Goal: Task Accomplishment & Management: Use online tool/utility

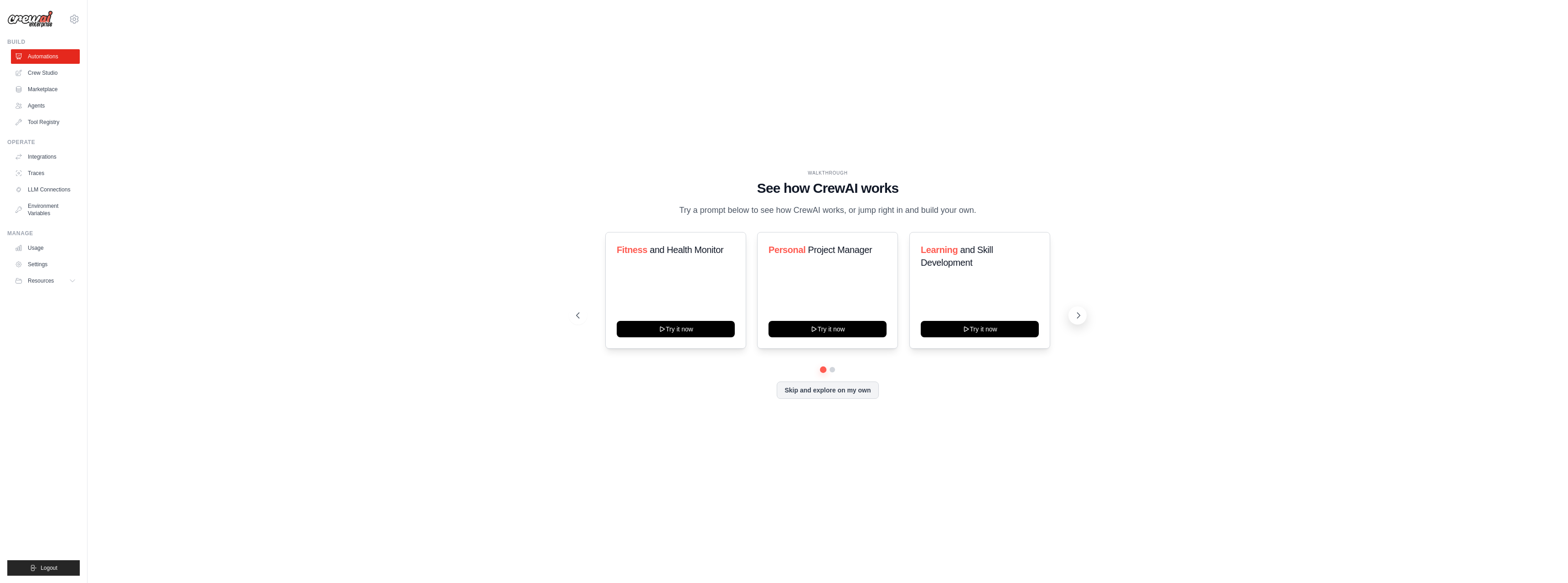
click at [1077, 314] on icon at bounding box center [1079, 315] width 10 height 10
click at [832, 327] on button "Try it now" at bounding box center [828, 328] width 118 height 16
click at [38, 71] on link "Crew Studio" at bounding box center [46, 72] width 69 height 14
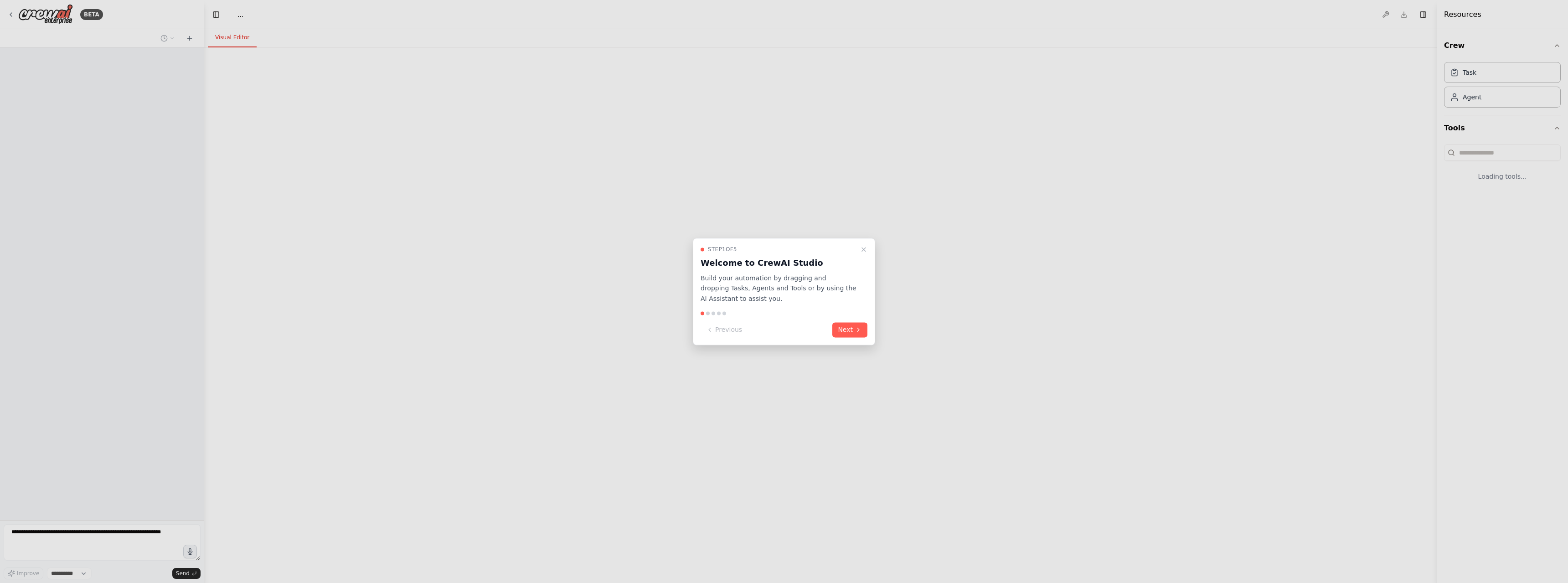
select select "****"
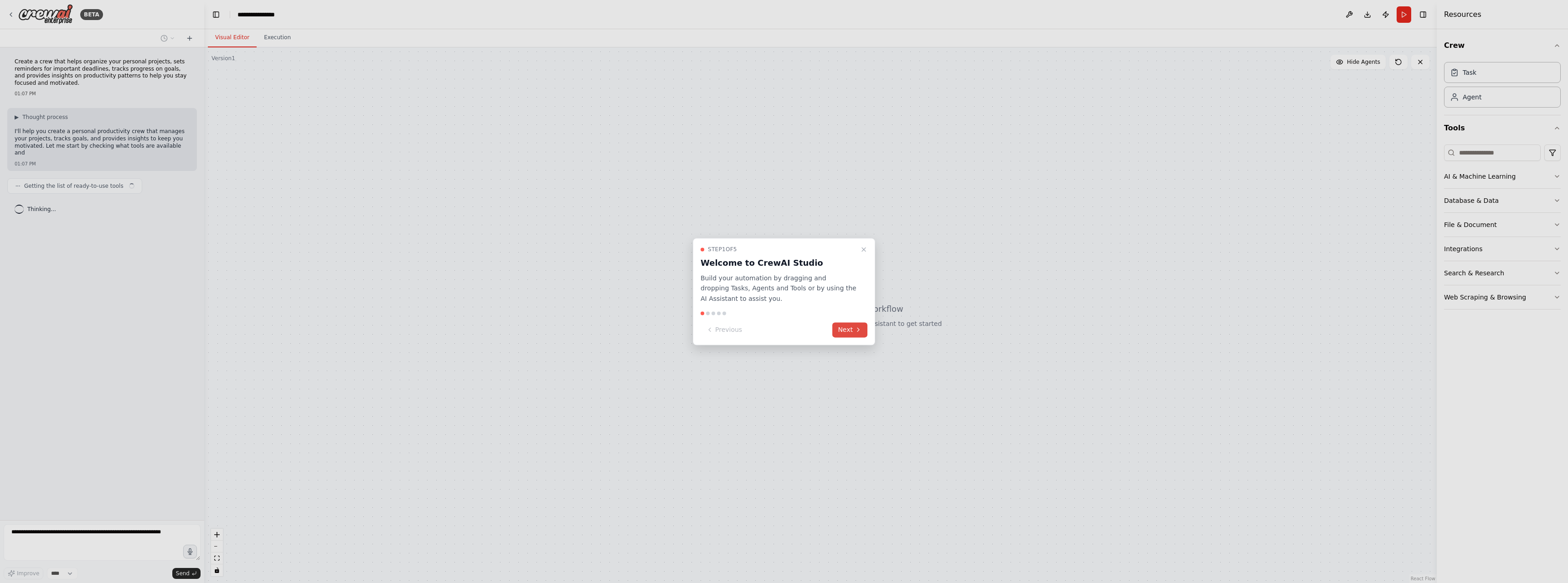
click at [845, 330] on button "Next" at bounding box center [850, 330] width 35 height 15
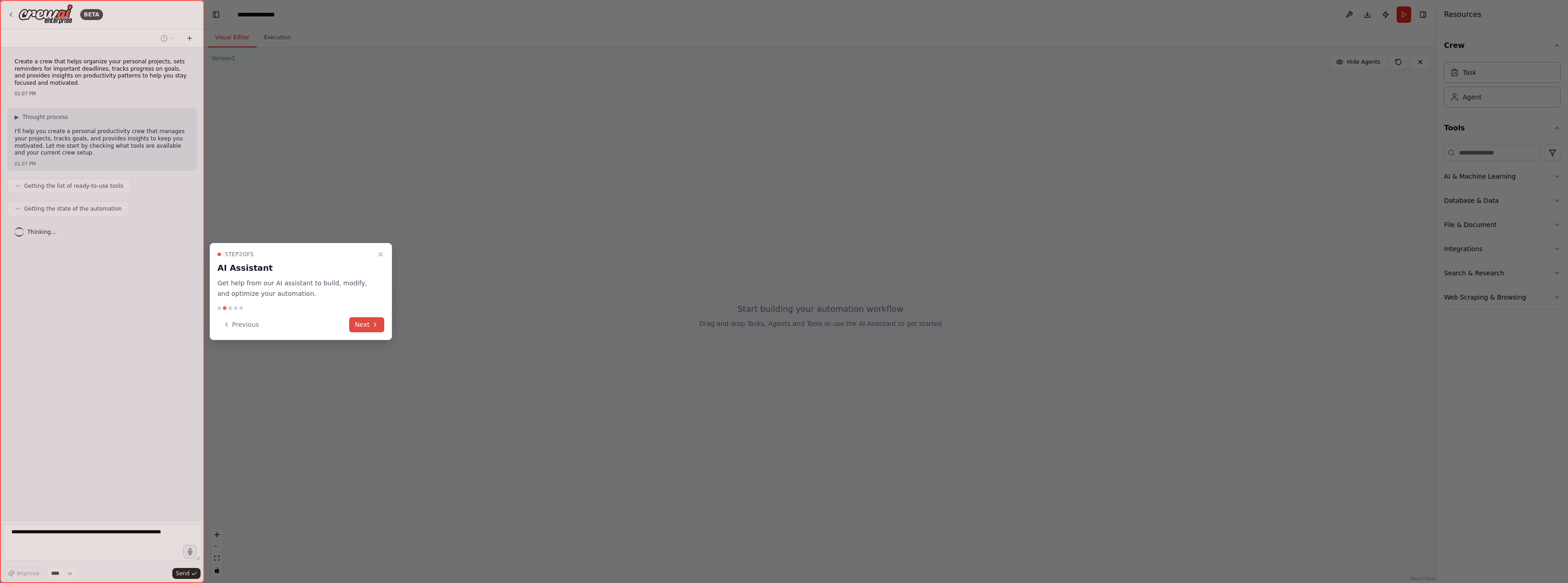
click at [368, 325] on button "Next" at bounding box center [367, 325] width 35 height 15
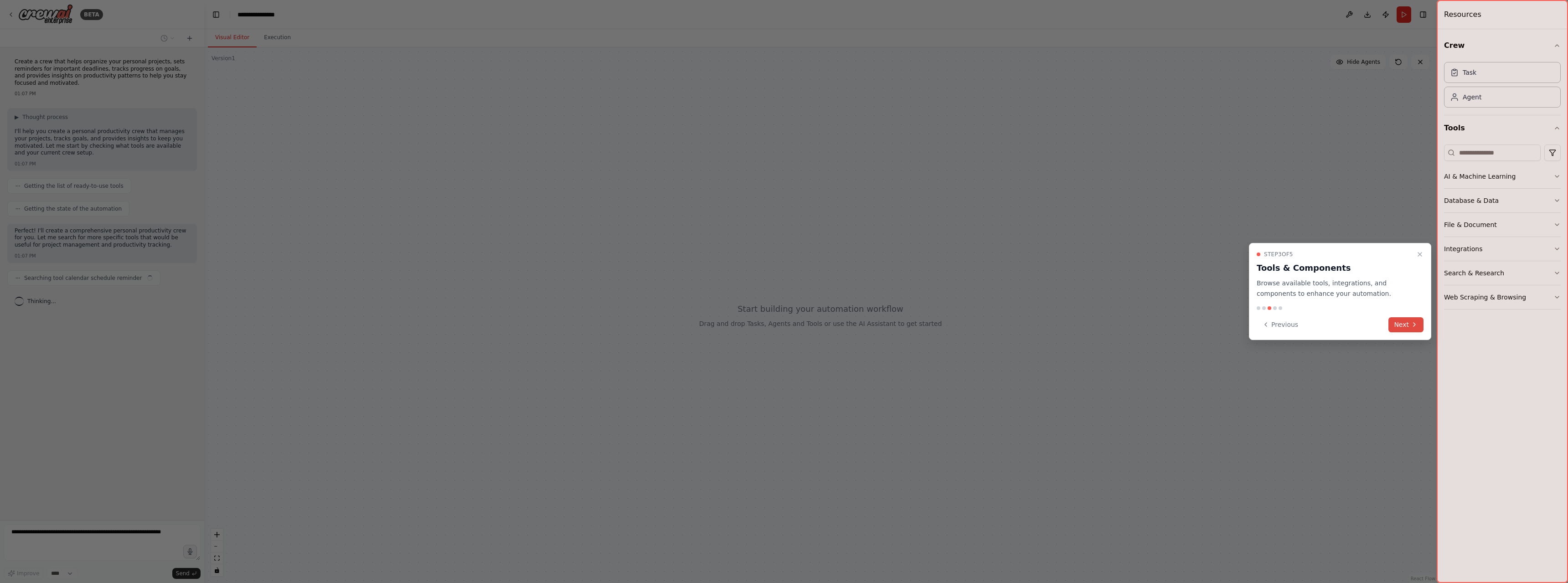
click at [1405, 318] on button "Next" at bounding box center [1406, 325] width 35 height 15
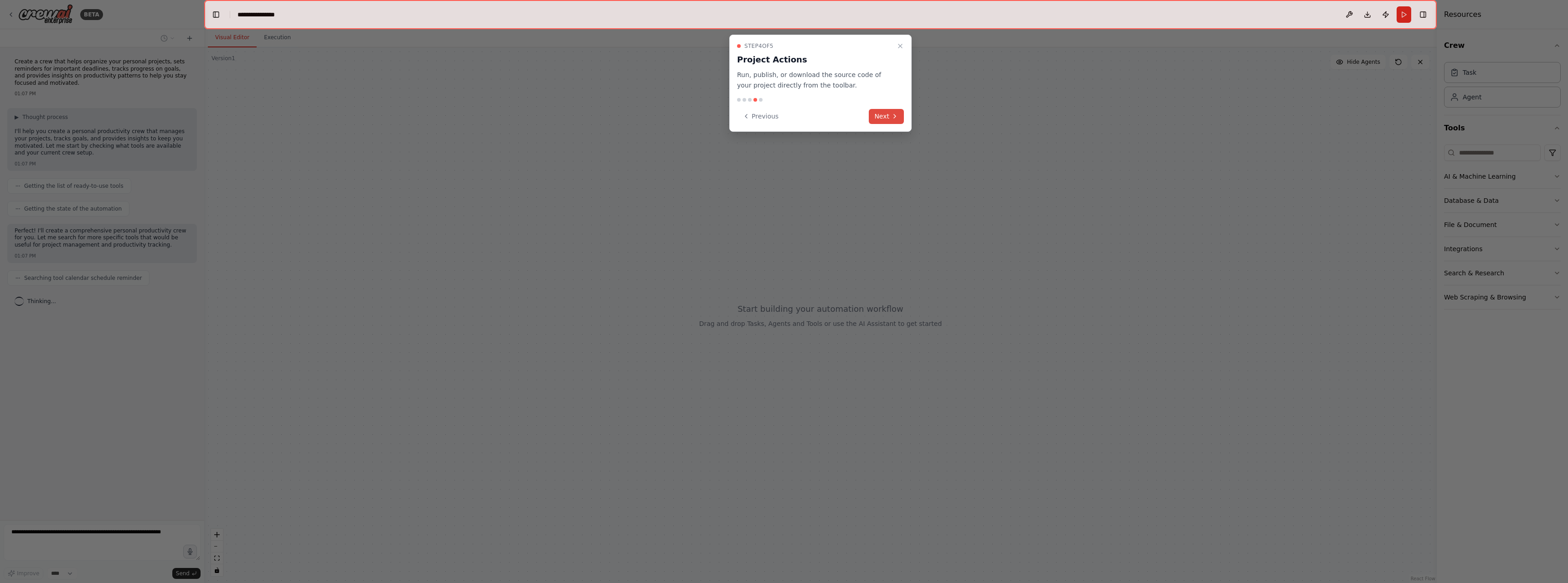
click at [884, 117] on button "Next" at bounding box center [886, 116] width 35 height 15
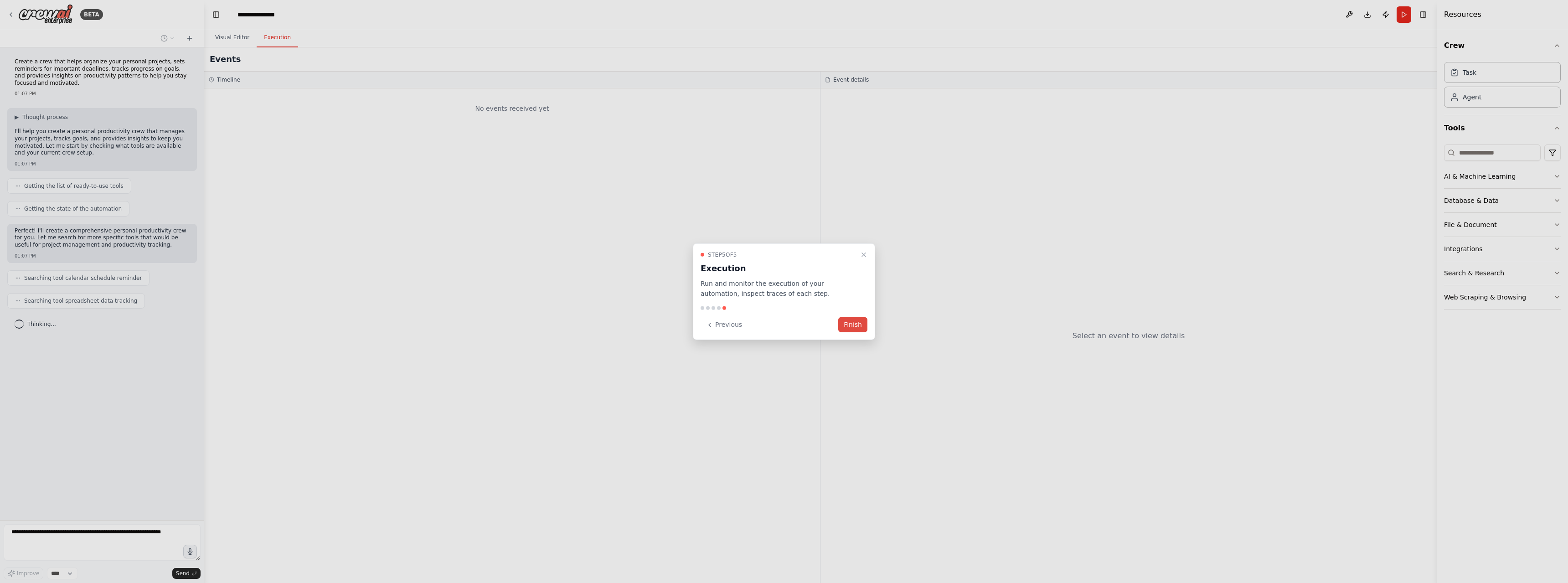
click at [846, 325] on button "Finish" at bounding box center [853, 325] width 30 height 15
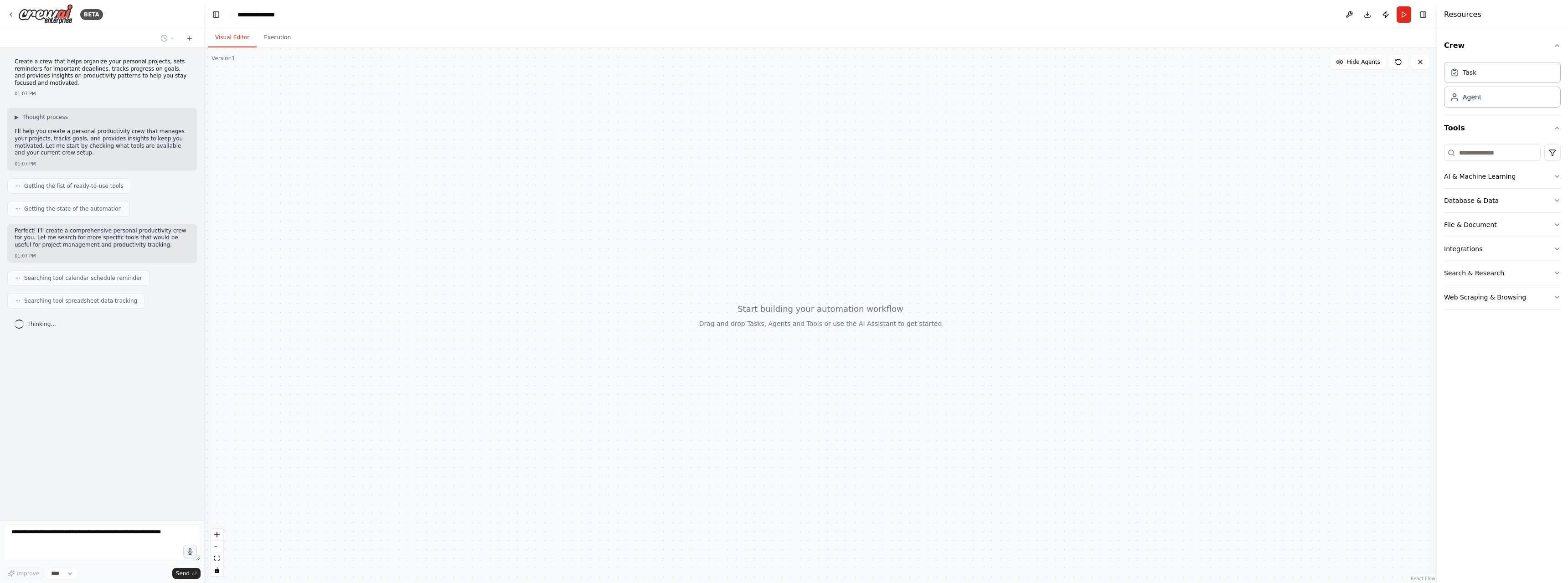
drag, startPoint x: 784, startPoint y: 312, endPoint x: 819, endPoint y: 308, distance: 35.2
click at [819, 308] on div at bounding box center [820, 315] width 1233 height 535
click at [1555, 176] on icon "button" at bounding box center [1558, 176] width 8 height 8
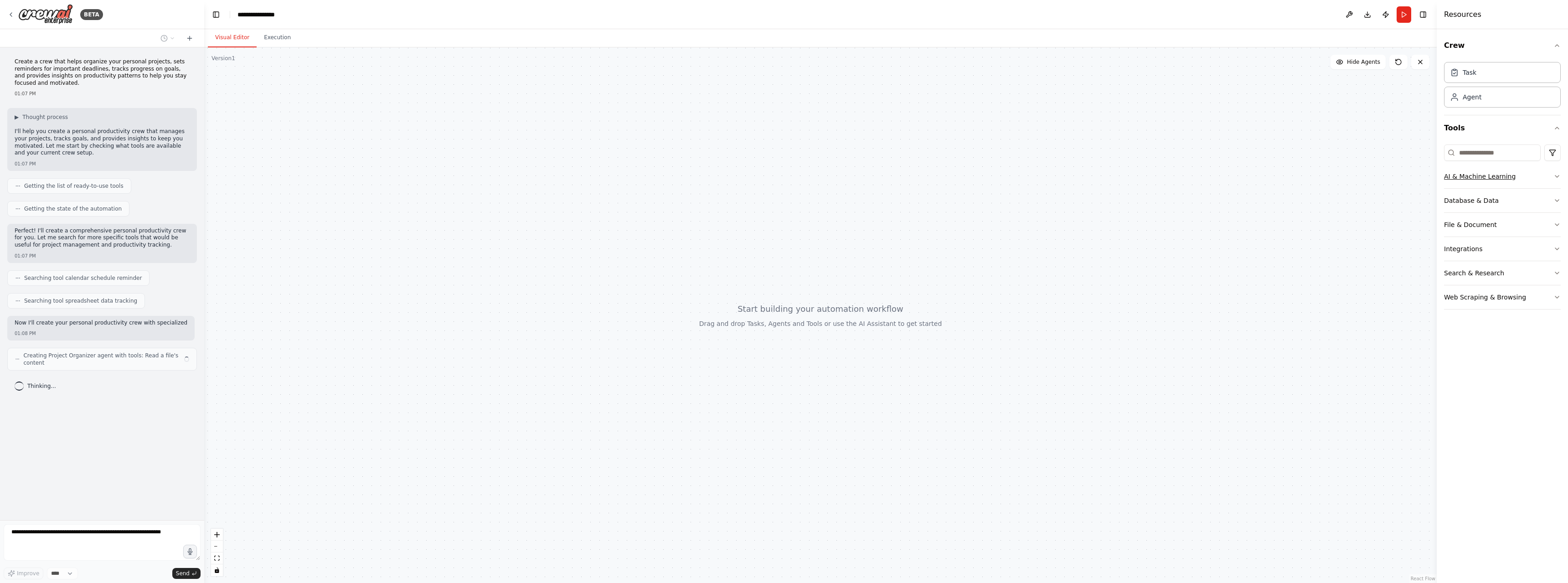
click at [1555, 176] on icon "button" at bounding box center [1558, 176] width 8 height 8
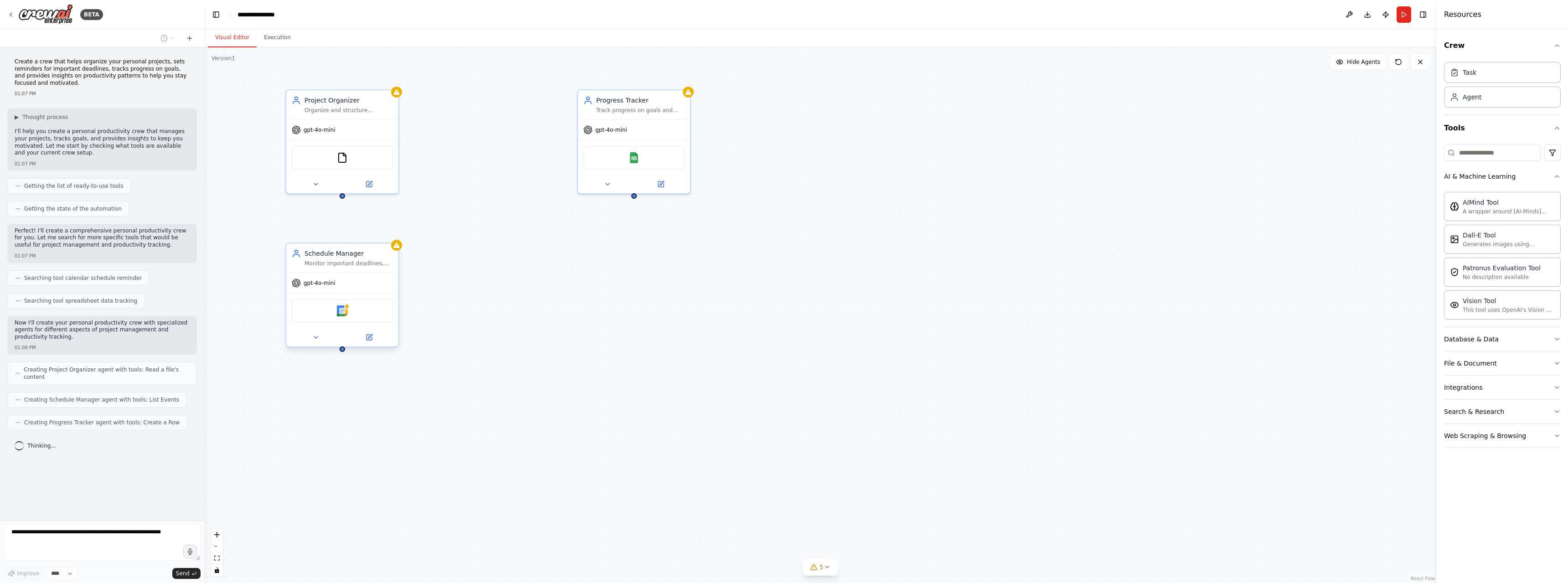
drag, startPoint x: 499, startPoint y: 115, endPoint x: 349, endPoint y: 266, distance: 212.8
click at [349, 266] on div "Schedule Manager Monitor important deadlines, set appropriate reminders, and ma…" at bounding box center [343, 258] width 112 height 30
click at [334, 313] on img at bounding box center [332, 311] width 10 height 10
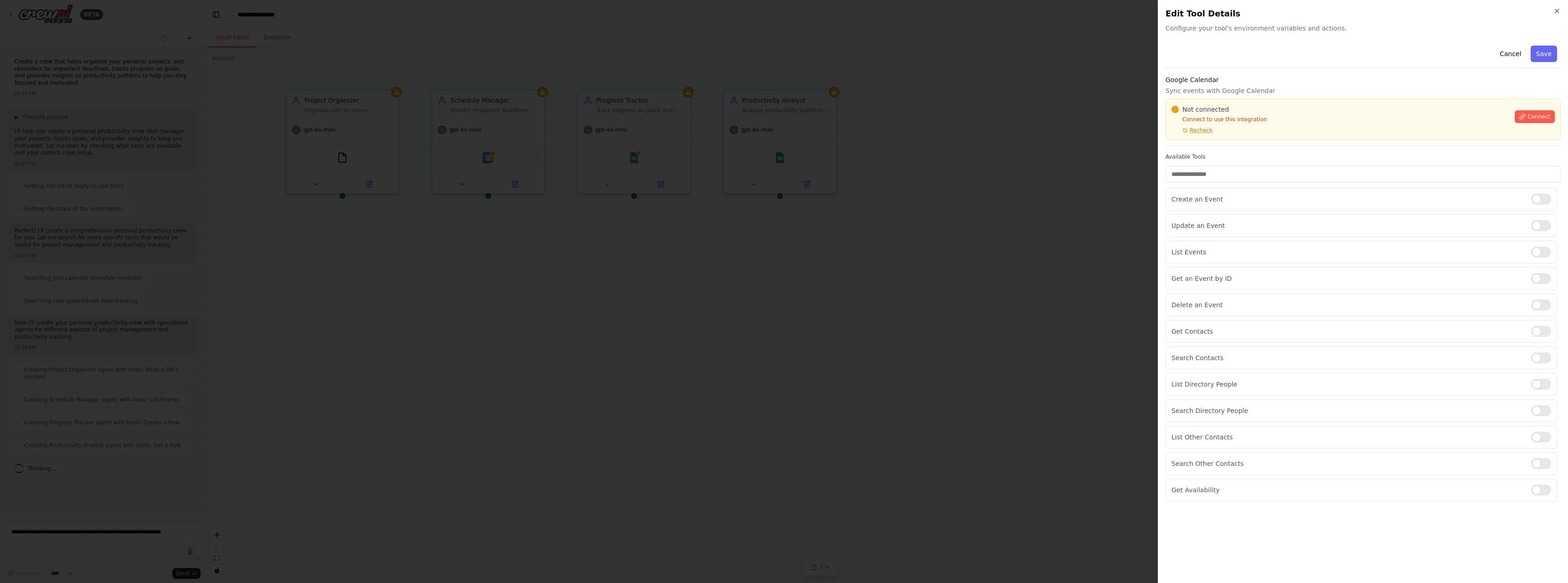
click at [880, 238] on div at bounding box center [784, 292] width 1568 height 583
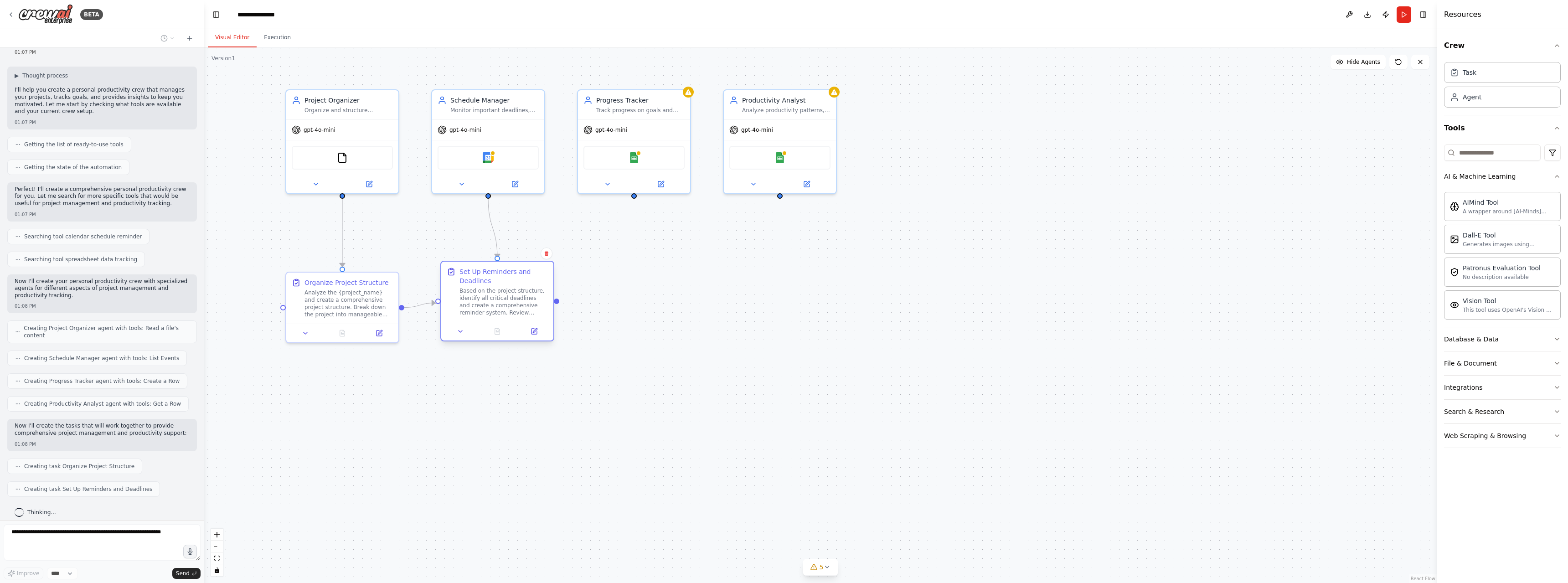
scroll to position [64, 0]
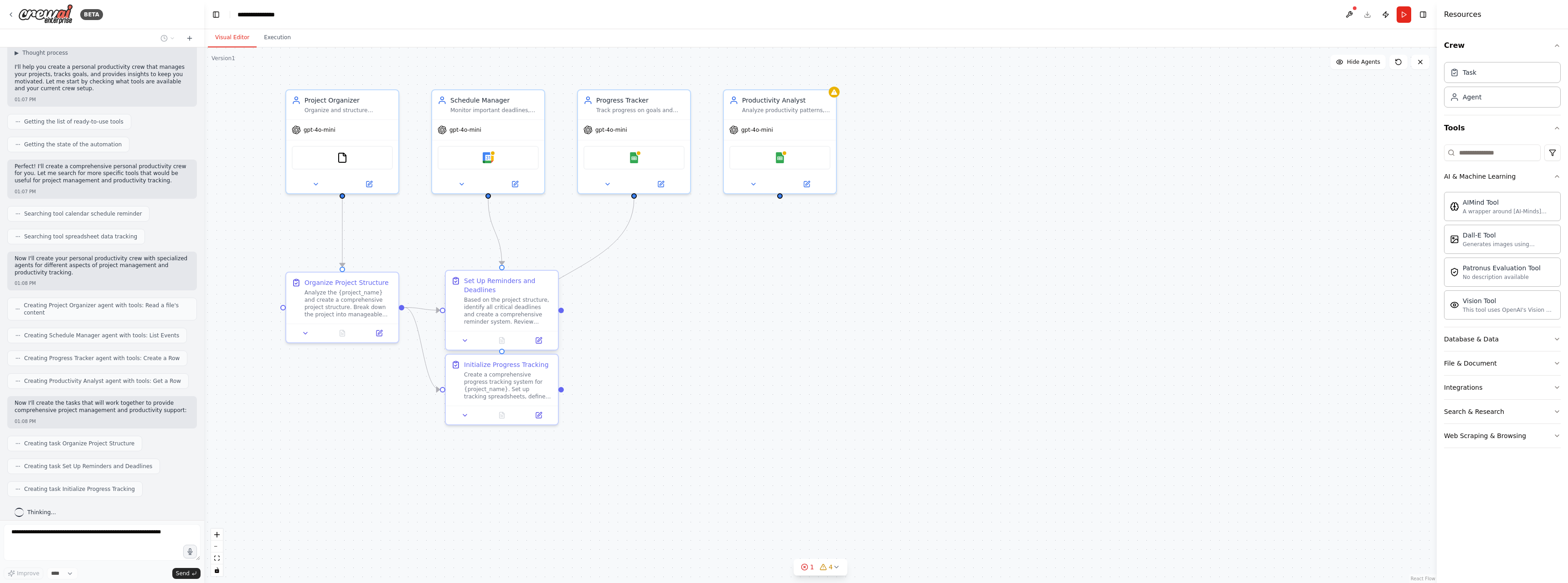
drag, startPoint x: 519, startPoint y: 288, endPoint x: 519, endPoint y: 276, distance: 12.0
click at [519, 276] on div "Set Up Reminders and Deadlines" at bounding box center [508, 285] width 89 height 18
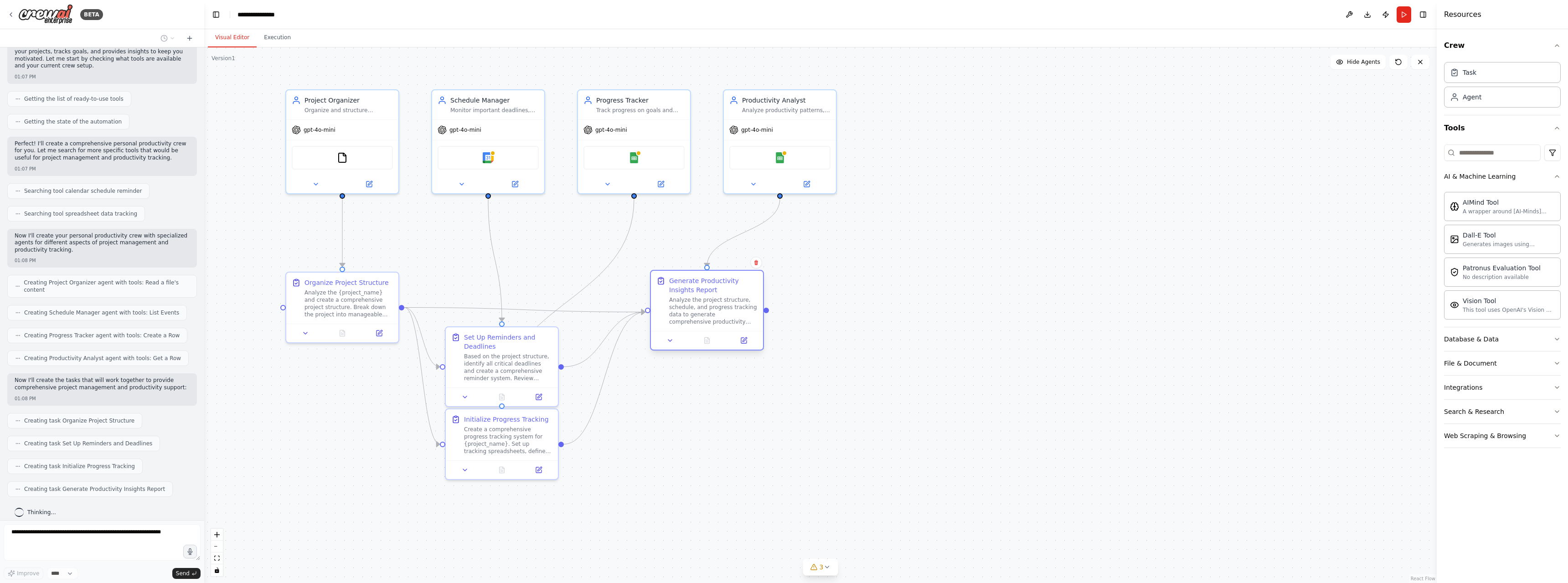
drag, startPoint x: 673, startPoint y: 297, endPoint x: 701, endPoint y: 298, distance: 28.0
click at [701, 298] on div "Analyze the project structure, schedule, and progress tracking data to generate…" at bounding box center [714, 311] width 89 height 30
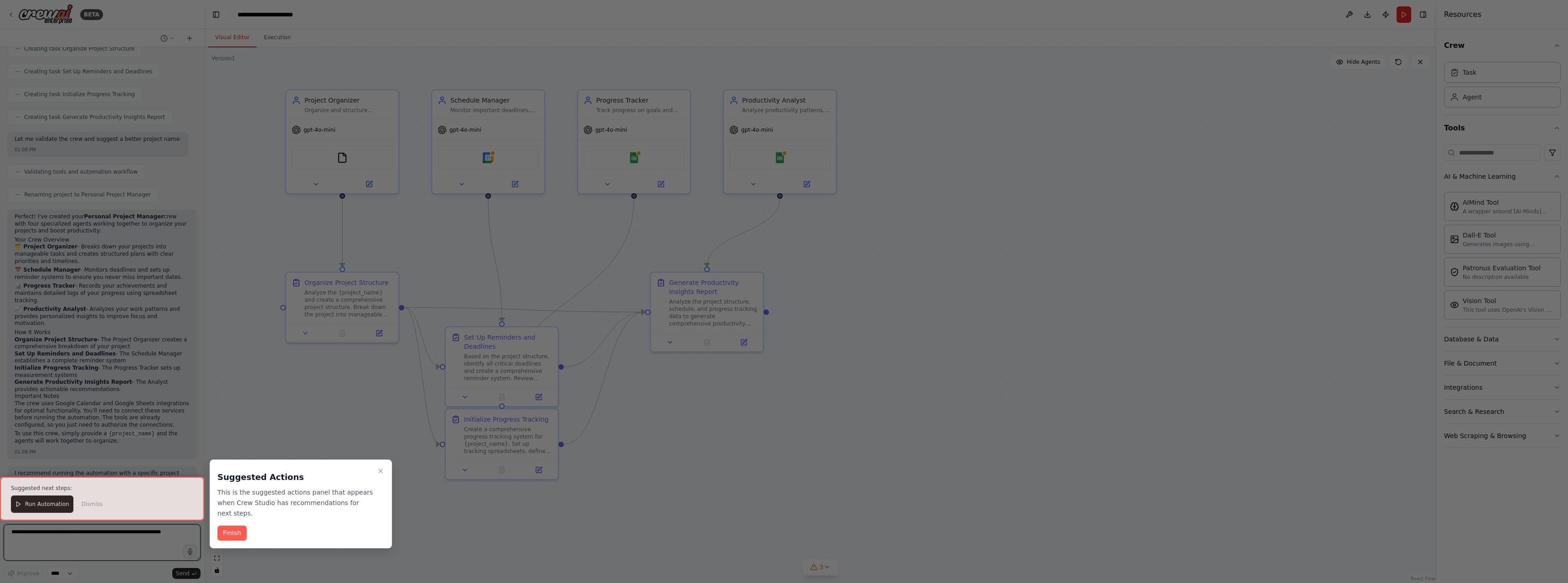
scroll to position [467, 0]
click at [236, 526] on button "Finish" at bounding box center [231, 533] width 30 height 15
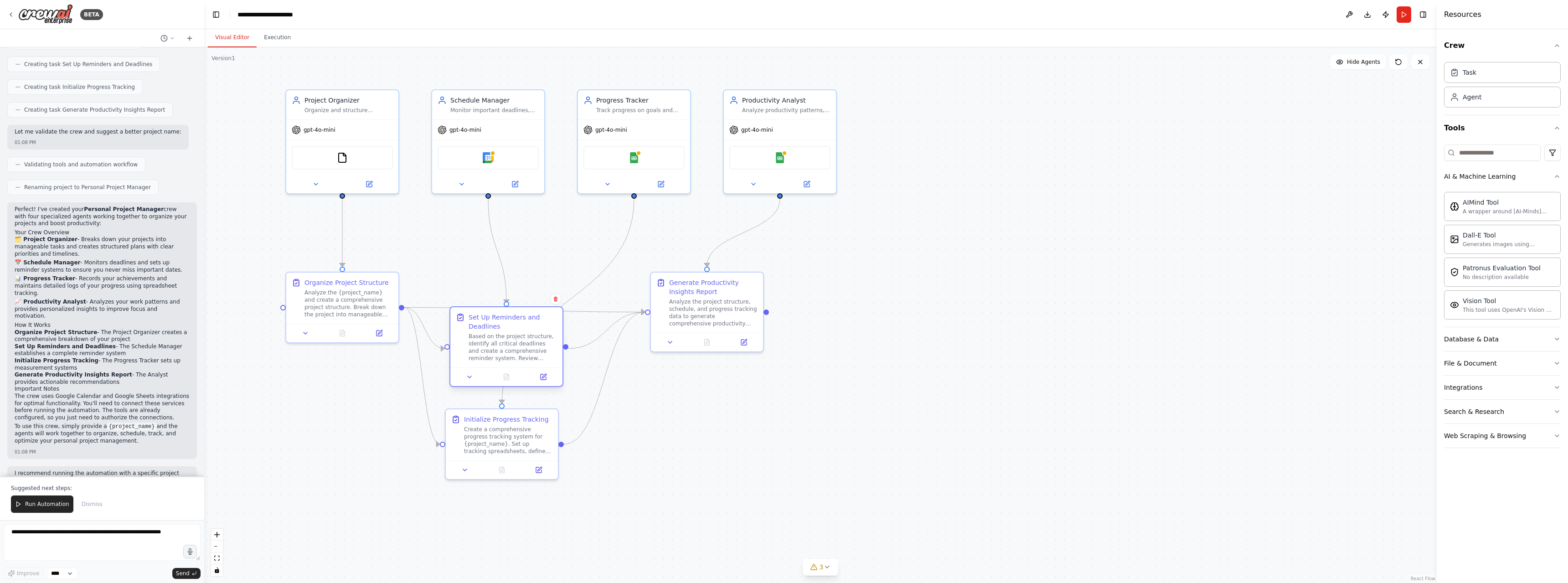
drag, startPoint x: 525, startPoint y: 352, endPoint x: 533, endPoint y: 330, distance: 23.4
click at [533, 332] on div "Based on the project structure, identify all critical deadlines and create a co…" at bounding box center [513, 347] width 89 height 30
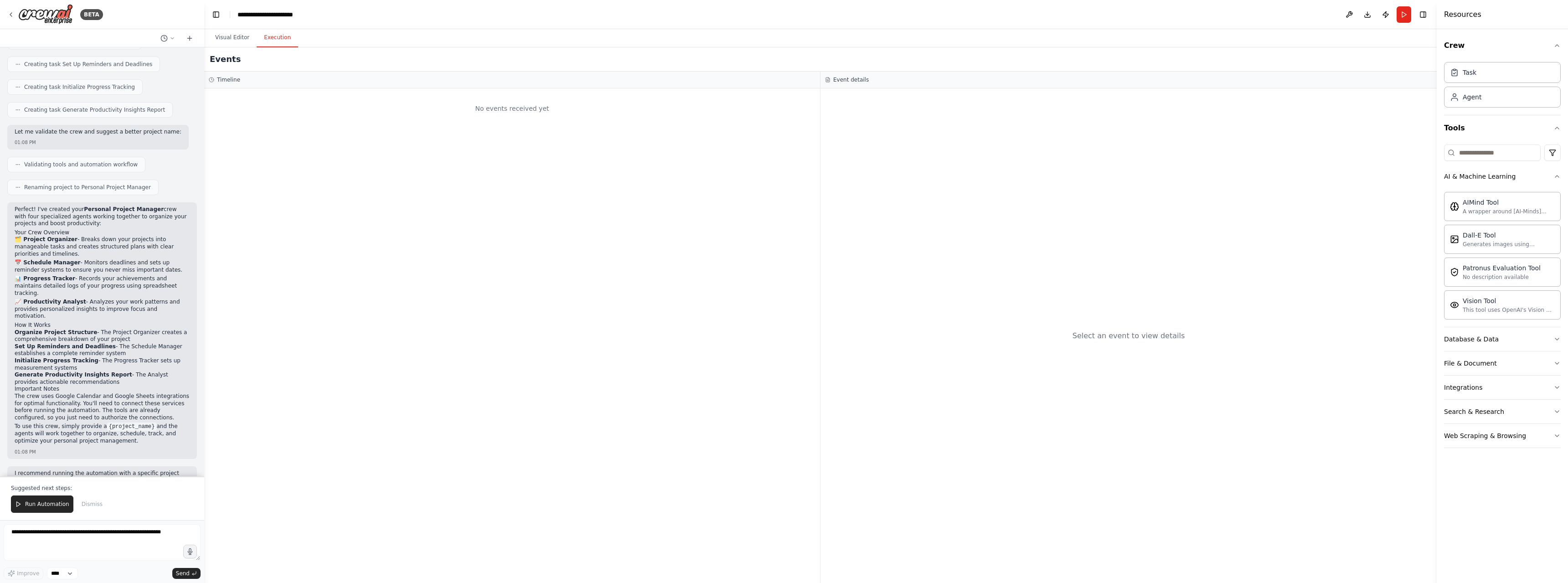
click at [272, 40] on button "Execution" at bounding box center [277, 38] width 42 height 19
click at [228, 40] on button "Visual Editor" at bounding box center [231, 38] width 49 height 19
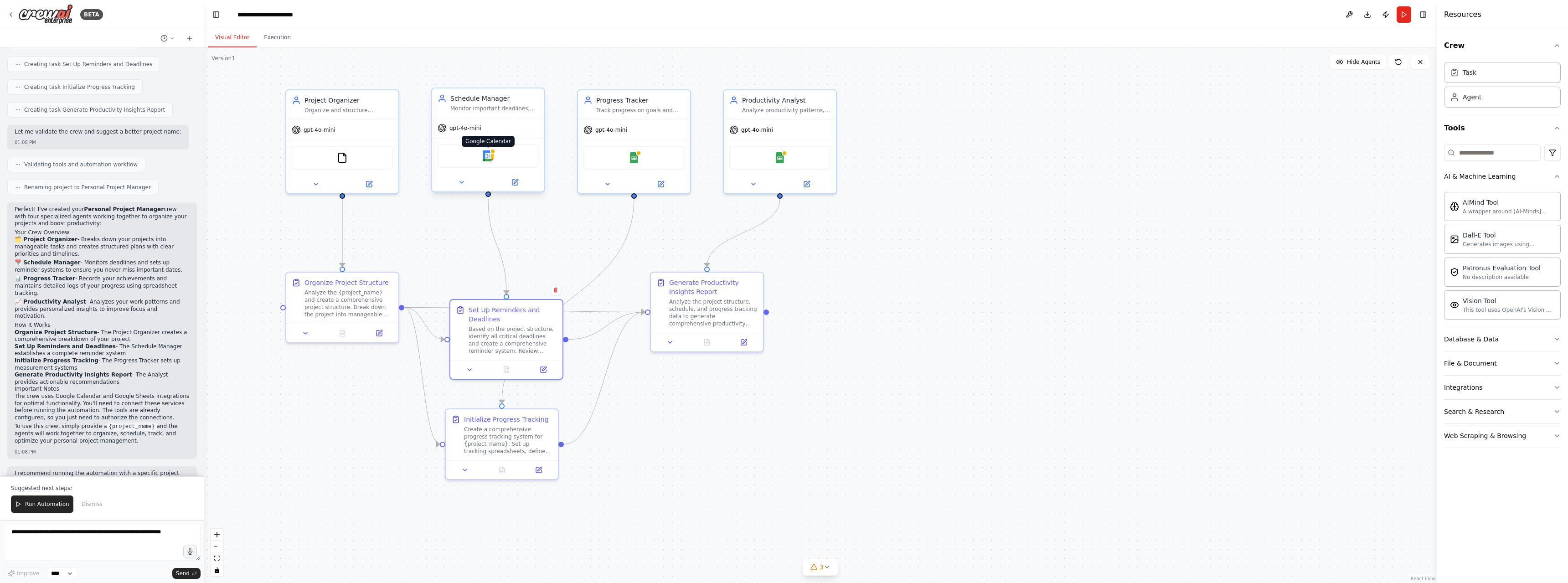
click at [490, 161] on img at bounding box center [488, 155] width 10 height 10
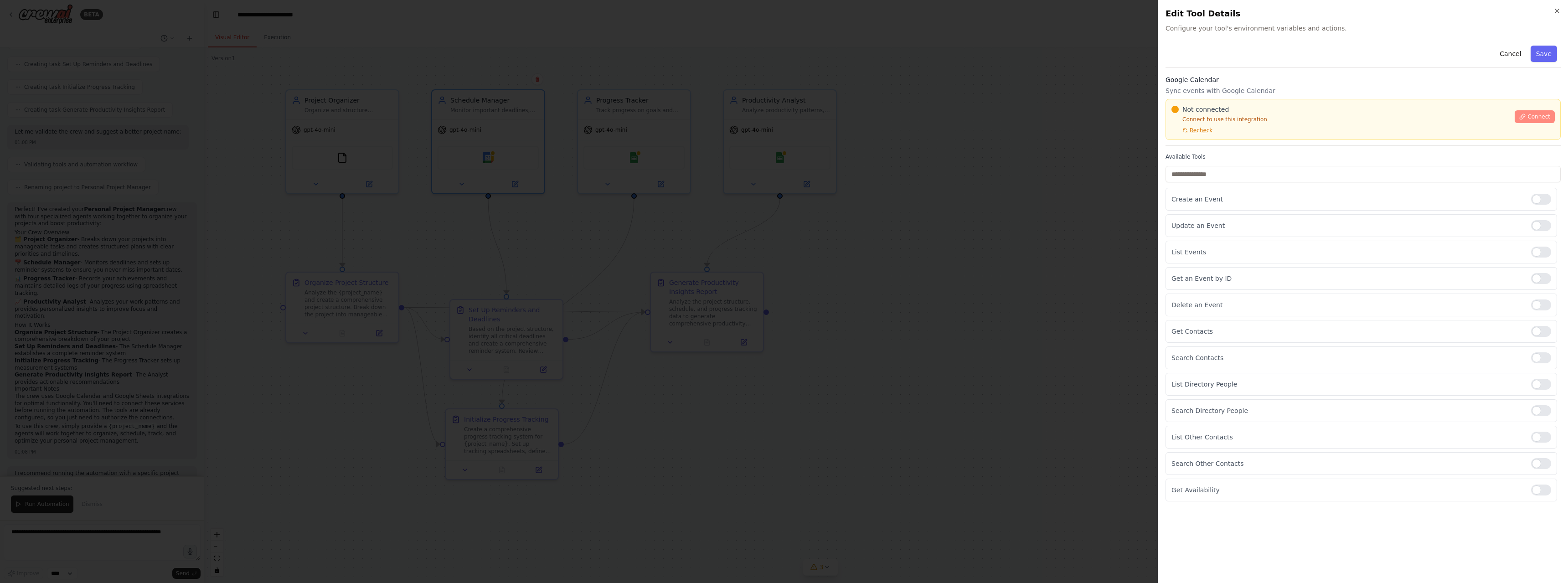
click at [1538, 118] on span "Connect" at bounding box center [1539, 117] width 23 height 8
click at [1199, 131] on span "Recheck" at bounding box center [1201, 131] width 23 height 8
click at [701, 256] on div at bounding box center [784, 292] width 1568 height 583
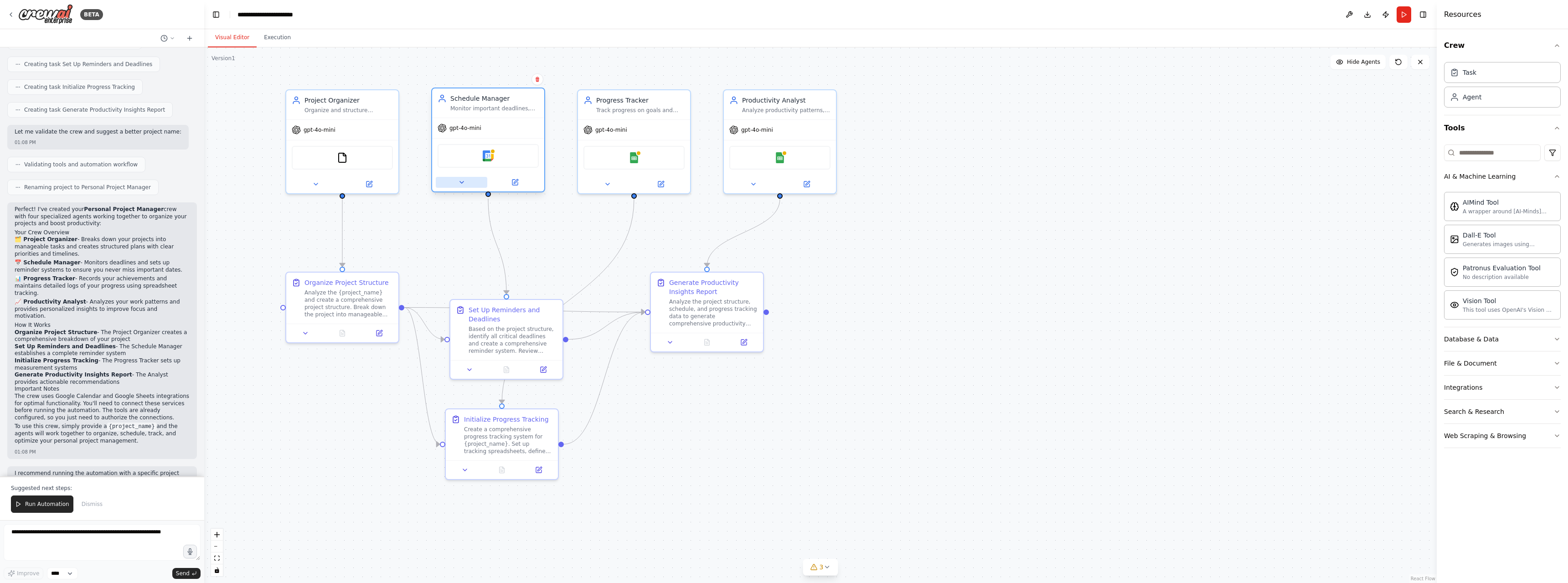
click at [459, 181] on icon at bounding box center [462, 183] width 8 height 8
click at [593, 392] on icon "button" at bounding box center [597, 392] width 10 height 10
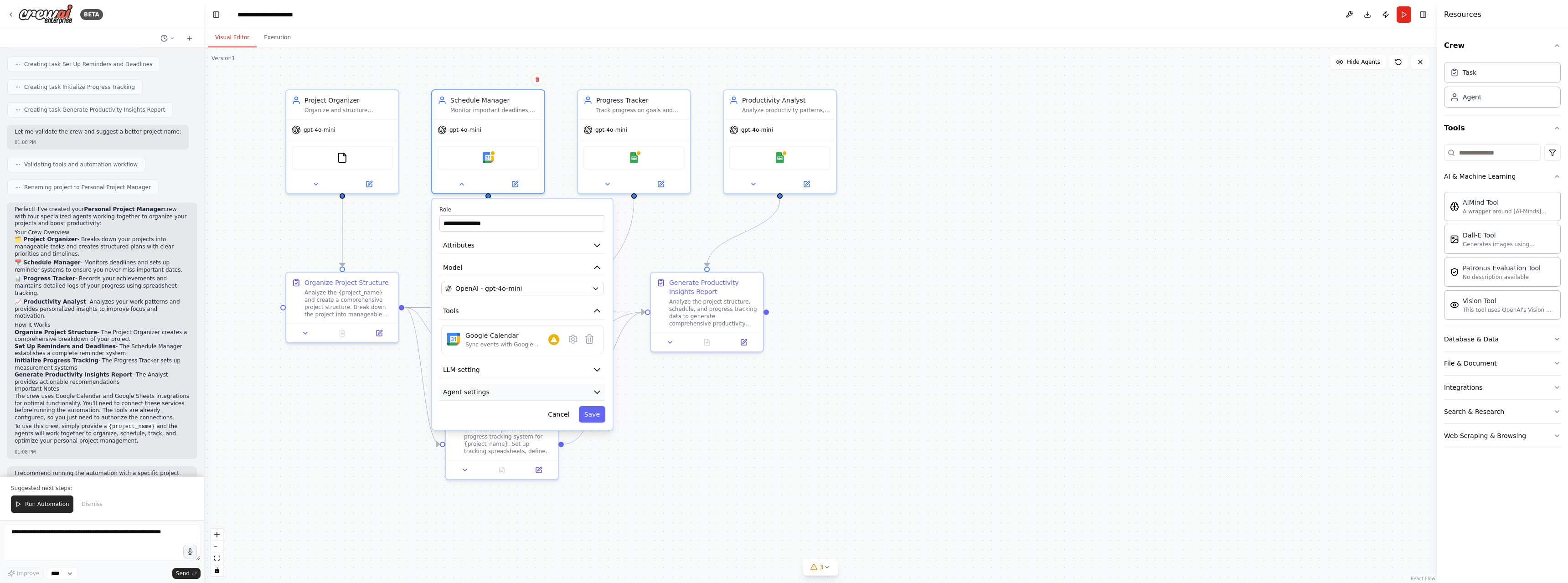
click at [593, 392] on icon "button" at bounding box center [597, 392] width 10 height 10
click at [573, 338] on icon at bounding box center [573, 339] width 3 height 3
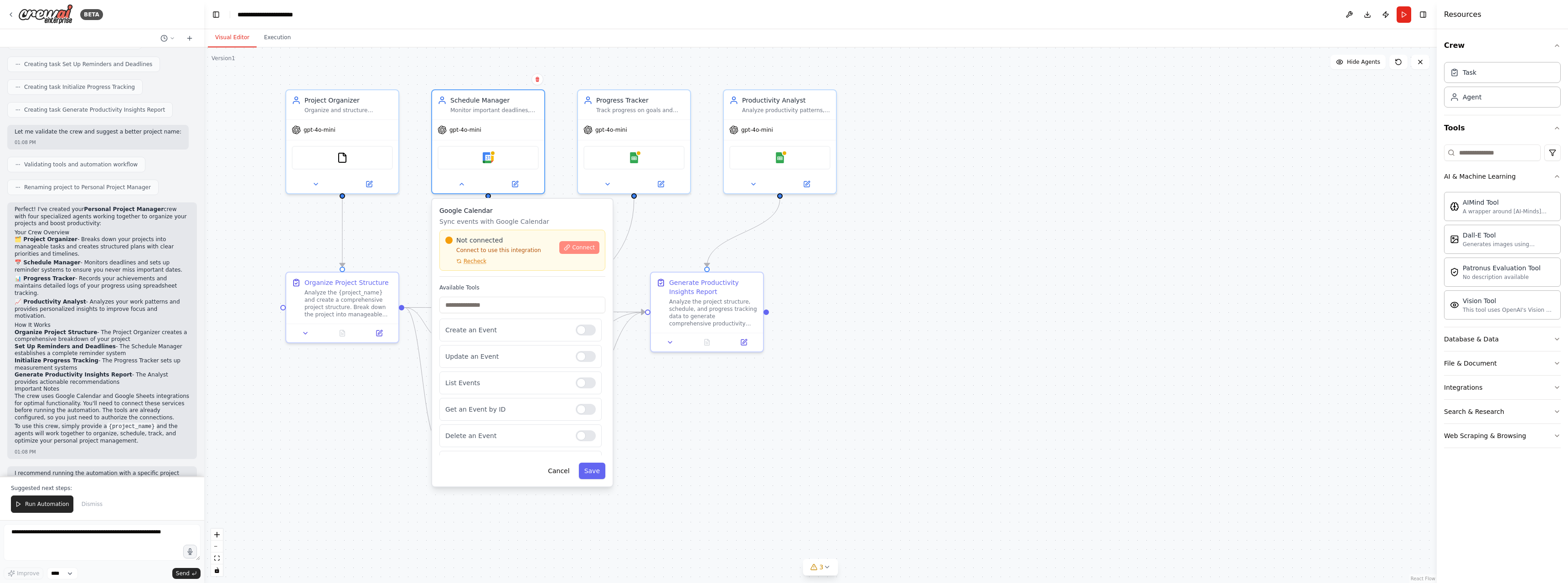
click at [579, 251] on span "Connect" at bounding box center [584, 248] width 23 height 8
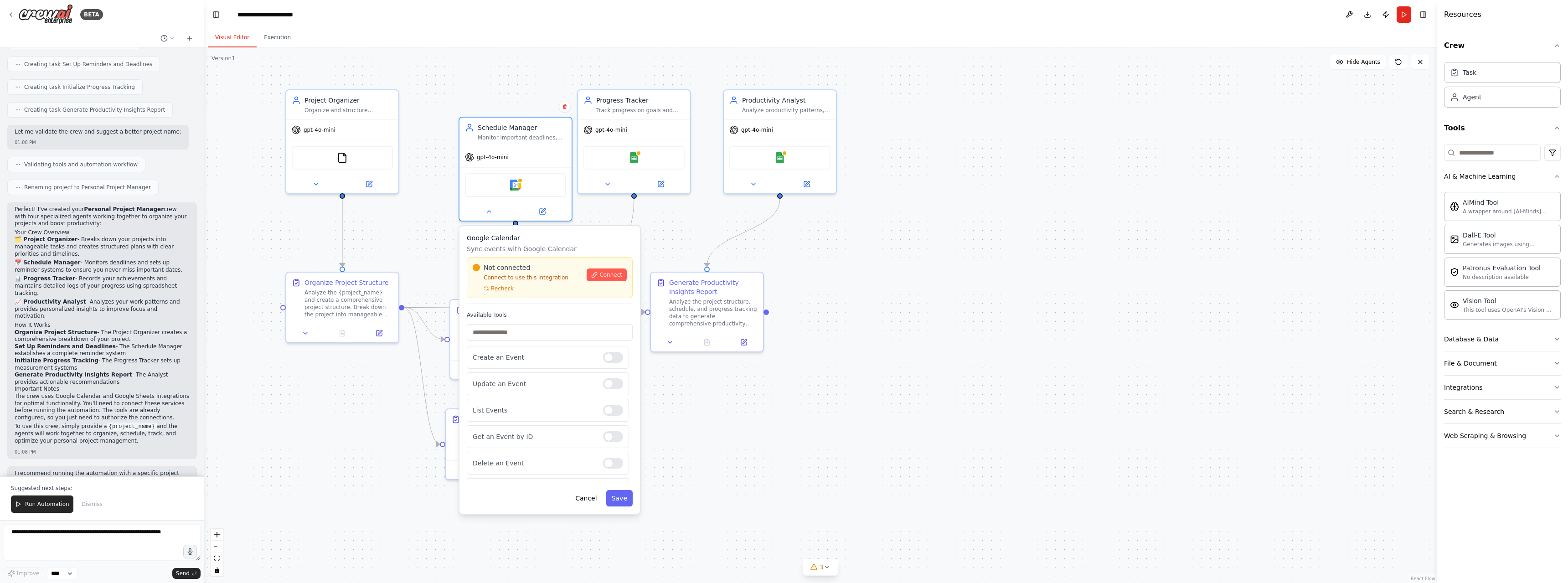
drag, startPoint x: 543, startPoint y: 219, endPoint x: 571, endPoint y: 244, distance: 37.5
click at [571, 244] on div "Google Calendar Sync events with Google Calendar Not connected Connect to use t…" at bounding box center [550, 269] width 166 height 70
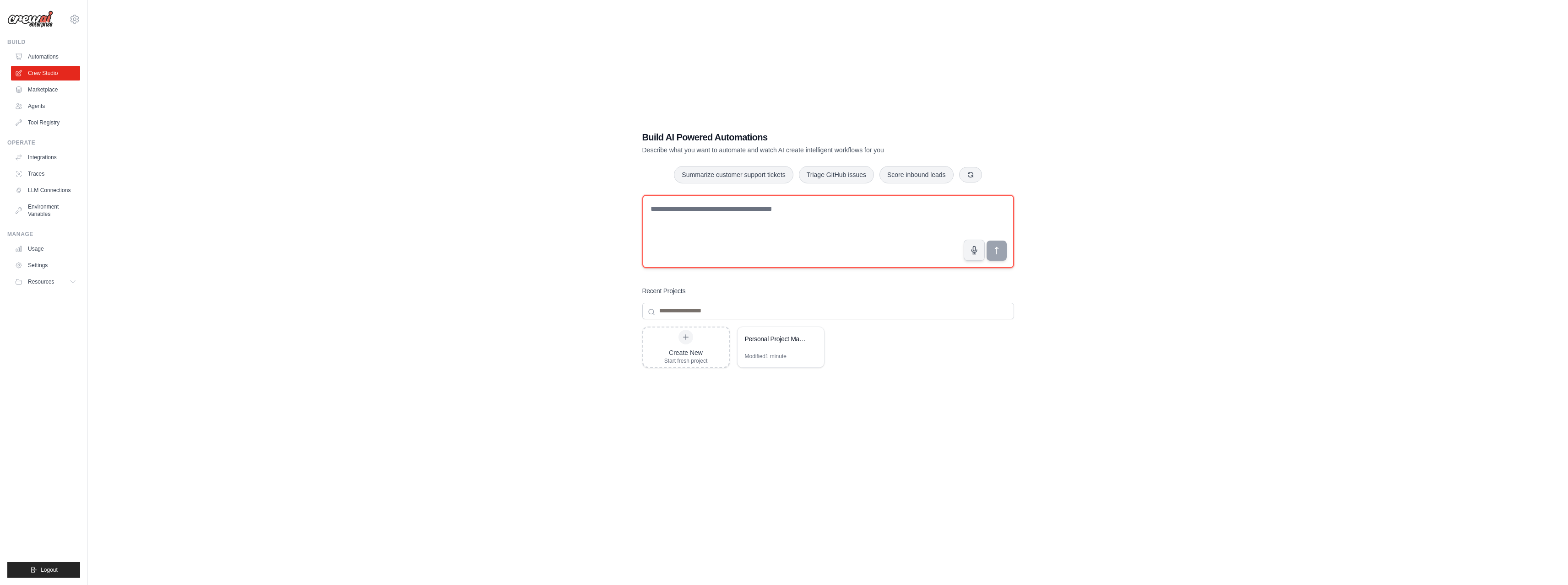
click at [776, 213] on textarea at bounding box center [828, 231] width 372 height 74
click at [768, 312] on input at bounding box center [828, 311] width 372 height 16
click at [812, 339] on icon at bounding box center [812, 338] width 4 height 4
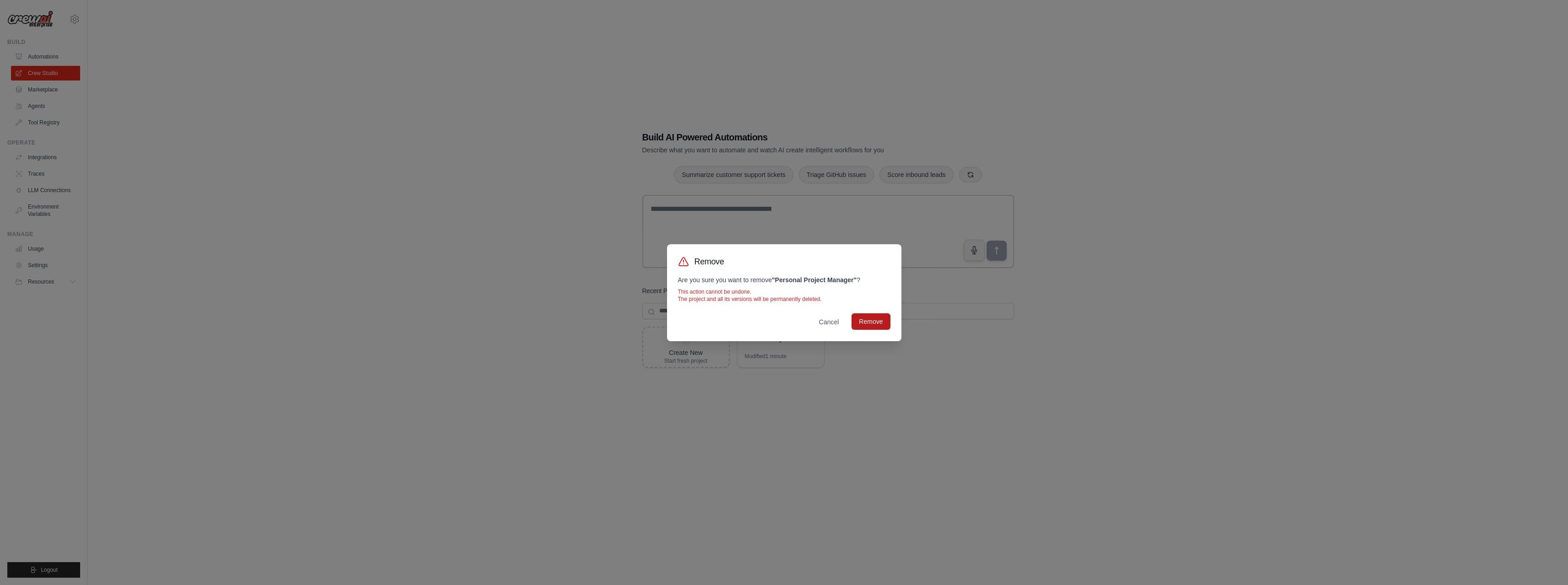
click at [878, 324] on button "Remove" at bounding box center [871, 321] width 38 height 16
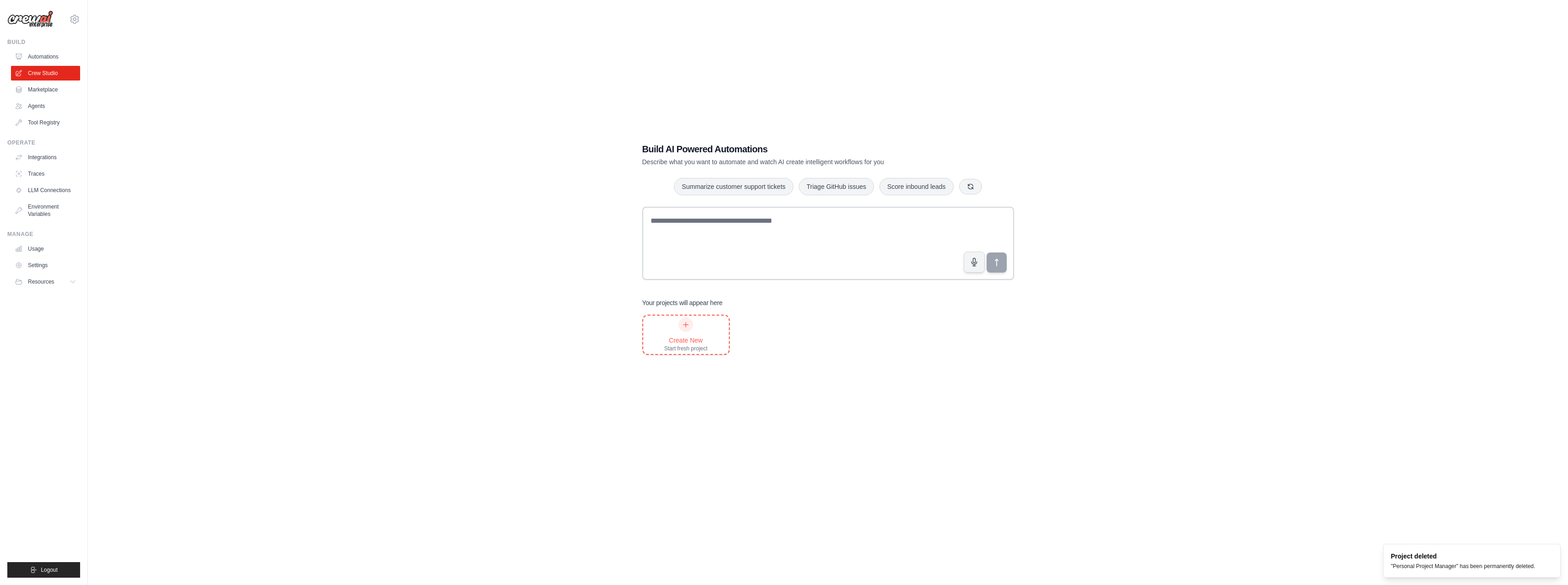
click at [691, 325] on div at bounding box center [685, 324] width 14 height 14
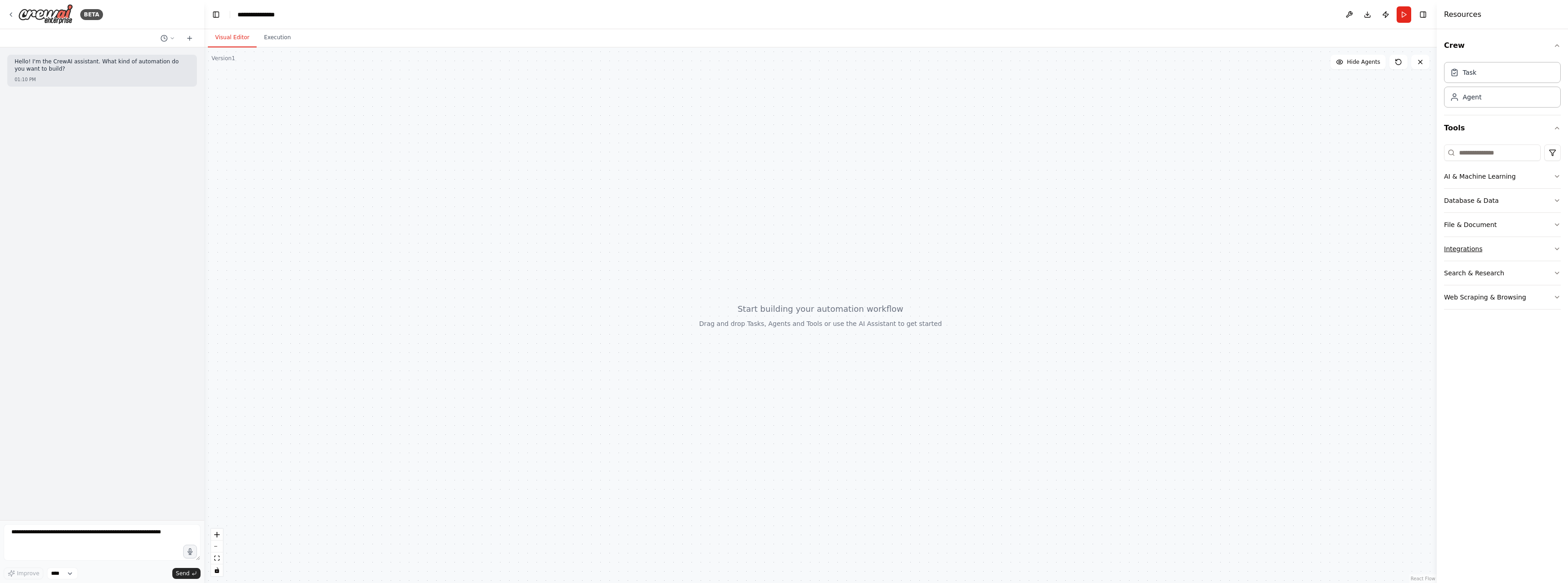
click at [1556, 248] on icon "button" at bounding box center [1558, 250] width 8 height 8
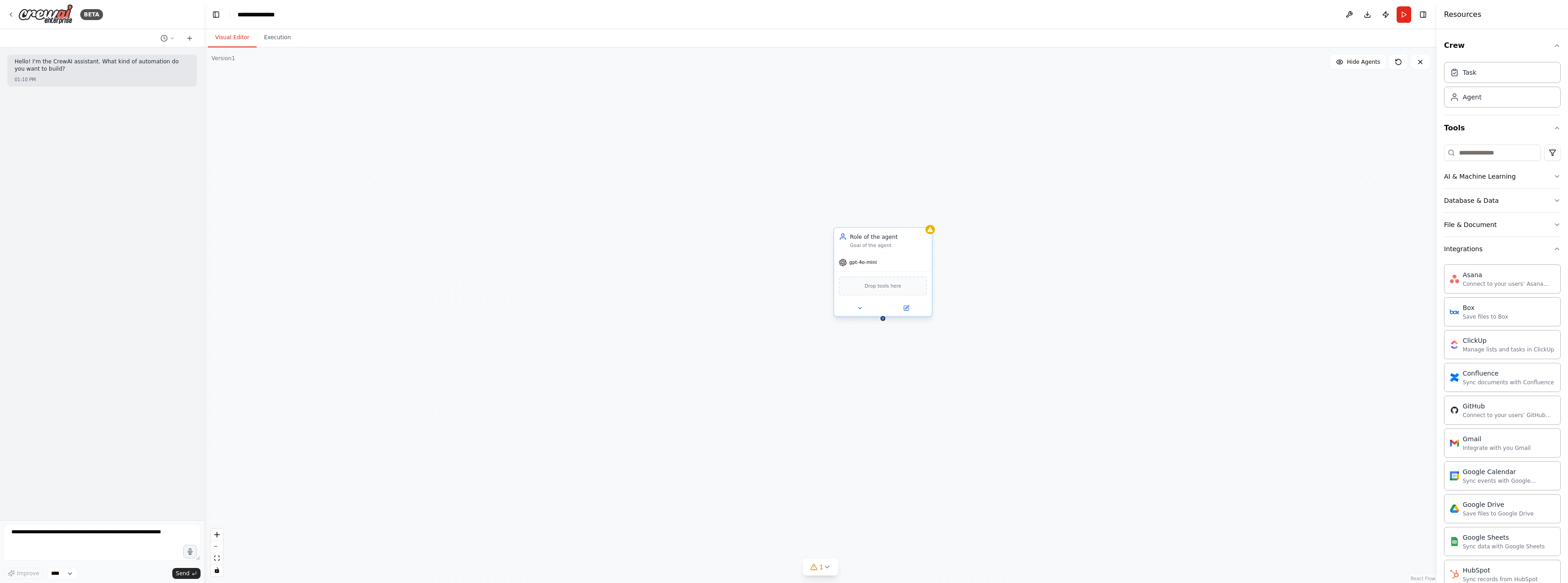
click at [881, 240] on div "Role of the agent" at bounding box center [889, 237] width 77 height 8
click at [867, 246] on div "Goal of the agent" at bounding box center [889, 245] width 77 height 7
click at [907, 308] on icon at bounding box center [908, 308] width 4 height 4
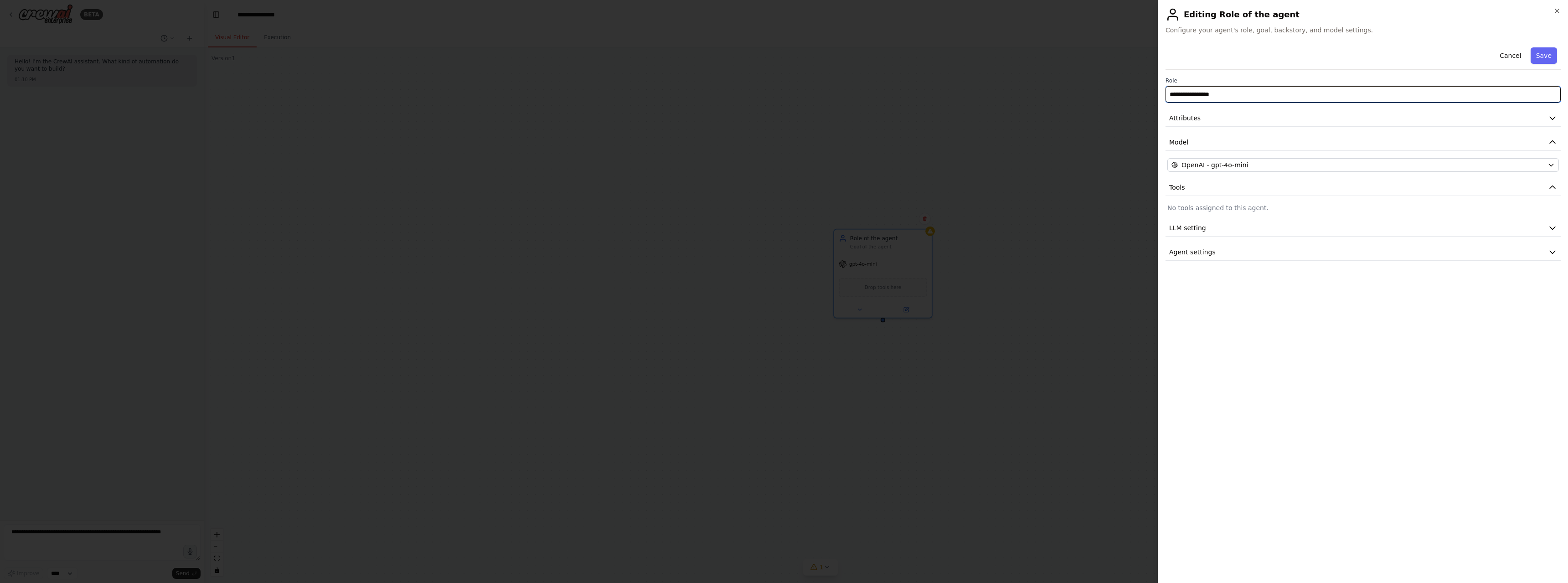
click at [1225, 96] on input "**********" at bounding box center [1363, 93] width 395 height 16
drag, startPoint x: 1224, startPoint y: 95, endPoint x: 1154, endPoint y: 92, distance: 70.1
click at [1154, 92] on body "**********" at bounding box center [784, 292] width 1568 height 583
type input "**********"
click at [1282, 162] on div "OpenAI - gpt-4o-mini" at bounding box center [1357, 165] width 372 height 10
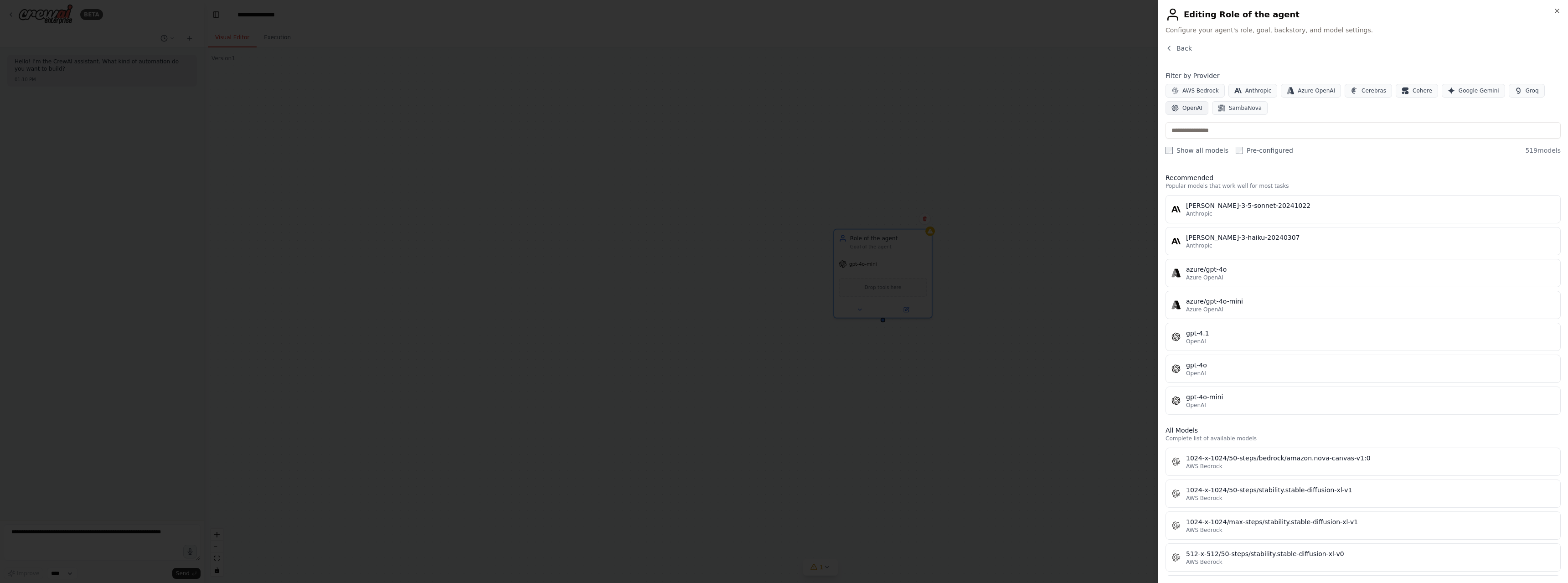
click at [1195, 109] on span "OpenAI" at bounding box center [1193, 109] width 20 height 8
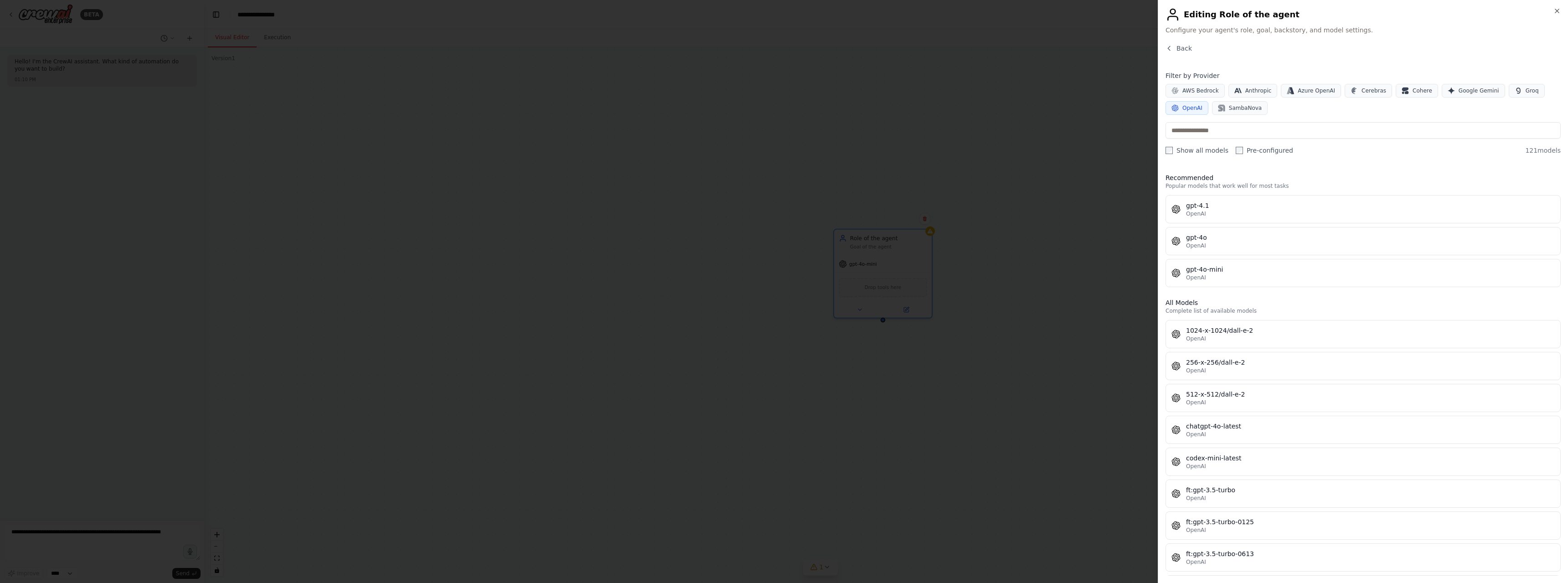
click at [1195, 109] on span "OpenAI" at bounding box center [1193, 109] width 20 height 8
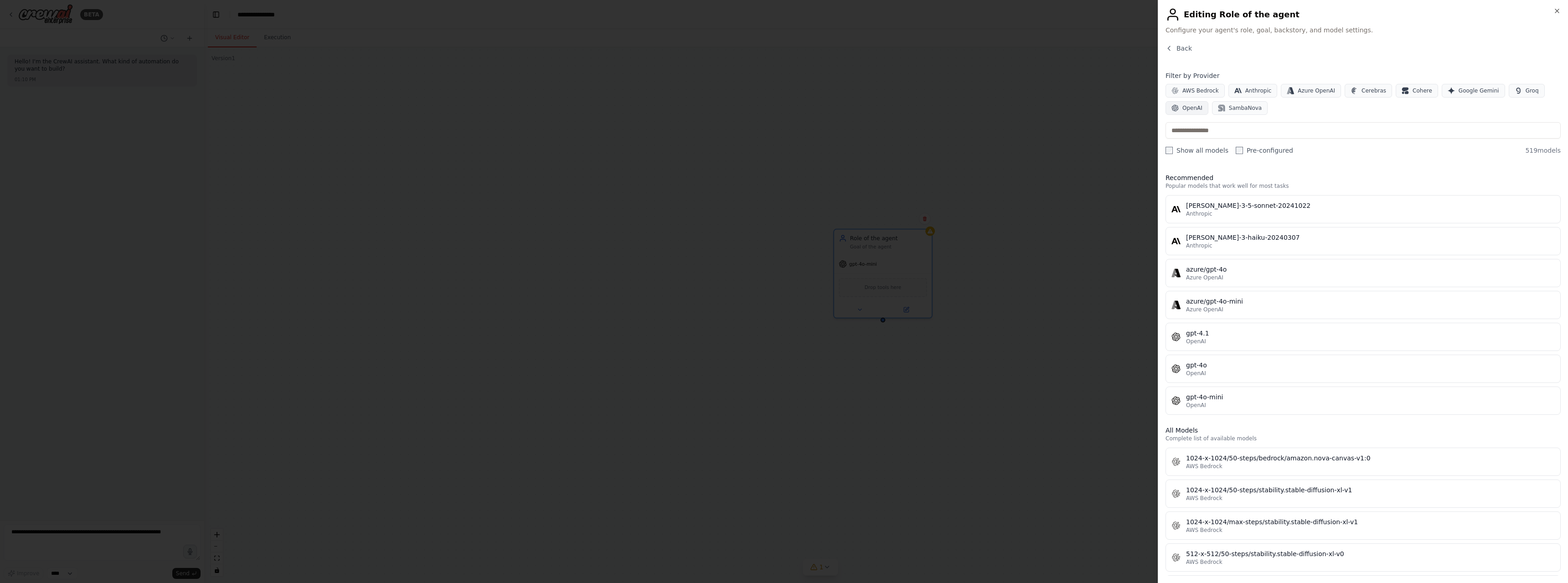
click at [1195, 109] on span "OpenAI" at bounding box center [1193, 109] width 20 height 8
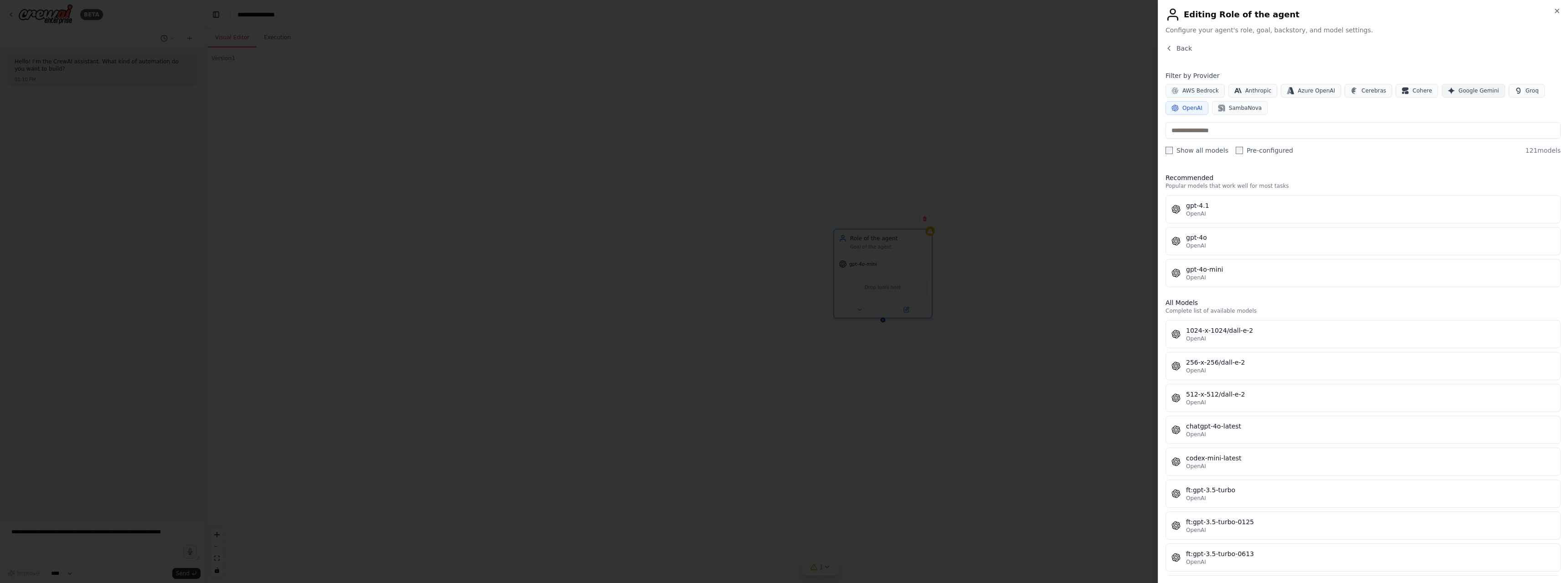
click at [1459, 91] on span "Google Gemini" at bounding box center [1479, 90] width 41 height 8
click at [1457, 87] on button "Google Gemini" at bounding box center [1474, 90] width 64 height 13
click at [1197, 90] on span "AWS Bedrock" at bounding box center [1201, 90] width 36 height 8
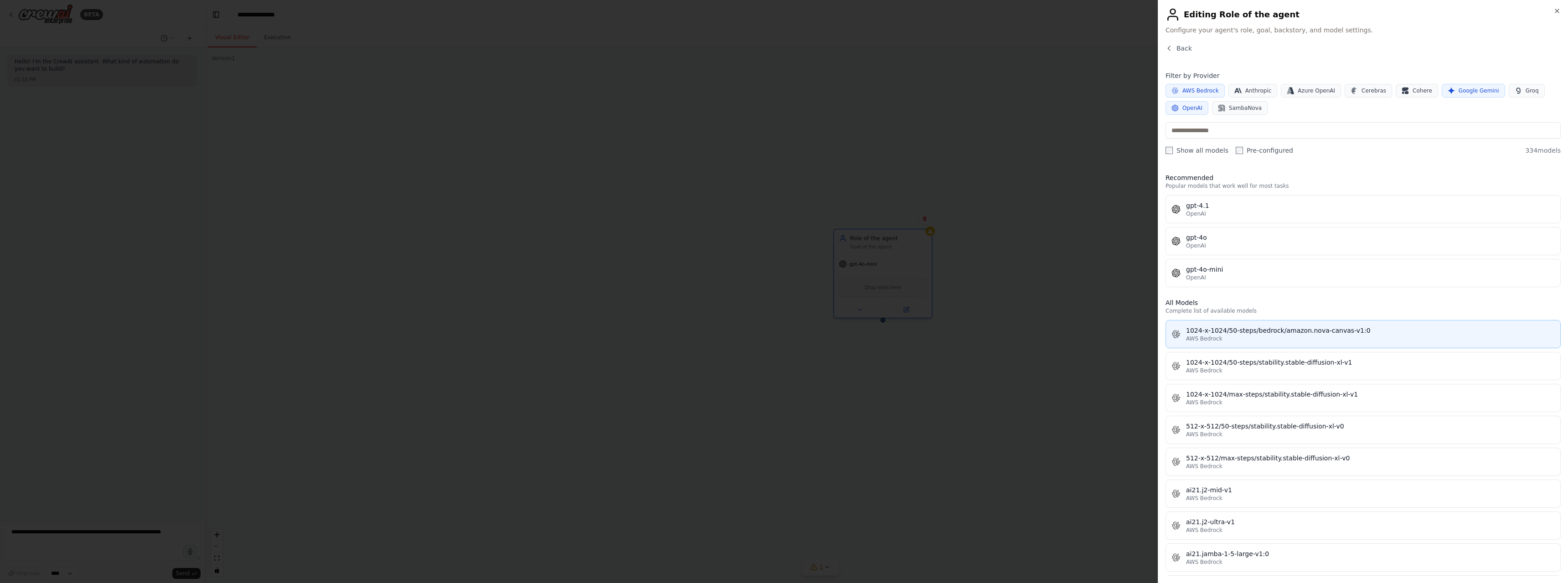
click at [1236, 331] on div "1024-x-1024/50-steps/bedrock/amazon.nova-canvas-v1:0" at bounding box center [1370, 331] width 369 height 10
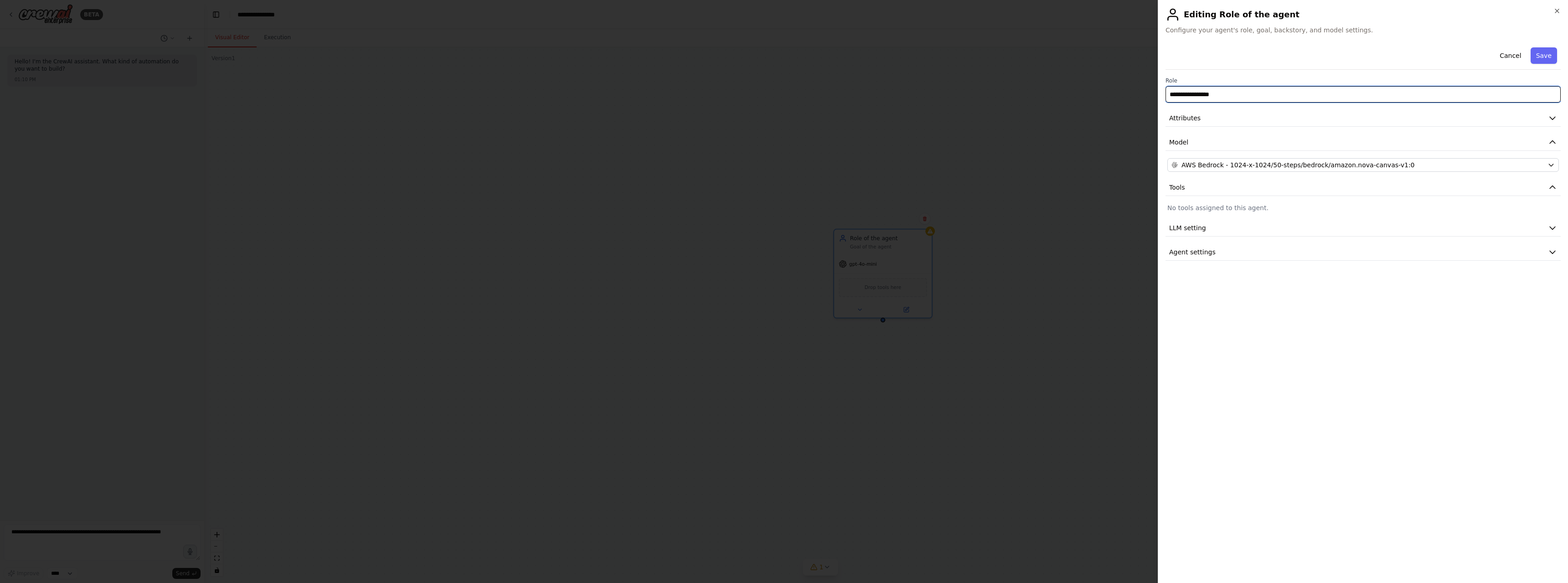
drag, startPoint x: 1265, startPoint y: 96, endPoint x: 1159, endPoint y: 90, distance: 106.2
click at [1160, 91] on div "**********" at bounding box center [1363, 292] width 411 height 583
type input "**********"
click at [1556, 118] on icon "button" at bounding box center [1553, 118] width 10 height 10
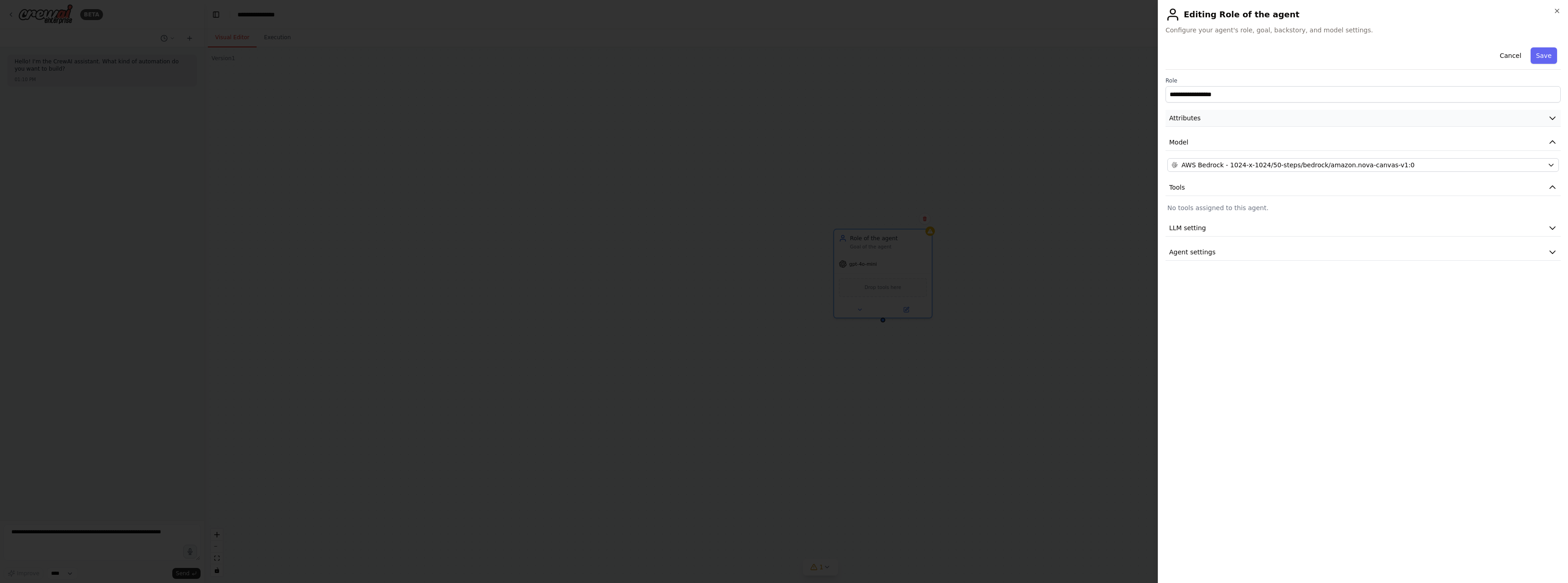
click at [1556, 118] on icon "button" at bounding box center [1553, 118] width 10 height 10
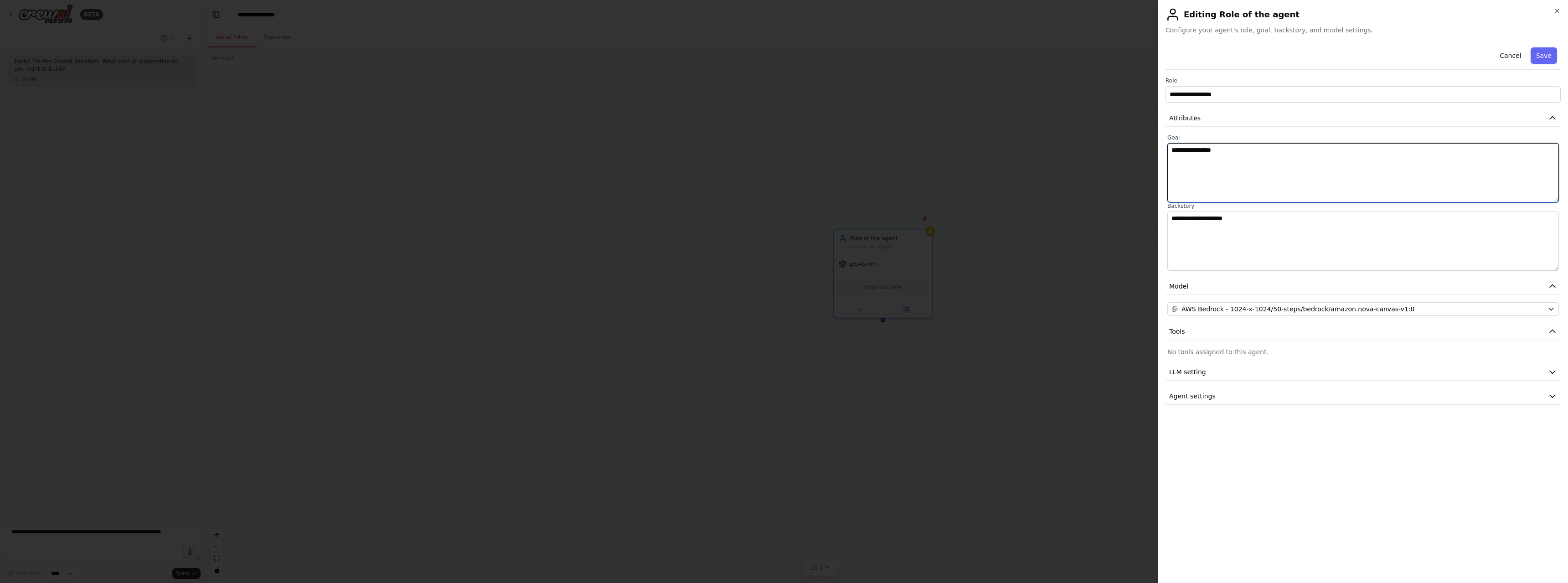
drag, startPoint x: 1246, startPoint y: 153, endPoint x: 1163, endPoint y: 141, distance: 83.9
click at [1163, 141] on div "**********" at bounding box center [1363, 292] width 411 height 583
type textarea "*"
click at [1251, 491] on div "**********" at bounding box center [1363, 310] width 395 height 533
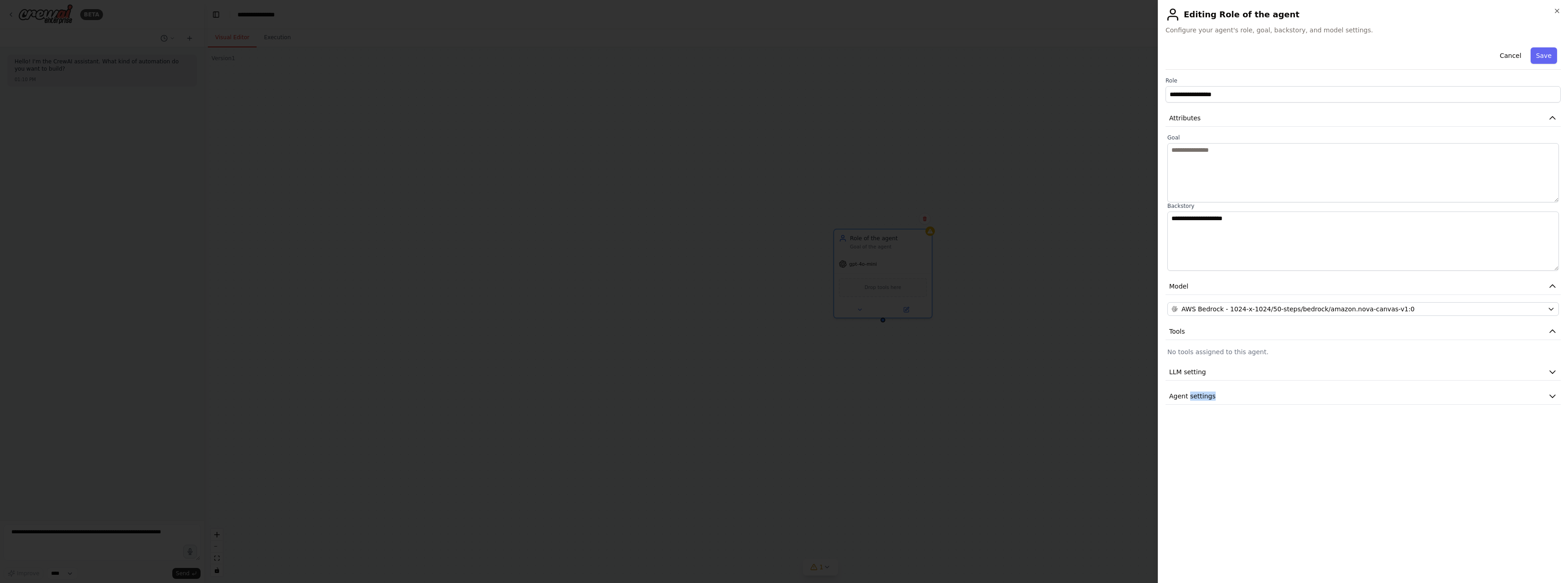
click at [1251, 491] on div "**********" at bounding box center [1363, 310] width 395 height 533
click at [1268, 452] on div "**********" at bounding box center [1363, 310] width 395 height 533
click at [1161, 126] on div "**********" at bounding box center [1363, 292] width 411 height 583
click at [1229, 152] on textarea at bounding box center [1363, 172] width 392 height 59
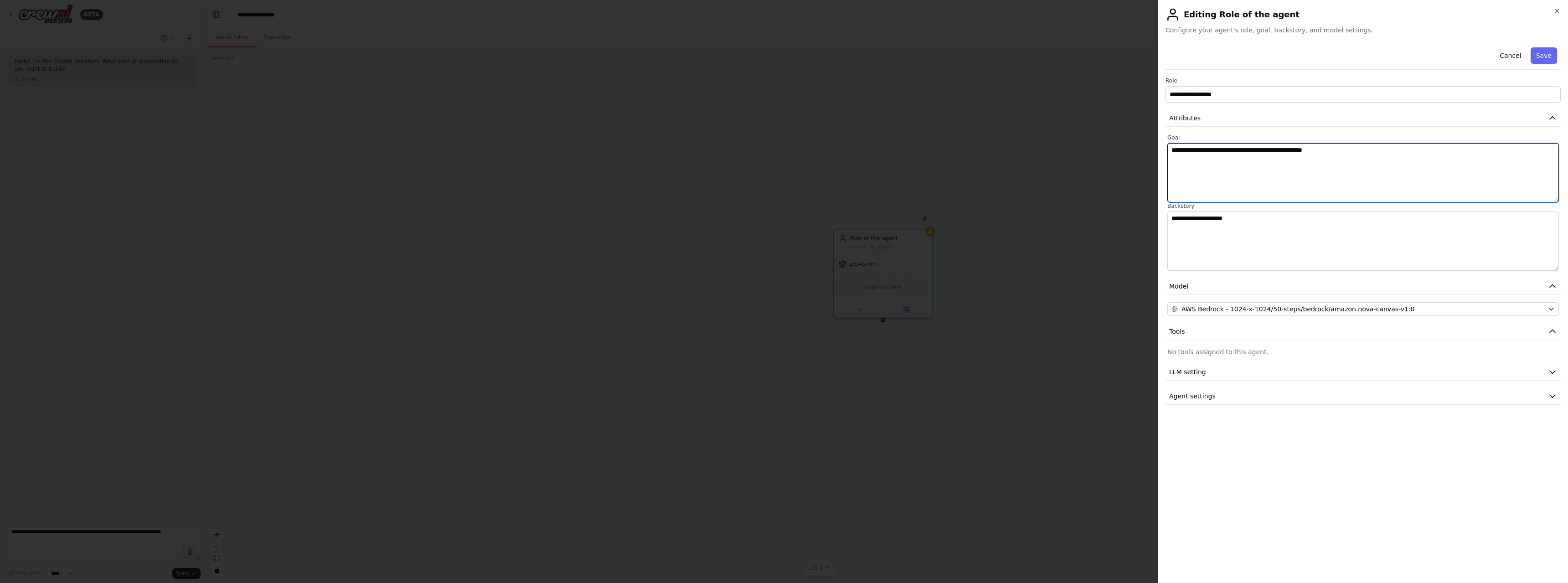
type textarea "**********"
click at [1242, 224] on textarea "**********" at bounding box center [1363, 241] width 392 height 59
type textarea "*"
click at [1256, 225] on textarea "**********" at bounding box center [1363, 241] width 392 height 59
type textarea "**********"
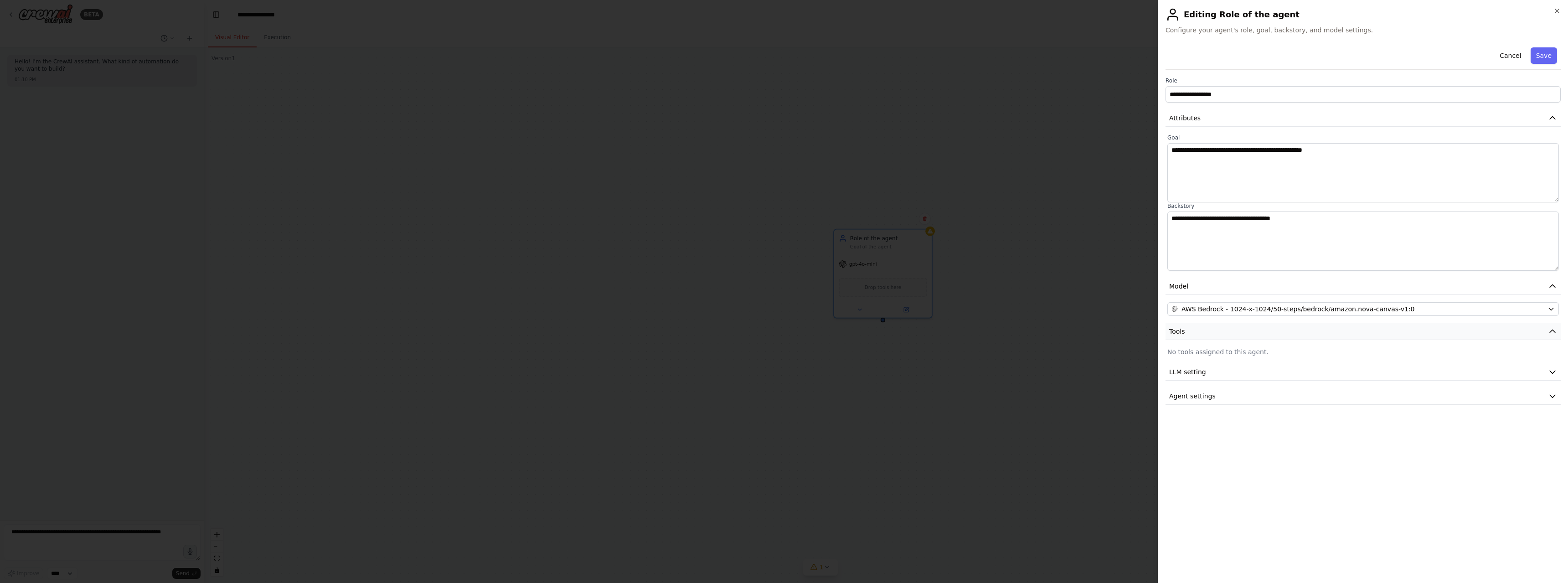
click at [1243, 331] on button "Tools" at bounding box center [1363, 332] width 395 height 17
click at [1197, 370] on span "LLM setting" at bounding box center [1188, 372] width 37 height 10
click at [1200, 459] on span "Agent settings" at bounding box center [1193, 462] width 47 height 10
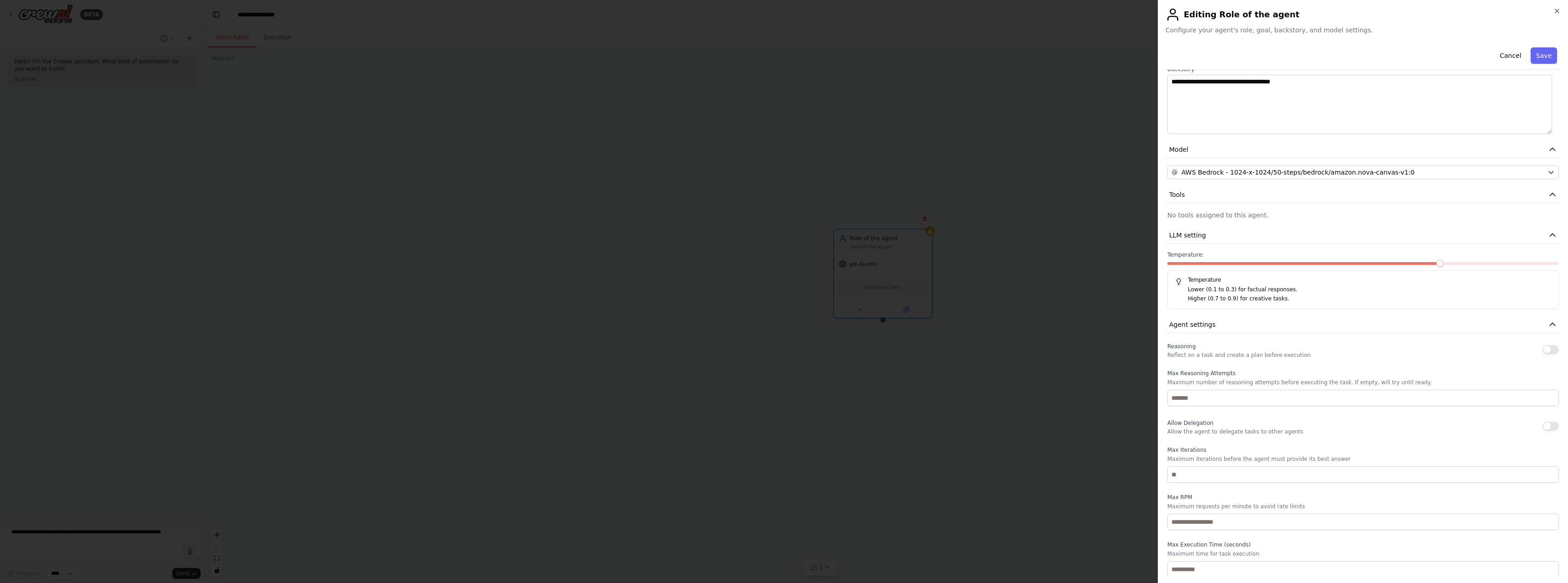
scroll to position [139, 0]
click at [1539, 55] on button "Save" at bounding box center [1544, 55] width 27 height 16
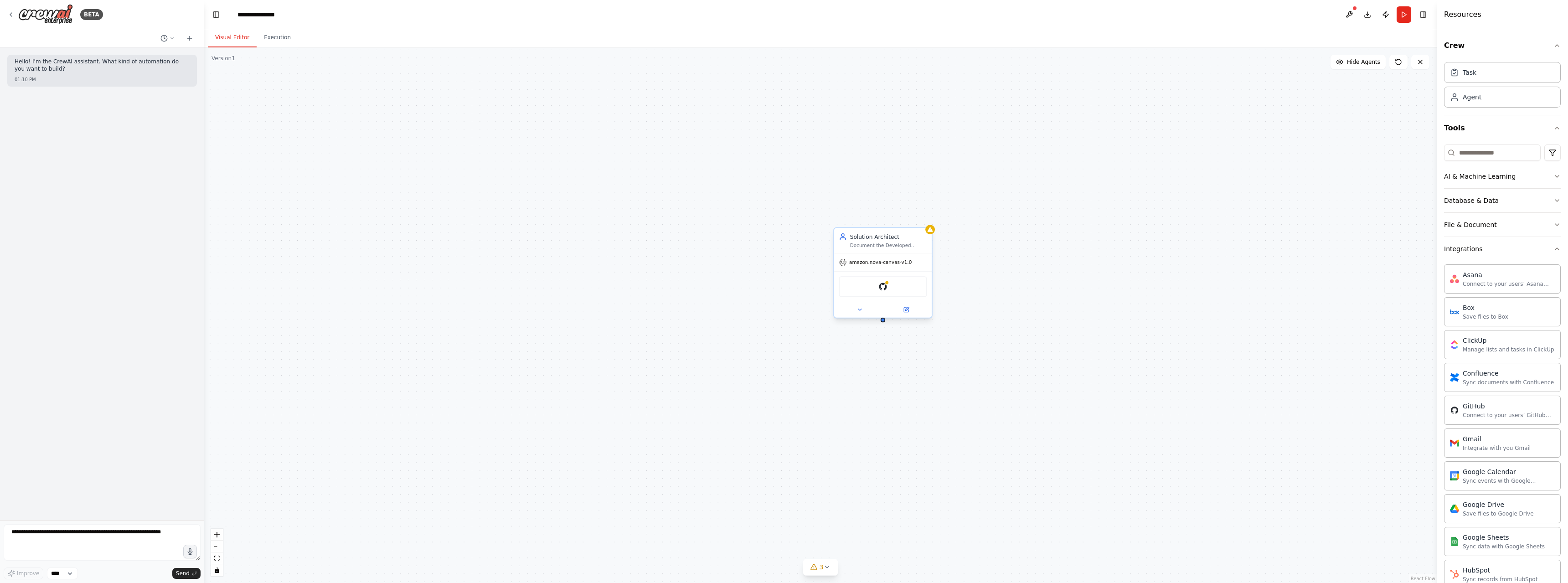
click at [891, 290] on div "GitHub" at bounding box center [883, 287] width 88 height 21
click at [877, 292] on div "GitHub" at bounding box center [883, 287] width 88 height 21
click at [881, 290] on img at bounding box center [883, 287] width 10 height 10
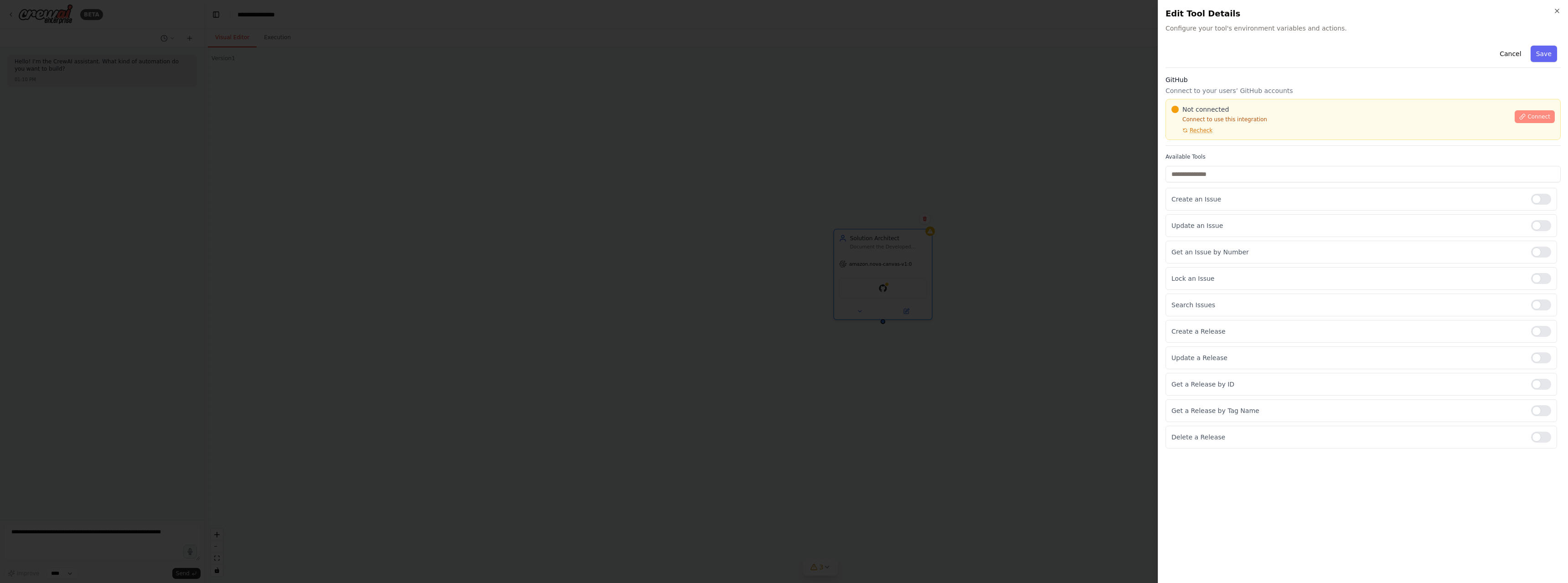
click at [1537, 117] on span "Connect" at bounding box center [1539, 117] width 23 height 8
click at [721, 257] on div at bounding box center [784, 292] width 1568 height 583
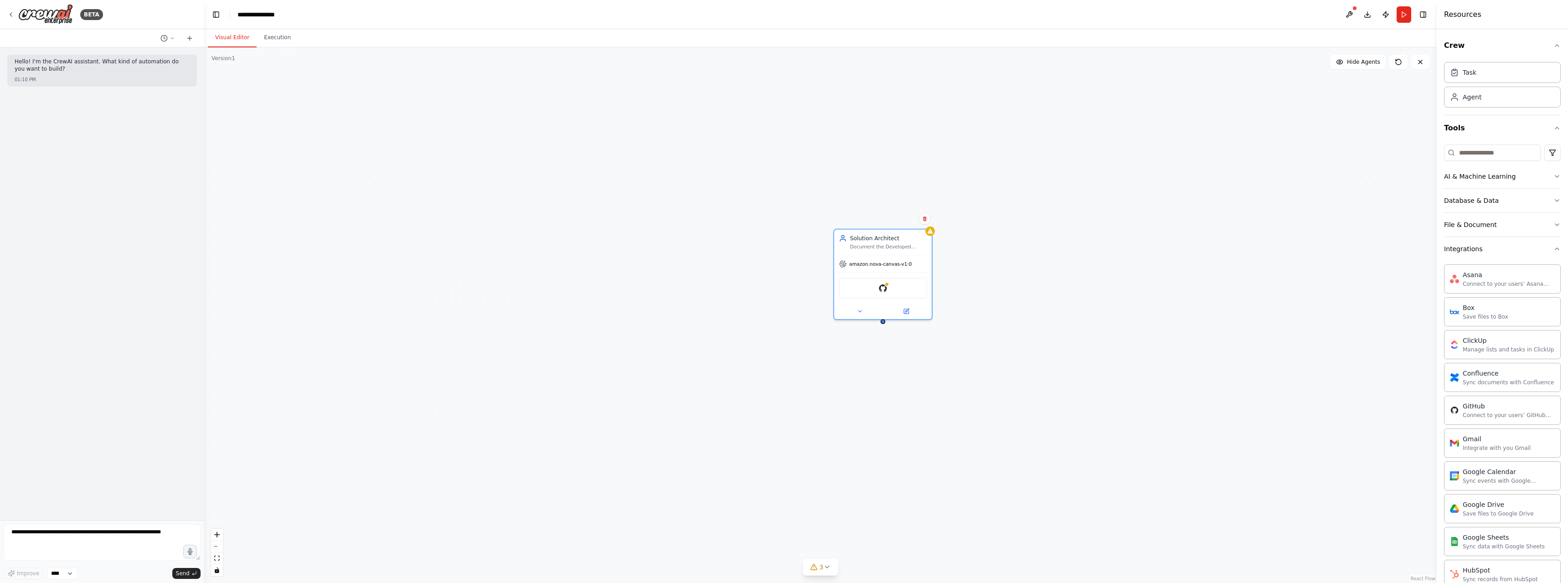
click at [945, 199] on div "Solution Architect Document the Developed System Using Mermaid and Mark Down am…" at bounding box center [820, 315] width 1233 height 535
click at [910, 312] on button at bounding box center [906, 310] width 45 height 10
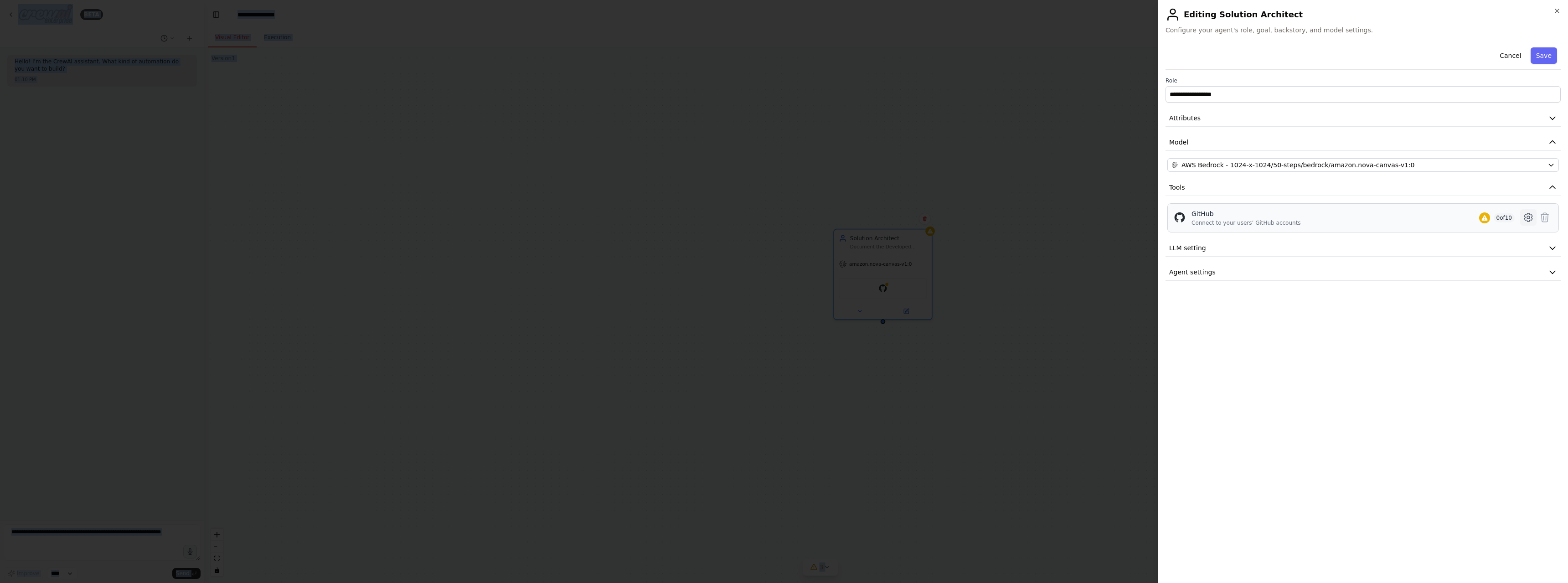
click at [1532, 216] on icon at bounding box center [1528, 217] width 10 height 10
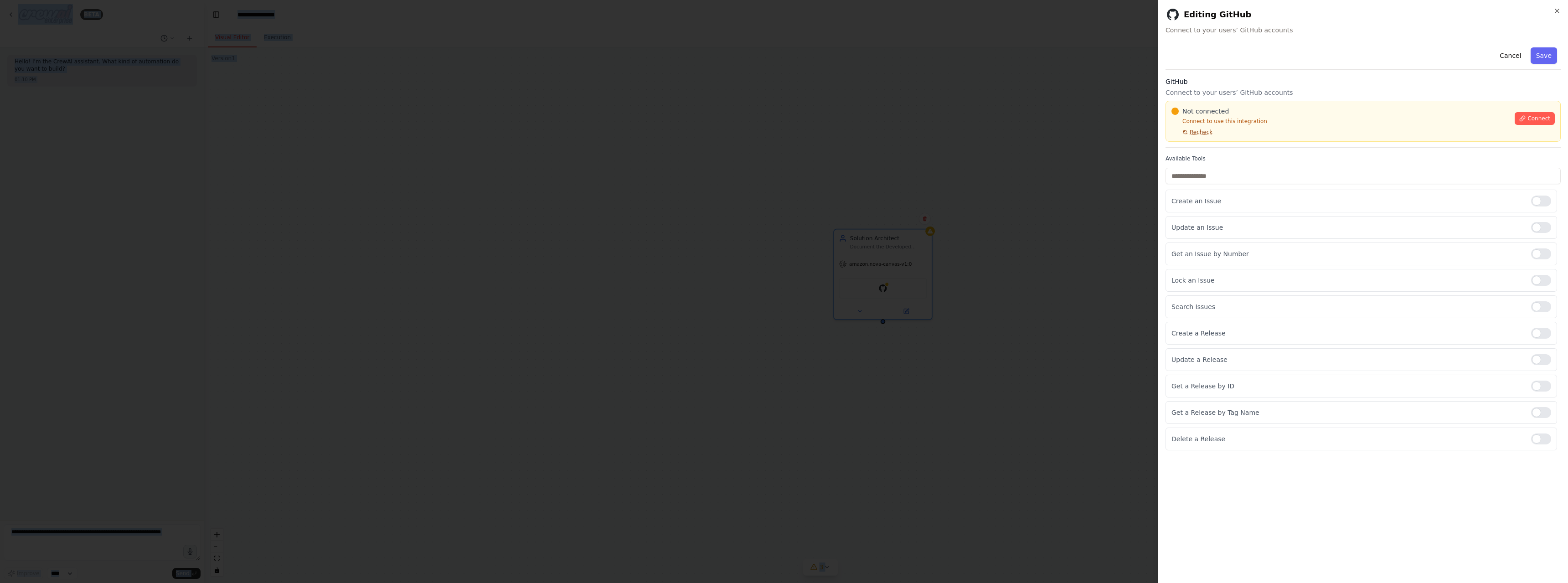
click at [1200, 132] on span "Recheck" at bounding box center [1201, 132] width 23 height 8
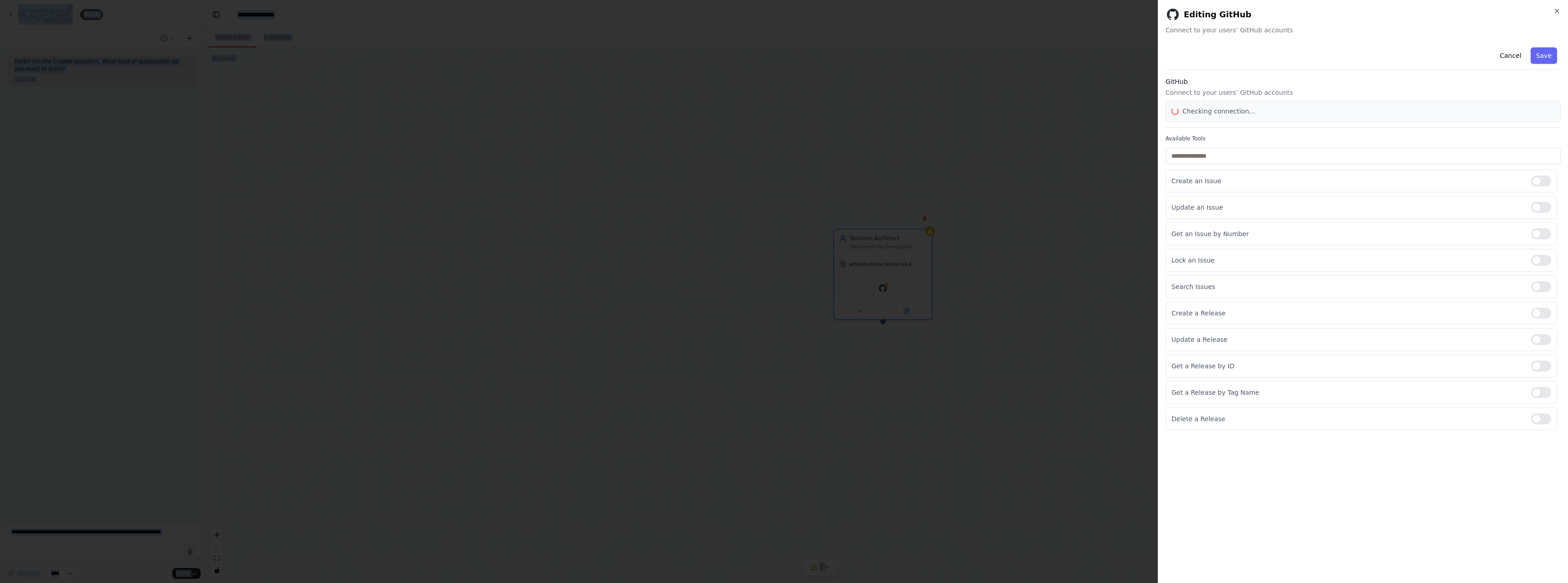
click at [1200, 132] on div "Cancel Save GitHub Connect to your users’ GitHub accounts Checking connection..…" at bounding box center [1363, 237] width 395 height 387
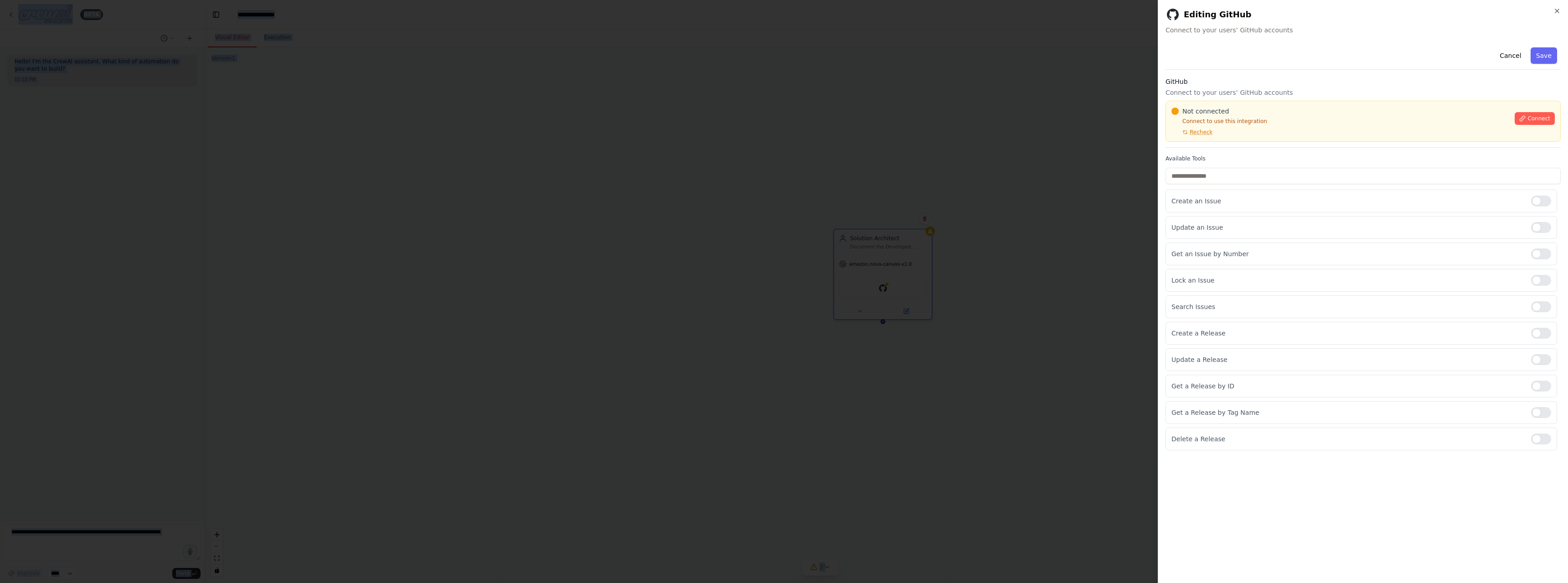
click at [1200, 132] on span "Recheck" at bounding box center [1201, 132] width 23 height 8
click at [1544, 53] on button "Save" at bounding box center [1544, 55] width 27 height 16
click at [0, 0] on button "Attributes" at bounding box center [0, 0] width 0 height 0
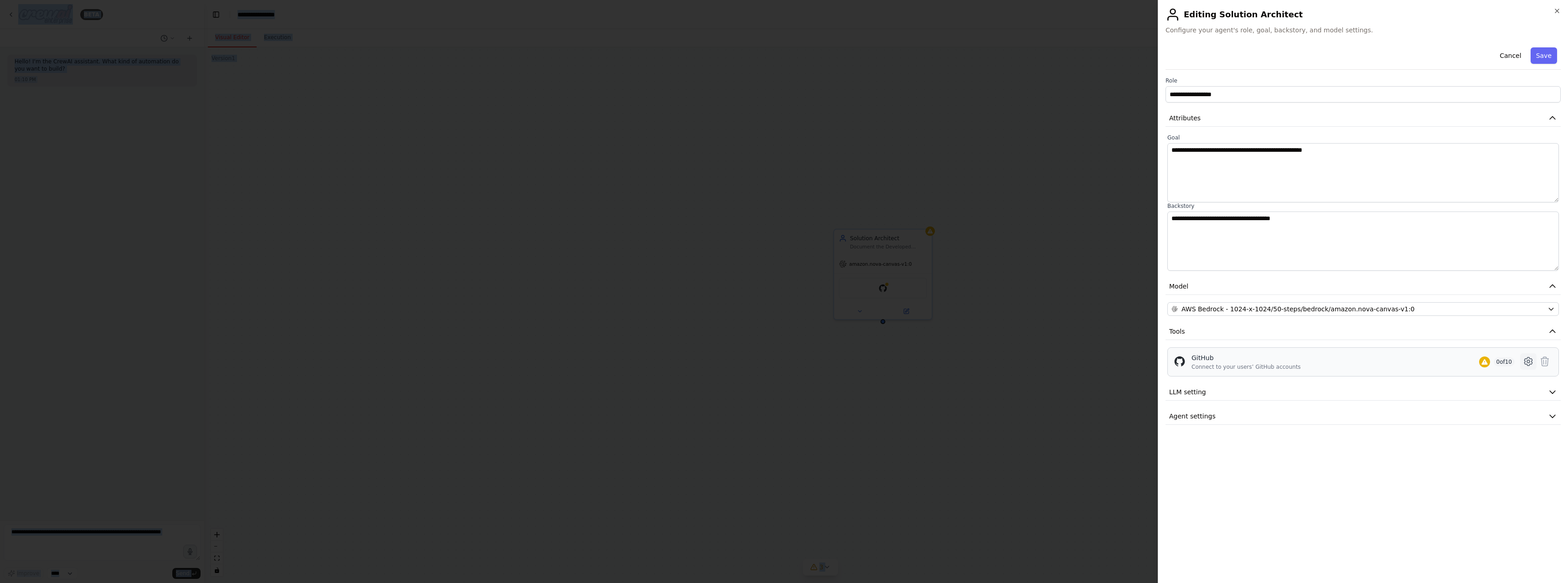
click at [1526, 365] on icon at bounding box center [1528, 361] width 10 height 10
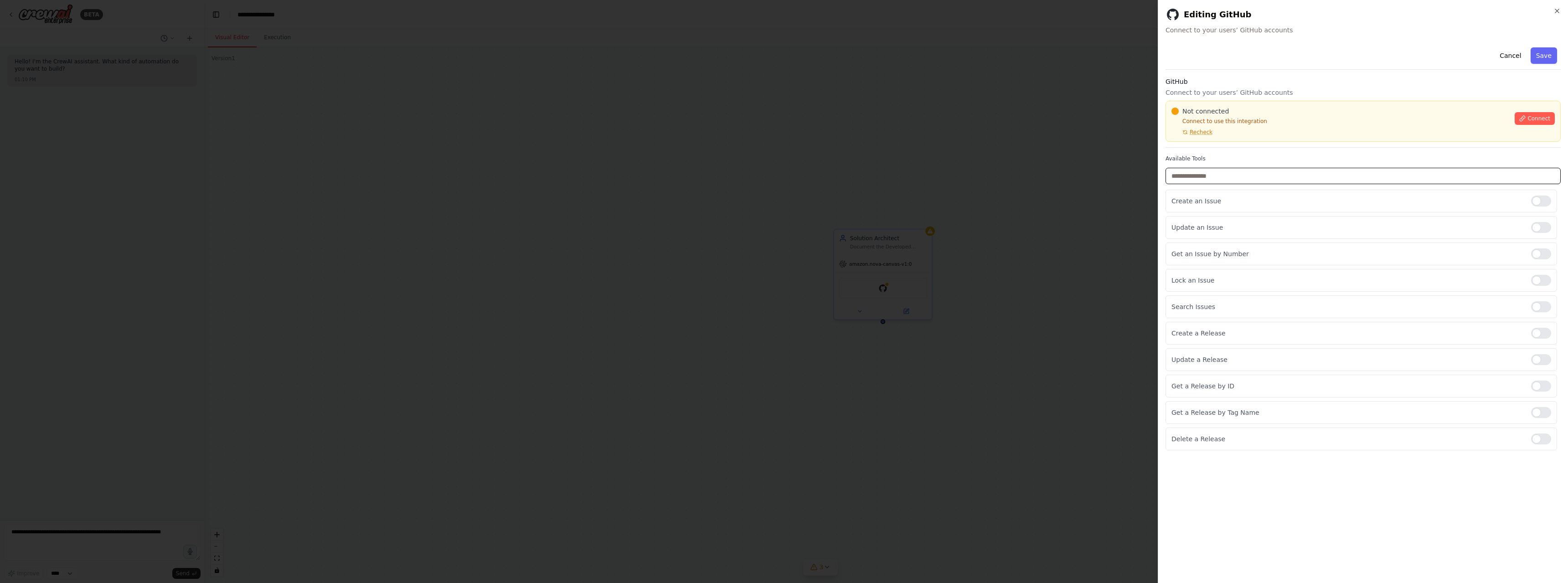
click at [1235, 176] on input "text" at bounding box center [1363, 175] width 395 height 16
click at [1088, 163] on div at bounding box center [784, 292] width 1568 height 583
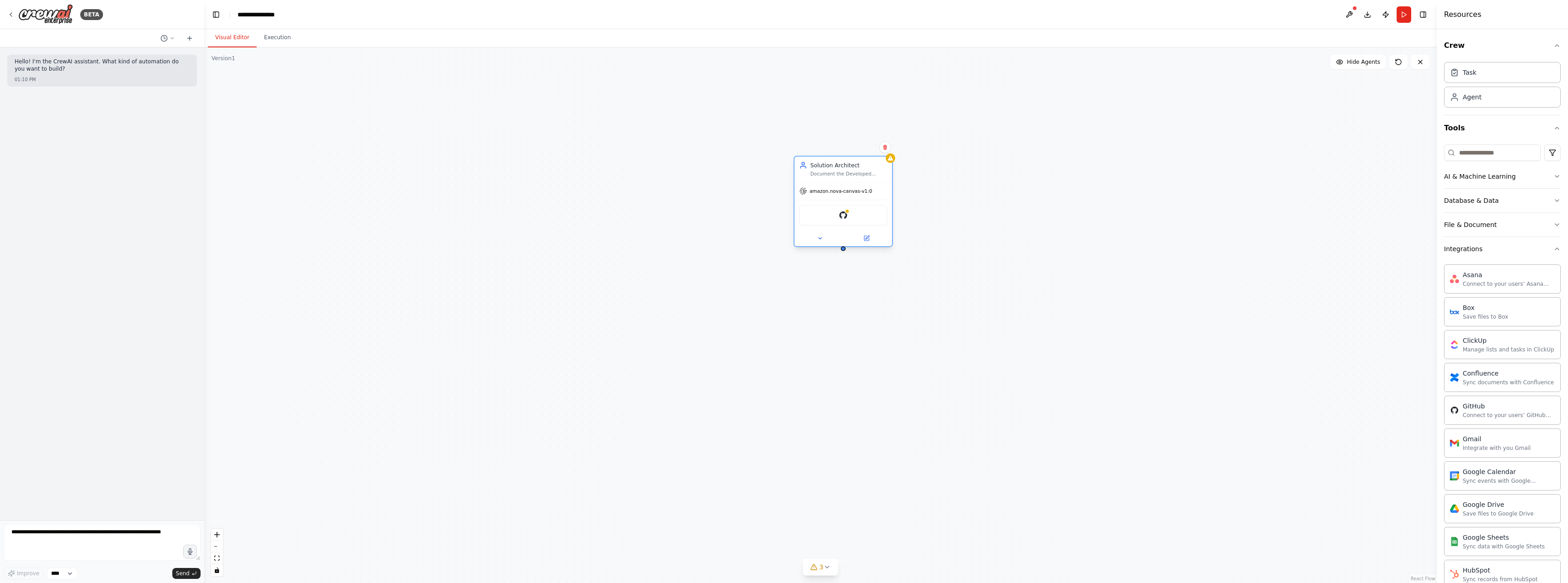
drag, startPoint x: 894, startPoint y: 250, endPoint x: 849, endPoint y: 179, distance: 84.1
click at [849, 179] on div "Solution Architect Document the Developed System Using Mermaid and Mark Down" at bounding box center [843, 169] width 97 height 26
drag, startPoint x: 857, startPoint y: 189, endPoint x: 465, endPoint y: 190, distance: 392.0
click at [465, 190] on span "amazon.nova-canvas-v1:0" at bounding box center [444, 191] width 63 height 7
click at [74, 74] on div "Hello! I'm the CrewAI assistant. What kind of automation do you want to build?" at bounding box center [102, 66] width 175 height 16
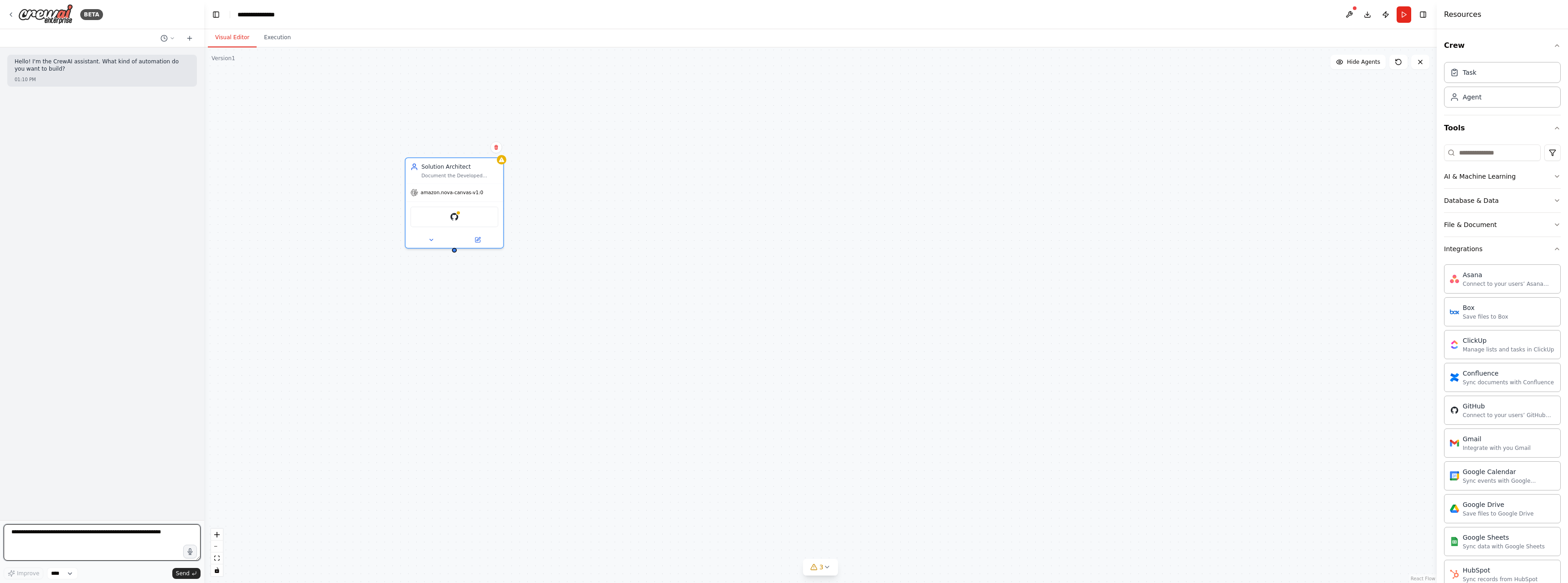
click at [159, 536] on textarea at bounding box center [102, 542] width 197 height 36
drag, startPoint x: 159, startPoint y: 536, endPoint x: 17, endPoint y: 533, distance: 142.0
click at [17, 533] on textarea at bounding box center [102, 542] width 197 height 36
type textarea "*"
type textarea "**********"
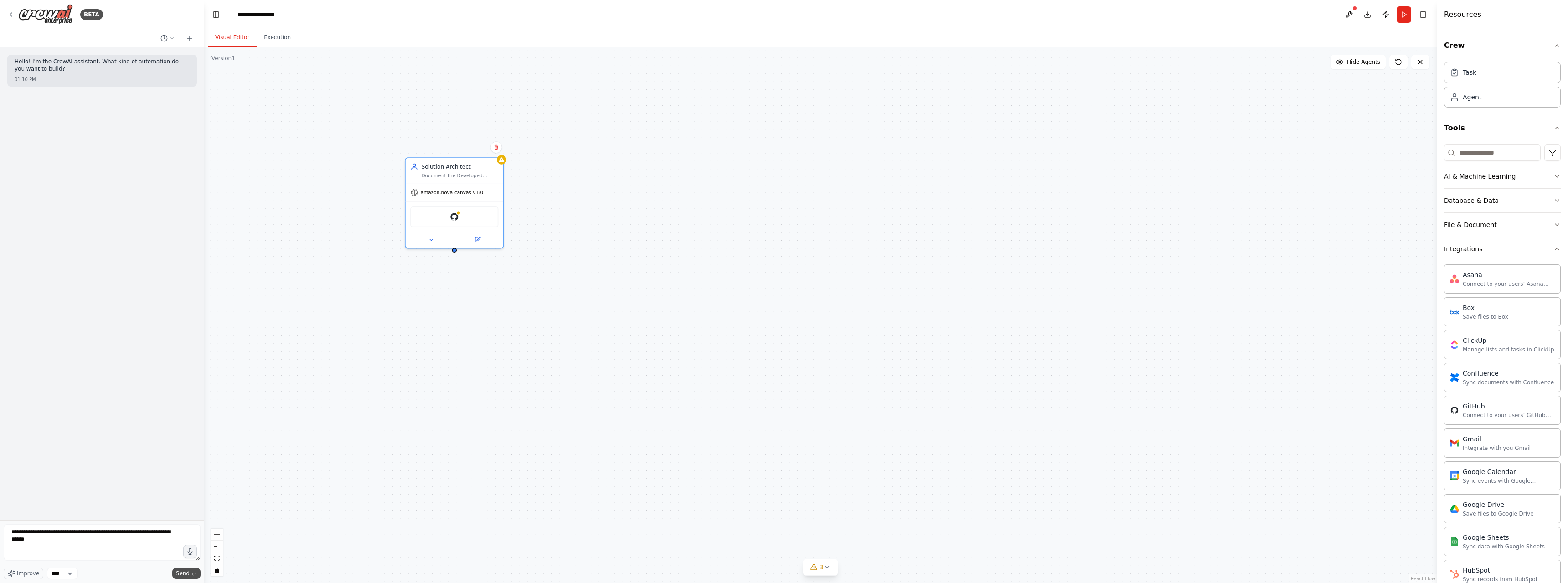
click at [184, 576] on span "Send" at bounding box center [183, 573] width 13 height 8
click at [496, 149] on icon at bounding box center [496, 147] width 4 height 5
click at [471, 149] on button "Confirm" at bounding box center [471, 147] width 32 height 10
click at [471, 149] on div "Solution Architect Document the Developed System Using Mermaid and Mark Down am…" at bounding box center [820, 315] width 1233 height 535
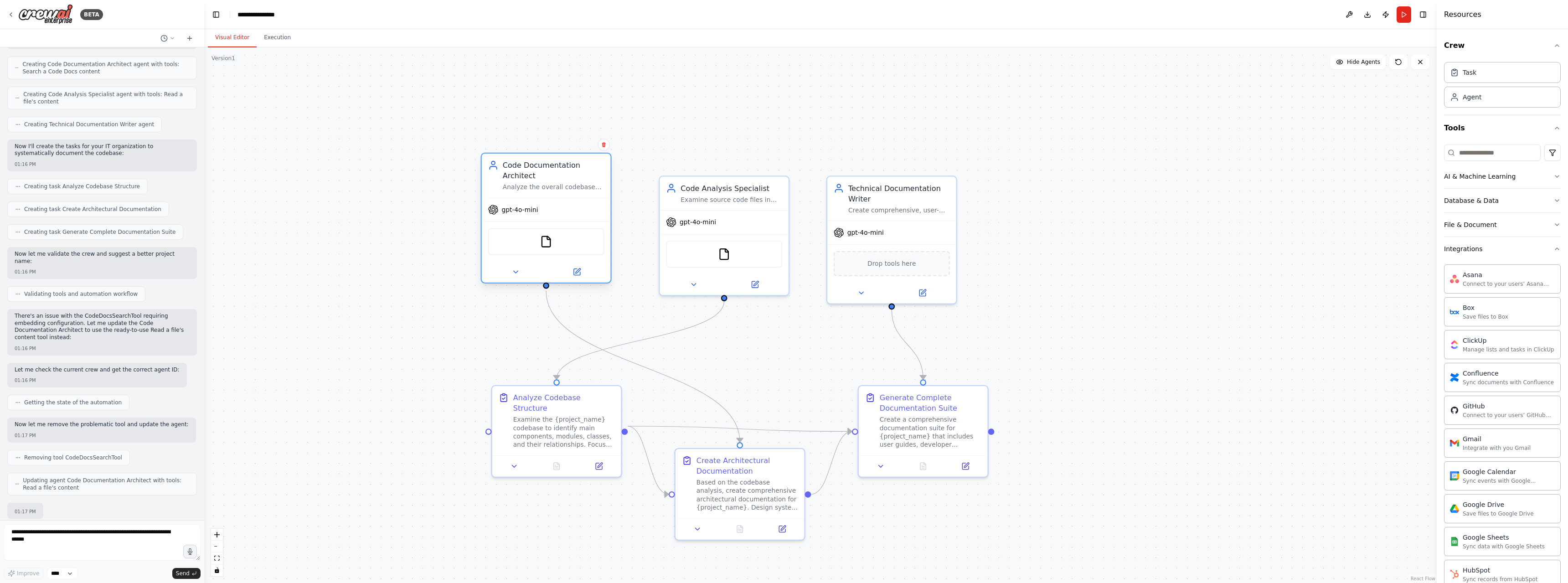
scroll to position [589, 0]
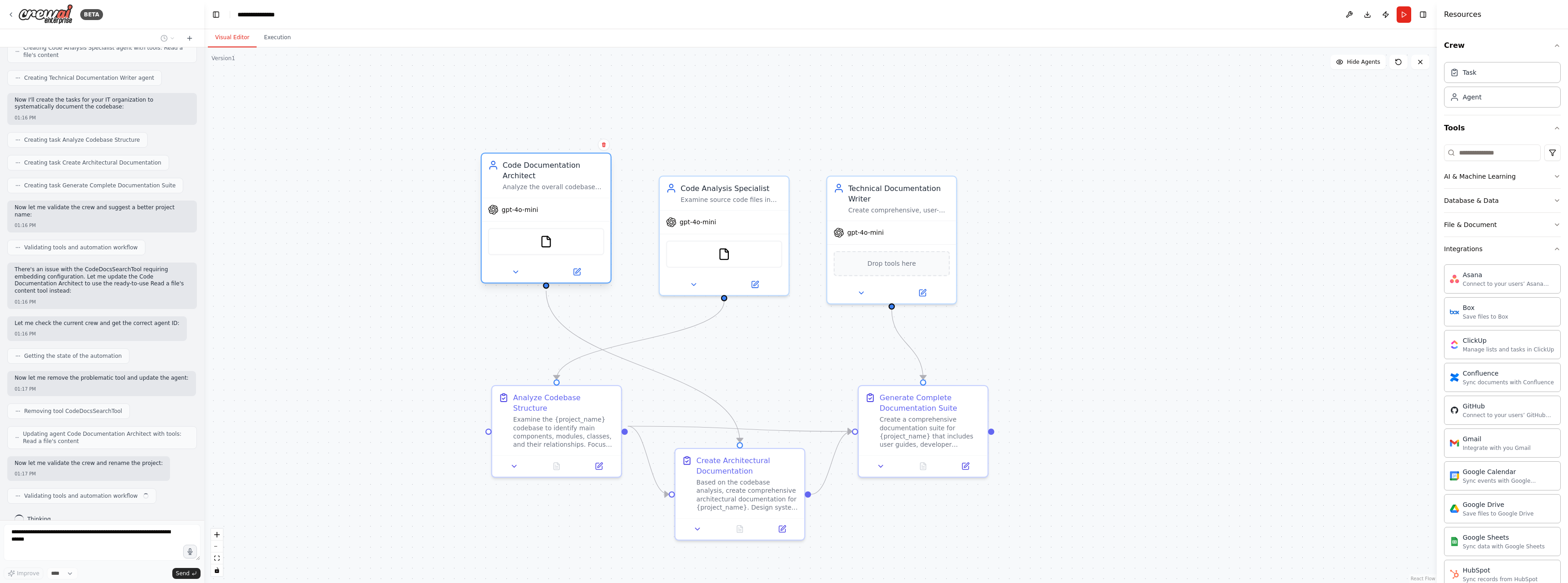
drag, startPoint x: 593, startPoint y: 219, endPoint x: 586, endPoint y: 196, distance: 24.0
click at [586, 196] on div "Code Documentation Architect Analyze the overall codebase structure of {project…" at bounding box center [546, 217] width 131 height 131
click at [525, 292] on icon at bounding box center [526, 292] width 9 height 9
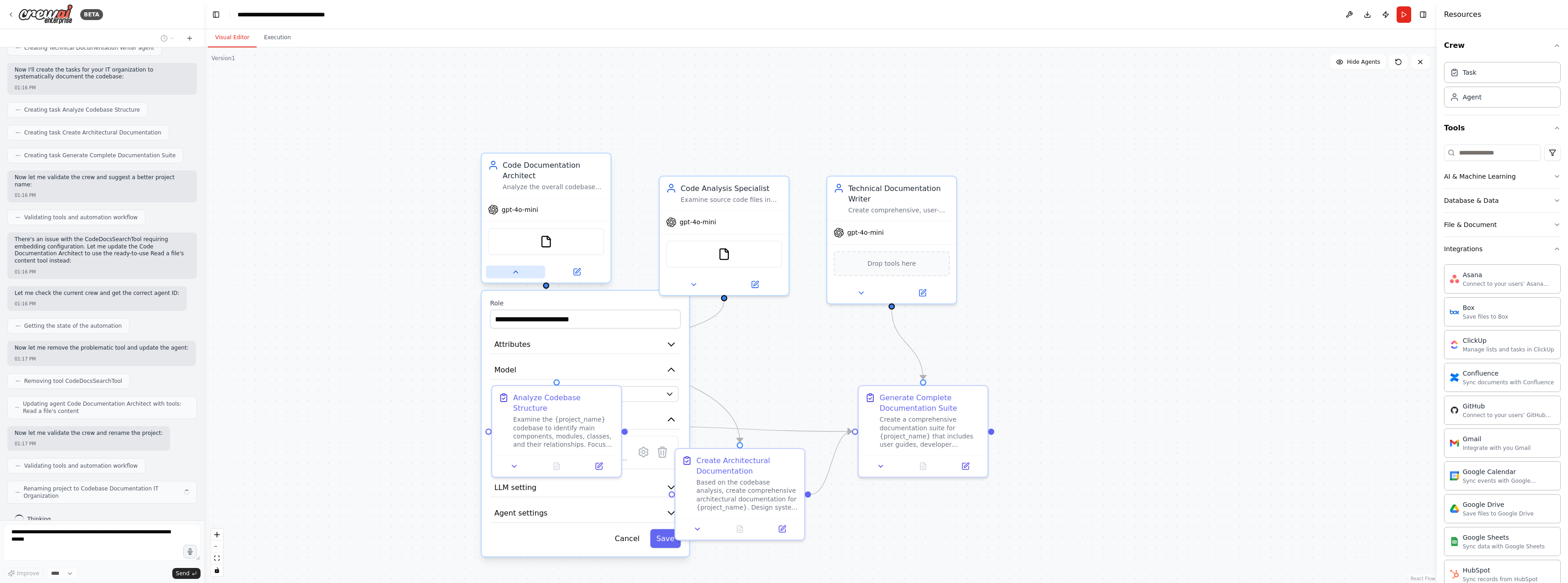
scroll to position [612, 0]
click at [430, 284] on div ".deletable-edge-delete-btn { width: 20px; height: 20px; border: 0px solid #ffff…" at bounding box center [820, 315] width 1233 height 535
click at [432, 279] on div ".deletable-edge-delete-btn { width: 20px; height: 20px; border: 0px solid #ffff…" at bounding box center [820, 315] width 1233 height 535
click at [630, 541] on button "Cancel" at bounding box center [628, 540] width 37 height 19
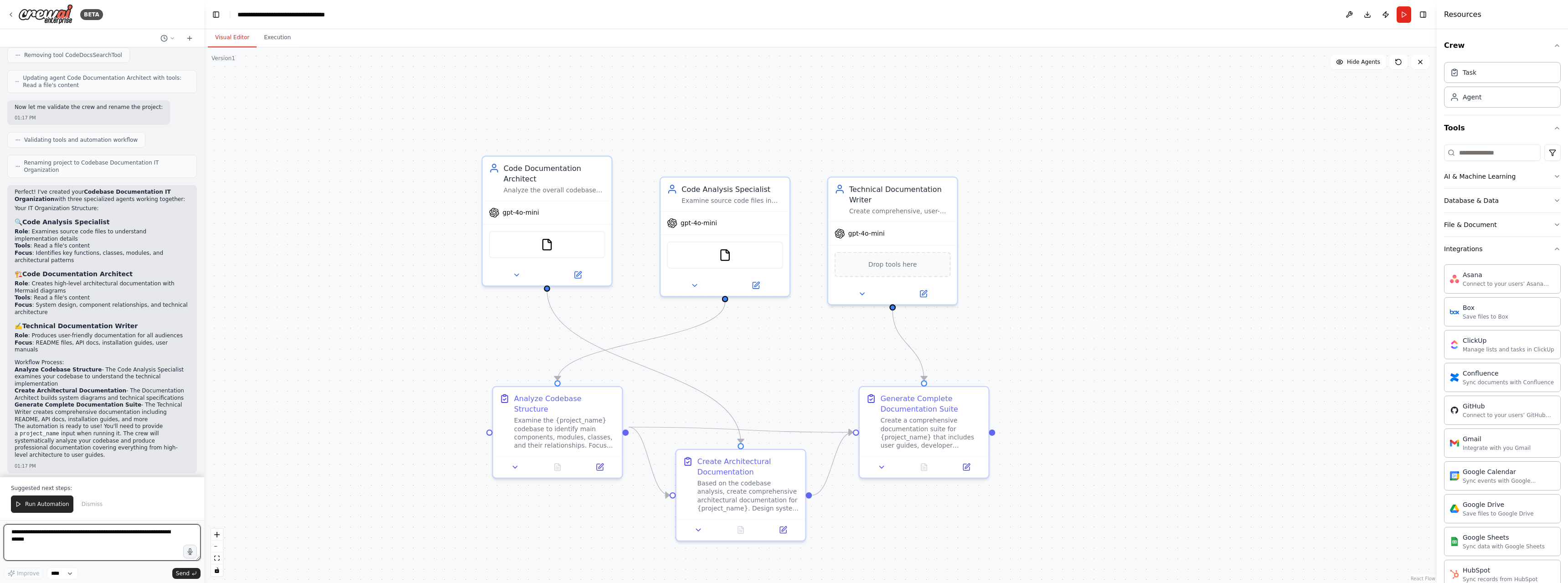
scroll to position [952, 0]
drag, startPoint x: 55, startPoint y: 202, endPoint x: 90, endPoint y: 219, distance: 38.9
click at [90, 222] on ul "Role : Examines source code files to understand implementation details Tools : …" at bounding box center [102, 239] width 175 height 35
click at [75, 533] on textarea "**********" at bounding box center [102, 542] width 197 height 36
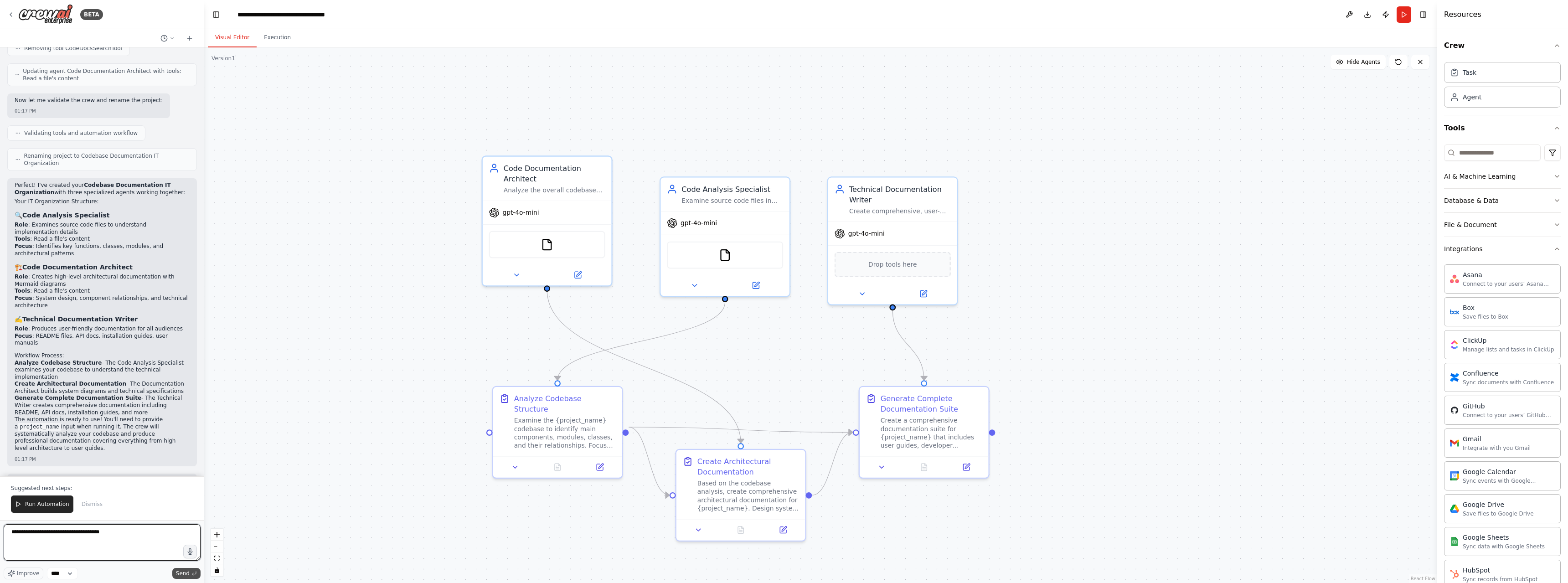
type textarea "**********"
click at [187, 574] on span "Send" at bounding box center [183, 573] width 13 height 8
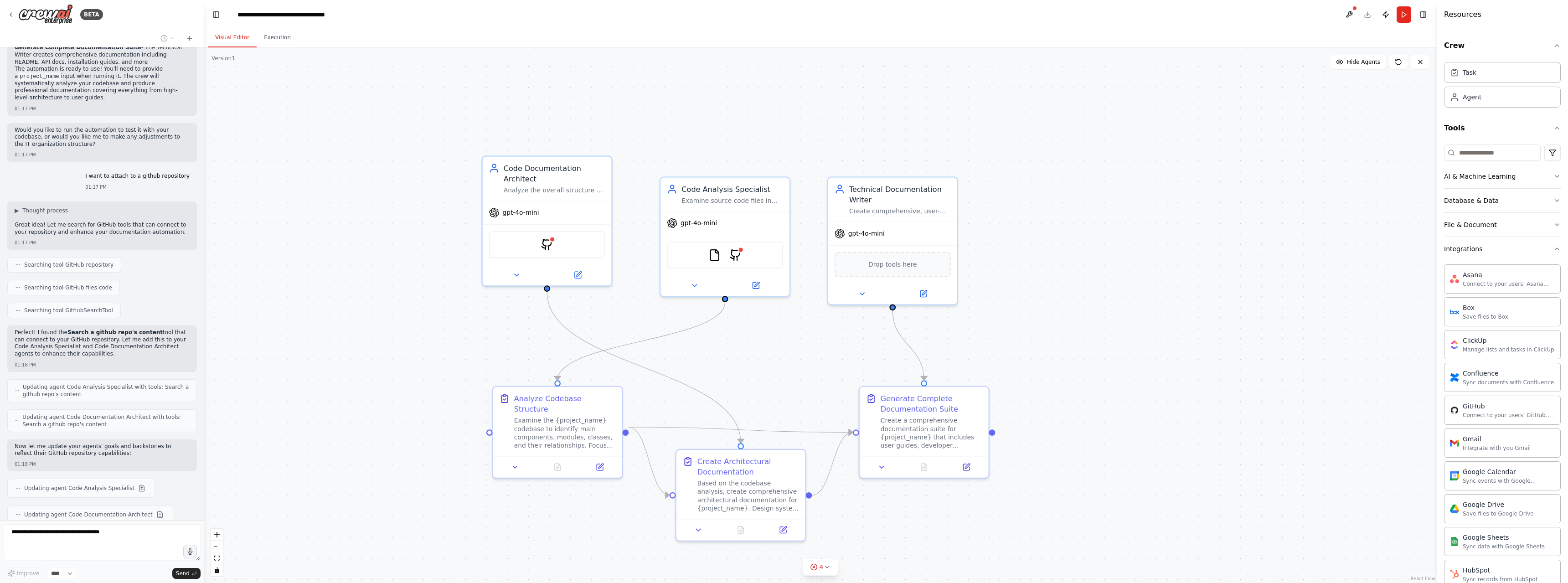
scroll to position [1349, 0]
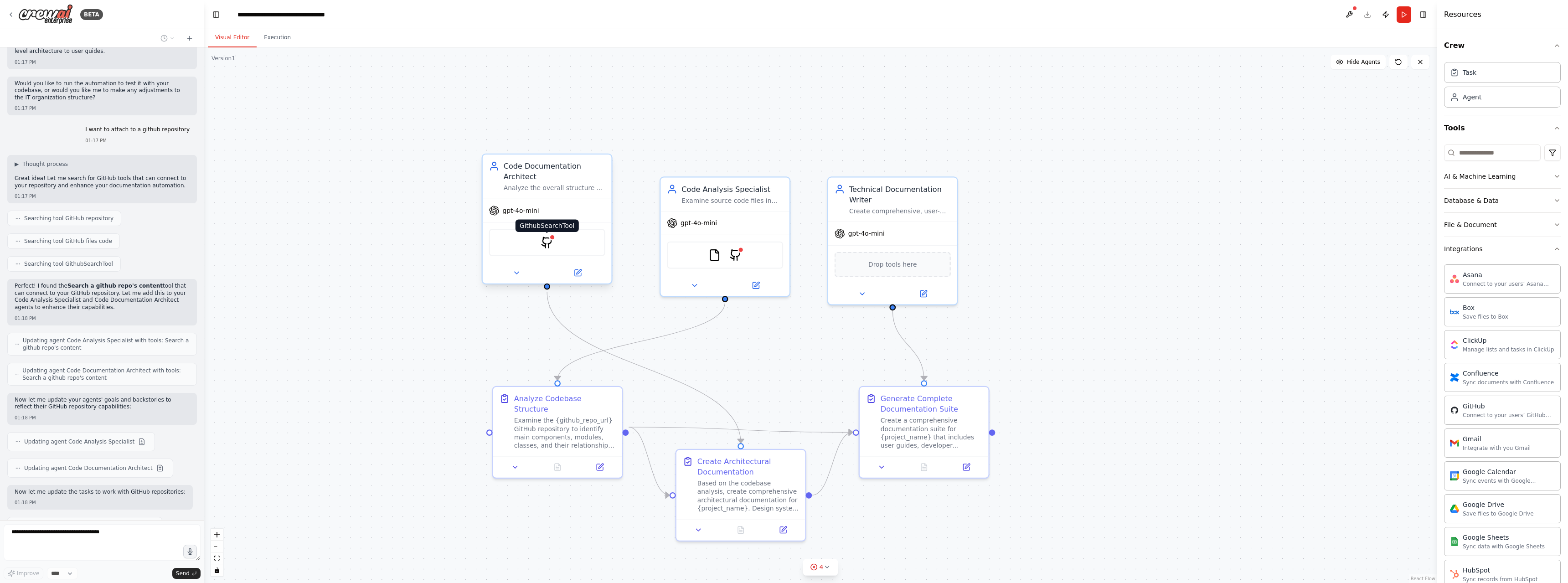
click at [547, 246] on img at bounding box center [547, 242] width 12 height 12
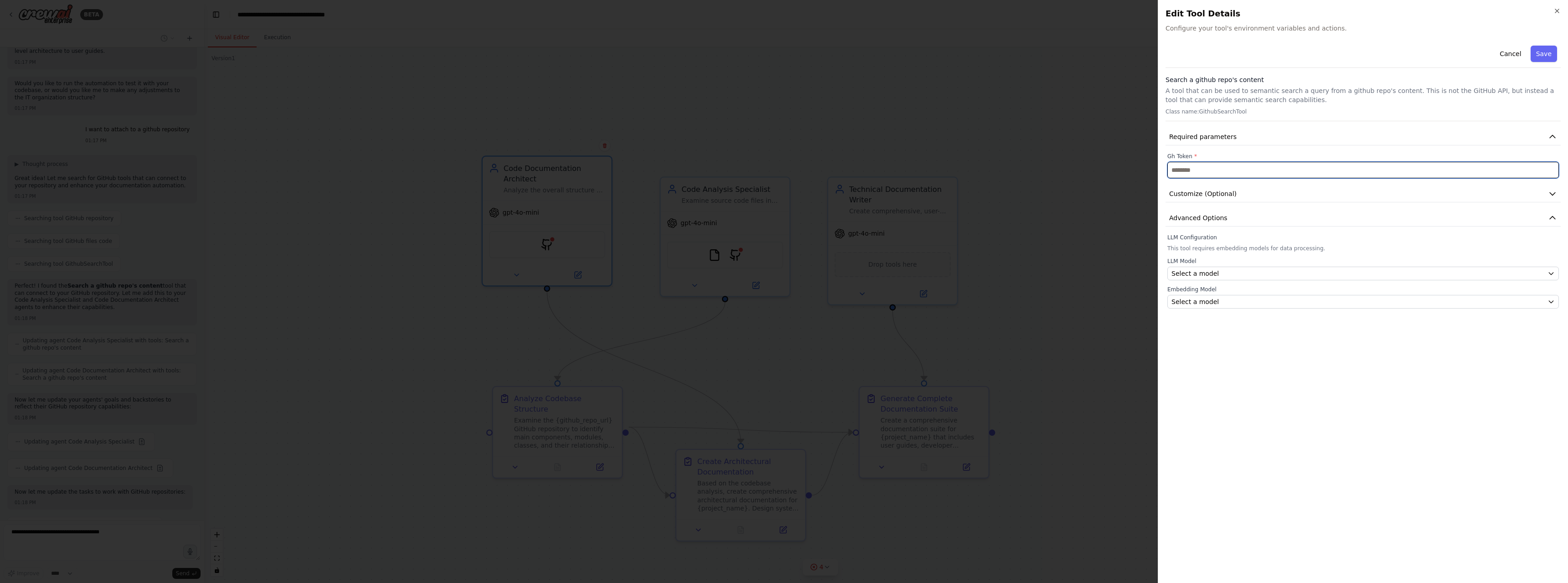
click at [1217, 167] on input "text" at bounding box center [1363, 170] width 392 height 16
click at [1222, 274] on div "Select a model" at bounding box center [1357, 273] width 372 height 10
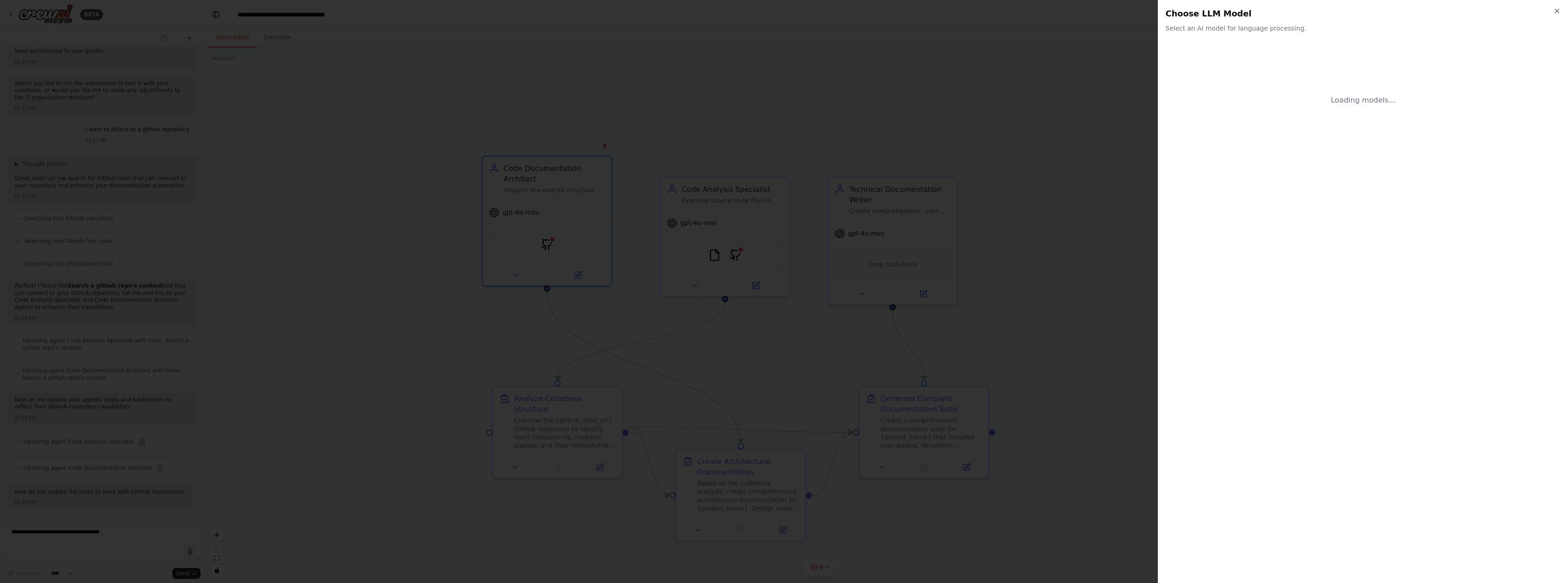
scroll to position [1376, 0]
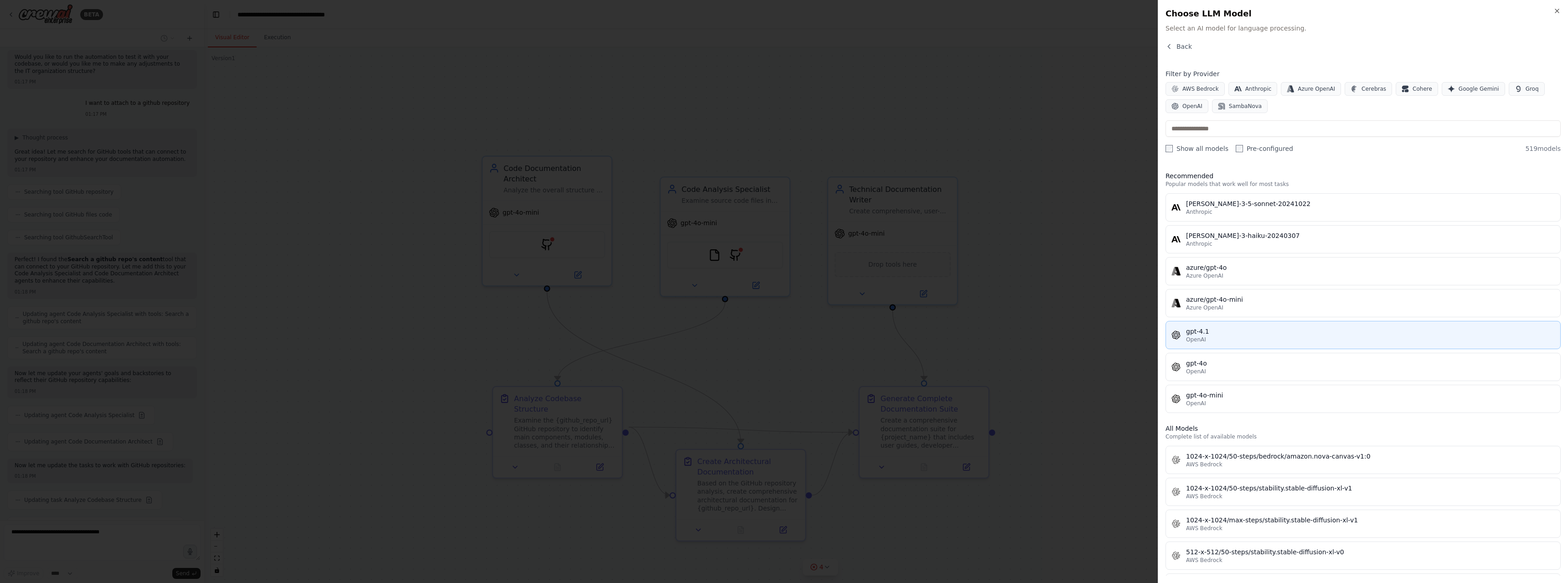
click at [1211, 337] on div "OpenAI" at bounding box center [1370, 340] width 369 height 8
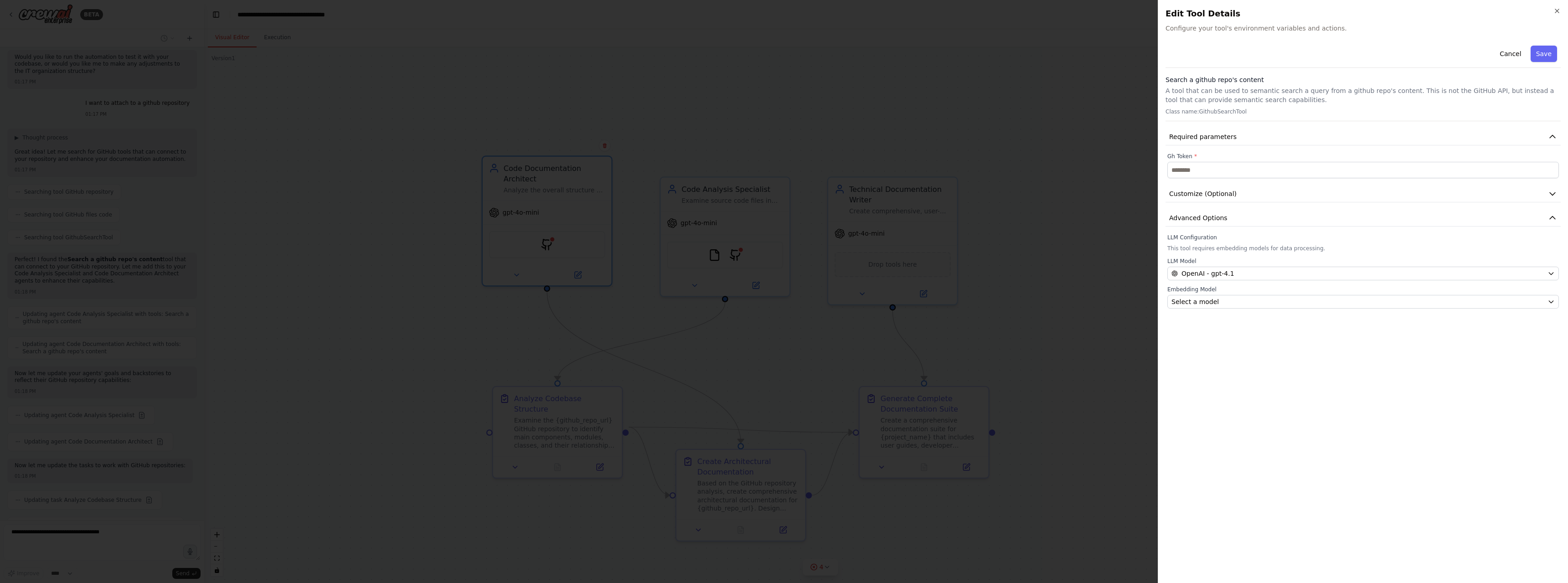
scroll to position [1401, 0]
click at [1216, 171] on input "text" at bounding box center [1363, 170] width 392 height 16
click at [1508, 53] on button "Cancel" at bounding box center [1511, 53] width 32 height 16
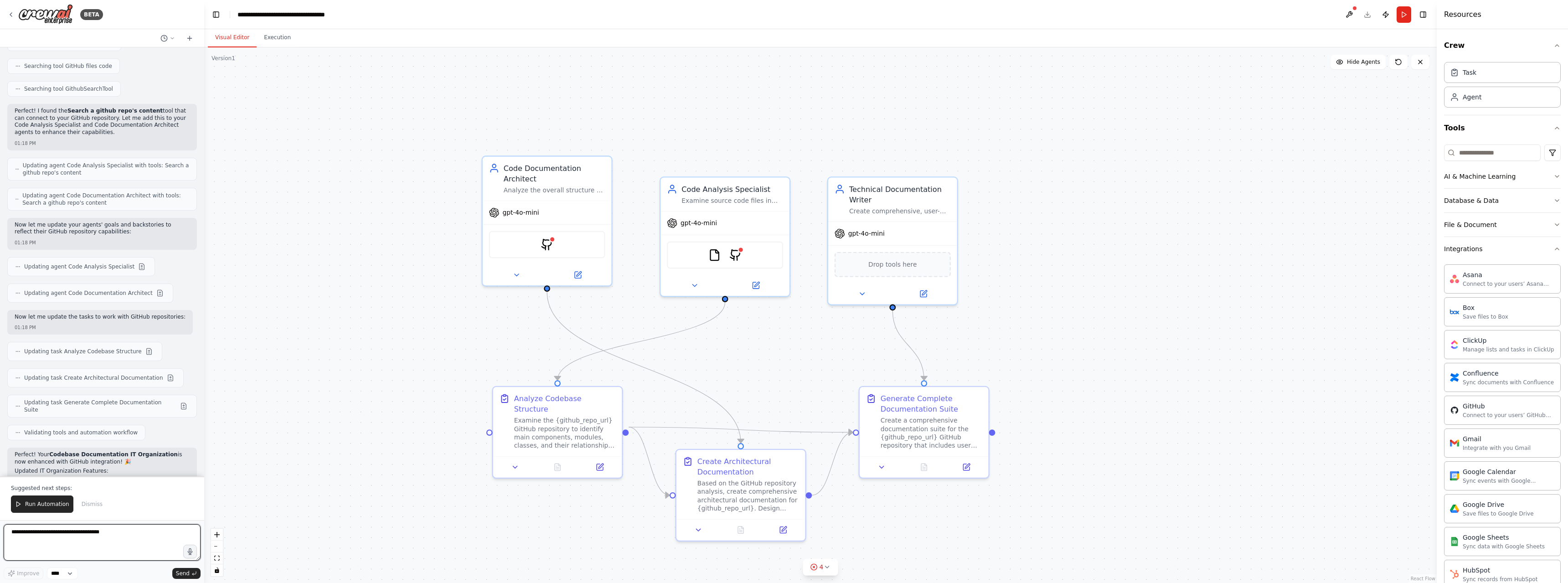
scroll to position [1531, 0]
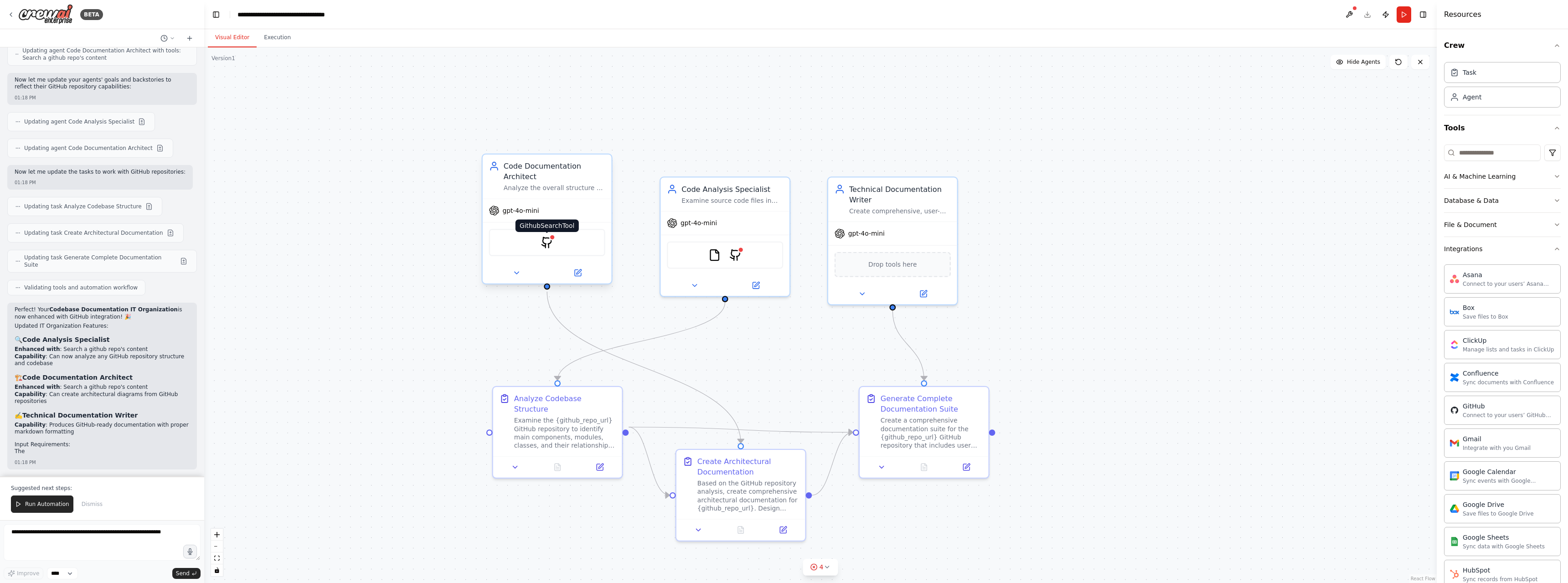
click at [552, 246] on img at bounding box center [547, 242] width 12 height 12
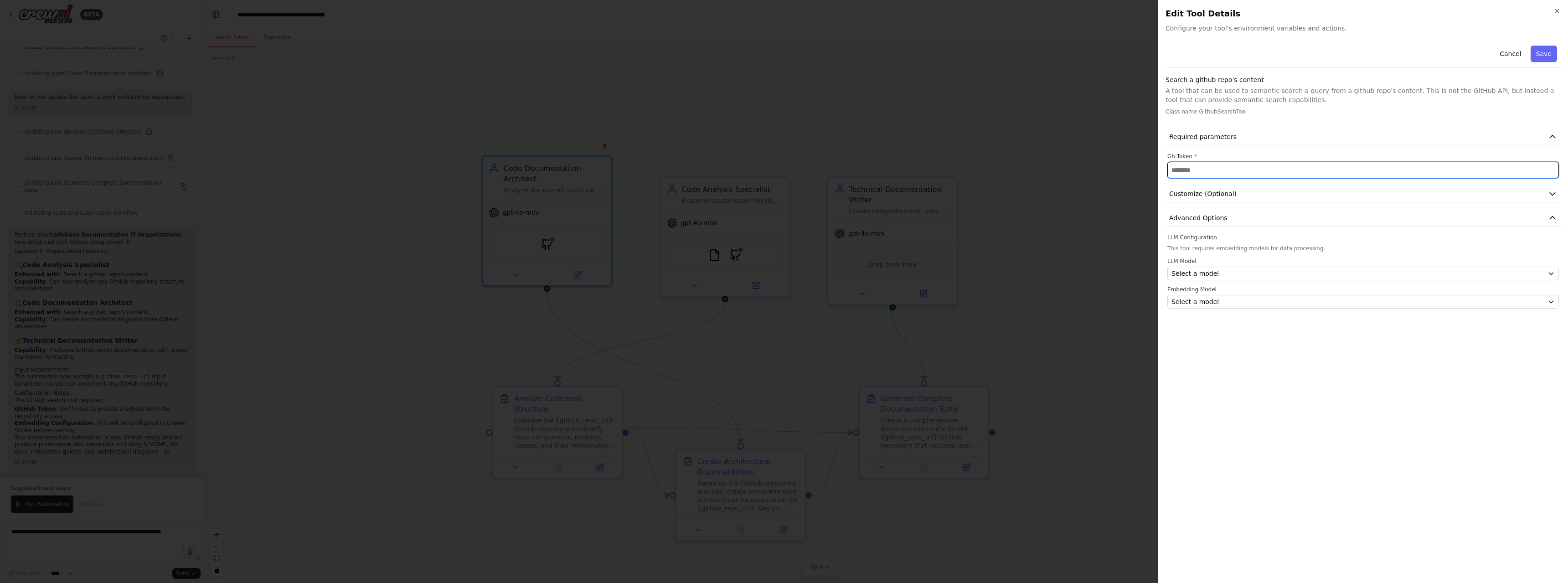
click at [1203, 171] on input "text" at bounding box center [1363, 170] width 392 height 16
paste input "**********"
type input "**********"
click at [1551, 195] on icon "button" at bounding box center [1553, 194] width 10 height 10
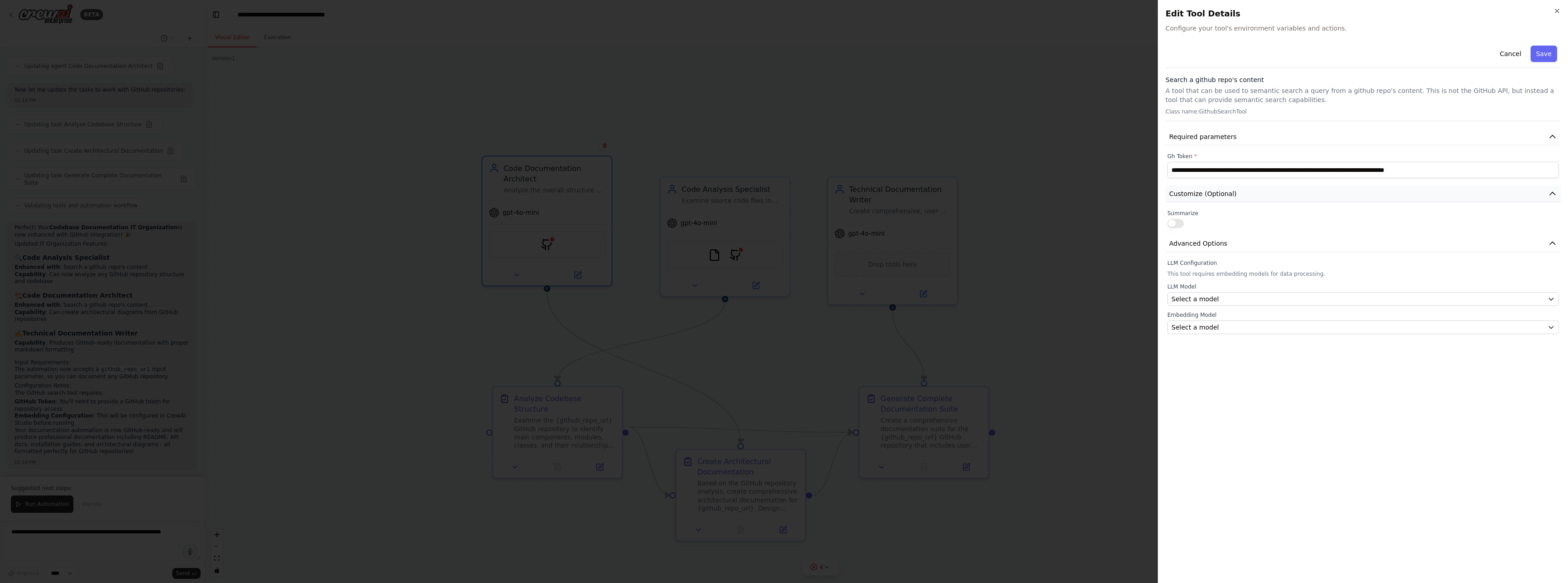
click at [1551, 195] on icon "button" at bounding box center [1553, 194] width 10 height 10
click at [1305, 270] on div "Select a model" at bounding box center [1357, 273] width 372 height 10
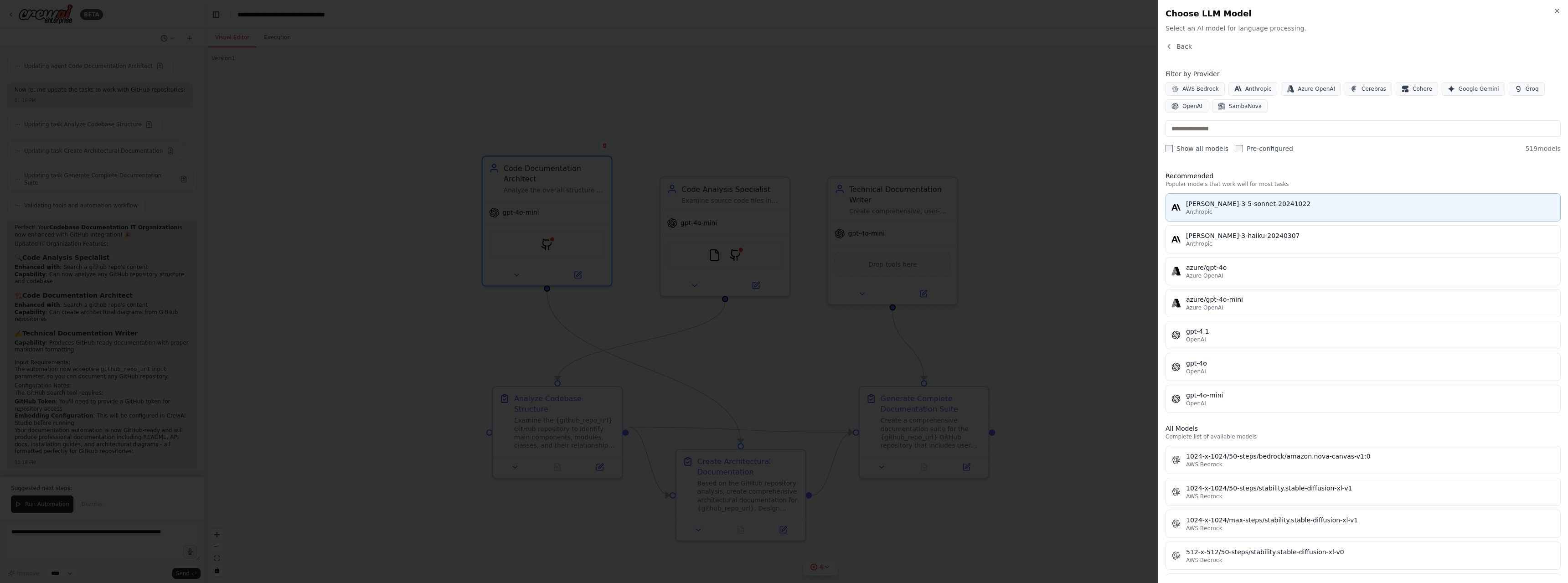
click at [1229, 206] on div "claude-3-5-sonnet-20241022" at bounding box center [1370, 204] width 369 height 10
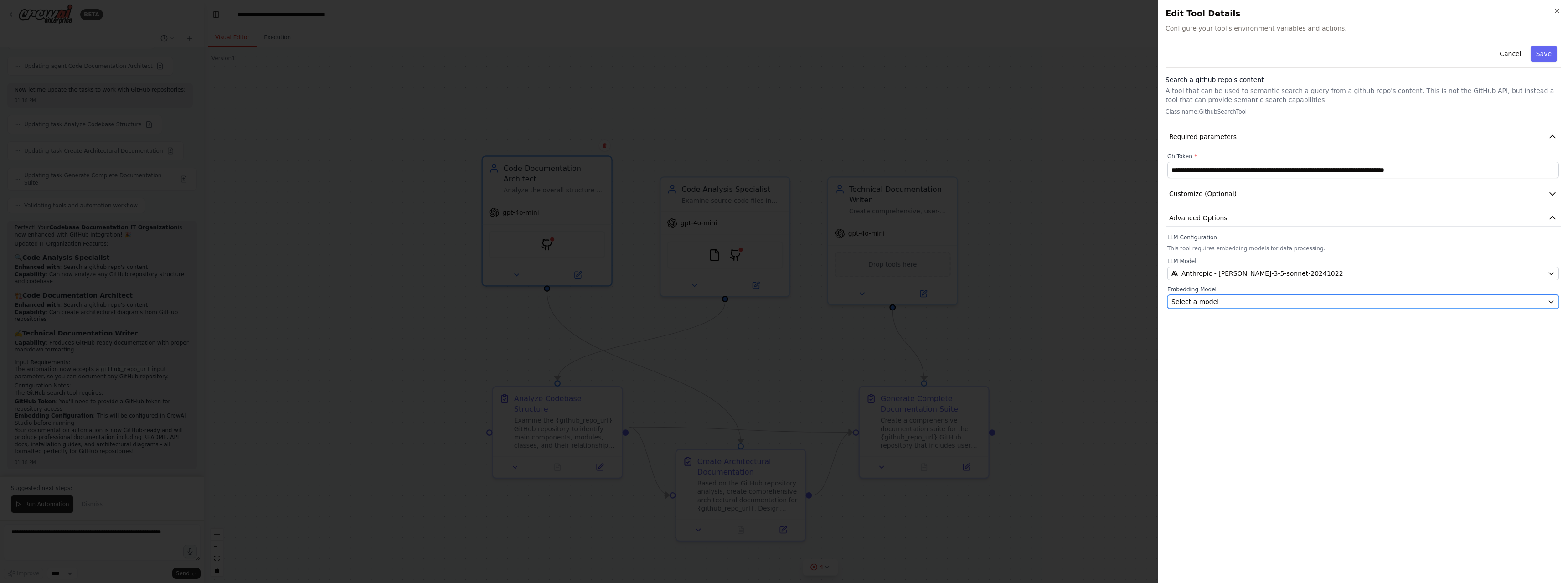
click at [1282, 300] on div "Select a model" at bounding box center [1357, 302] width 372 height 10
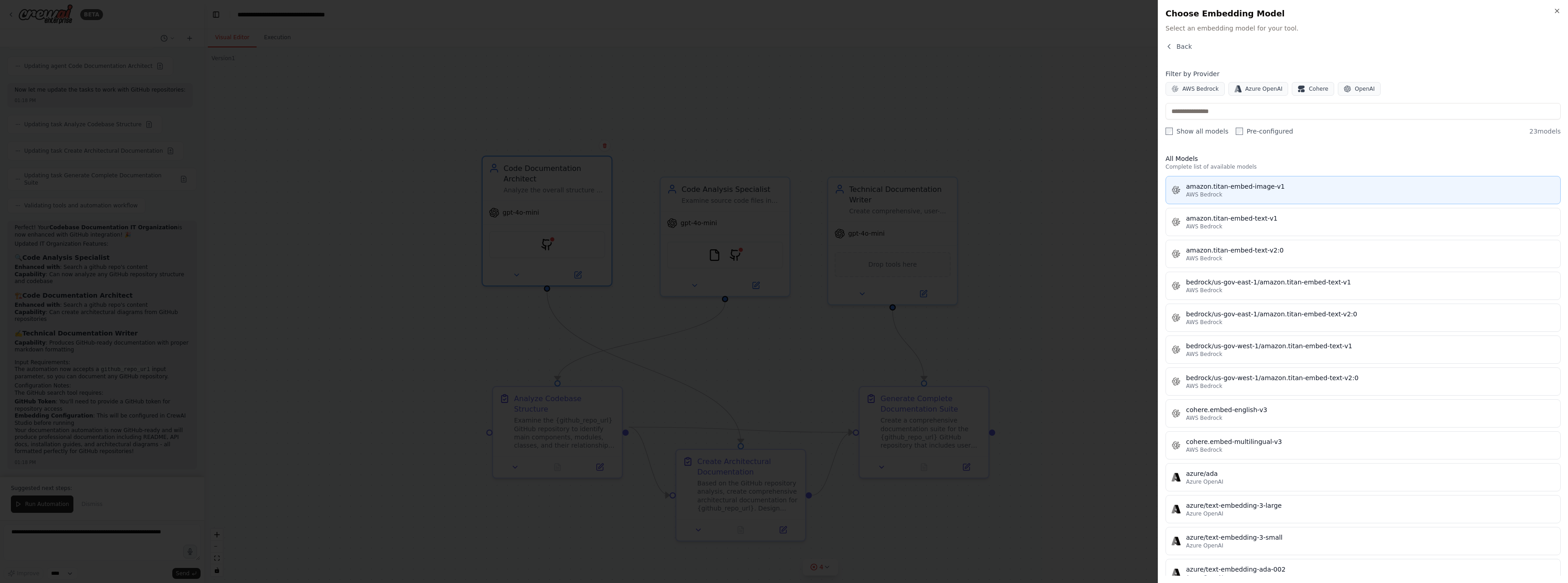
click at [1222, 191] on div "amazon.titan-embed-image-v1" at bounding box center [1370, 187] width 369 height 10
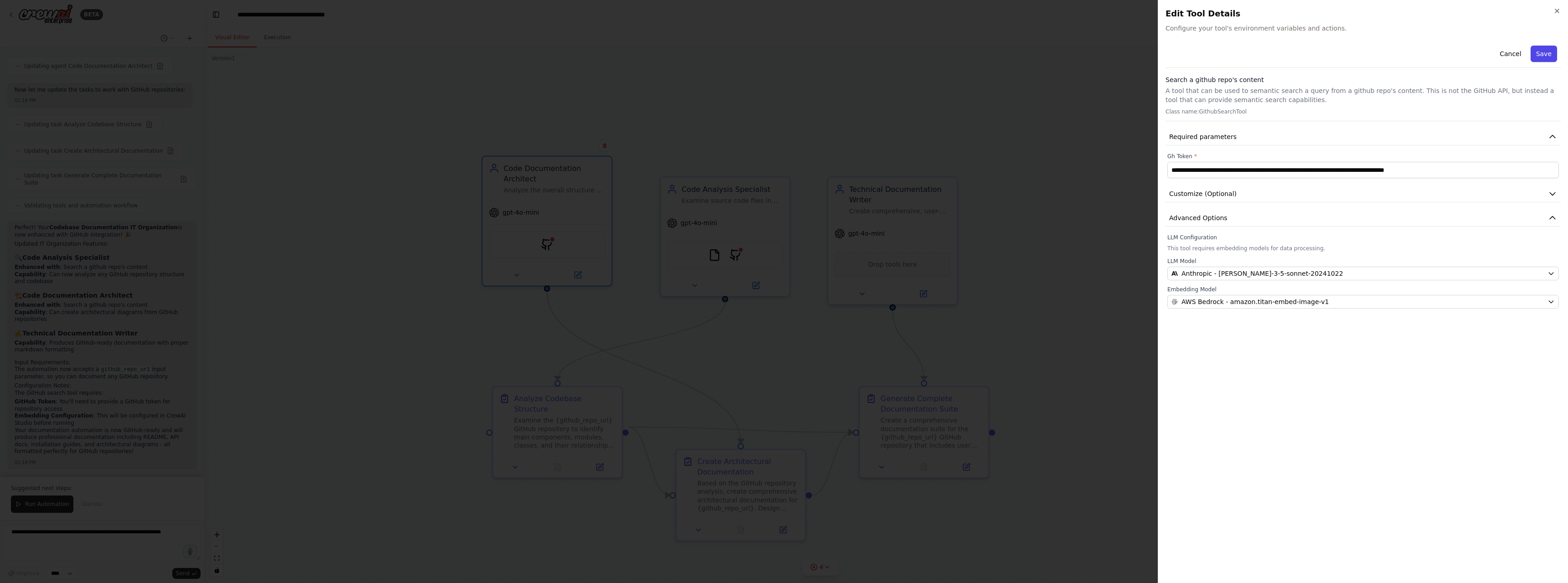
click at [1549, 50] on button "Save" at bounding box center [1544, 53] width 27 height 16
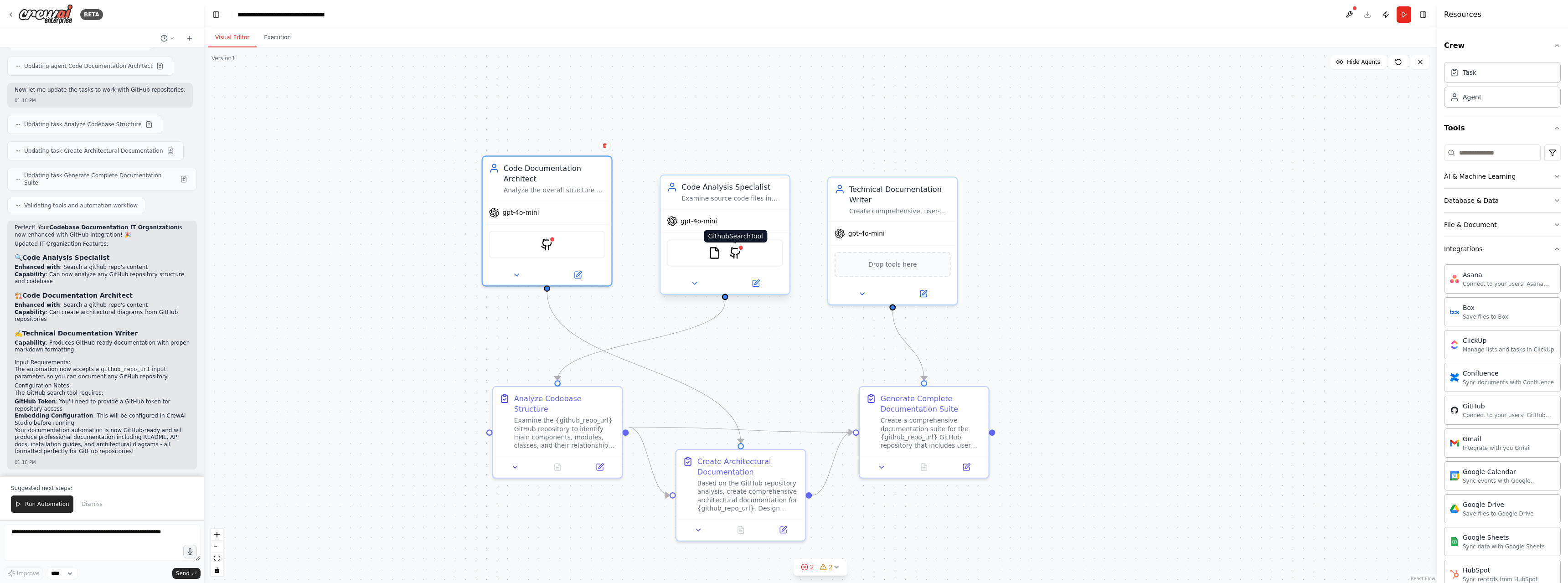
click at [735, 255] on img at bounding box center [735, 252] width 12 height 12
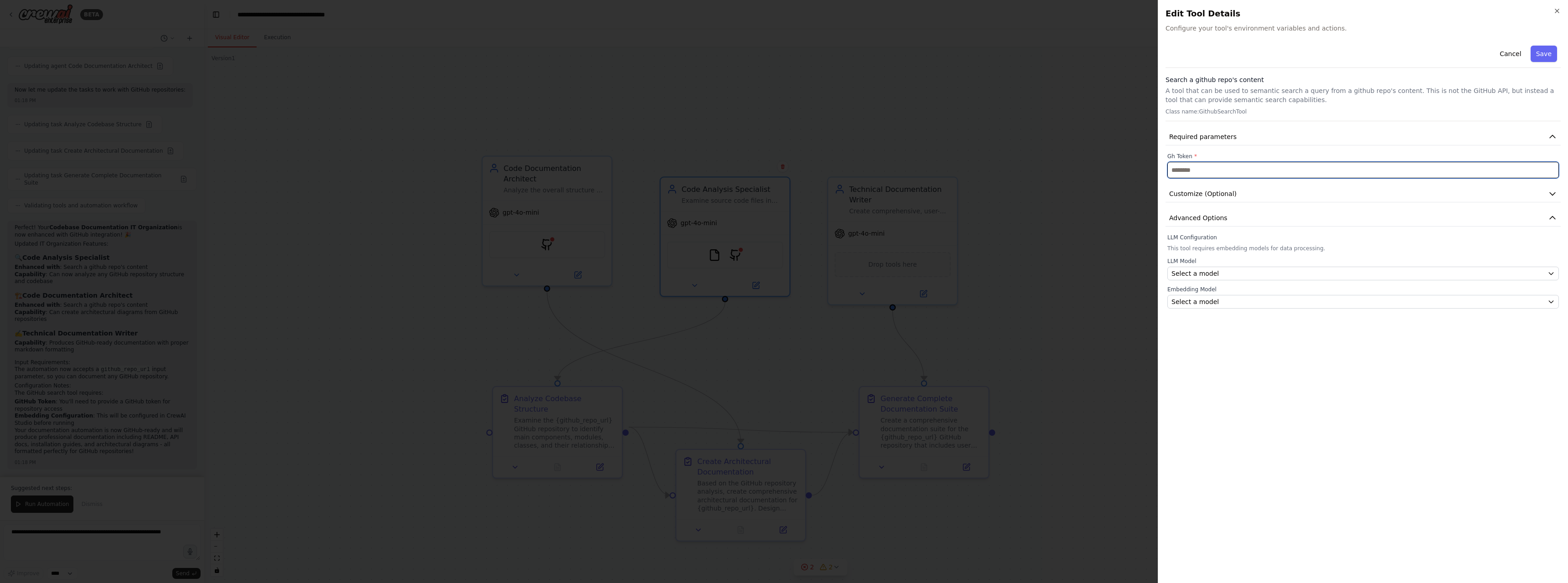
click at [1198, 167] on input "text" at bounding box center [1363, 170] width 392 height 16
paste input "**********"
type input "**********"
click at [1237, 277] on div "Select a model" at bounding box center [1357, 273] width 372 height 10
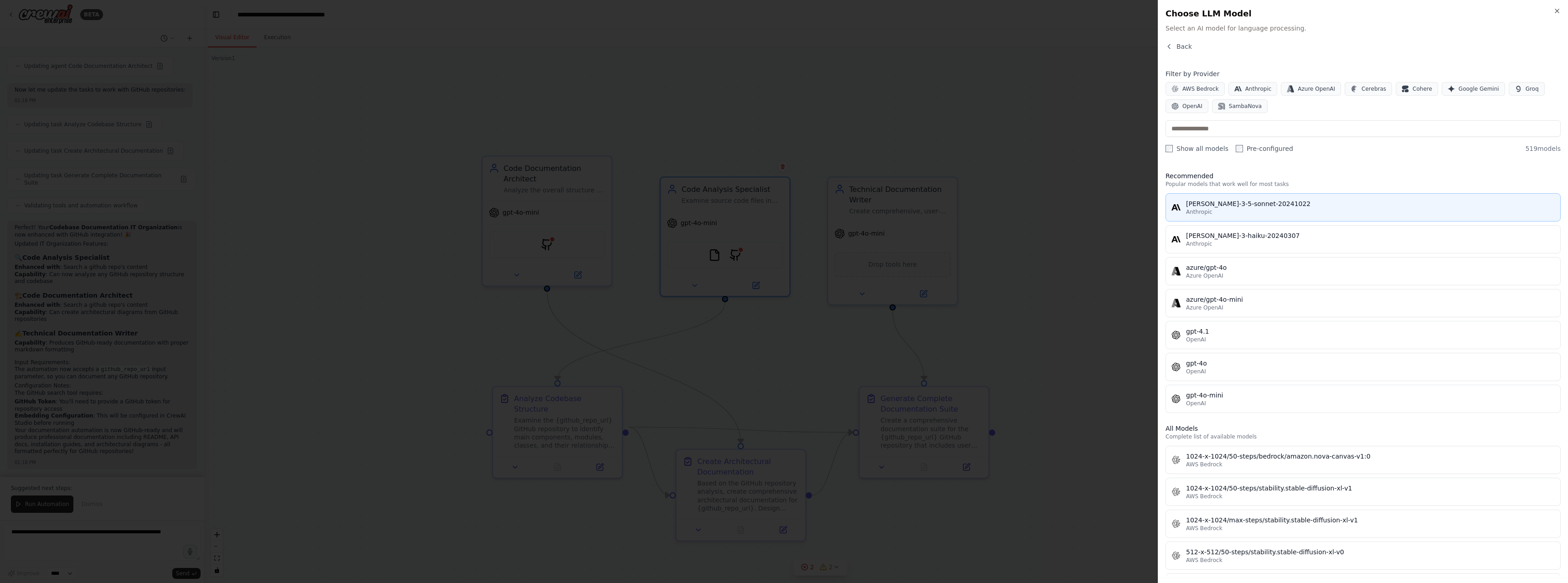
click at [1199, 203] on div "claude-3-5-sonnet-20241022" at bounding box center [1370, 204] width 369 height 10
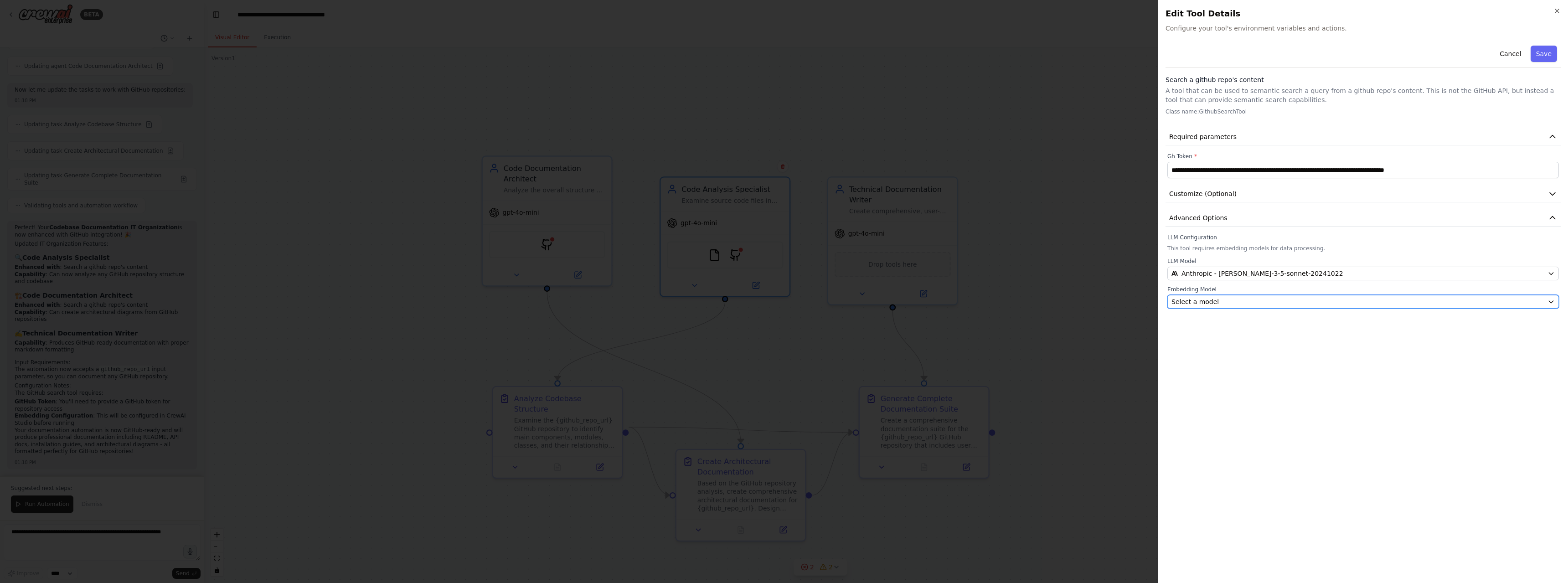
click at [1206, 302] on span "Select a model" at bounding box center [1196, 302] width 48 height 10
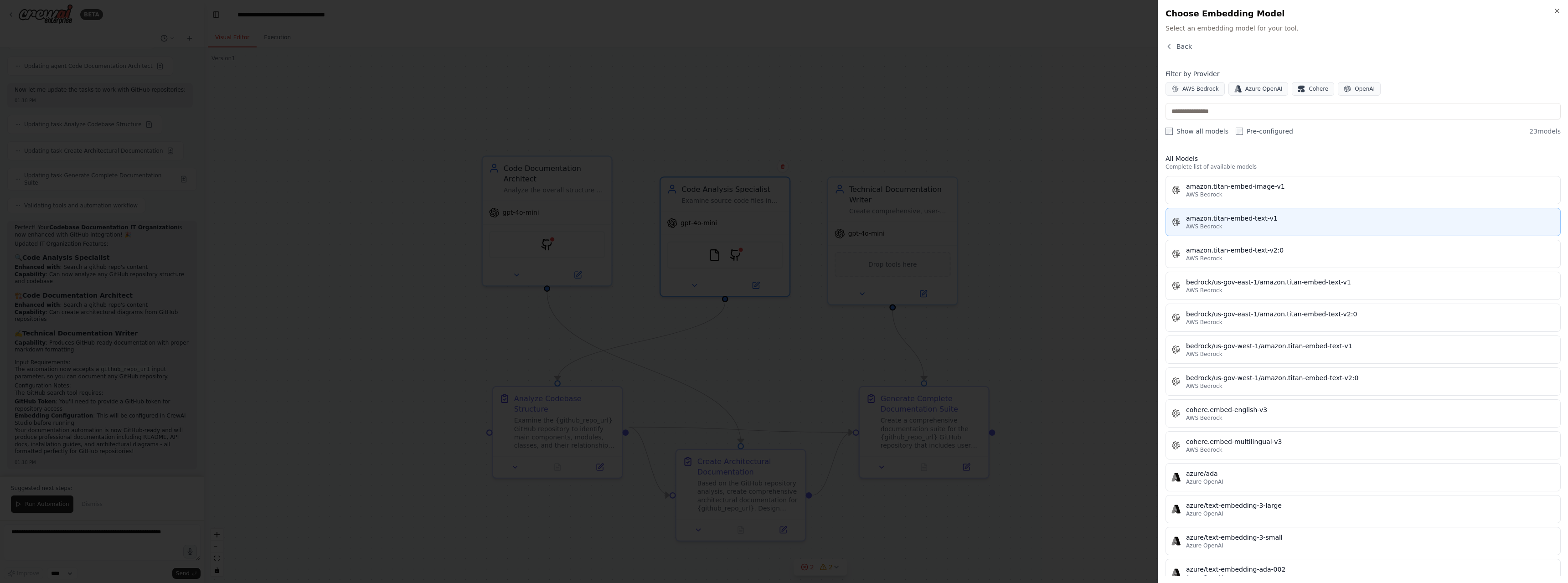
click at [1211, 221] on div "amazon.titan-embed-text-v1" at bounding box center [1370, 218] width 369 height 10
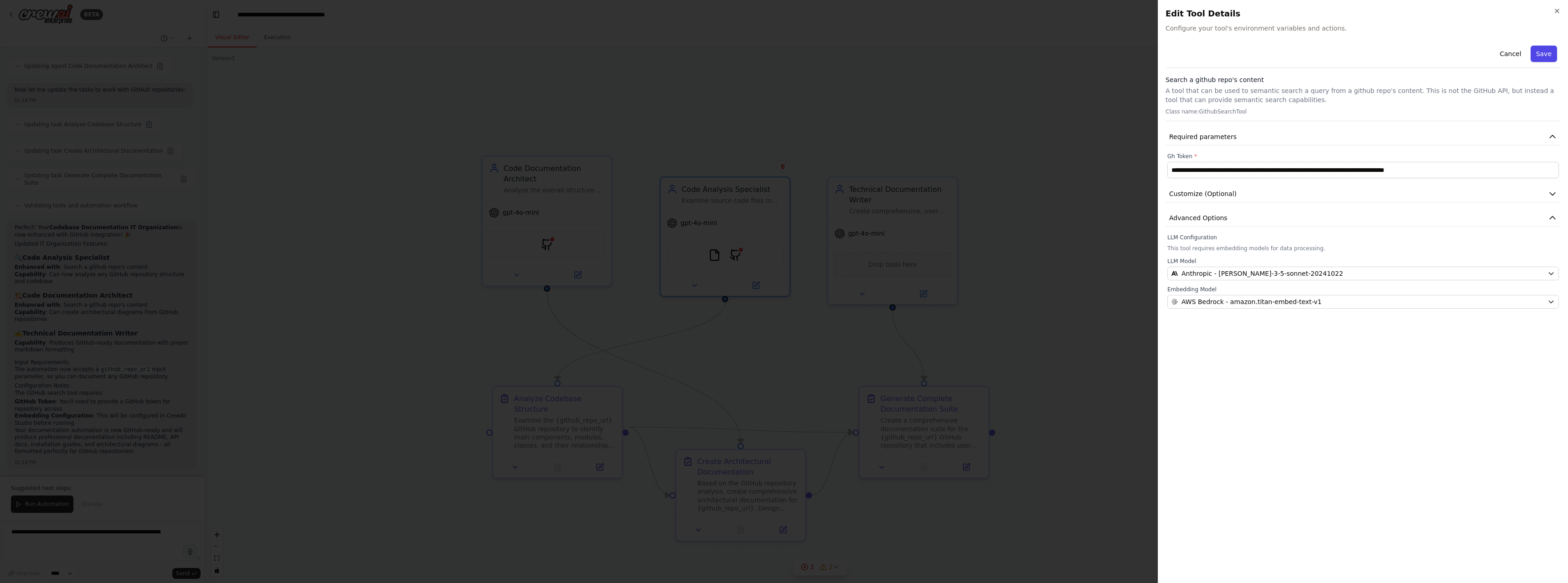
click at [1540, 54] on button "Save" at bounding box center [1544, 53] width 27 height 16
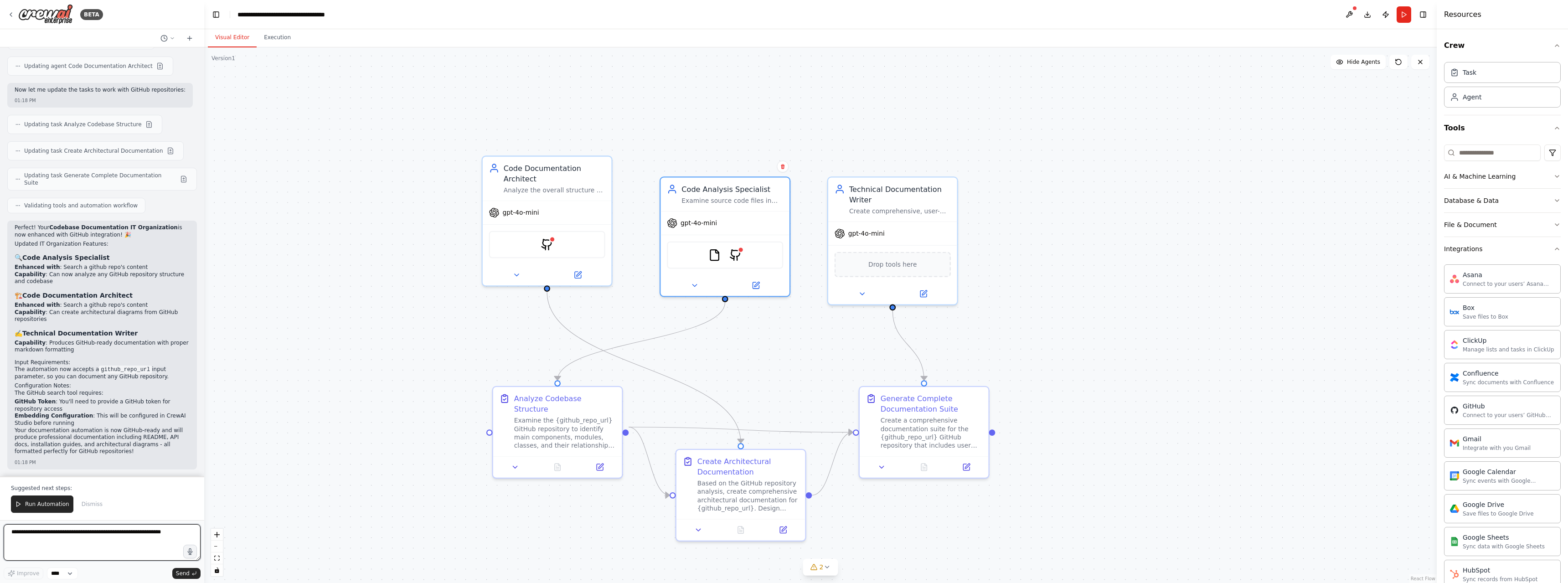
click at [165, 535] on textarea at bounding box center [102, 542] width 197 height 36
drag, startPoint x: 164, startPoint y: 535, endPoint x: 0, endPoint y: 530, distance: 164.1
click at [0, 530] on div "BETA Hello! I'm the CrewAI assistant. What kind of automation do you want to bu…" at bounding box center [102, 292] width 204 height 583
click at [38, 503] on span "Run Automation" at bounding box center [47, 505] width 44 height 8
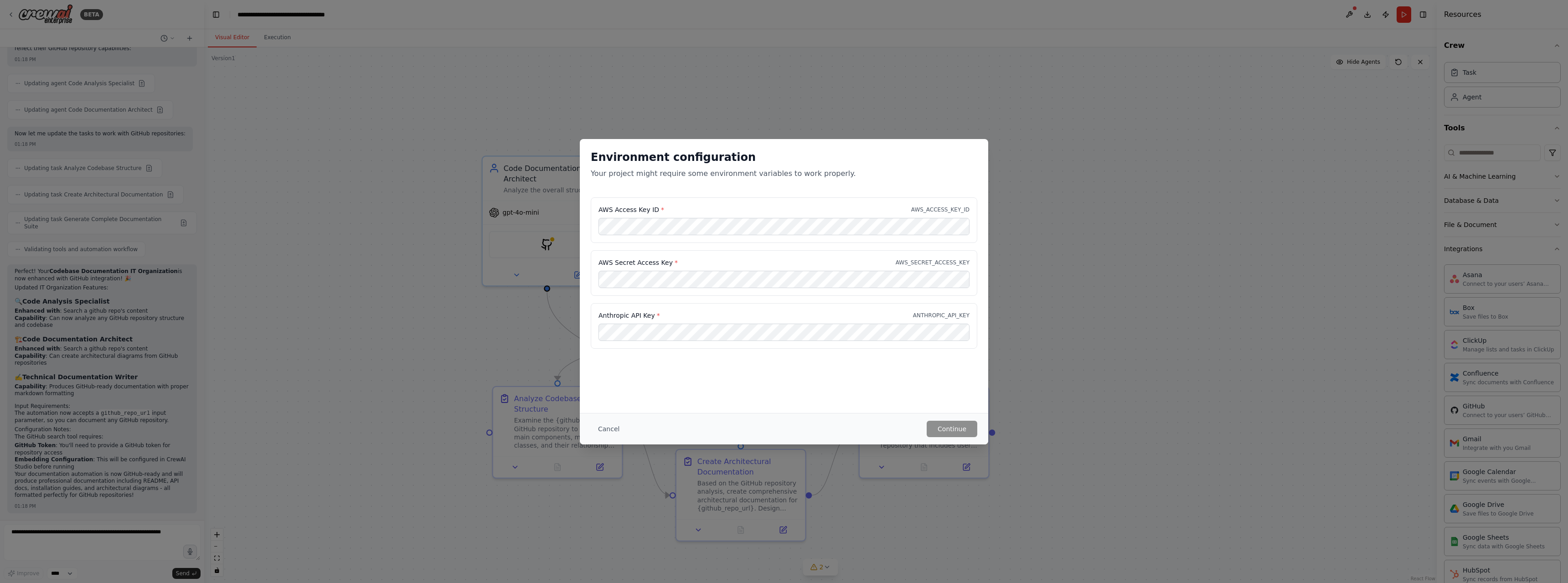
click at [663, 369] on div "Environment configuration Your project might require some environment variables…" at bounding box center [784, 276] width 409 height 274
click at [608, 427] on button "Cancel" at bounding box center [609, 429] width 36 height 16
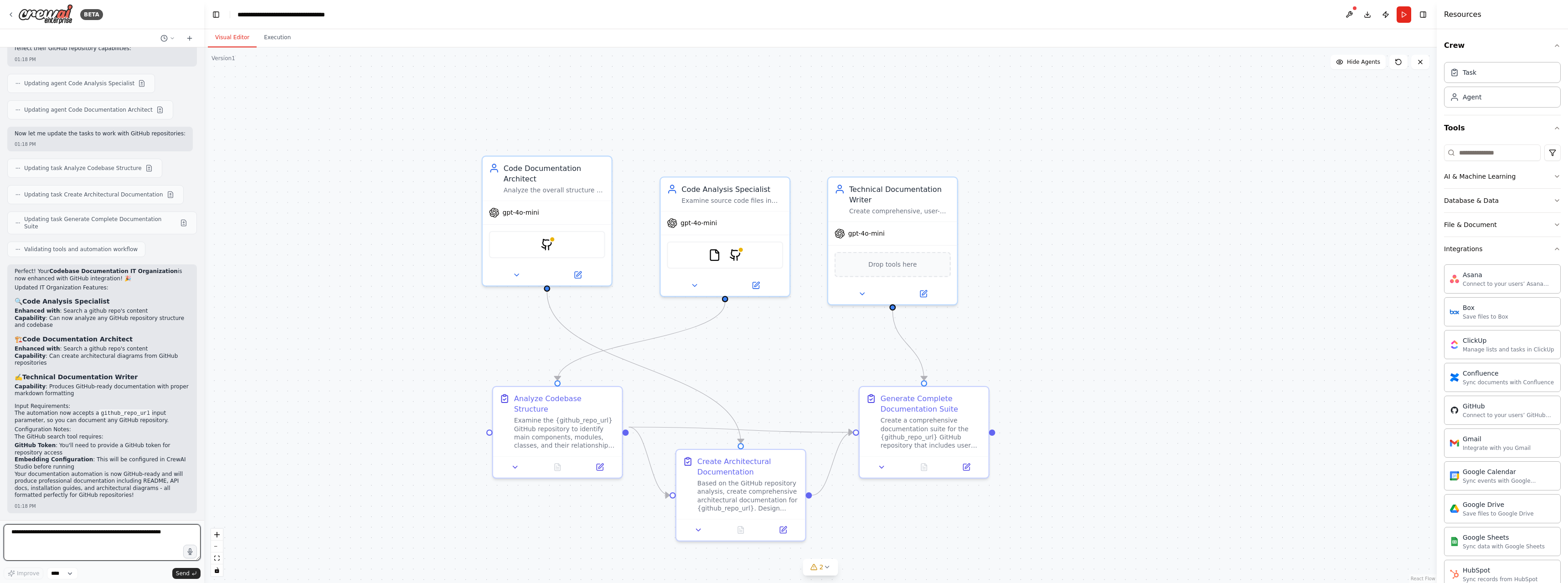
drag, startPoint x: 161, startPoint y: 537, endPoint x: 91, endPoint y: 528, distance: 70.6
click at [91, 528] on textarea at bounding box center [102, 542] width 197 height 36
click at [862, 266] on div "Drop tools here" at bounding box center [893, 262] width 116 height 25
click at [871, 261] on div "Drop tools here" at bounding box center [893, 262] width 116 height 25
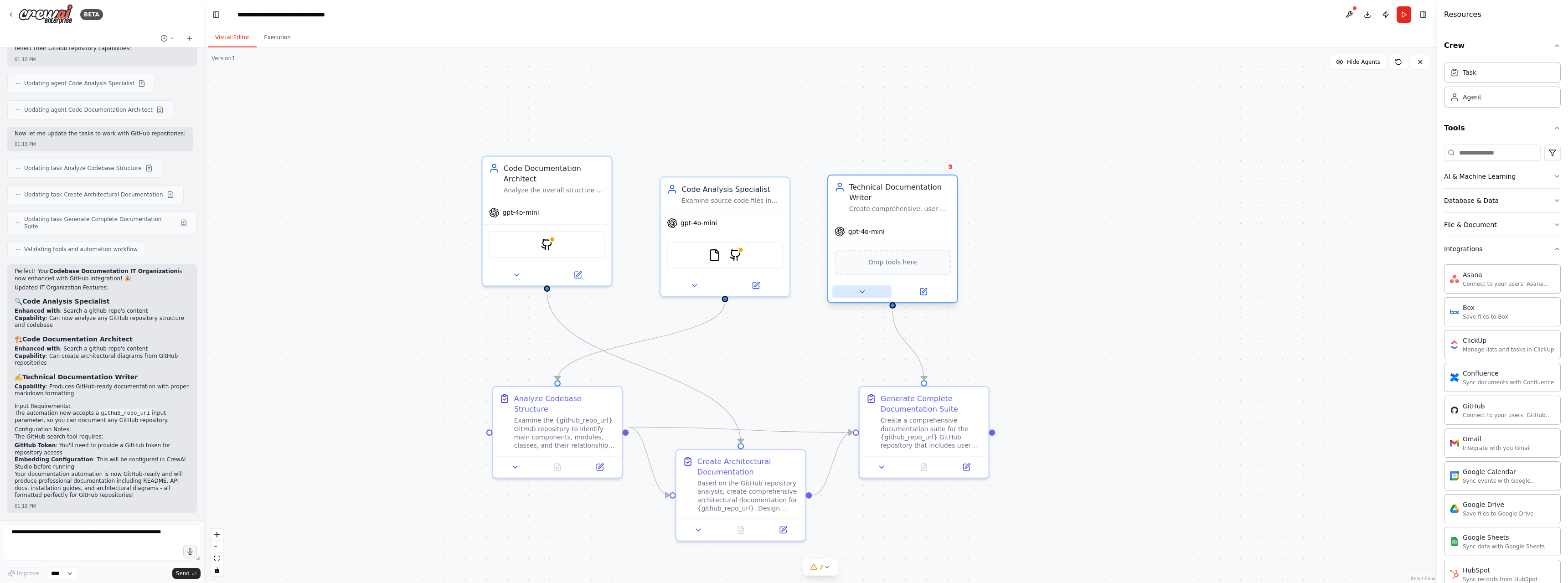
click at [861, 292] on icon at bounding box center [862, 292] width 4 height 2
click at [861, 292] on icon at bounding box center [862, 292] width 9 height 9
click at [861, 292] on icon at bounding box center [862, 292] width 4 height 2
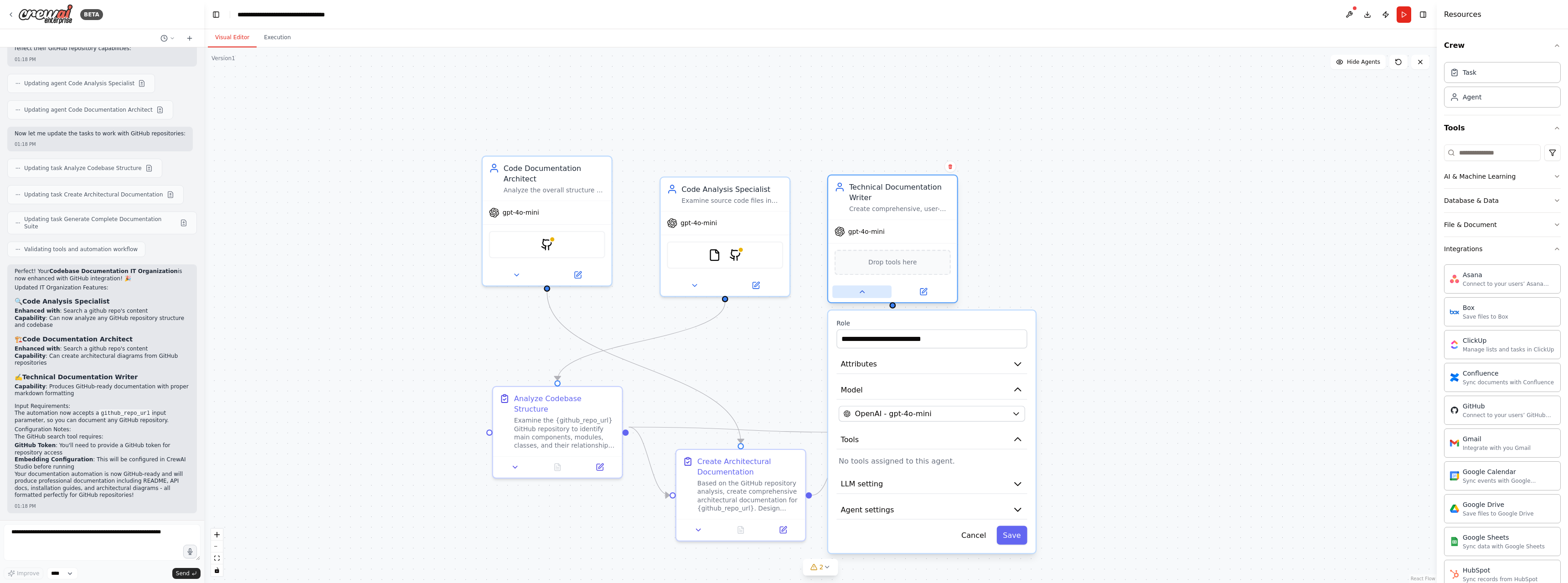
click at [861, 292] on icon at bounding box center [862, 292] width 4 height 2
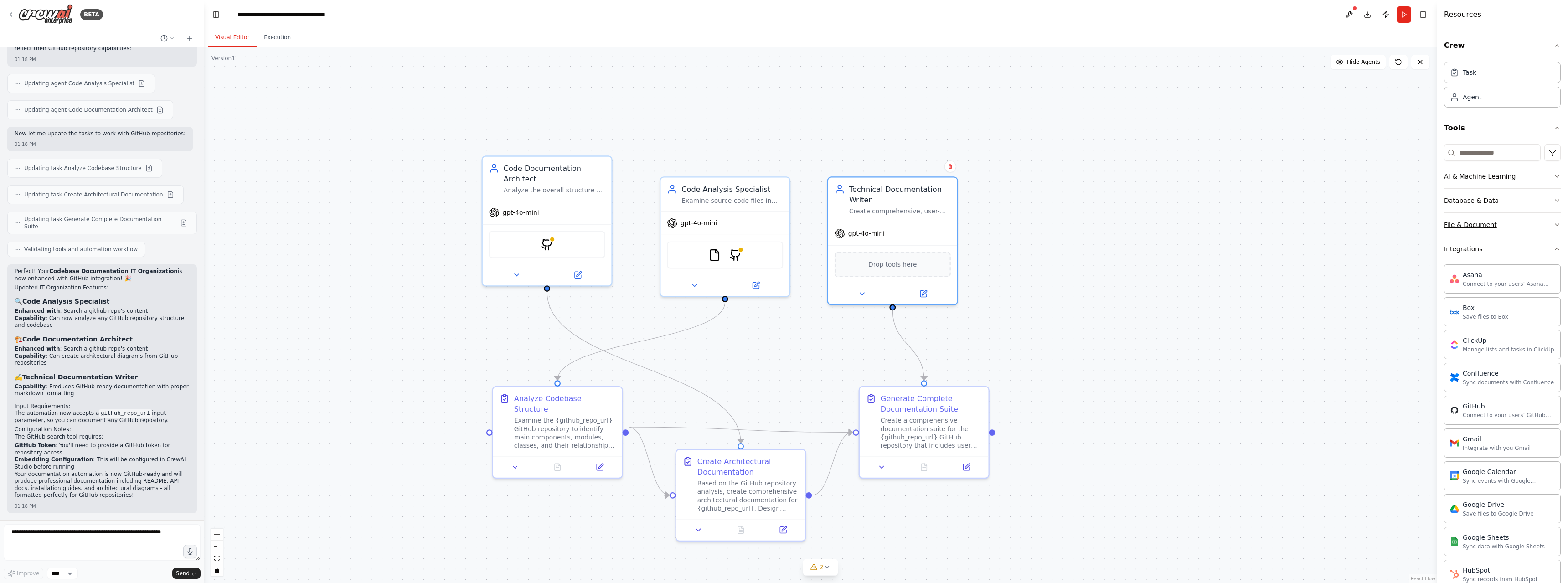
click at [1554, 226] on icon "button" at bounding box center [1558, 225] width 8 height 8
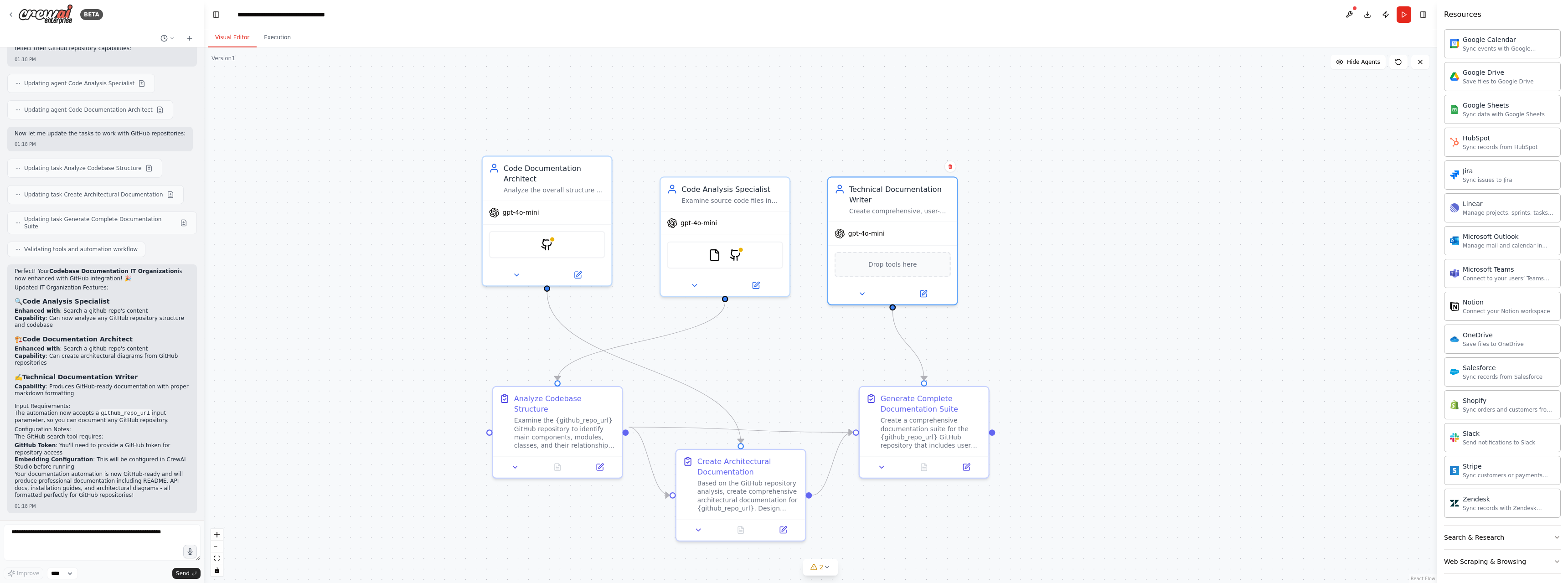
scroll to position [708, 0]
click at [516, 276] on icon at bounding box center [516, 272] width 9 height 9
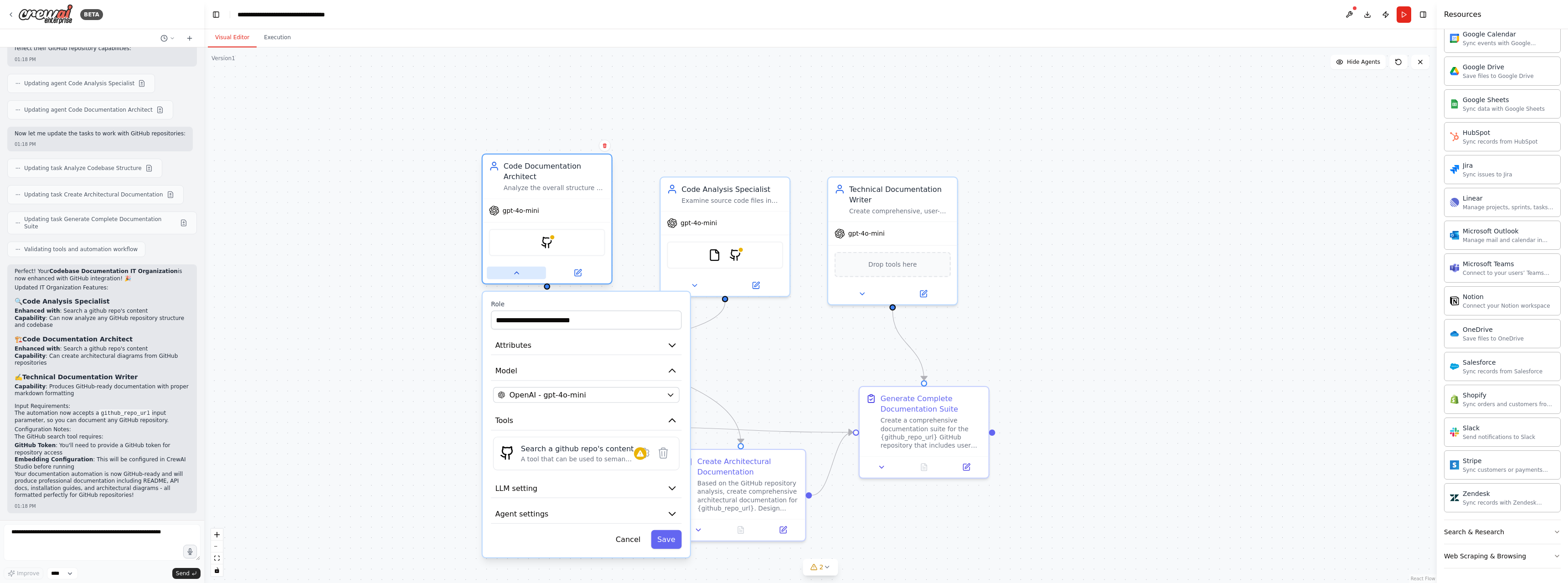
click at [516, 274] on icon at bounding box center [516, 272] width 9 height 9
click at [516, 274] on icon at bounding box center [516, 272] width 4 height 2
click at [413, 335] on div ".deletable-edge-delete-btn { width: 20px; height: 20px; border: 0px solid #ffff…" at bounding box center [820, 315] width 1233 height 535
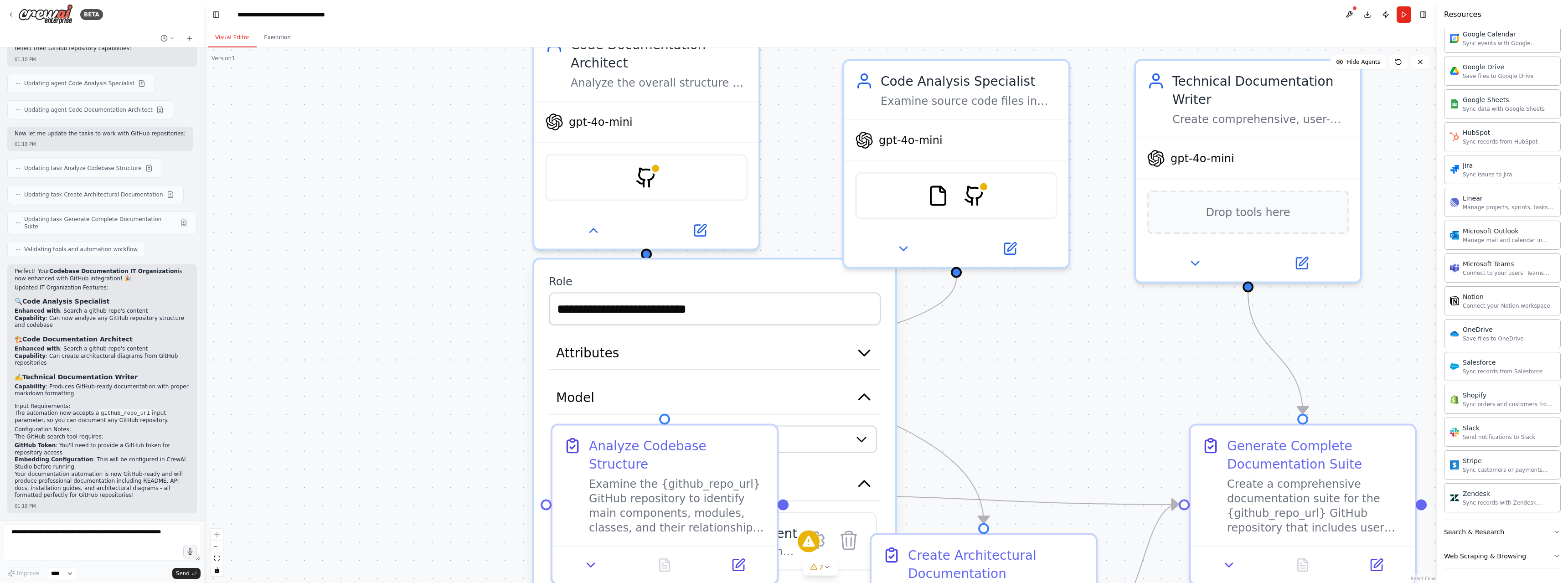
click at [430, 316] on div ".deletable-edge-delete-btn { width: 20px; height: 20px; border: 0px solid #ffff…" at bounding box center [820, 315] width 1233 height 535
click at [961, 405] on div ".deletable-edge-delete-btn { width: 20px; height: 20px; border: 0px solid #ffff…" at bounding box center [820, 315] width 1233 height 535
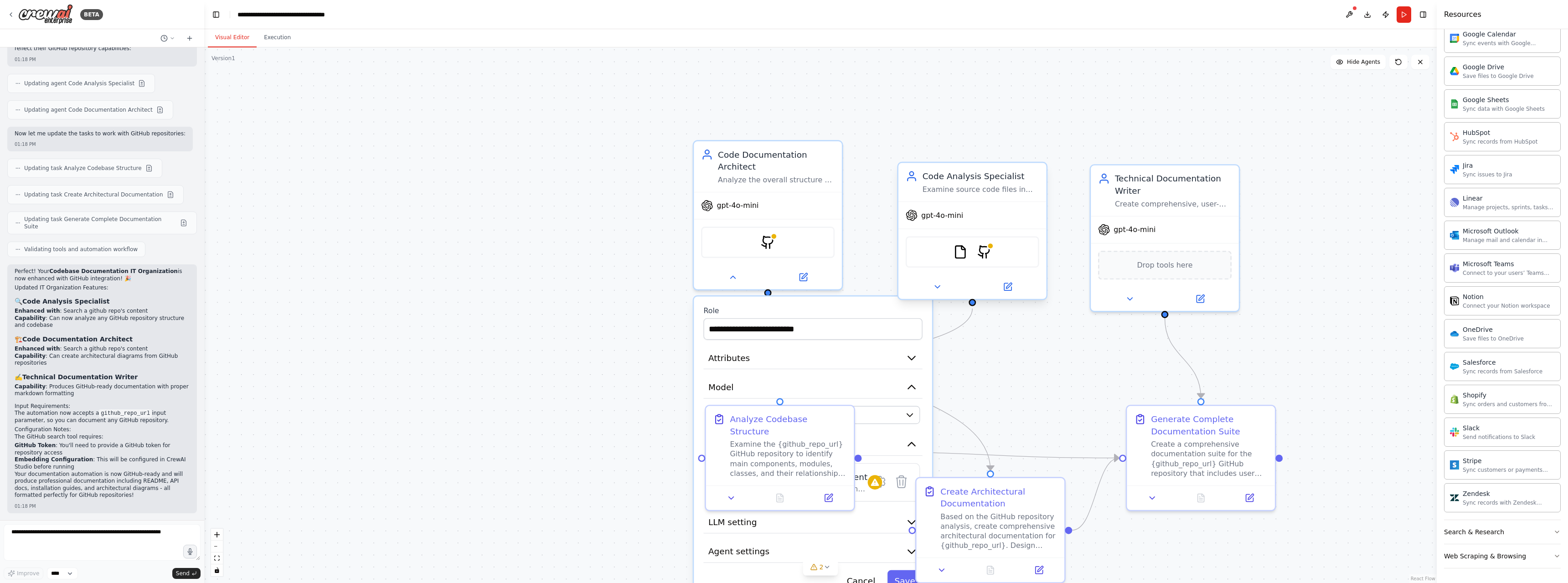
click at [983, 217] on div "gpt-4o-mini" at bounding box center [973, 215] width 149 height 27
click at [593, 346] on div ".deletable-edge-delete-btn { width: 20px; height: 20px; border: 0px solid #ffff…" at bounding box center [820, 315] width 1233 height 535
click at [142, 542] on textarea at bounding box center [102, 542] width 197 height 36
click at [1027, 377] on div ".deletable-edge-delete-btn { width: 20px; height: 20px; border: 0px solid #ffff…" at bounding box center [820, 315] width 1233 height 535
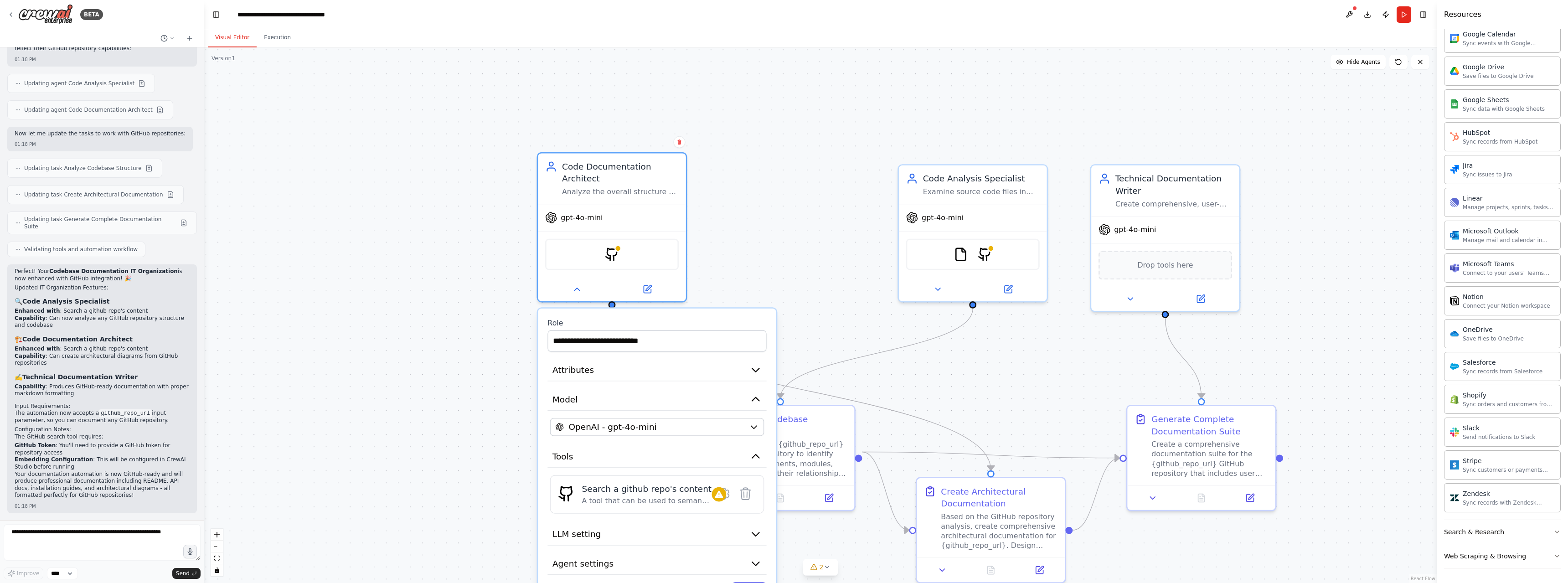
drag, startPoint x: 845, startPoint y: 304, endPoint x: 689, endPoint y: 318, distance: 156.6
click at [689, 318] on div "**********" at bounding box center [657, 461] width 238 height 305
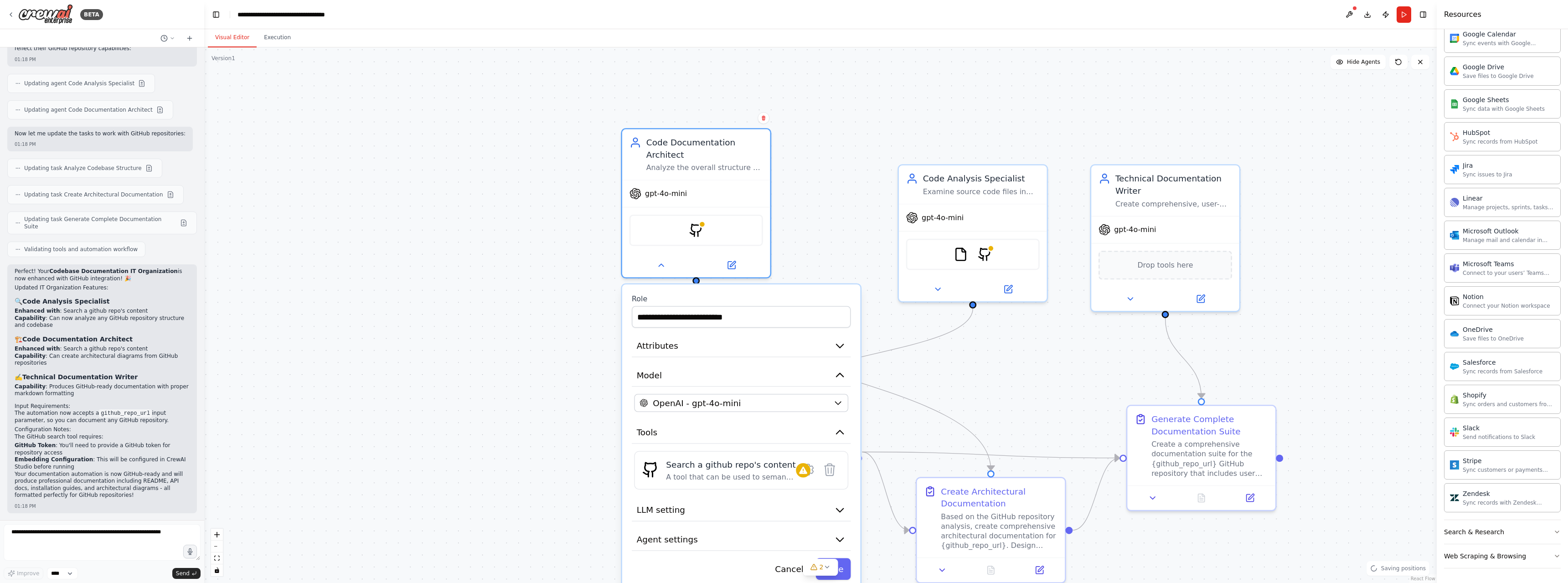
drag, startPoint x: 688, startPoint y: 317, endPoint x: 776, endPoint y: 298, distance: 90.0
click at [776, 298] on div "**********" at bounding box center [741, 437] width 238 height 305
click at [661, 268] on button at bounding box center [661, 263] width 68 height 14
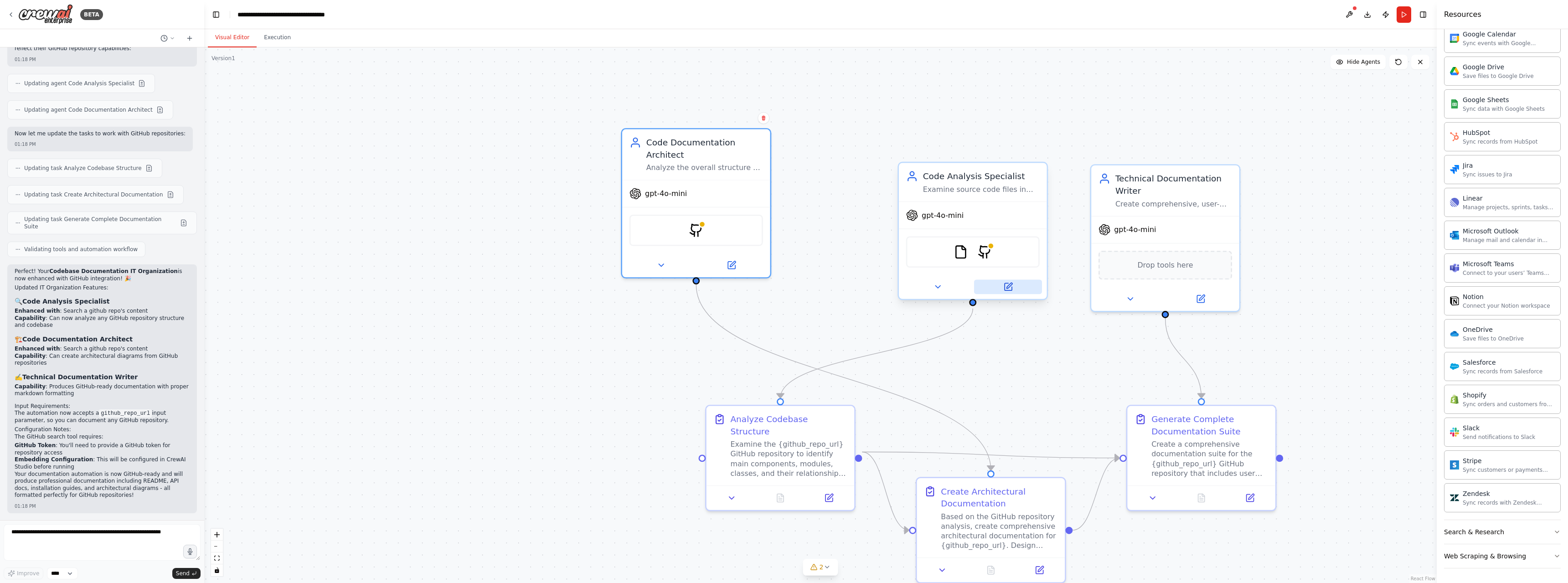
drag, startPoint x: 1049, startPoint y: 363, endPoint x: 1001, endPoint y: 291, distance: 86.5
drag, startPoint x: 1001, startPoint y: 291, endPoint x: 946, endPoint y: 220, distance: 89.8
click at [946, 220] on span "gpt-4o-mini" at bounding box center [943, 215] width 42 height 10
click at [695, 231] on img at bounding box center [695, 228] width 14 height 14
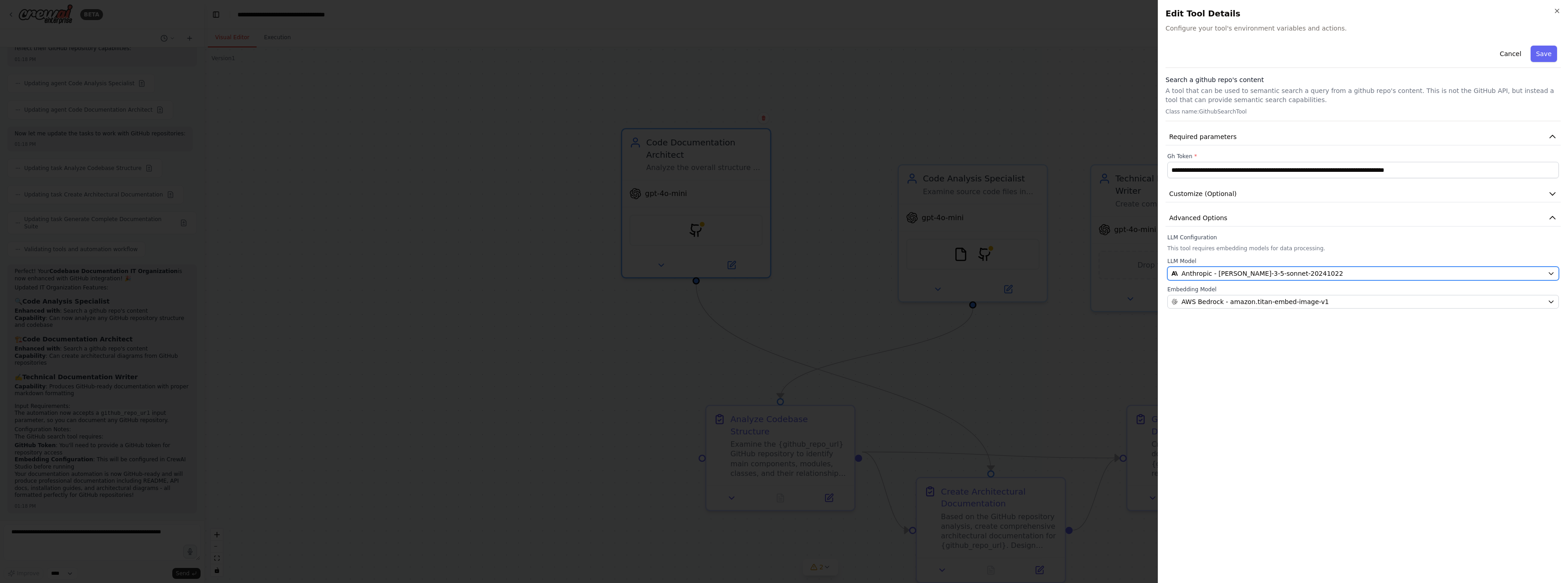
click at [1324, 272] on div "Anthropic - claude-3-5-sonnet-20241022" at bounding box center [1357, 273] width 372 height 10
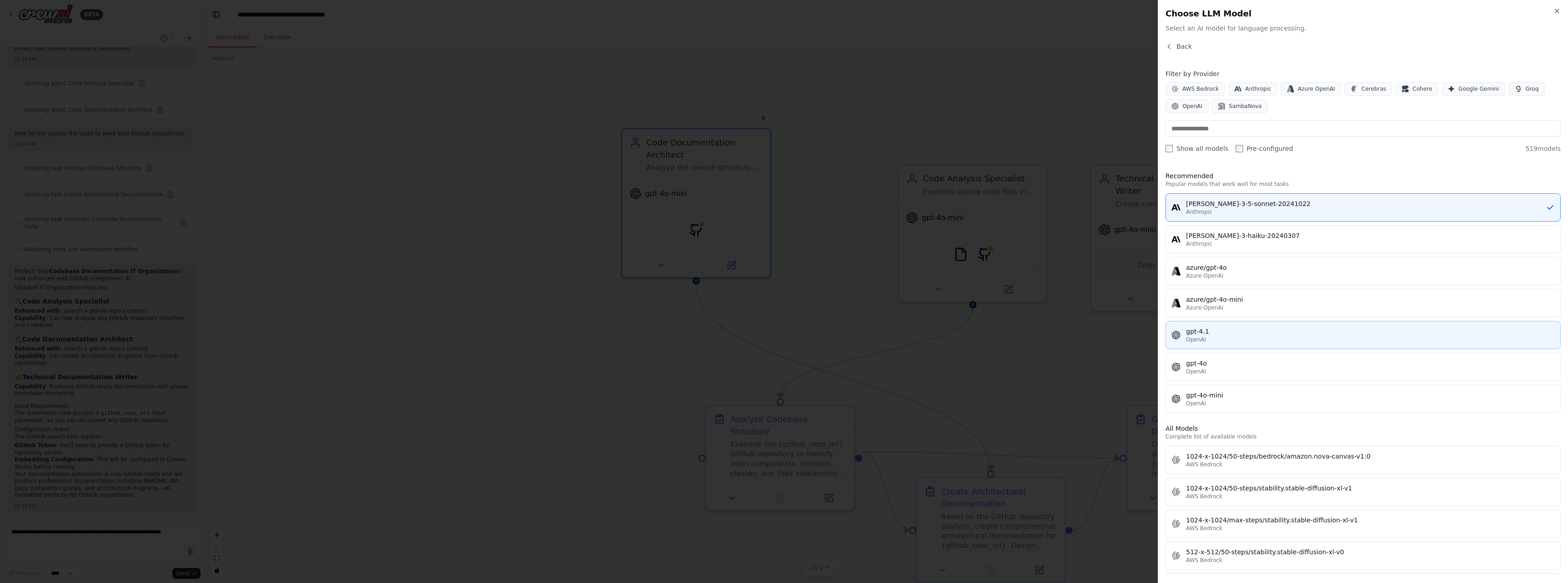
click at [1211, 337] on div "OpenAI" at bounding box center [1370, 340] width 369 height 8
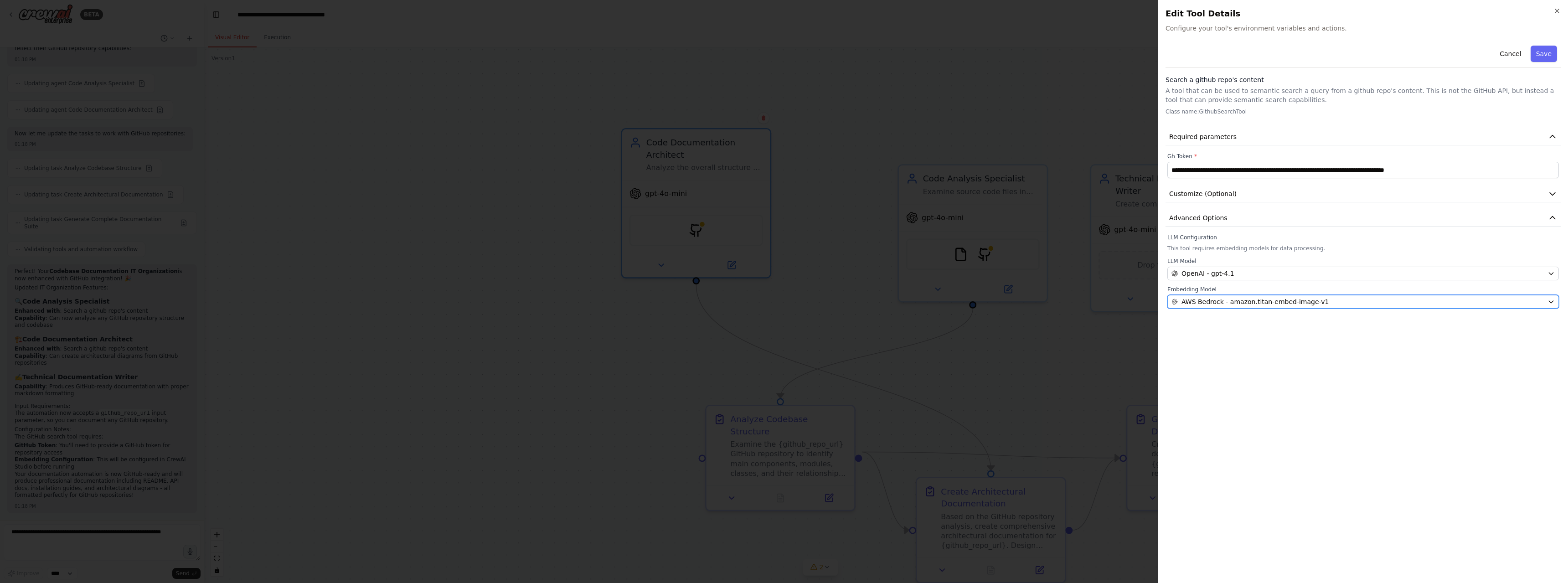
click at [1280, 301] on span "AWS Bedrock - amazon.titan-embed-image-v1" at bounding box center [1256, 302] width 148 height 10
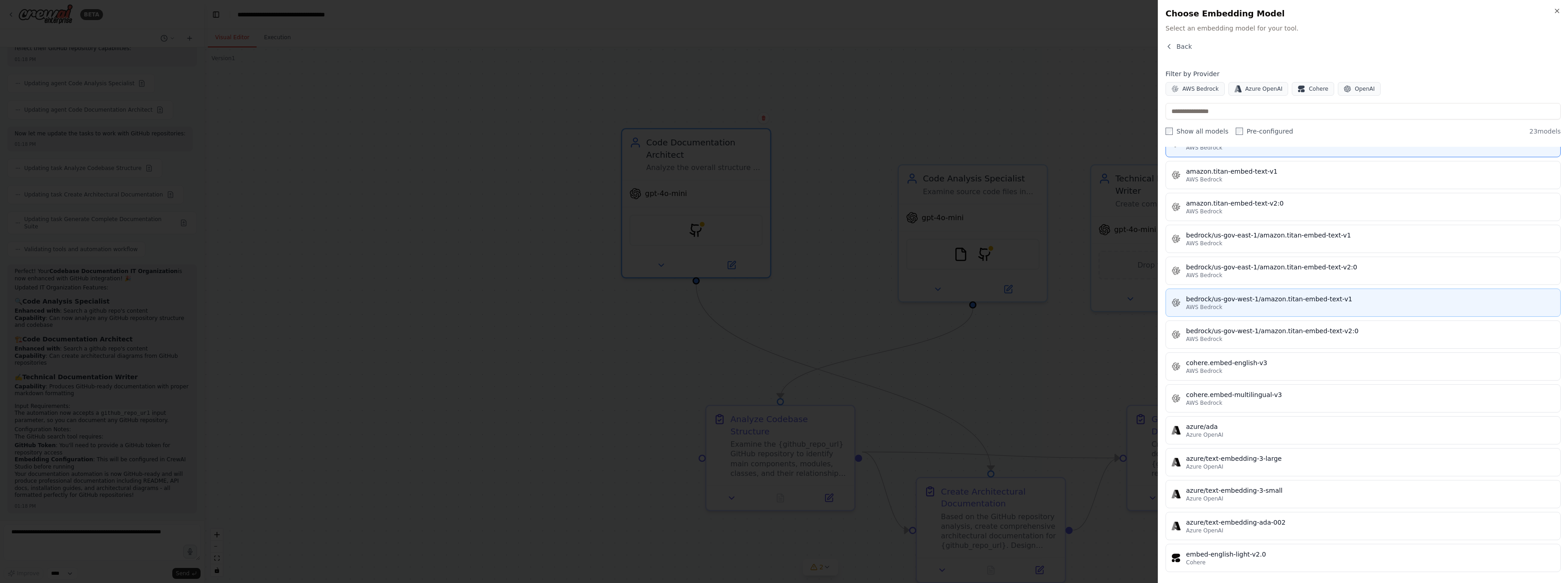
scroll to position [0, 0]
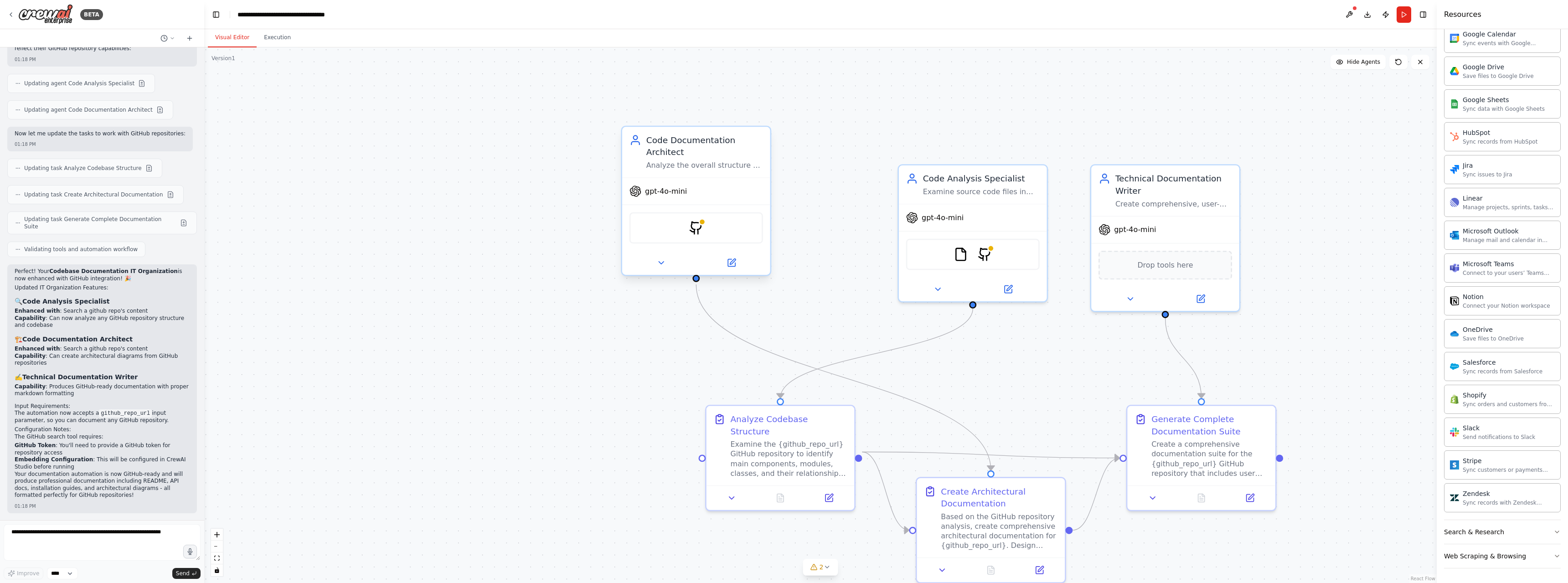
click at [709, 237] on div "GithubSearchTool" at bounding box center [696, 228] width 133 height 31
click at [661, 262] on icon at bounding box center [661, 263] width 5 height 2
click at [732, 262] on icon at bounding box center [733, 262] width 6 height 6
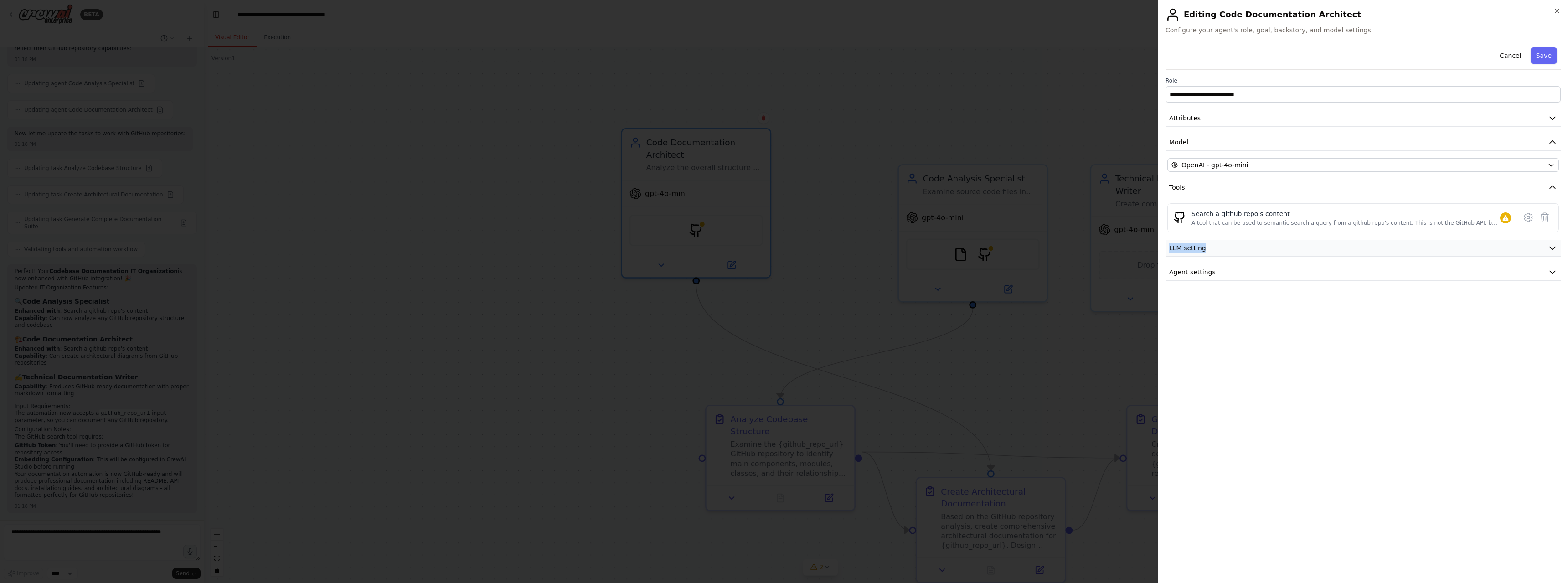
drag, startPoint x: 1543, startPoint y: 237, endPoint x: 1551, endPoint y: 241, distance: 8.9
click at [1551, 241] on div "**********" at bounding box center [1363, 162] width 395 height 237
click at [1549, 245] on icon "button" at bounding box center [1553, 249] width 10 height 10
click at [1256, 334] on button "Agent settings" at bounding box center [1363, 338] width 395 height 17
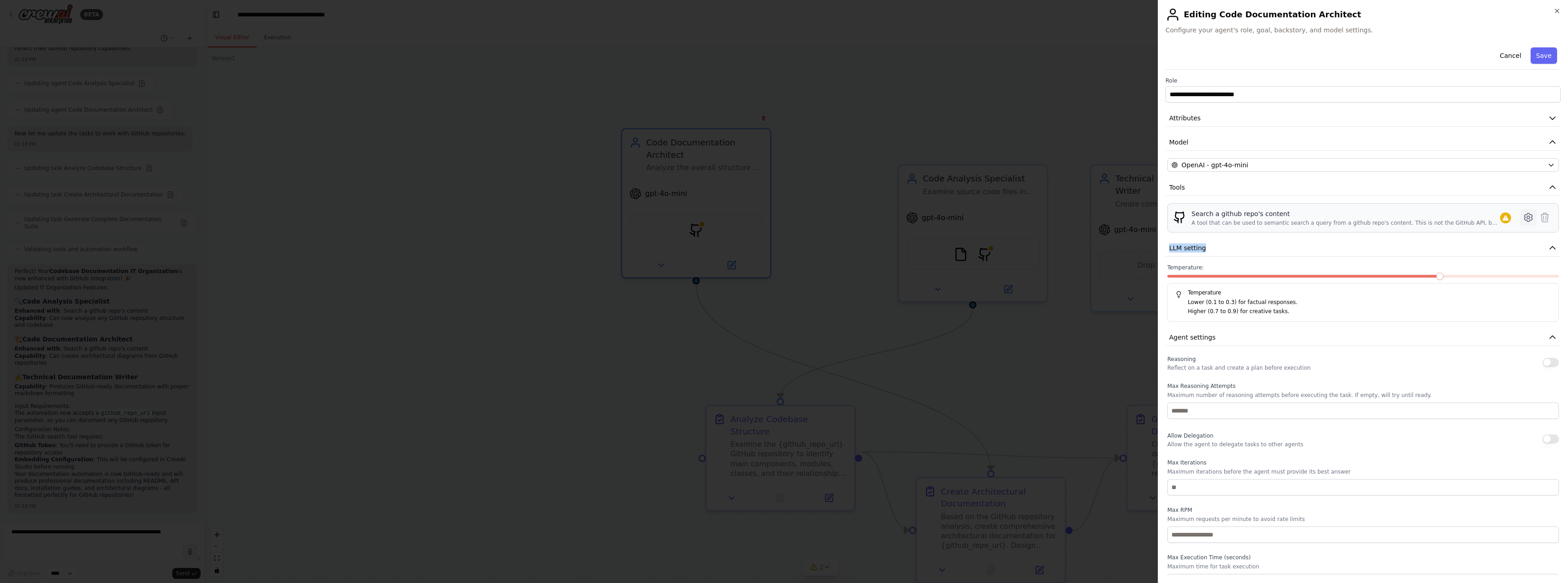
click at [1523, 215] on icon at bounding box center [1528, 217] width 10 height 10
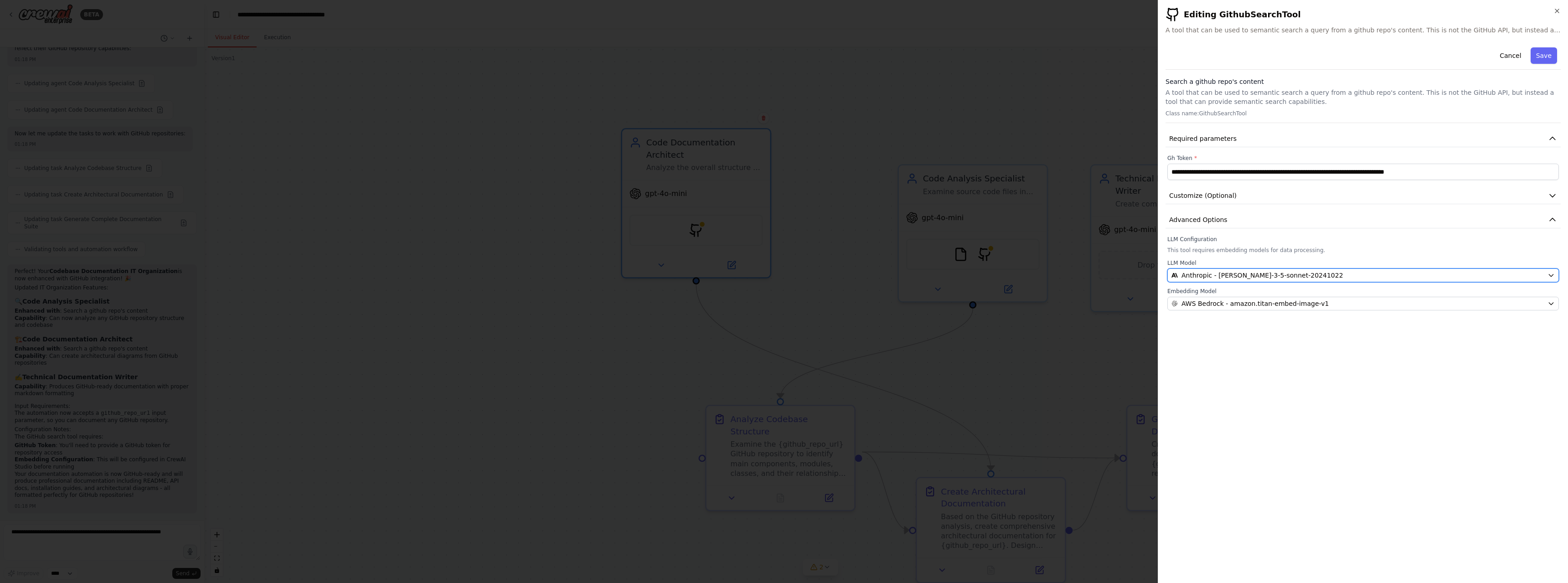
click at [1289, 273] on span "Anthropic - claude-3-5-sonnet-20241022" at bounding box center [1263, 275] width 162 height 10
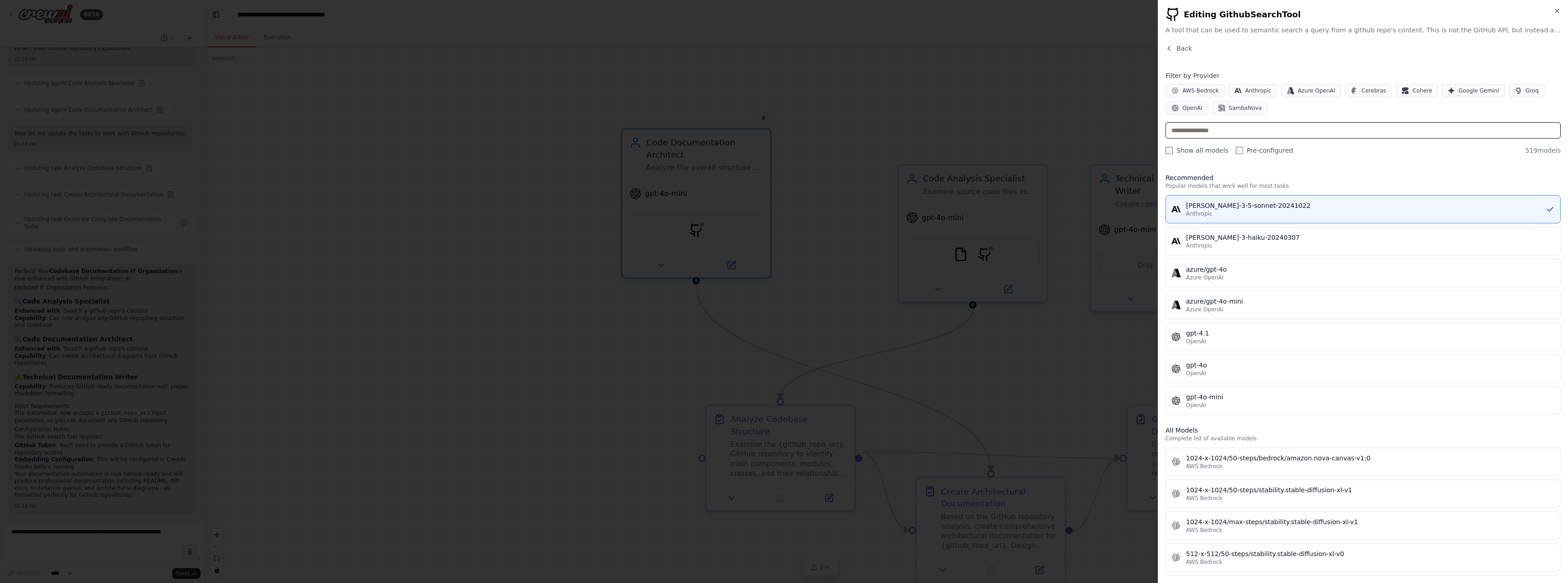
click at [1203, 131] on input "text" at bounding box center [1363, 130] width 395 height 16
click at [1191, 107] on span "OpenAI" at bounding box center [1193, 109] width 20 height 8
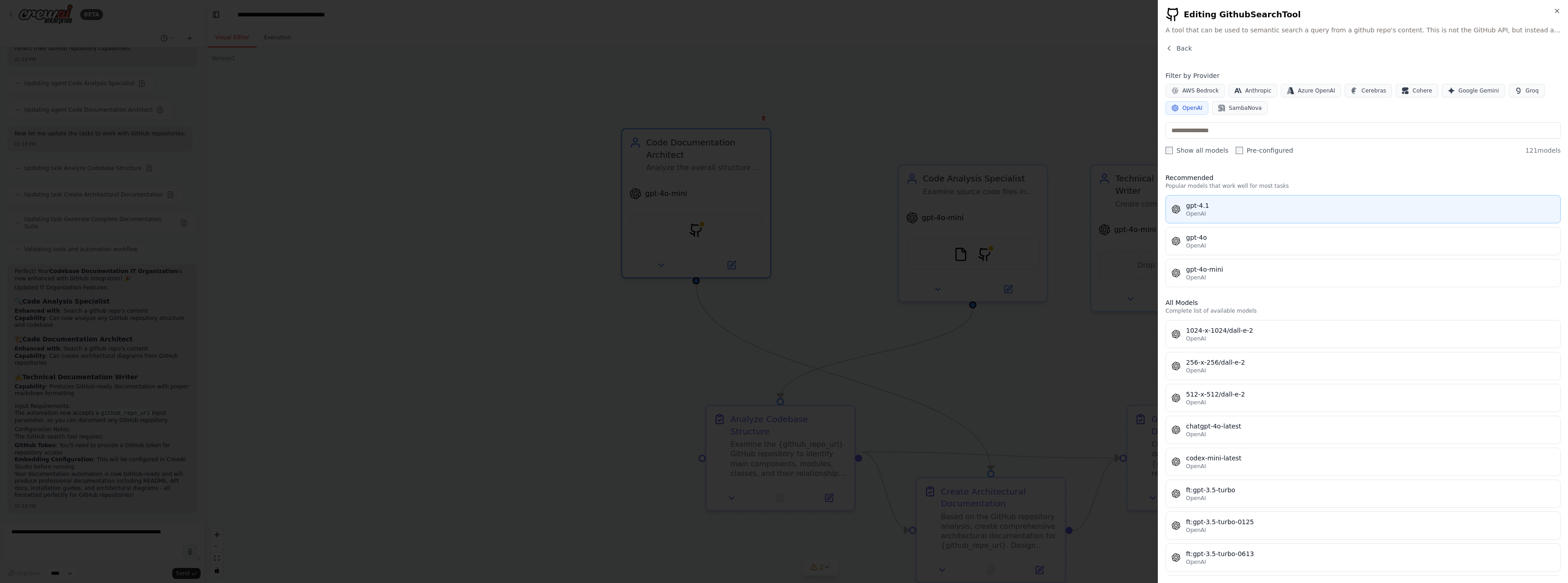
click at [1205, 211] on span "OpenAI" at bounding box center [1196, 214] width 20 height 8
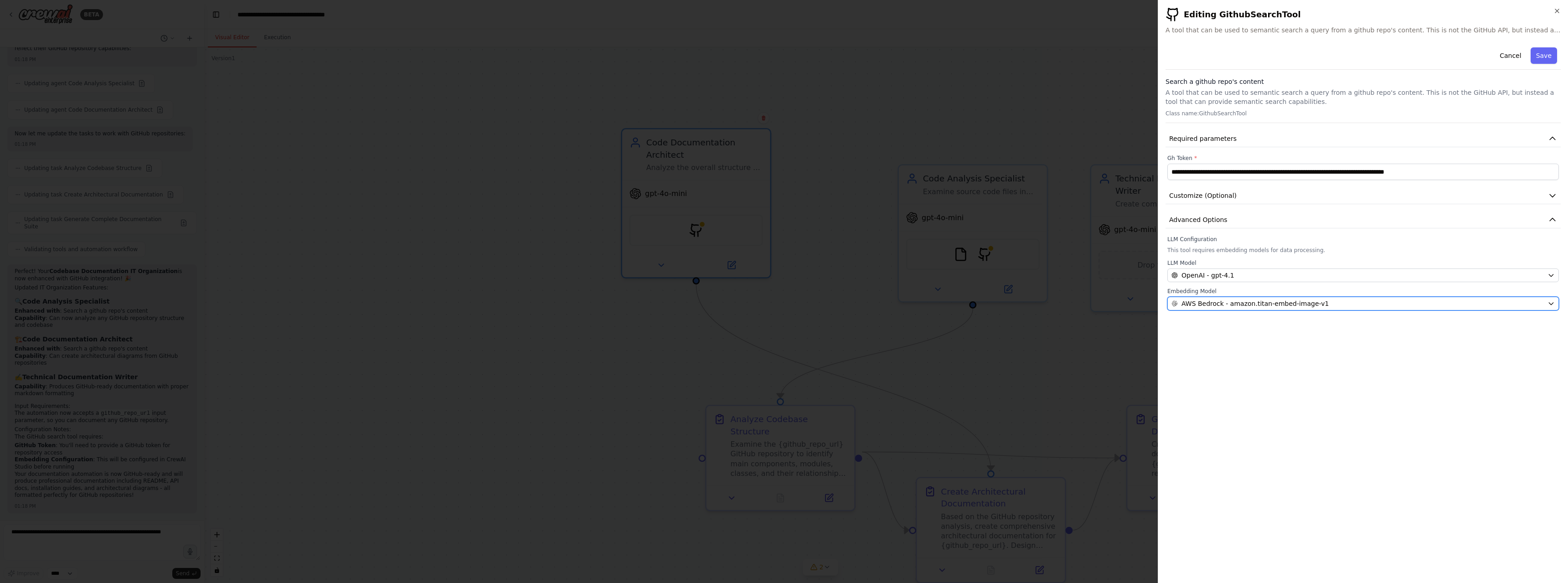
click at [1216, 302] on span "AWS Bedrock - amazon.titan-embed-image-v1" at bounding box center [1256, 304] width 148 height 10
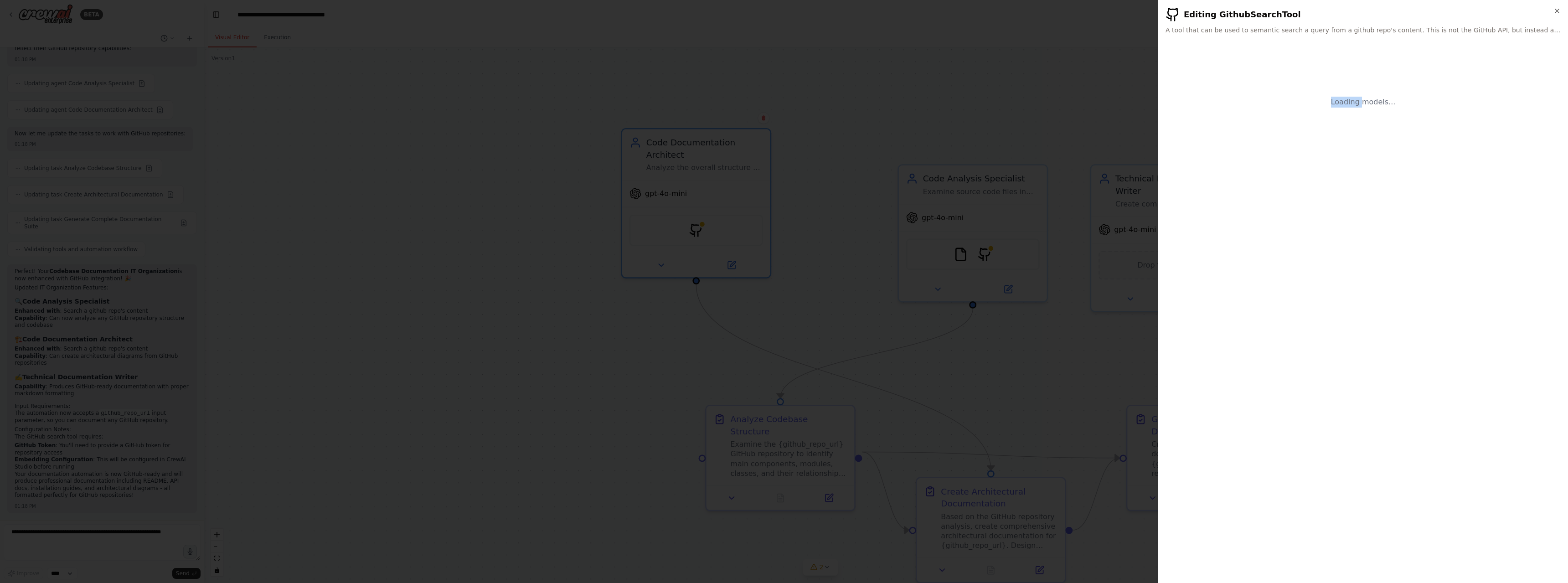
click at [1216, 302] on div "**********" at bounding box center [1363, 310] width 395 height 533
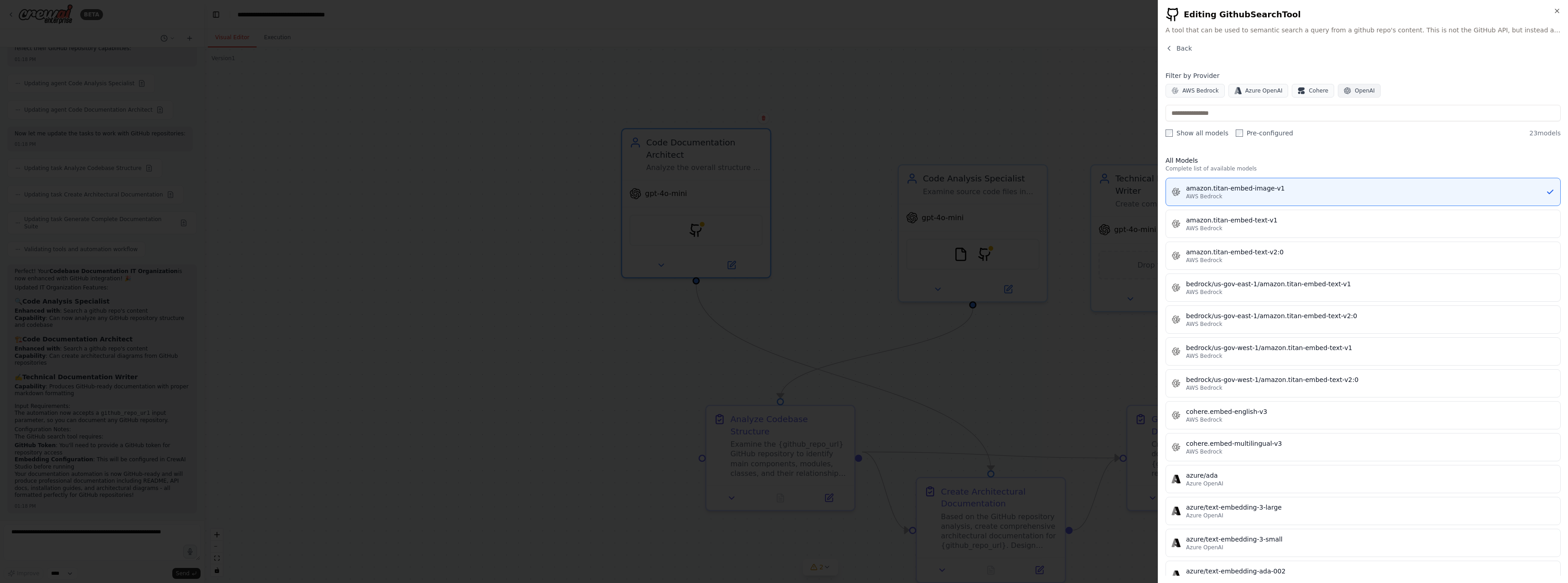
click at [1355, 90] on span "OpenAI" at bounding box center [1364, 90] width 20 height 8
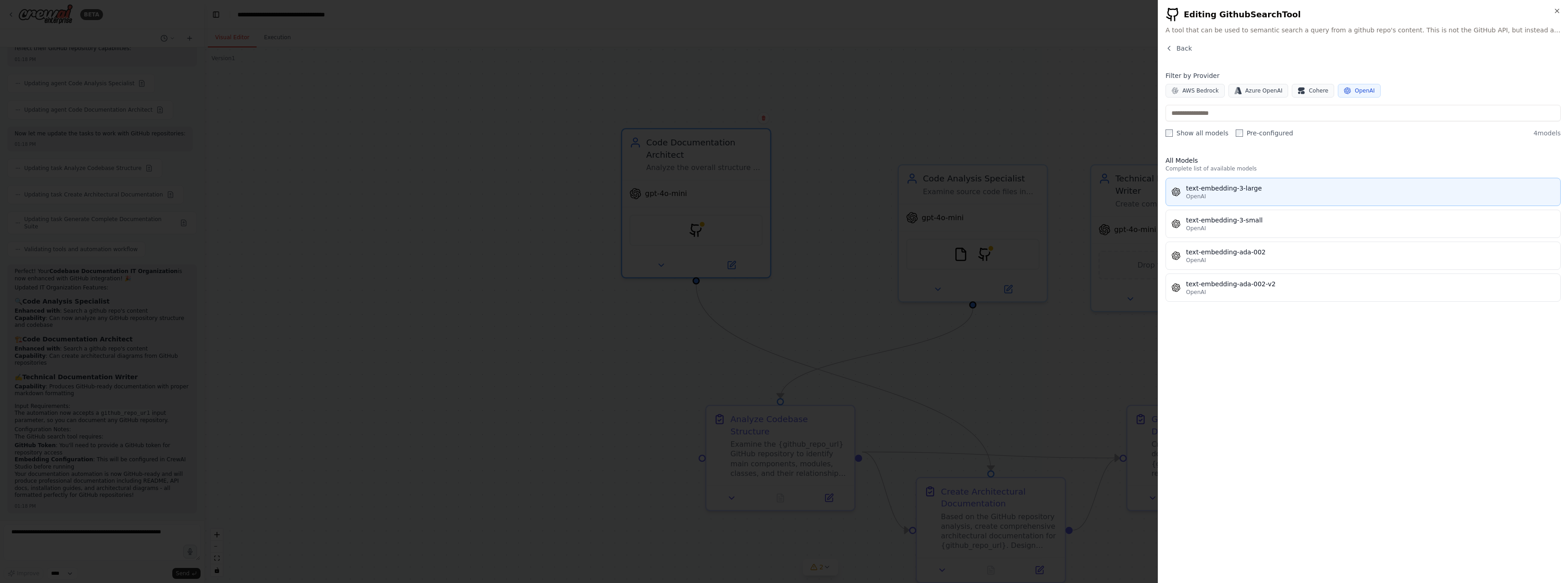
click at [1200, 191] on div "text-embedding-3-large" at bounding box center [1370, 189] width 369 height 10
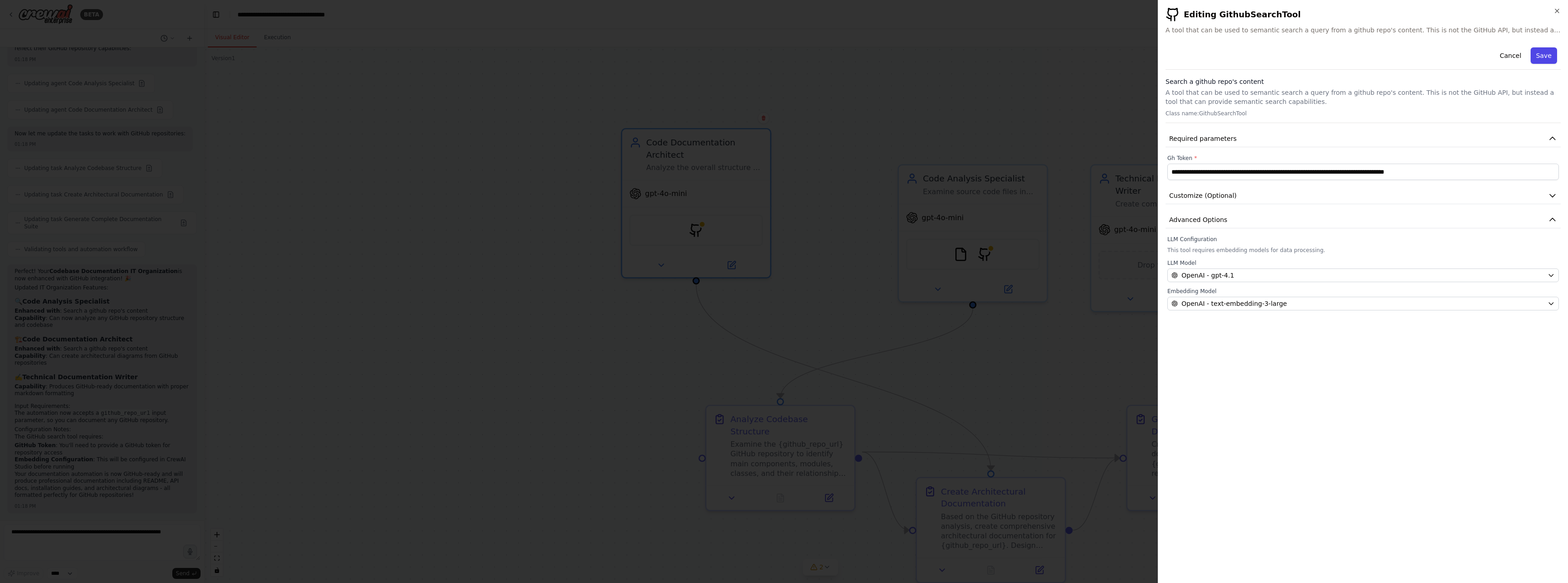
click at [1541, 51] on button "Save" at bounding box center [1544, 55] width 27 height 16
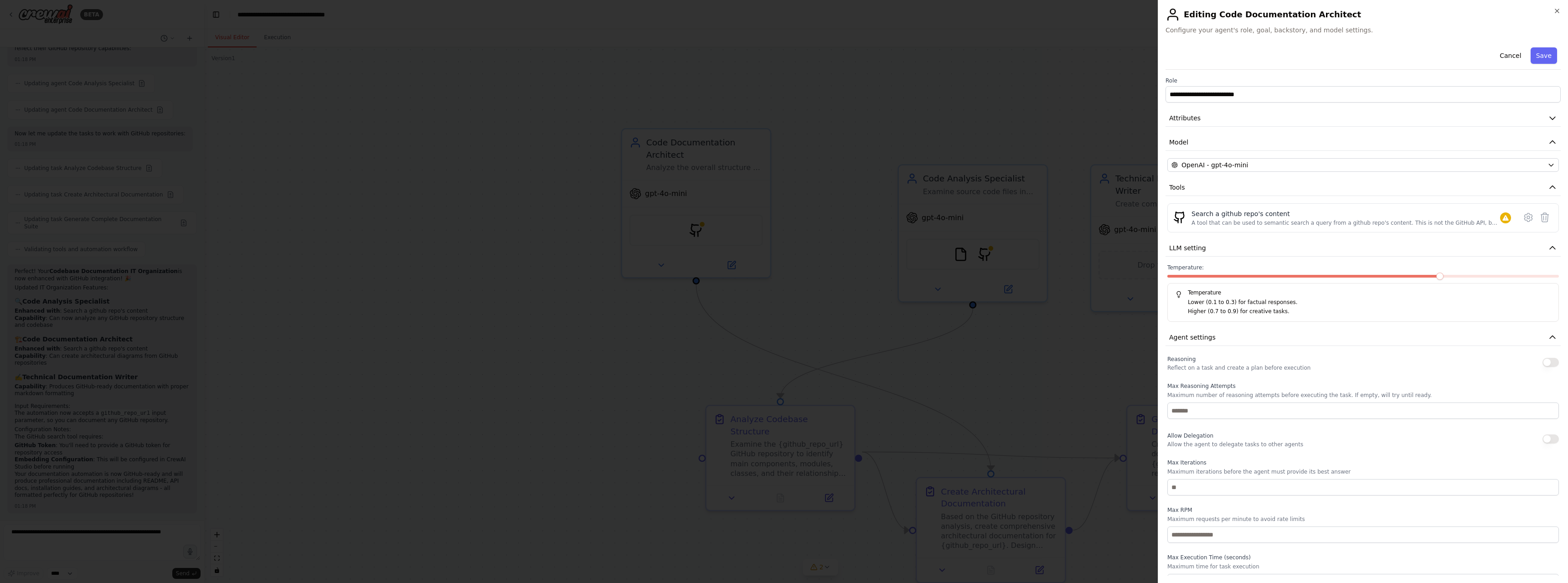
click at [574, 299] on div at bounding box center [784, 292] width 1568 height 583
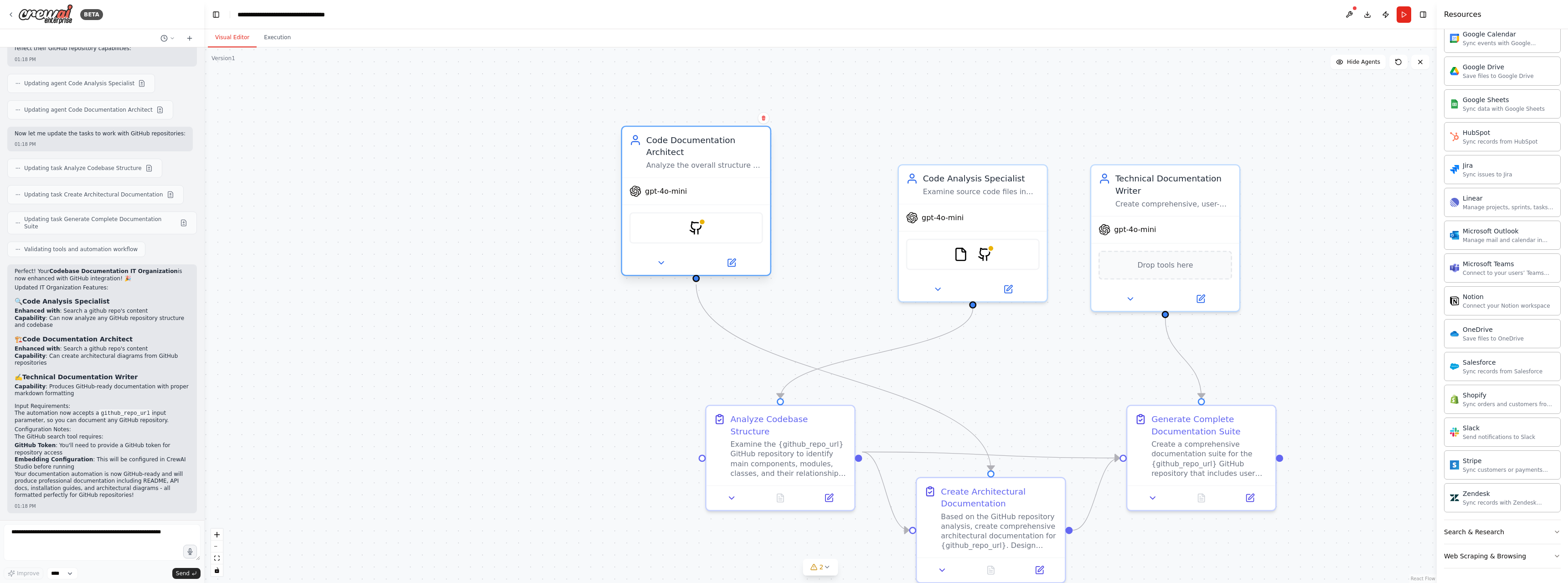
click at [672, 225] on div "GithubSearchTool" at bounding box center [696, 228] width 133 height 31
click at [704, 225] on div at bounding box center [703, 222] width 8 height 8
click at [709, 232] on div "GithubSearchTool" at bounding box center [696, 228] width 133 height 31
click at [730, 262] on icon at bounding box center [732, 263] width 8 height 8
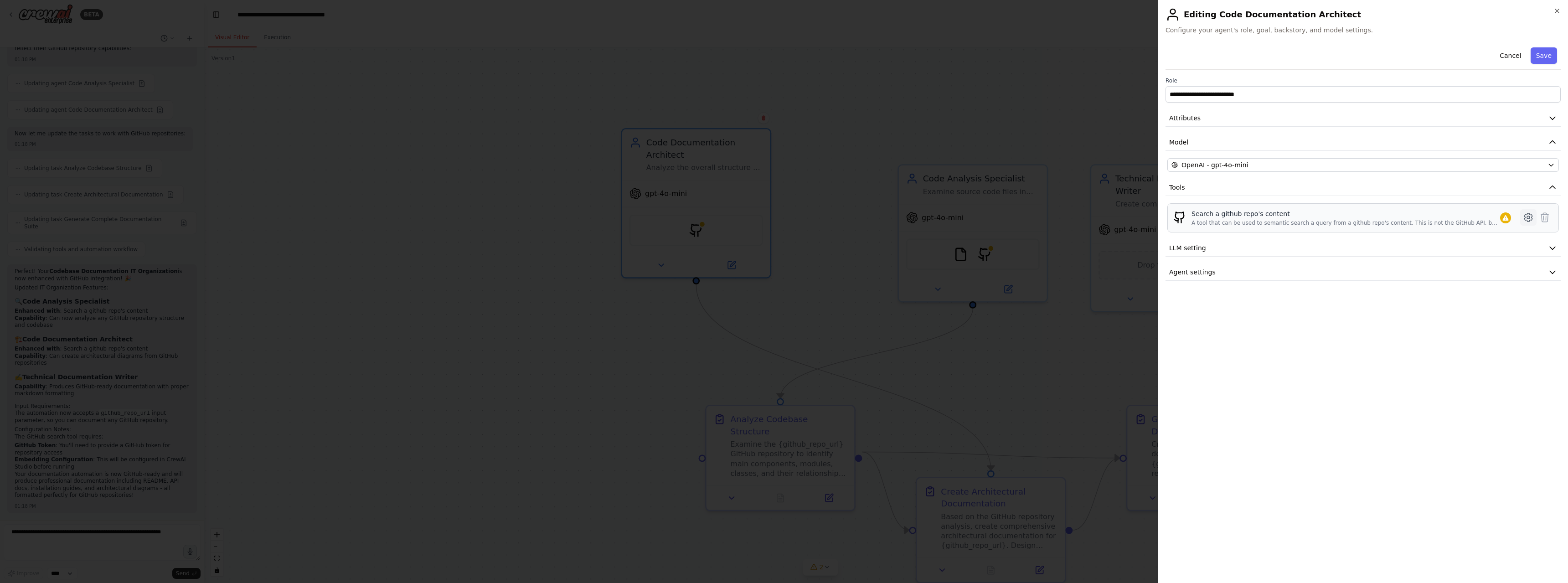
click at [1522, 217] on button at bounding box center [1528, 217] width 16 height 16
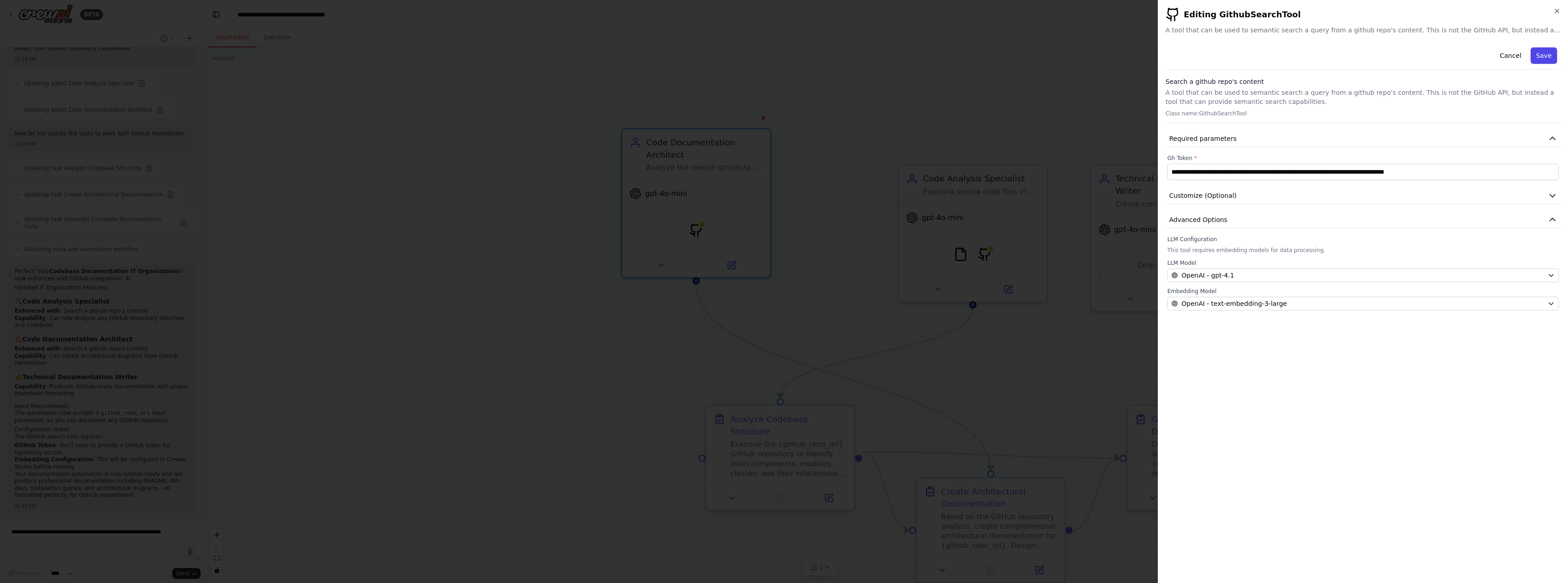
click at [1546, 53] on button "Save" at bounding box center [1544, 55] width 27 height 16
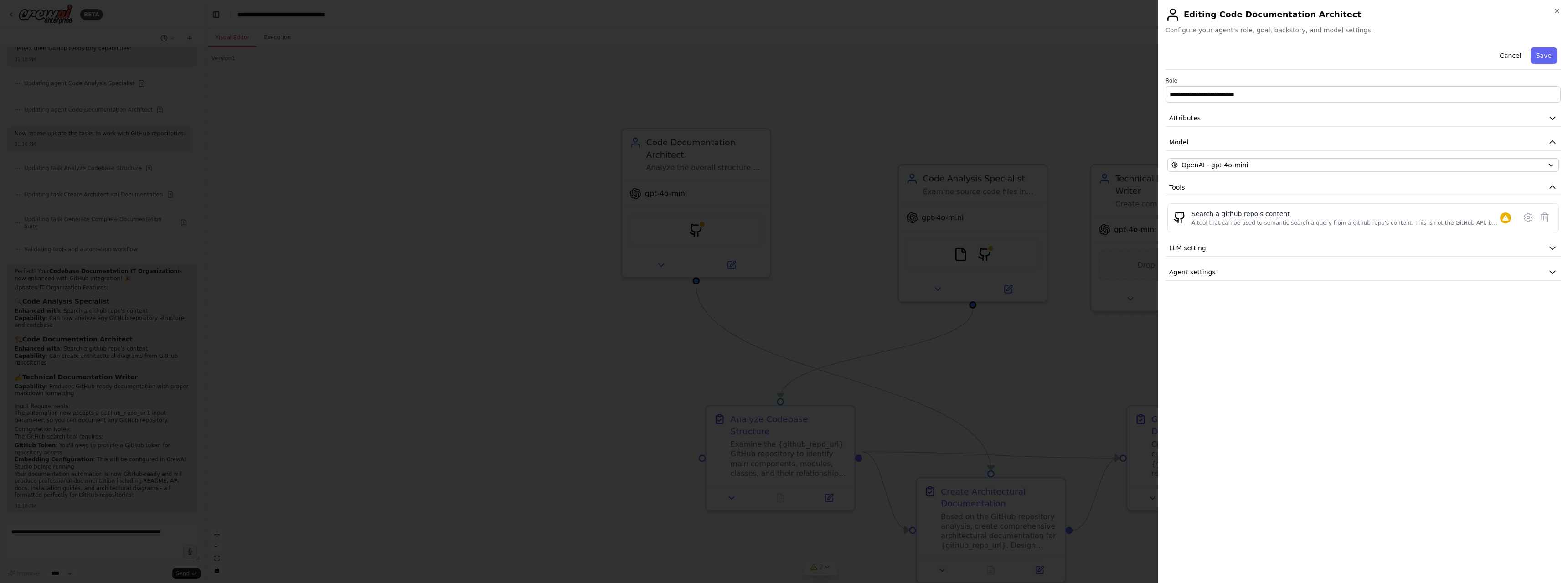
click at [585, 276] on div at bounding box center [784, 292] width 1568 height 583
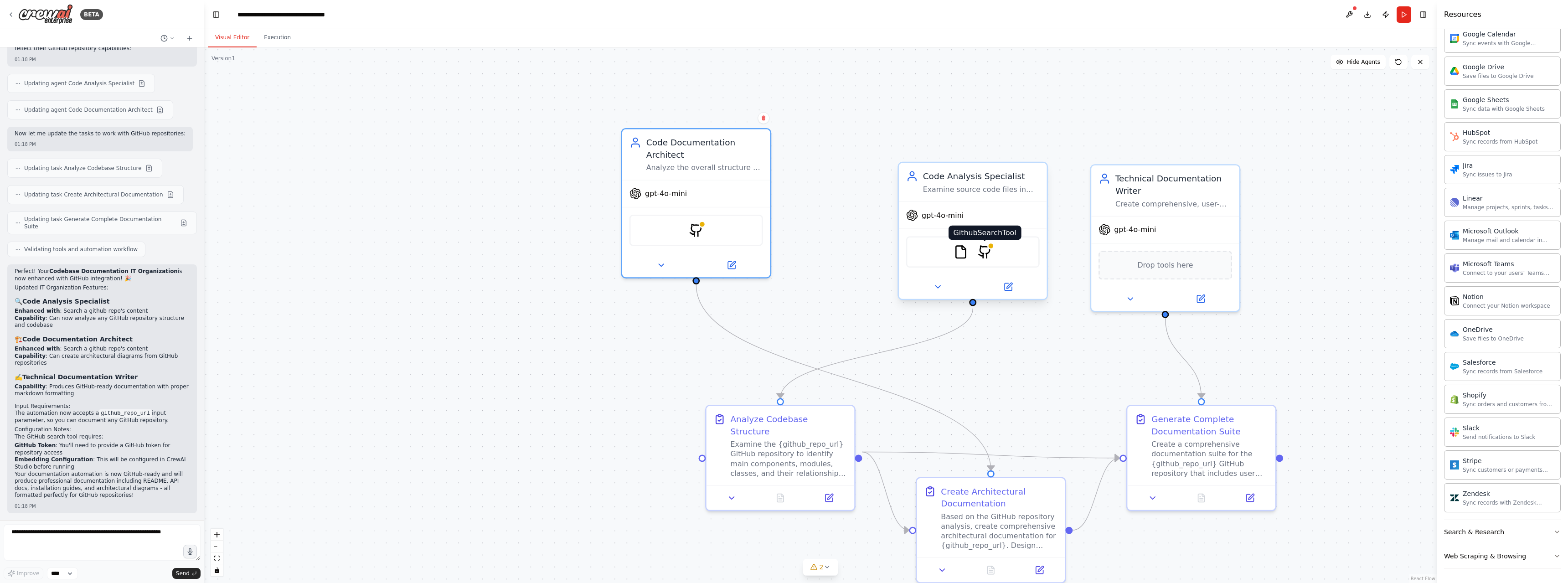
click at [985, 252] on img at bounding box center [985, 251] width 14 height 14
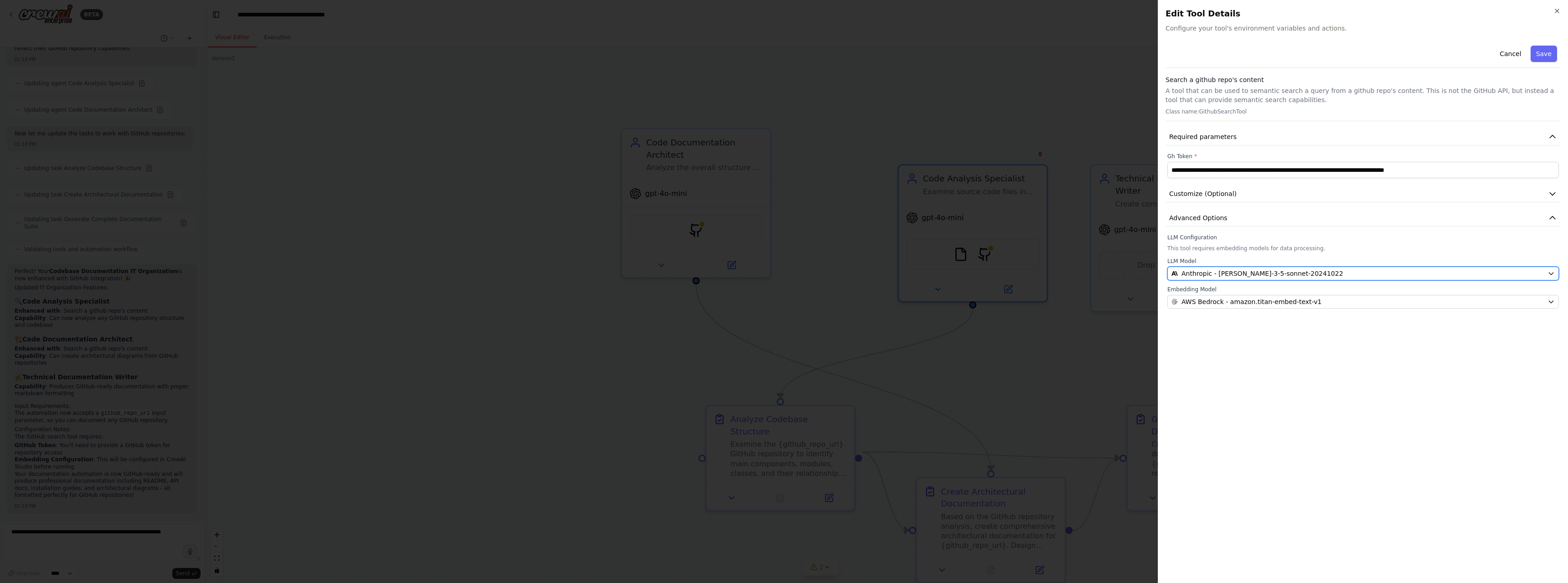
click at [1312, 273] on div "Anthropic - claude-3-5-sonnet-20241022" at bounding box center [1357, 273] width 372 height 10
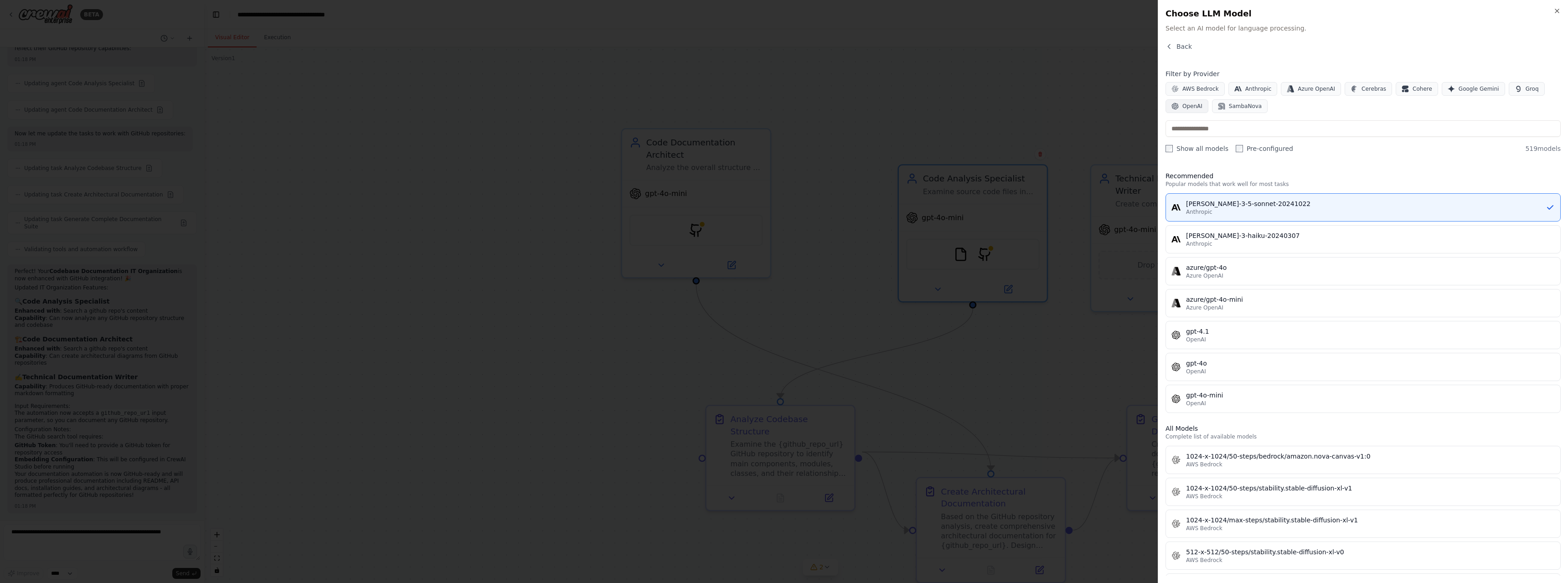
click at [1183, 102] on button "OpenAI" at bounding box center [1187, 106] width 43 height 13
click at [1197, 208] on div "gpt-4.1" at bounding box center [1370, 204] width 369 height 10
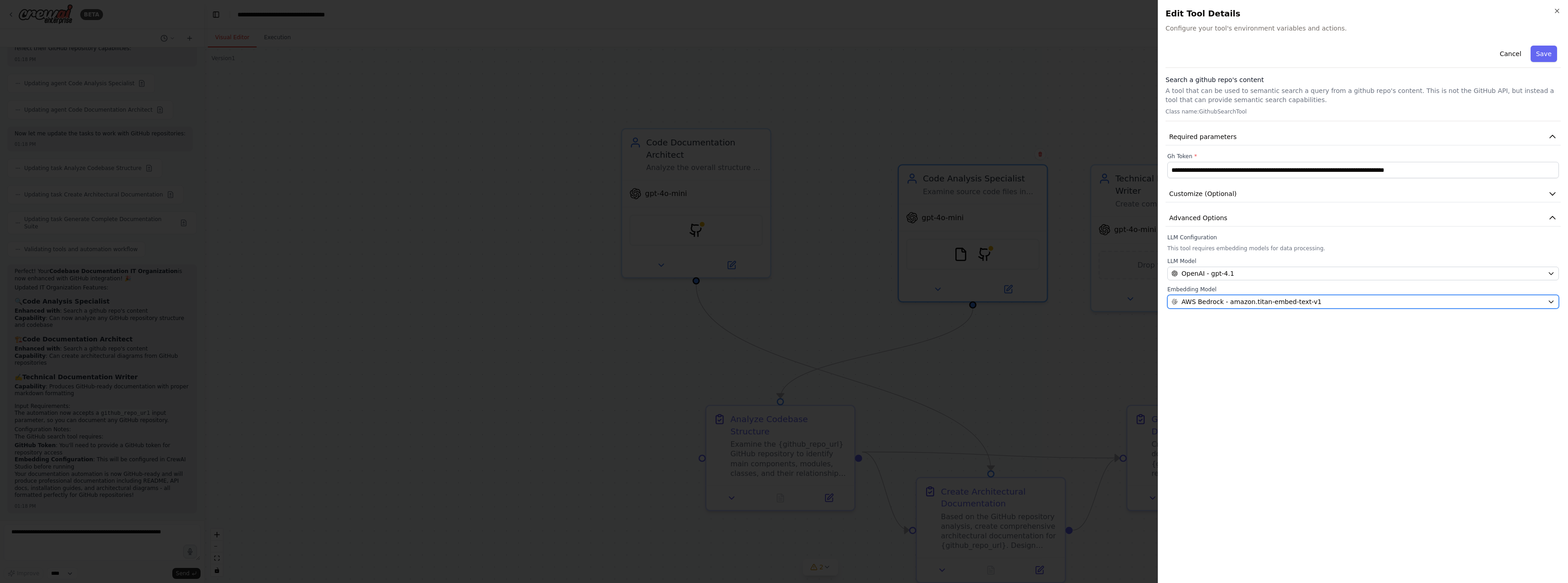
click at [1242, 299] on span "AWS Bedrock - amazon.titan-embed-text-v1" at bounding box center [1252, 302] width 140 height 10
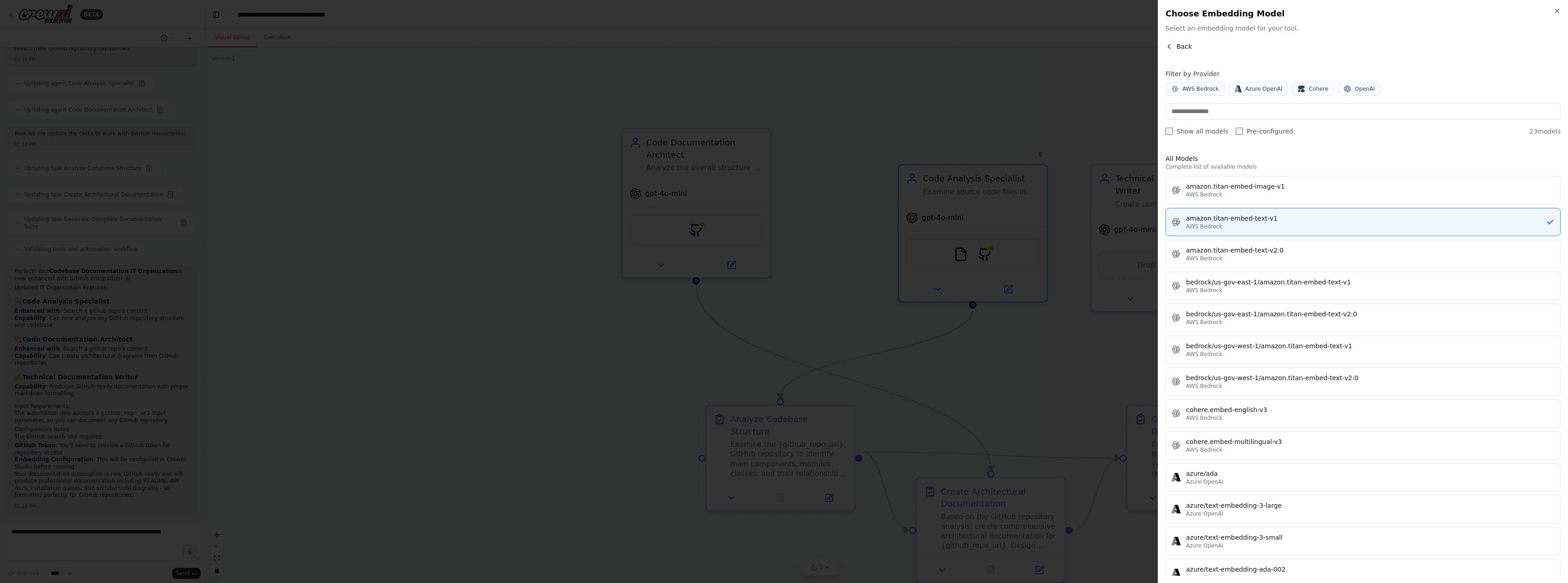
click at [1183, 47] on span "Back" at bounding box center [1184, 47] width 15 height 10
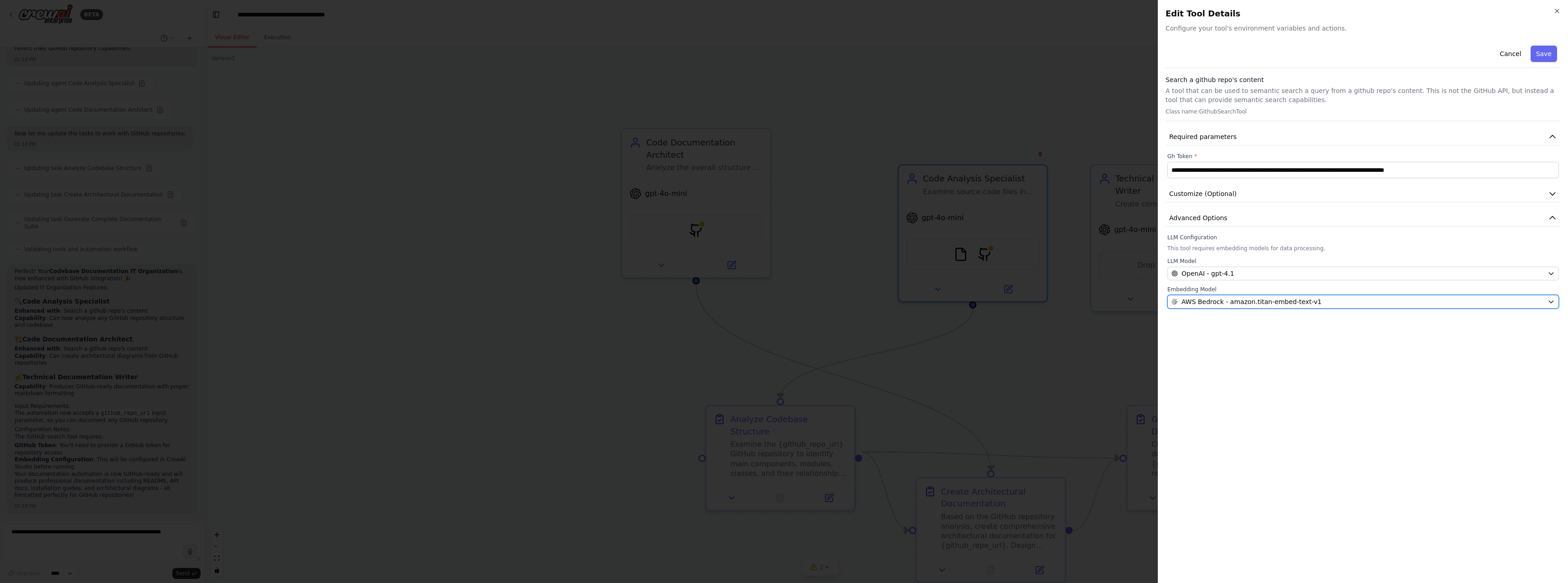
click at [1226, 300] on span "AWS Bedrock - amazon.titan-embed-text-v1" at bounding box center [1252, 302] width 140 height 10
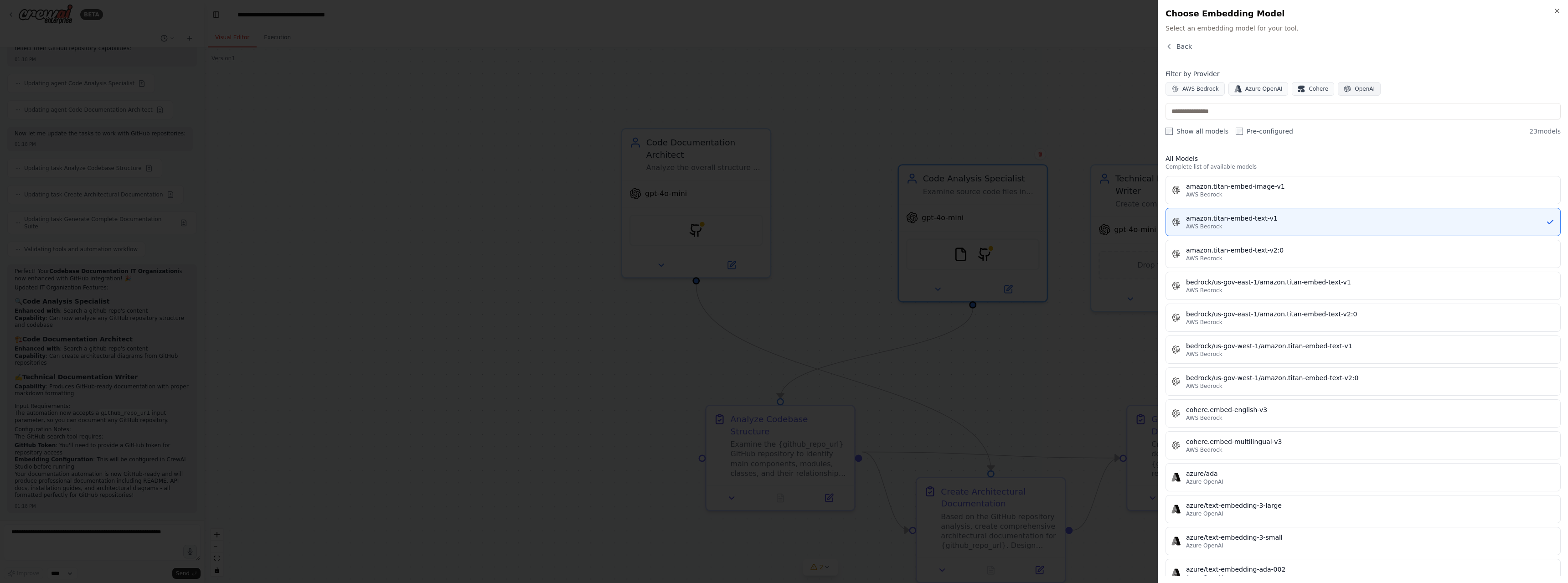
click at [1361, 90] on span "OpenAI" at bounding box center [1364, 90] width 20 height 8
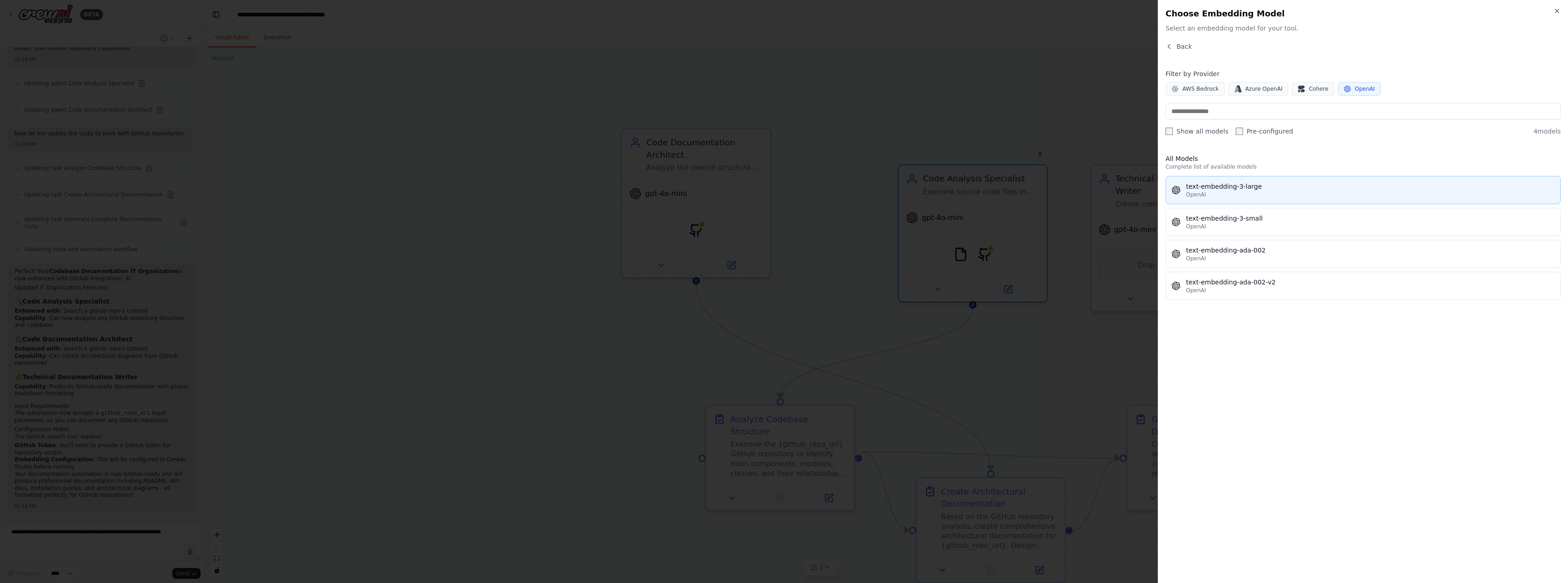
click at [1218, 187] on div "text-embedding-3-large" at bounding box center [1370, 187] width 369 height 10
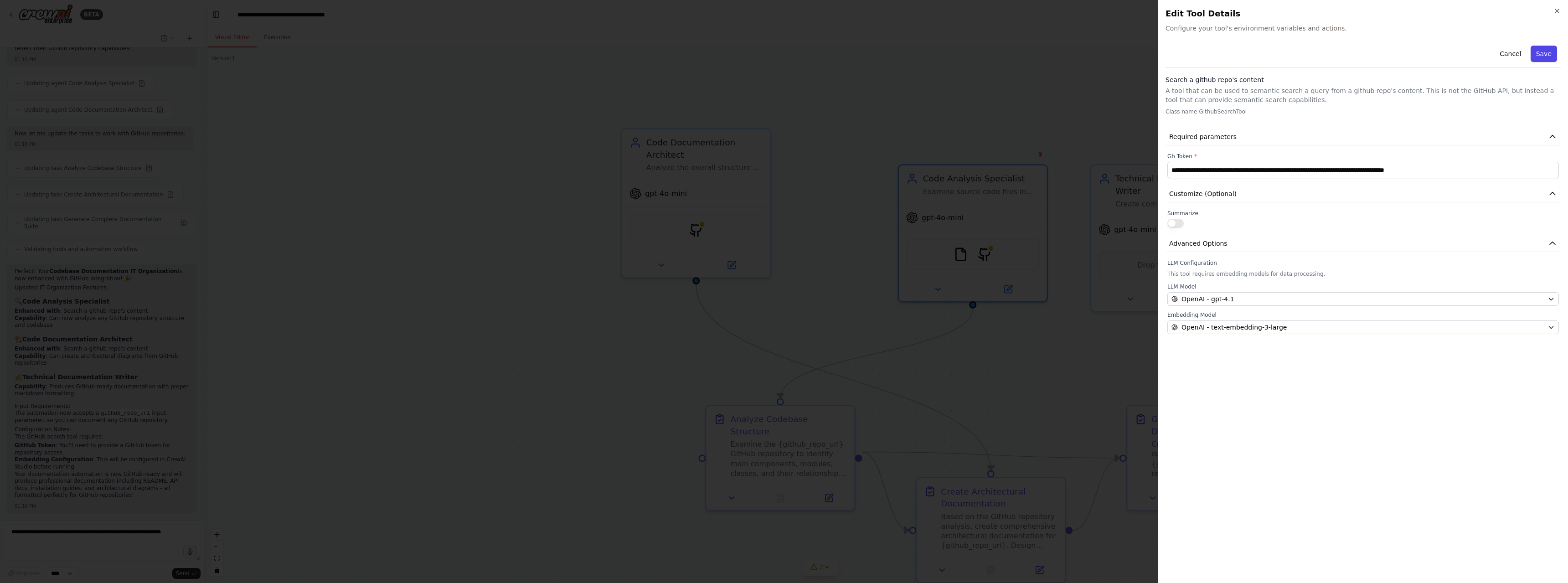
click at [1547, 53] on button "Save" at bounding box center [1544, 53] width 27 height 16
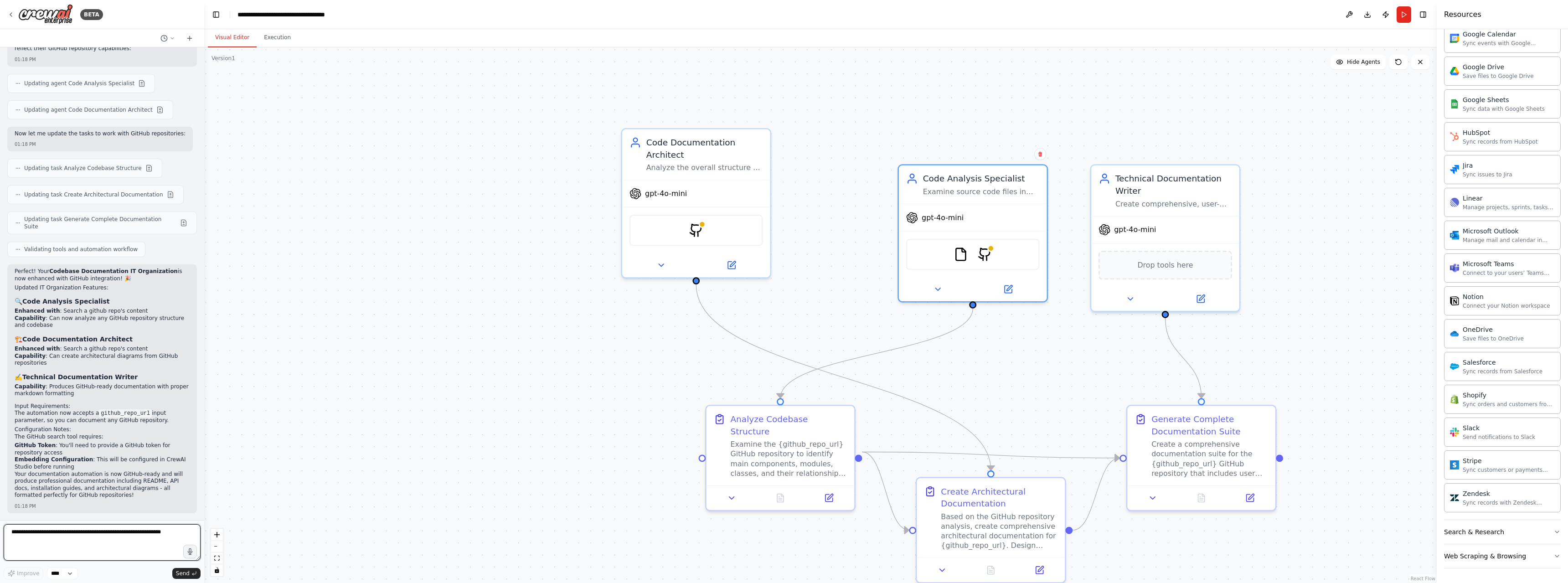
click at [148, 534] on textarea at bounding box center [102, 542] width 197 height 36
click at [1405, 13] on button "Run" at bounding box center [1404, 14] width 14 height 16
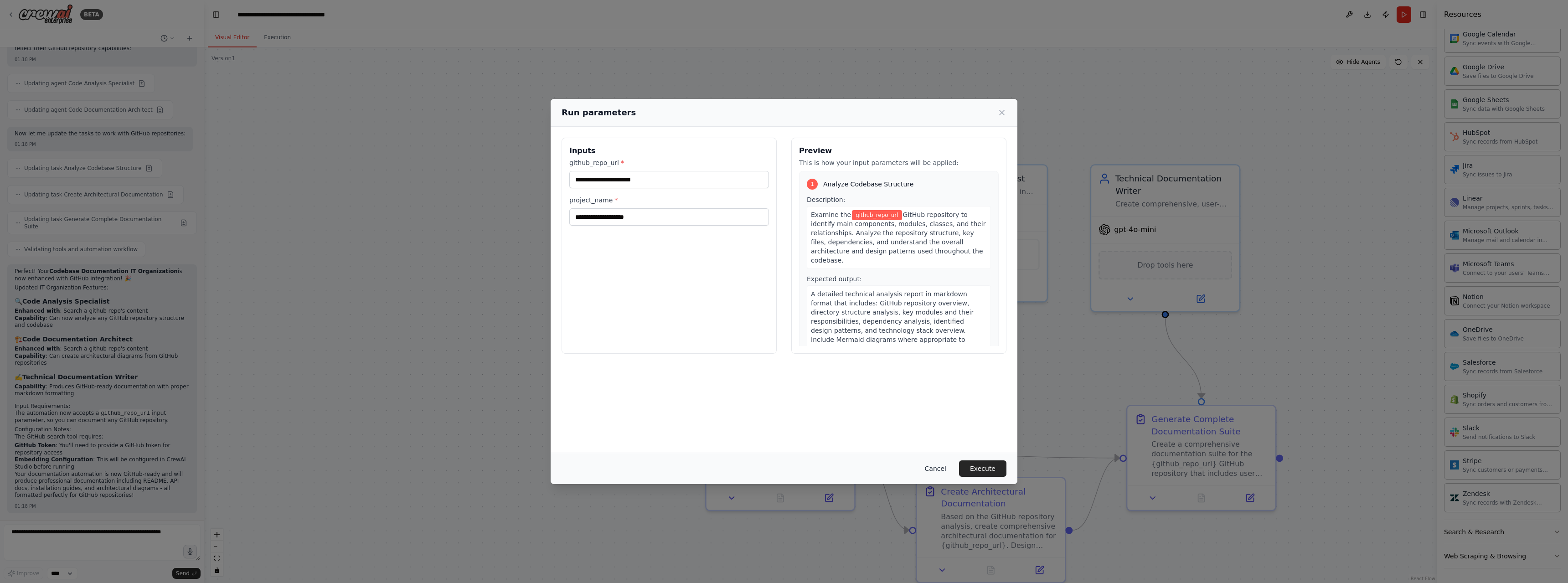
click at [946, 468] on button "Cancel" at bounding box center [935, 468] width 36 height 16
click at [946, 468] on div ".deletable-edge-delete-btn { width: 20px; height: 20px; border: 0px solid #ffff…" at bounding box center [820, 315] width 1233 height 535
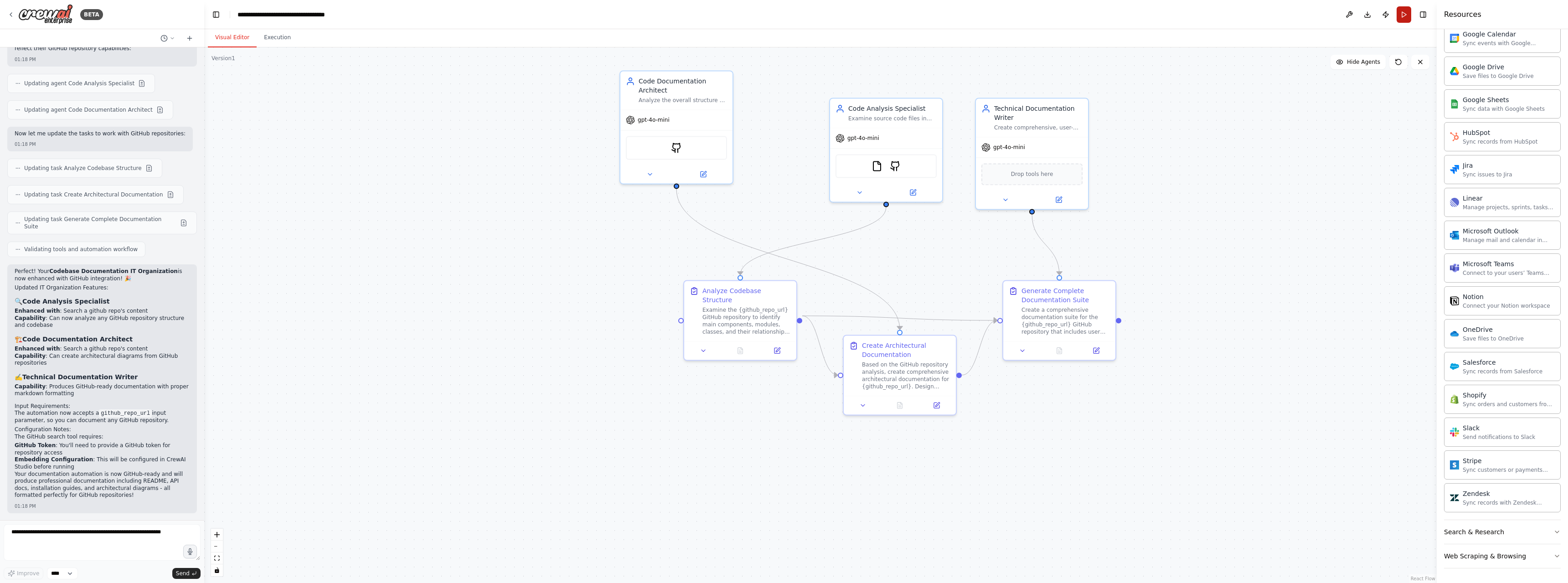
click at [1403, 11] on button "Run" at bounding box center [1404, 14] width 14 height 16
click at [1403, 11] on header "**********" at bounding box center [820, 14] width 1233 height 30
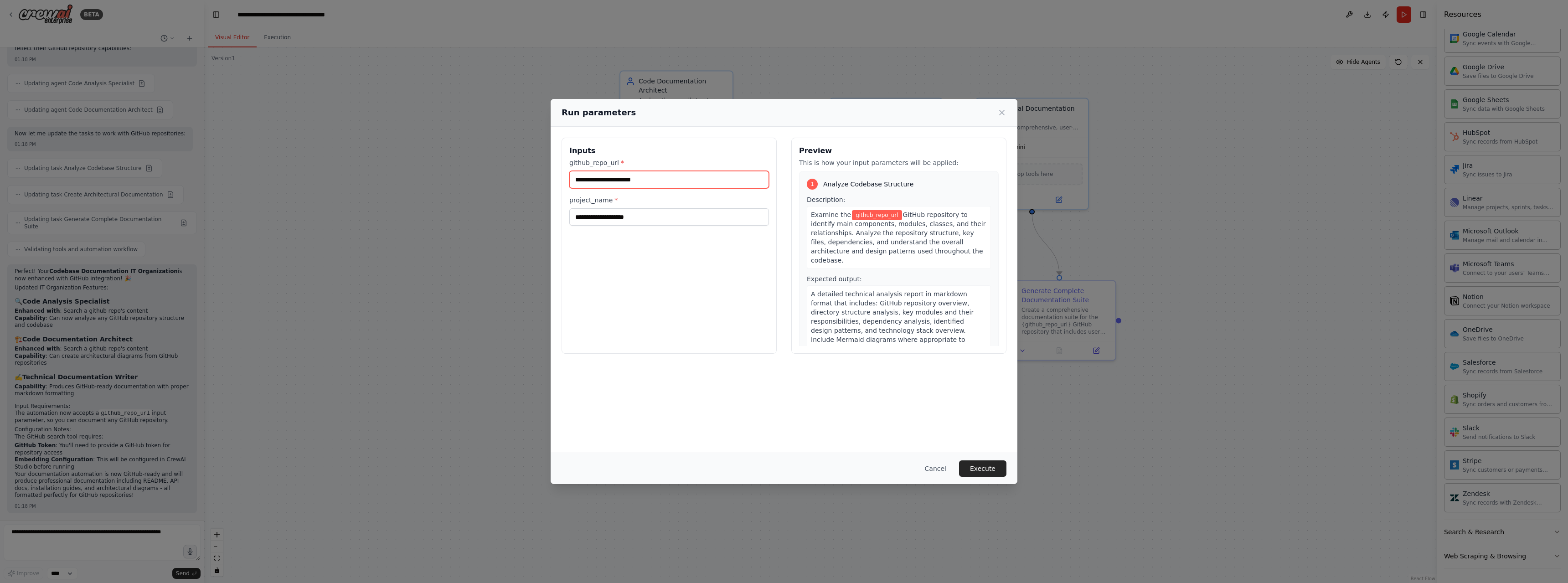
click at [647, 177] on input "github_repo_url *" at bounding box center [670, 179] width 200 height 17
paste input "**********"
type input "**********"
click at [633, 216] on input "project_name *" at bounding box center [670, 217] width 200 height 17
type input "**********"
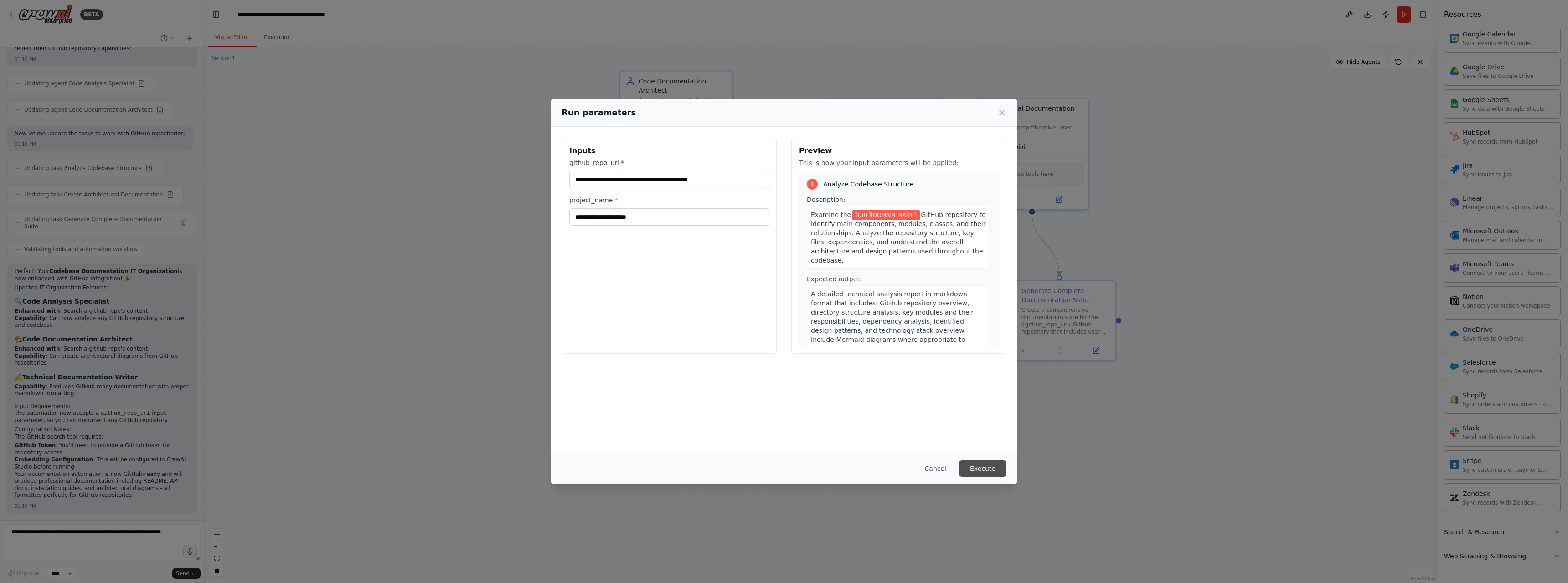
click at [985, 472] on button "Execute" at bounding box center [983, 468] width 48 height 16
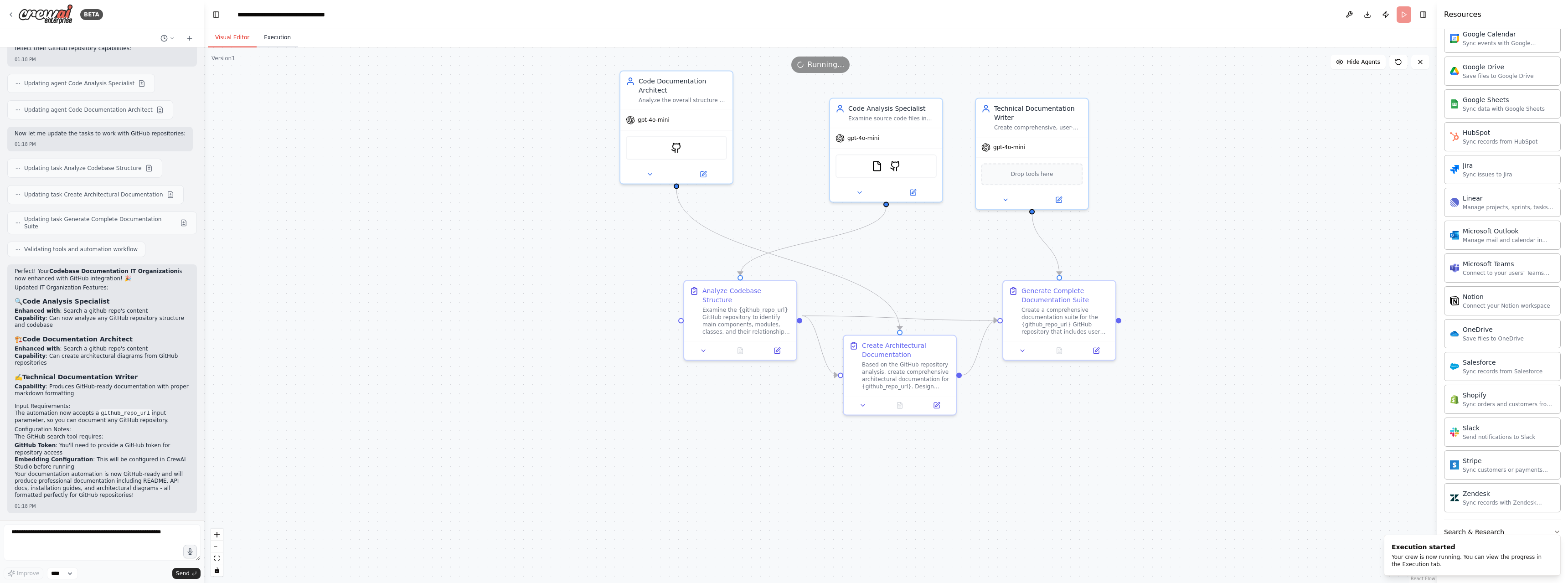
click at [281, 40] on button "Execution" at bounding box center [277, 38] width 42 height 19
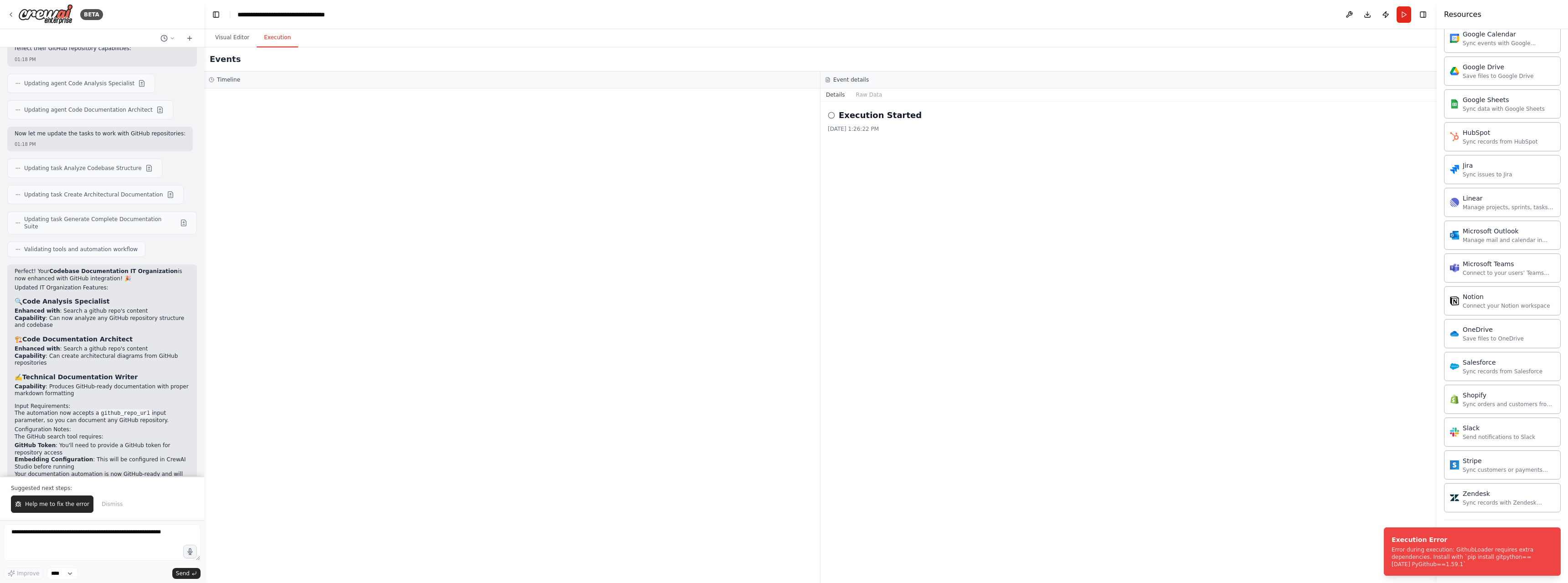
scroll to position [1751, 0]
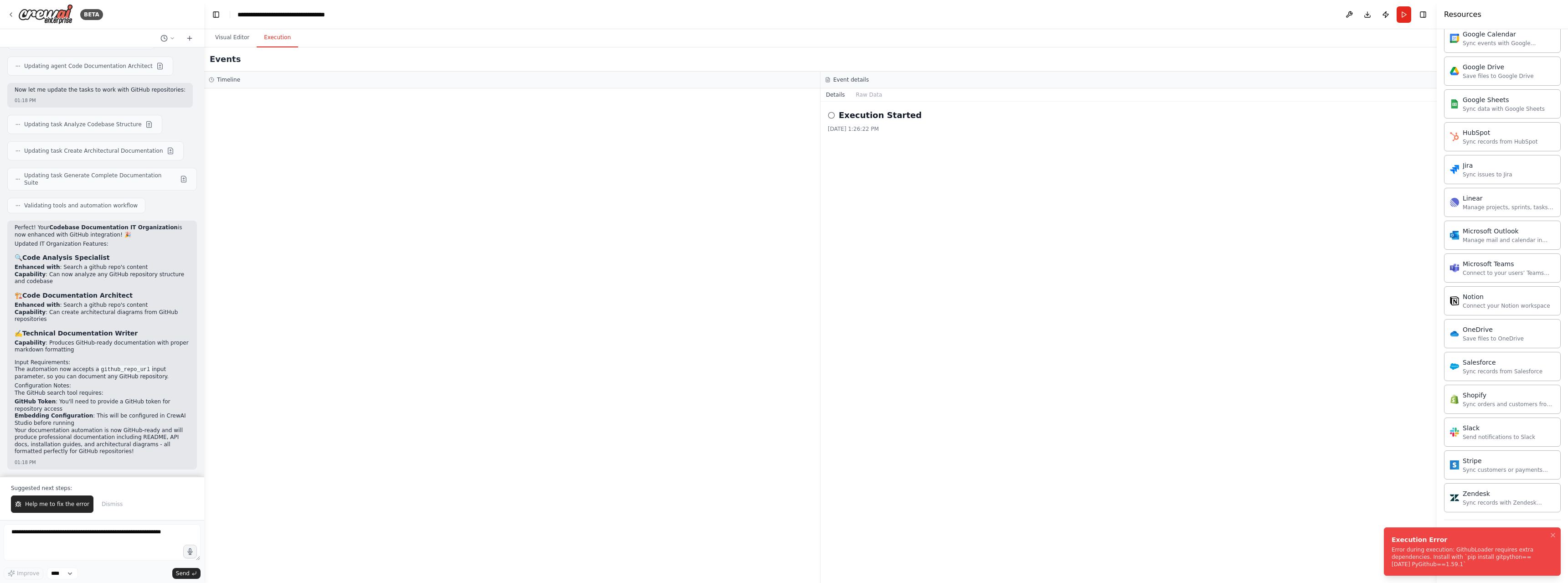
click at [1405, 554] on div "Error during execution: GithubLoader requires extra dependencies. Install with …" at bounding box center [1471, 556] width 158 height 22
click at [1464, 552] on div "Error during execution: GithubLoader requires extra dependencies. Install with …" at bounding box center [1471, 556] width 158 height 22
drag, startPoint x: 1464, startPoint y: 552, endPoint x: 1453, endPoint y: 556, distance: 11.7
click at [1453, 556] on div "Error during execution: GithubLoader requires extra dependencies. Install with …" at bounding box center [1471, 556] width 158 height 22
click at [64, 501] on span "Help me to fix the error" at bounding box center [56, 505] width 64 height 8
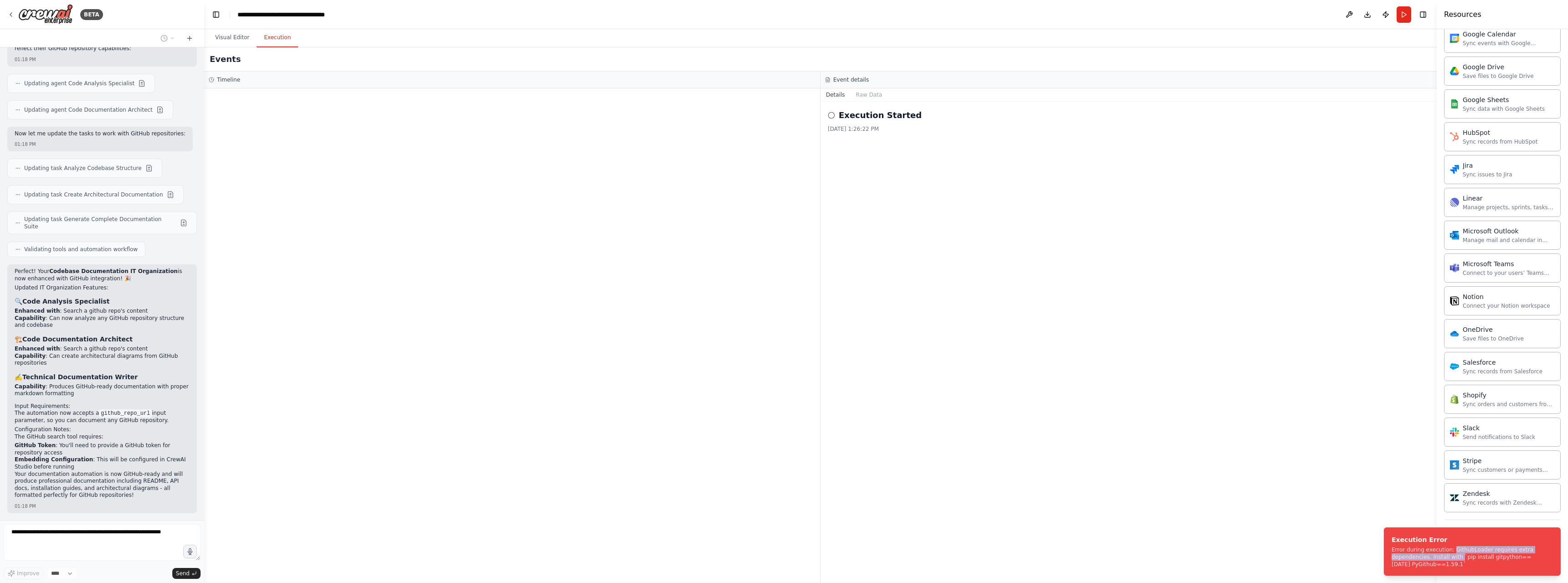
scroll to position [1731, 0]
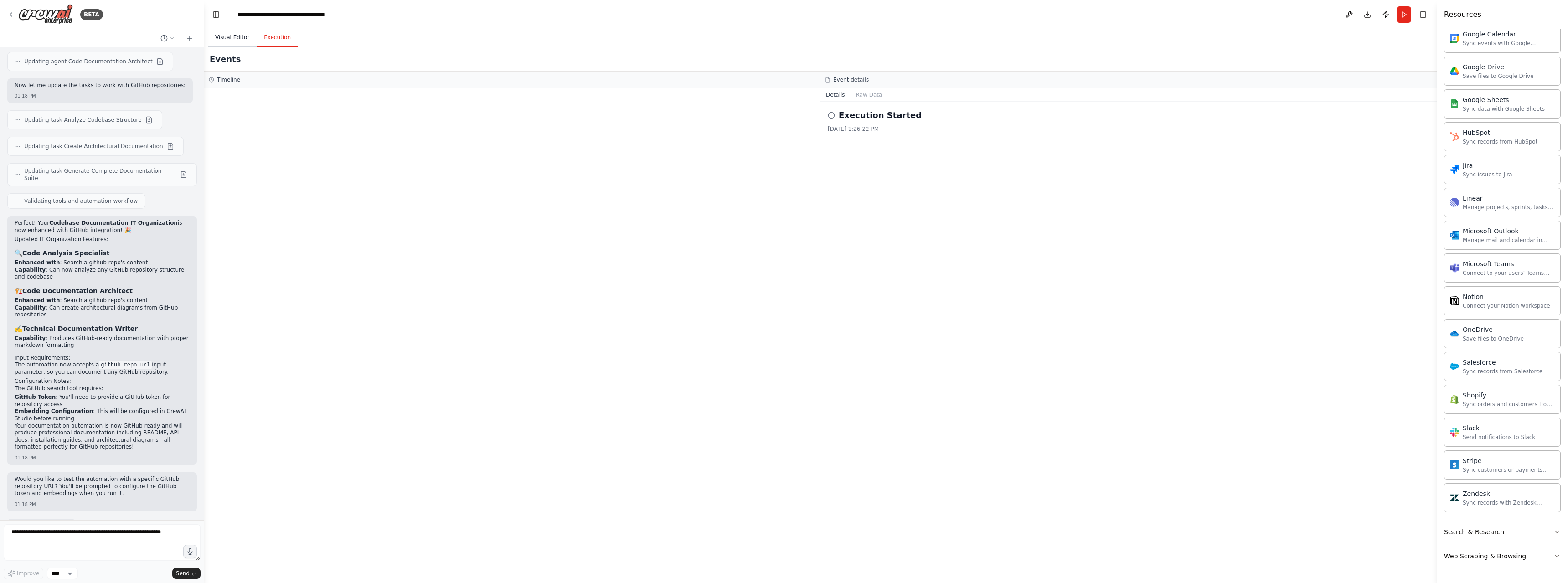
click at [230, 35] on button "Visual Editor" at bounding box center [231, 38] width 49 height 19
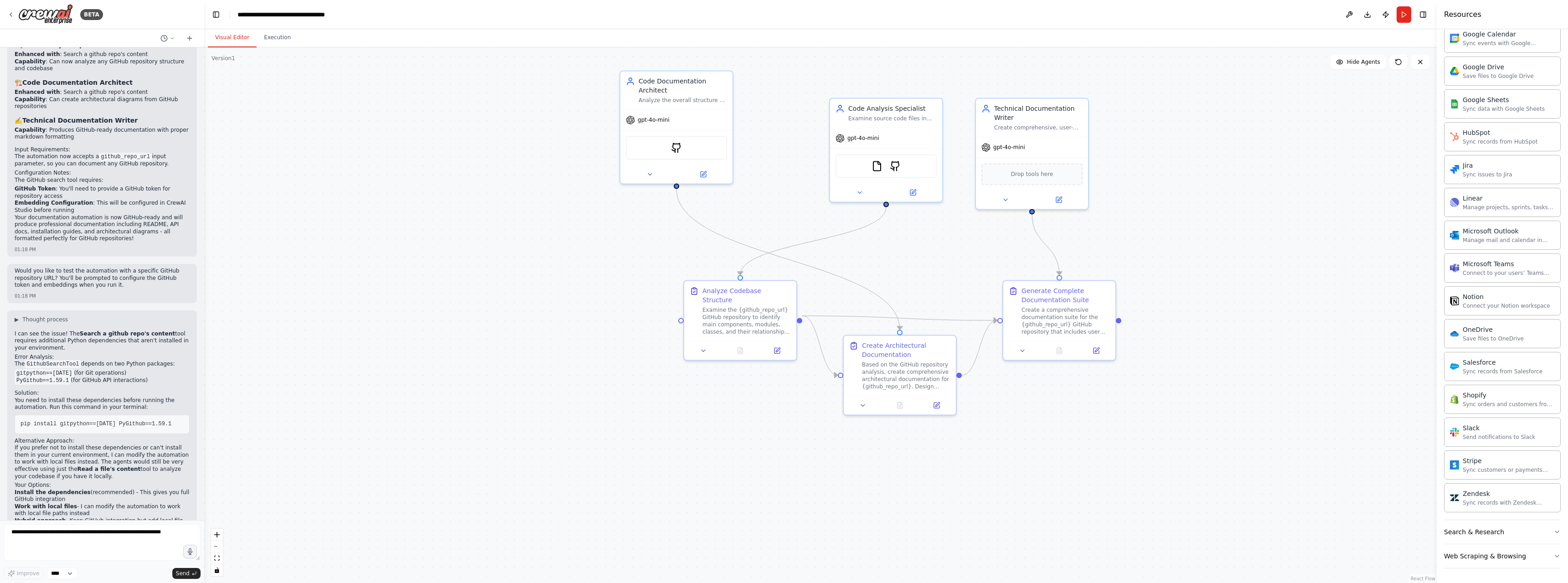
scroll to position [1971, 0]
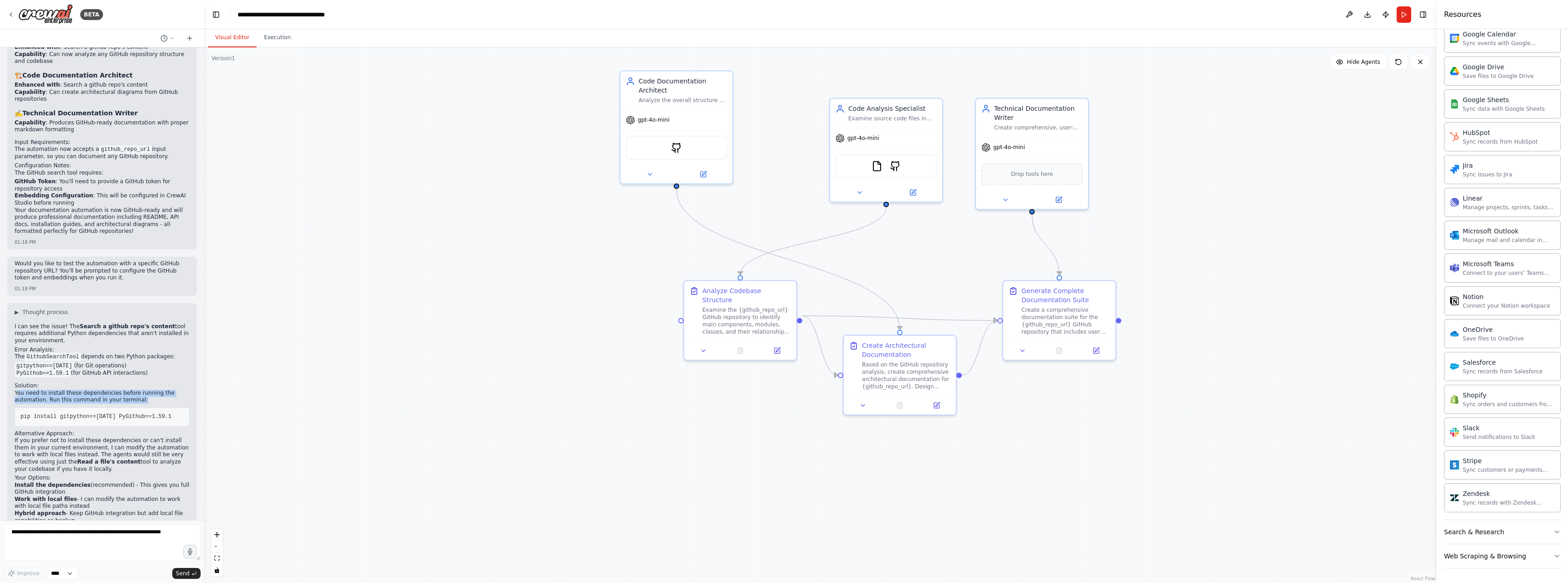
drag, startPoint x: 32, startPoint y: 346, endPoint x: 142, endPoint y: 353, distance: 110.2
click at [142, 390] on p "You need to install these dependencies before running the automation. Run this …" at bounding box center [102, 396] width 175 height 14
drag, startPoint x: 20, startPoint y: 371, endPoint x: 162, endPoint y: 372, distance: 142.0
click at [162, 408] on pre "pip install gitpython==3.1.38 PyGithub==1.59.1" at bounding box center [102, 417] width 175 height 19
copy span "pip install gitpython==3.1.38 PyGithub==1.59.1"
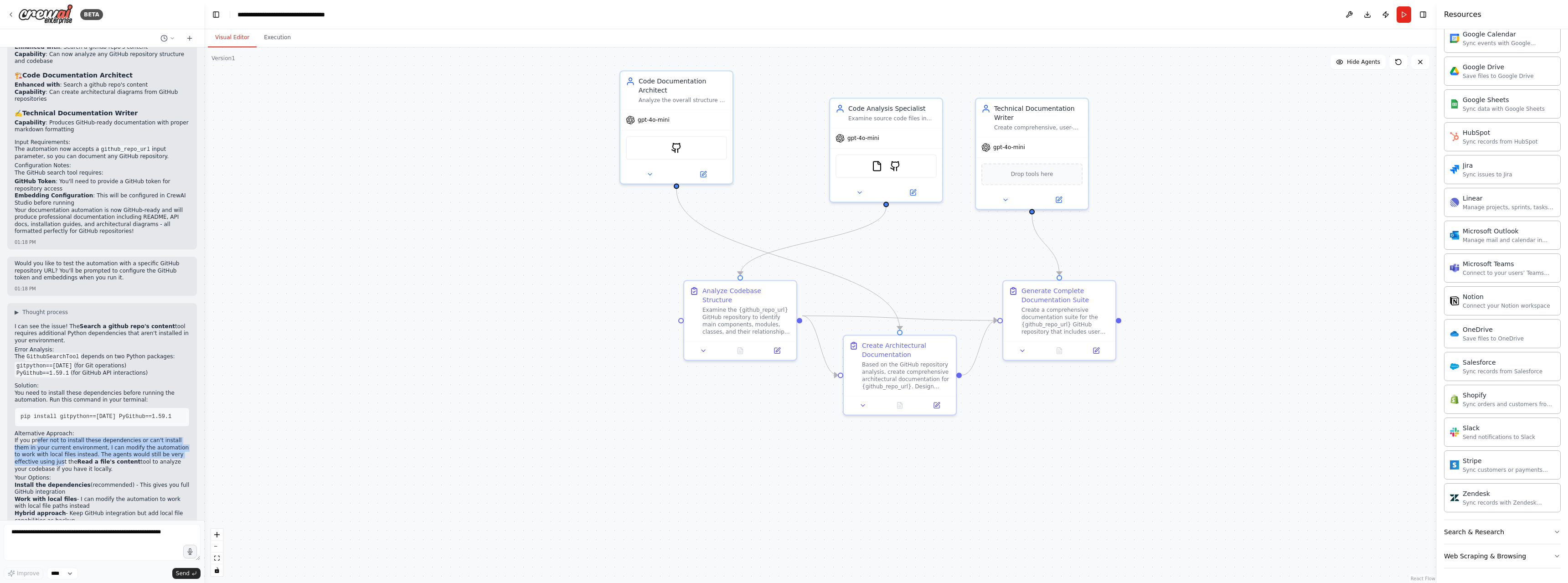
drag, startPoint x: 39, startPoint y: 394, endPoint x: 172, endPoint y: 411, distance: 134.1
click at [172, 437] on p "If you prefer not to install these dependencies or can't install them in your c…" at bounding box center [102, 454] width 175 height 35
click at [77, 459] on strong "Read a file's content" at bounding box center [109, 462] width 64 height 7
click at [99, 532] on textarea at bounding box center [102, 542] width 197 height 36
type textarea "**********"
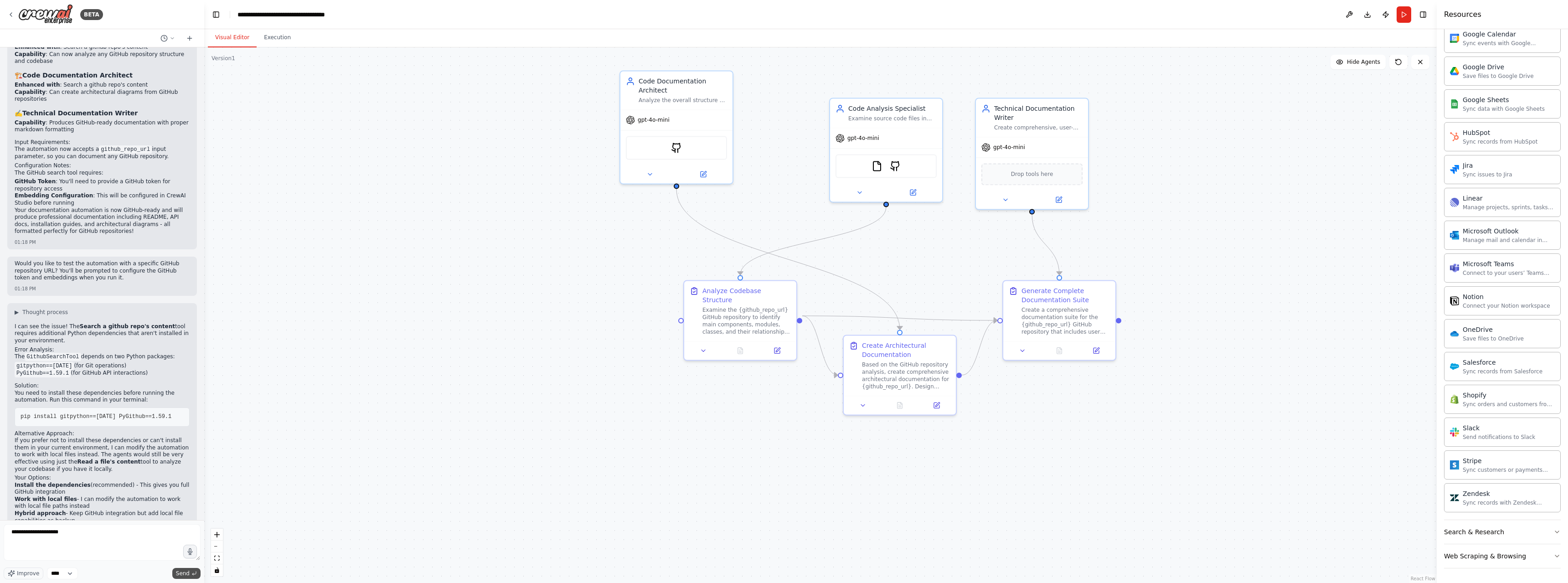
click at [184, 571] on span "Send" at bounding box center [183, 573] width 13 height 8
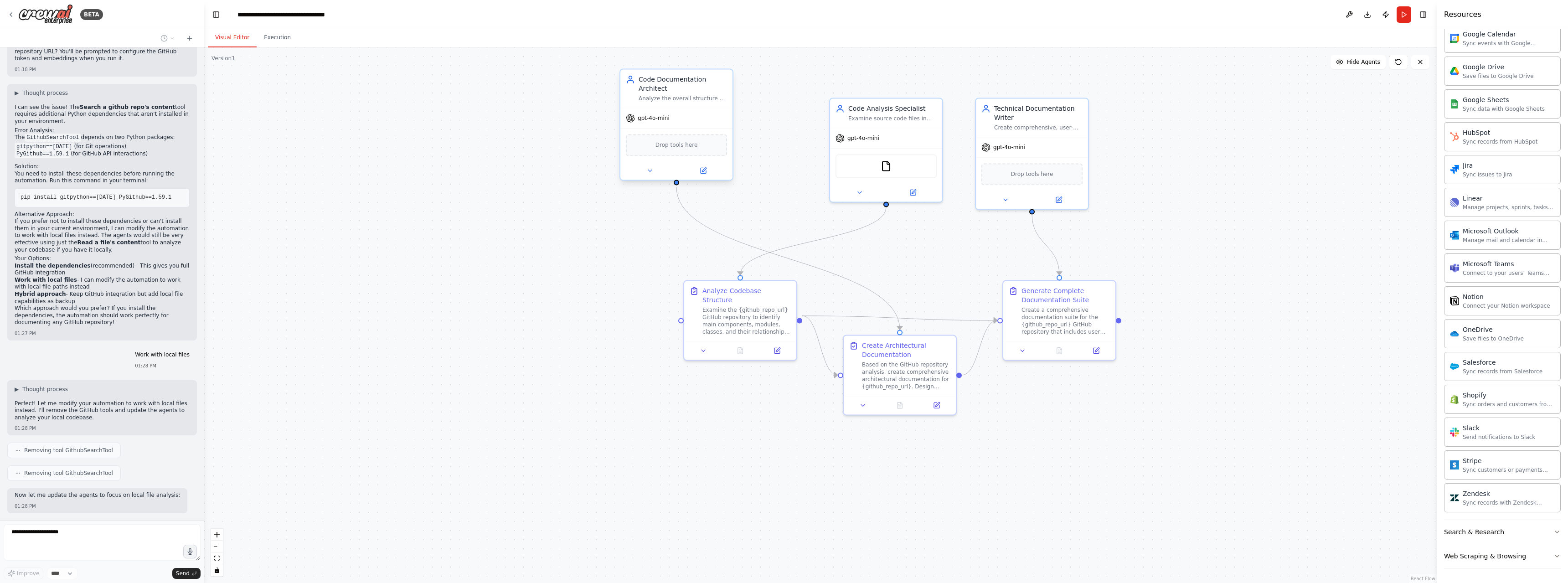
scroll to position [2217, 0]
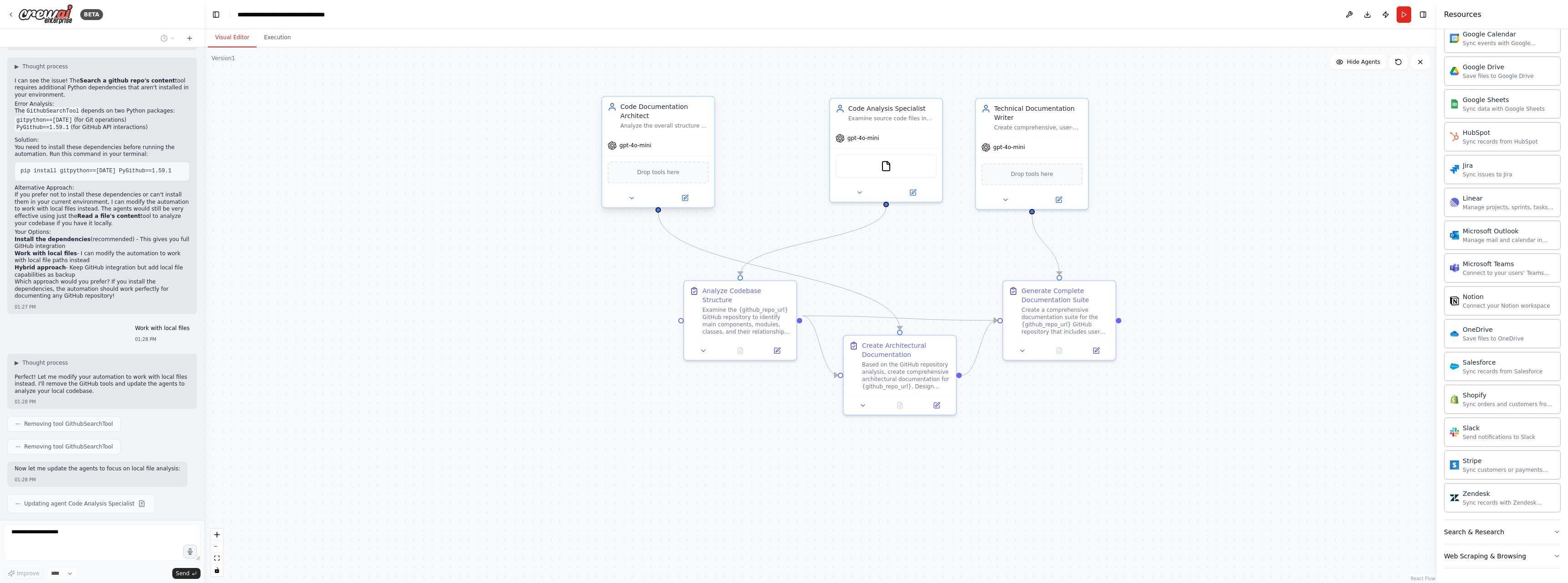
drag, startPoint x: 707, startPoint y: 85, endPoint x: 693, endPoint y: 108, distance: 26.9
click at [693, 108] on div "Code Documentation Architect" at bounding box center [664, 111] width 89 height 18
click at [907, 145] on div "gpt-4o-mini" at bounding box center [887, 136] width 112 height 20
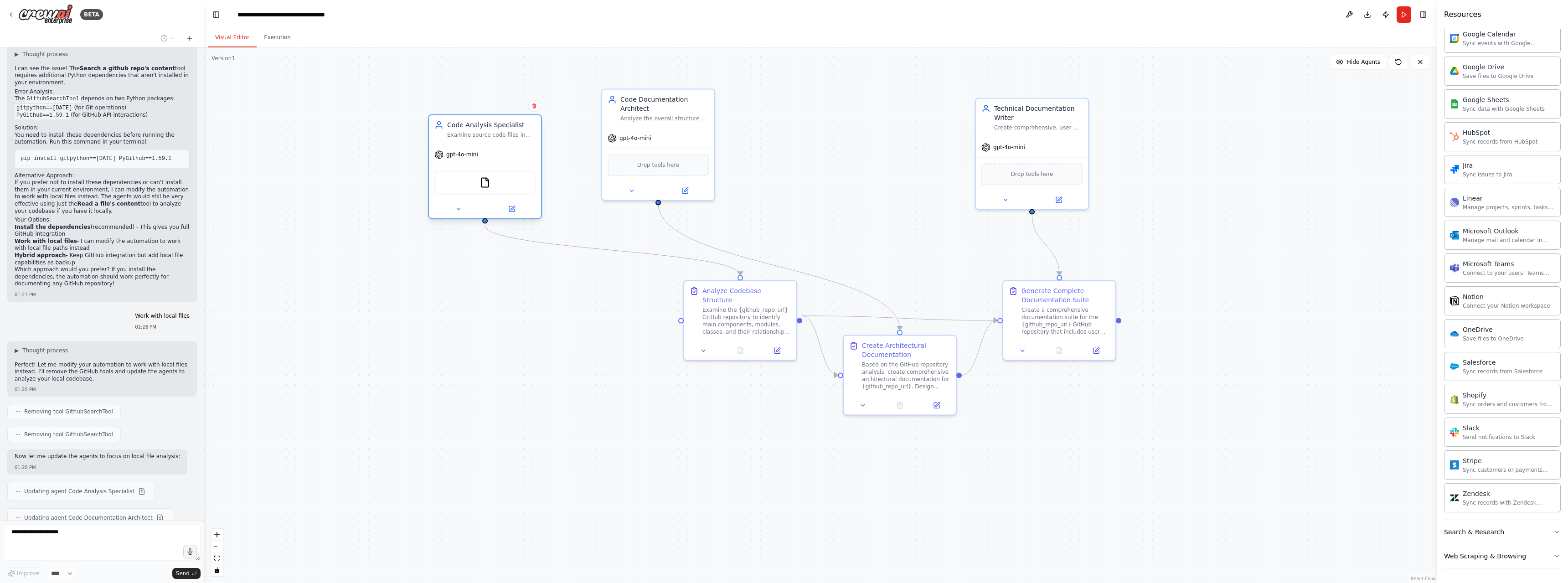
scroll to position [2276, 0]
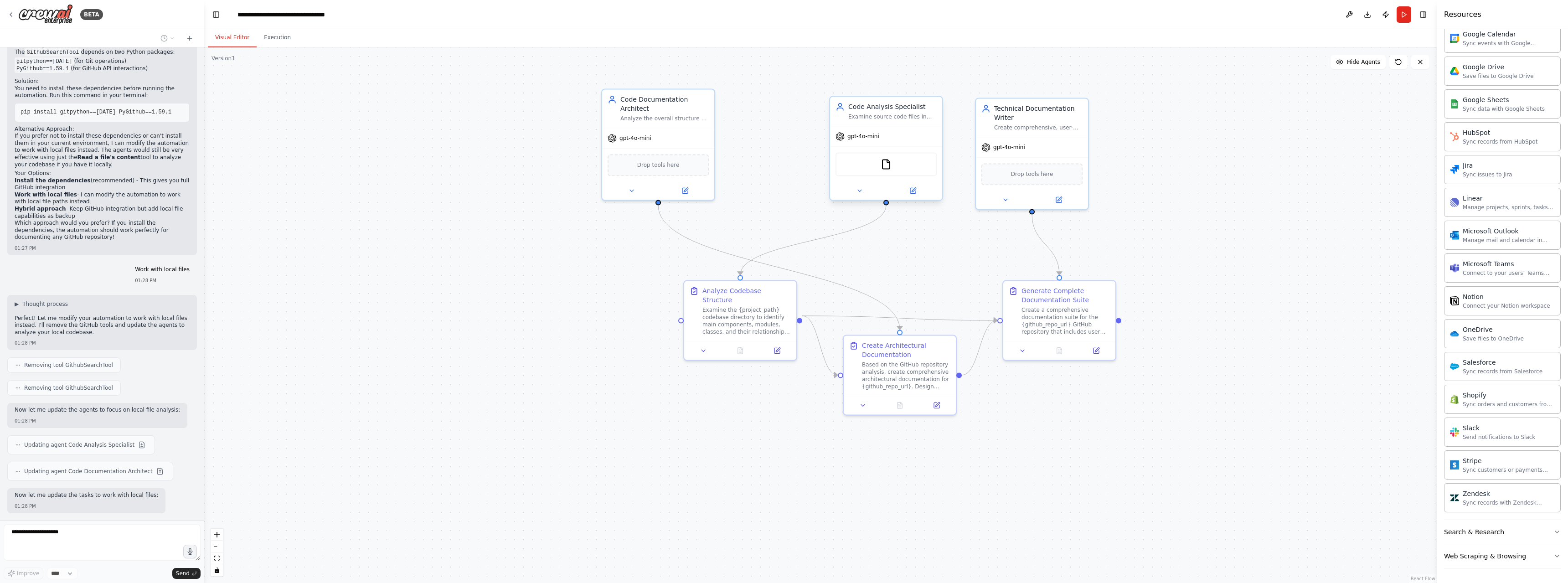
drag, startPoint x: 838, startPoint y: 154, endPoint x: 496, endPoint y: 148, distance: 342.1
click at [496, 148] on div ".deletable-edge-delete-btn { width: 20px; height: 20px; border: 0px solid #ffff…" at bounding box center [820, 315] width 1233 height 535
drag, startPoint x: 661, startPoint y: 131, endPoint x: 869, endPoint y: 148, distance: 208.7
click at [869, 148] on div "gpt-4o-mini" at bounding box center [868, 154] width 112 height 20
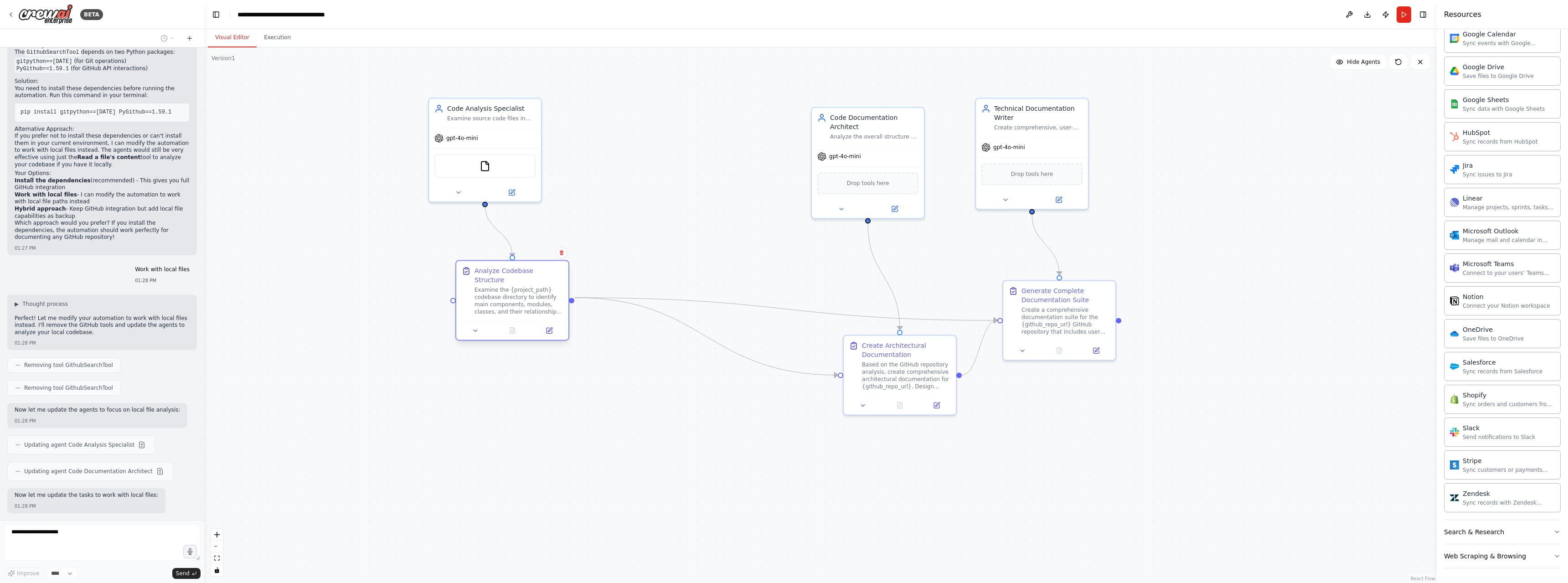
drag, startPoint x: 738, startPoint y: 292, endPoint x: 550, endPoint y: 278, distance: 188.5
click at [550, 278] on div "Analyze Codebase Structure Examine the {project_path} codebase directory to ide…" at bounding box center [518, 292] width 89 height 50
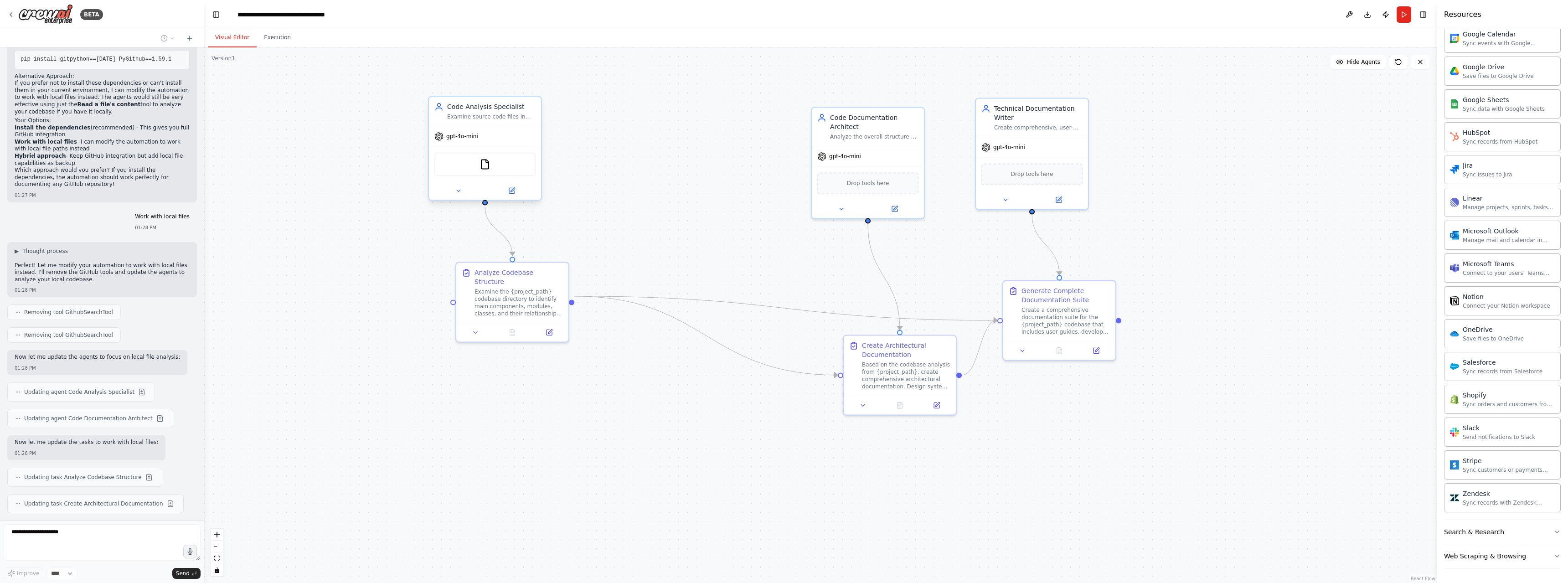
scroll to position [2355, 0]
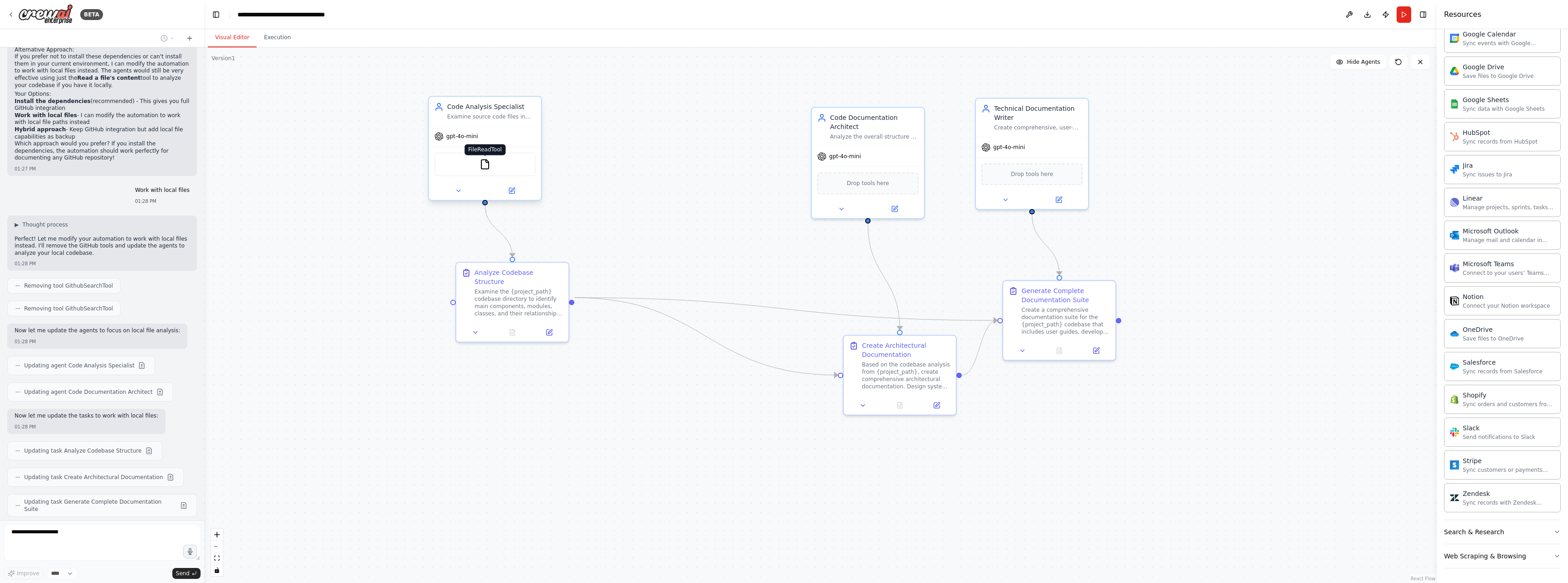
click at [484, 167] on img at bounding box center [485, 164] width 10 height 10
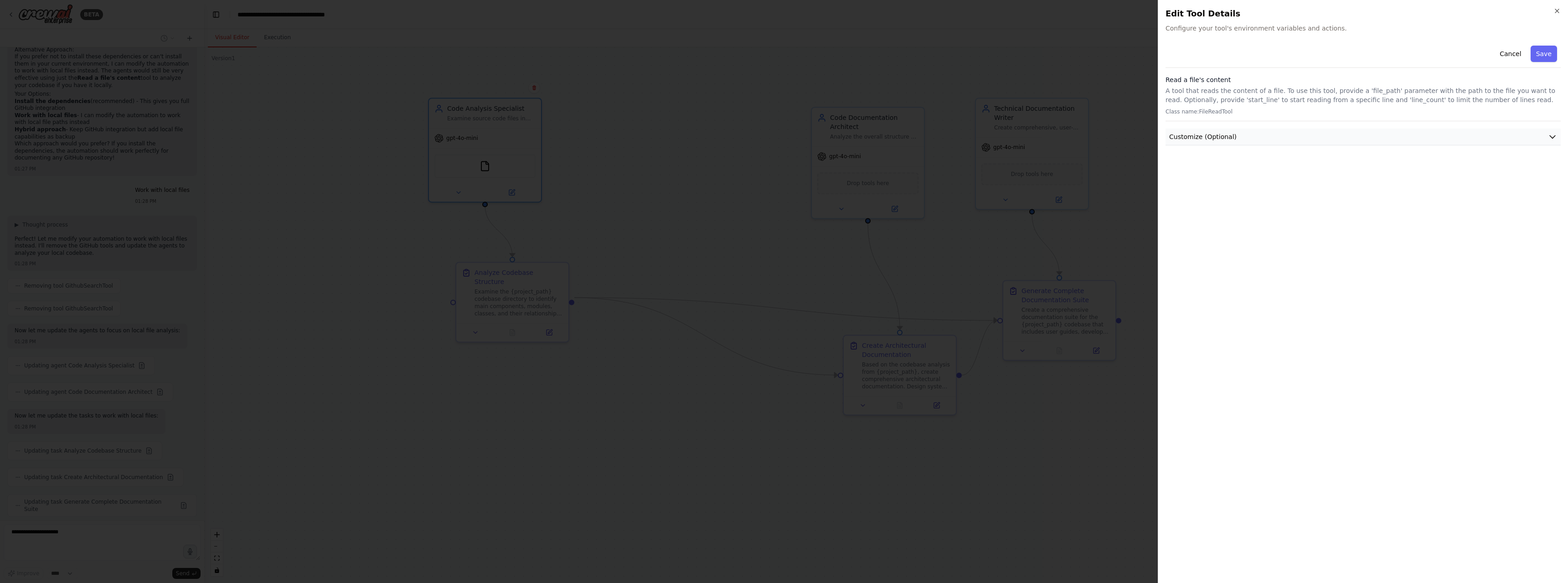
click at [1218, 138] on span "Customize (Optional)" at bounding box center [1203, 137] width 68 height 10
click at [1203, 170] on input "text" at bounding box center [1363, 170] width 392 height 16
paste input "**********"
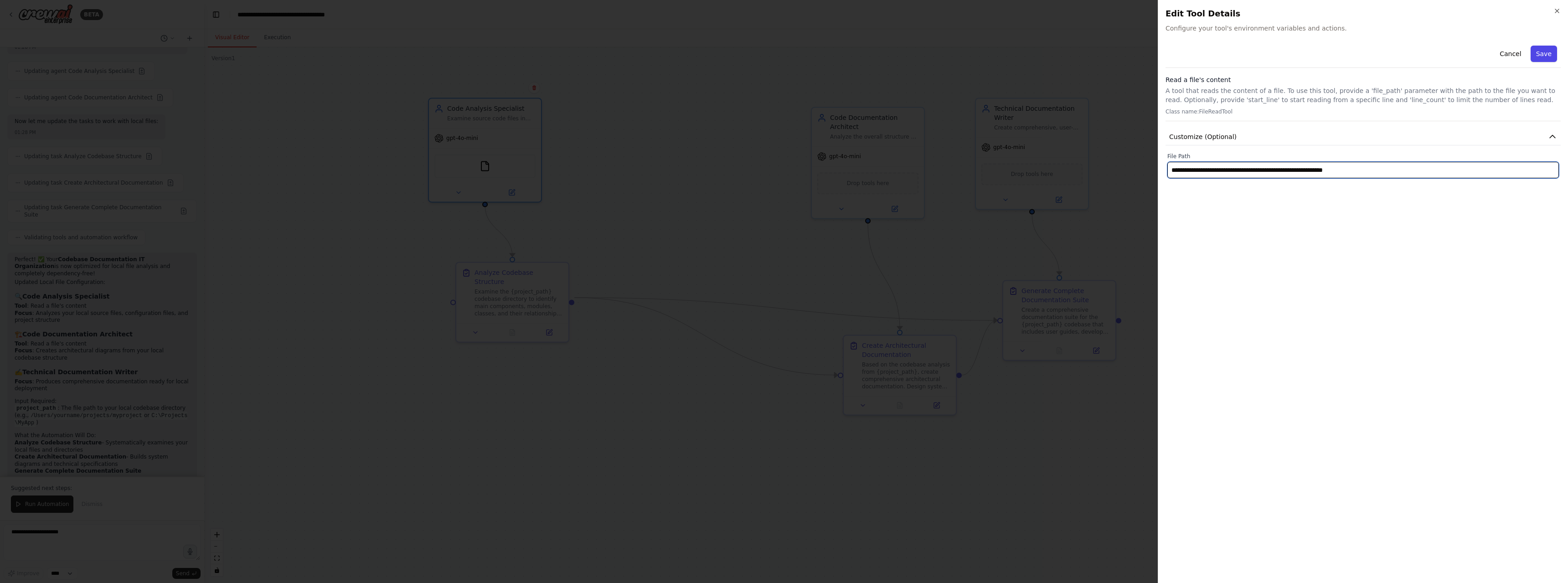
type input "**********"
click at [1542, 53] on button "Save" at bounding box center [1544, 53] width 27 height 16
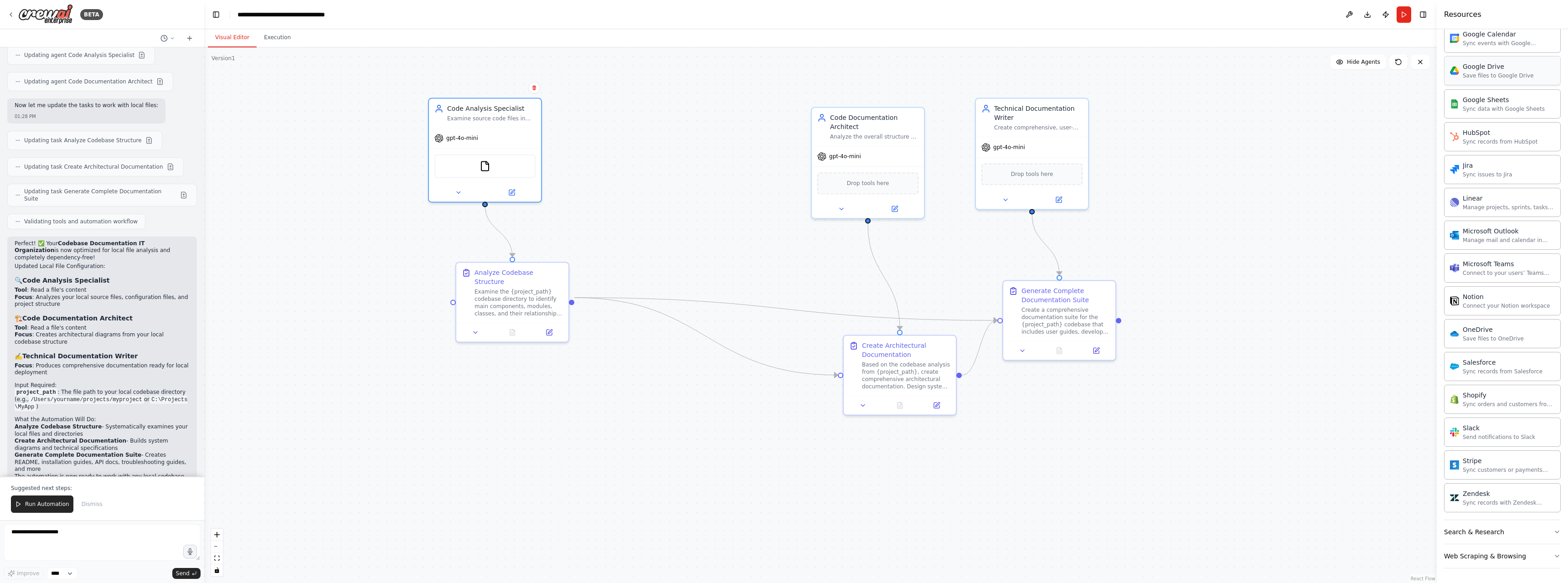
scroll to position [2672, 0]
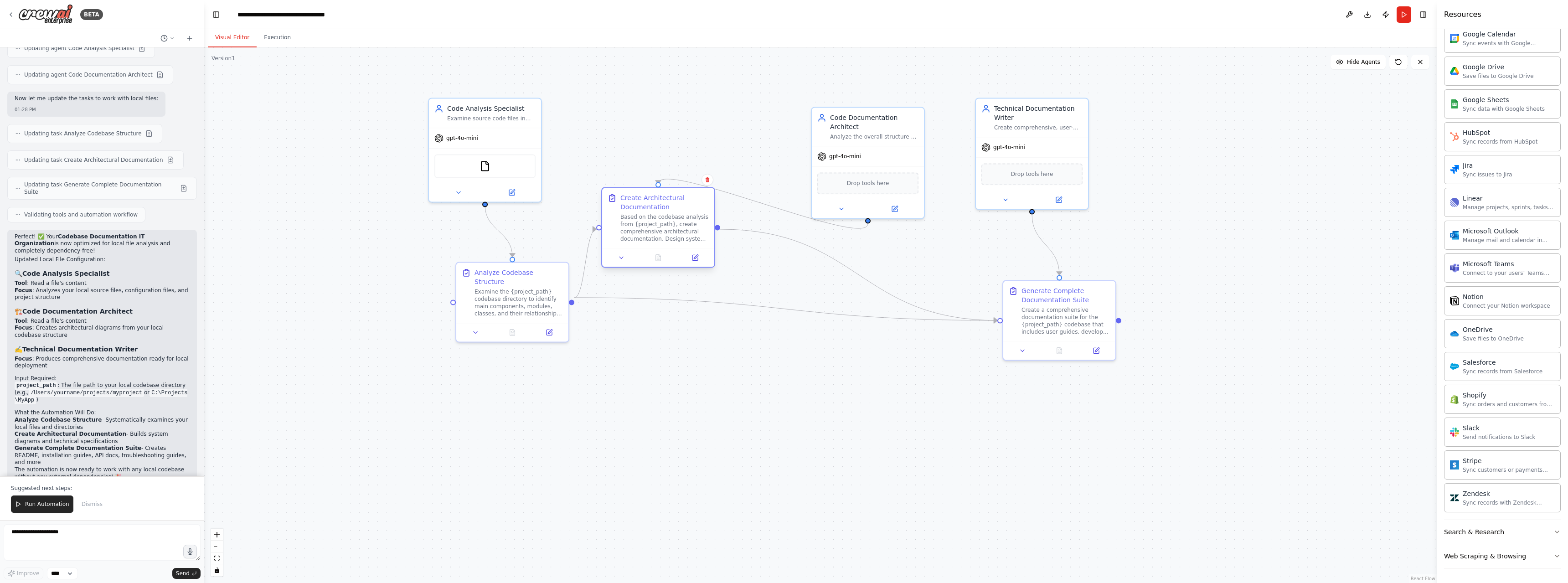
drag, startPoint x: 883, startPoint y: 352, endPoint x: 644, endPoint y: 207, distance: 279.5
click at [644, 207] on div "Create Architectural Documentation" at bounding box center [664, 202] width 89 height 18
drag, startPoint x: 874, startPoint y: 163, endPoint x: 811, endPoint y: 117, distance: 78.0
click at [811, 117] on div "gpt-4o-mini" at bounding box center [804, 109] width 112 height 20
click at [805, 139] on span "Drop tools here" at bounding box center [804, 136] width 43 height 10
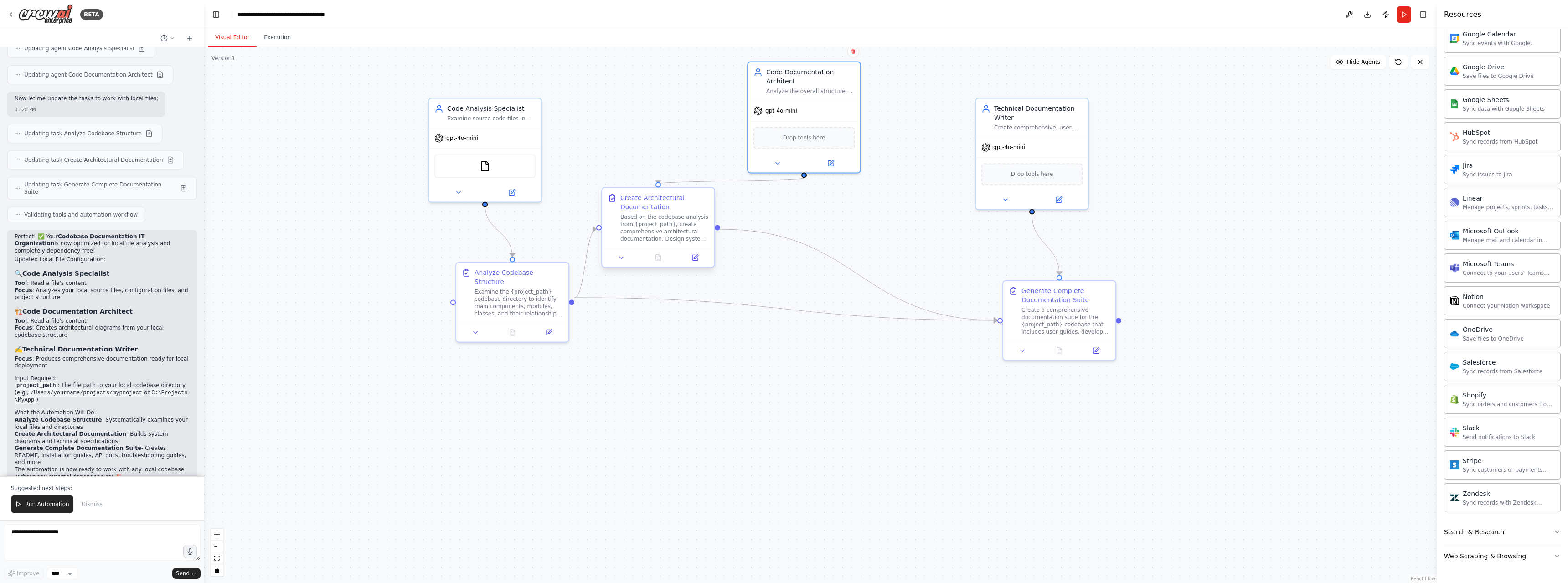
click at [670, 210] on div "Create Architectural Documentation" at bounding box center [664, 202] width 89 height 18
click at [695, 258] on icon at bounding box center [695, 257] width 4 height 4
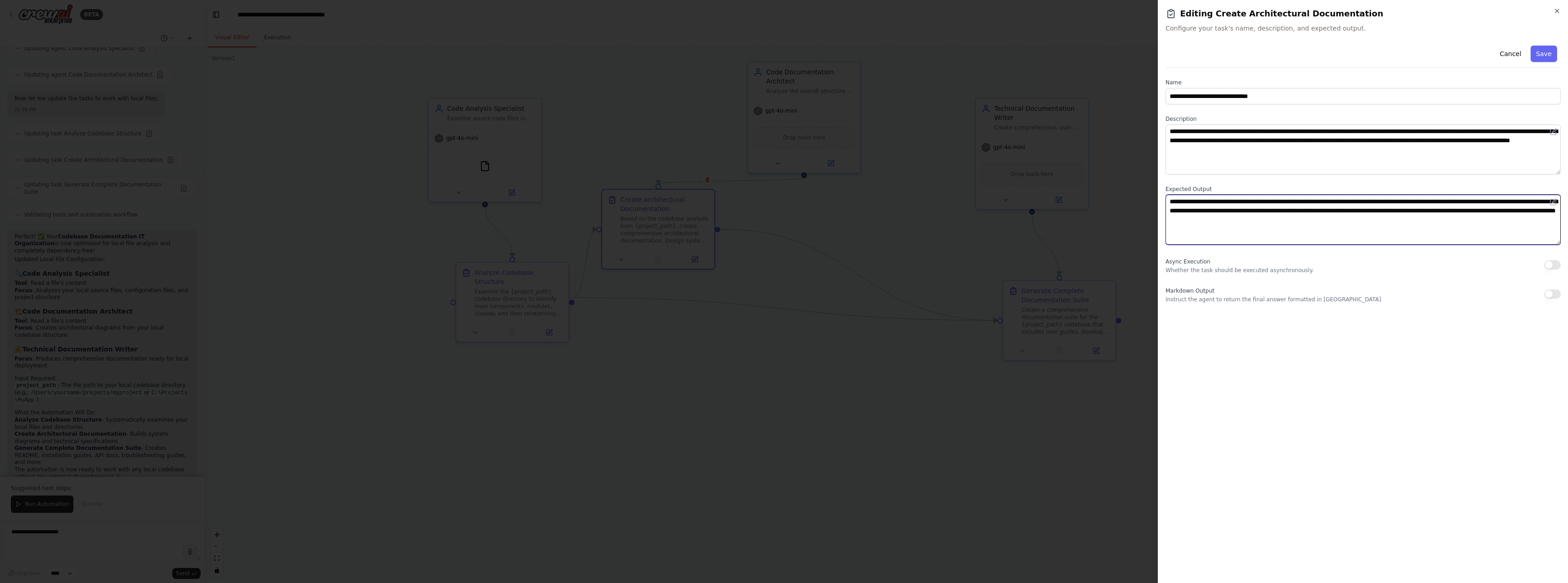
drag, startPoint x: 1233, startPoint y: 199, endPoint x: 1307, endPoint y: 219, distance: 76.7
click at [1307, 219] on textarea "**********" at bounding box center [1363, 219] width 395 height 50
click at [1398, 224] on textarea "**********" at bounding box center [1363, 219] width 395 height 50
type textarea "**********"
drag, startPoint x: 1198, startPoint y: 271, endPoint x: 1299, endPoint y: 273, distance: 101.0
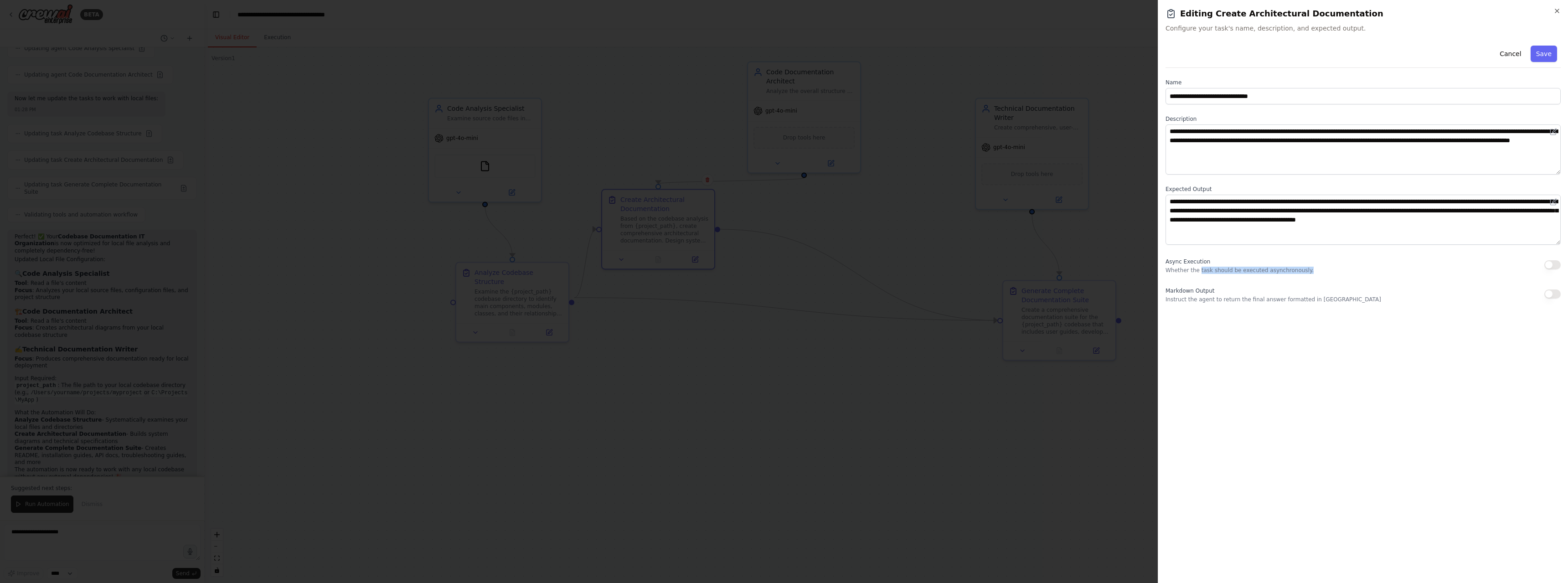
click at [1299, 273] on div "Async Execution Whether the task should be executed asynchronously." at bounding box center [1363, 265] width 395 height 18
drag, startPoint x: 1222, startPoint y: 299, endPoint x: 1342, endPoint y: 301, distance: 120.0
click at [1342, 301] on div "Markdown Output Instruct the agent to return the final answer formatted in Mark…" at bounding box center [1363, 293] width 395 height 18
click at [1206, 301] on p "Instruct the agent to return the final answer formatted in Markdown" at bounding box center [1274, 300] width 215 height 8
click at [1557, 293] on button "button" at bounding box center [1553, 294] width 16 height 10
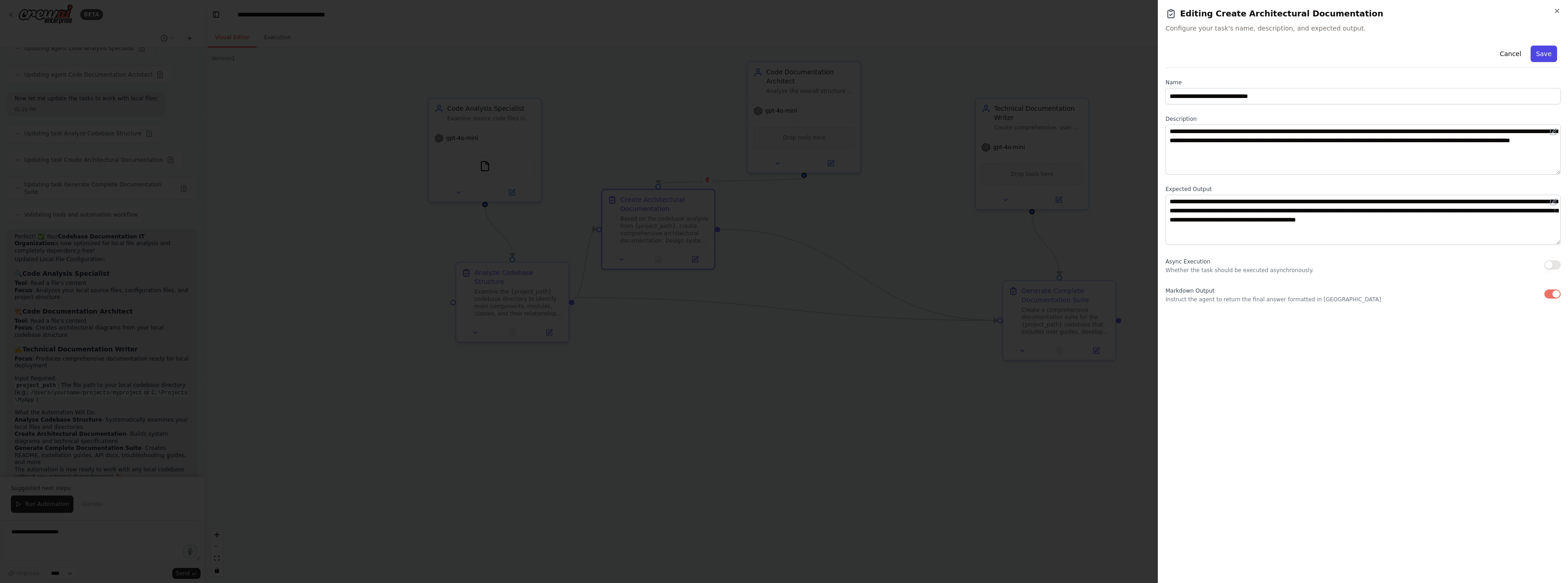
click at [1545, 50] on button "Save" at bounding box center [1544, 53] width 27 height 16
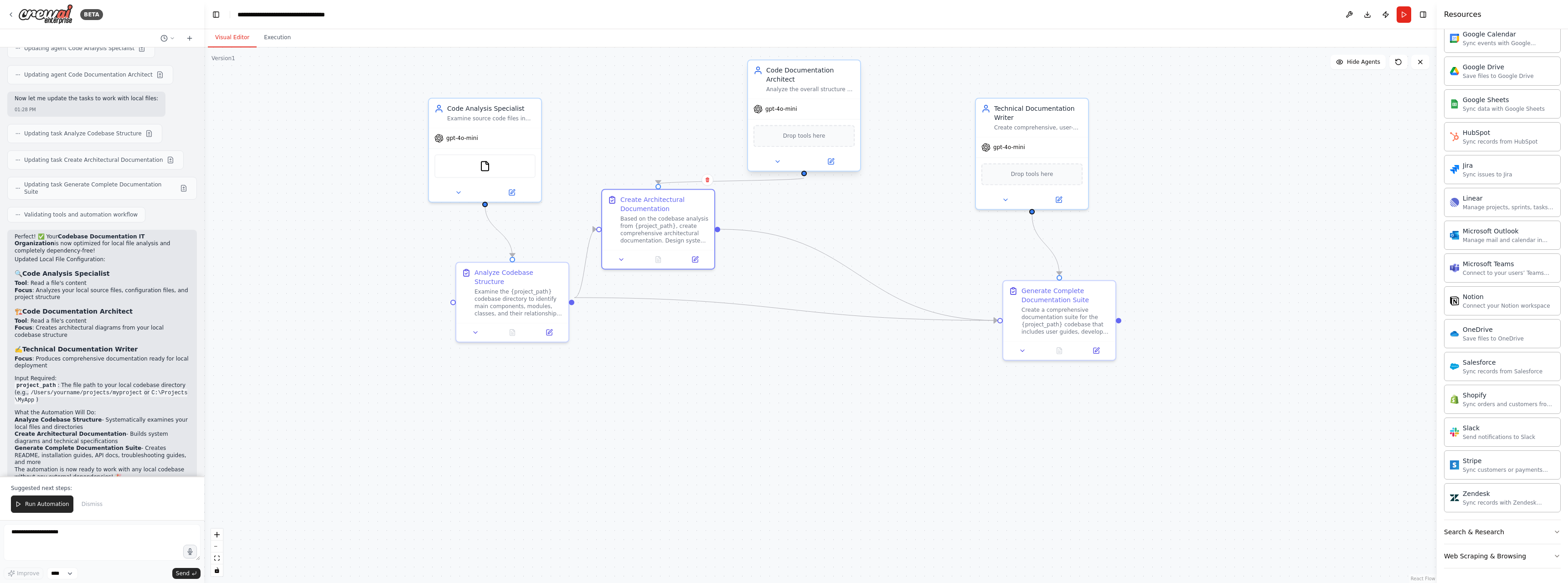
click at [794, 141] on div "Drop tools here" at bounding box center [804, 135] width 101 height 22
click at [90, 534] on textarea "**********" at bounding box center [102, 542] width 197 height 36
type textarea "**********"
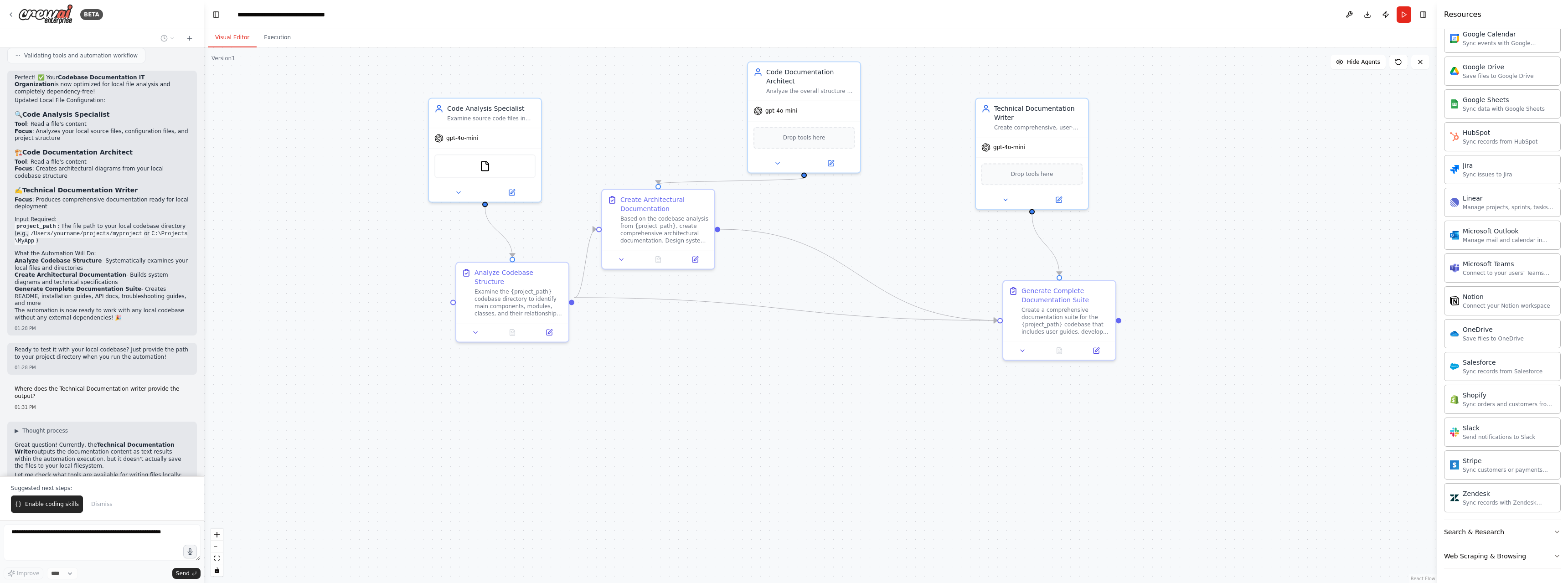
scroll to position [2853, 0]
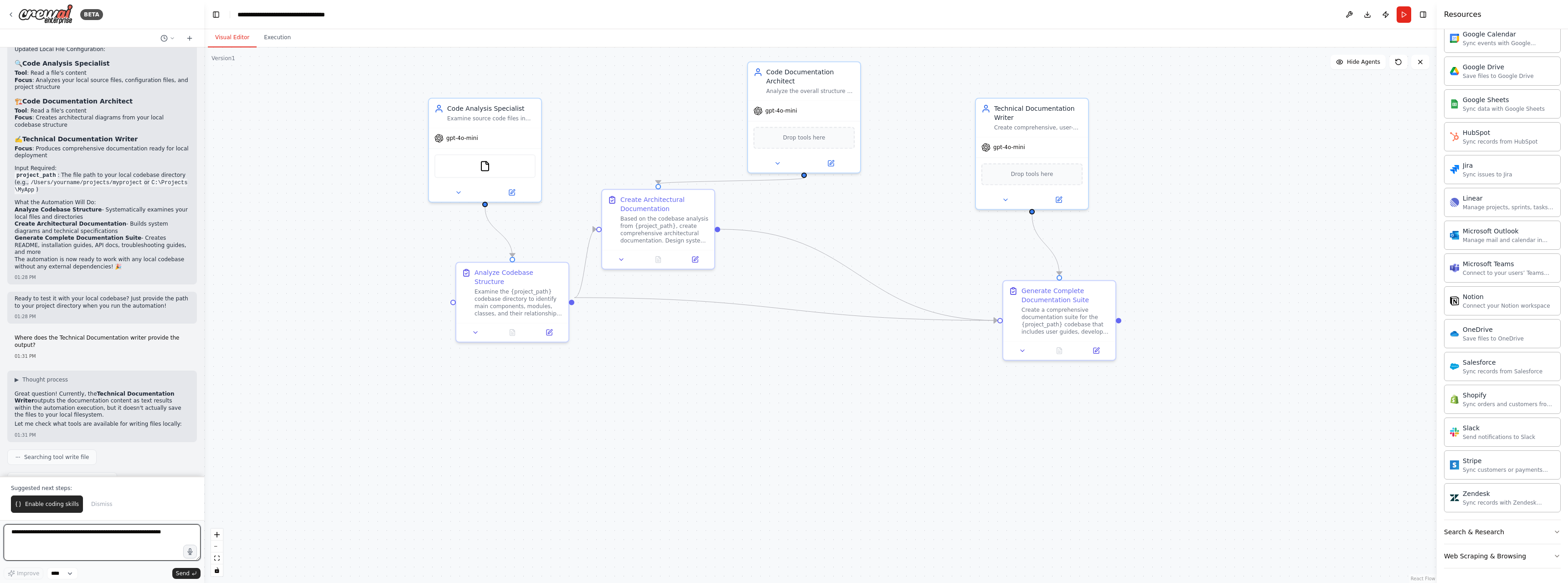
drag, startPoint x: 72, startPoint y: 360, endPoint x: 77, endPoint y: 347, distance: 13.9
click at [77, 391] on p "Great question! Currently, the Technical Documentation Writer outputs the docum…" at bounding box center [102, 405] width 175 height 29
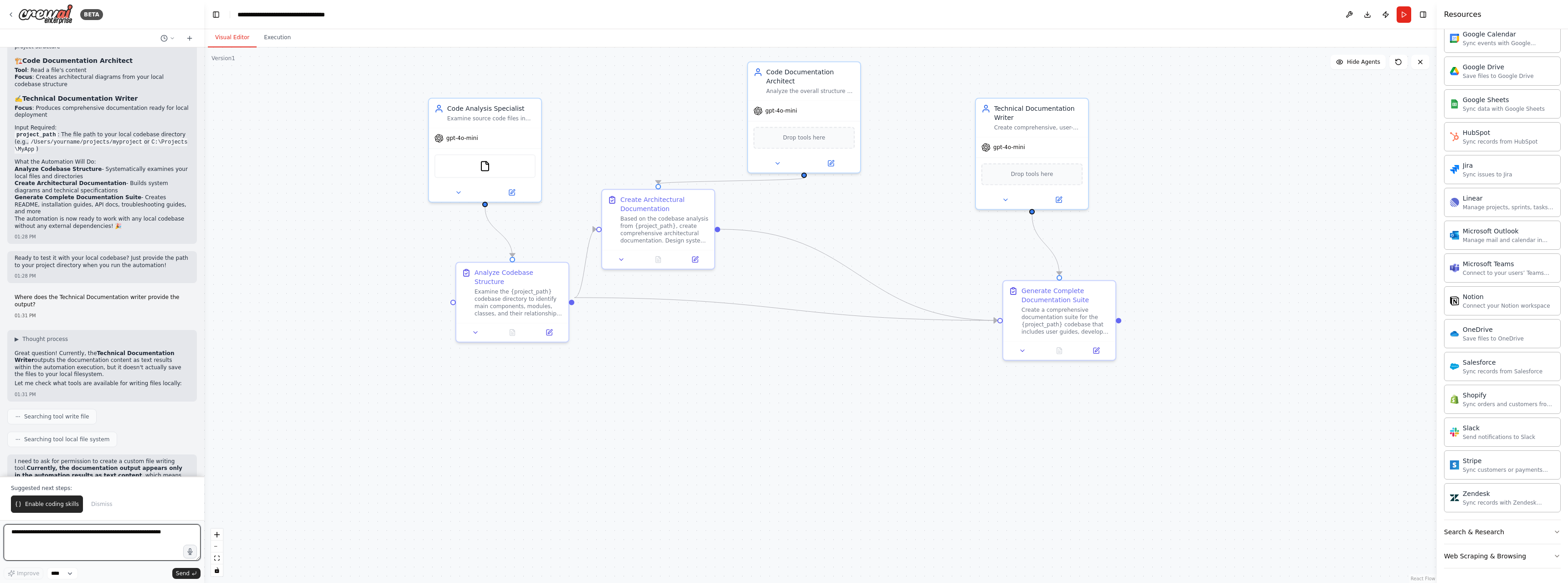
scroll to position [2966, 0]
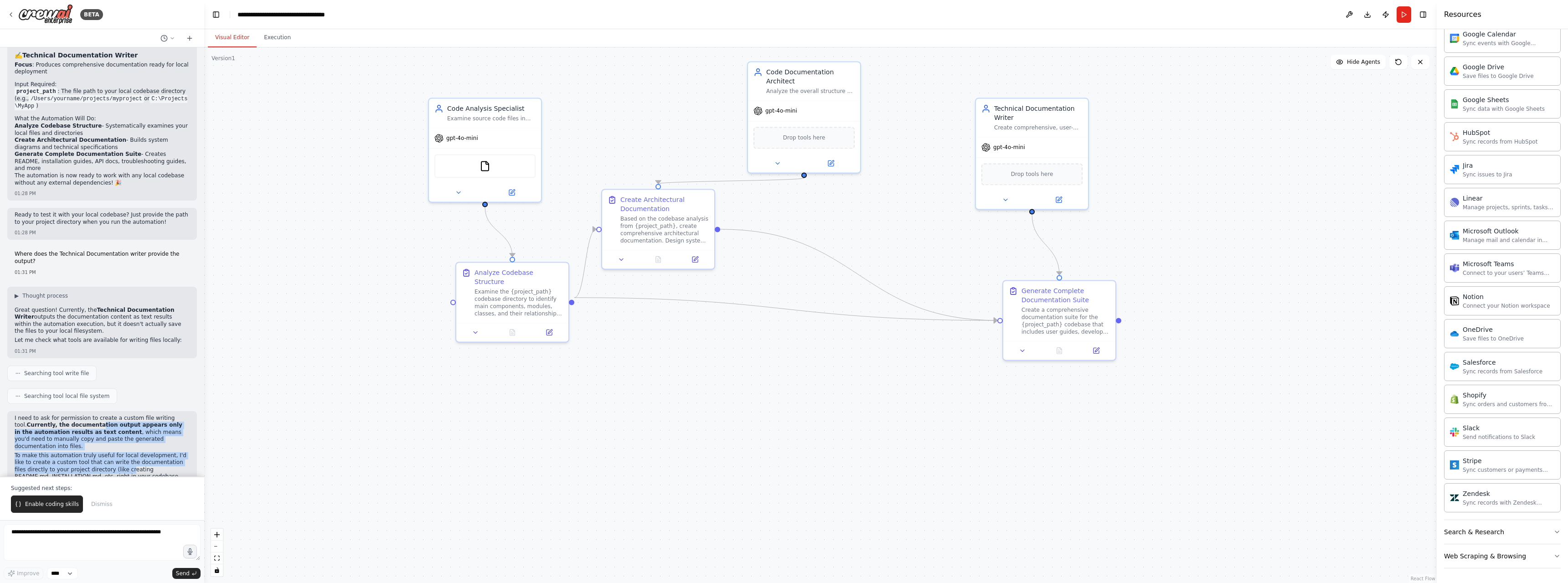
drag, startPoint x: 81, startPoint y: 354, endPoint x: 86, endPoint y: 394, distance: 40.3
click at [86, 415] on div "I need to ask for permission to create a custom file writing tool. Currently, t…" at bounding box center [102, 479] width 175 height 128
click at [76, 490] on p "Would you like me to create a custom file writing tool? This would allow the Te…" at bounding box center [102, 507] width 175 height 35
drag, startPoint x: 13, startPoint y: 406, endPoint x: 149, endPoint y: 409, distance: 136.0
click at [149, 412] on div "I need to ask for permission to create a custom file writing tool. Currently, t…" at bounding box center [102, 483] width 190 height 144
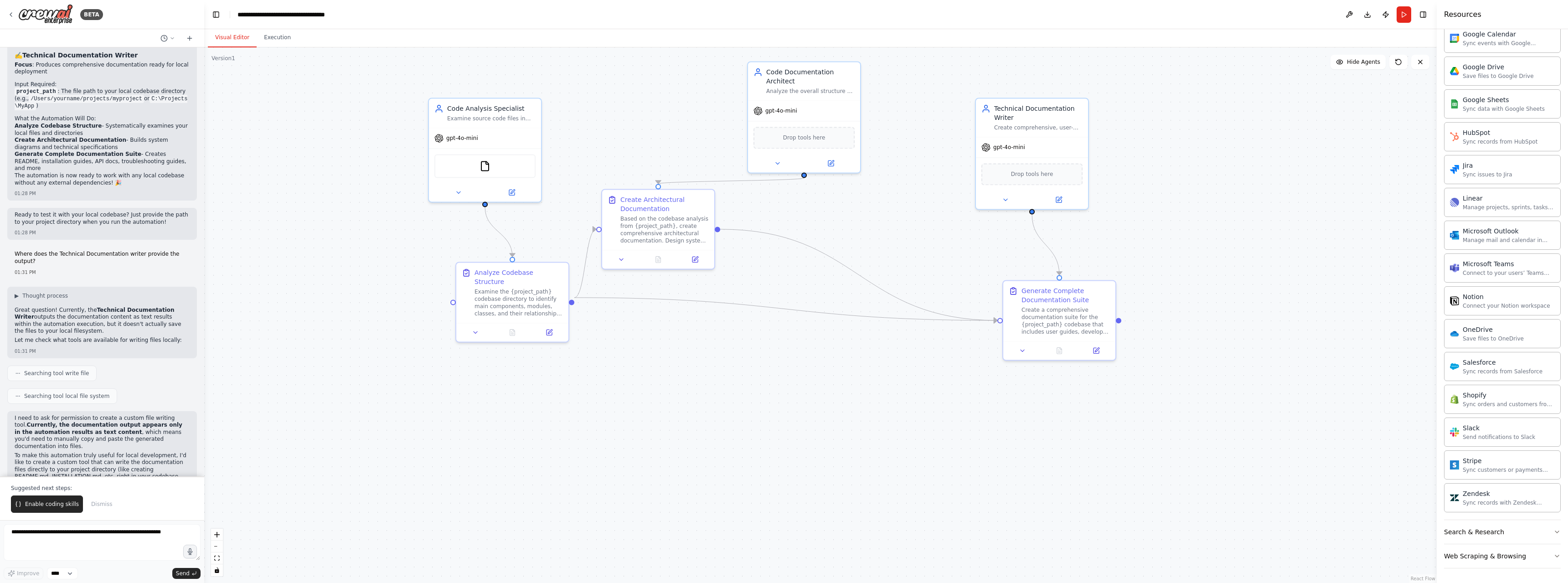
click at [134, 490] on p "Would you like me to create a custom file writing tool? This would allow the Te…" at bounding box center [102, 507] width 175 height 35
drag, startPoint x: 158, startPoint y: 409, endPoint x: 29, endPoint y: 433, distance: 131.2
click at [29, 490] on p "Would you like me to create a custom file writing tool? This would allow the Te…" at bounding box center [102, 507] width 175 height 35
click at [63, 533] on textarea at bounding box center [102, 542] width 197 height 36
type textarea "**********"
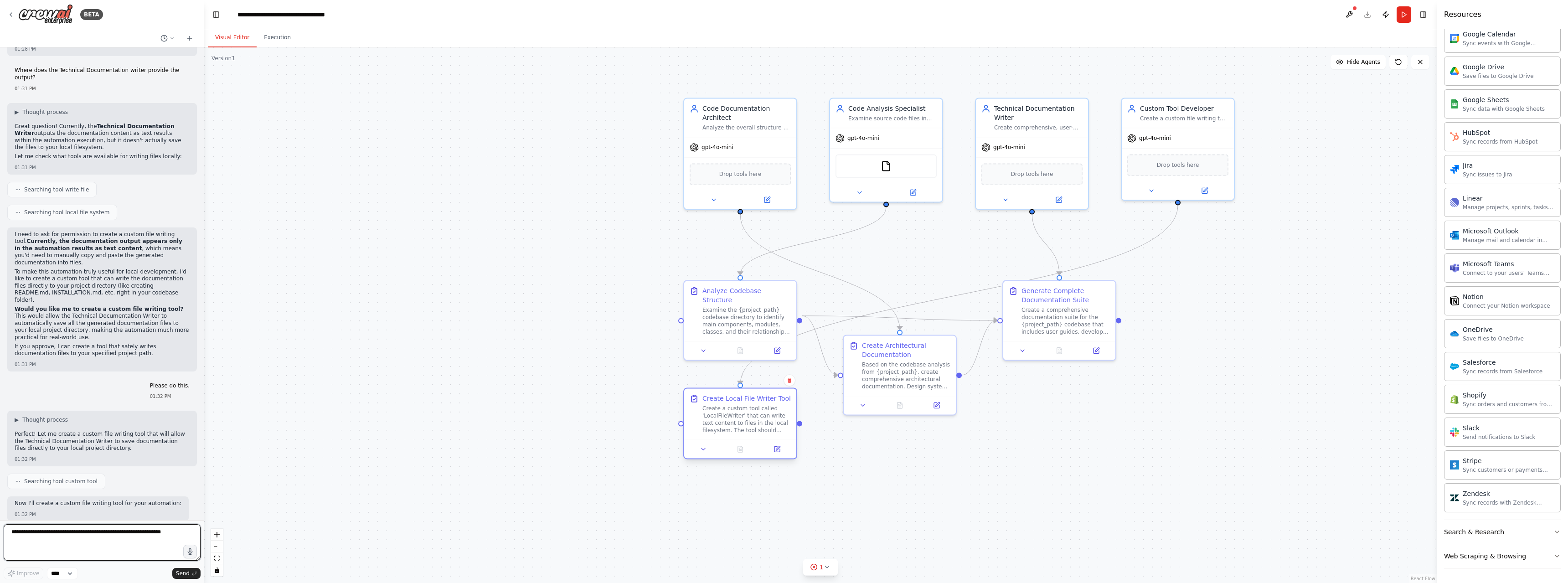
scroll to position [3158, 0]
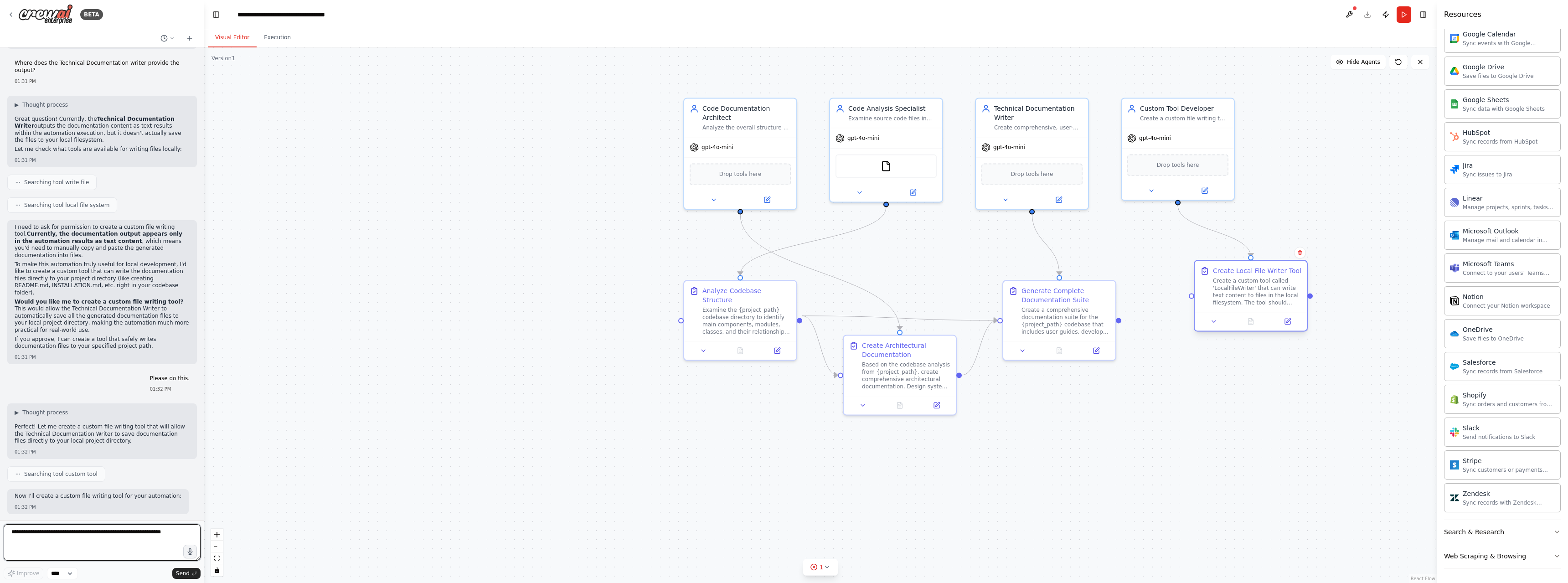
drag, startPoint x: 763, startPoint y: 372, endPoint x: 1277, endPoint y: 272, distance: 523.6
click at [1277, 272] on div "Create Local File Writer Tool" at bounding box center [1257, 271] width 89 height 10
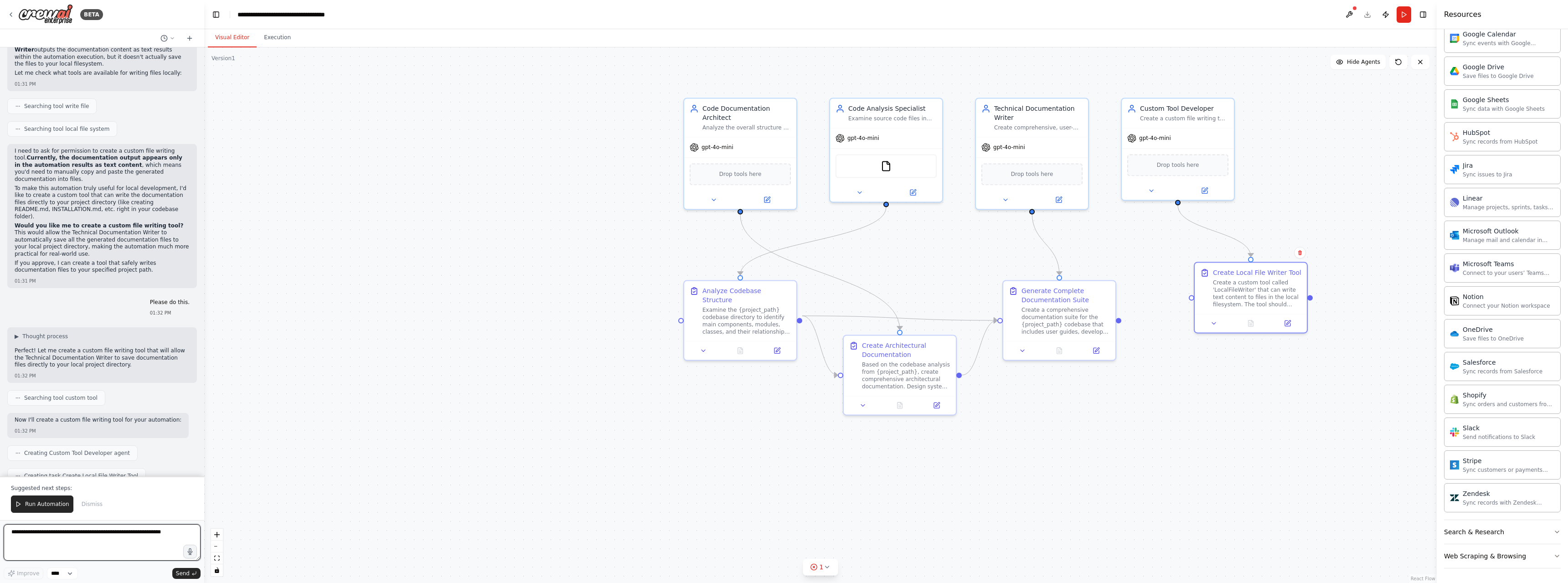
scroll to position [3241, 0]
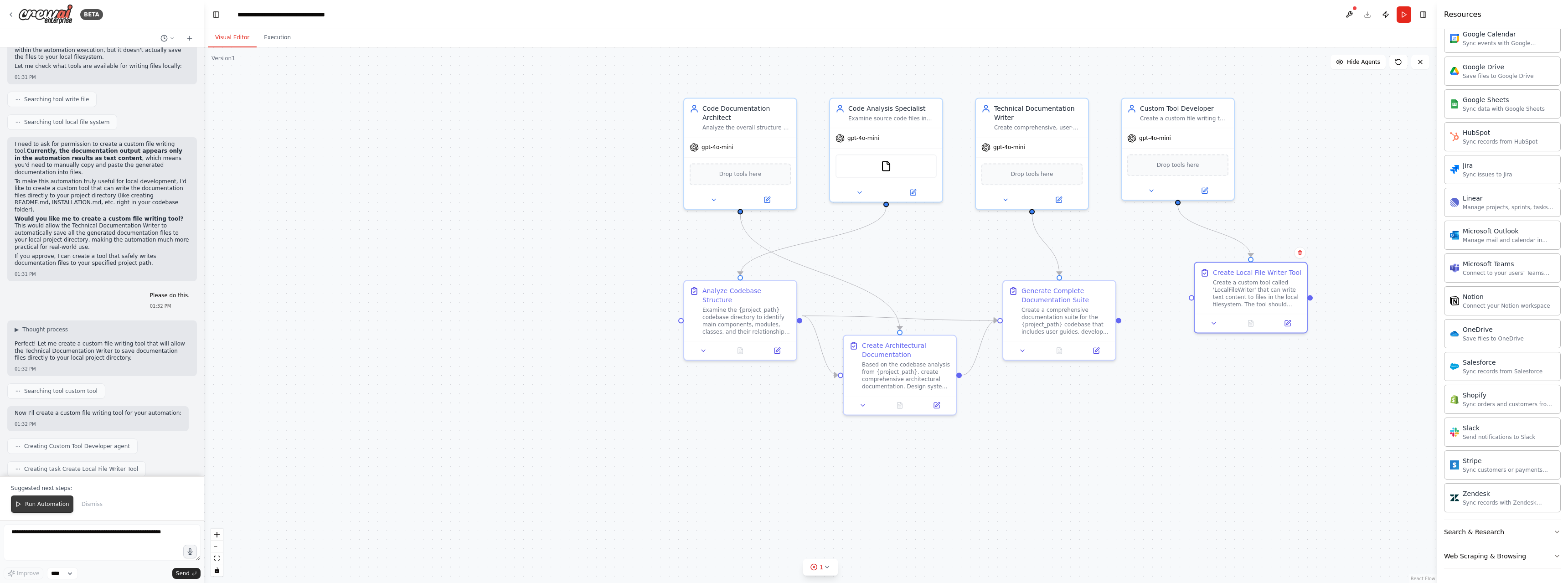
click at [29, 499] on button "Run Automation" at bounding box center [42, 504] width 63 height 17
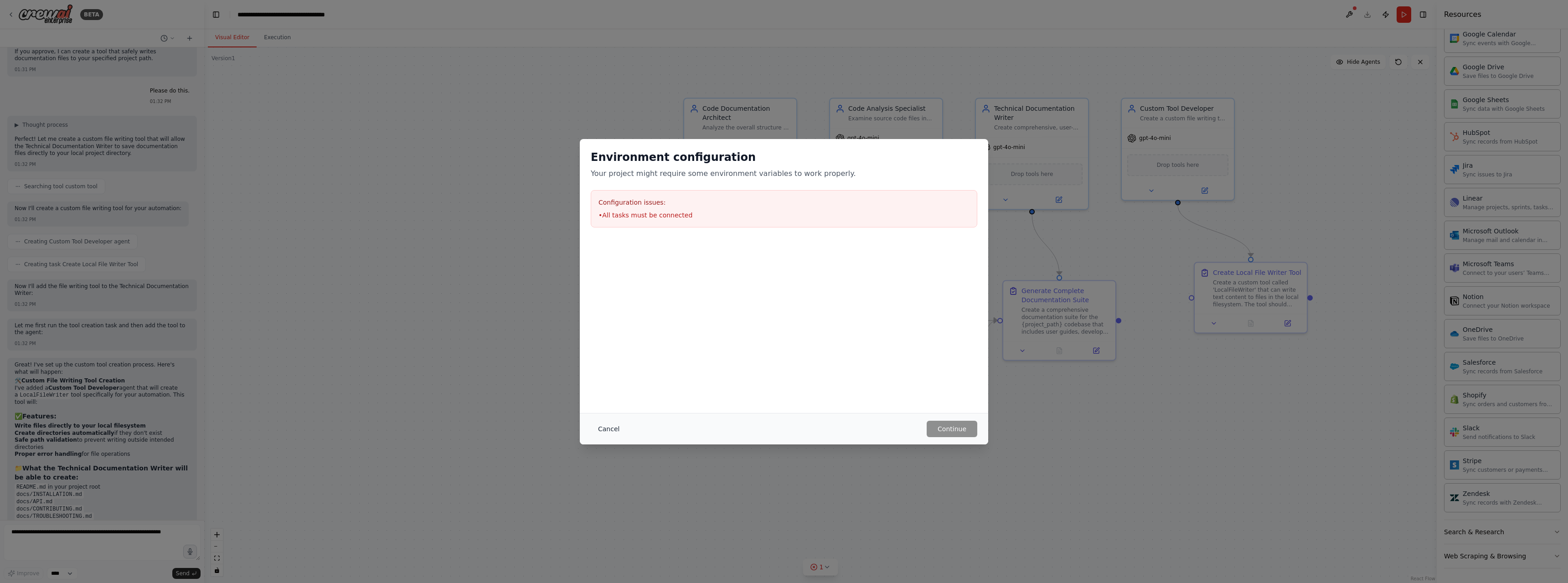
scroll to position [3452, 0]
click at [604, 425] on button "Cancel" at bounding box center [609, 429] width 36 height 16
click at [604, 424] on div ".deletable-edge-delete-btn { width: 20px; height: 20px; border: 0px solid #ffff…" at bounding box center [820, 315] width 1233 height 535
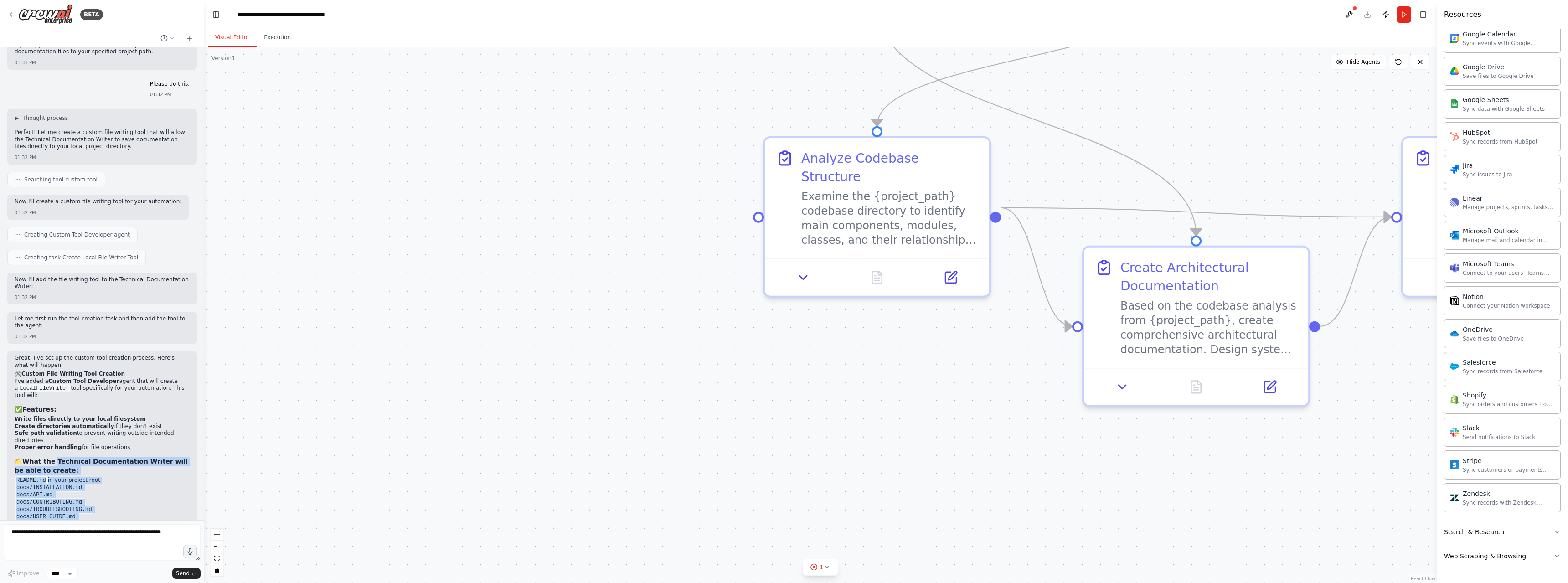
drag, startPoint x: 54, startPoint y: 370, endPoint x: 95, endPoint y: 420, distance: 64.7
click at [86, 431] on div "Great! I've set up the custom tool creation process. Here's what will happen: 🛠…" at bounding box center [102, 473] width 175 height 239
drag, startPoint x: 74, startPoint y: 449, endPoint x: 114, endPoint y: 516, distance: 78.0
click at [114, 516] on div "Hello! I'm the CrewAI assistant. What kind of automation do you want to build? …" at bounding box center [102, 284] width 204 height 472
click at [120, 541] on textarea at bounding box center [102, 542] width 197 height 36
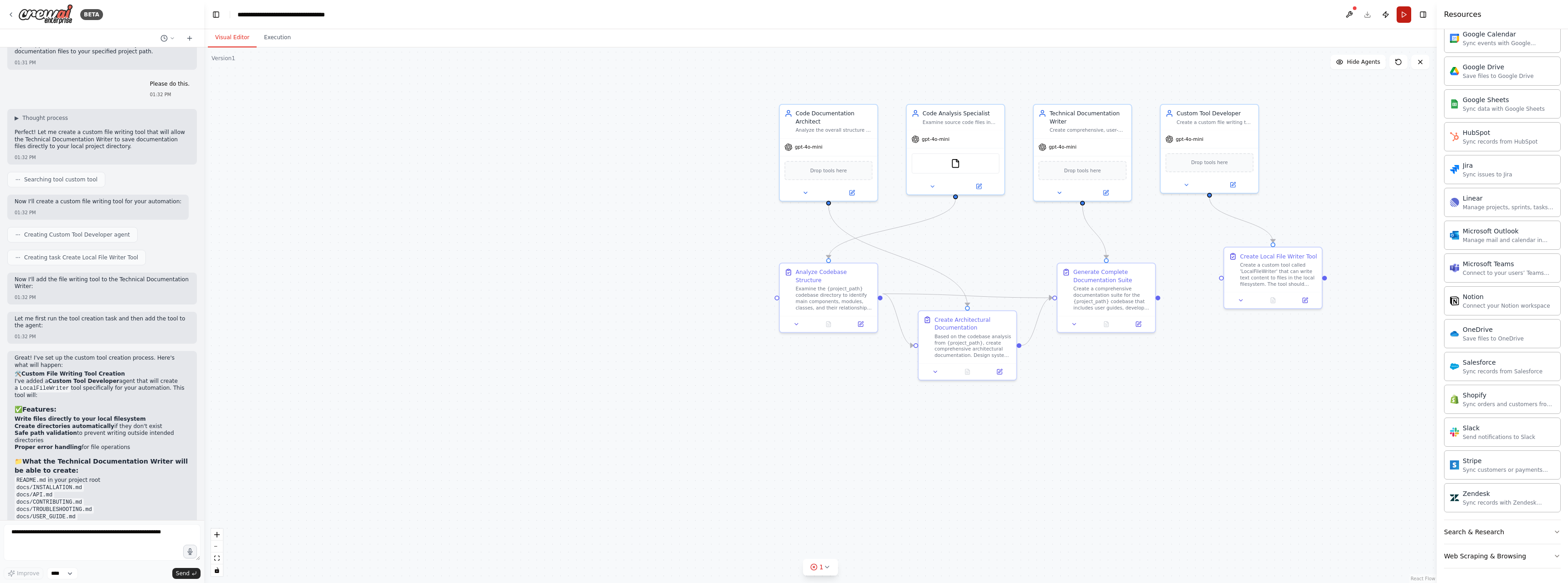
click at [1405, 15] on button "Run" at bounding box center [1404, 14] width 14 height 16
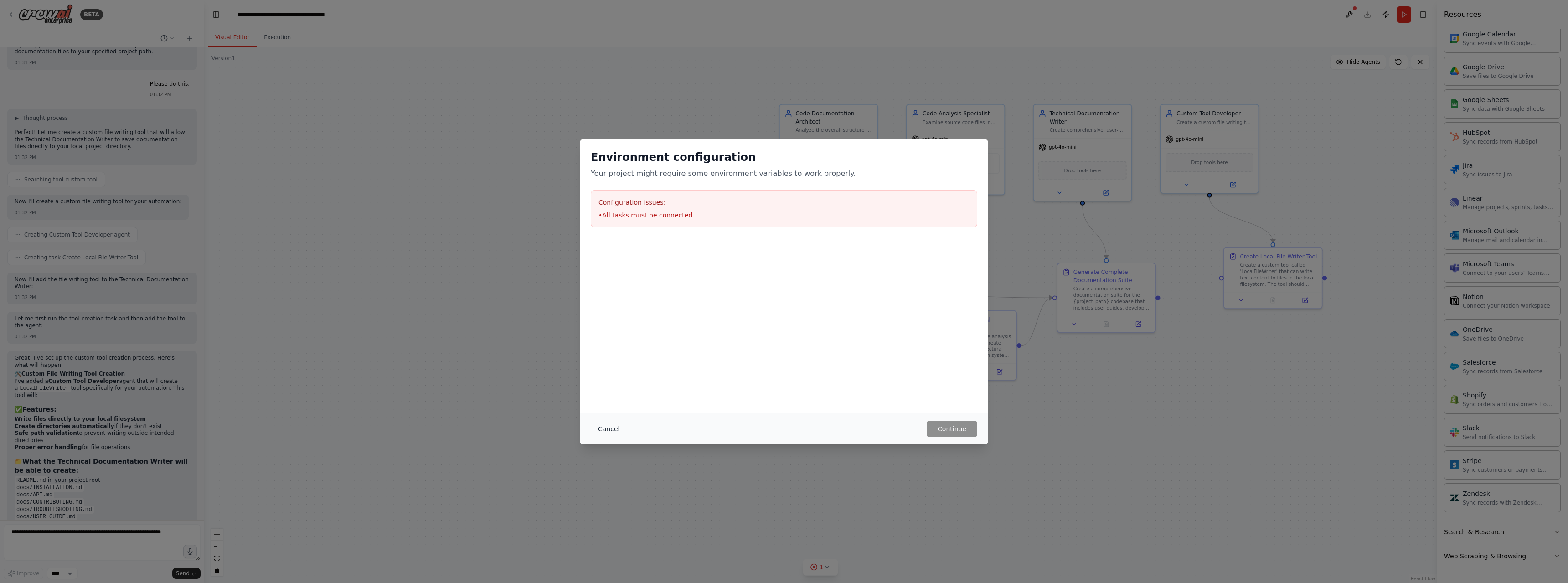
click at [614, 427] on button "Cancel" at bounding box center [609, 429] width 36 height 16
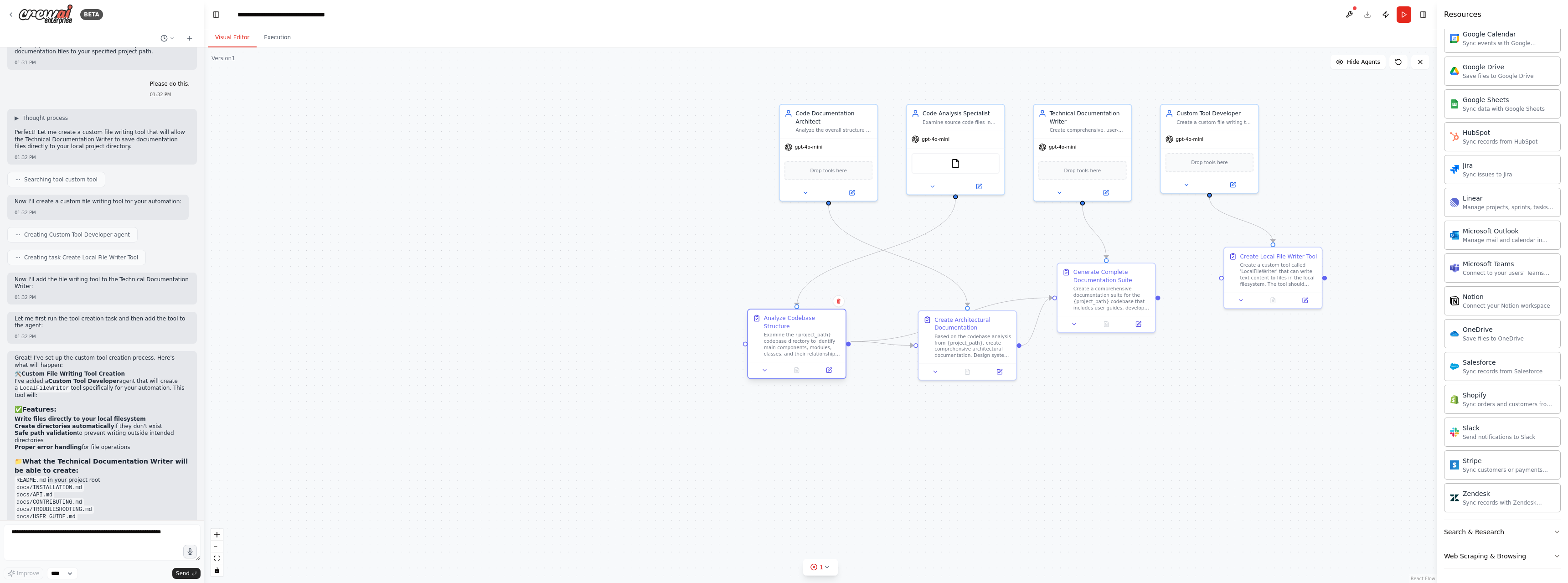
drag, startPoint x: 828, startPoint y: 282, endPoint x: 812, endPoint y: 318, distance: 39.4
click at [811, 332] on div "Examine the {project_path} codebase directory to identify main components, modu…" at bounding box center [802, 344] width 77 height 26
drag, startPoint x: 935, startPoint y: 332, endPoint x: 921, endPoint y: 379, distance: 49.0
click at [921, 379] on div "Create Architectural Documentation Based on the codebase analysis from {project…" at bounding box center [954, 383] width 77 height 43
drag, startPoint x: 821, startPoint y: 344, endPoint x: 752, endPoint y: 367, distance: 72.7
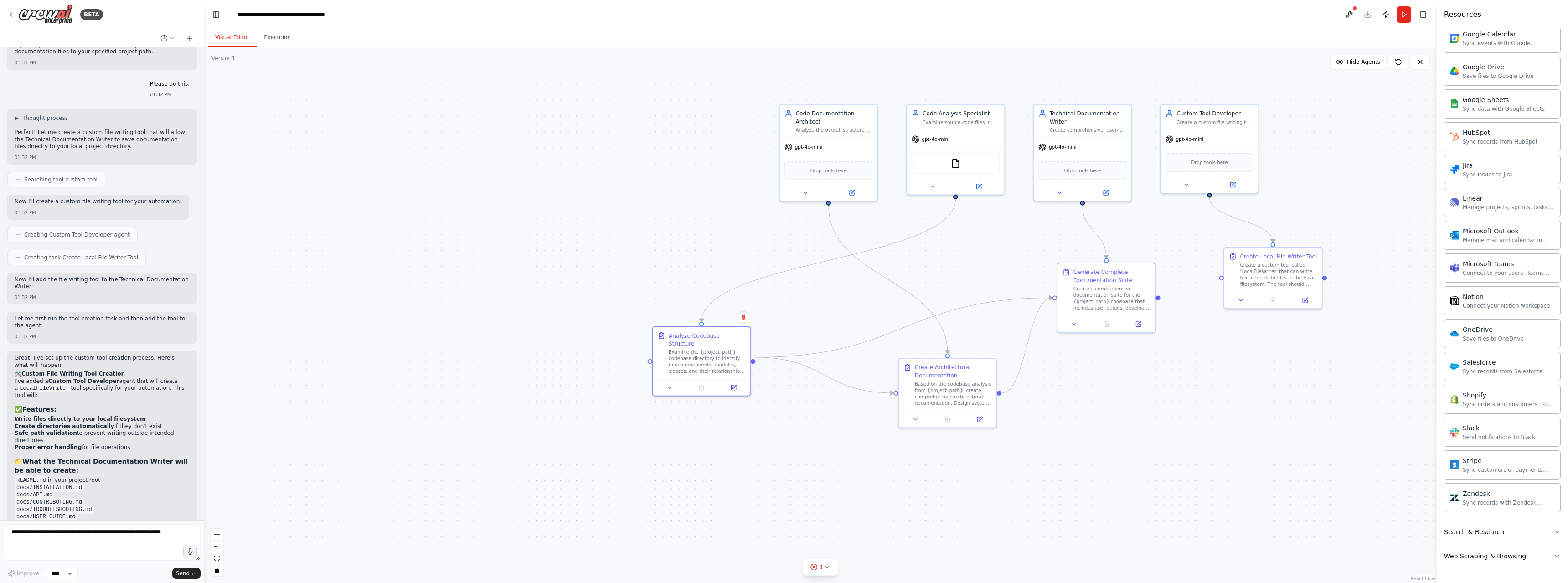
click at [734, 371] on div "Analyze Codebase Structure Examine the {project_path} codebase directory to ide…" at bounding box center [701, 361] width 99 height 70
drag, startPoint x: 1249, startPoint y: 278, endPoint x: 1258, endPoint y: 295, distance: 19.2
click at [1258, 295] on div "Create a custom tool called 'LocalFileWriter' that can write text content to fi…" at bounding box center [1286, 289] width 77 height 26
drag, startPoint x: 1159, startPoint y: 300, endPoint x: 1133, endPoint y: 298, distance: 26.1
click at [1133, 298] on div ".deletable-edge-delete-btn { width: 20px; height: 20px; border: 0px solid #ffff…" at bounding box center [820, 315] width 1233 height 535
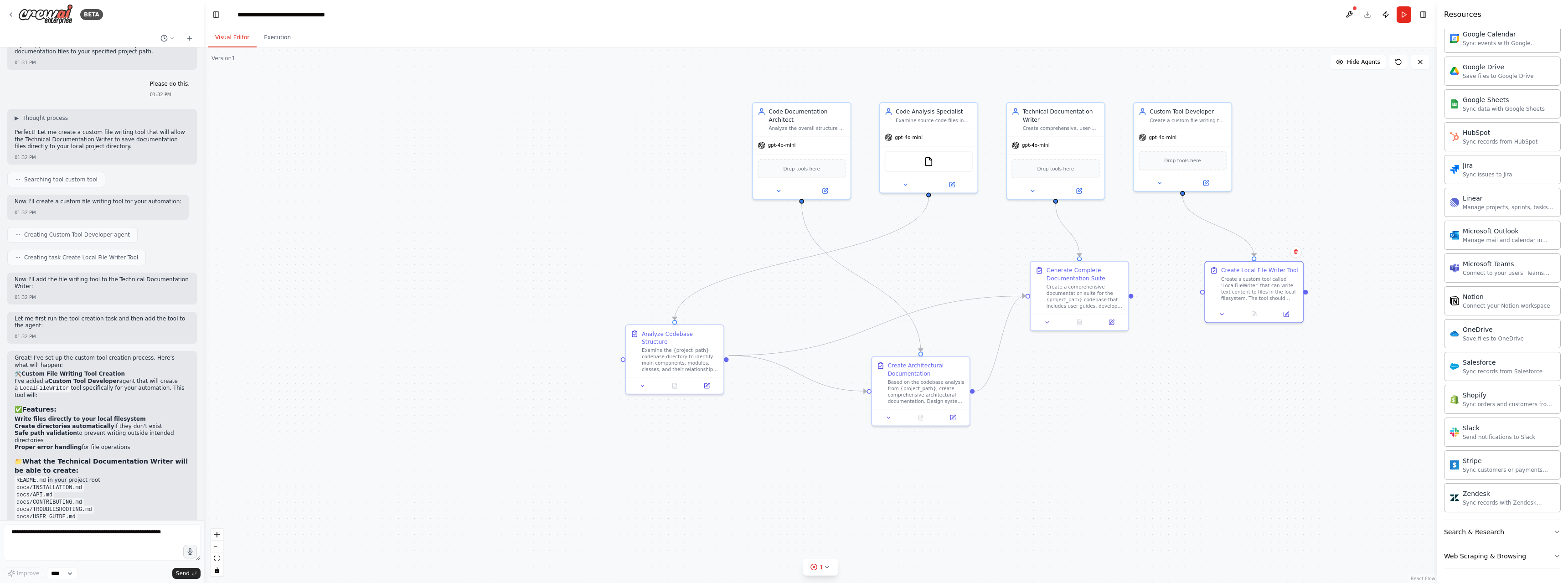
click at [1162, 330] on div ".deletable-edge-delete-btn { width: 20px; height: 20px; border: 0px solid #ffff…" at bounding box center [820, 315] width 1233 height 535
drag, startPoint x: 1133, startPoint y: 300, endPoint x: 1117, endPoint y: 306, distance: 17.1
click at [1128, 304] on div ".deletable-edge-delete-btn { width: 20px; height: 20px; border: 0px solid #ffff…" at bounding box center [820, 315] width 1233 height 535
click at [1060, 299] on div "Create a comprehensive documentation suite for the {project_path} codebase that…" at bounding box center [1081, 299] width 77 height 26
drag, startPoint x: 1136, startPoint y: 298, endPoint x: 1165, endPoint y: 293, distance: 29.4
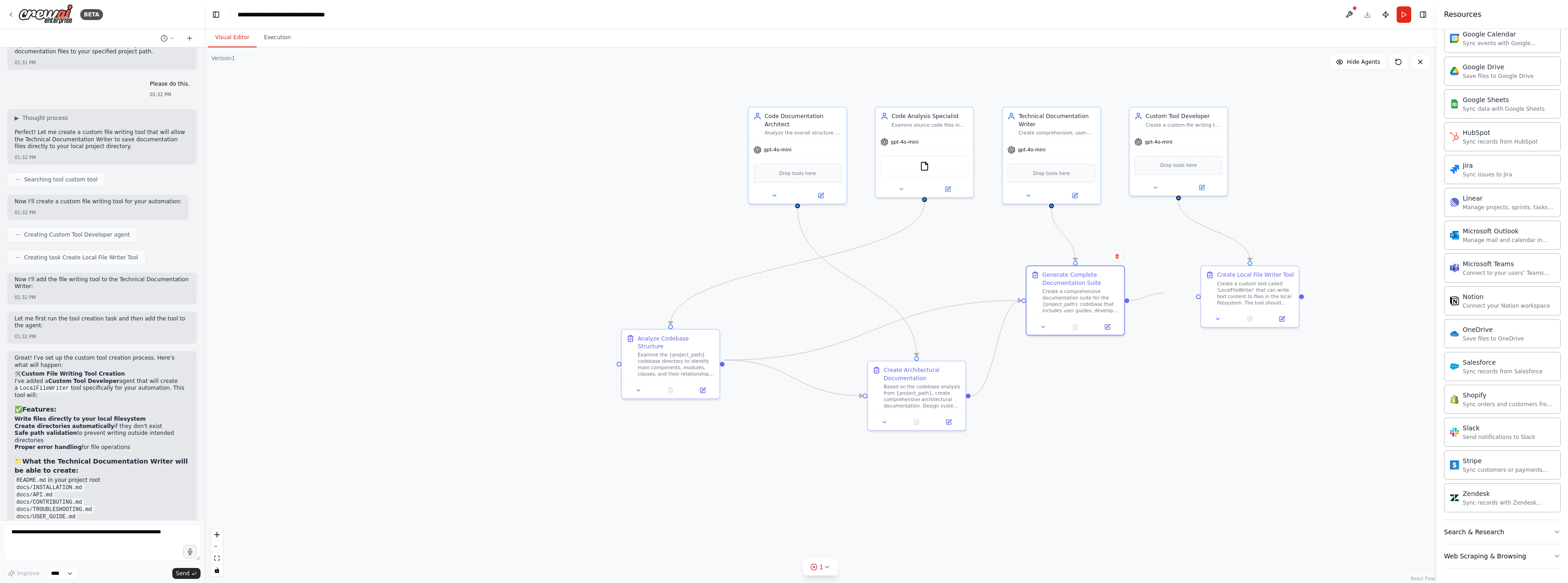
click at [1165, 293] on div ".deletable-edge-delete-btn { width: 20px; height: 20px; border: 0px solid #ffff…" at bounding box center [820, 315] width 1233 height 535
drag, startPoint x: 1257, startPoint y: 300, endPoint x: 1238, endPoint y: 305, distance: 19.6
click at [1238, 305] on div "Create a custom tool called 'LocalFileWriter' that can write text content to fi…" at bounding box center [1239, 299] width 77 height 26
click at [1222, 184] on button at bounding box center [1201, 186] width 45 height 10
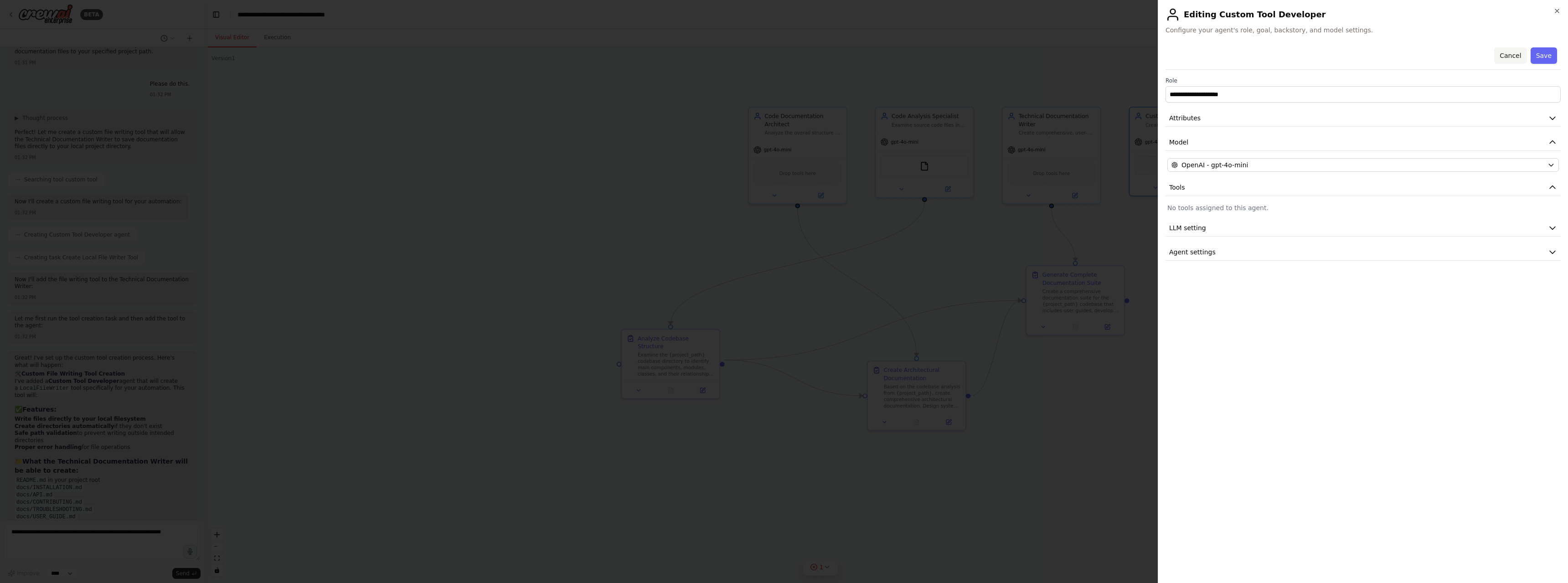
click at [1513, 52] on button "Cancel" at bounding box center [1511, 55] width 32 height 16
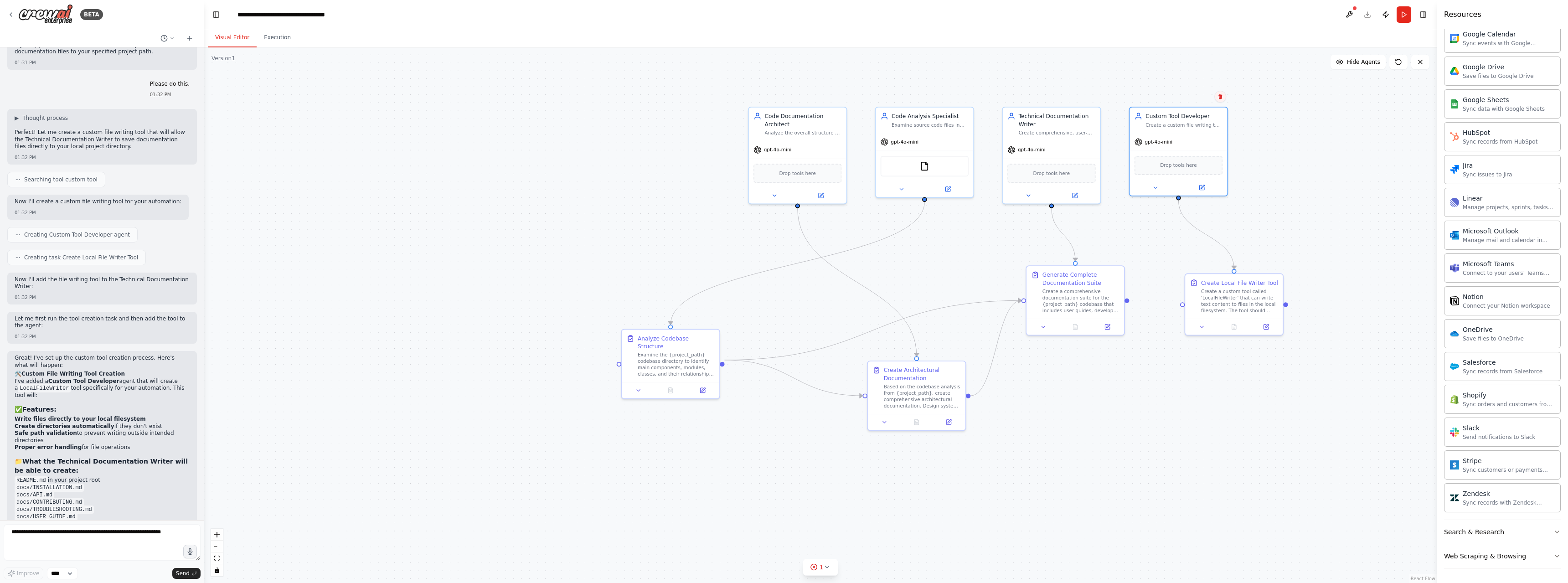
click at [1220, 97] on icon at bounding box center [1220, 96] width 4 height 5
click at [1203, 98] on button "Confirm" at bounding box center [1195, 96] width 32 height 10
click at [1260, 278] on div "Create Local File Writer Tool" at bounding box center [1239, 281] width 77 height 8
click at [1277, 265] on icon at bounding box center [1277, 264] width 4 height 5
click at [1254, 267] on button "Confirm" at bounding box center [1251, 264] width 32 height 10
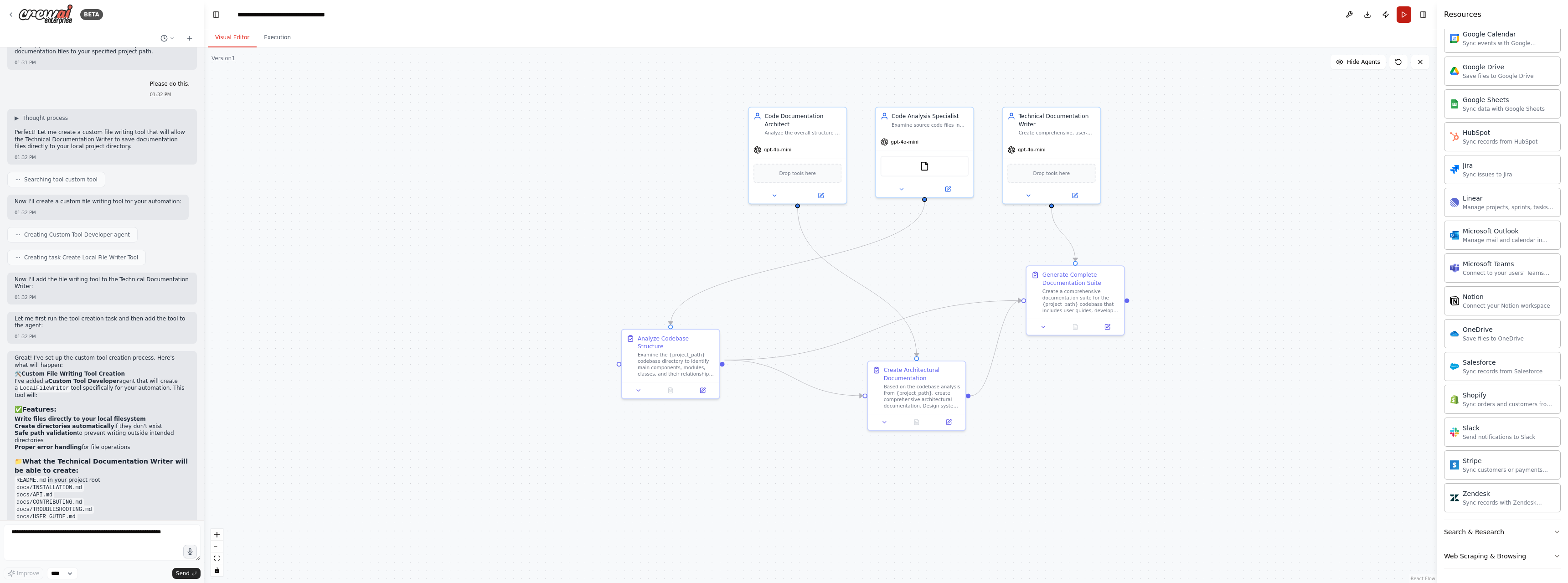
click at [1402, 13] on button "Run" at bounding box center [1404, 14] width 14 height 16
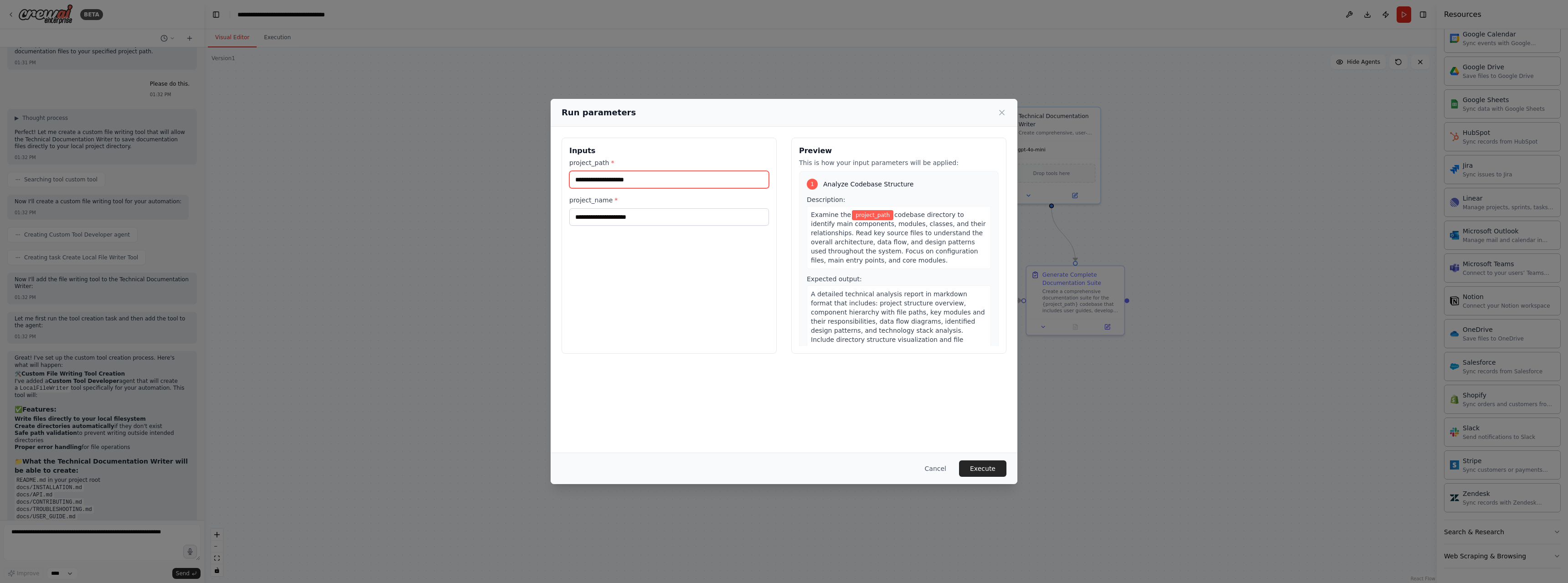
click at [651, 183] on input "project_path *" at bounding box center [670, 179] width 200 height 17
paste input "**********"
type input "**********"
paste input "**********"
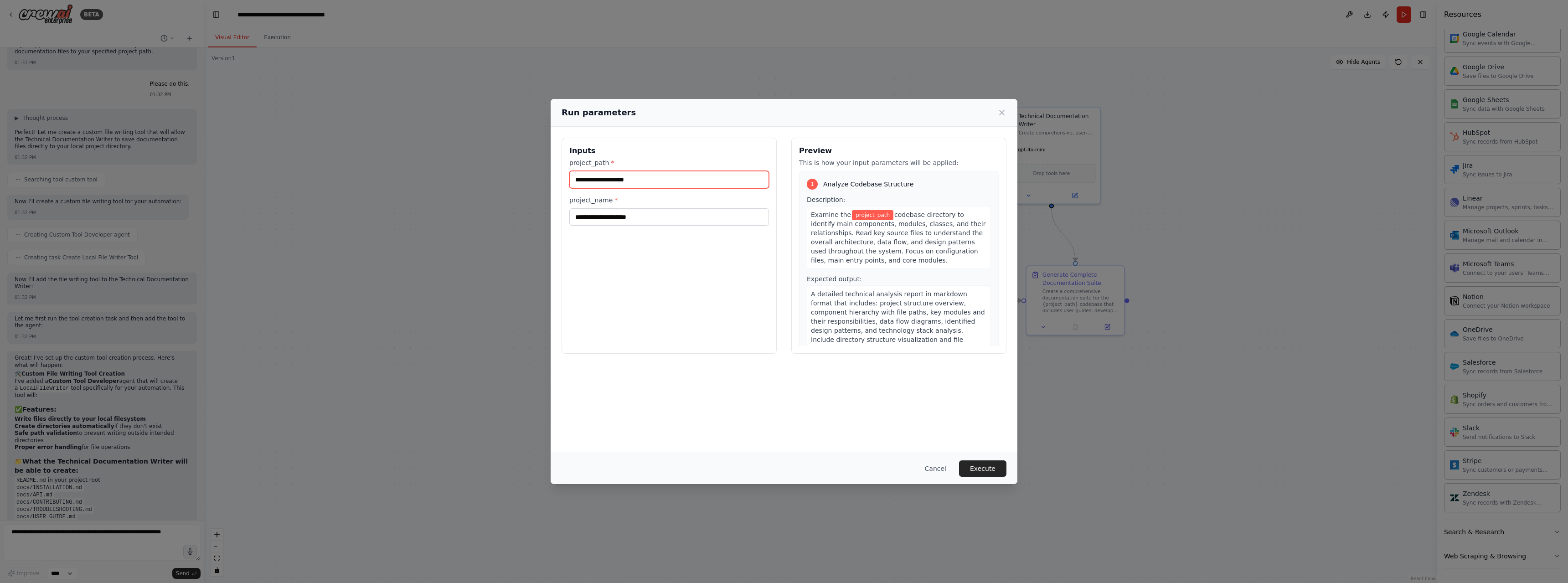
type input "**********"
paste input "**********"
type input "**********"
paste input "**********"
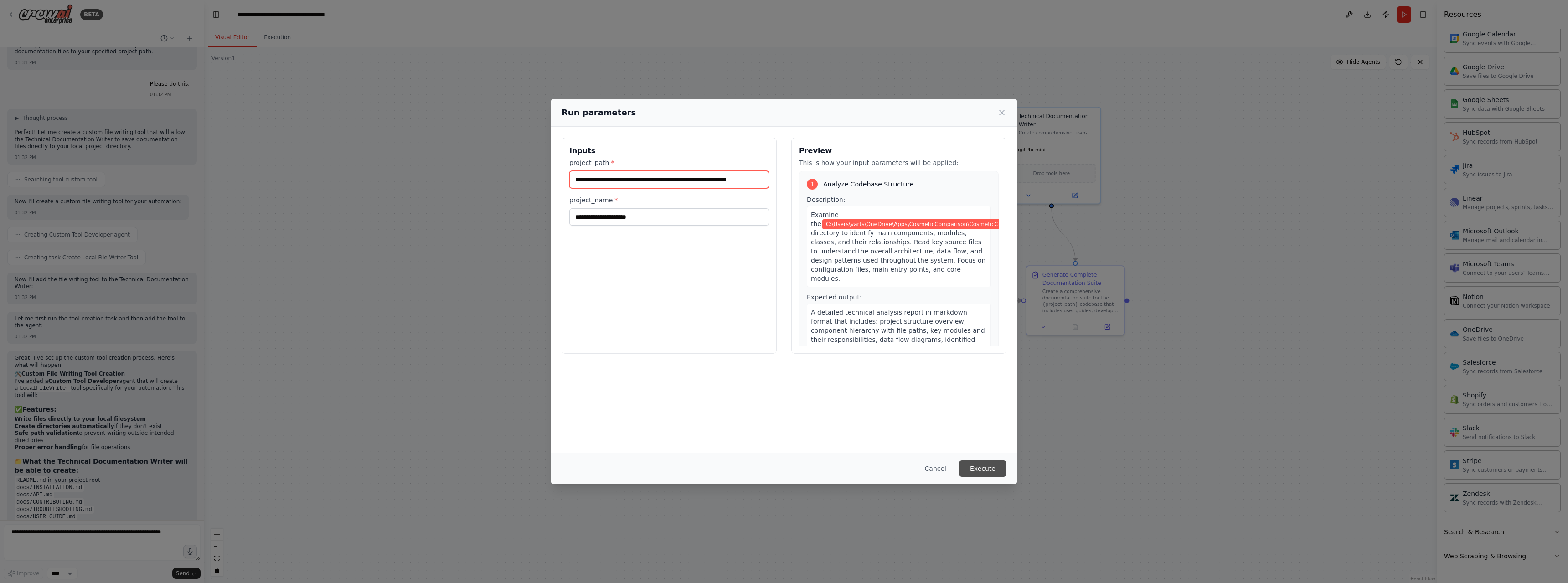
type input "**********"
click at [977, 468] on button "Execute" at bounding box center [983, 468] width 48 height 16
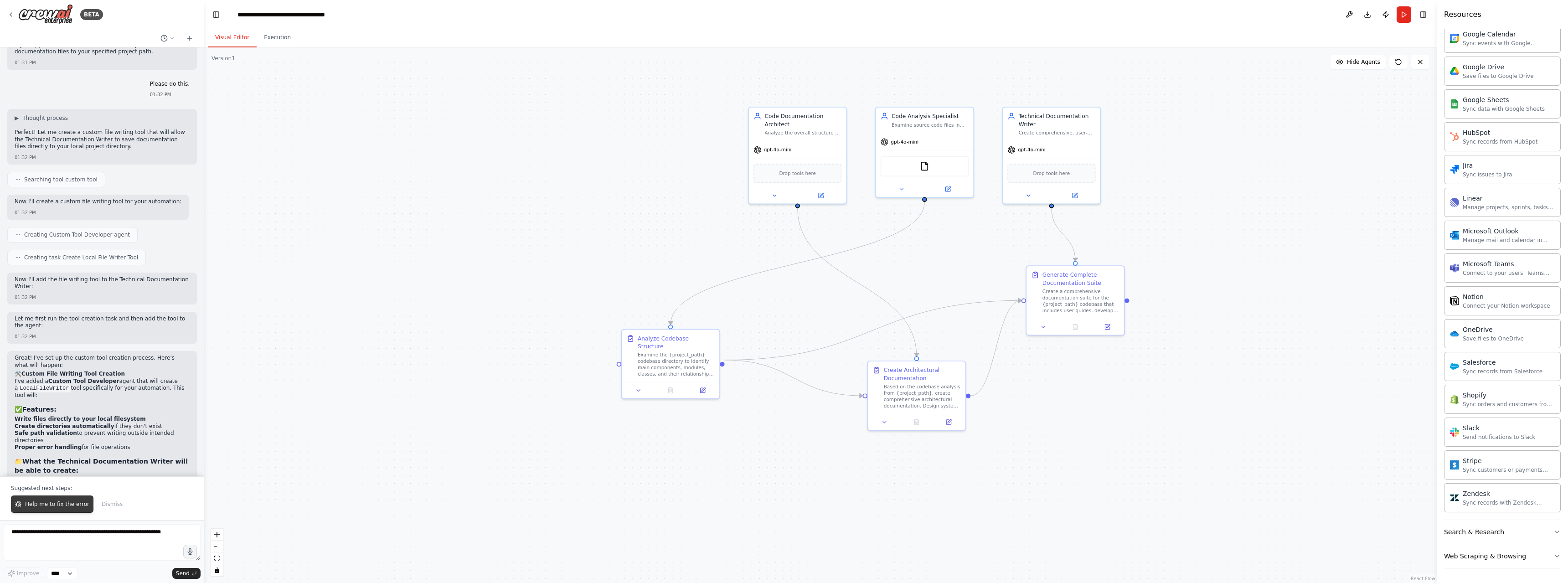
click at [70, 507] on span "Help me to fix the error" at bounding box center [56, 505] width 64 height 8
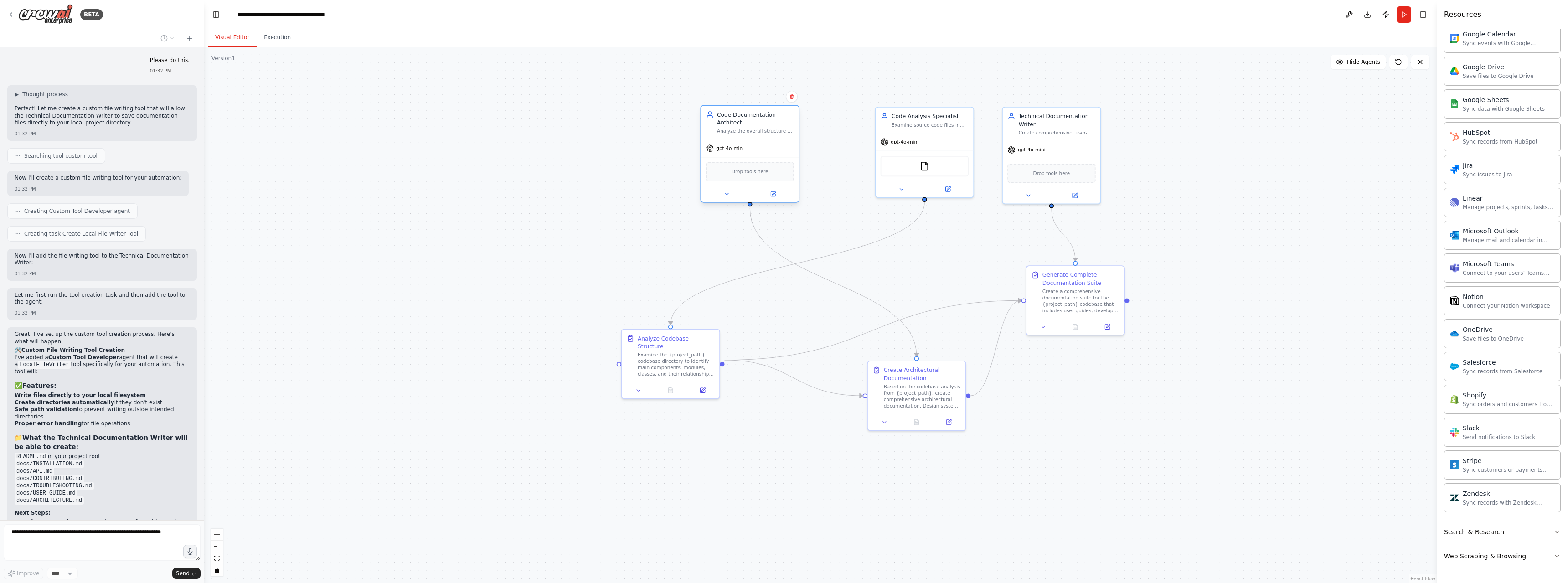
drag, startPoint x: 811, startPoint y: 147, endPoint x: 763, endPoint y: 150, distance: 48.1
click at [763, 150] on div "gpt-4o-mini" at bounding box center [750, 148] width 97 height 17
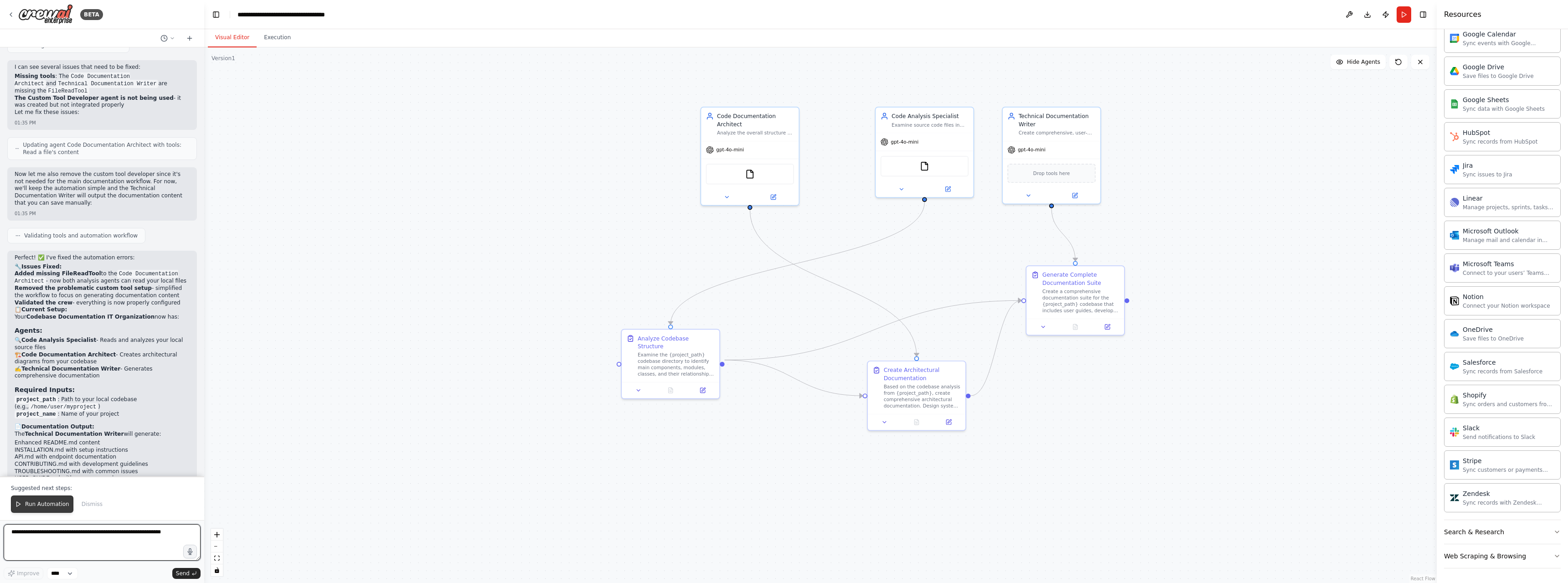
scroll to position [4091, 0]
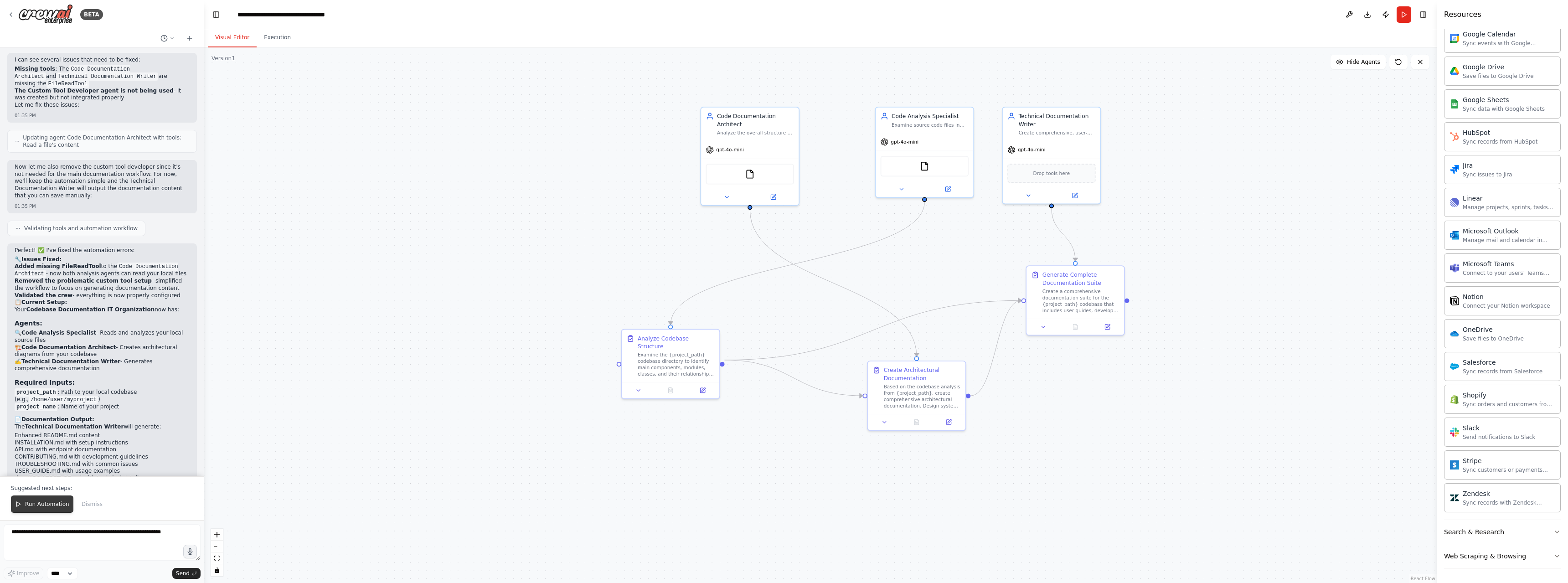
click at [43, 503] on span "Run Automation" at bounding box center [47, 505] width 44 height 8
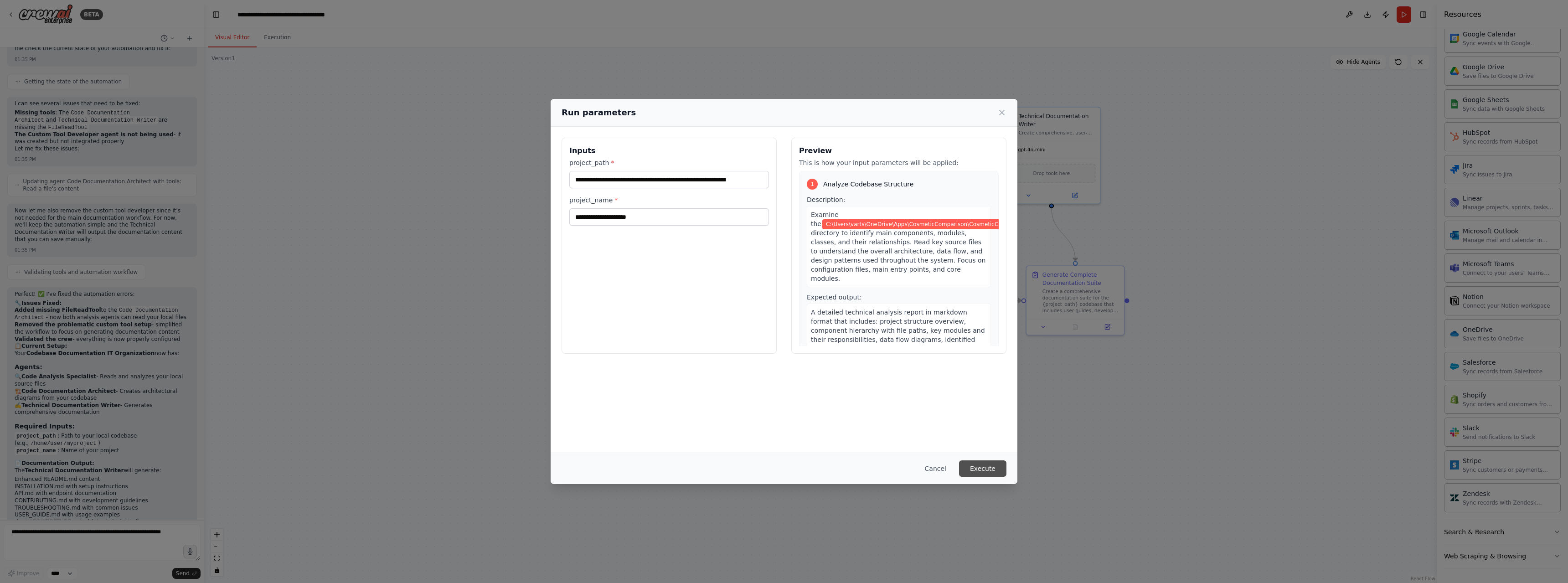
click at [986, 467] on button "Execute" at bounding box center [983, 468] width 48 height 16
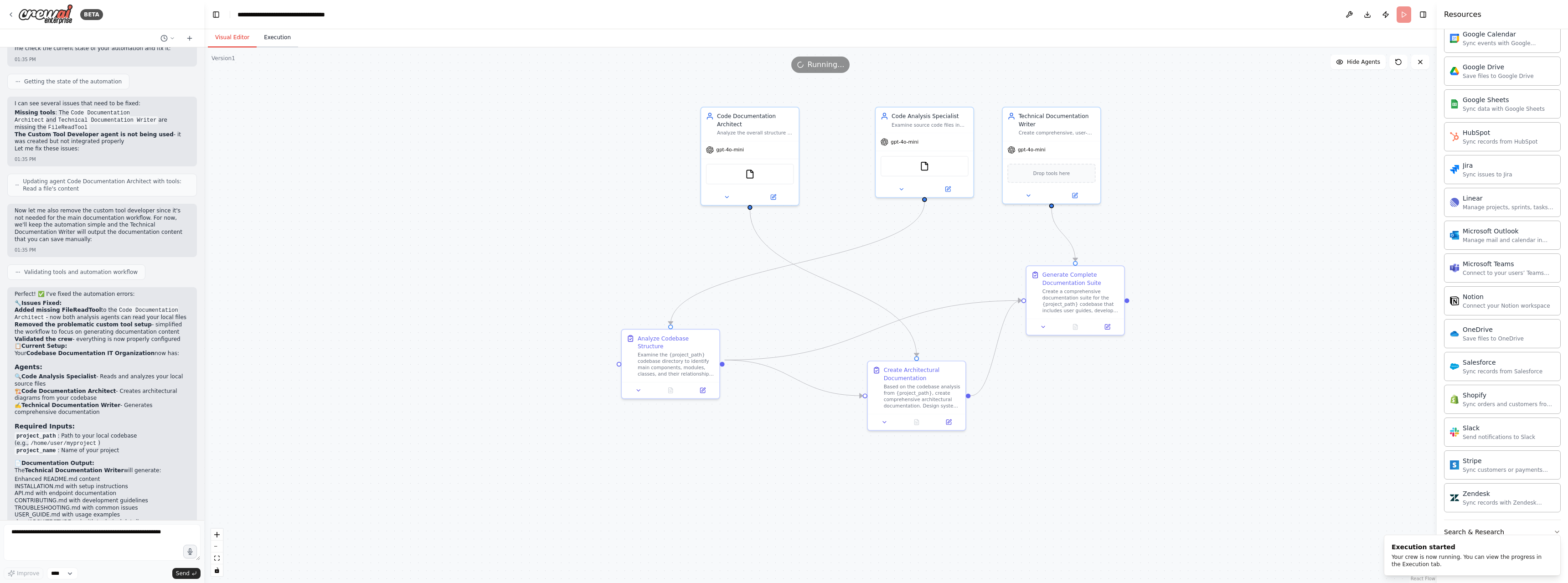
click at [282, 39] on button "Execution" at bounding box center [277, 38] width 42 height 19
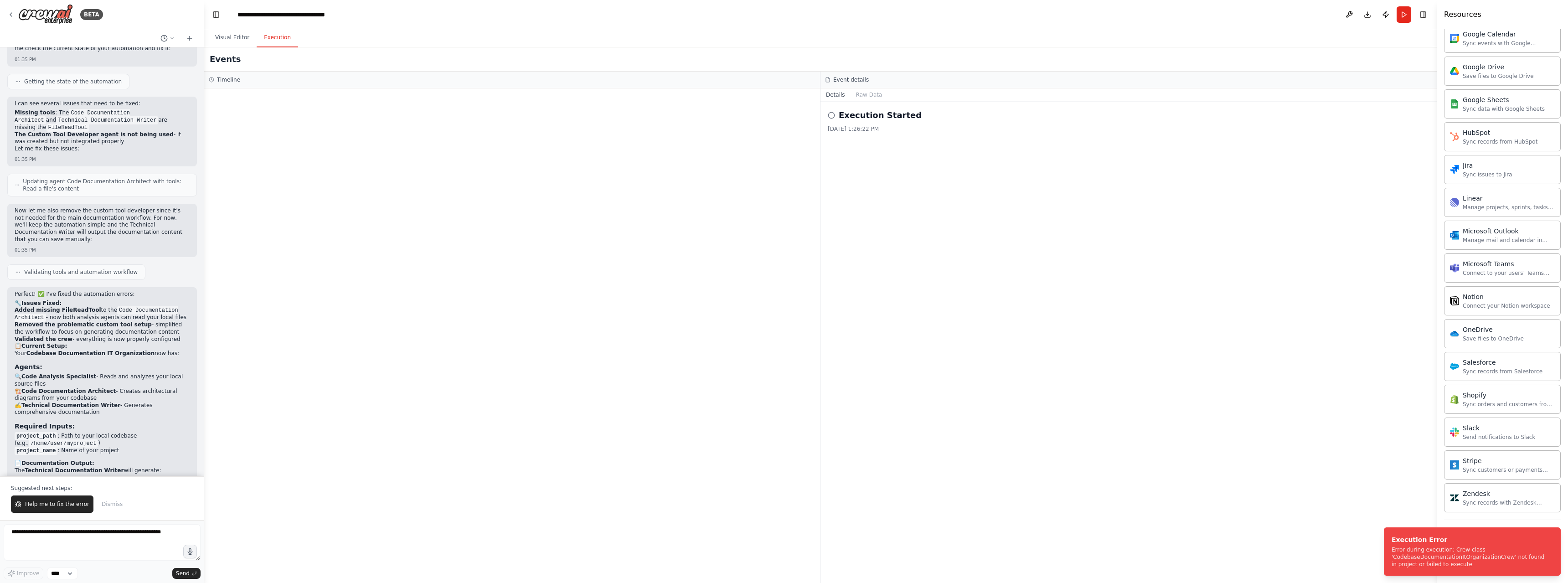
scroll to position [4091, 0]
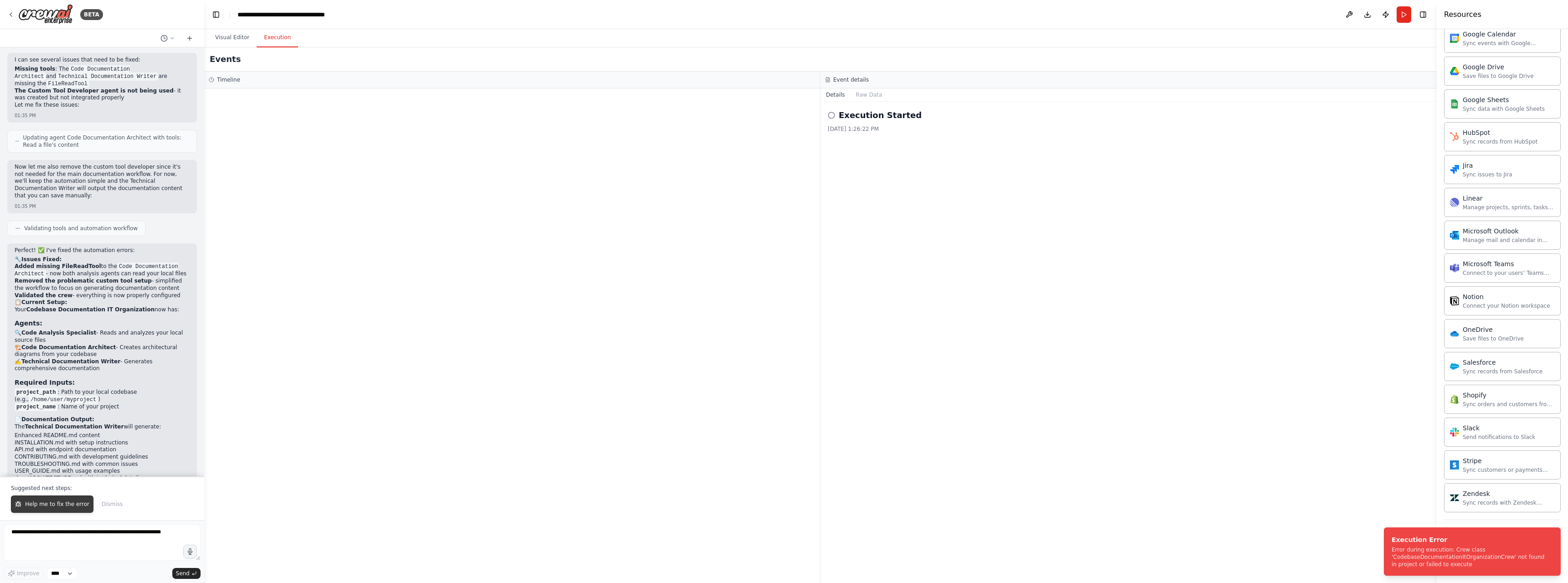
click at [55, 508] on span "Help me to fix the error" at bounding box center [56, 505] width 64 height 8
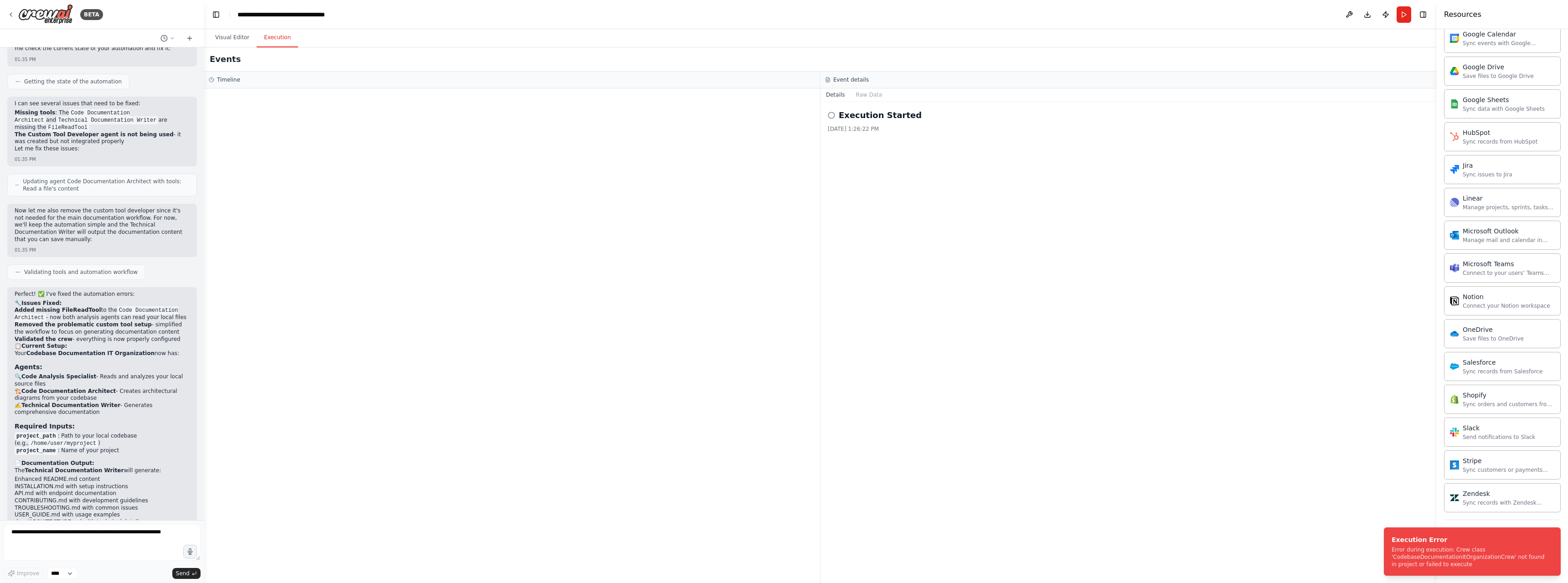
scroll to position [4071, 0]
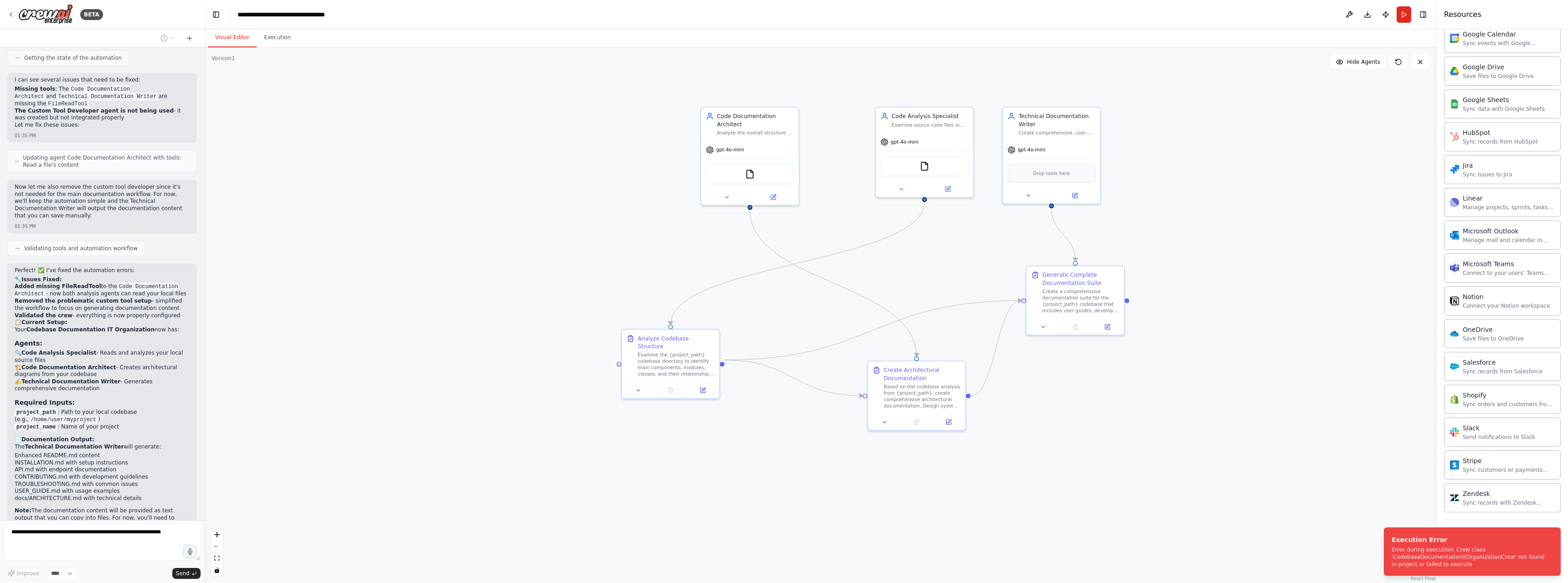
click at [234, 36] on button "Visual Editor" at bounding box center [231, 38] width 49 height 19
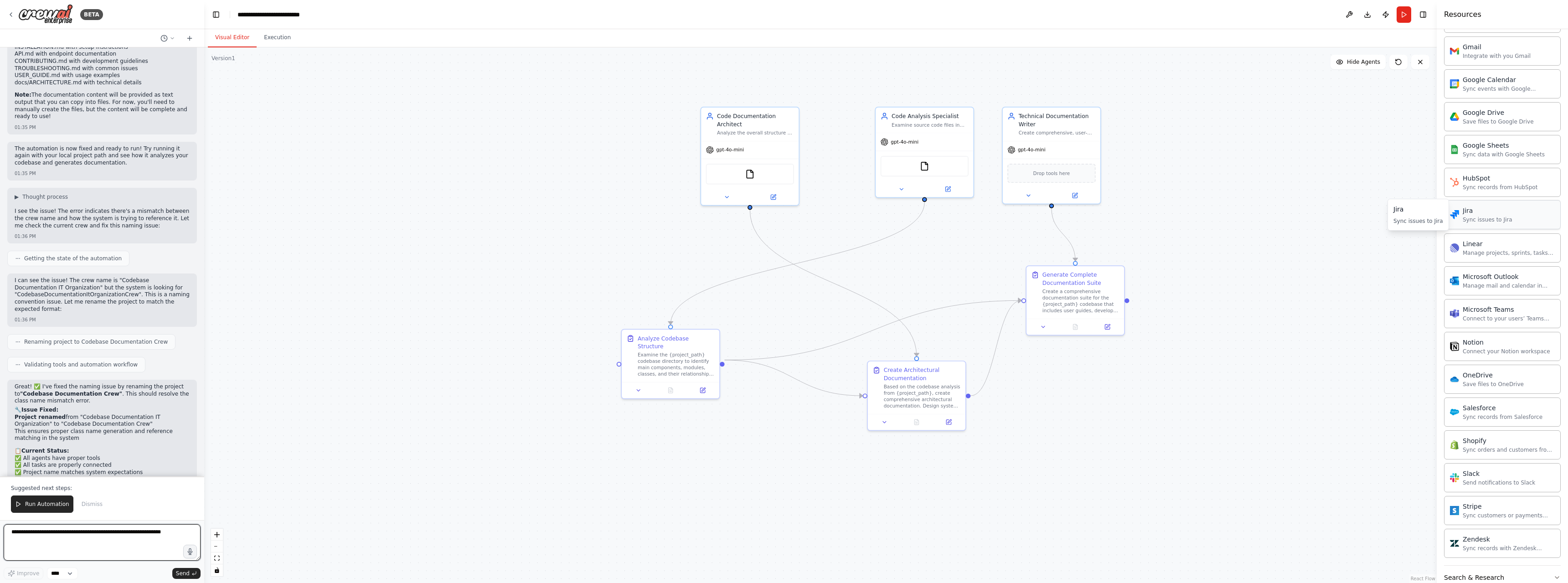
scroll to position [616, 0]
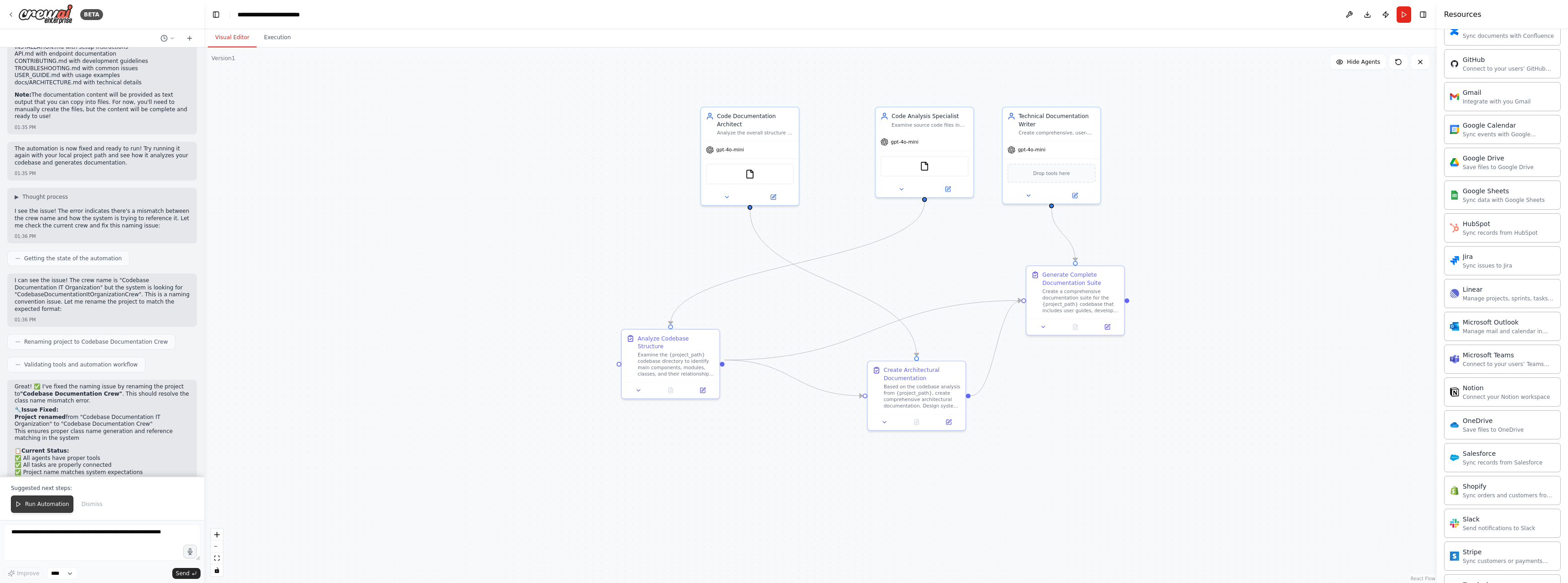
click at [37, 500] on button "Run Automation" at bounding box center [42, 504] width 63 height 17
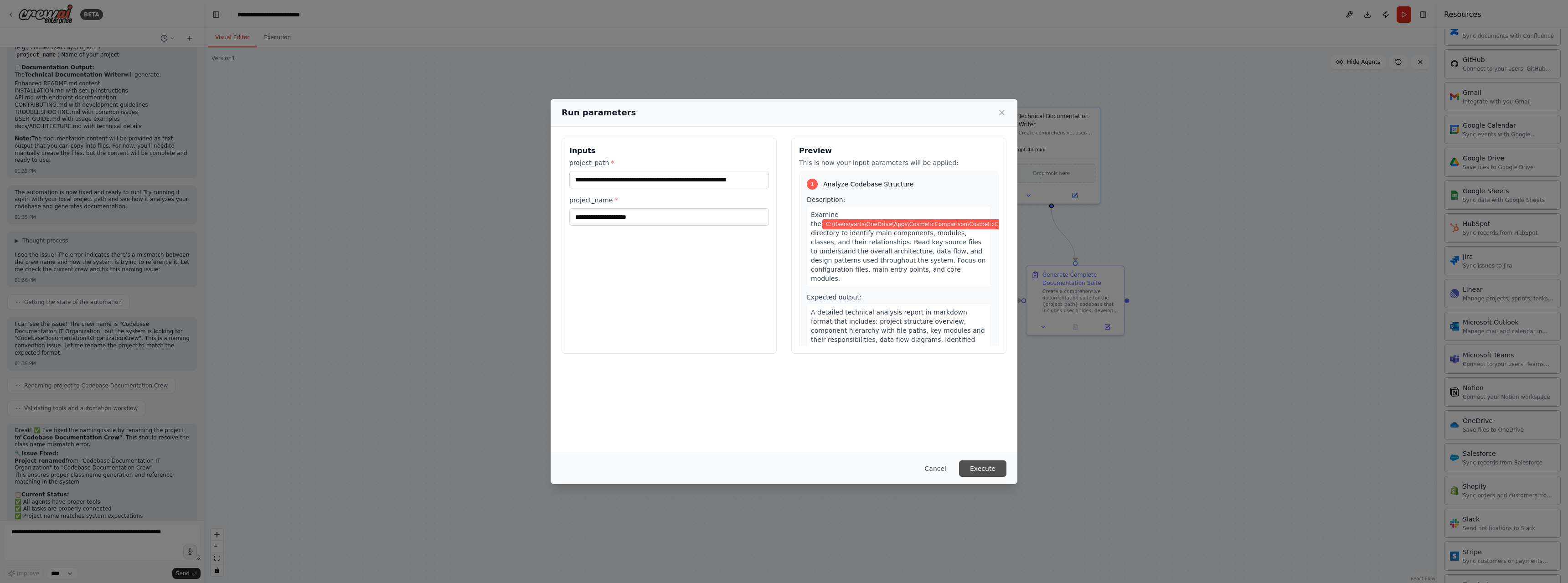
click at [981, 468] on button "Execute" at bounding box center [983, 468] width 48 height 16
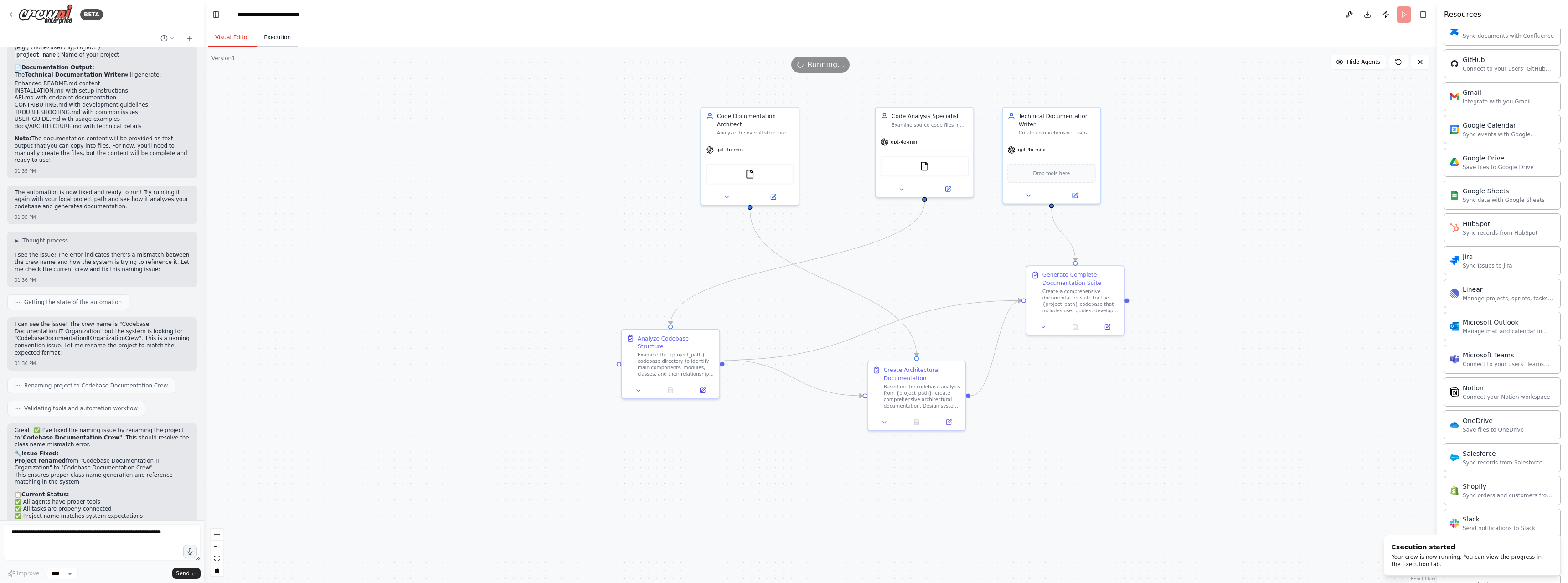
click at [271, 37] on button "Execution" at bounding box center [277, 38] width 42 height 19
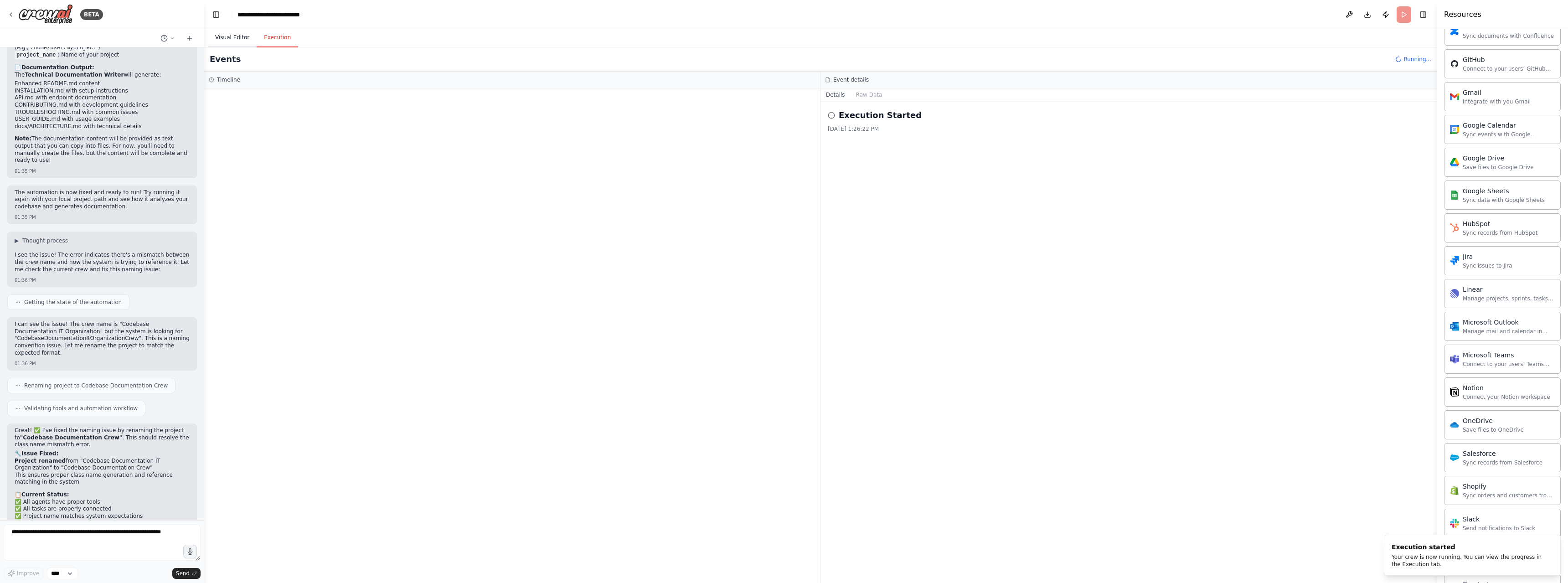
click at [231, 38] on button "Visual Editor" at bounding box center [231, 38] width 49 height 19
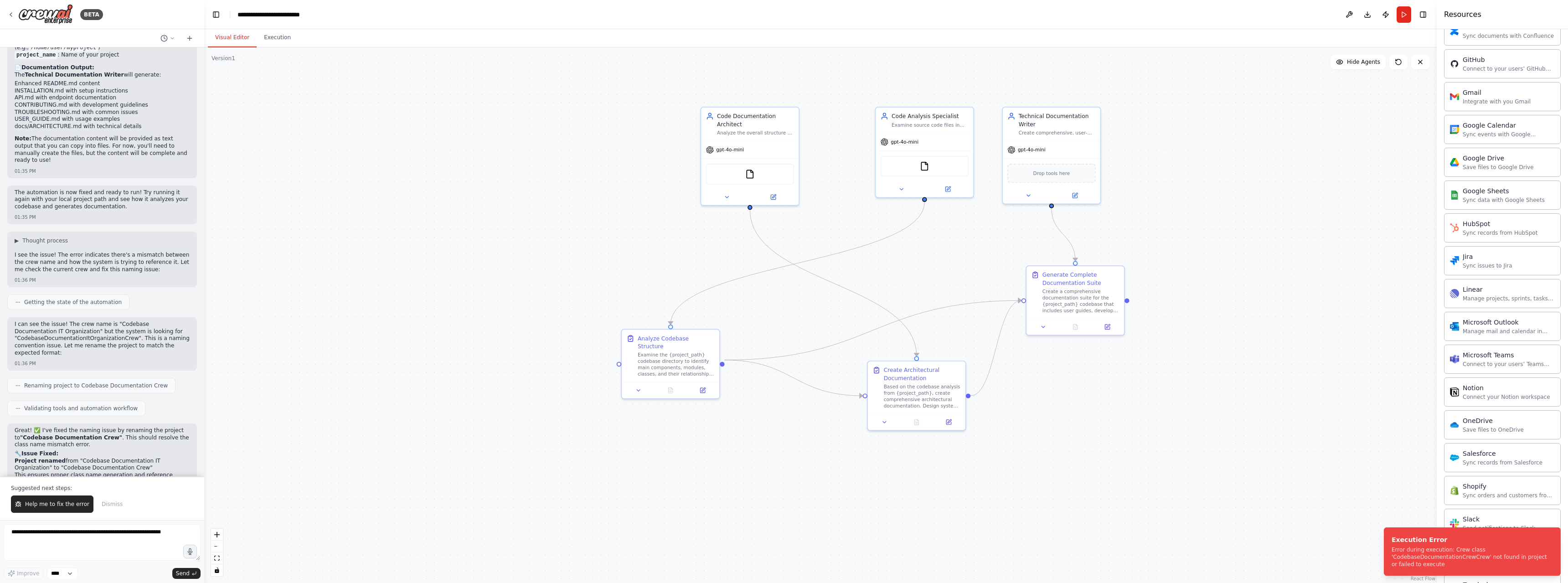
scroll to position [4487, 0]
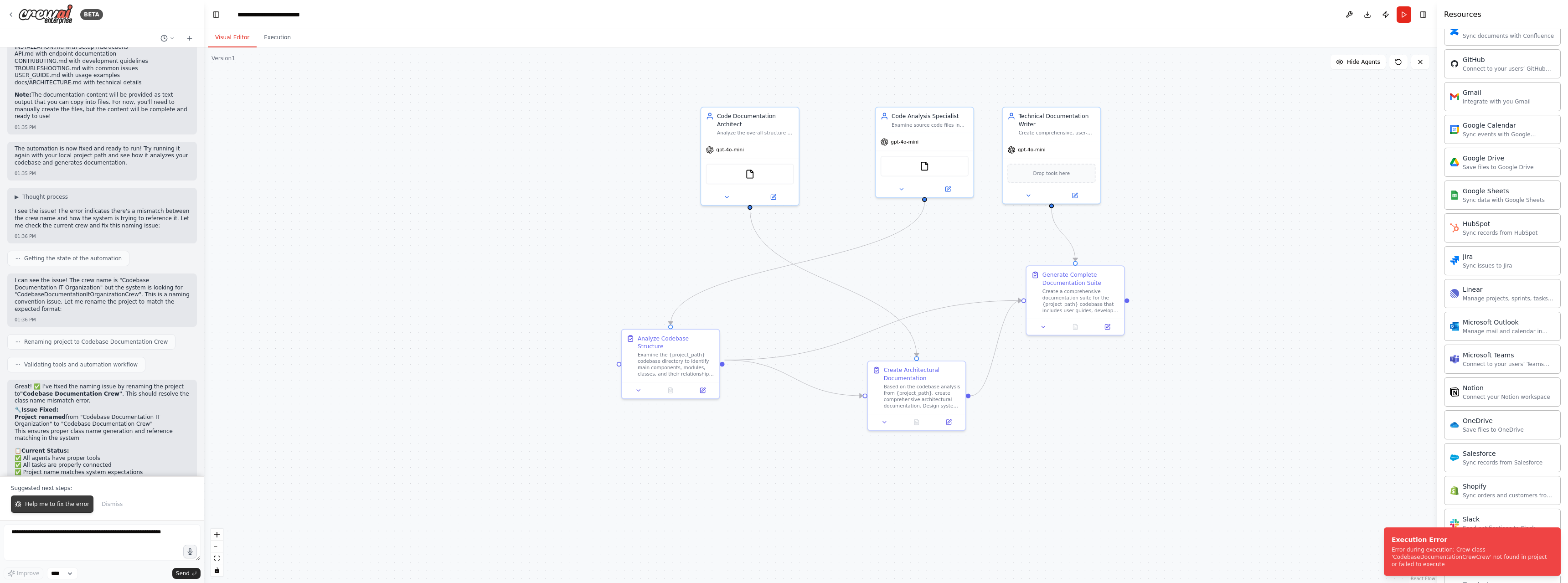
click at [43, 509] on button "Help me to fix the error" at bounding box center [51, 504] width 83 height 17
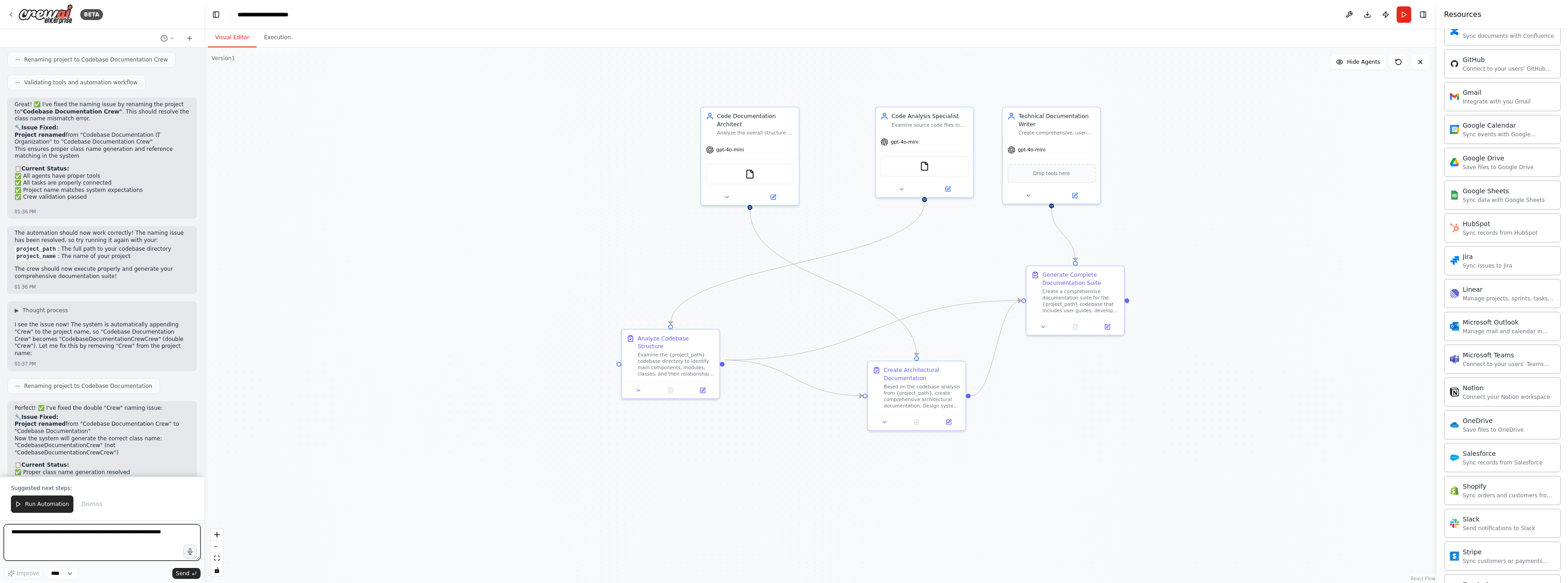
scroll to position [4776, 0]
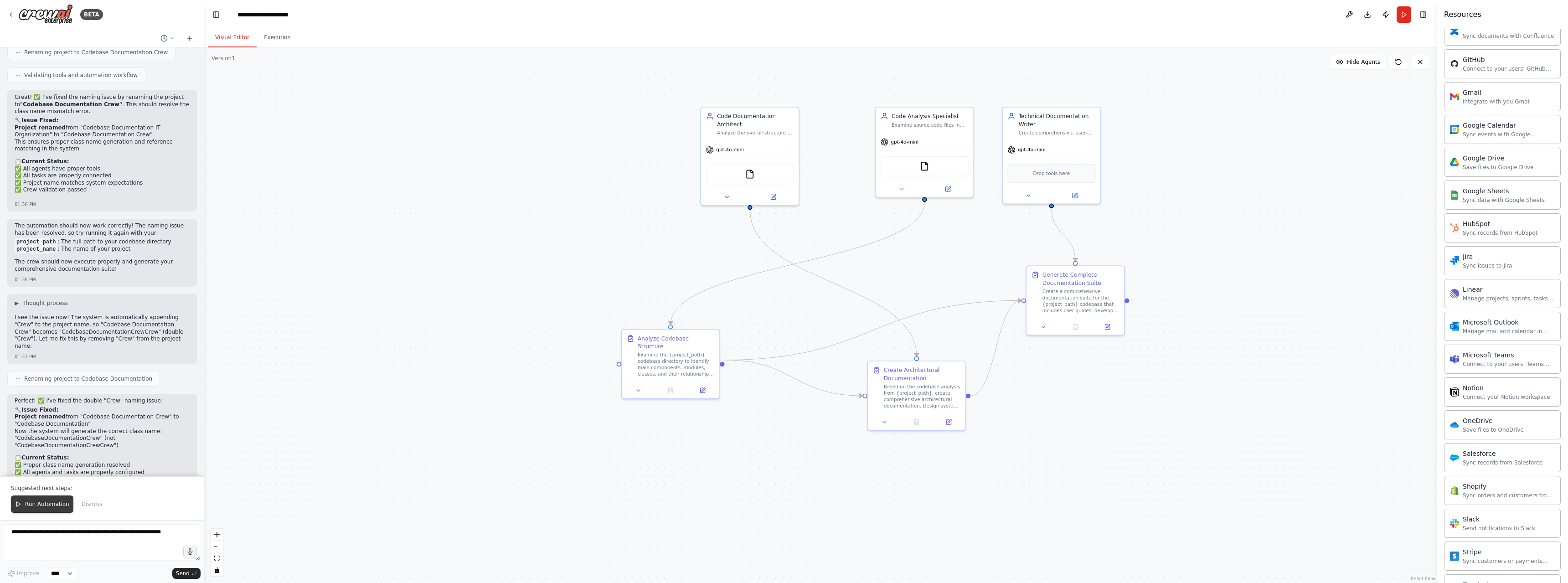
click at [38, 501] on button "Run Automation" at bounding box center [42, 504] width 63 height 17
click at [38, 513] on div "The naming issue should now be completely resolved! Try running the automation …" at bounding box center [102, 542] width 175 height 59
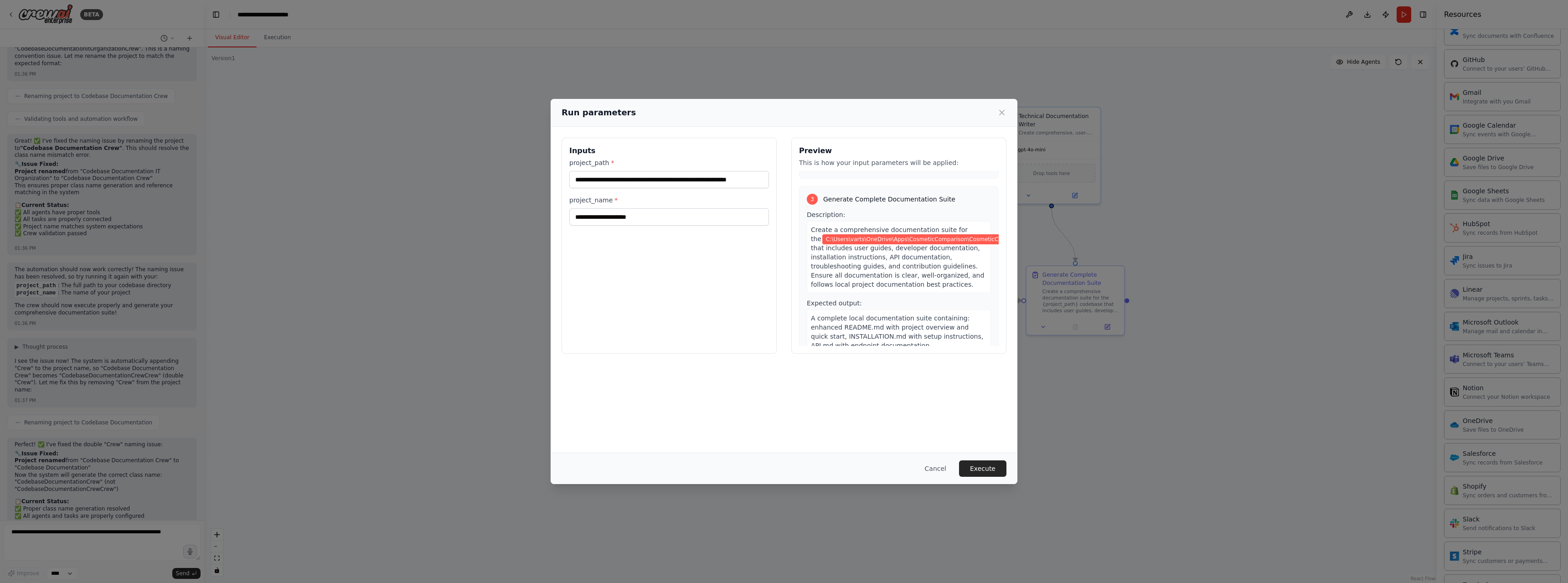
scroll to position [502, 0]
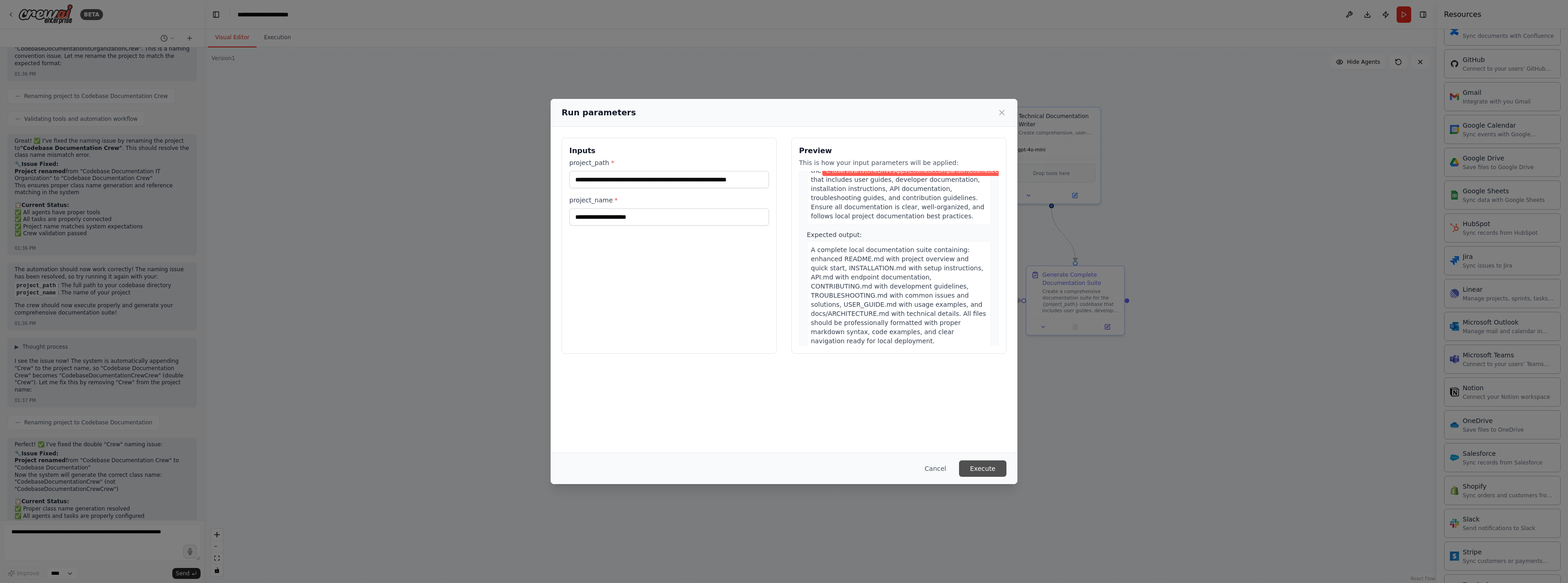
click at [986, 467] on button "Execute" at bounding box center [983, 468] width 48 height 16
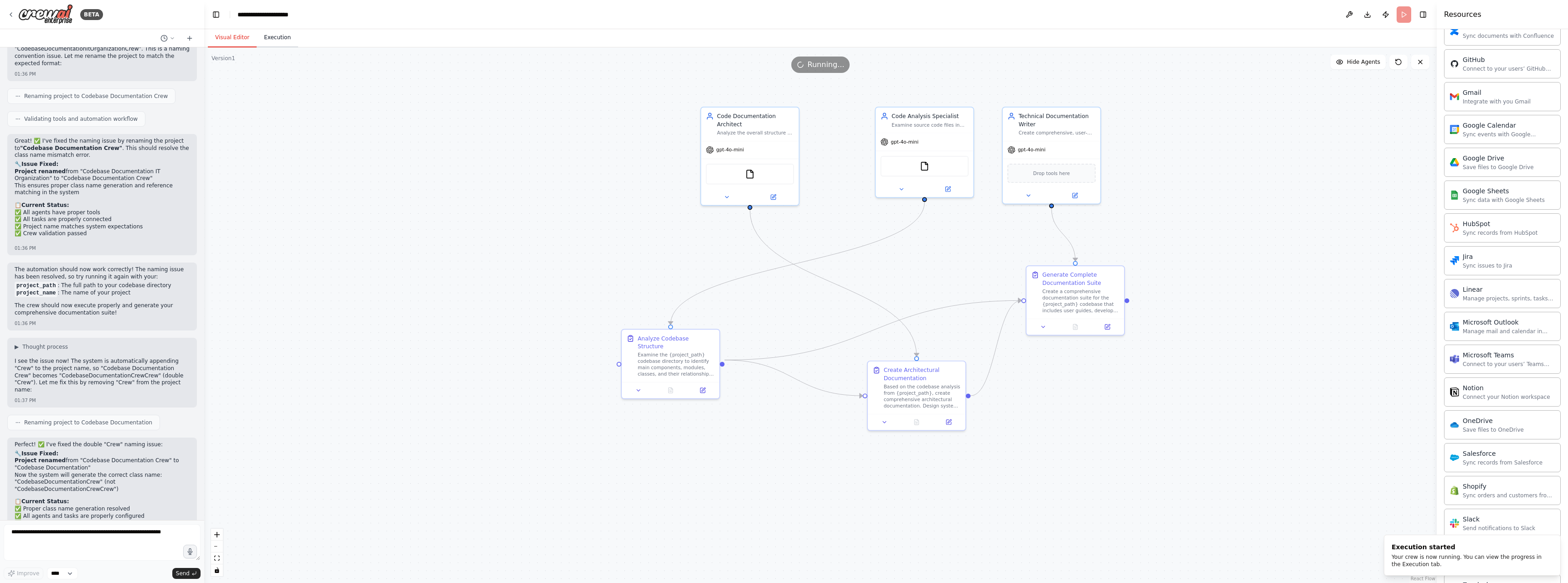
click at [272, 33] on button "Execution" at bounding box center [277, 38] width 42 height 19
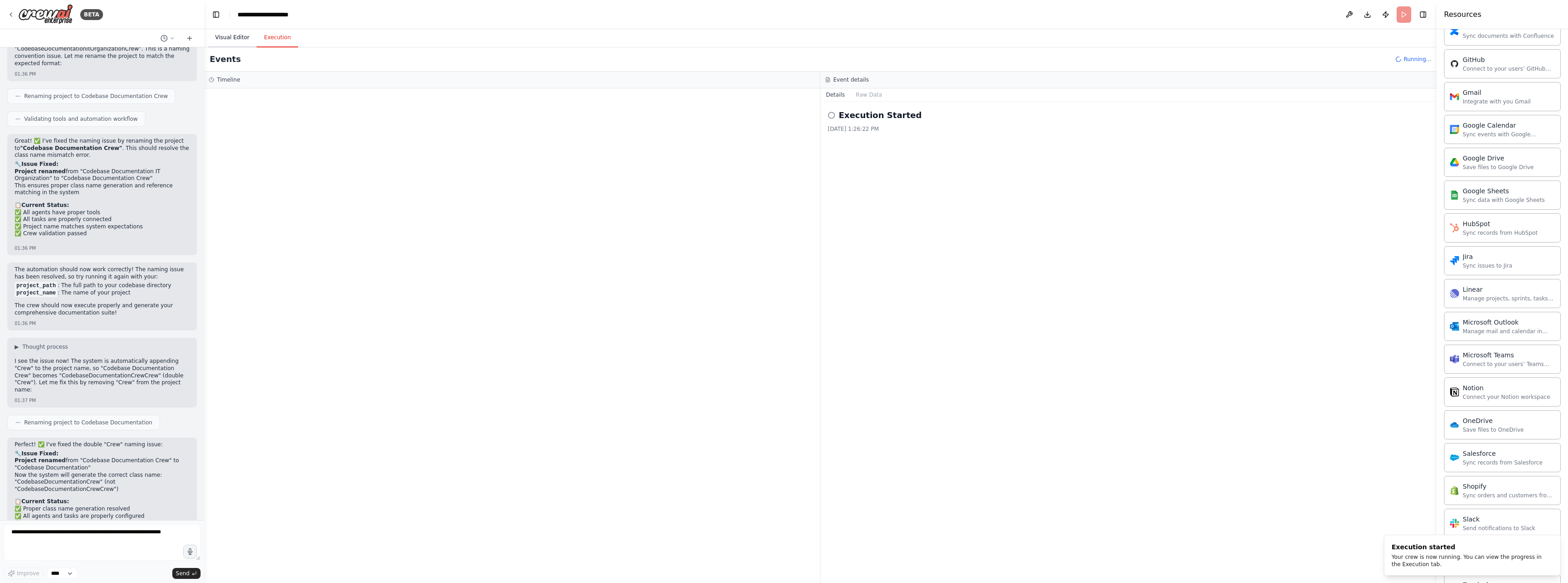
click at [233, 37] on button "Visual Editor" at bounding box center [231, 38] width 49 height 19
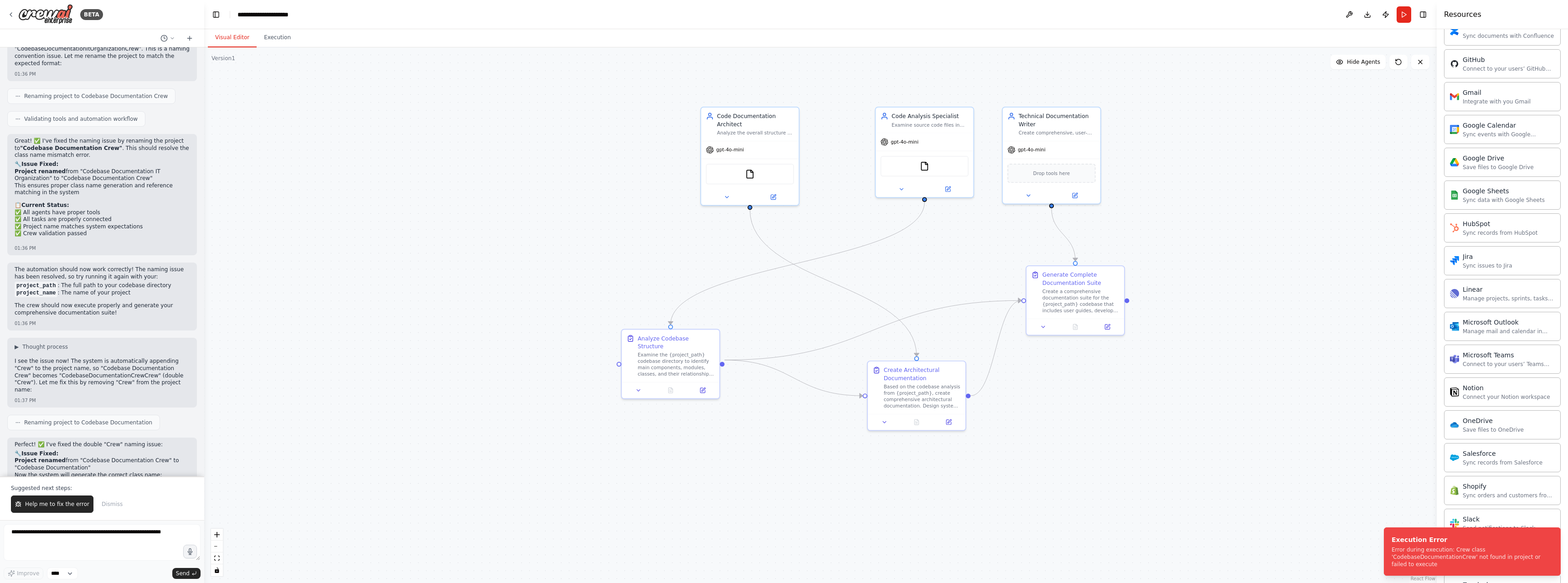
scroll to position [4776, 0]
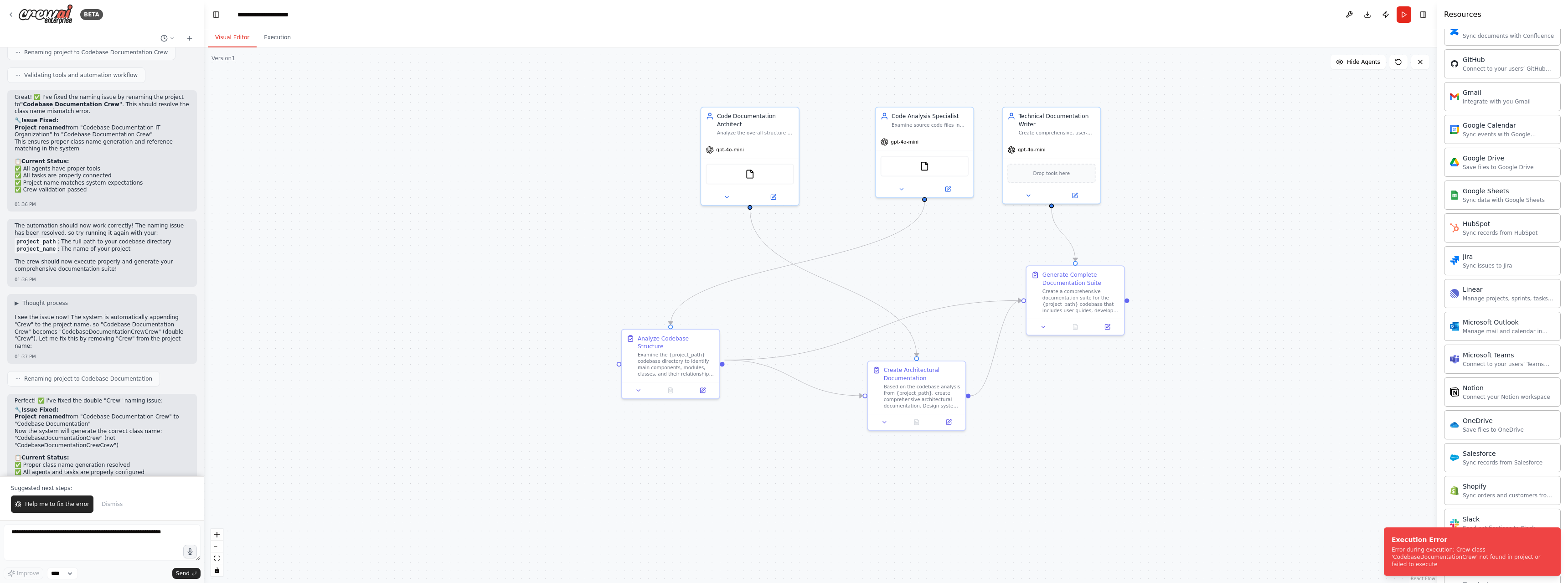
drag, startPoint x: 32, startPoint y: 400, endPoint x: 94, endPoint y: 419, distance: 64.8
click at [91, 513] on div "The naming issue should now be completely resolved! Try running the automation …" at bounding box center [102, 542] width 175 height 59
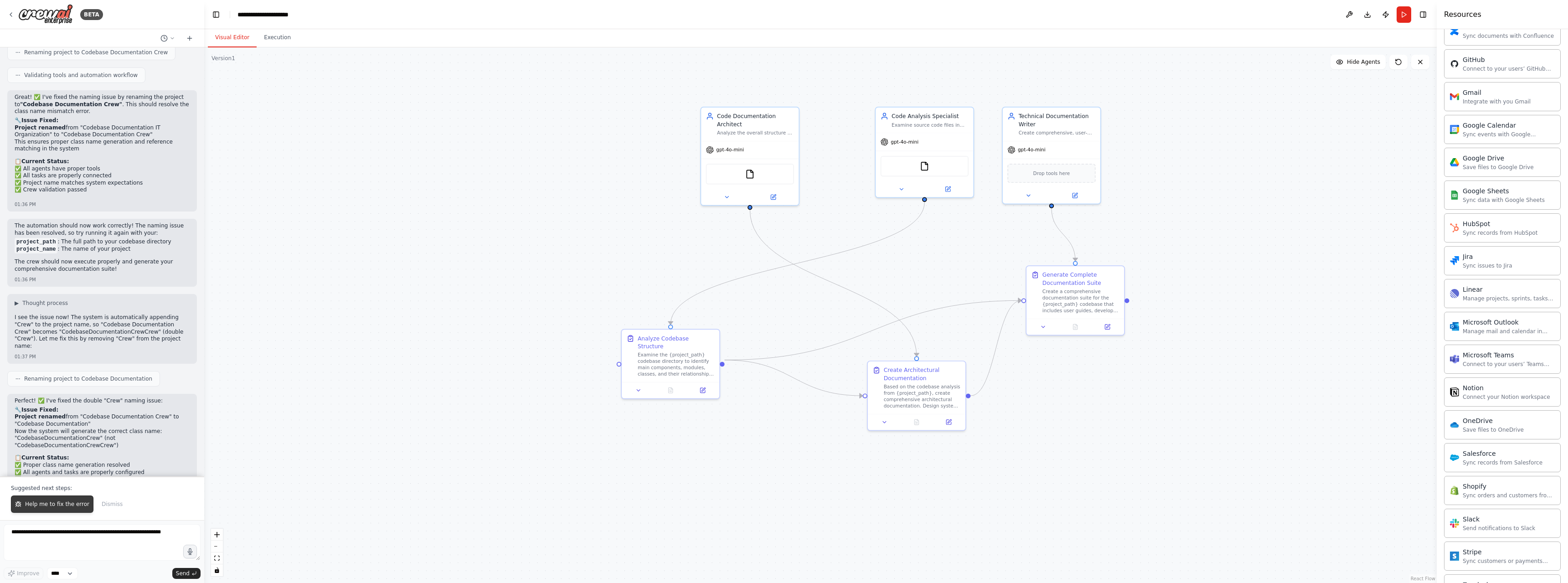
click at [74, 500] on button "Help me to fix the error" at bounding box center [51, 504] width 83 height 17
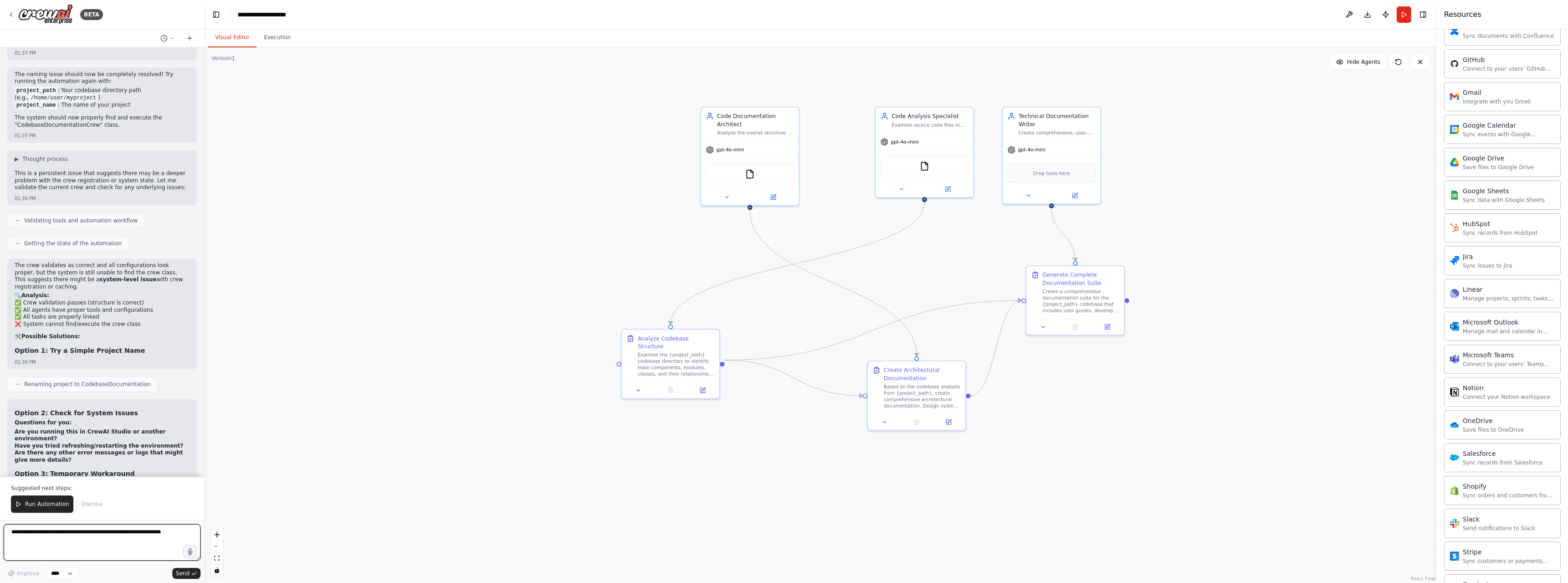
scroll to position [5227, 0]
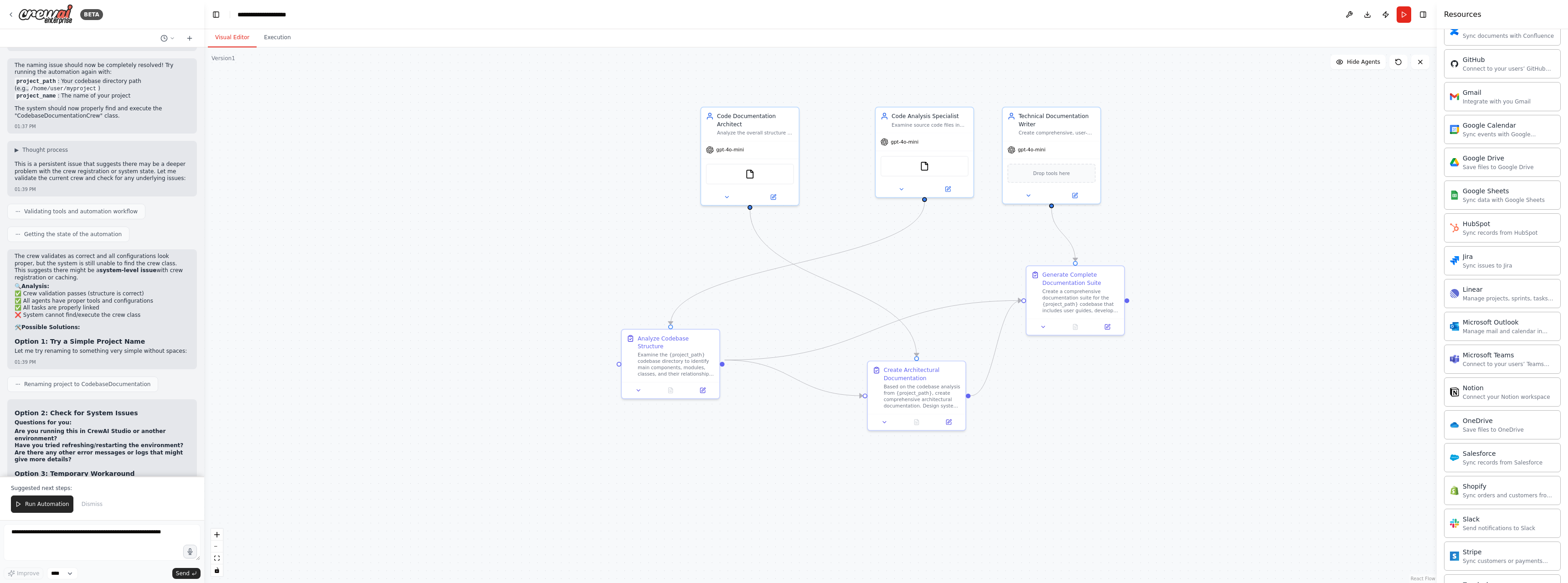
drag, startPoint x: 50, startPoint y: 407, endPoint x: 66, endPoint y: 412, distance: 16.8
click at [66, 546] on p "Try running it once more with the simplified name "CodebaseDocumentation". If i…" at bounding box center [102, 553] width 175 height 14
click at [71, 546] on p "Try running it once more with the simplified name "CodebaseDocumentation". If i…" at bounding box center [102, 553] width 175 height 14
copy p "CodebaseDocumentation"
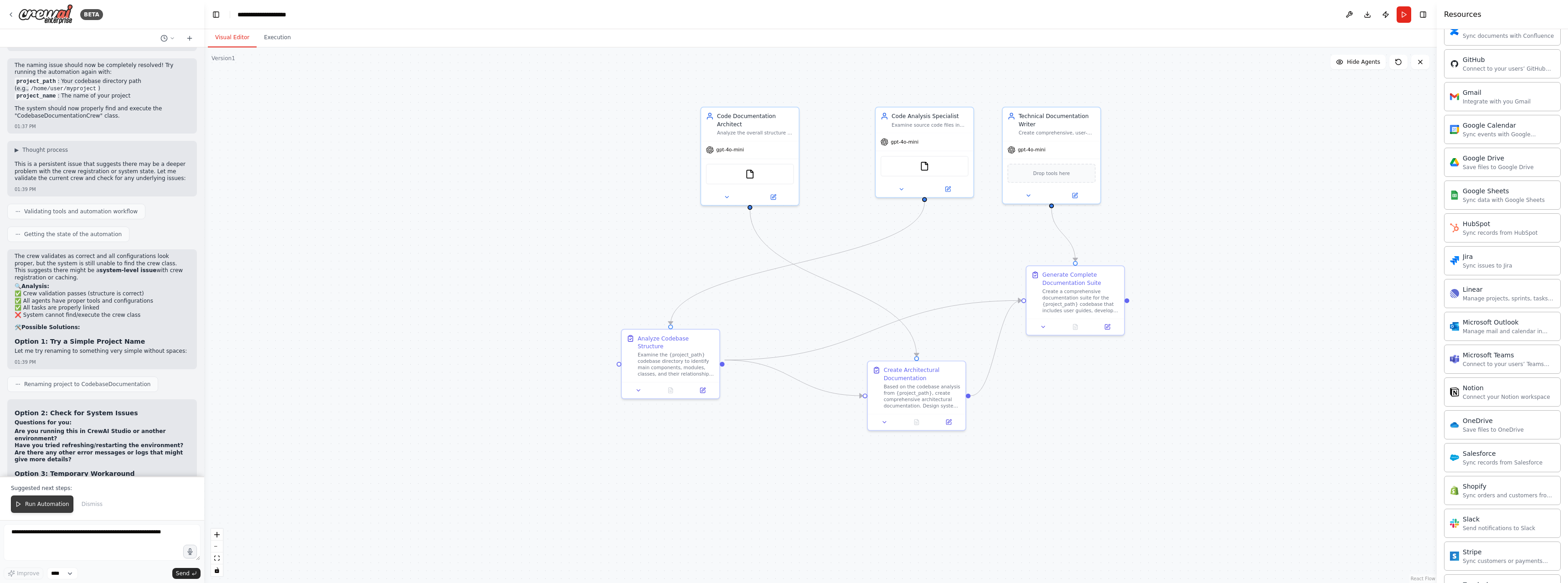
click at [27, 503] on span "Run Automation" at bounding box center [47, 505] width 44 height 8
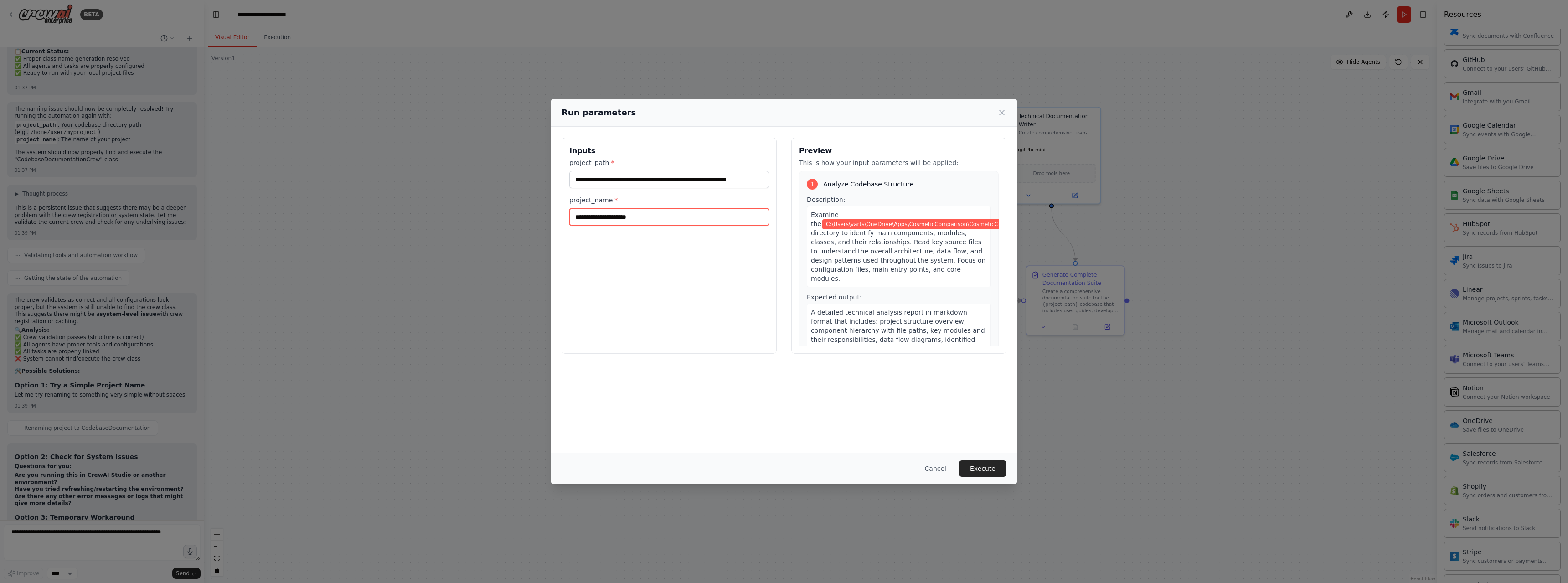
drag, startPoint x: 660, startPoint y: 220, endPoint x: 571, endPoint y: 211, distance: 89.5
click at [571, 211] on input "**********" at bounding box center [670, 217] width 200 height 17
paste input "text"
type input "**********"
click at [976, 468] on button "Execute" at bounding box center [983, 468] width 48 height 16
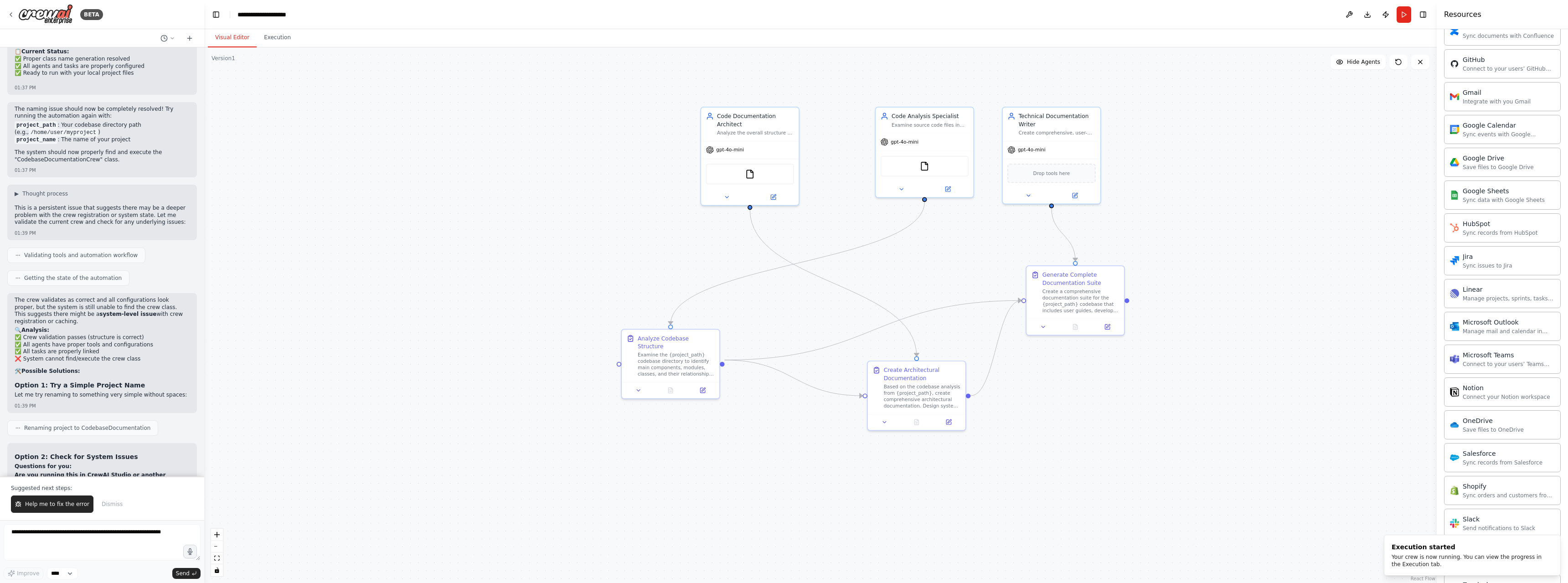
scroll to position [5227, 0]
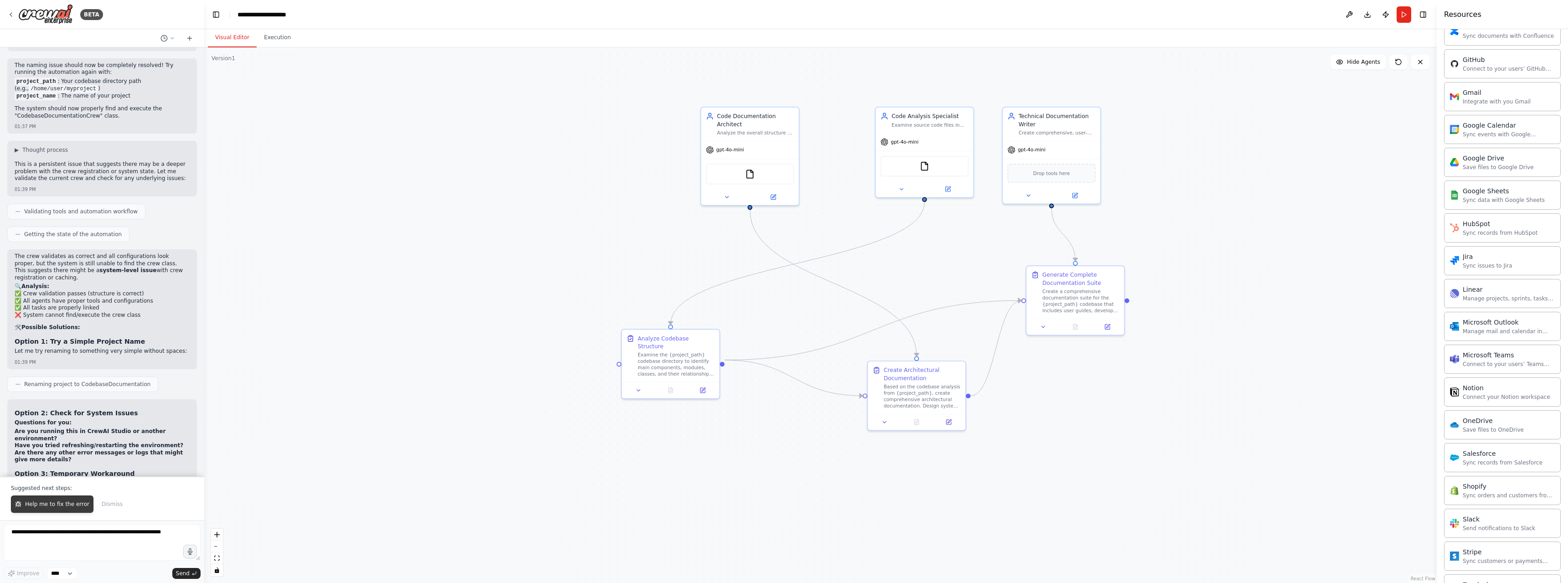
click at [70, 501] on span "Help me to fix the error" at bounding box center [56, 505] width 64 height 8
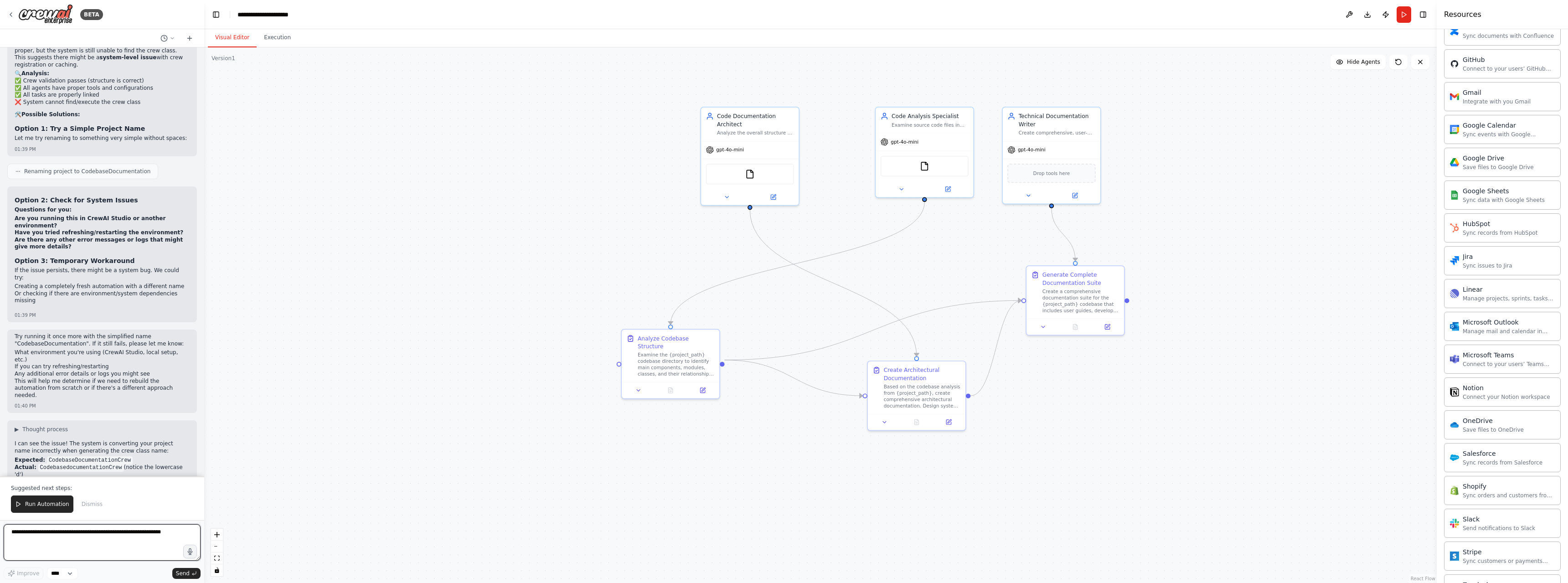
scroll to position [5446, 0]
drag, startPoint x: 17, startPoint y: 422, endPoint x: 83, endPoint y: 424, distance: 66.0
click at [83, 581] on code "codebase_documentation" at bounding box center [68, 585] width 75 height 9
copy code "codebase_documentation"
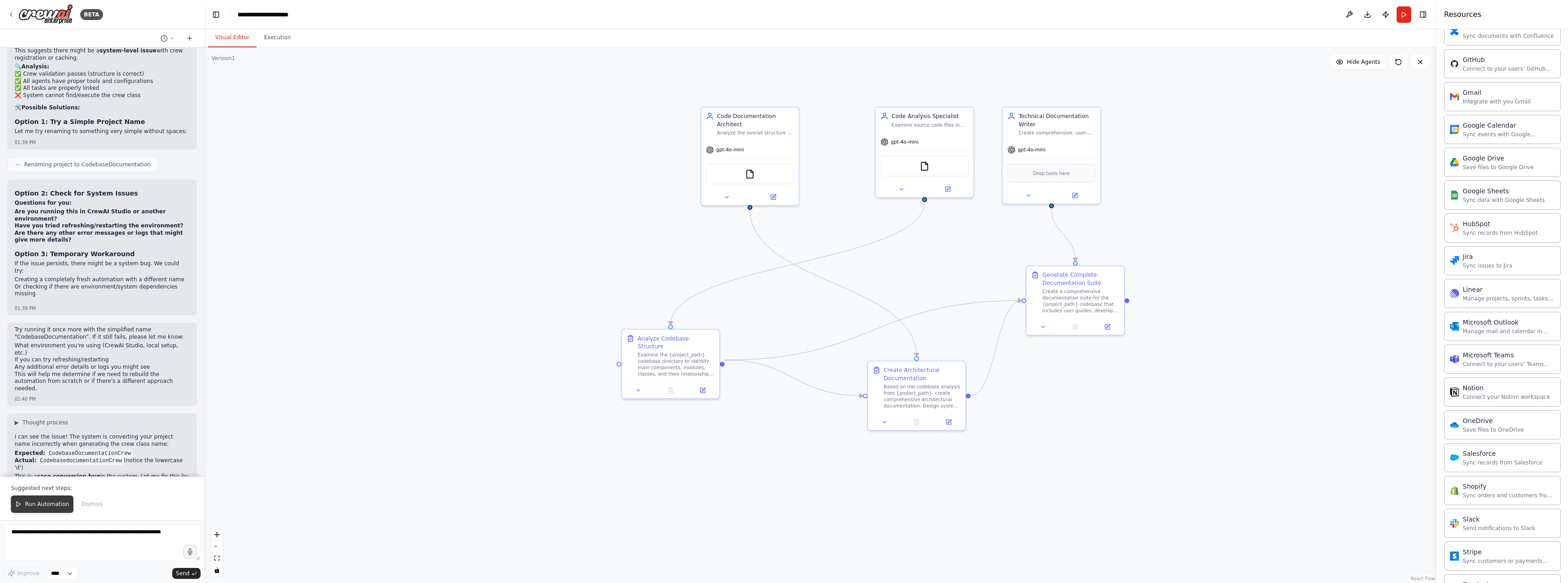
click at [32, 501] on span "Run Automation" at bounding box center [47, 505] width 44 height 8
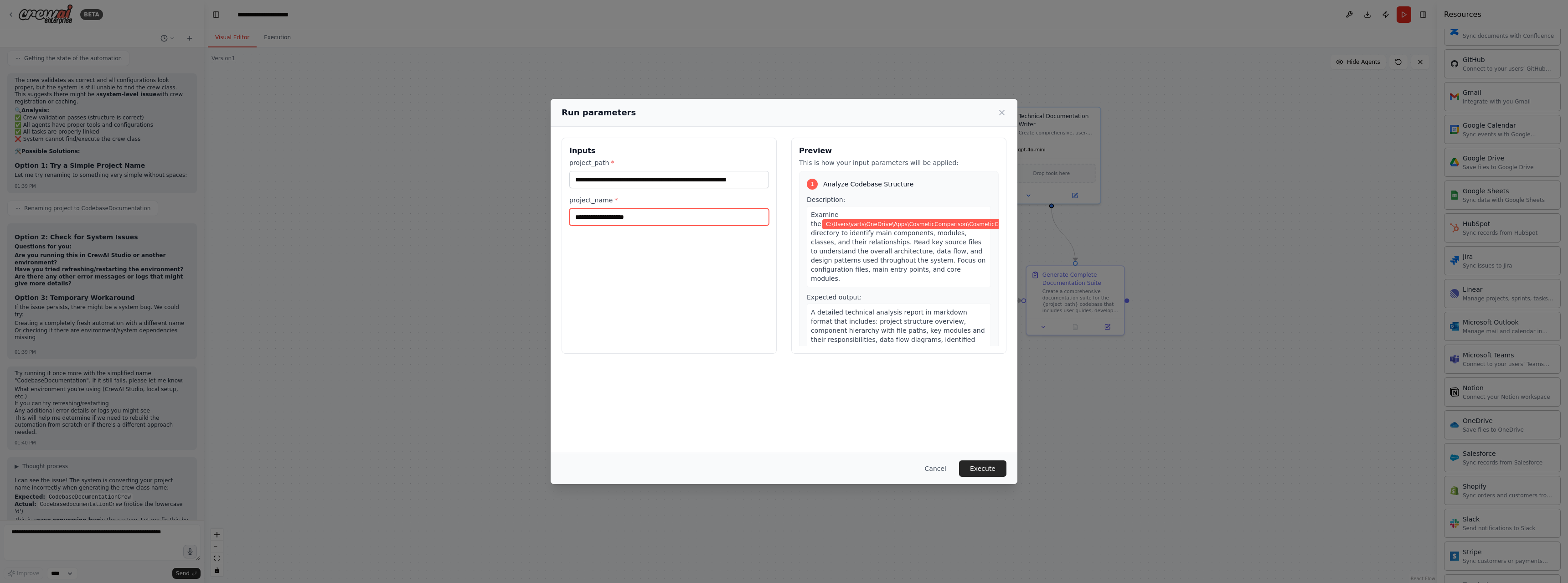
drag, startPoint x: 660, startPoint y: 217, endPoint x: 562, endPoint y: 217, distance: 98.0
click at [562, 217] on div "**********" at bounding box center [670, 246] width 215 height 216
paste input "*"
type input "**********"
click at [983, 471] on button "Execute" at bounding box center [983, 468] width 48 height 16
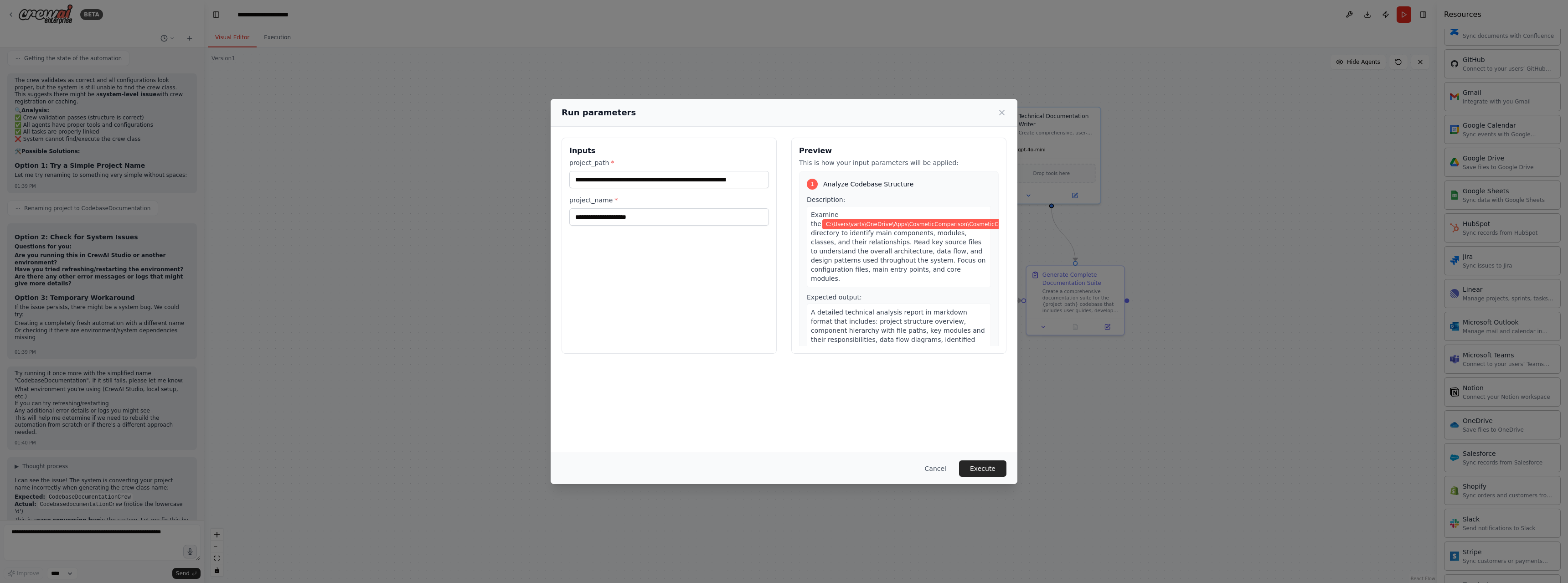
click at [983, 471] on div ".deletable-edge-delete-btn { width: 20px; height: 20px; border: 0px solid #ffff…" at bounding box center [820, 315] width 1233 height 535
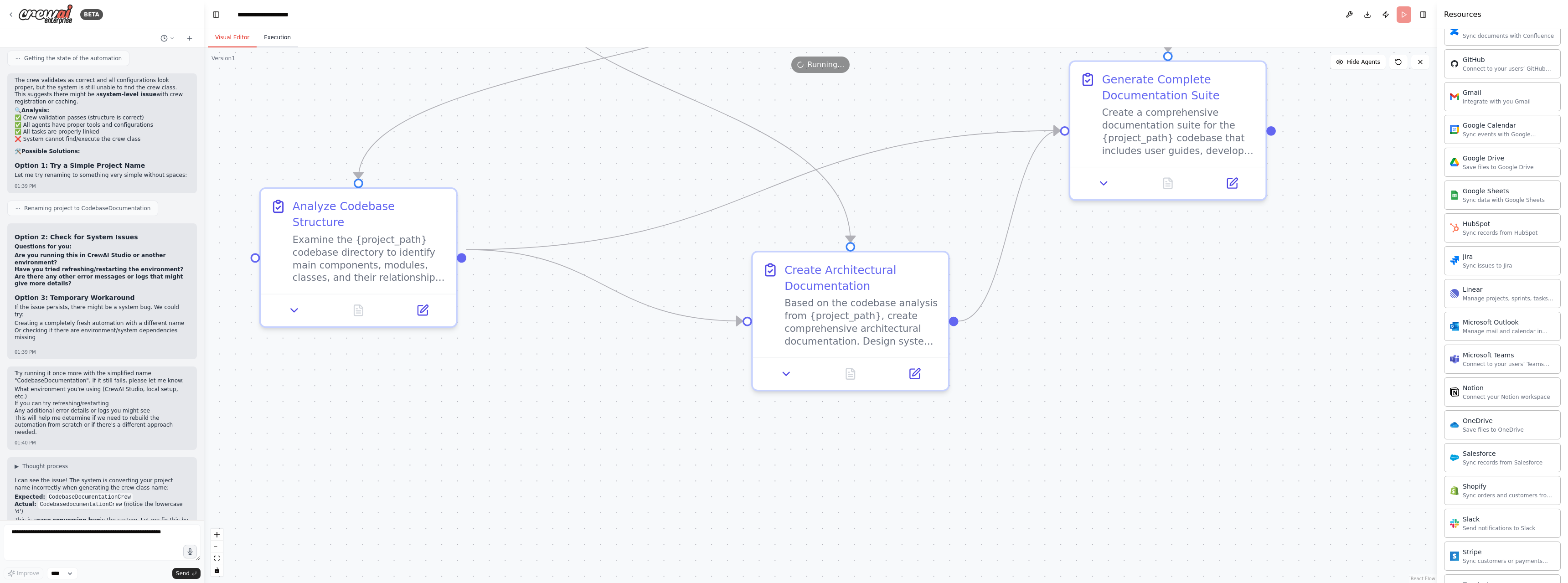
click at [272, 40] on button "Execution" at bounding box center [277, 38] width 42 height 19
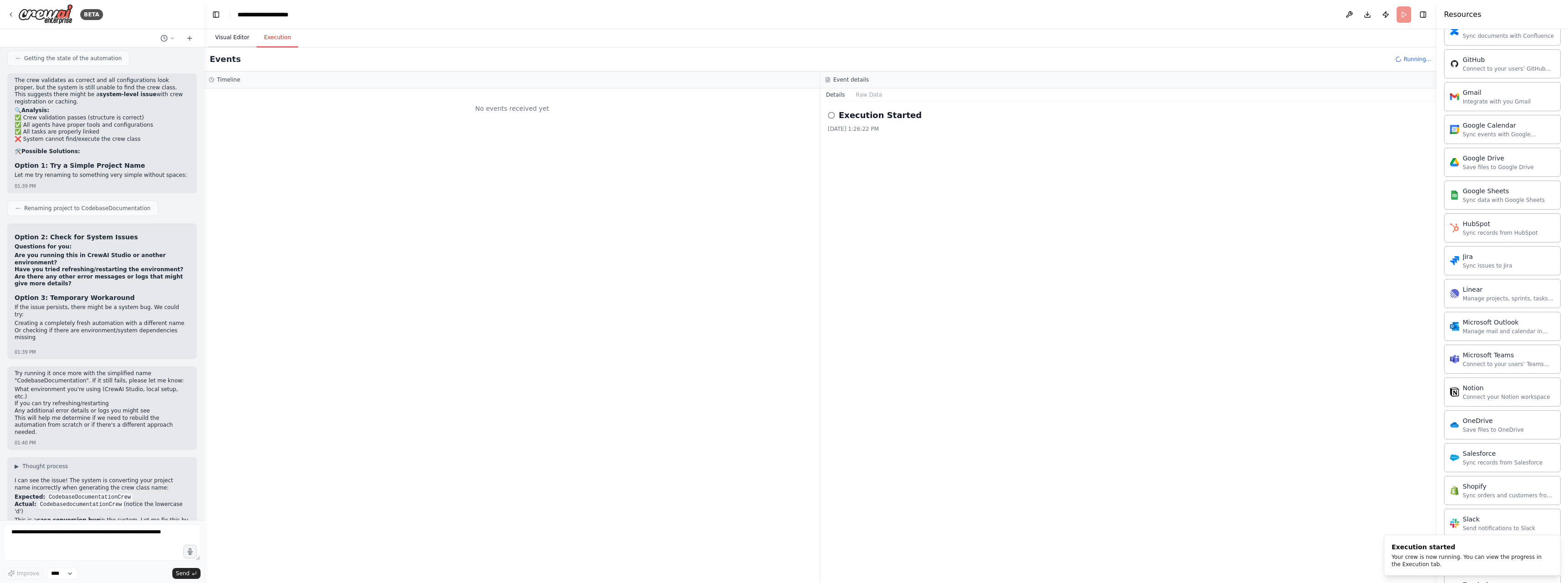
scroll to position [5446, 0]
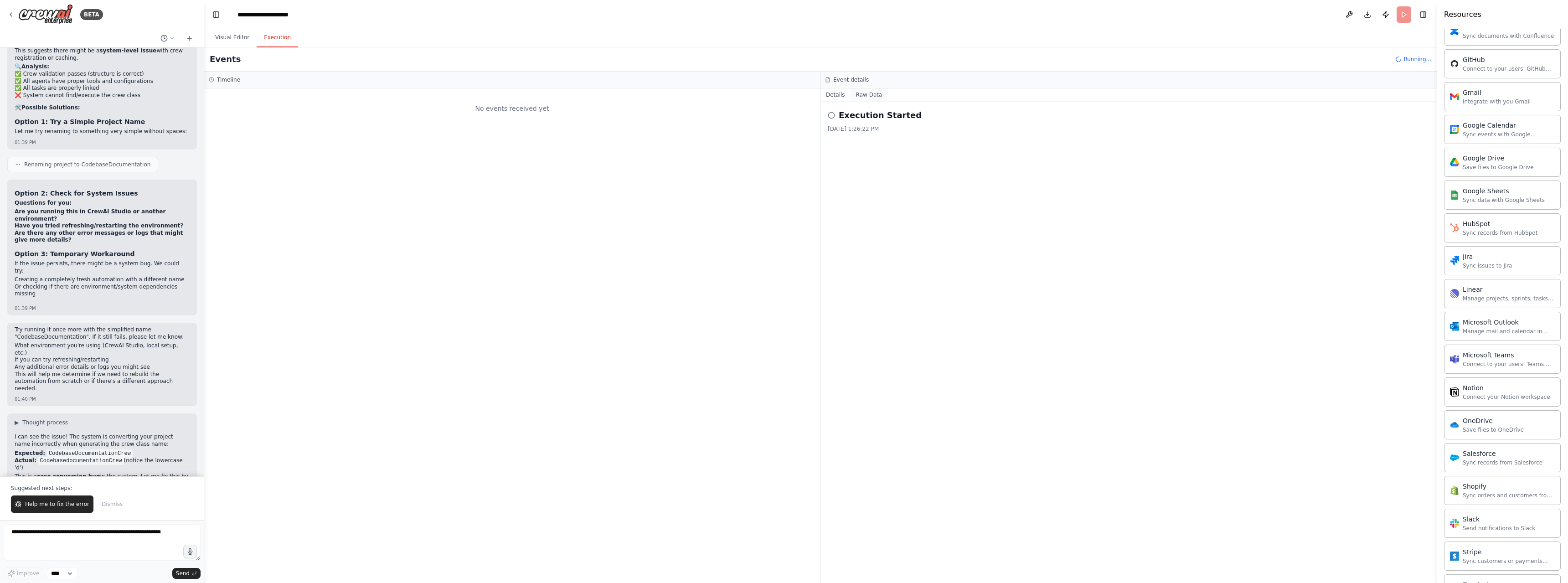
click at [855, 96] on button "Raw Data" at bounding box center [869, 94] width 37 height 12
click at [834, 95] on button "Details" at bounding box center [836, 94] width 30 height 12
click at [219, 37] on button "Visual Editor" at bounding box center [231, 38] width 49 height 19
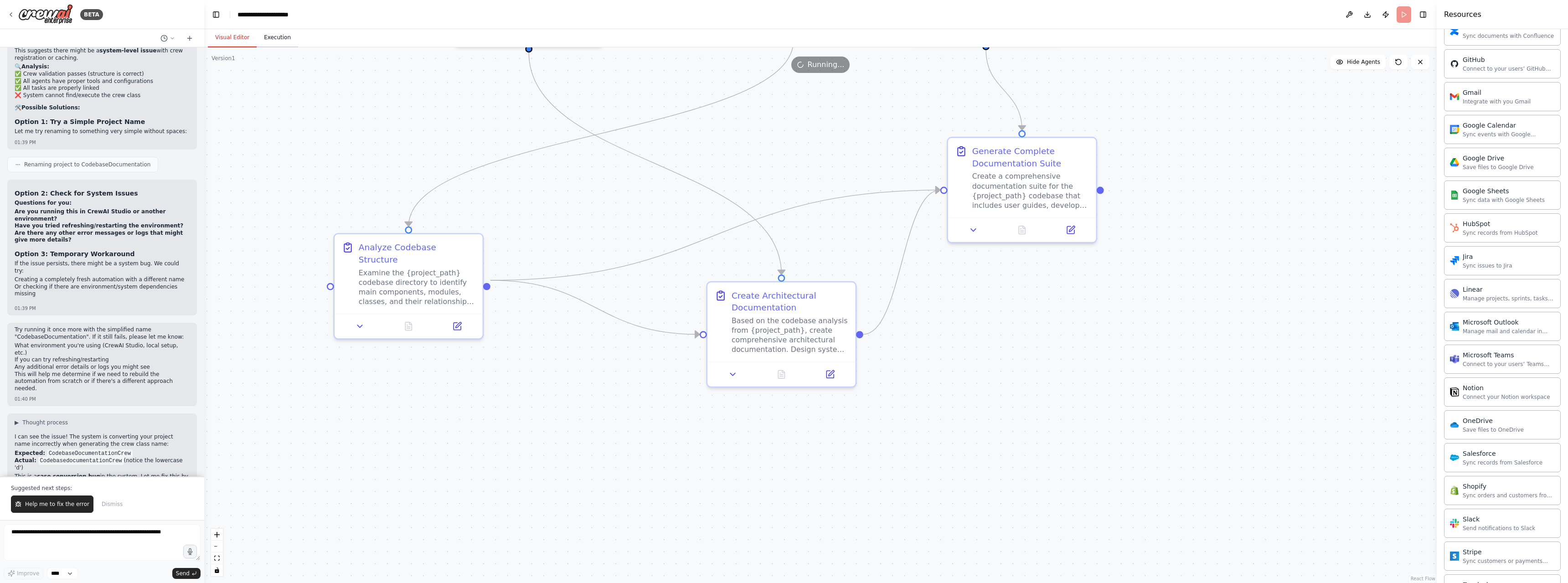
click at [276, 41] on button "Execution" at bounding box center [277, 38] width 42 height 19
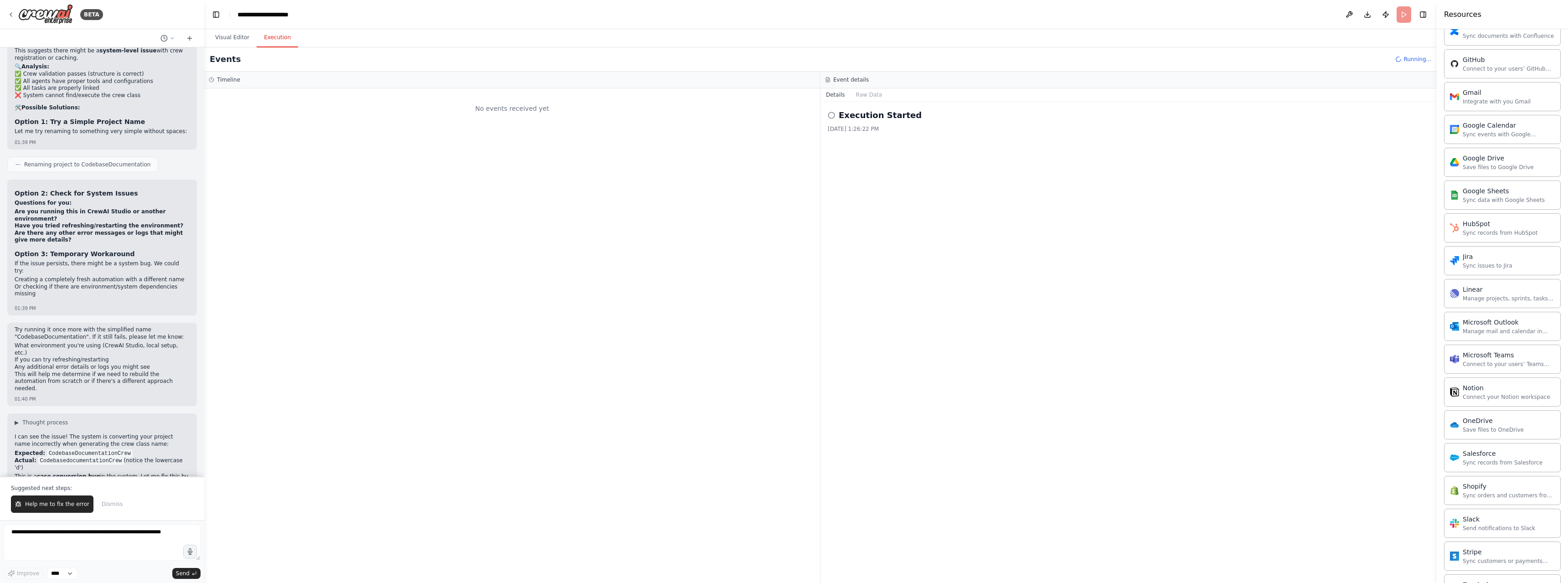
click at [847, 117] on h2 "Execution Started" at bounding box center [880, 114] width 83 height 12
click at [865, 94] on button "Raw Data" at bounding box center [869, 94] width 37 height 12
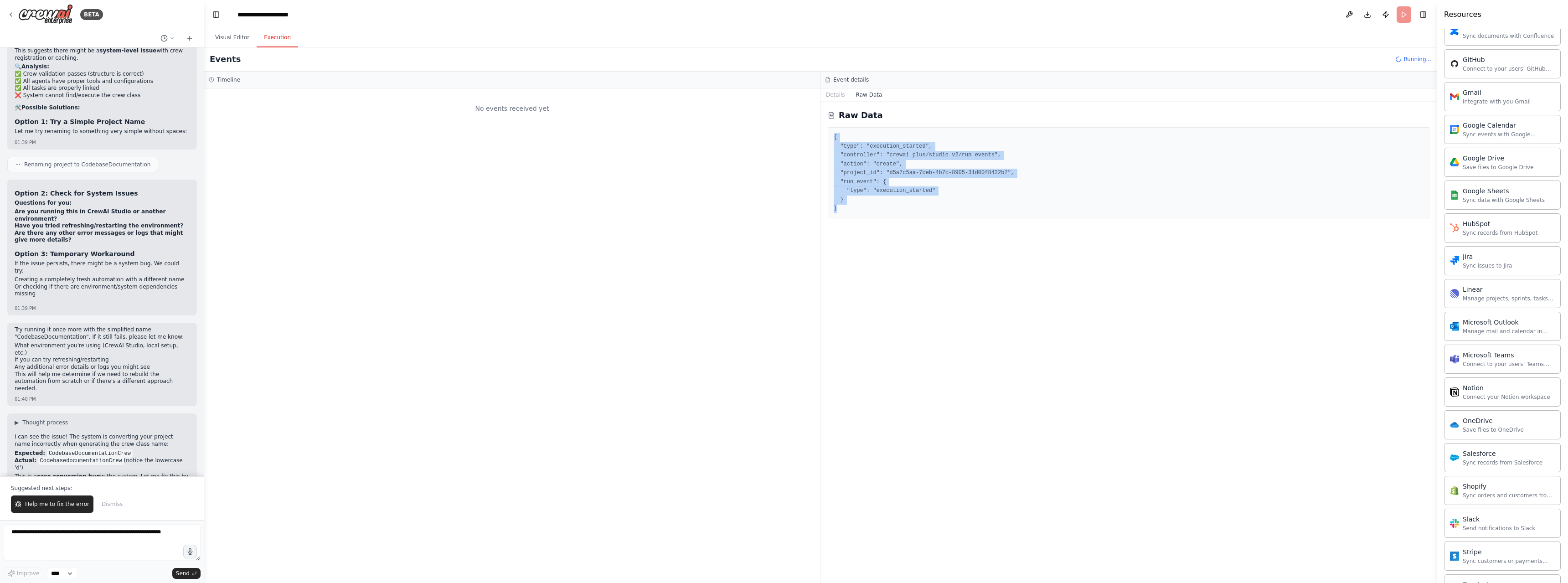
drag, startPoint x: 843, startPoint y: 209, endPoint x: 828, endPoint y: 132, distance: 78.4
click at [828, 132] on div "{ "type": "execution_started", "controller": "crewai_plus/studio_v2/run_events"…" at bounding box center [1129, 173] width 602 height 92
copy pre "{ "type": "execution_started", "controller": "crewai_plus/studio_v2/run_events"…"
click at [144, 531] on textarea at bounding box center [102, 542] width 197 height 36
paste textarea "**********"
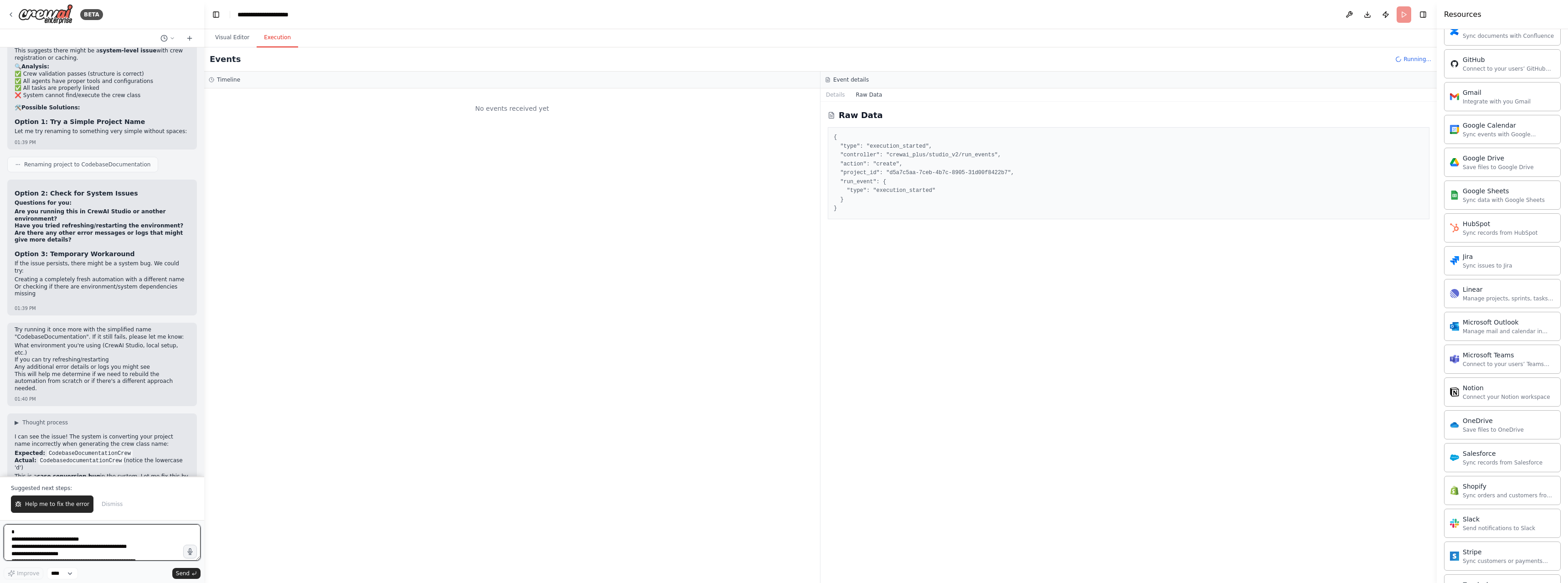
scroll to position [33, 0]
type textarea "**********"
click at [191, 571] on button "Send" at bounding box center [187, 573] width 29 height 10
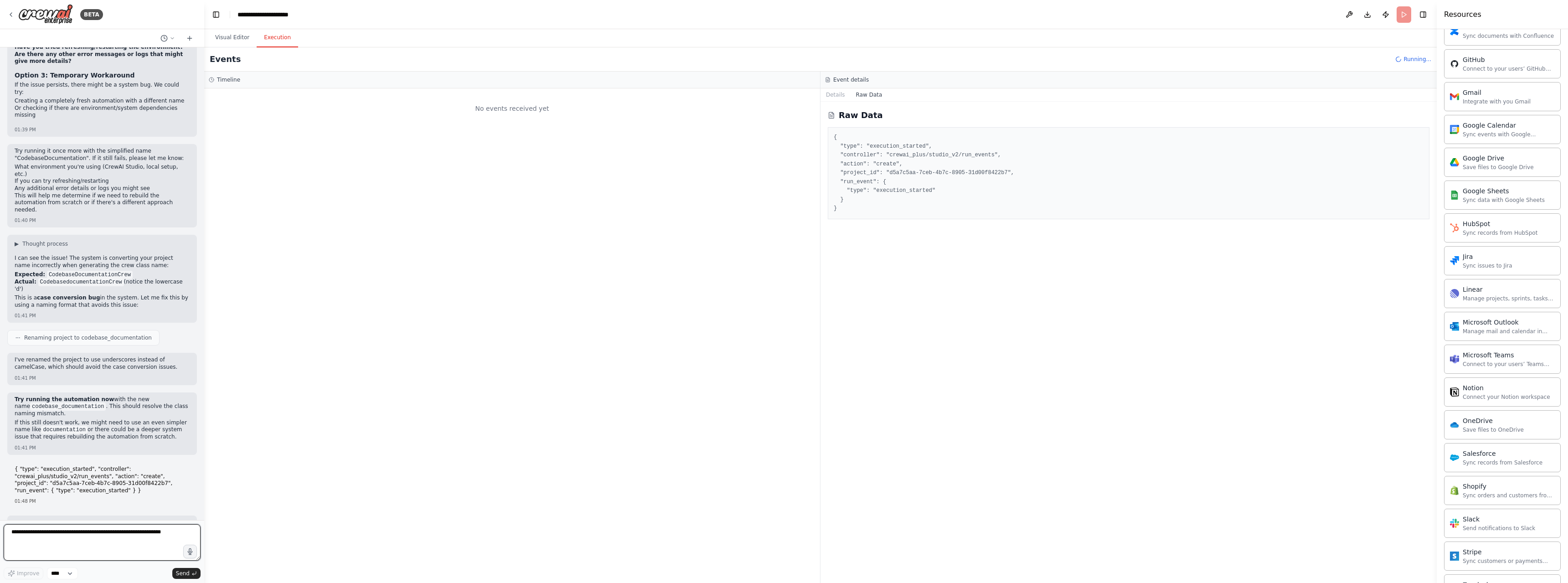
scroll to position [5633, 0]
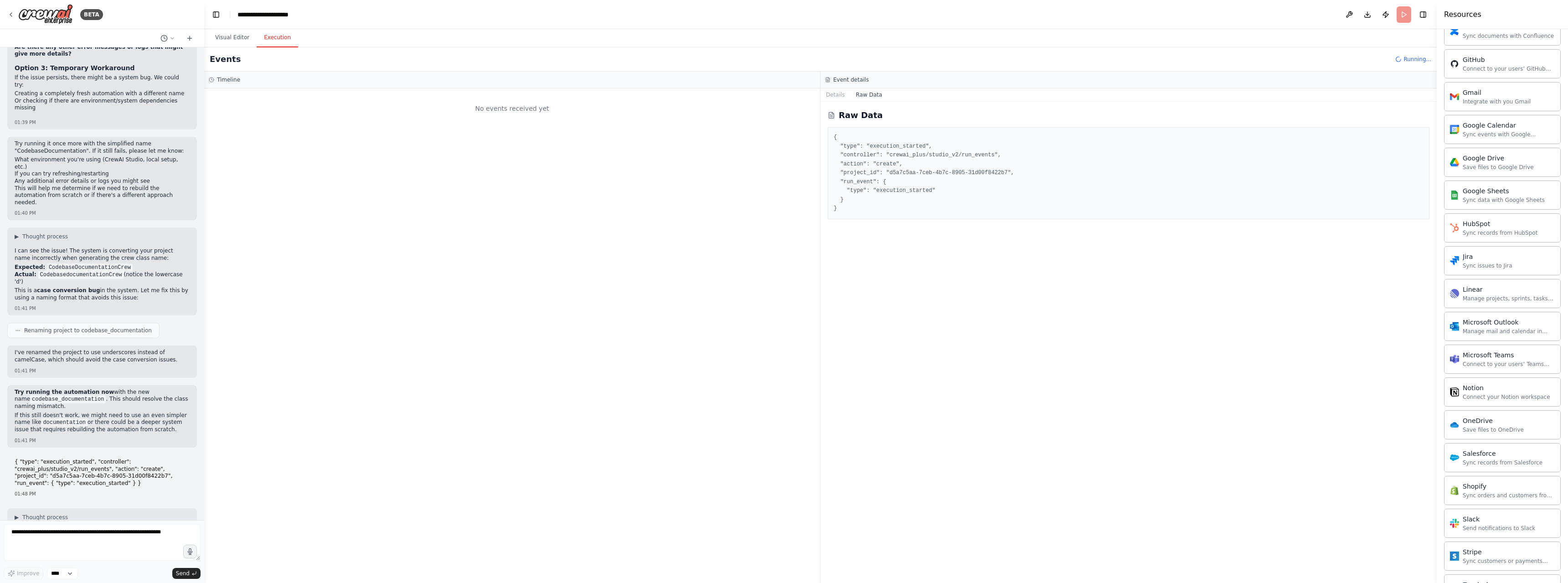
drag, startPoint x: 95, startPoint y: 451, endPoint x: 108, endPoint y: 485, distance: 36.4
click at [837, 96] on button "Details" at bounding box center [836, 94] width 30 height 12
click at [860, 96] on button "Raw Data" at bounding box center [869, 94] width 37 height 12
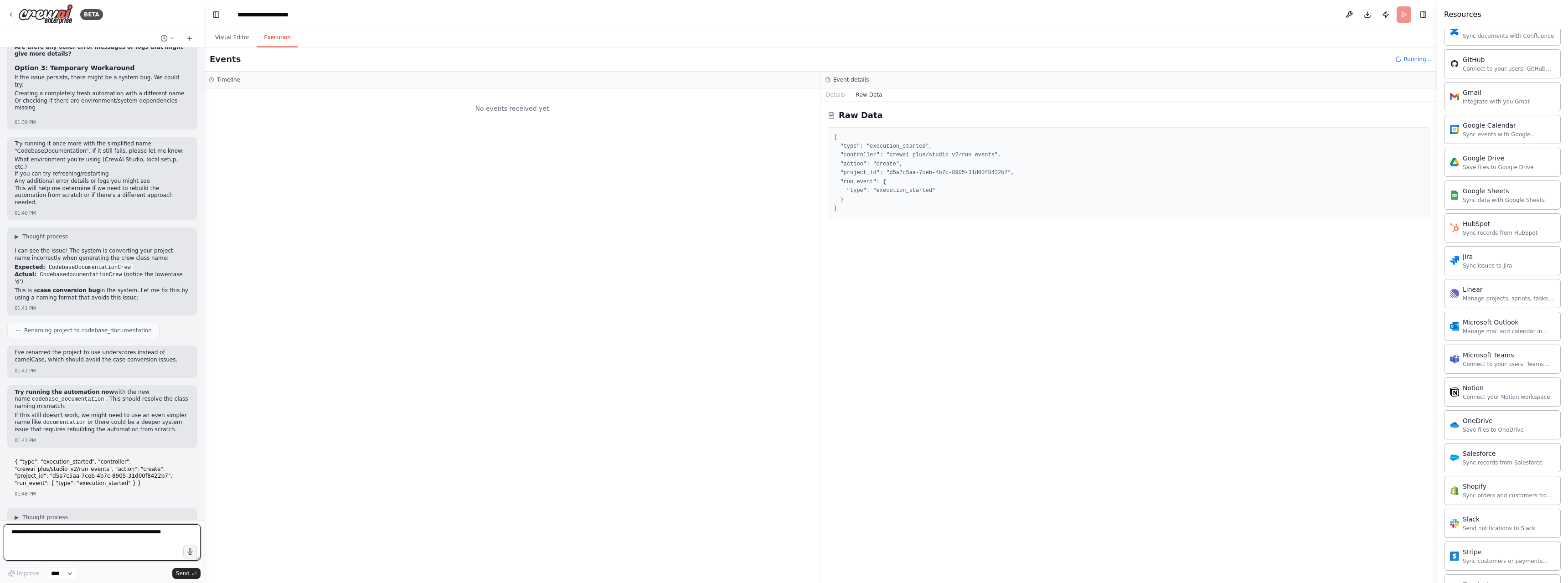
click at [81, 538] on textarea at bounding box center [102, 542] width 197 height 36
type textarea "**********"
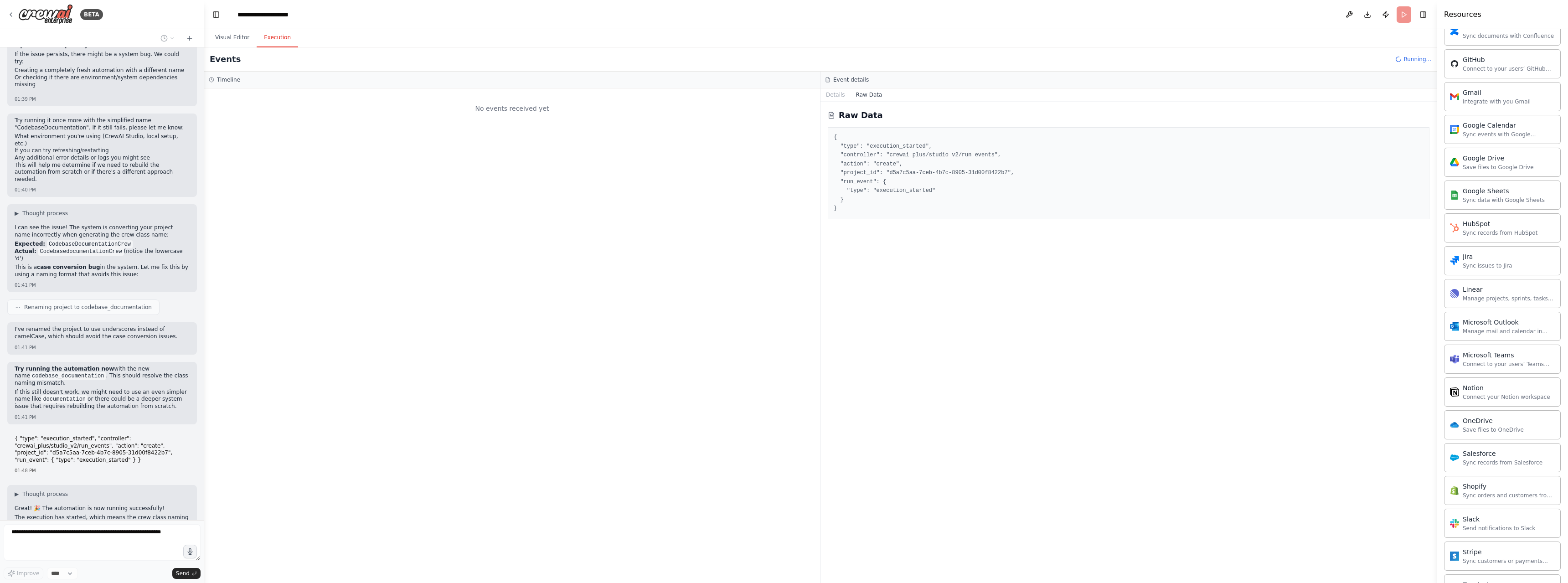
scroll to position [5688, 0]
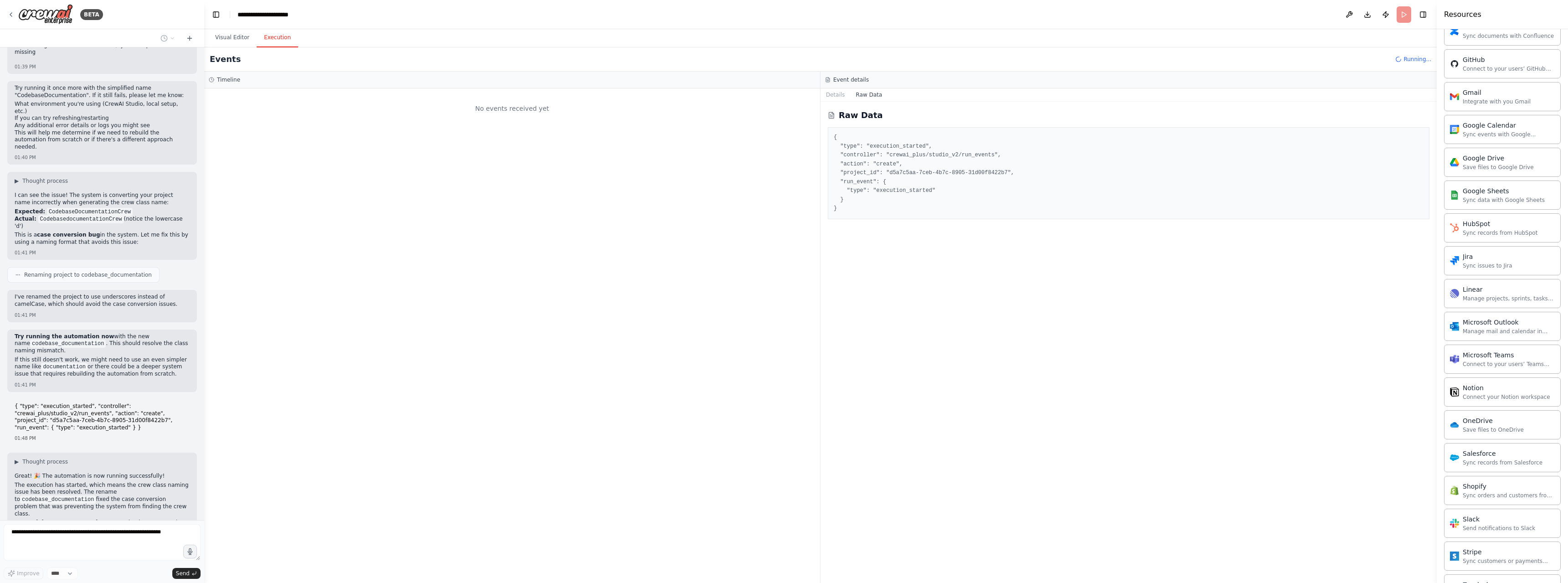
click at [783, 495] on div "No events received yet" at bounding box center [512, 335] width 616 height 494
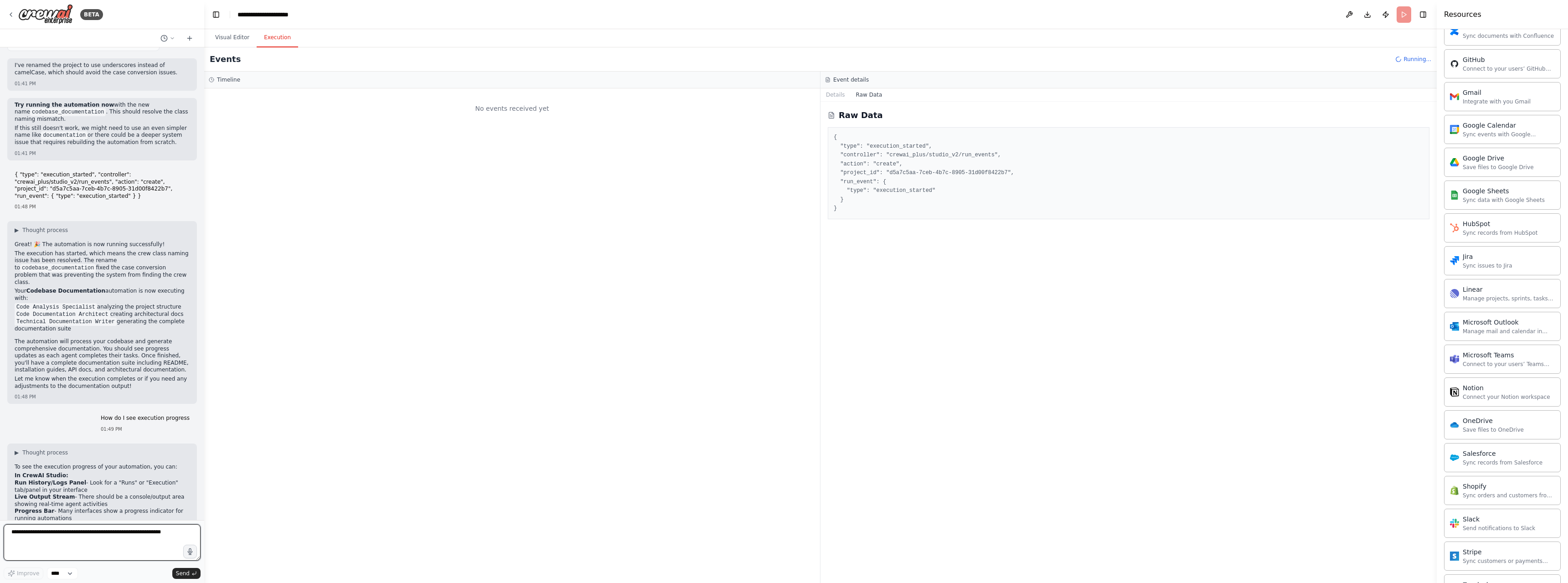
scroll to position [5927, 0]
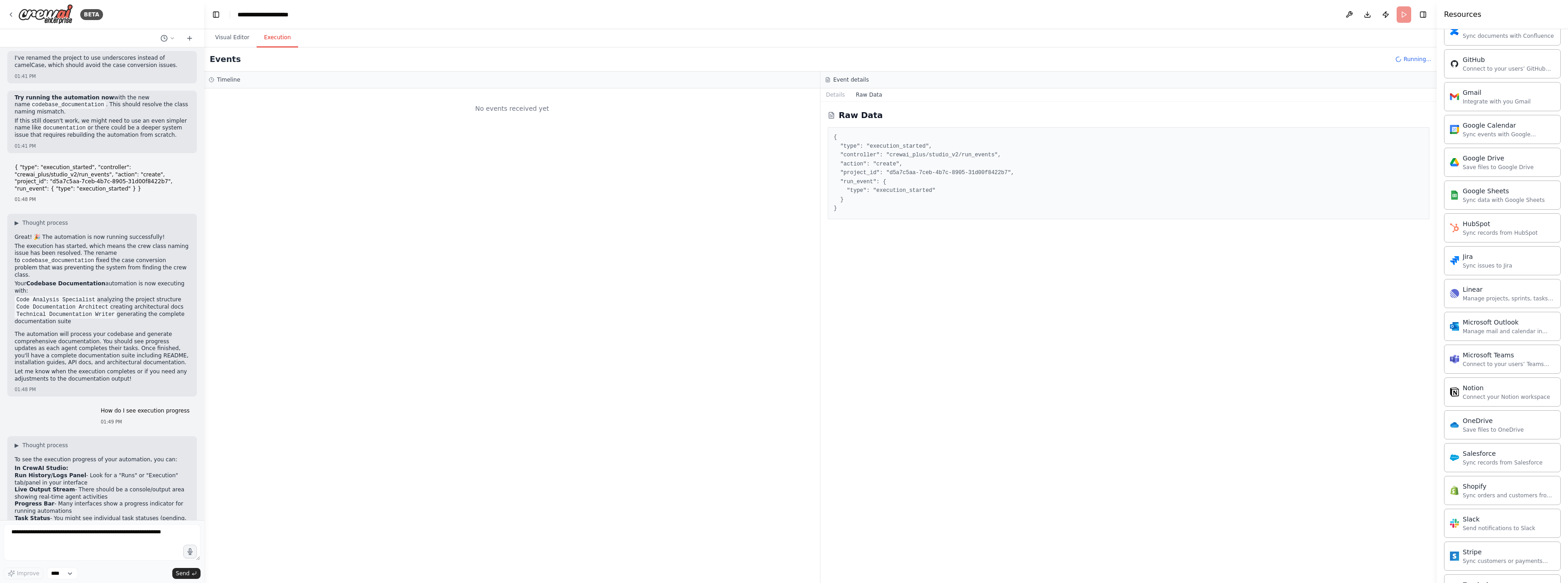
drag, startPoint x: 83, startPoint y: 312, endPoint x: 128, endPoint y: 316, distance: 45.2
click at [128, 487] on li "Live Output Stream - There should be a console/output area showing real-time ag…" at bounding box center [102, 493] width 175 height 14
click at [835, 94] on button "Details" at bounding box center [836, 94] width 30 height 12
click at [866, 96] on button "Raw Data" at bounding box center [869, 94] width 37 height 12
drag, startPoint x: 76, startPoint y: 295, endPoint x: 177, endPoint y: 298, distance: 101.0
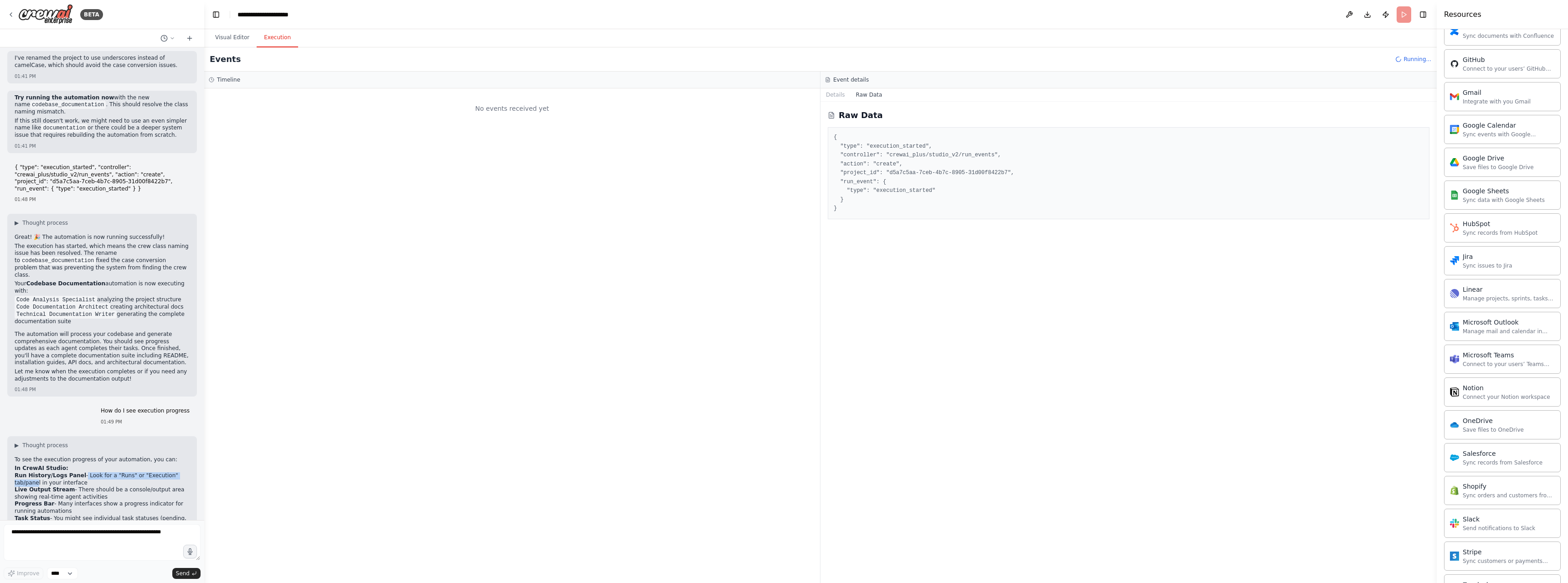
click at [177, 472] on li "Run History/Logs Panel - Look for a "Runs" or "Execution" tab/panel in your int…" at bounding box center [102, 479] width 175 height 14
drag, startPoint x: 95, startPoint y: 310, endPoint x: 335, endPoint y: 274, distance: 242.7
click at [122, 487] on li "Live Output Stream - There should be a console/output area showing real-time ag…" at bounding box center [102, 493] width 175 height 14
click at [837, 98] on button "Details" at bounding box center [836, 94] width 30 height 12
click at [862, 96] on button "Raw Data" at bounding box center [869, 94] width 37 height 12
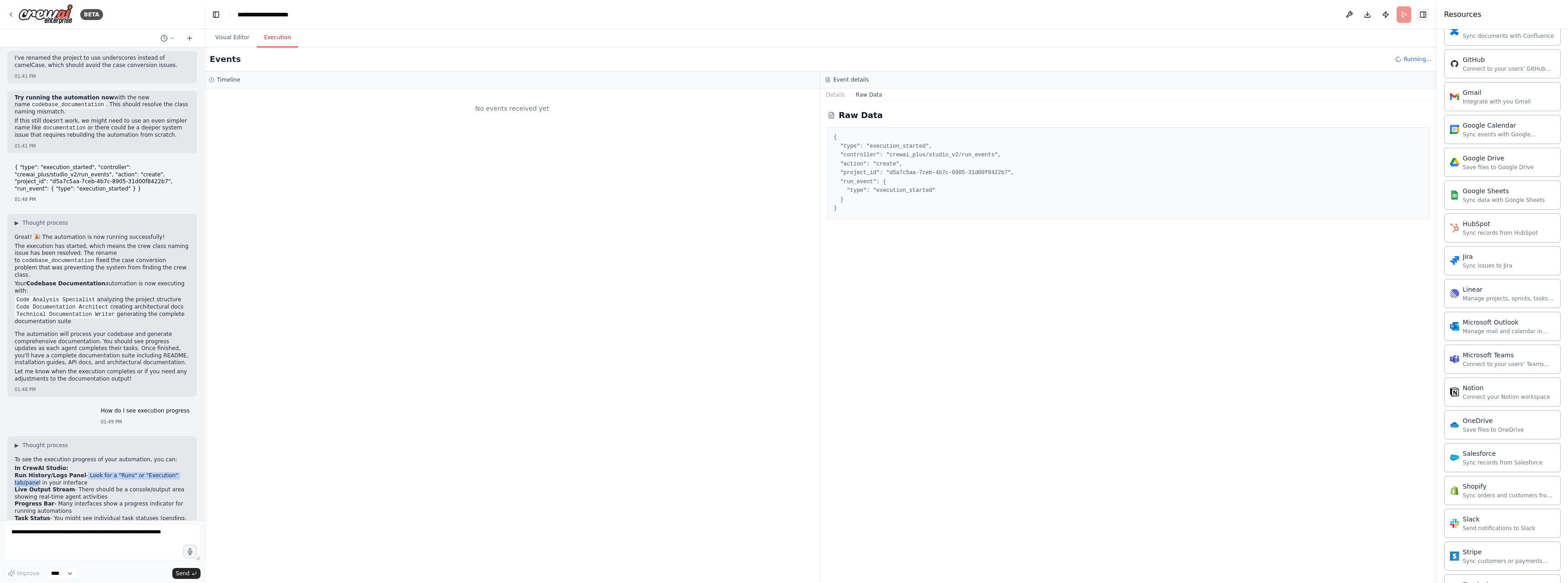
click at [1421, 16] on button "Toggle Right Sidebar" at bounding box center [1423, 14] width 12 height 12
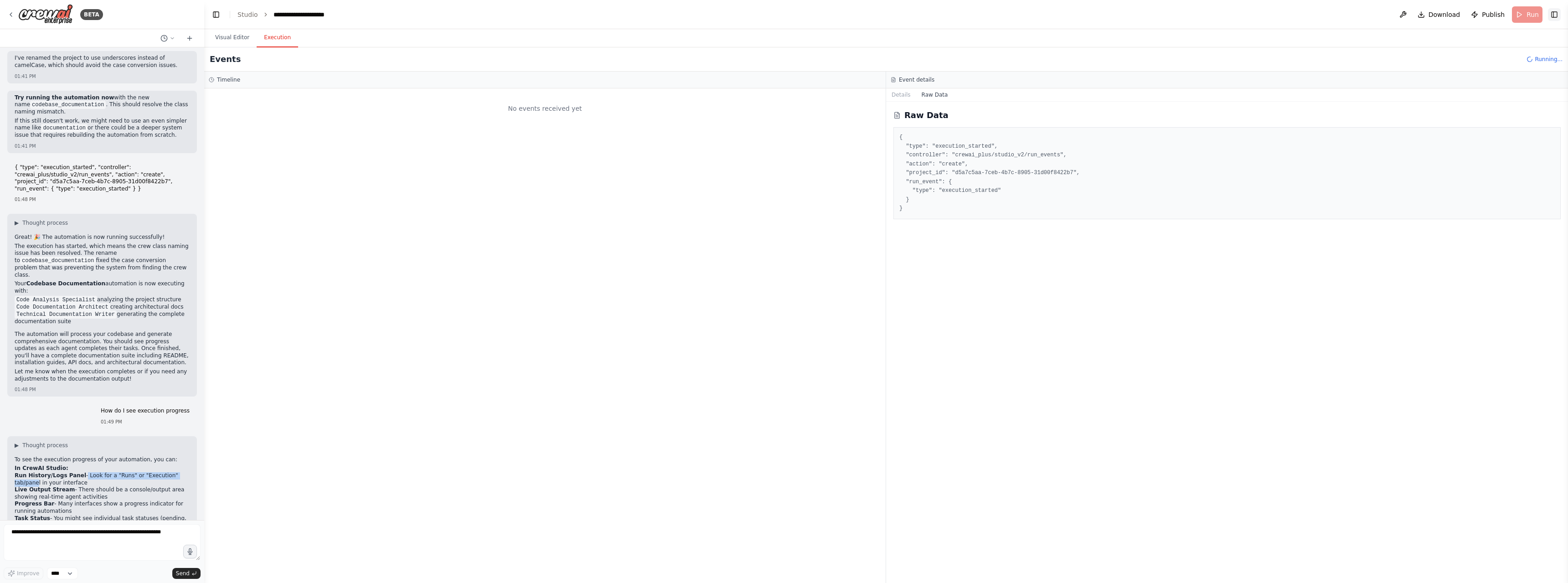
click at [1556, 15] on button "Toggle Right Sidebar" at bounding box center [1554, 14] width 12 height 12
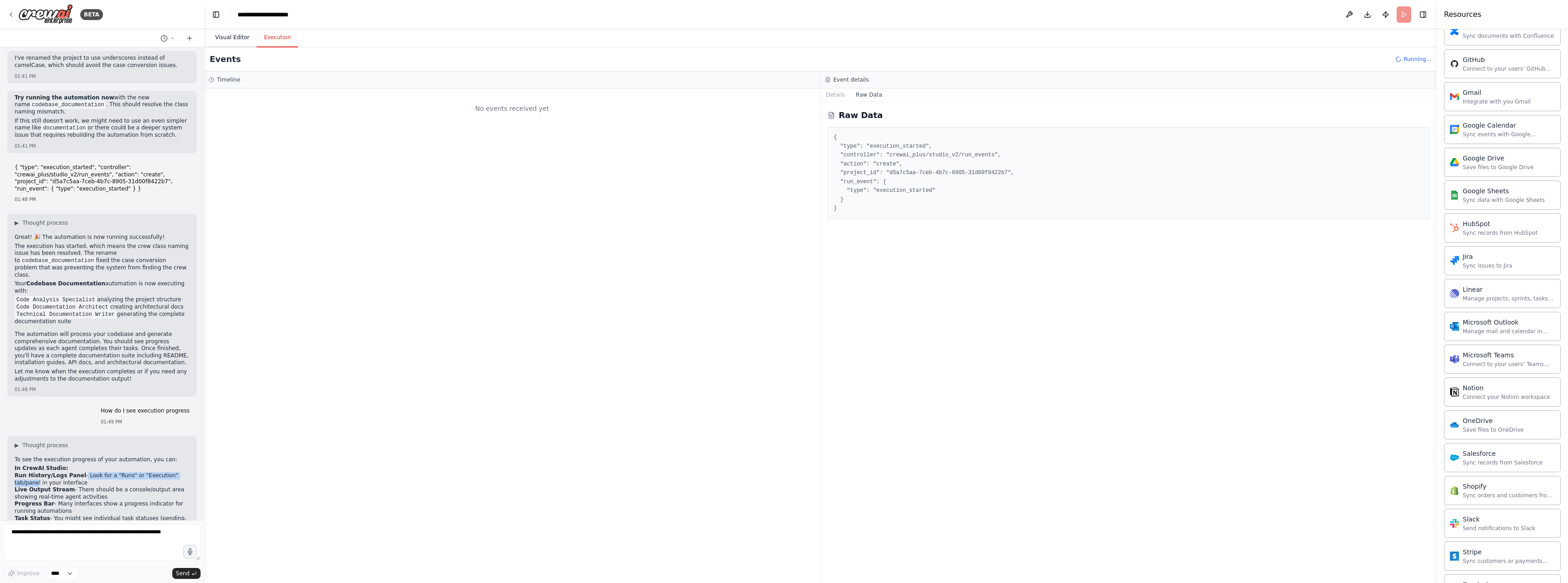
click at [236, 37] on button "Visual Editor" at bounding box center [231, 38] width 49 height 19
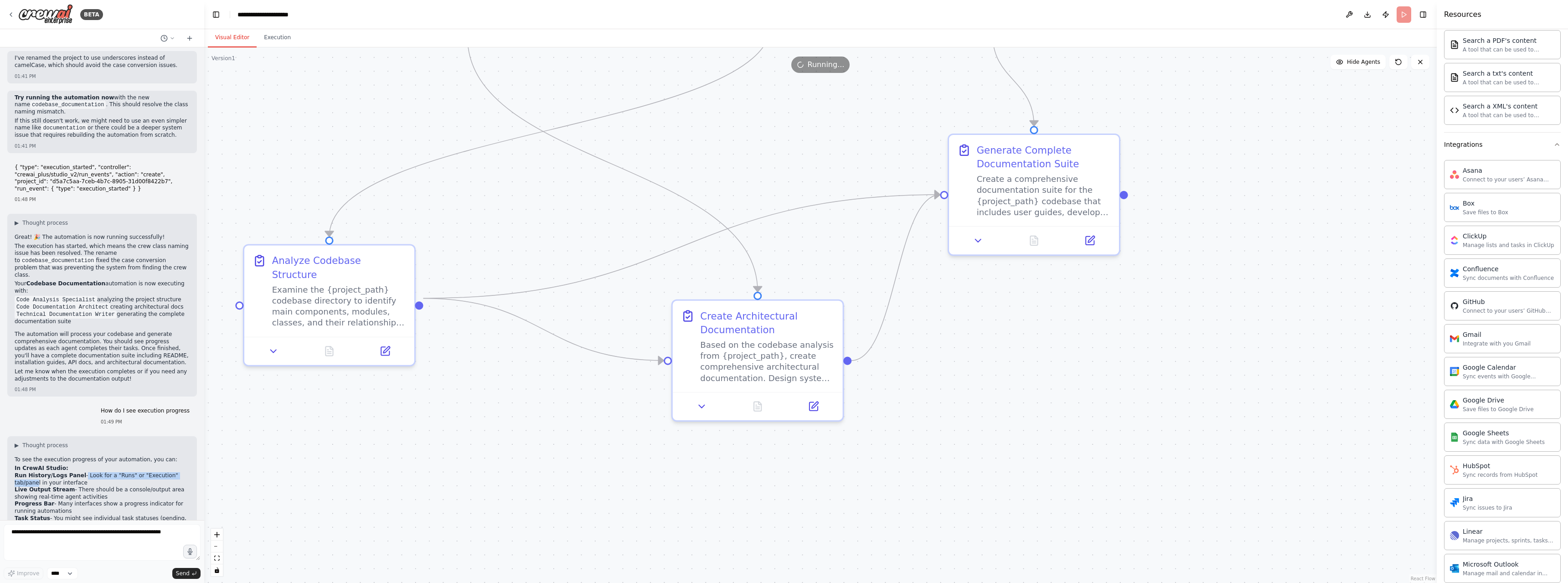
scroll to position [373, 0]
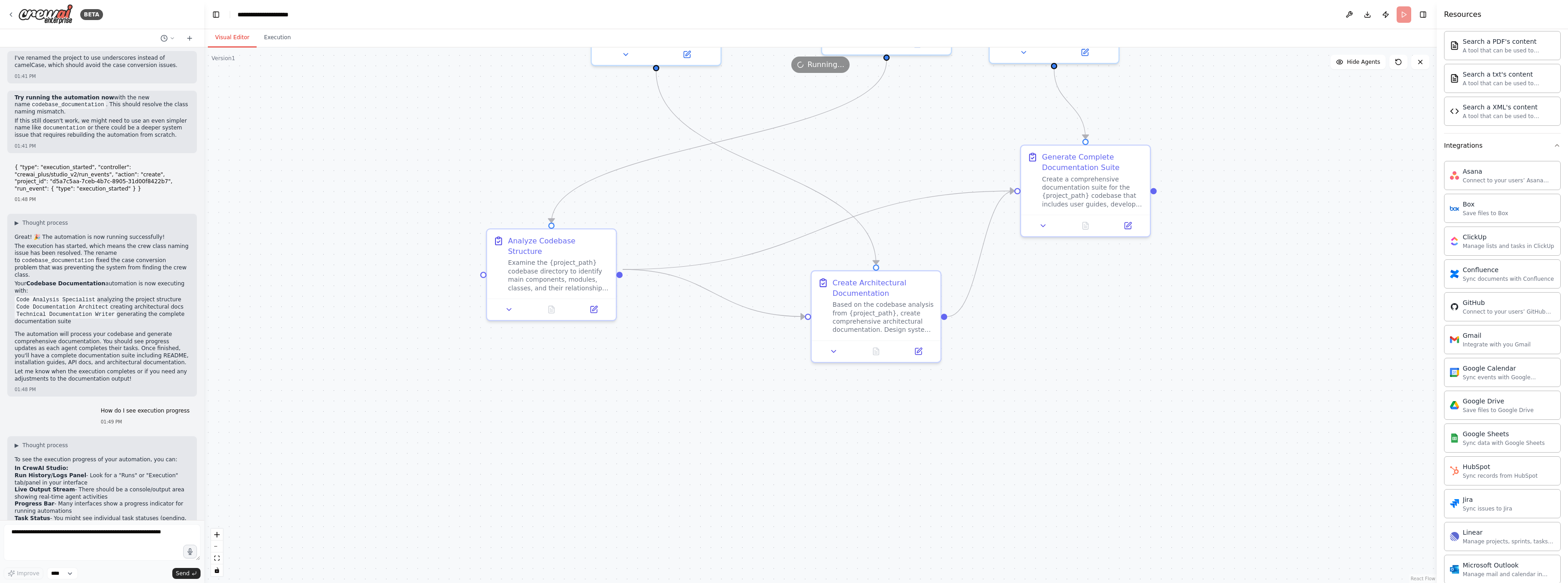
drag, startPoint x: 1237, startPoint y: 175, endPoint x: 1200, endPoint y: 258, distance: 90.9
drag, startPoint x: 1200, startPoint y: 258, endPoint x: 1232, endPoint y: 188, distance: 77.0
click at [1232, 188] on div ".deletable-edge-delete-btn { width: 20px; height: 20px; border: 0px solid #ffff…" at bounding box center [820, 315] width 1233 height 535
drag, startPoint x: 1198, startPoint y: 130, endPoint x: 1193, endPoint y: 149, distance: 19.6
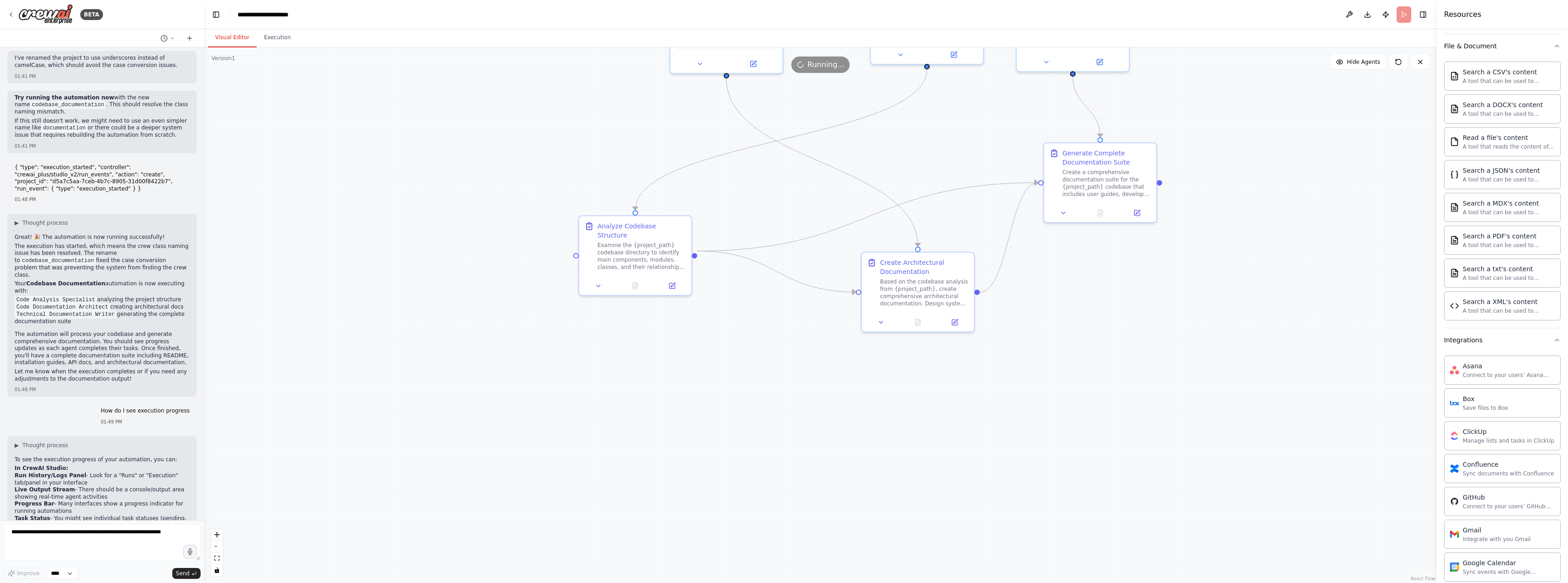
scroll to position [168, 0]
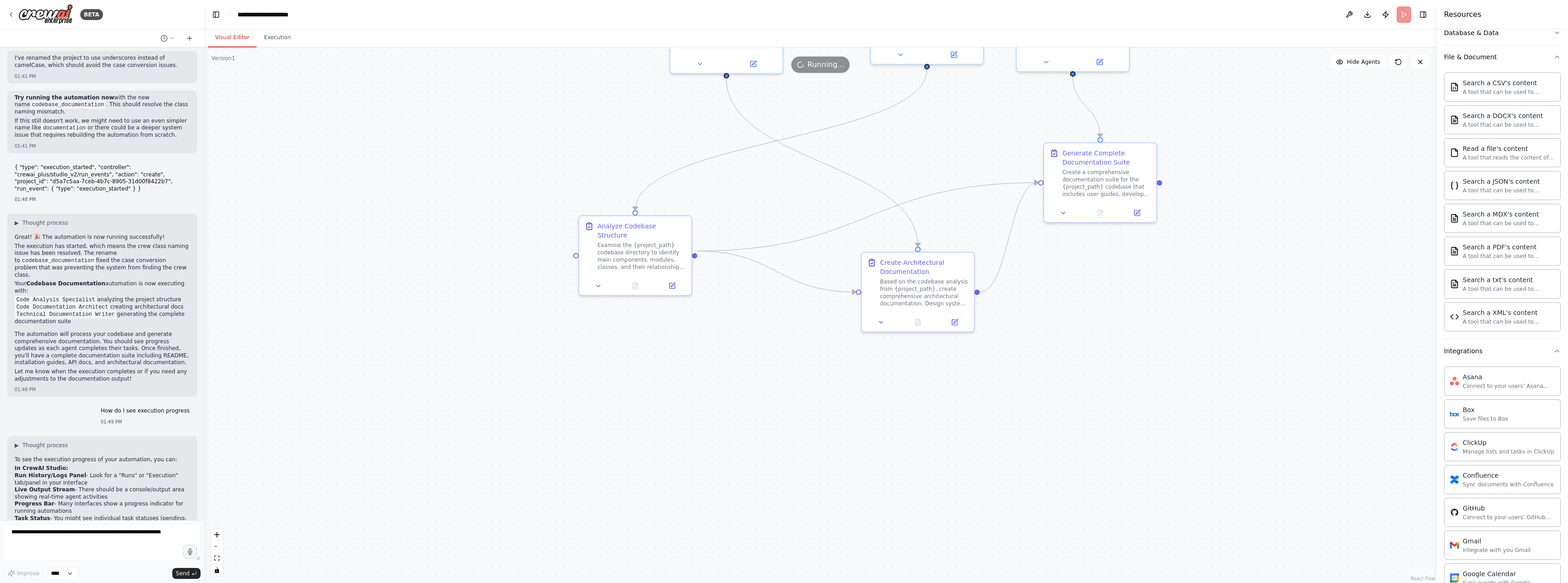
click at [1334, 231] on div ".deletable-edge-delete-btn { width: 20px; height: 20px; border: 0px solid #ffff…" at bounding box center [820, 315] width 1233 height 535
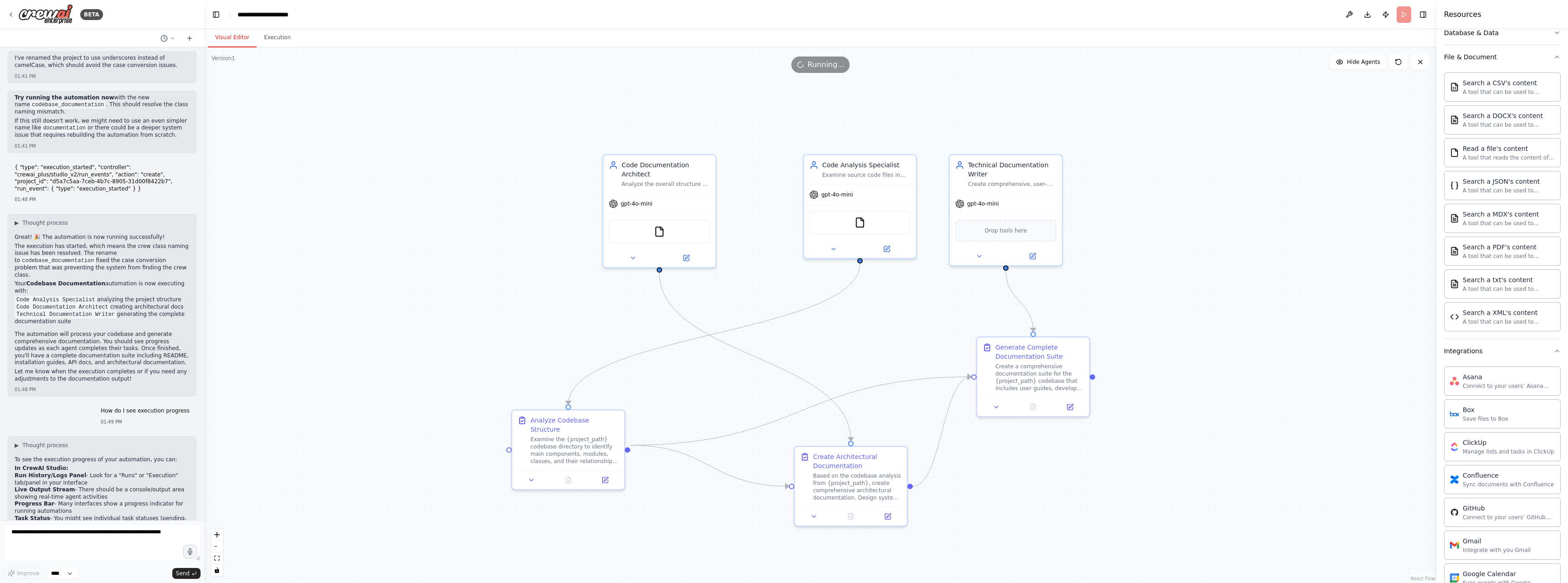
drag, startPoint x: 1297, startPoint y: 197, endPoint x: 1229, endPoint y: 392, distance: 206.5
click at [1229, 392] on div ".deletable-edge-delete-btn { width: 20px; height: 20px; border: 0px solid #ffff…" at bounding box center [820, 315] width 1233 height 535
click at [1006, 185] on div "Create comprehensive, user-friendly documentation for {project_name} including …" at bounding box center [1012, 184] width 89 height 8
click at [992, 188] on div "Technical Documentation Writer Create comprehensive, user-friendly documentatio…" at bounding box center [1006, 173] width 112 height 38
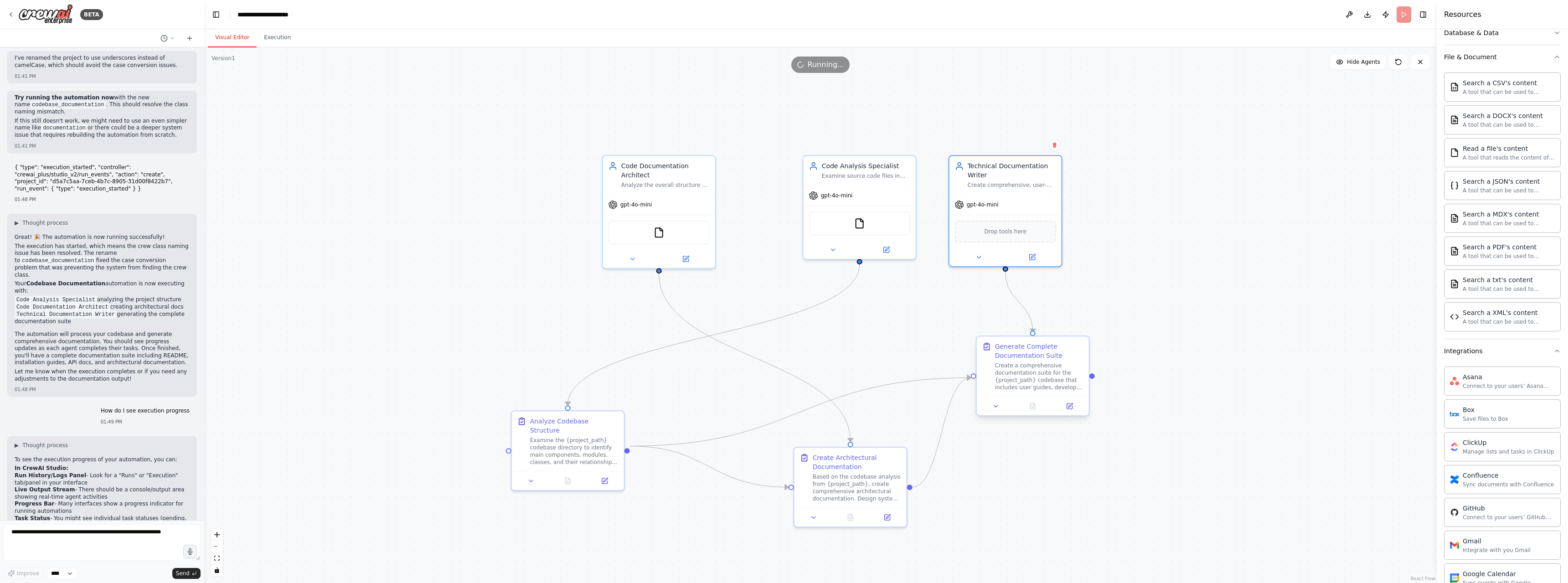
click at [1035, 364] on div "Create a comprehensive documentation suite for the {project_path} codebase that…" at bounding box center [1039, 376] width 89 height 30
click at [1068, 407] on icon at bounding box center [1070, 407] width 6 height 6
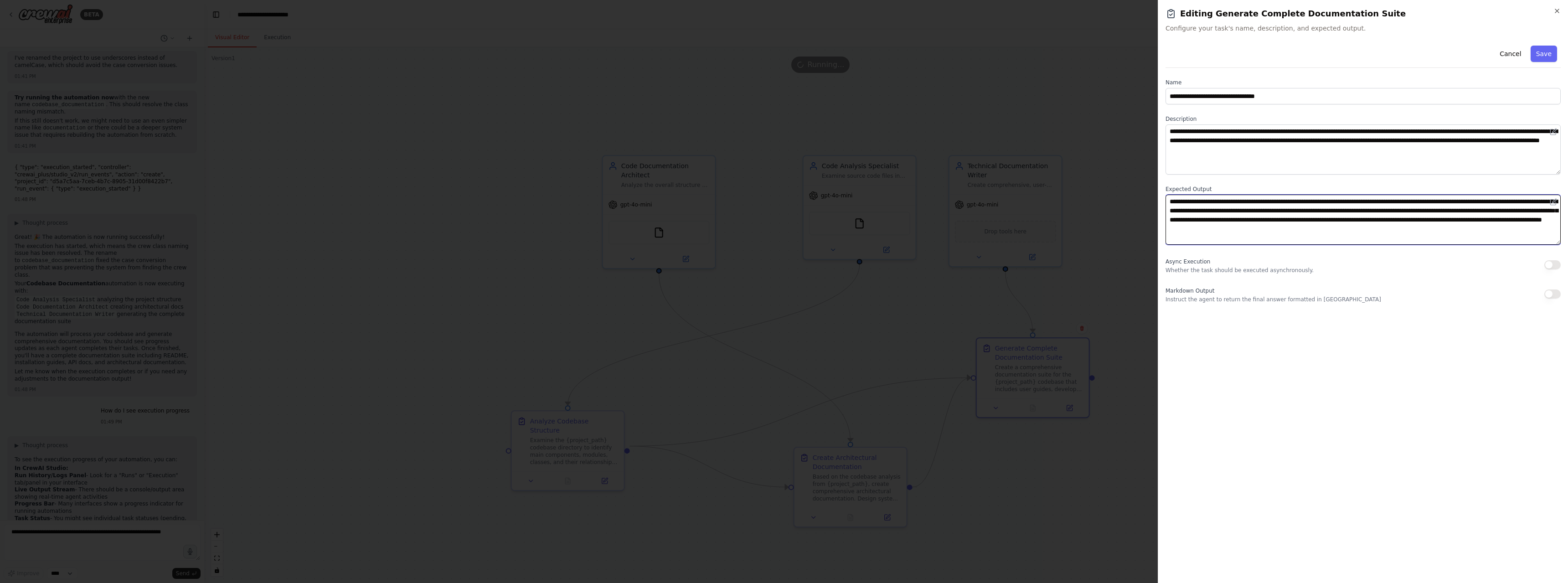
drag, startPoint x: 1183, startPoint y: 203, endPoint x: 1335, endPoint y: 232, distance: 154.7
click at [1335, 232] on textarea "**********" at bounding box center [1363, 219] width 395 height 50
click at [1103, 151] on div at bounding box center [784, 292] width 1568 height 583
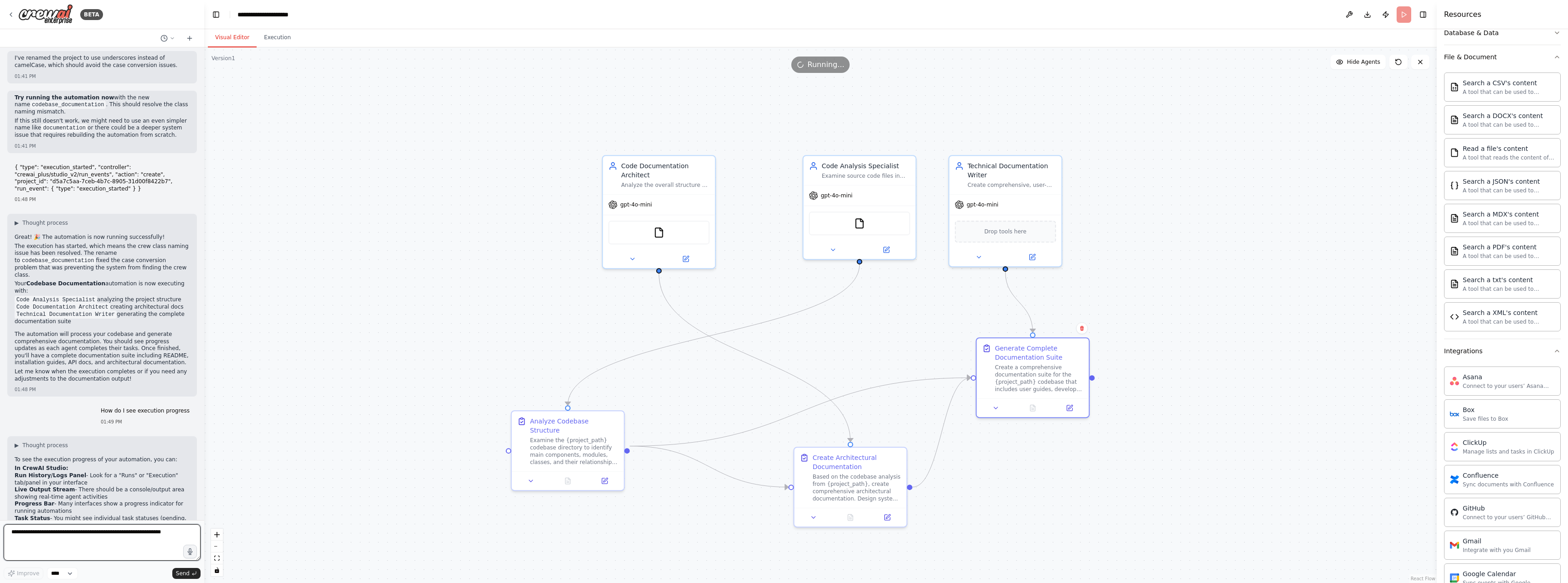
click at [90, 533] on textarea at bounding box center [102, 542] width 197 height 36
drag, startPoint x: 36, startPoint y: 440, endPoint x: 76, endPoint y: 452, distance: 41.8
drag, startPoint x: 48, startPoint y: 458, endPoint x: 269, endPoint y: 480, distance: 222.1
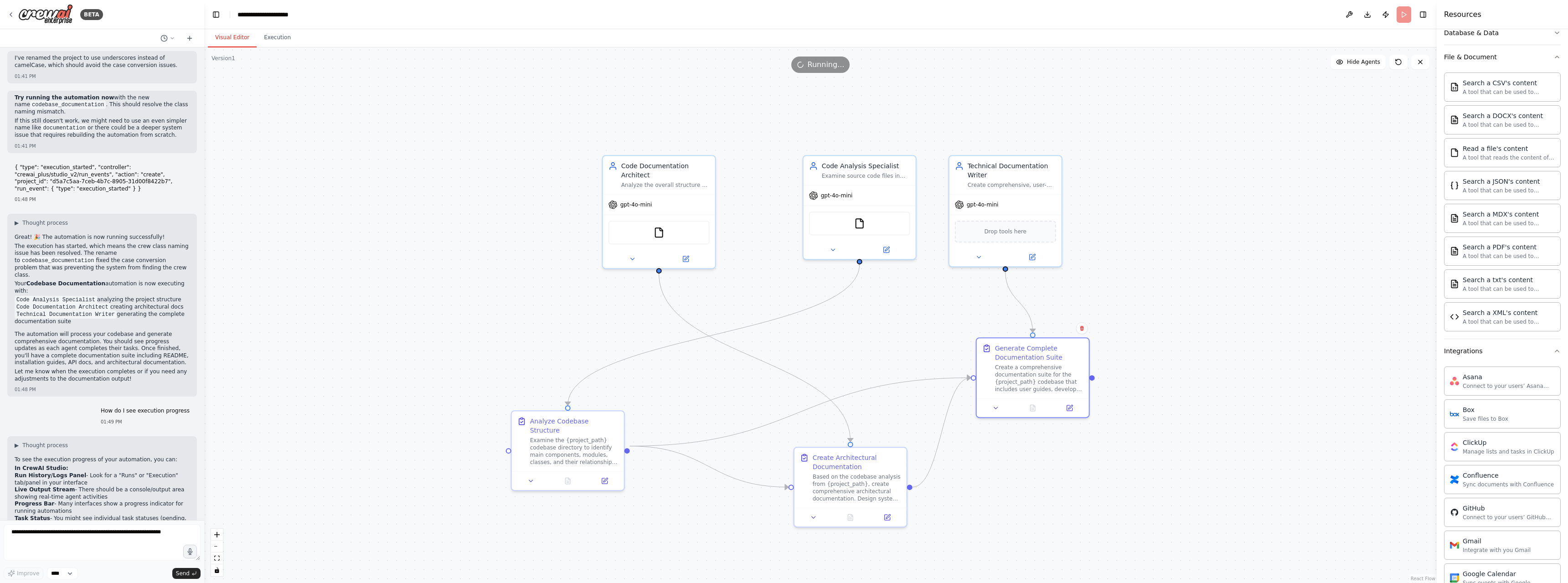
click at [281, 36] on button "Execution" at bounding box center [277, 38] width 42 height 19
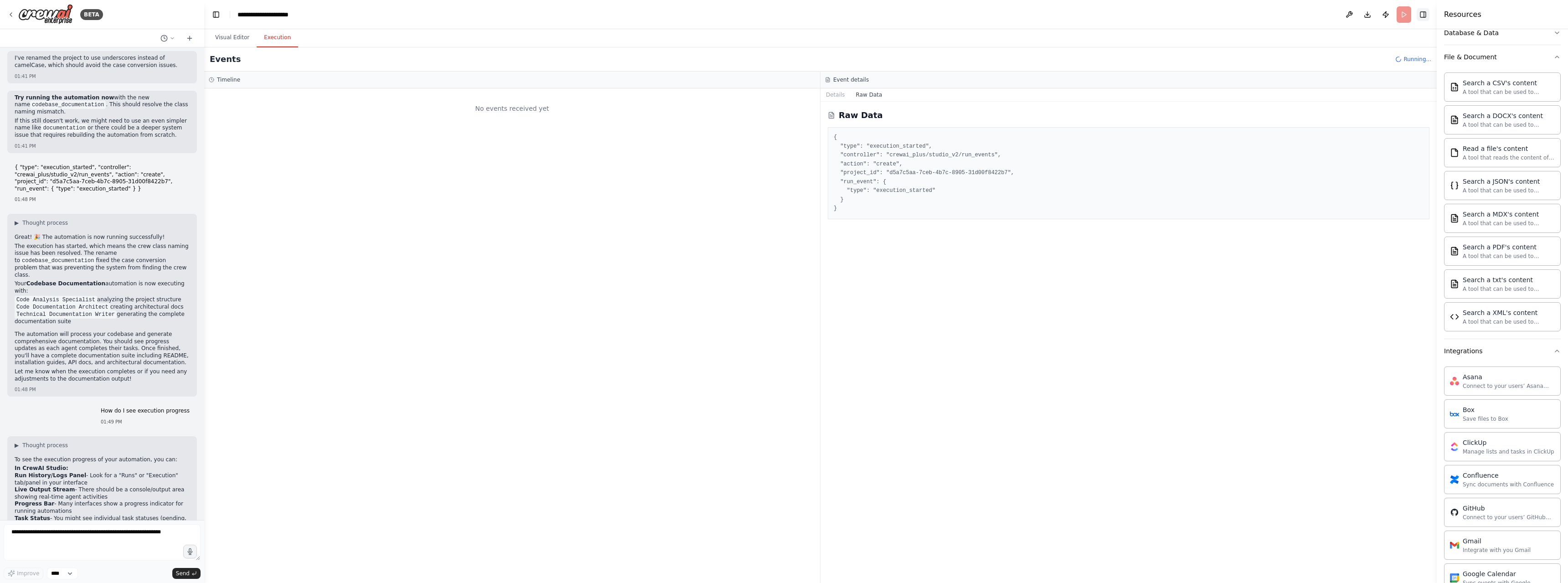
click at [1423, 14] on button "Toggle Right Sidebar" at bounding box center [1423, 14] width 12 height 12
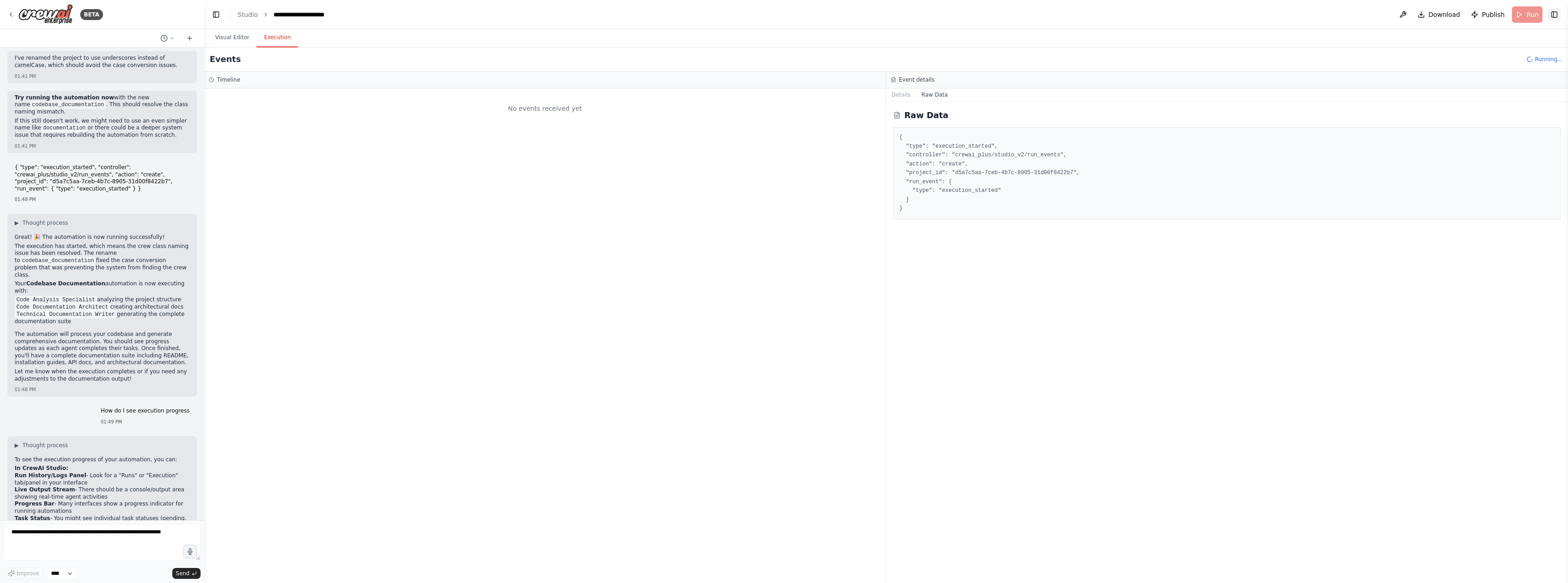
click at [1552, 15] on button "Toggle Right Sidebar" at bounding box center [1554, 14] width 12 height 12
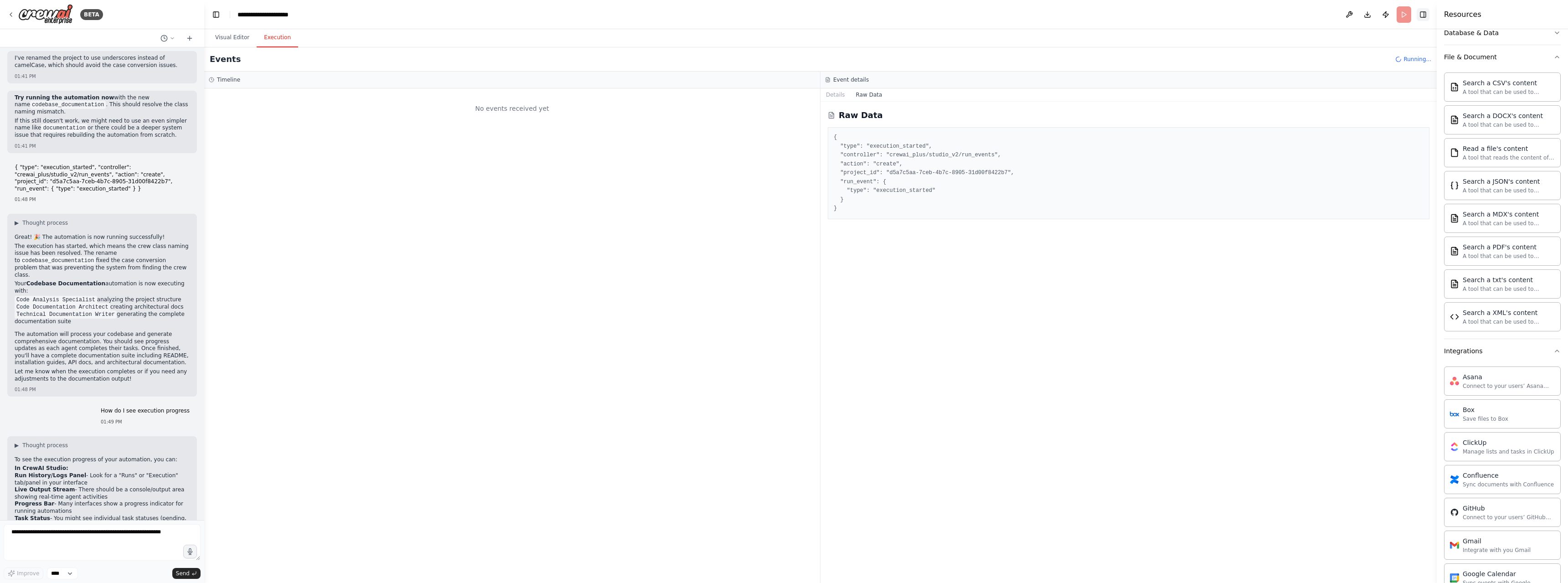
click at [1552, 15] on div "BETA Hello! I'm the CrewAI assistant. What kind of automation do you want to bu…" at bounding box center [784, 292] width 1568 height 583
drag, startPoint x: 58, startPoint y: 362, endPoint x: 82, endPoint y: 352, distance: 26.0
click at [87, 456] on div "To see the execution progress of your automation, you can: In CrewAI Studio: Ru…" at bounding box center [102, 578] width 175 height 244
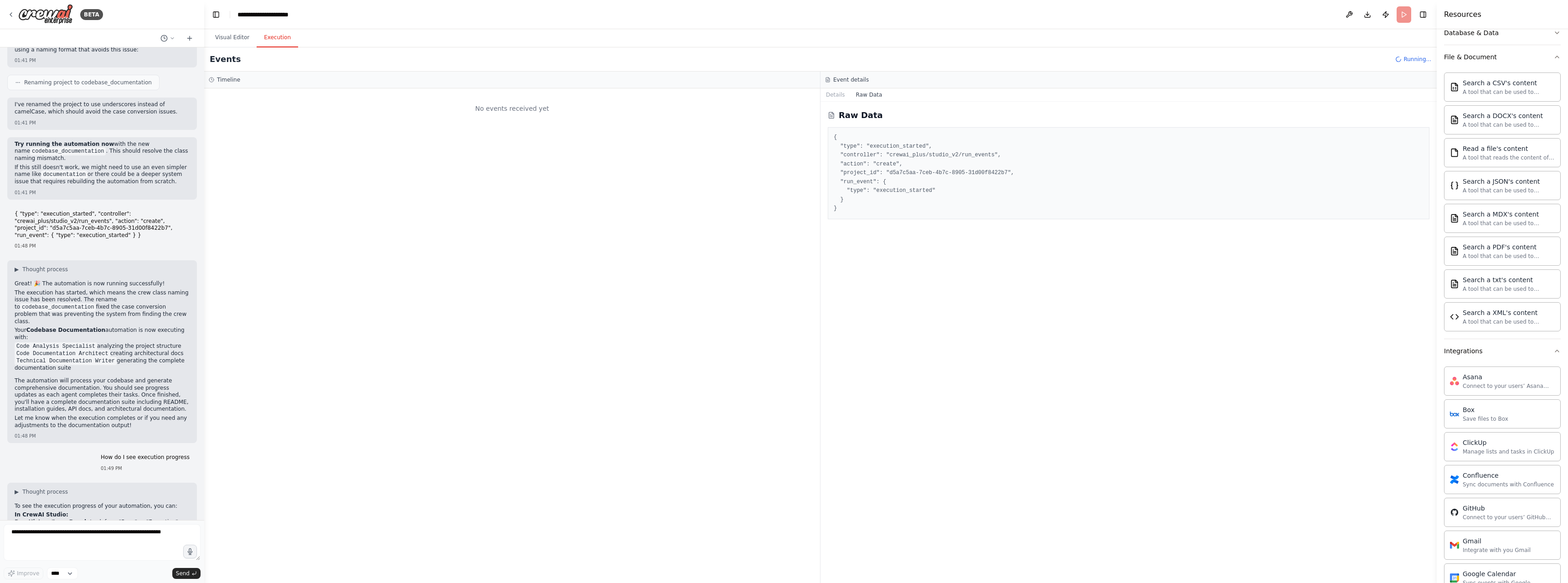
scroll to position [5927, 0]
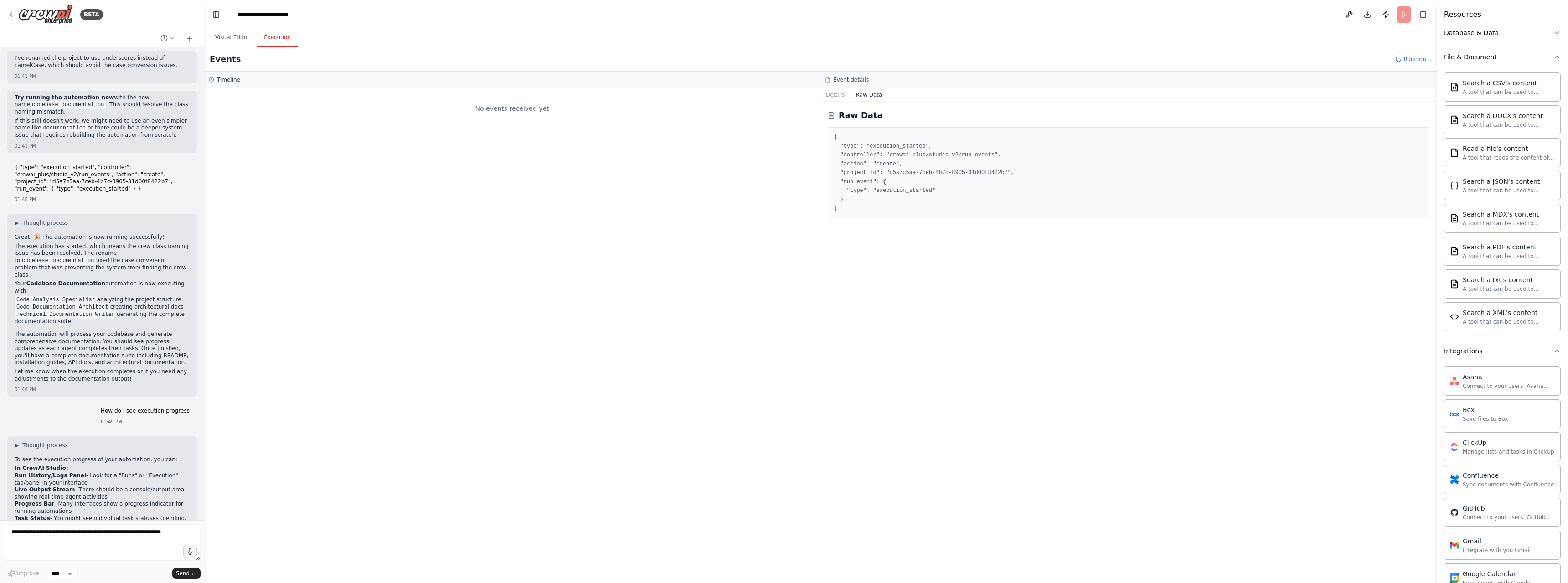
drag, startPoint x: 68, startPoint y: 301, endPoint x: 126, endPoint y: 303, distance: 58.0
click at [126, 472] on li "Run History/Logs Panel - Look for a "Runs" or "Execution" tab/panel in your int…" at bounding box center [102, 479] width 175 height 14
click at [276, 33] on button "Execution" at bounding box center [277, 38] width 42 height 19
click at [83, 487] on li "Live Output Stream - There should be a console/output area showing real-time ag…" at bounding box center [102, 493] width 175 height 14
click at [656, 135] on div "No events received yet" at bounding box center [512, 335] width 616 height 494
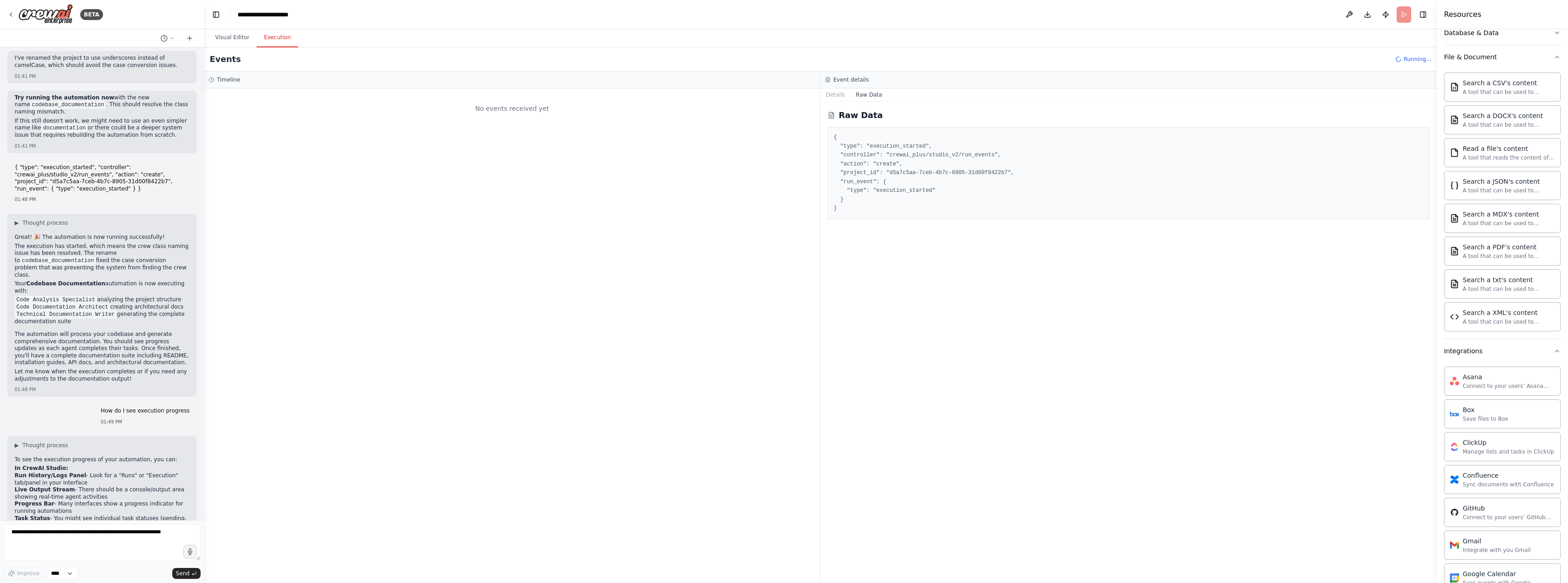
drag, startPoint x: 647, startPoint y: 133, endPoint x: 559, endPoint y: 56, distance: 116.9
click at [559, 56] on div "Events Running..." at bounding box center [820, 59] width 1233 height 24
click at [81, 533] on textarea at bounding box center [102, 542] width 197 height 36
type textarea "**********"
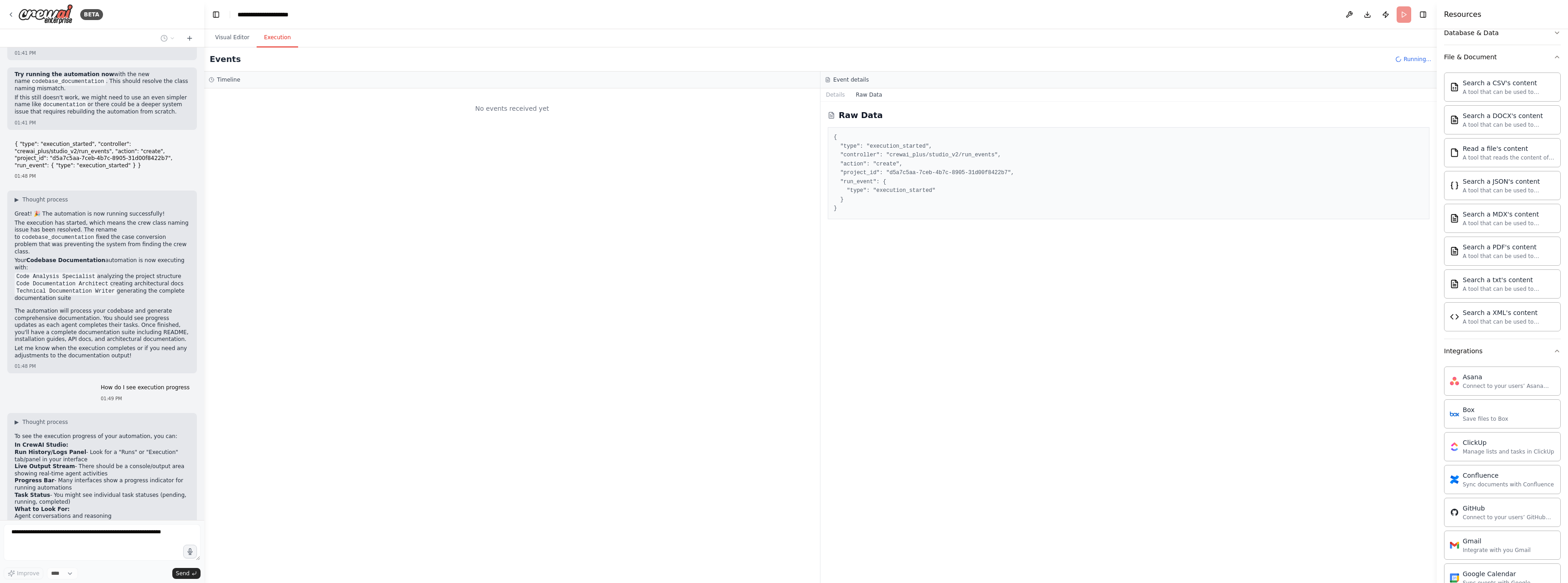
scroll to position [5982, 0]
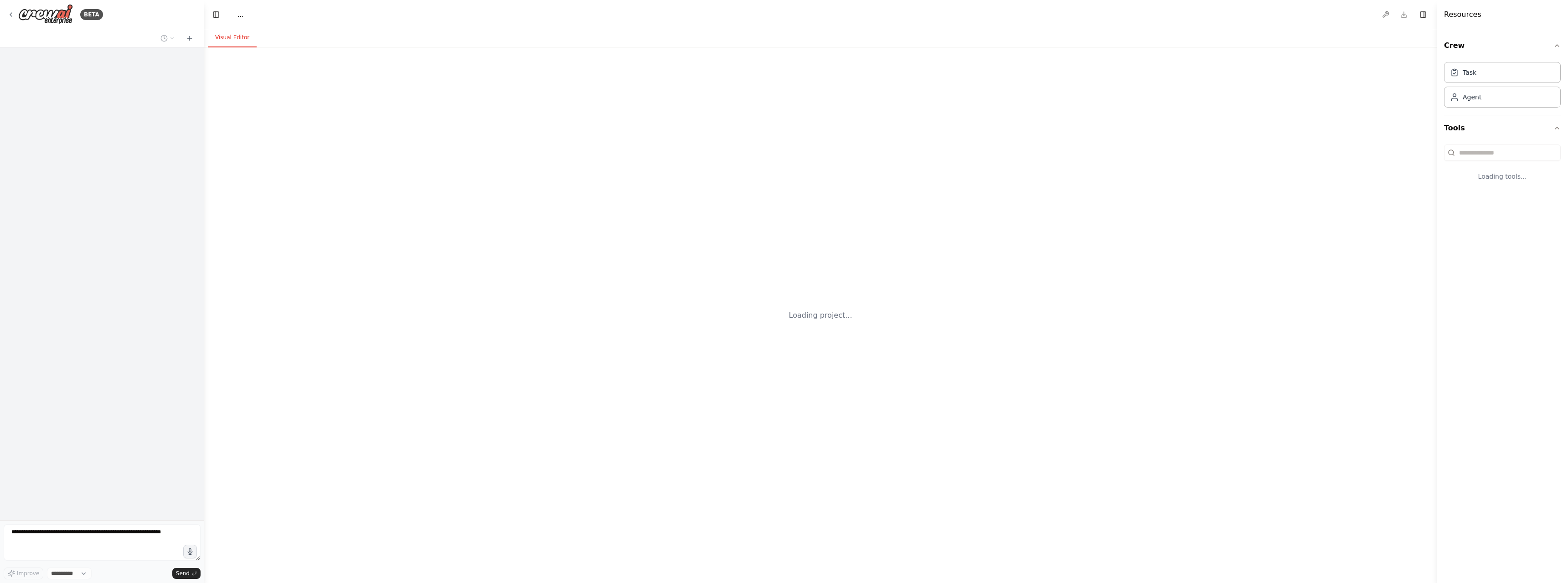
select select "****"
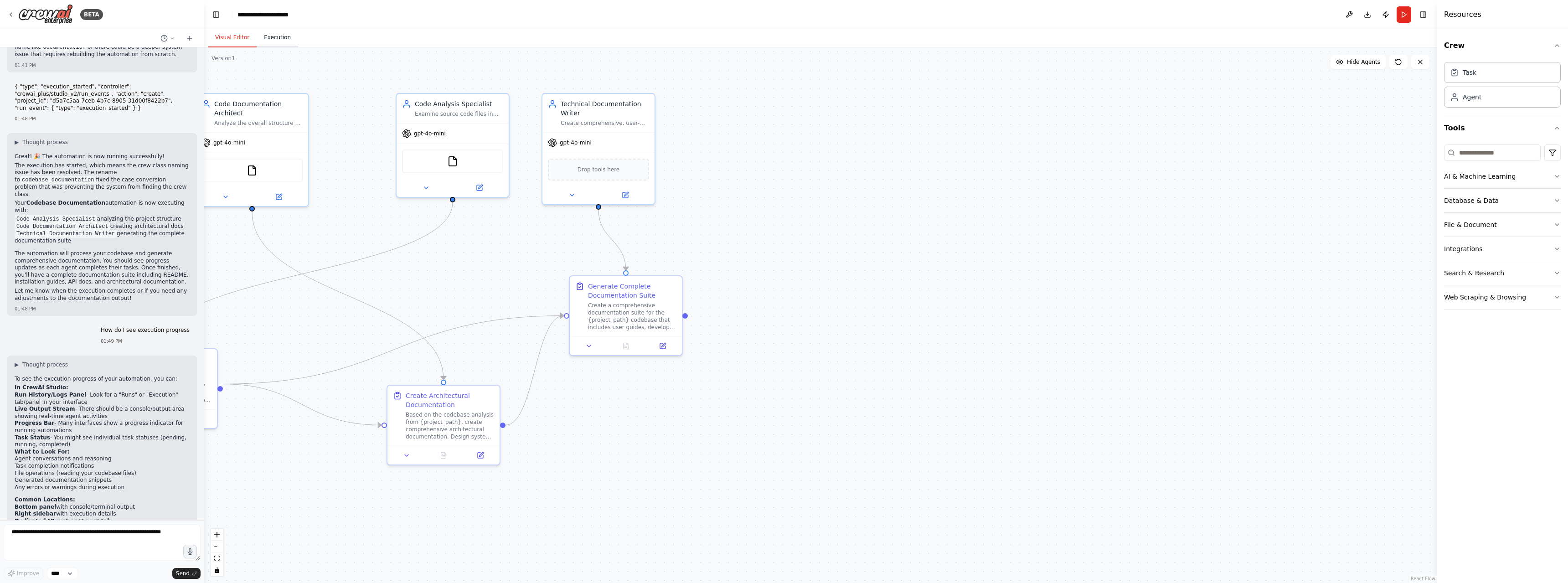
click at [272, 37] on button "Execution" at bounding box center [277, 38] width 42 height 19
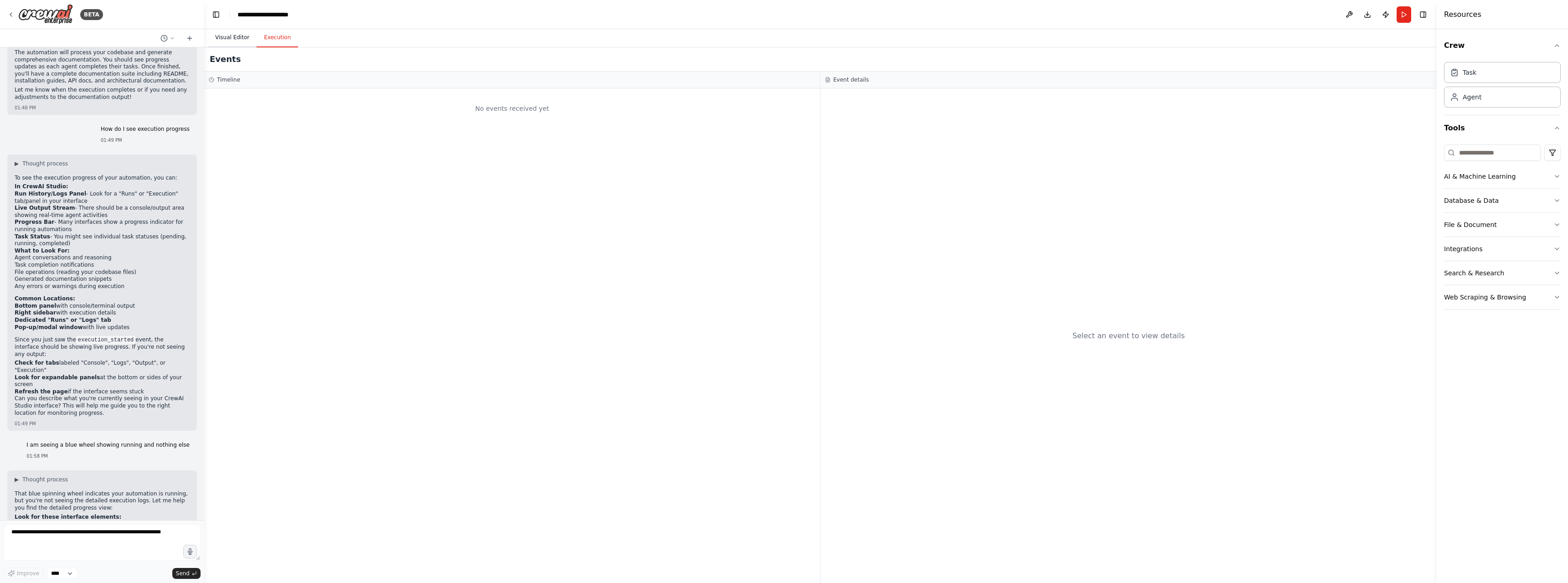
scroll to position [6216, 0]
click at [226, 39] on button "Visual Editor" at bounding box center [231, 38] width 49 height 19
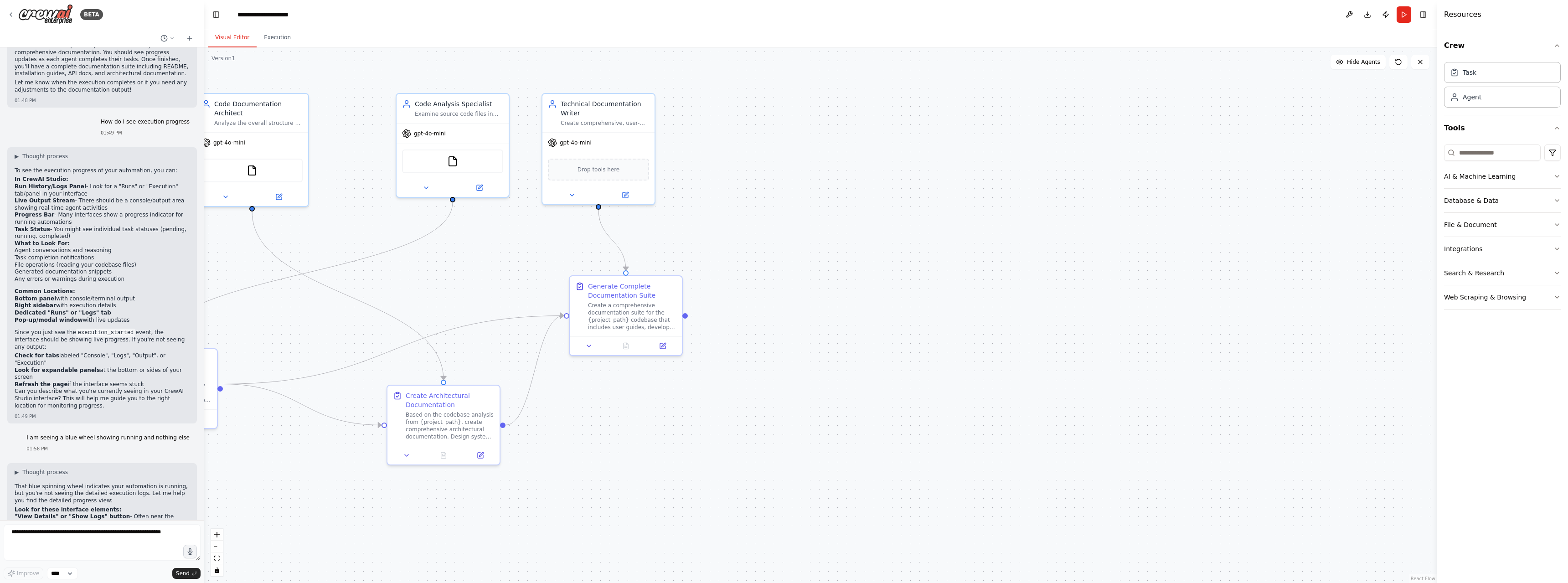
drag, startPoint x: 936, startPoint y: 445, endPoint x: 1089, endPoint y: 446, distance: 153.0
drag, startPoint x: 1089, startPoint y: 446, endPoint x: 777, endPoint y: 246, distance: 370.6
click at [777, 246] on div ".deletable-edge-delete-btn { width: 20px; height: 20px; border: 0px solid #ffff…" at bounding box center [820, 315] width 1233 height 535
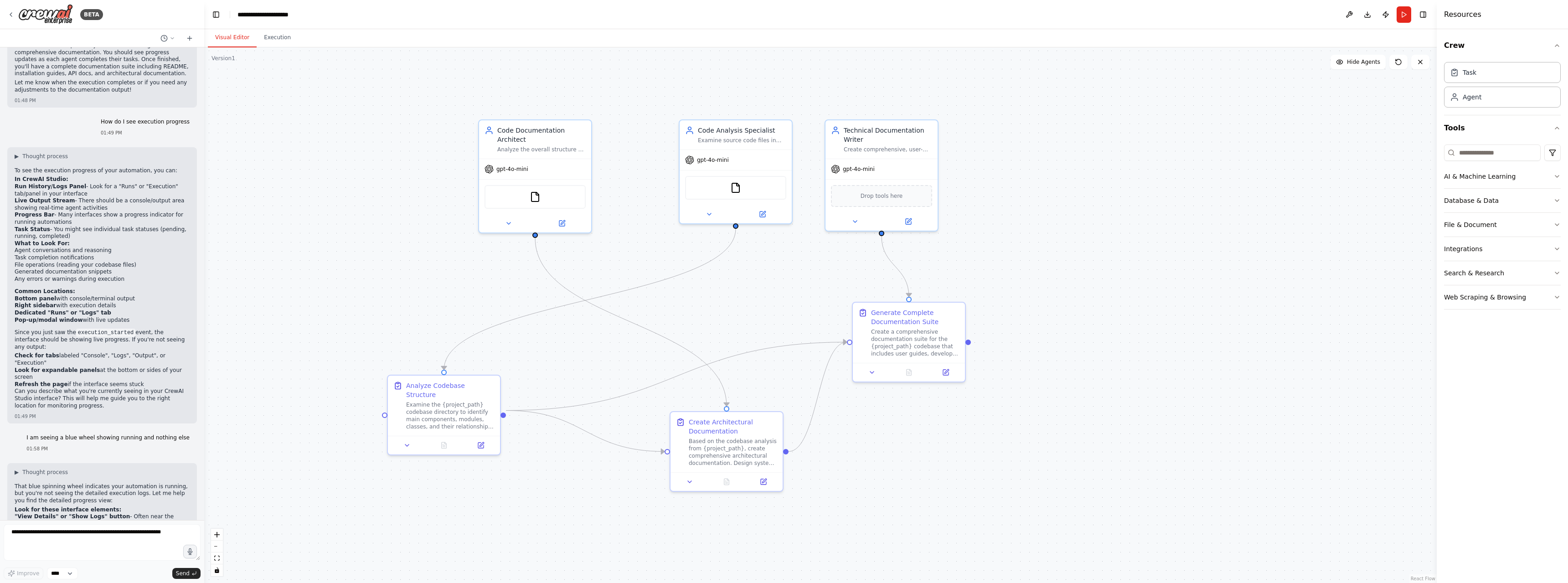
drag, startPoint x: 777, startPoint y: 246, endPoint x: 1057, endPoint y: 273, distance: 281.3
click at [1066, 271] on div ".deletable-edge-delete-btn { width: 20px; height: 20px; border: 0px solid #ffff…" at bounding box center [820, 315] width 1233 height 535
click at [147, 534] on textarea at bounding box center [102, 542] width 197 height 36
type textarea "**********"
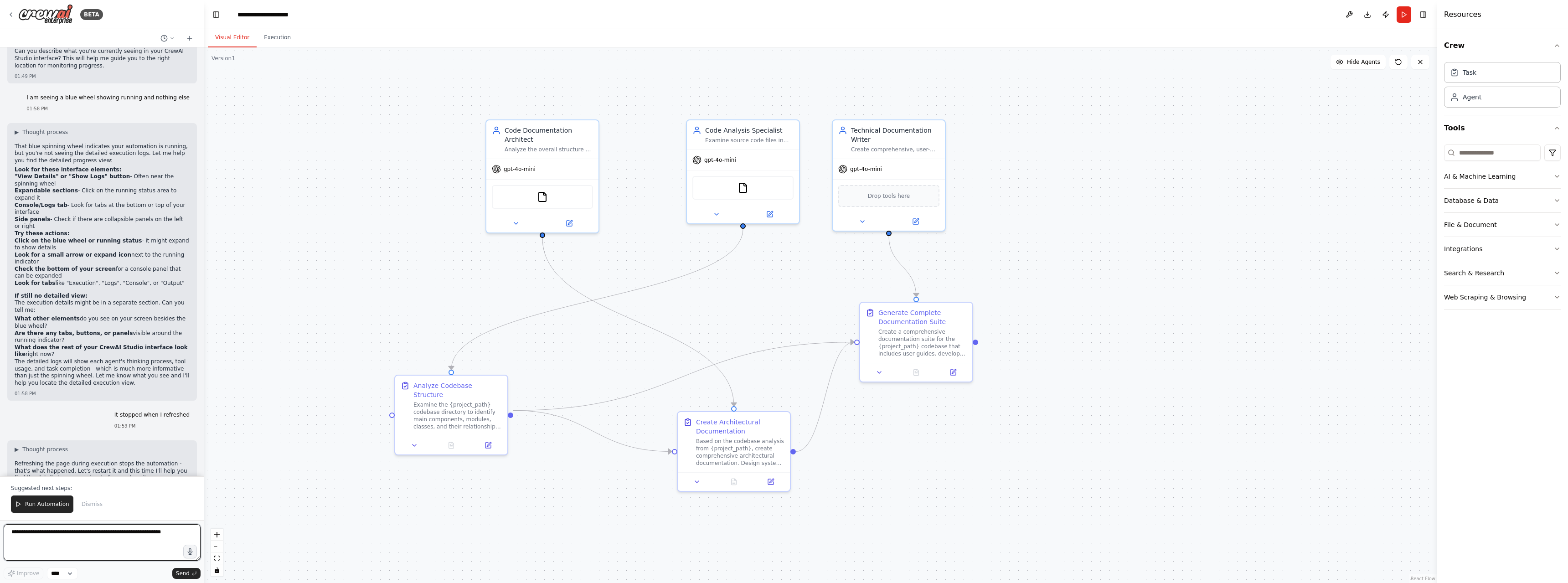
scroll to position [6564, 0]
drag, startPoint x: 57, startPoint y: 293, endPoint x: 53, endPoint y: 300, distance: 8.1
click at [54, 517] on li "Look immediately for these elements once you see the blue wheel: Any expandable…" at bounding box center [102, 539] width 175 height 45
click at [90, 533] on strong "plus icons" at bounding box center [105, 536] width 31 height 7
click at [126, 533] on li "Any expandable arrows or plus icons near the running status" at bounding box center [102, 537] width 175 height 8
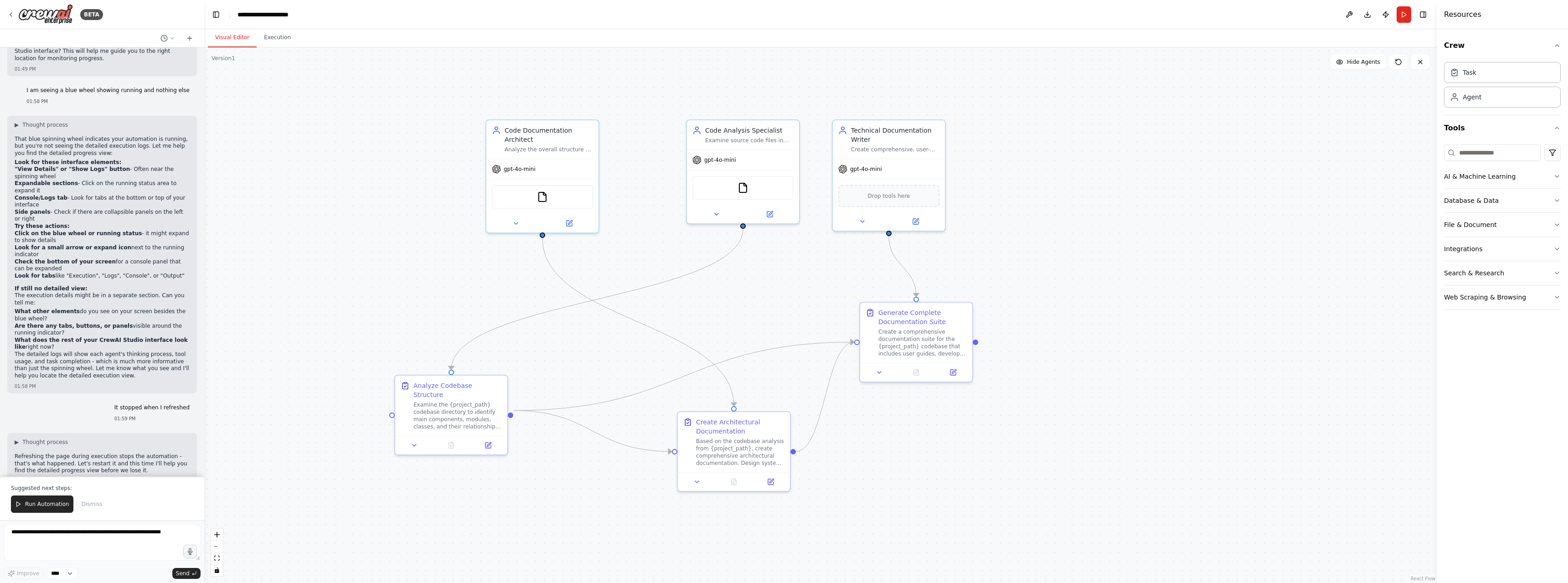
drag, startPoint x: 126, startPoint y: 300, endPoint x: 106, endPoint y: 379, distance: 81.5
drag, startPoint x: 61, startPoint y: 415, endPoint x: 137, endPoint y: 450, distance: 83.7
click at [43, 502] on span "Run Automation" at bounding box center [47, 505] width 44 height 8
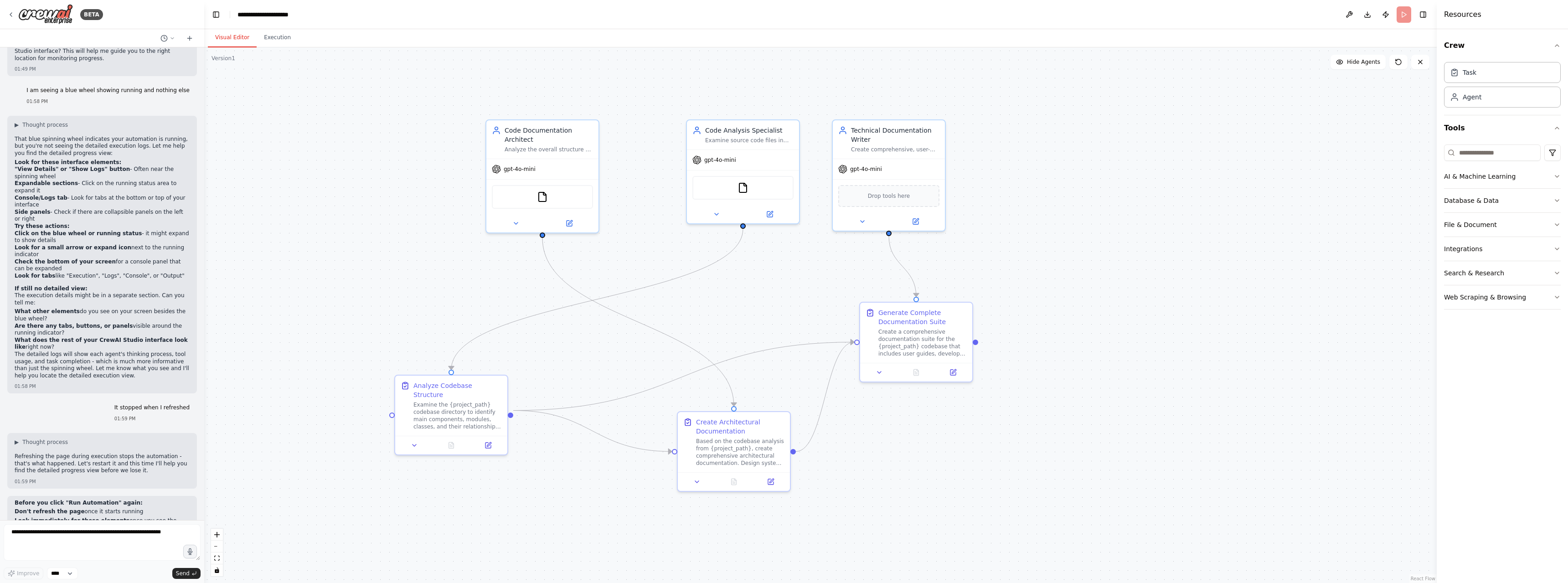
scroll to position [6520, 0]
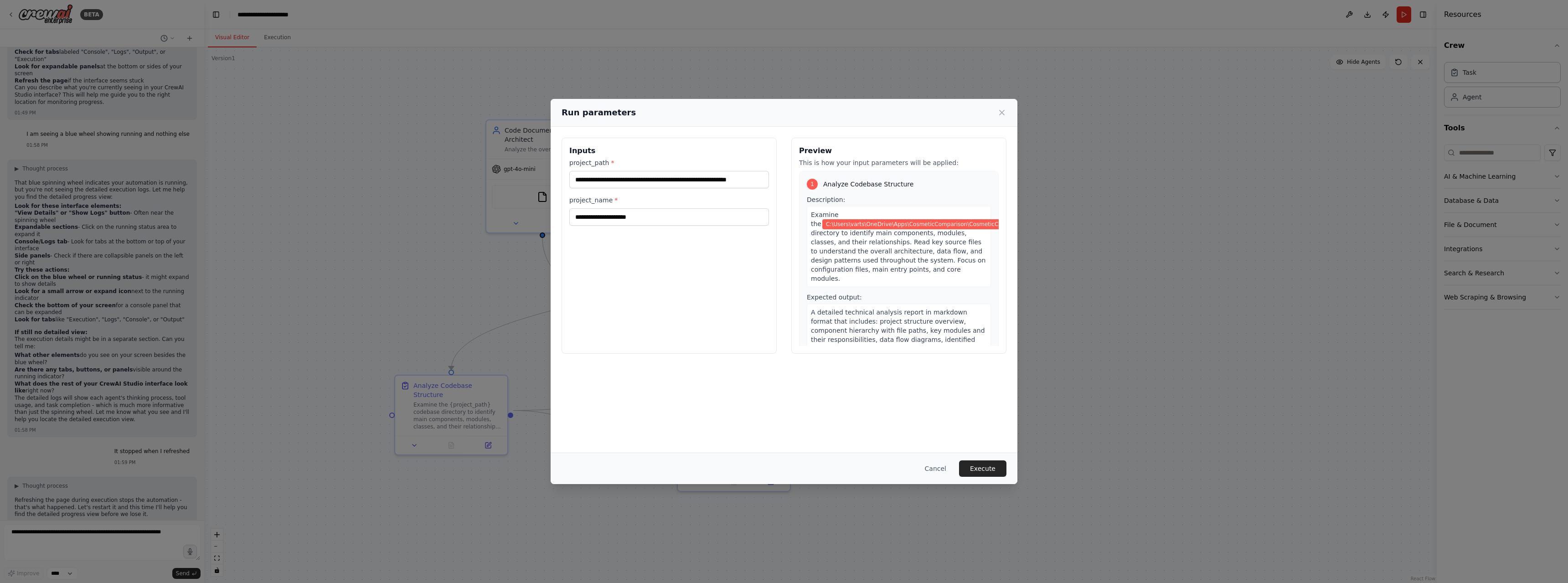
click at [985, 467] on button "Execute" at bounding box center [983, 468] width 48 height 16
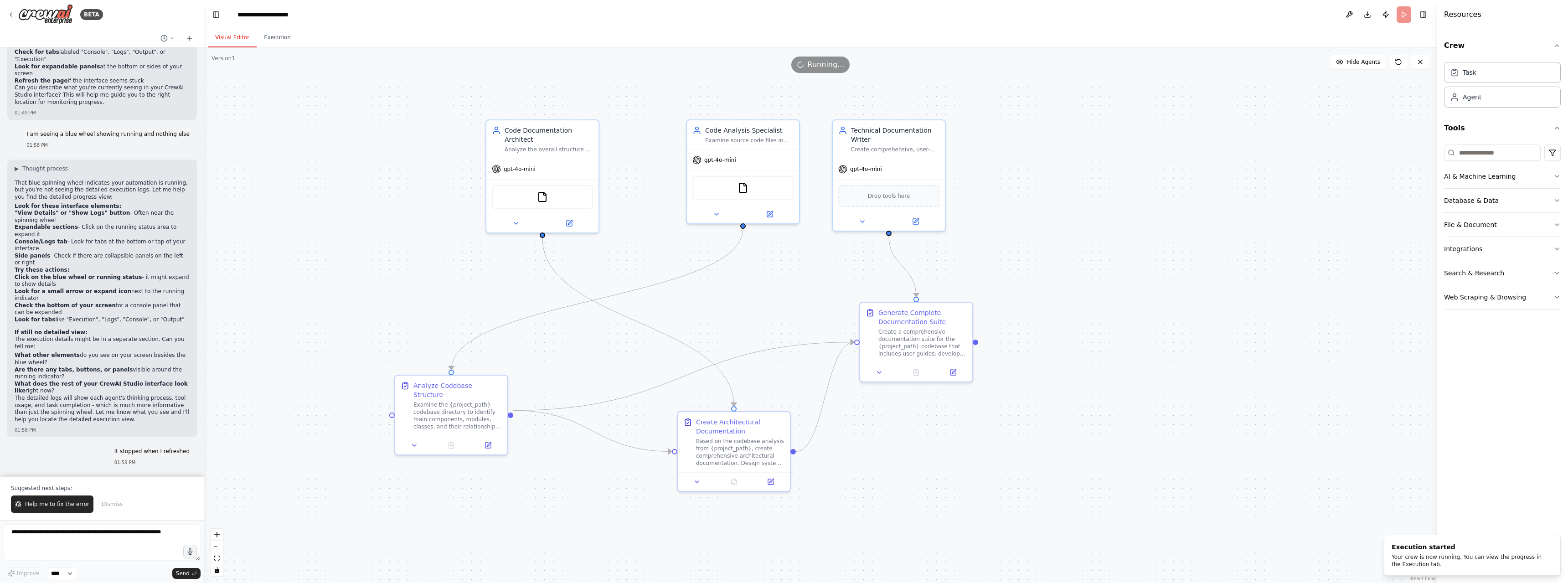
scroll to position [6564, 0]
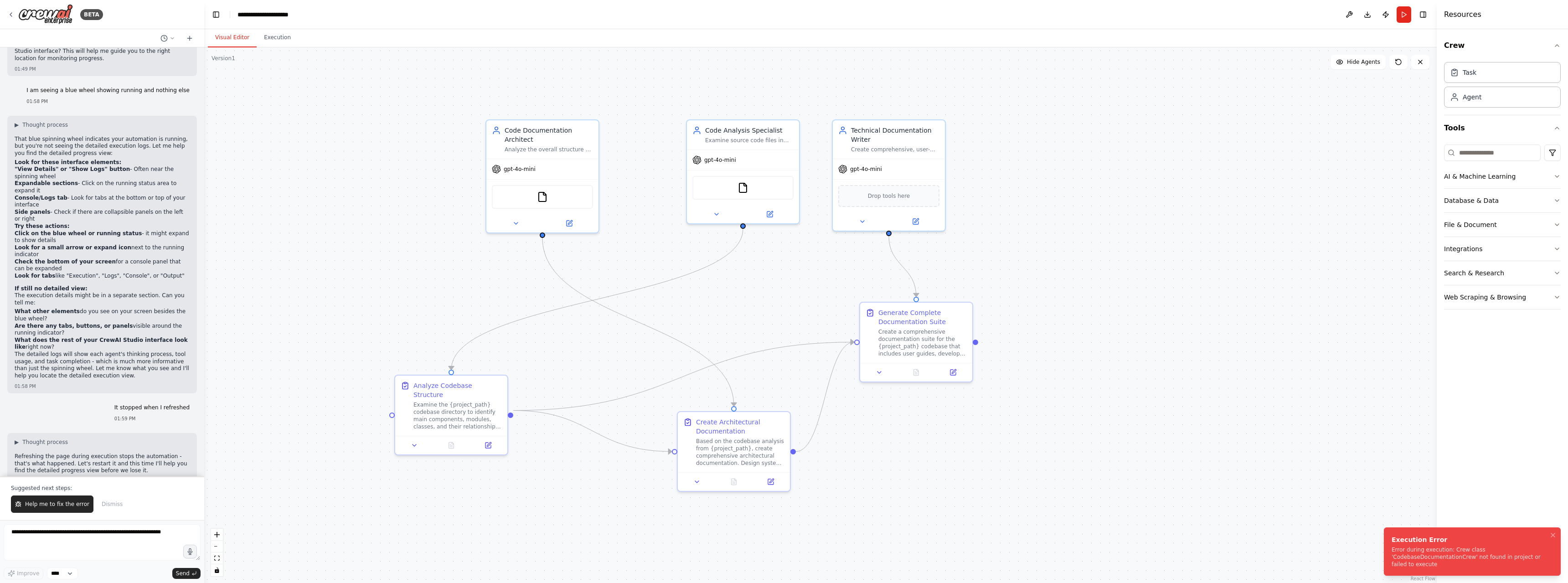
drag, startPoint x: 1400, startPoint y: 553, endPoint x: 1433, endPoint y: 561, distance: 34.0
click at [1433, 561] on div "Error during execution: Crew class 'CodebaseDocumentationCrew' not found in pro…" at bounding box center [1471, 556] width 158 height 22
drag, startPoint x: 1411, startPoint y: 567, endPoint x: 1388, endPoint y: 546, distance: 31.1
click at [1388, 546] on li "Execution Error Error during execution: Crew class 'CodebaseDocumentationCrew' …" at bounding box center [1473, 552] width 177 height 49
copy div "Error during execution: Crew class 'CodebaseDocumentationCrew' not found in pro…"
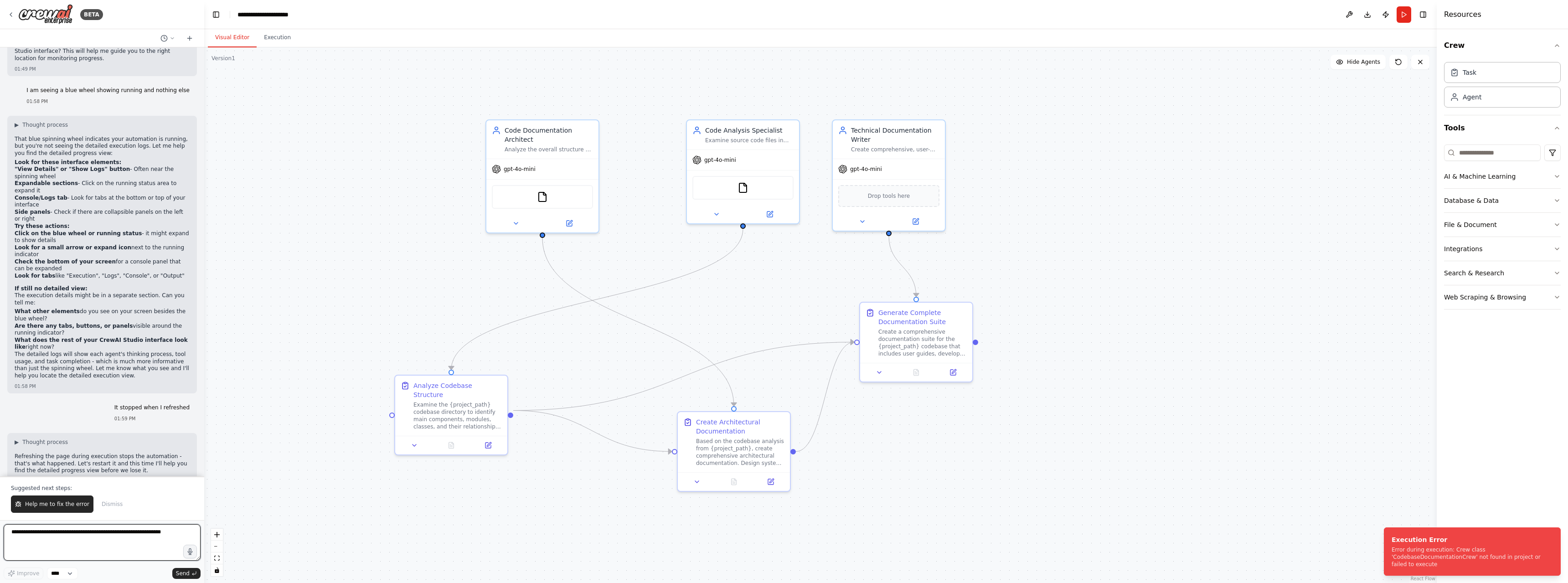
click at [156, 533] on textarea at bounding box center [102, 542] width 197 height 36
drag, startPoint x: 160, startPoint y: 532, endPoint x: 14, endPoint y: 523, distance: 146.3
click at [15, 523] on form "Improve **** Send" at bounding box center [102, 552] width 204 height 63
paste textarea "**********"
type textarea "**********"
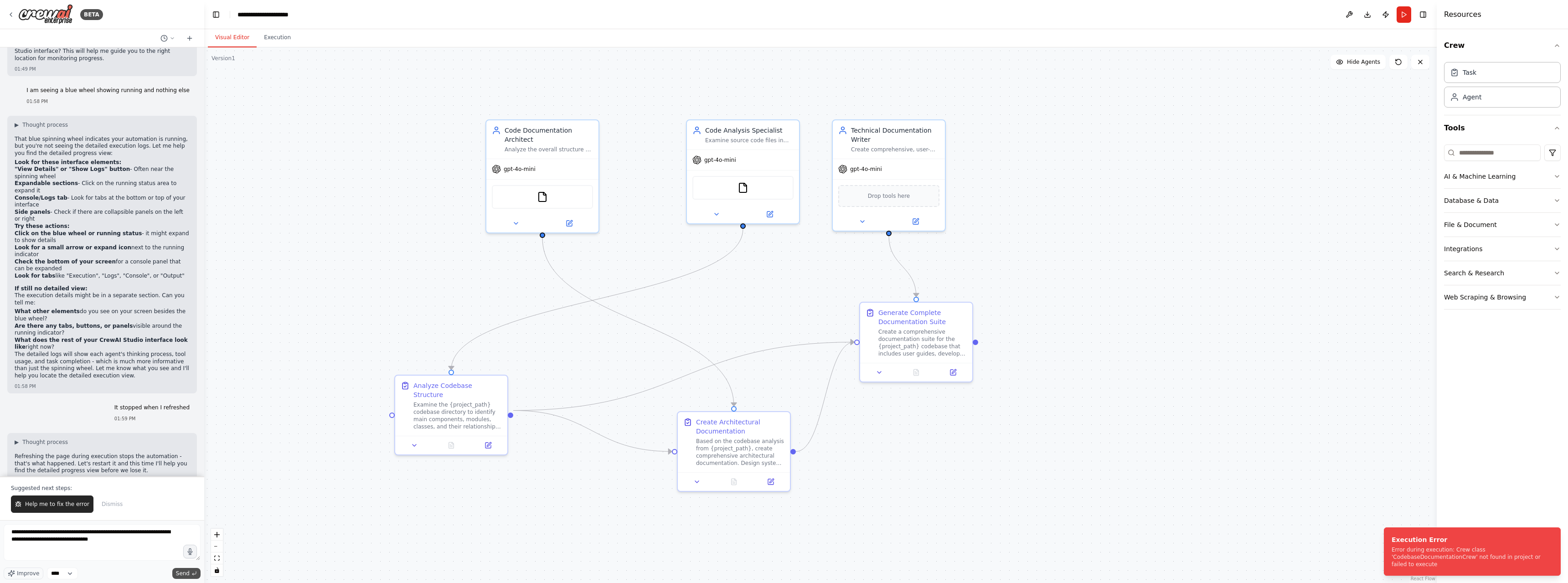
click at [187, 573] on span "Send" at bounding box center [183, 573] width 13 height 8
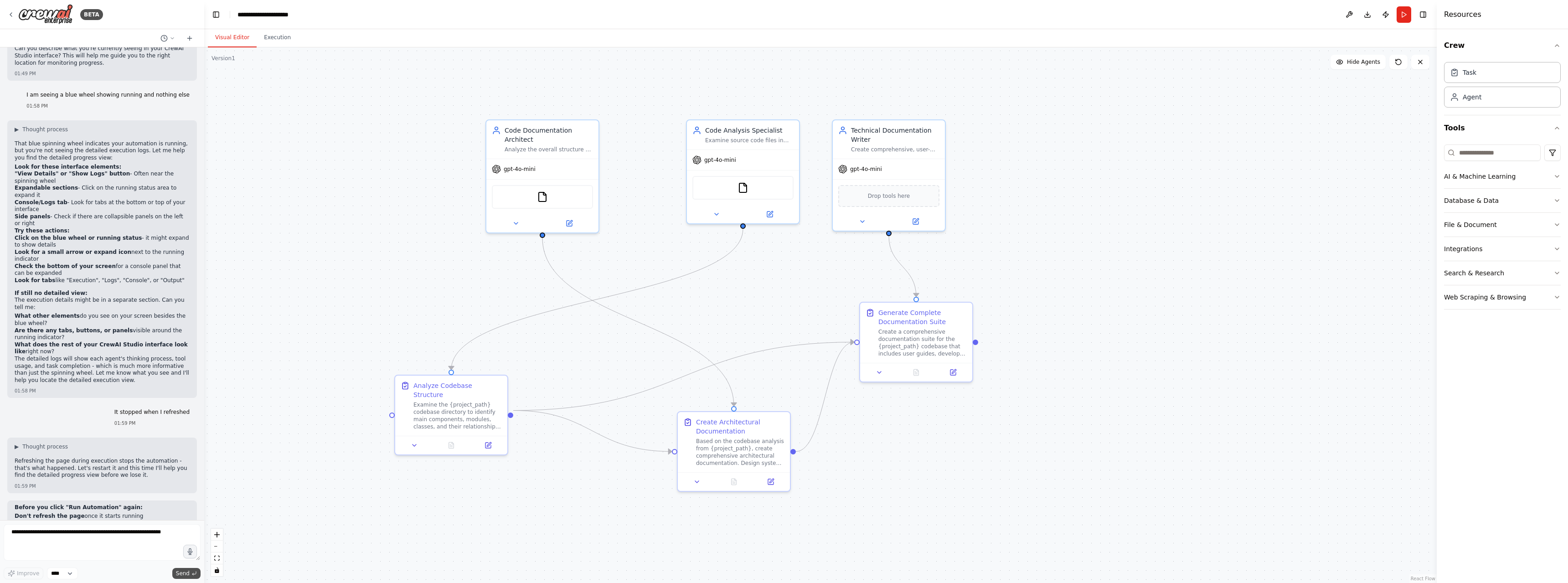
scroll to position [6583, 0]
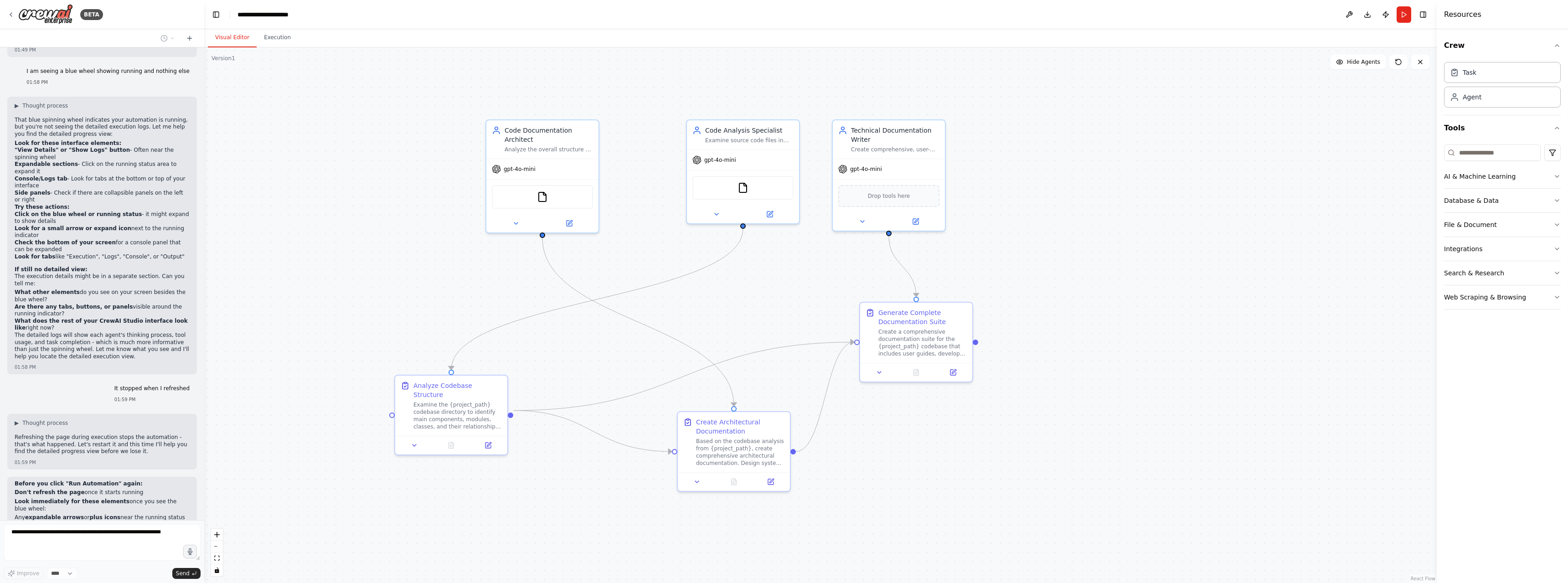
drag, startPoint x: 48, startPoint y: 466, endPoint x: 125, endPoint y: 472, distance: 77.2
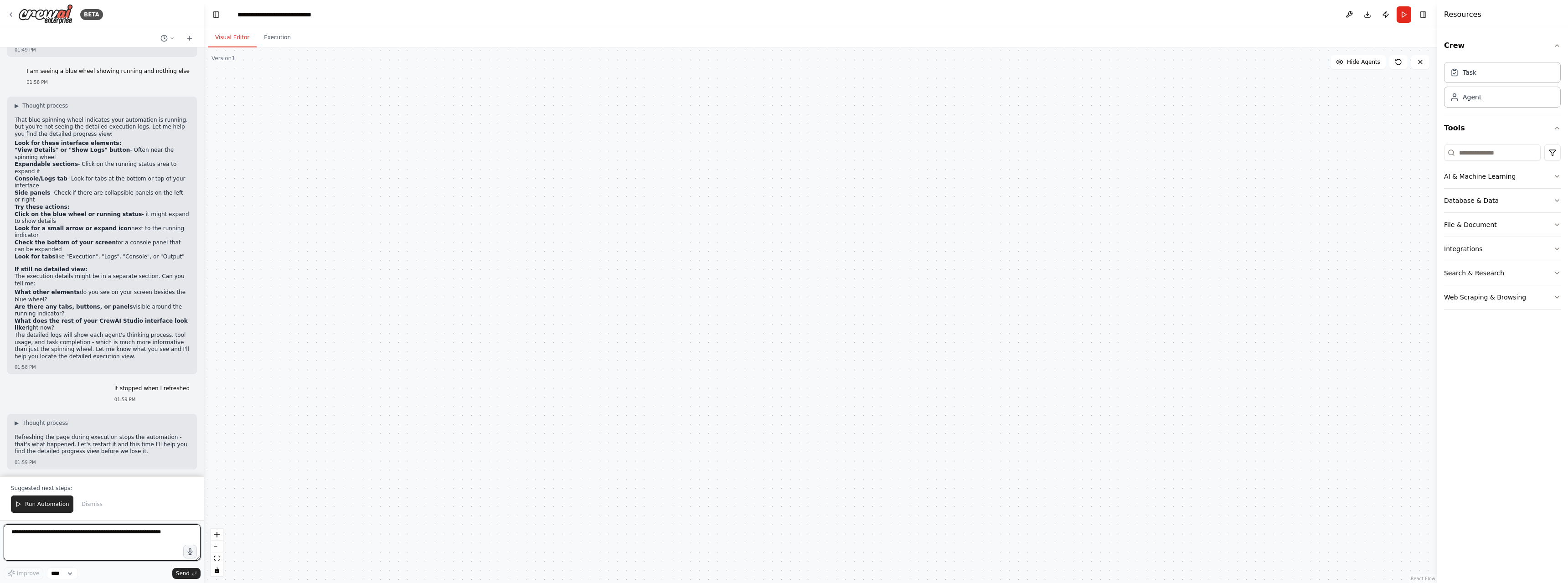
scroll to position [6934, 0]
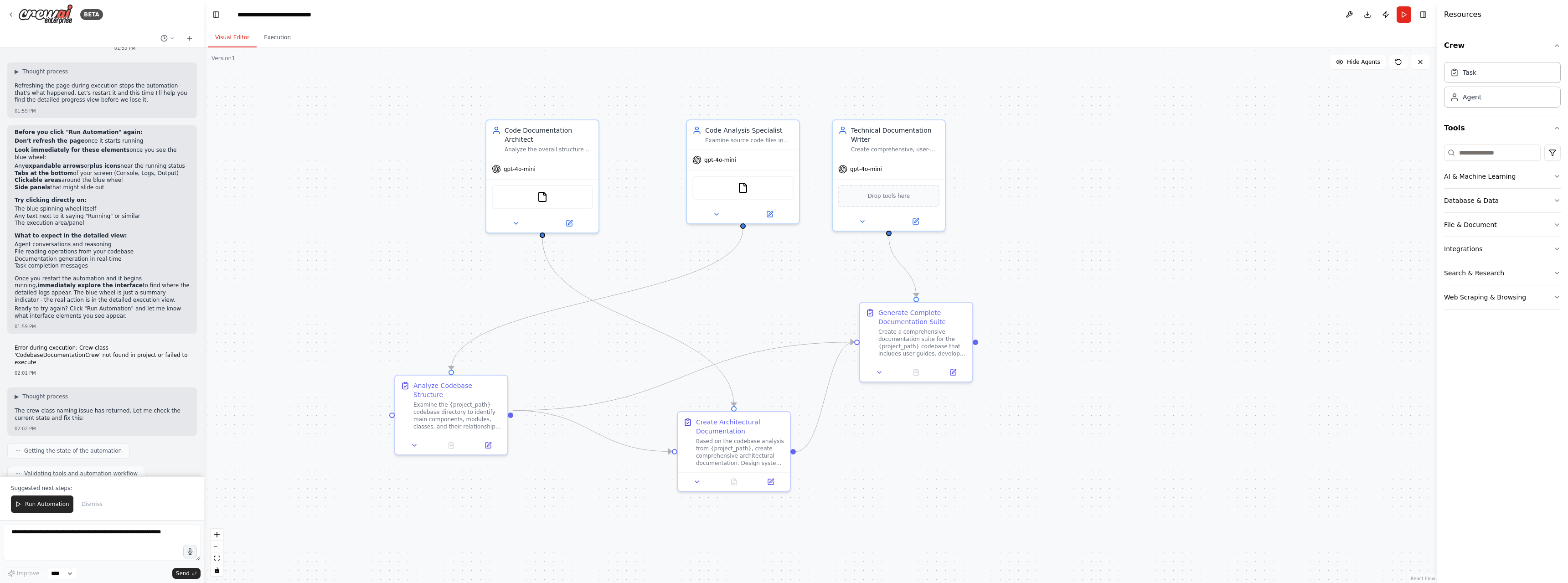
drag, startPoint x: 55, startPoint y: 363, endPoint x: 105, endPoint y: 492, distance: 138.4
click at [111, 477] on div "BETA Hello! I'm the CrewAI assistant. What kind of automation do you want to bu…" at bounding box center [102, 292] width 204 height 583
click at [45, 503] on span "Run Automation" at bounding box center [47, 505] width 44 height 8
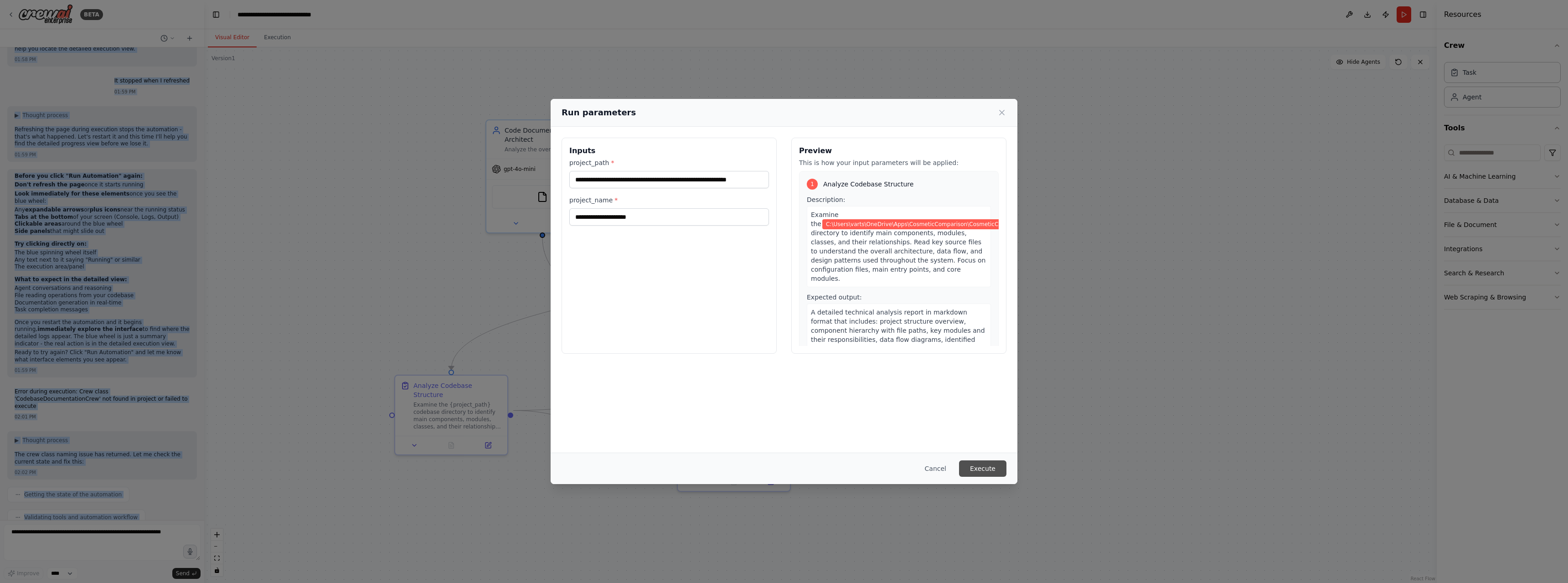
click at [992, 469] on button "Execute" at bounding box center [983, 468] width 48 height 16
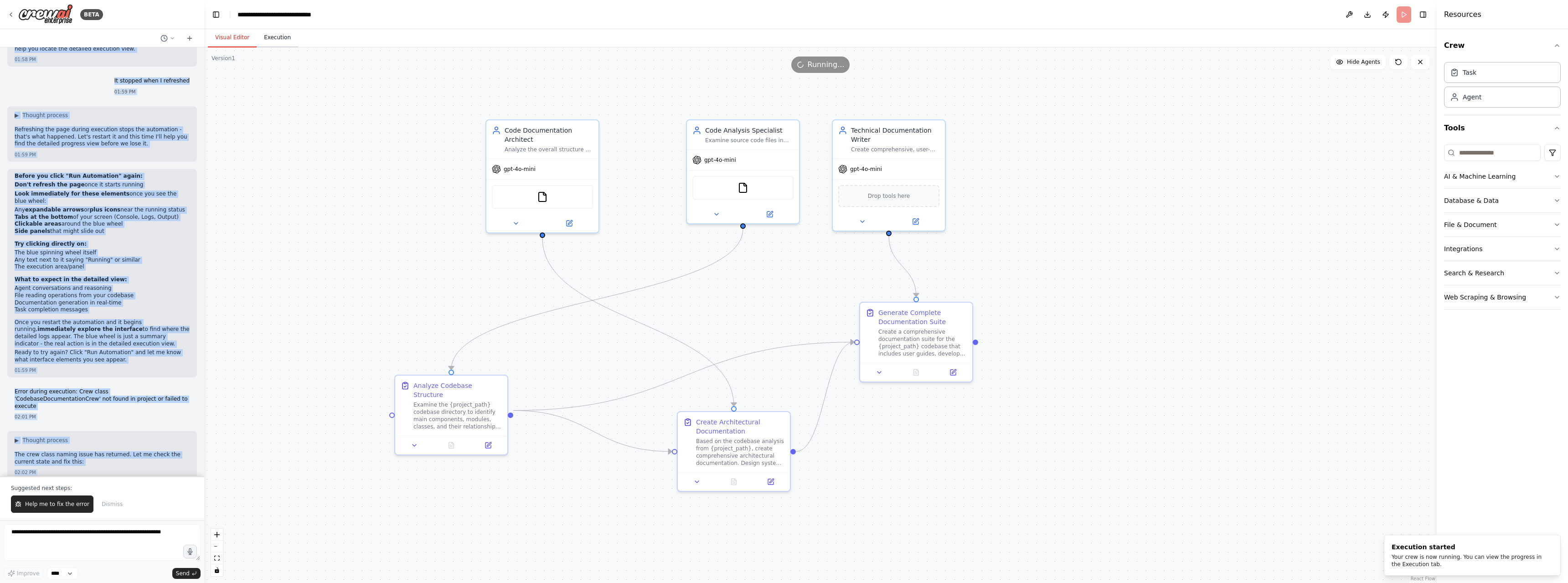
scroll to position [6934, 0]
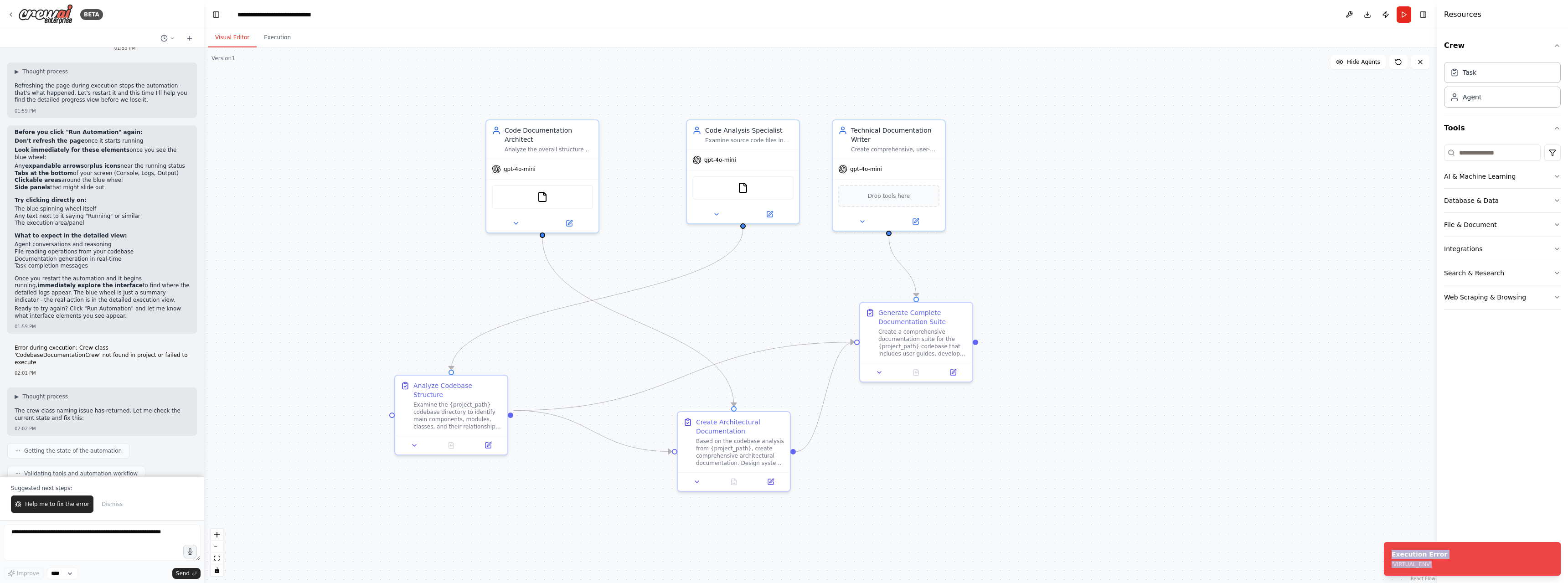
drag, startPoint x: 1424, startPoint y: 561, endPoint x: 1383, endPoint y: 551, distance: 42.2
click at [1383, 551] on ol "Execution Error 'VIRTUAL_ENV'" at bounding box center [1472, 558] width 191 height 49
copy div "Execution Error 'VIRTUAL_ENV'"
click at [43, 534] on textarea at bounding box center [102, 542] width 197 height 36
paste textarea "**********"
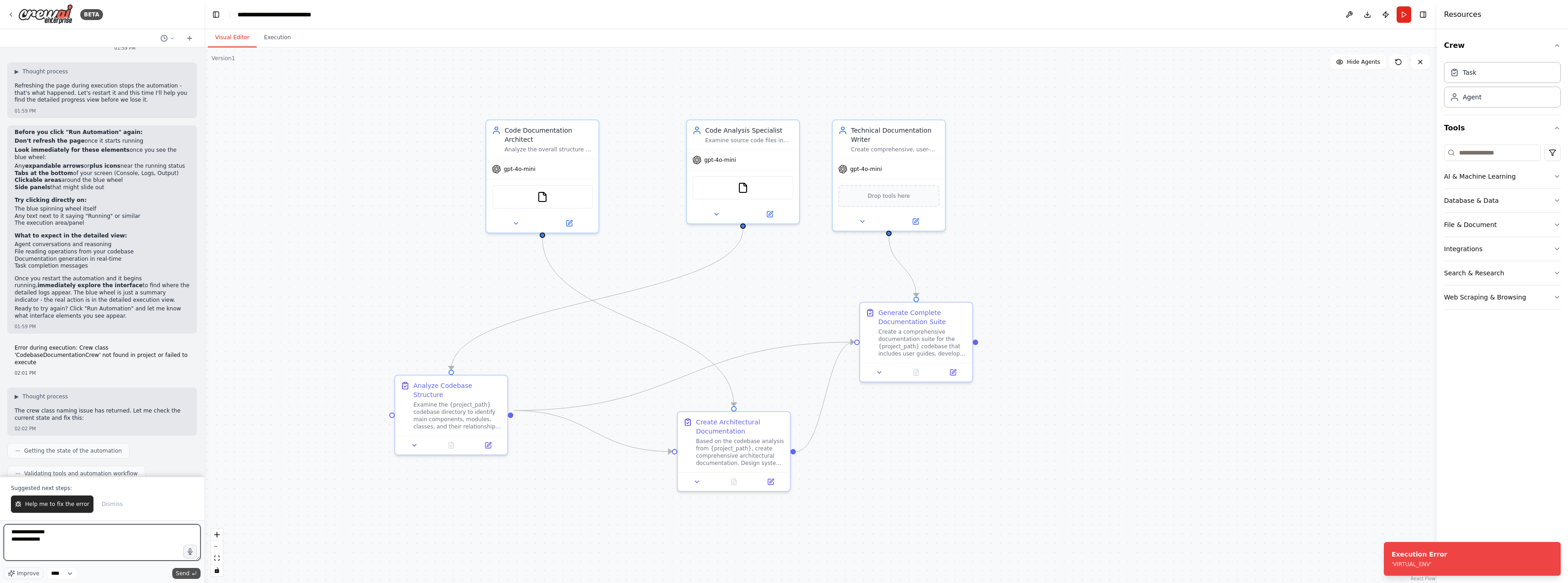
type textarea "**********"
click at [186, 575] on span "Send" at bounding box center [183, 573] width 13 height 8
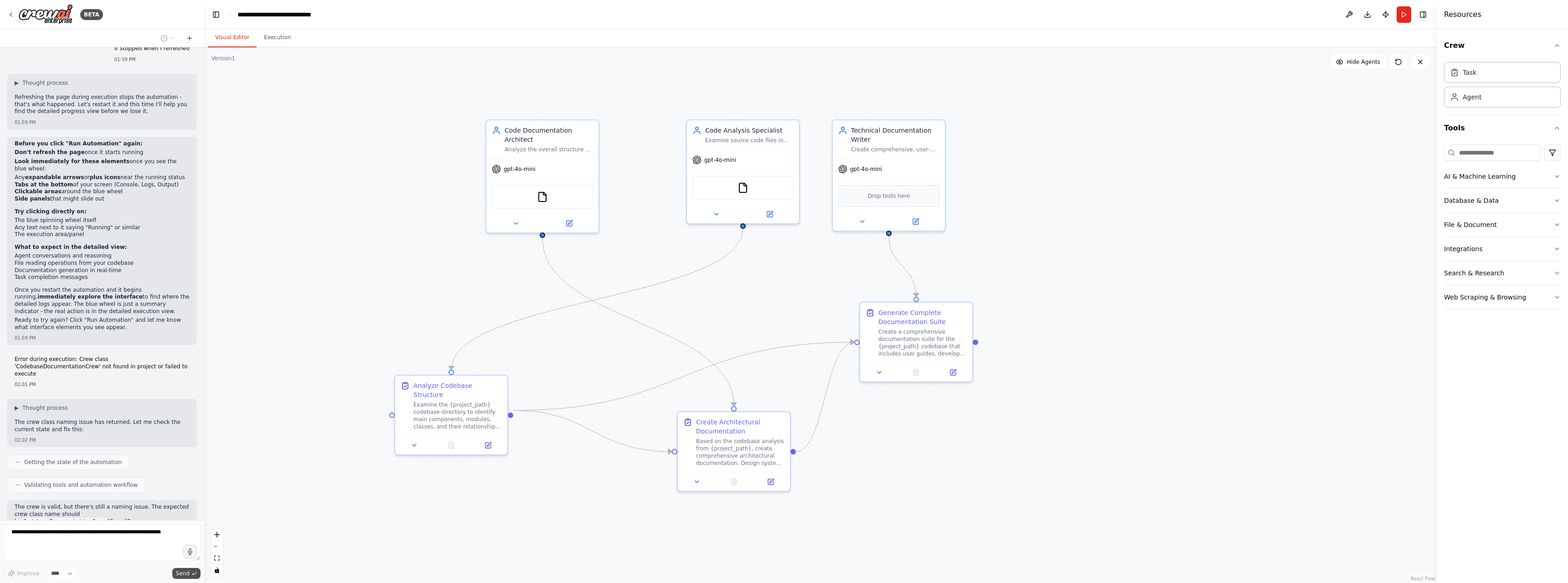
scroll to position [6946, 0]
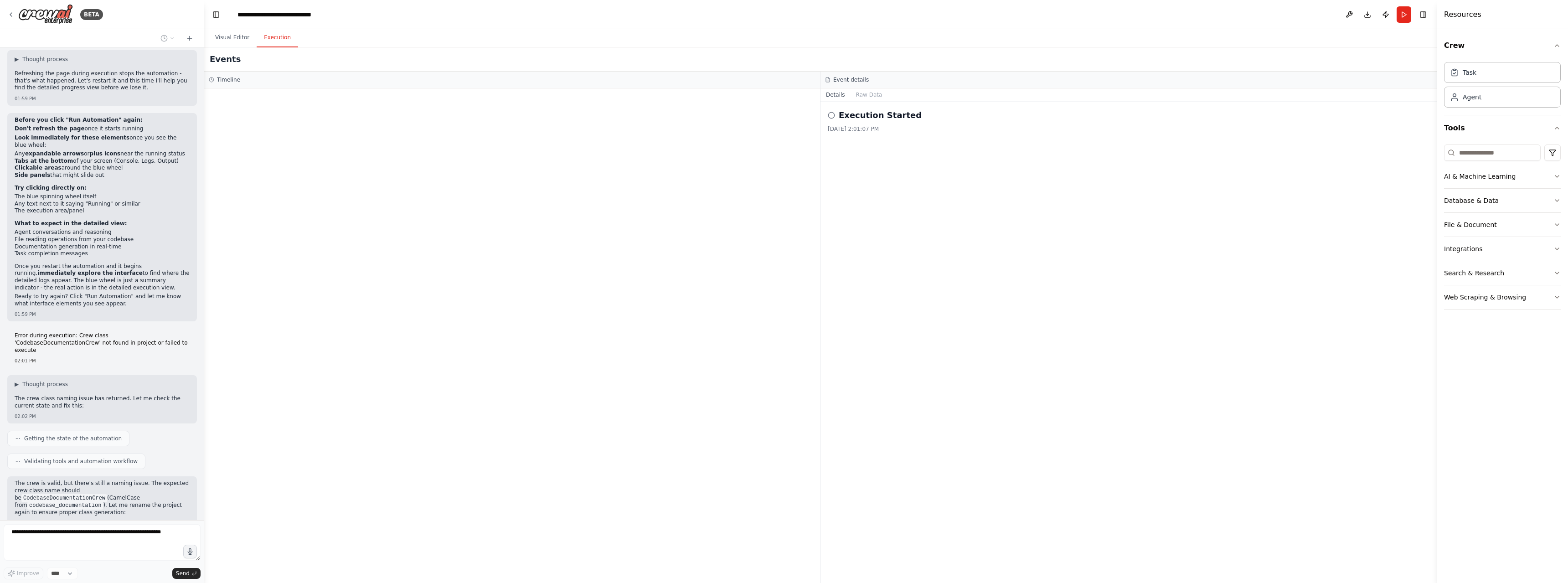
click at [275, 38] on button "Execution" at bounding box center [277, 38] width 42 height 19
click at [228, 35] on button "Visual Editor" at bounding box center [231, 38] width 49 height 19
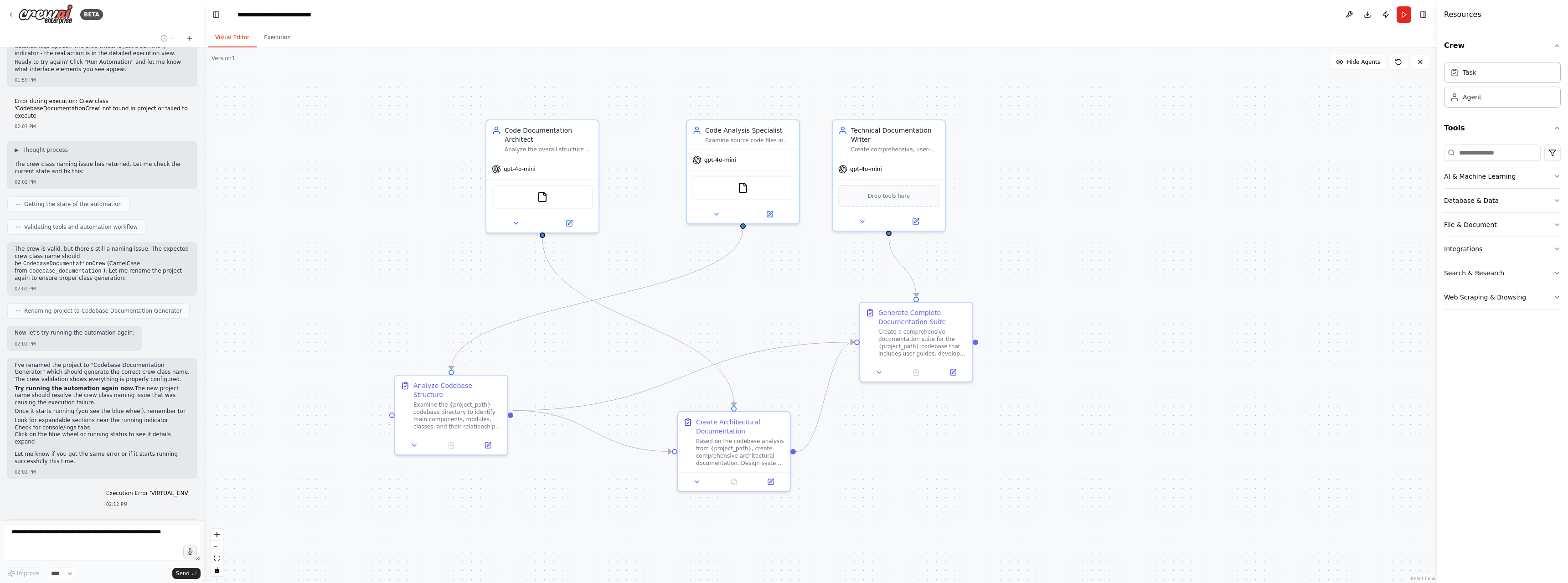
scroll to position [7204, 0]
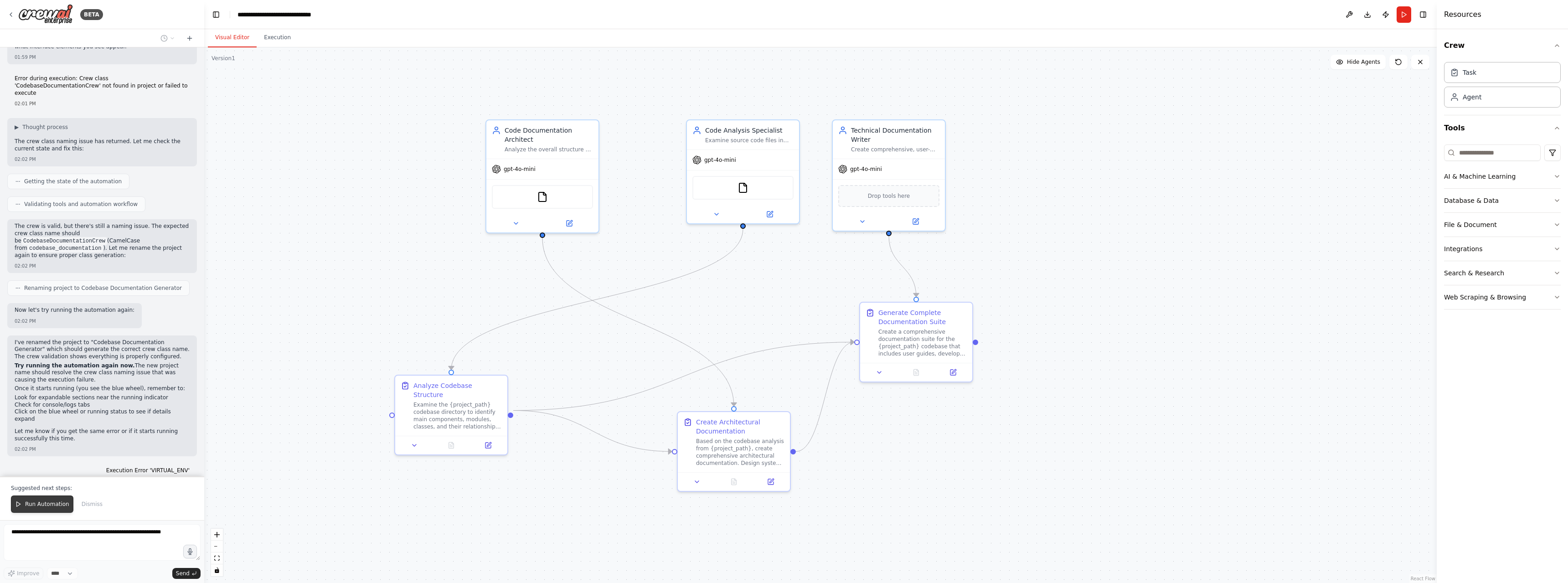
click at [36, 503] on span "Run Automation" at bounding box center [47, 505] width 44 height 8
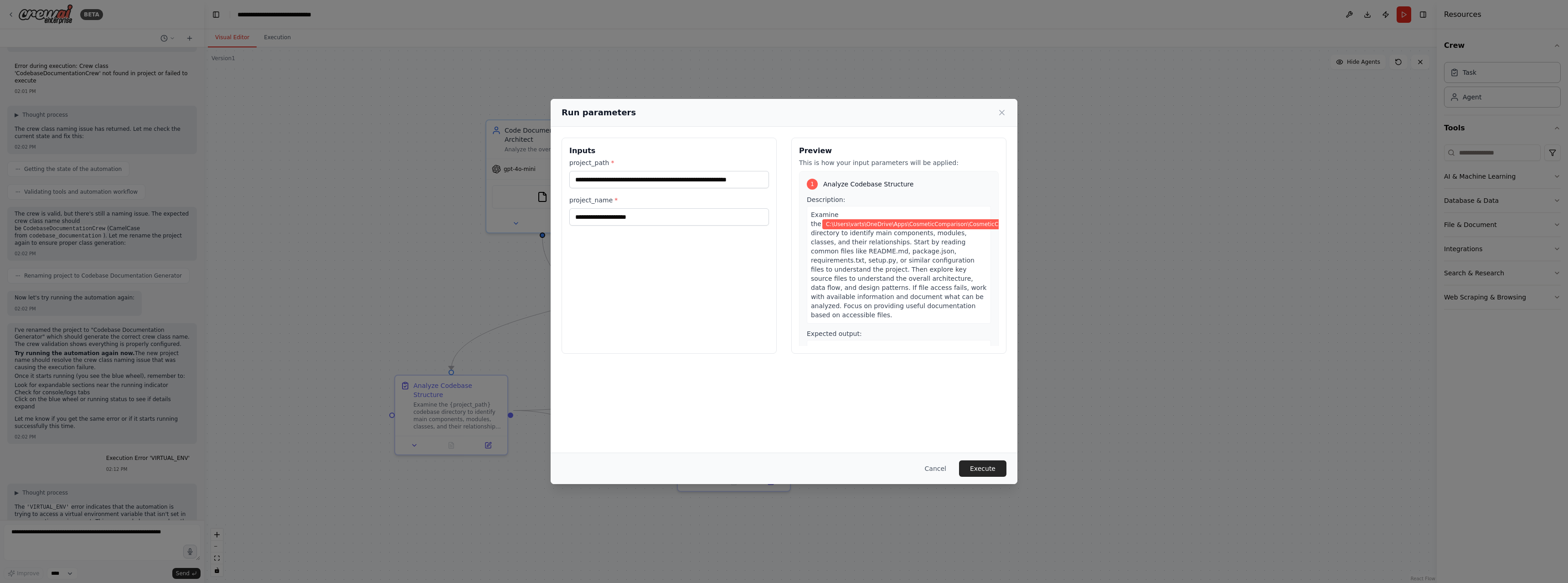
click at [988, 468] on button "Execute" at bounding box center [983, 468] width 48 height 16
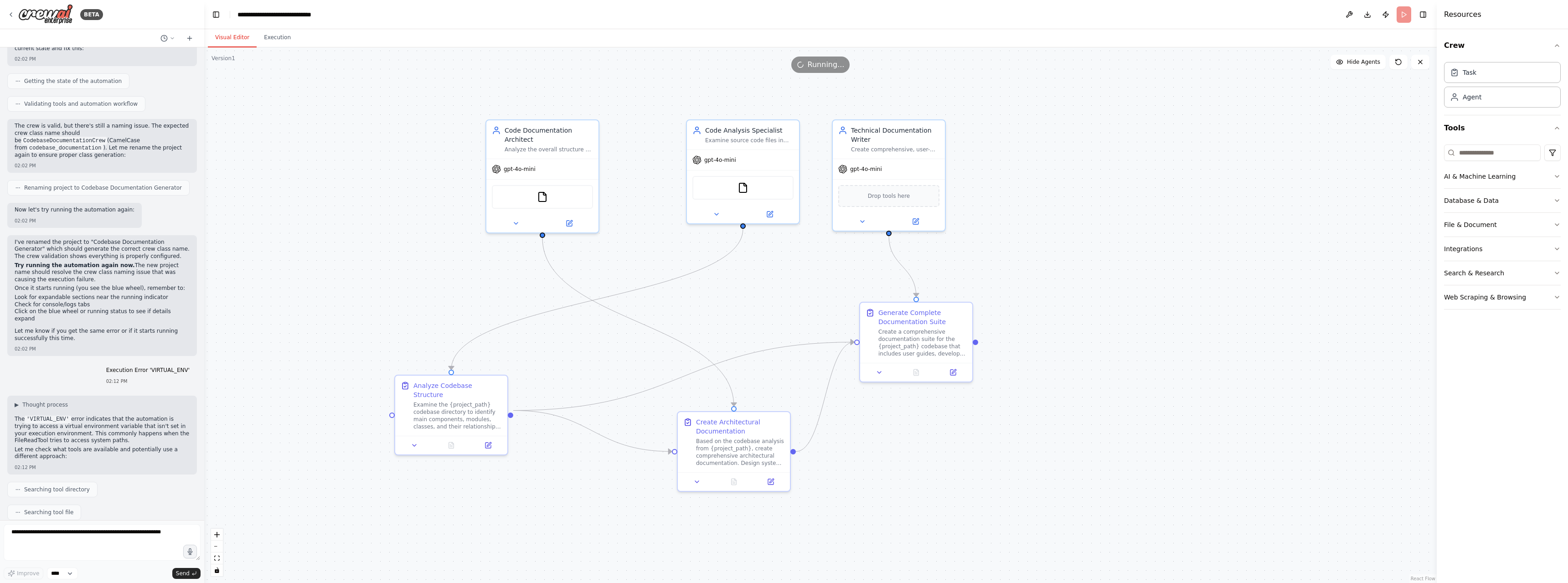
scroll to position [7312, 0]
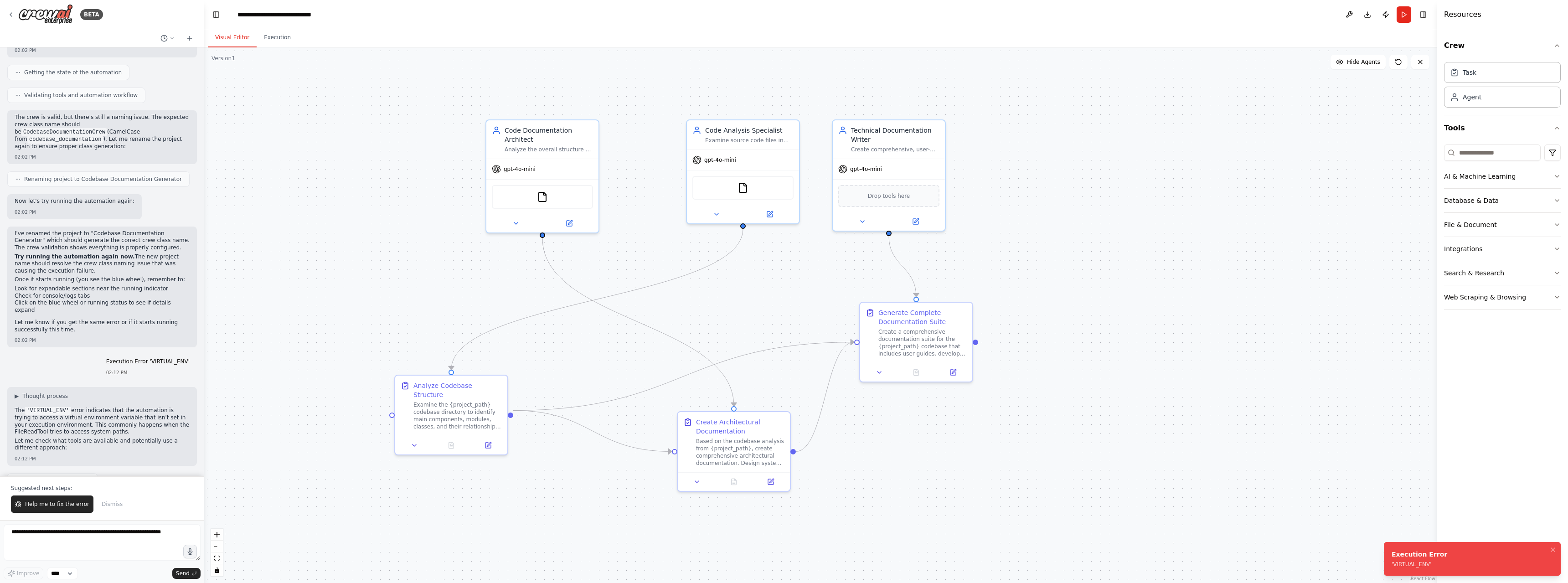
drag, startPoint x: 1437, startPoint y: 562, endPoint x: 1416, endPoint y: 560, distance: 21.1
click at [1404, 557] on li "Execution Error 'VIRTUAL_ENV'" at bounding box center [1473, 558] width 177 height 33
drag, startPoint x: 1429, startPoint y: 564, endPoint x: 1387, endPoint y: 552, distance: 43.7
click at [1387, 552] on li "Execution Error 'VIRTUAL_ENV'" at bounding box center [1473, 558] width 177 height 33
copy div "Execution Error 'VIRTUAL_ENV'"
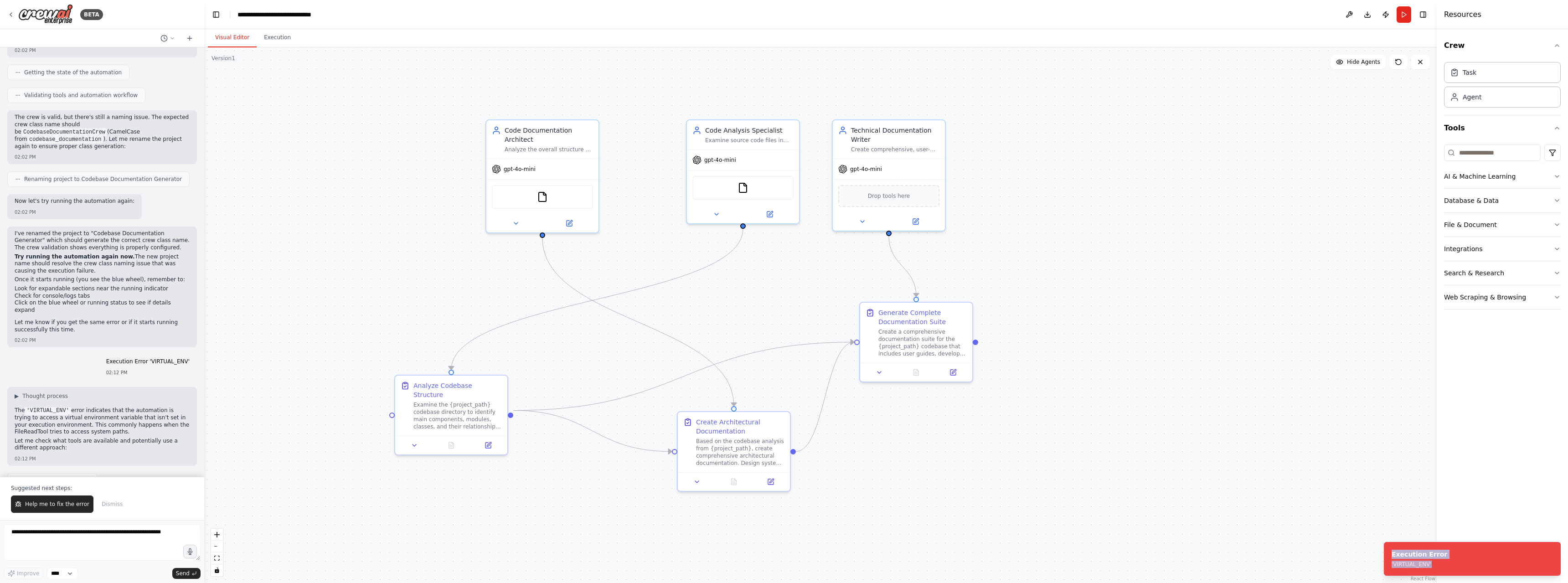
click at [201, 454] on div at bounding box center [203, 292] width 4 height 583
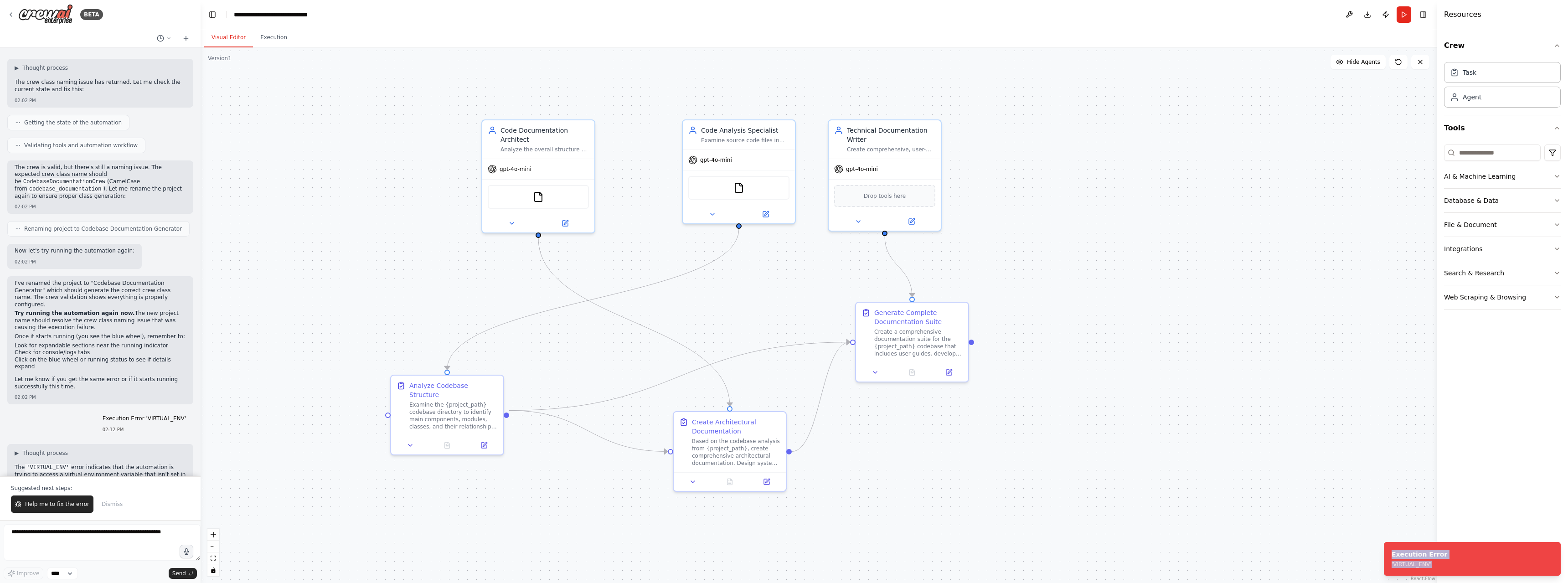
scroll to position [7369, 0]
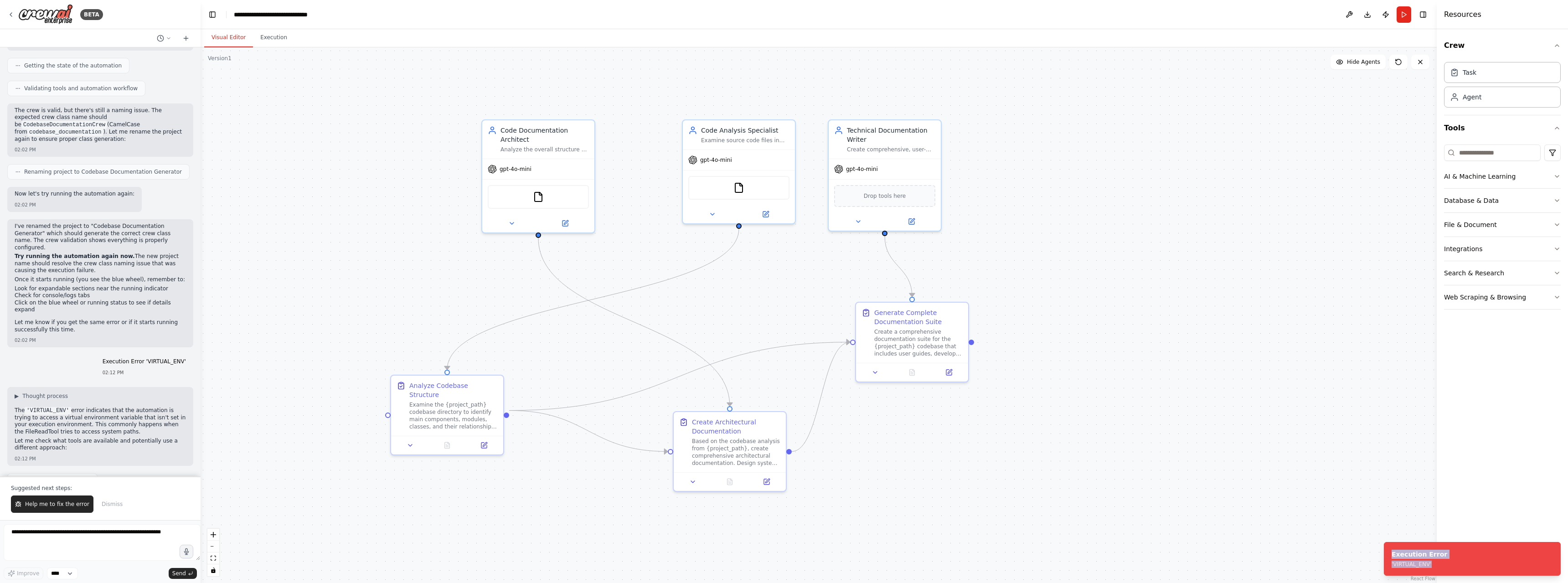
click at [200, 455] on div "BETA Hello! I'm the CrewAI assistant. What kind of automation do you want to bu…" at bounding box center [784, 292] width 1568 height 583
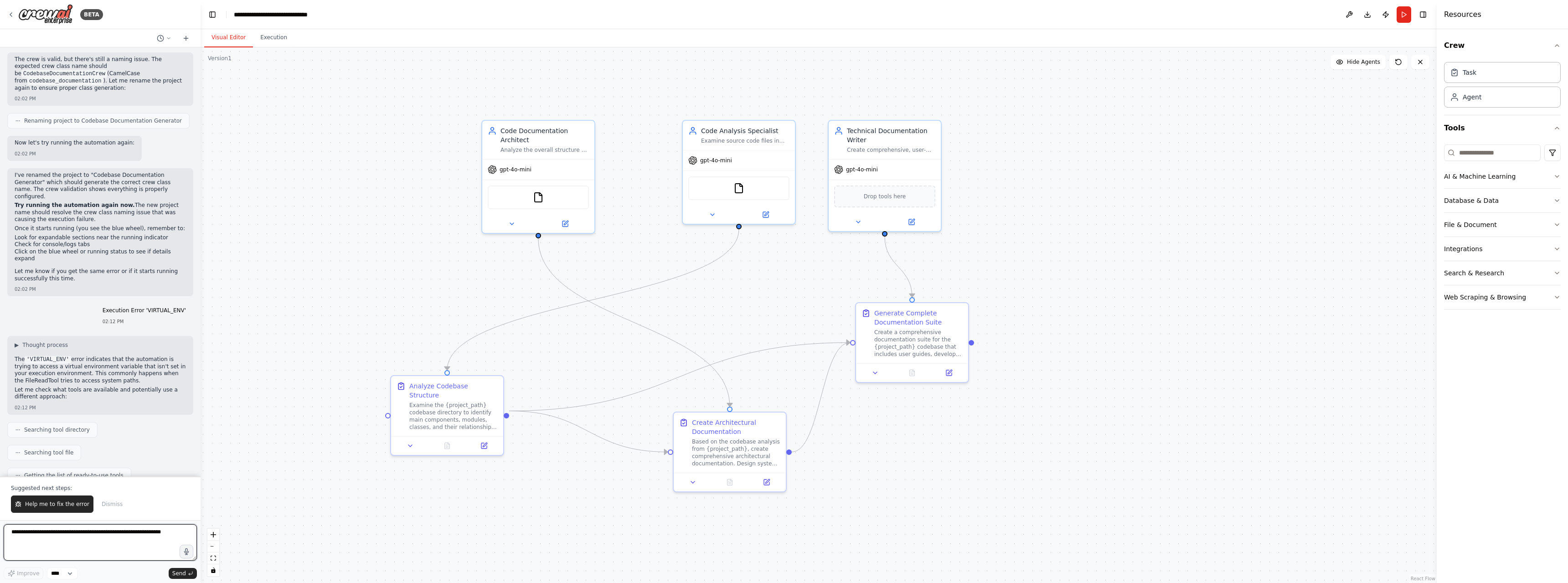
click at [131, 533] on textarea at bounding box center [100, 542] width 193 height 36
click at [1403, 10] on button "Run" at bounding box center [1404, 14] width 14 height 16
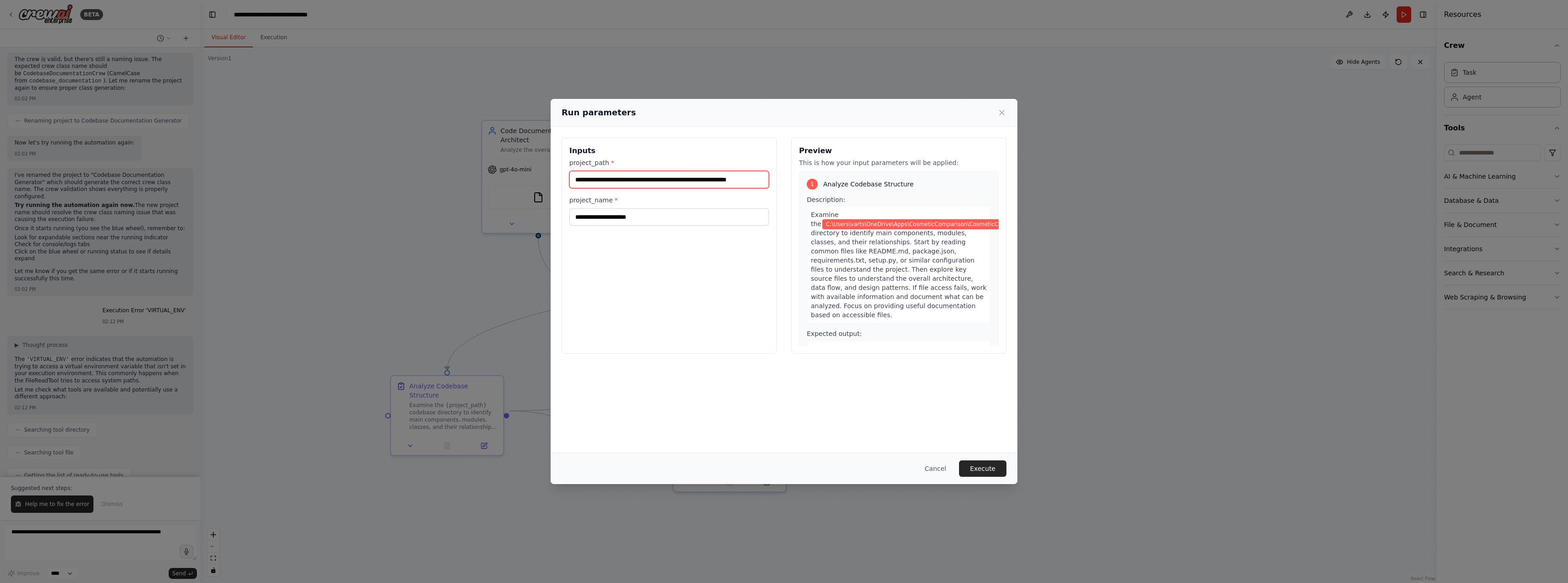
click at [581, 177] on input "**********" at bounding box center [670, 179] width 200 height 17
type input "**********"
click at [995, 470] on button "Execute" at bounding box center [983, 468] width 48 height 16
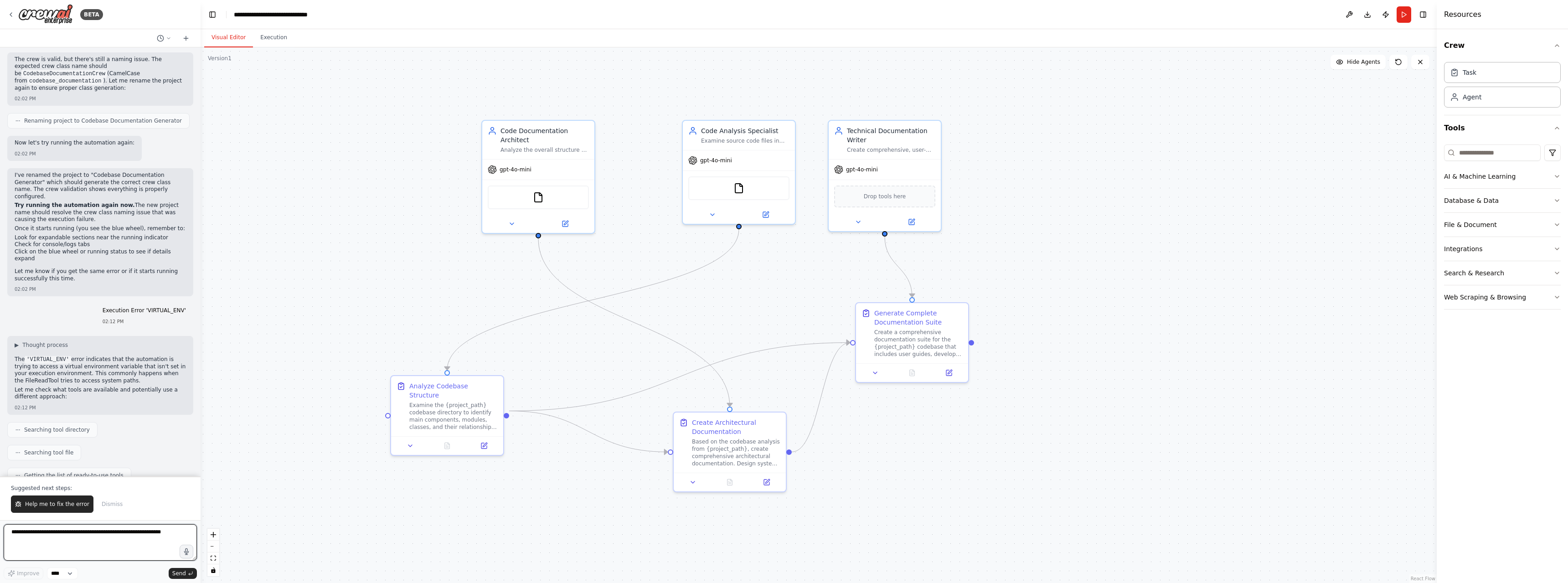
click at [77, 533] on textarea at bounding box center [100, 542] width 193 height 36
paste textarea "**********"
type textarea "**********"
click at [185, 573] on span "Send" at bounding box center [179, 573] width 13 height 8
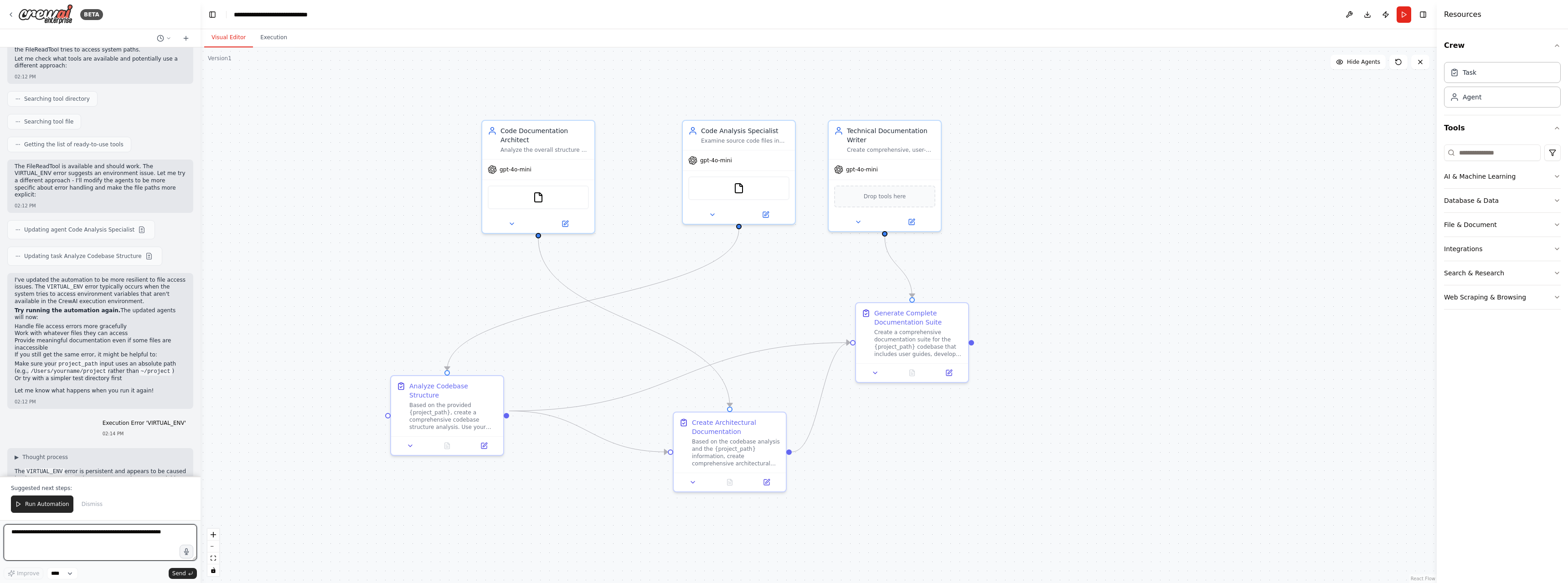
scroll to position [7759, 0]
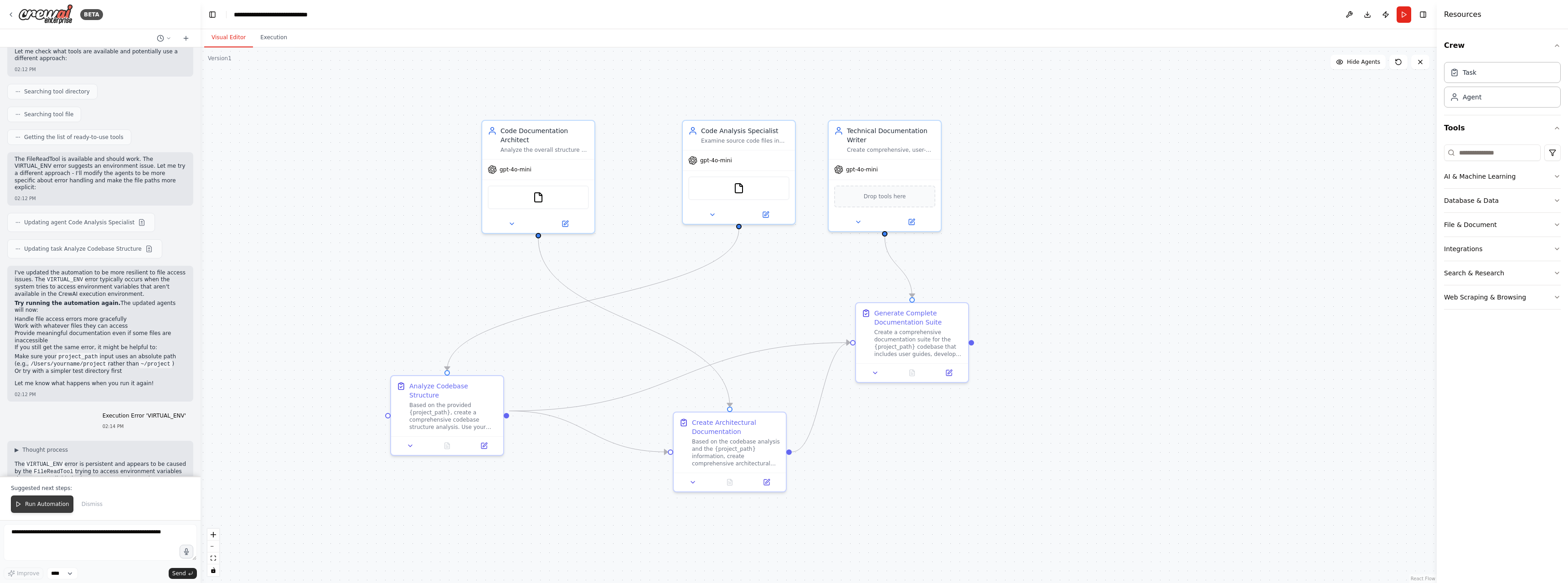
click at [37, 502] on span "Run Automation" at bounding box center [47, 505] width 44 height 8
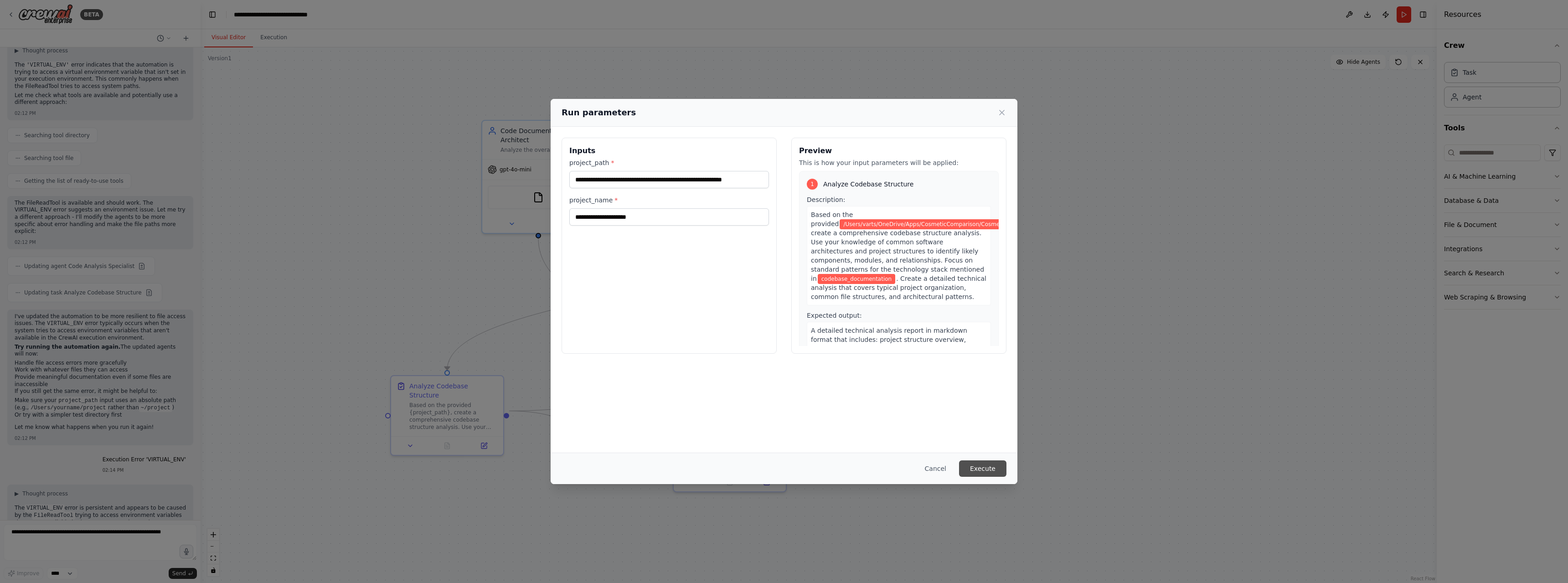
click at [981, 466] on button "Execute" at bounding box center [983, 468] width 48 height 16
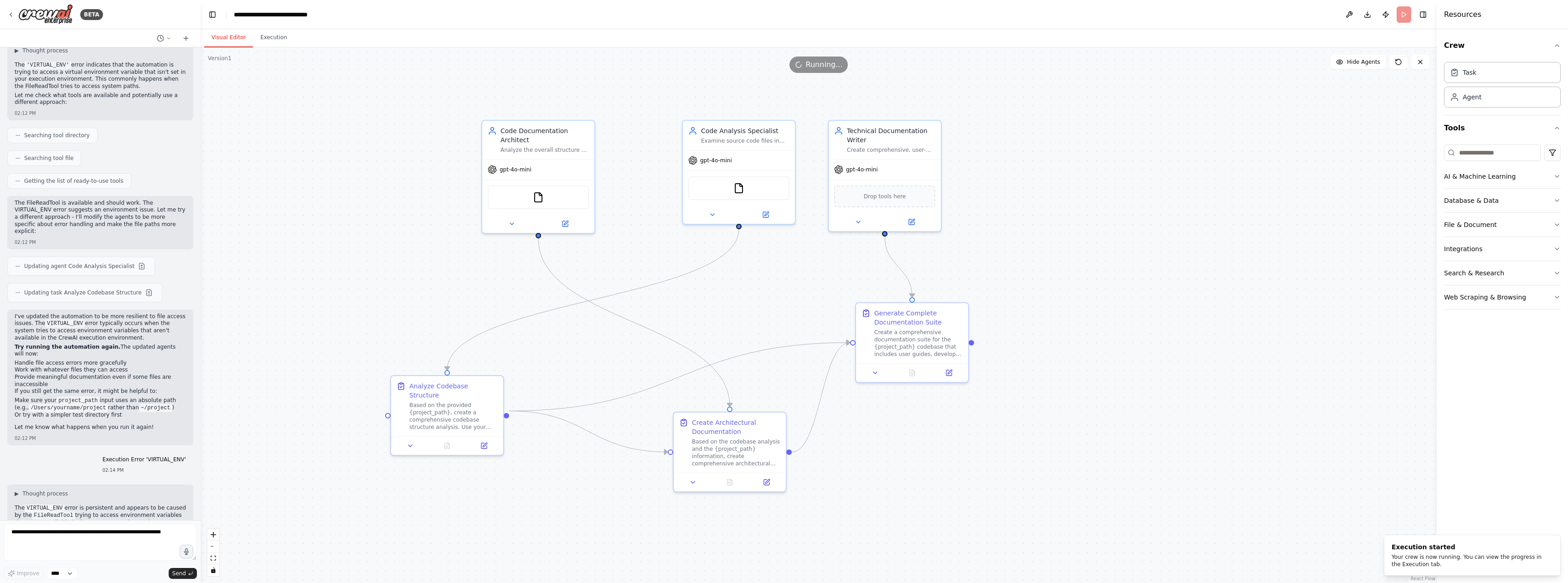
scroll to position [7759, 0]
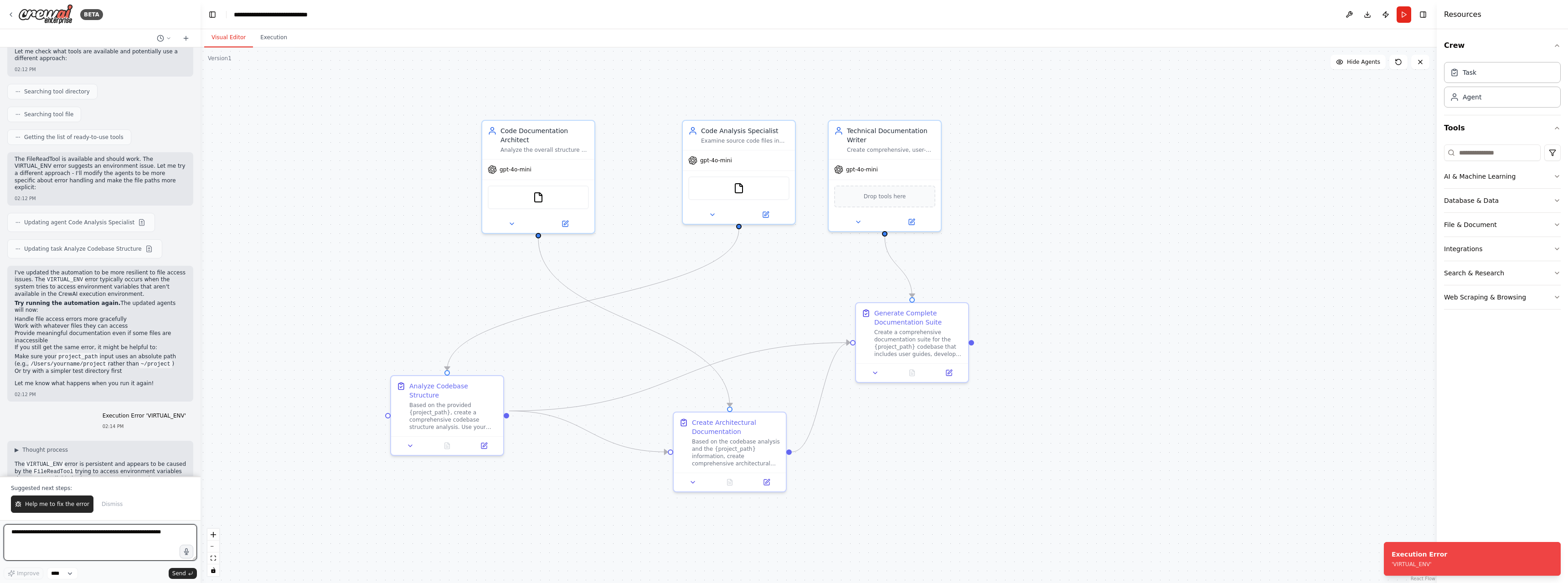
click at [84, 537] on textarea at bounding box center [100, 542] width 193 height 36
paste textarea "**********"
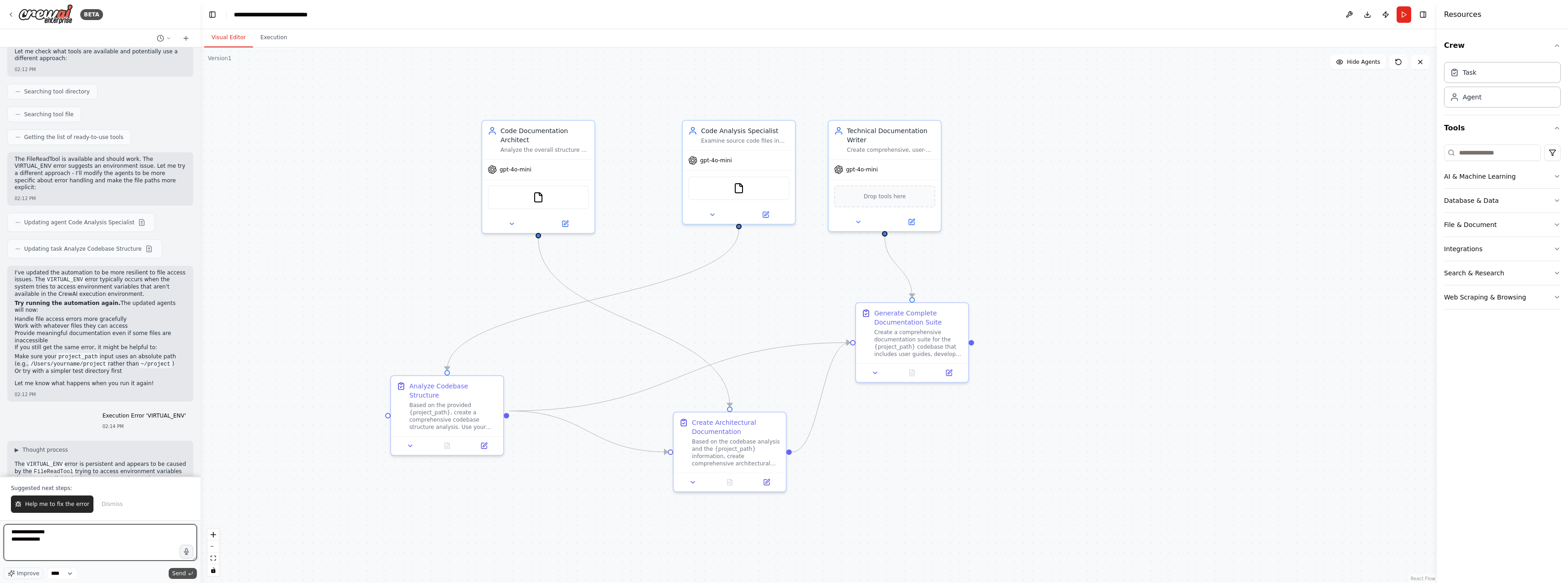
type textarea "**********"
click at [179, 571] on span "Send" at bounding box center [179, 573] width 13 height 8
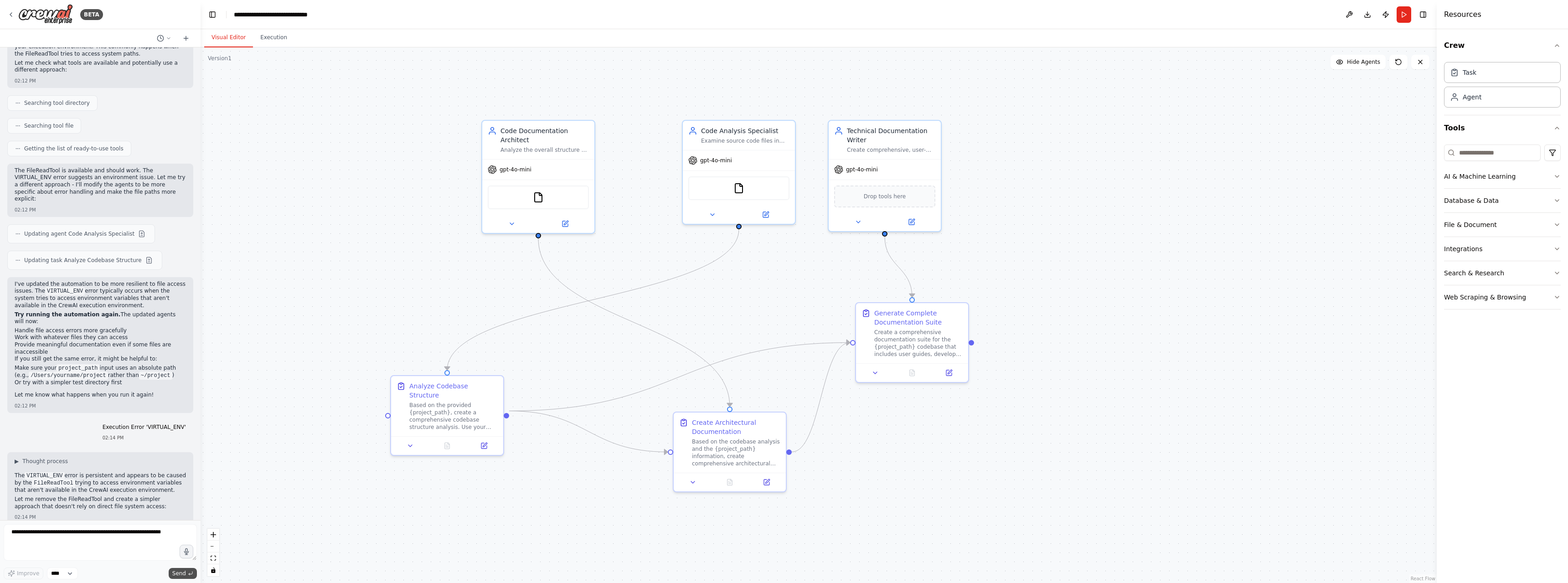
scroll to position [7771, 0]
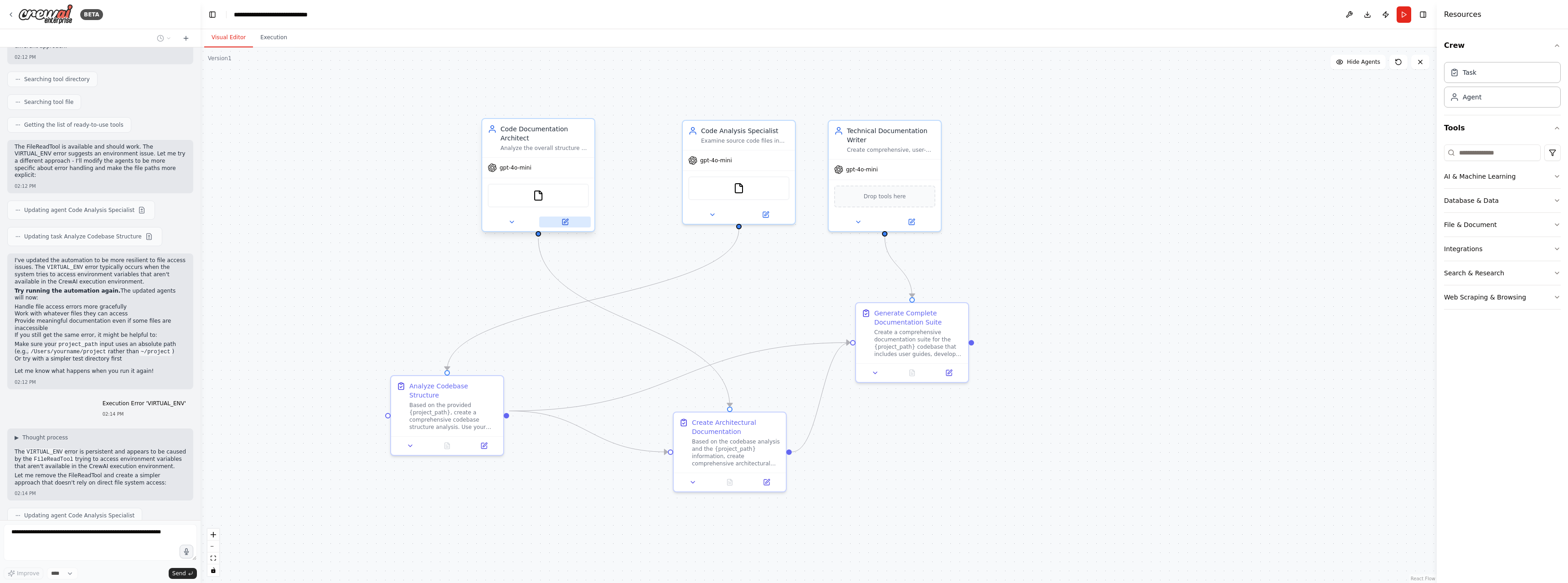
click at [566, 222] on icon at bounding box center [566, 221] width 4 height 4
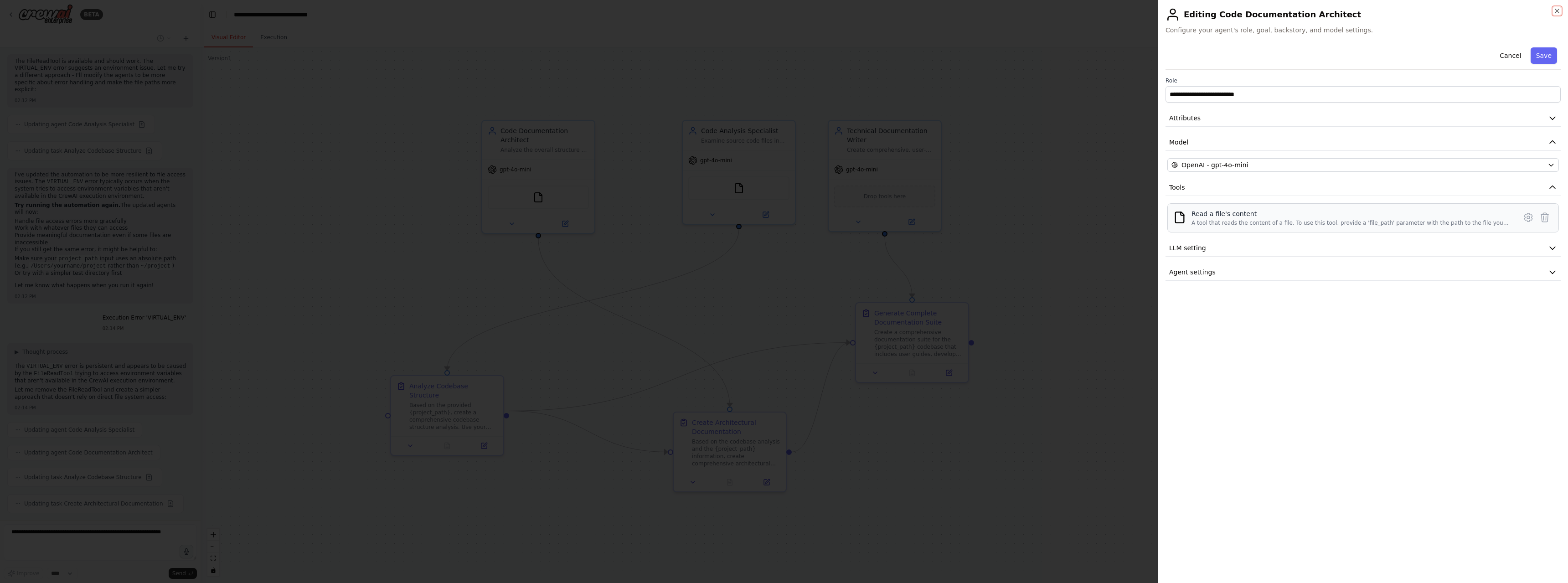
scroll to position [7864, 0]
click at [1530, 216] on icon at bounding box center [1528, 217] width 3 height 3
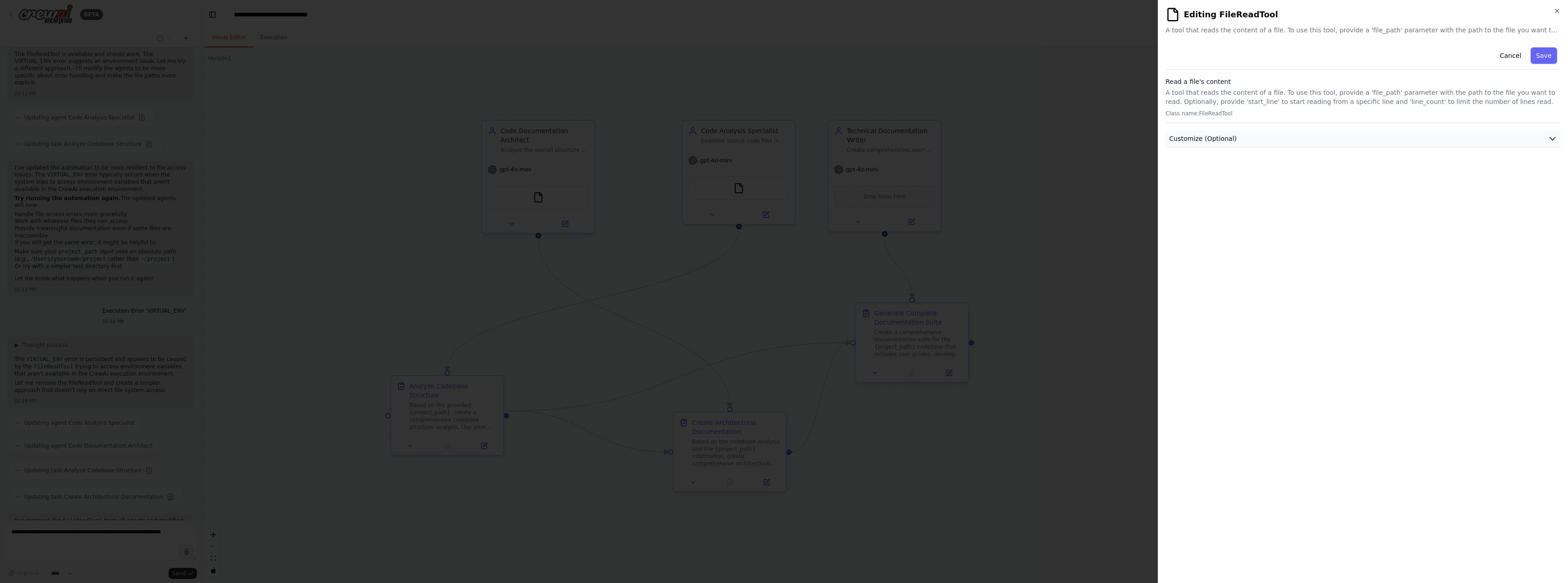
click at [1316, 139] on button "Customize (Optional)" at bounding box center [1363, 139] width 395 height 17
click at [1205, 170] on input "text" at bounding box center [1363, 171] width 392 height 16
paste input "**********"
type input "**********"
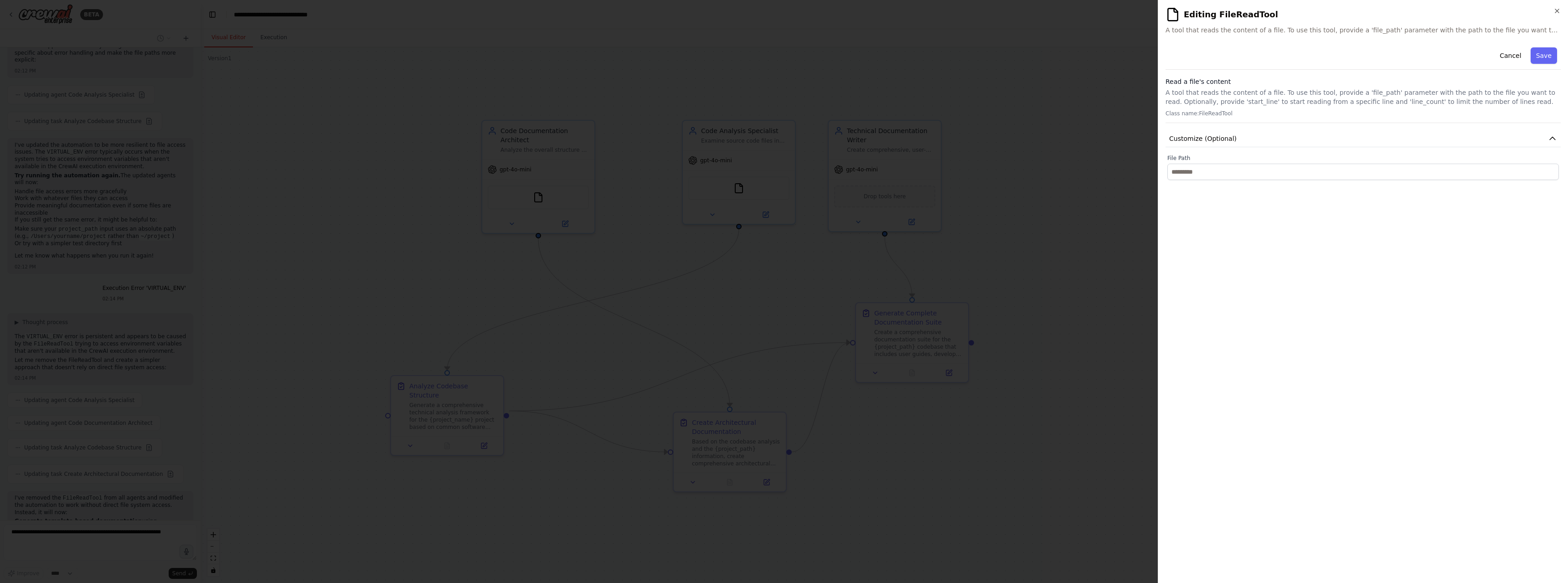
click at [420, 250] on div at bounding box center [784, 292] width 1568 height 583
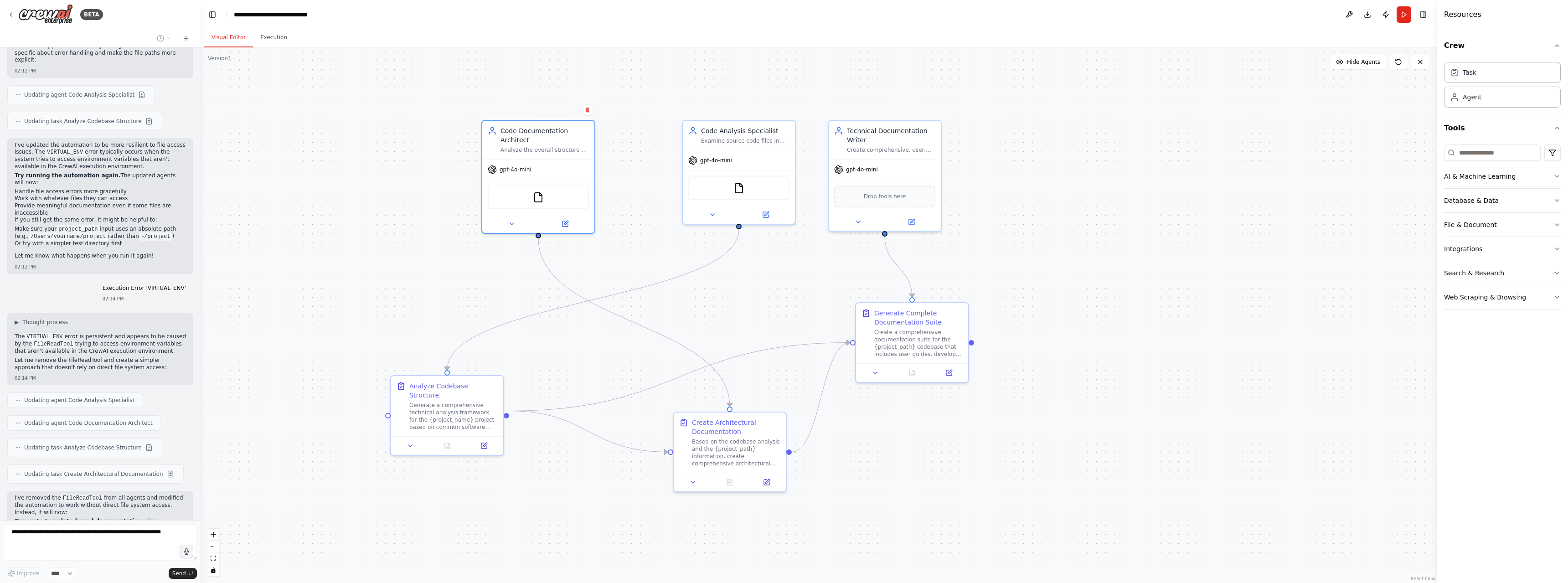
scroll to position [7913, 0]
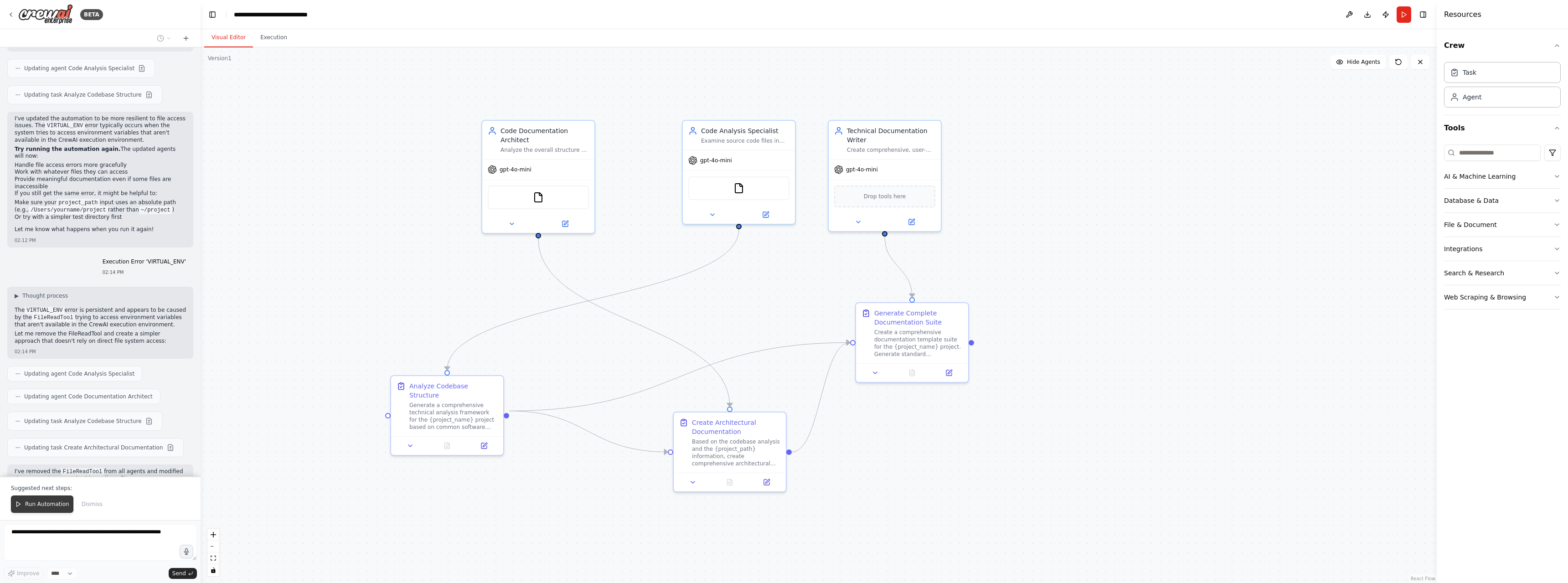
click at [33, 501] on button "Run Automation" at bounding box center [42, 504] width 63 height 17
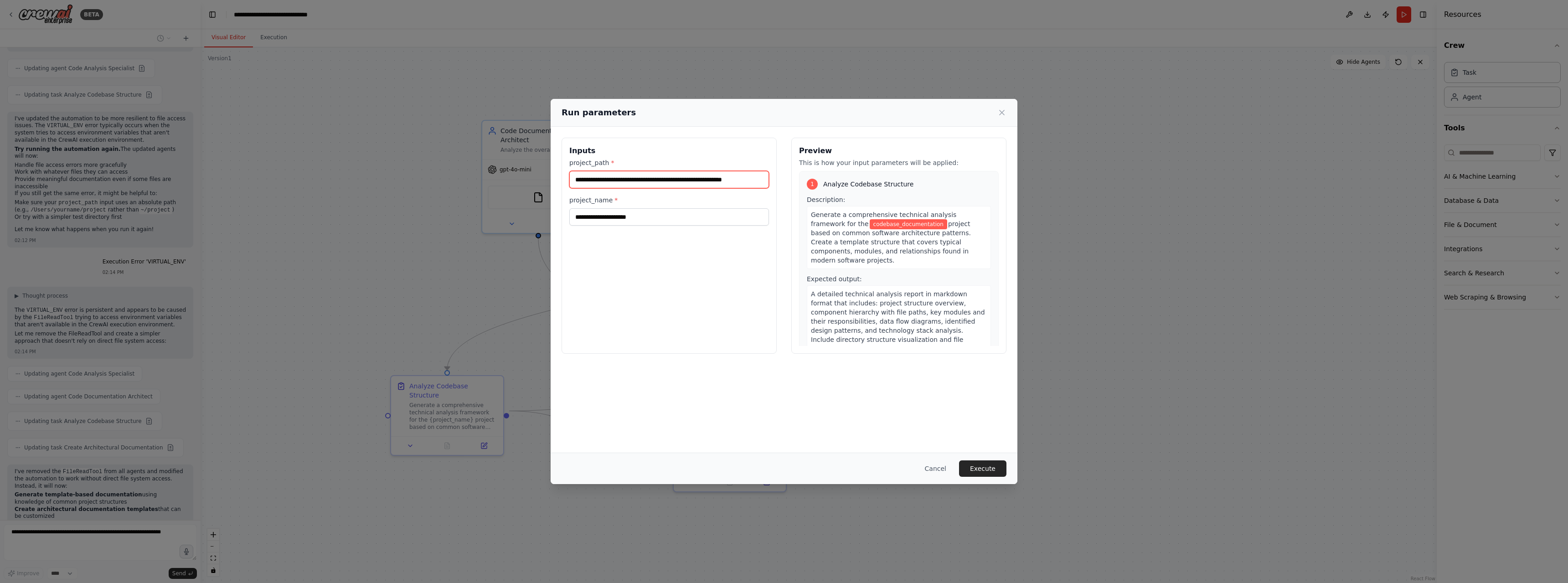
scroll to position [0, 16]
drag, startPoint x: 574, startPoint y: 179, endPoint x: 774, endPoint y: 184, distance: 200.1
click at [774, 184] on div "**********" at bounding box center [670, 246] width 215 height 216
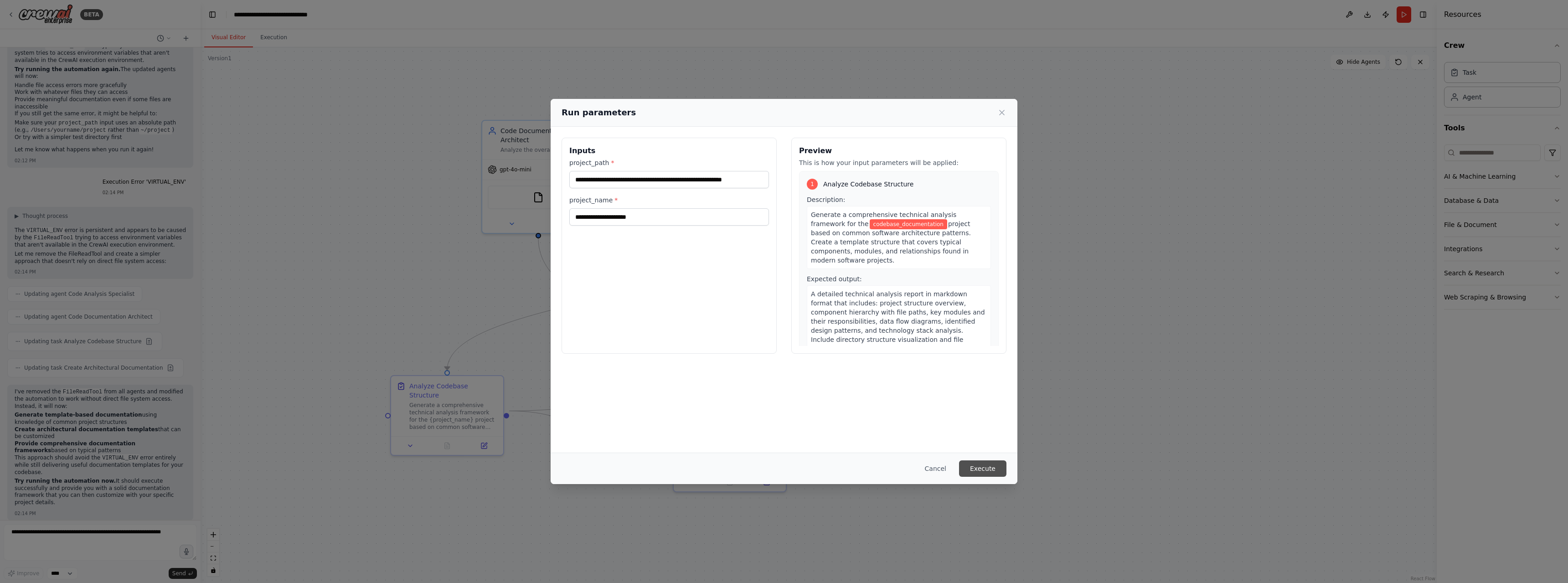
click at [1001, 468] on button "Execute" at bounding box center [983, 468] width 48 height 16
click at [1001, 468] on div ".deletable-edge-delete-btn { width: 20px; height: 20px; border: 0px solid #ffff…" at bounding box center [819, 315] width 1236 height 535
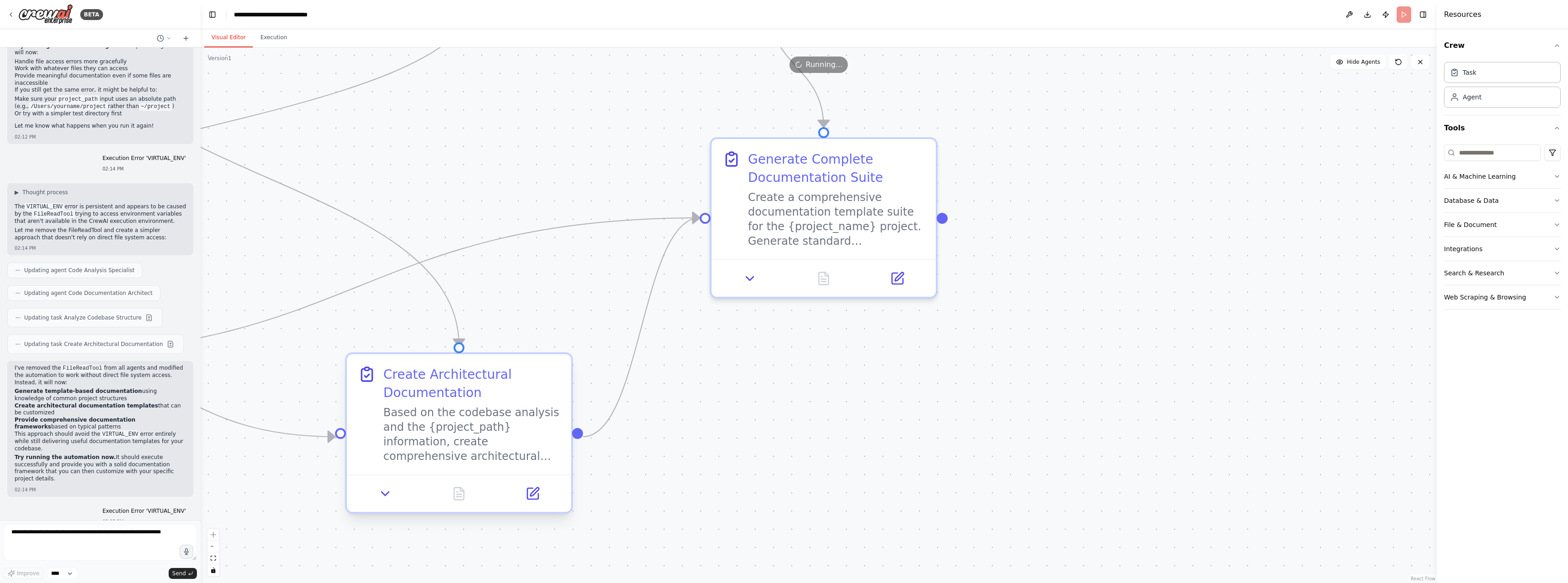
scroll to position [8023, 0]
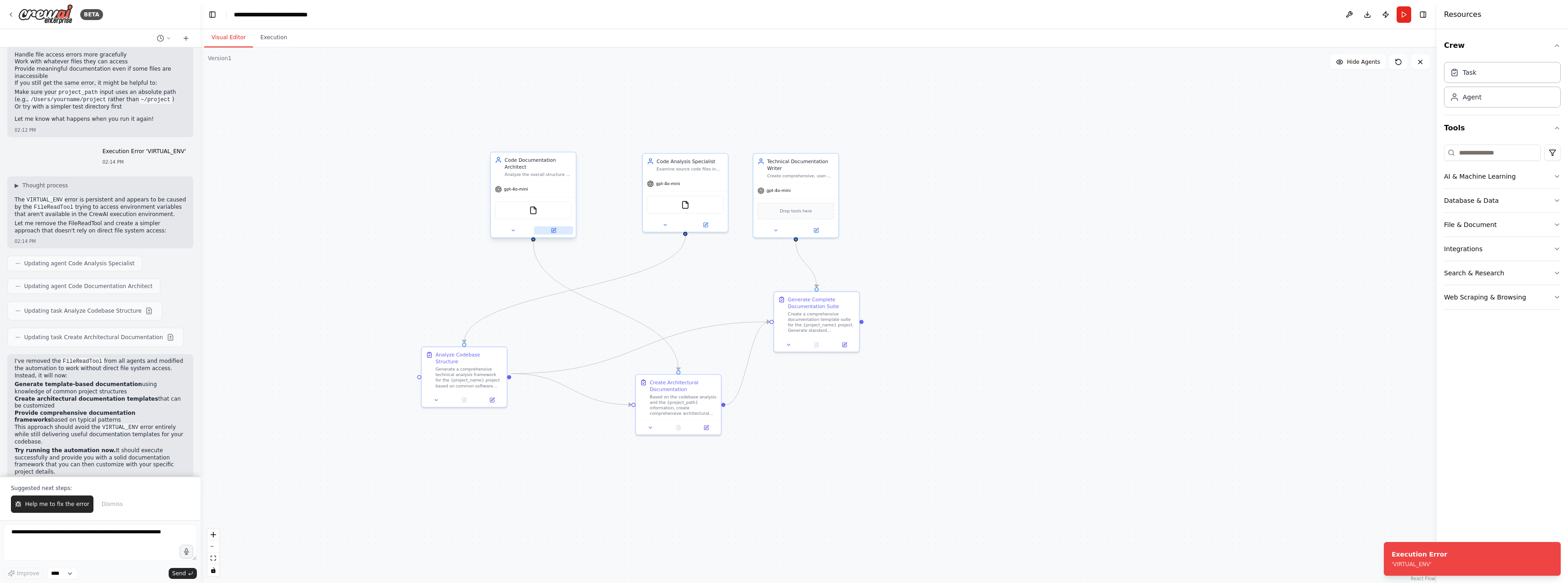
click at [548, 231] on button at bounding box center [553, 230] width 39 height 9
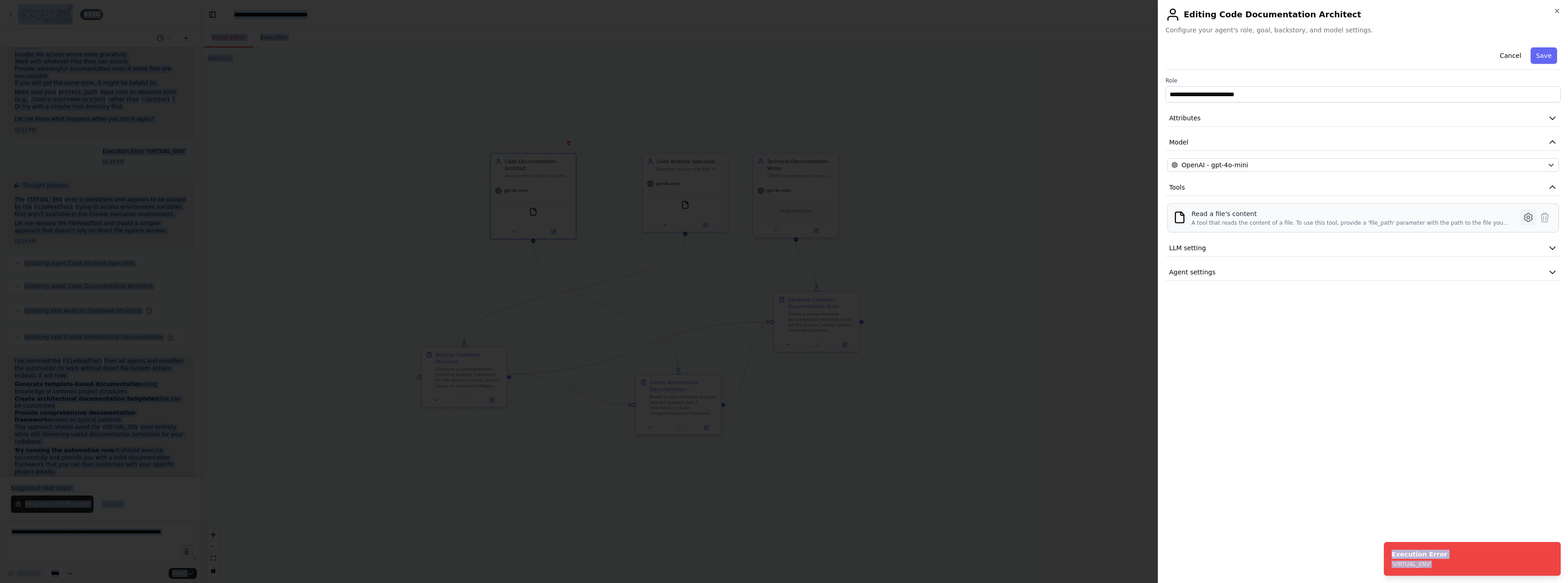
click at [1530, 217] on icon at bounding box center [1528, 217] width 3 height 3
click at [1530, 217] on div "**********" at bounding box center [1363, 310] width 395 height 533
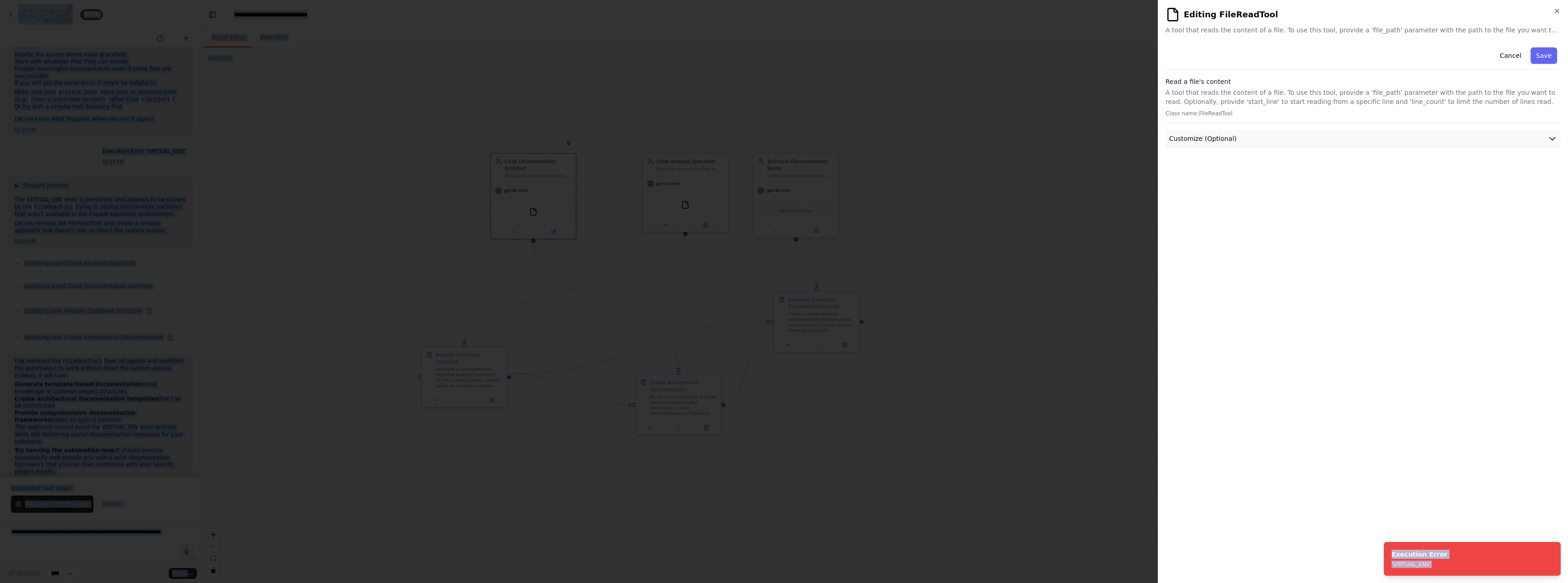
click at [1546, 141] on button "Customize (Optional)" at bounding box center [1363, 139] width 395 height 17
click at [1551, 140] on icon "button" at bounding box center [1553, 139] width 10 height 10
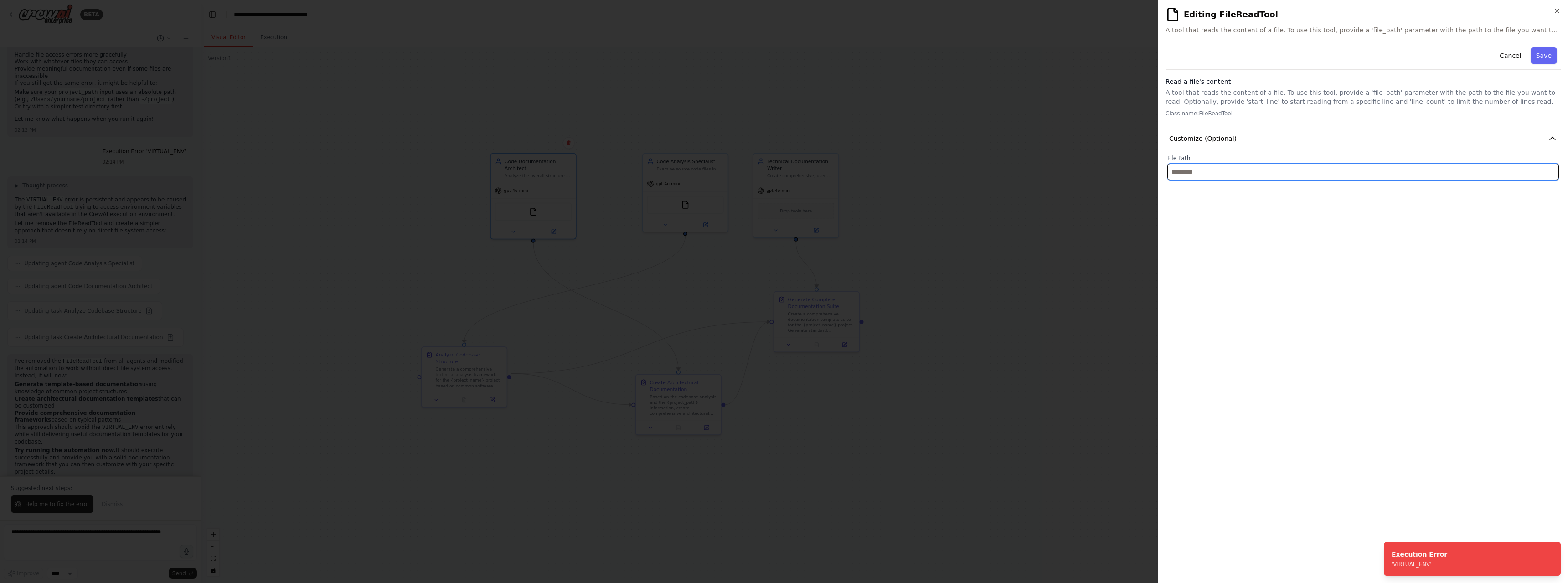
click at [1241, 174] on input "text" at bounding box center [1363, 171] width 392 height 16
paste input "**********"
type input "**********"
paste input "**********"
type input "**********"
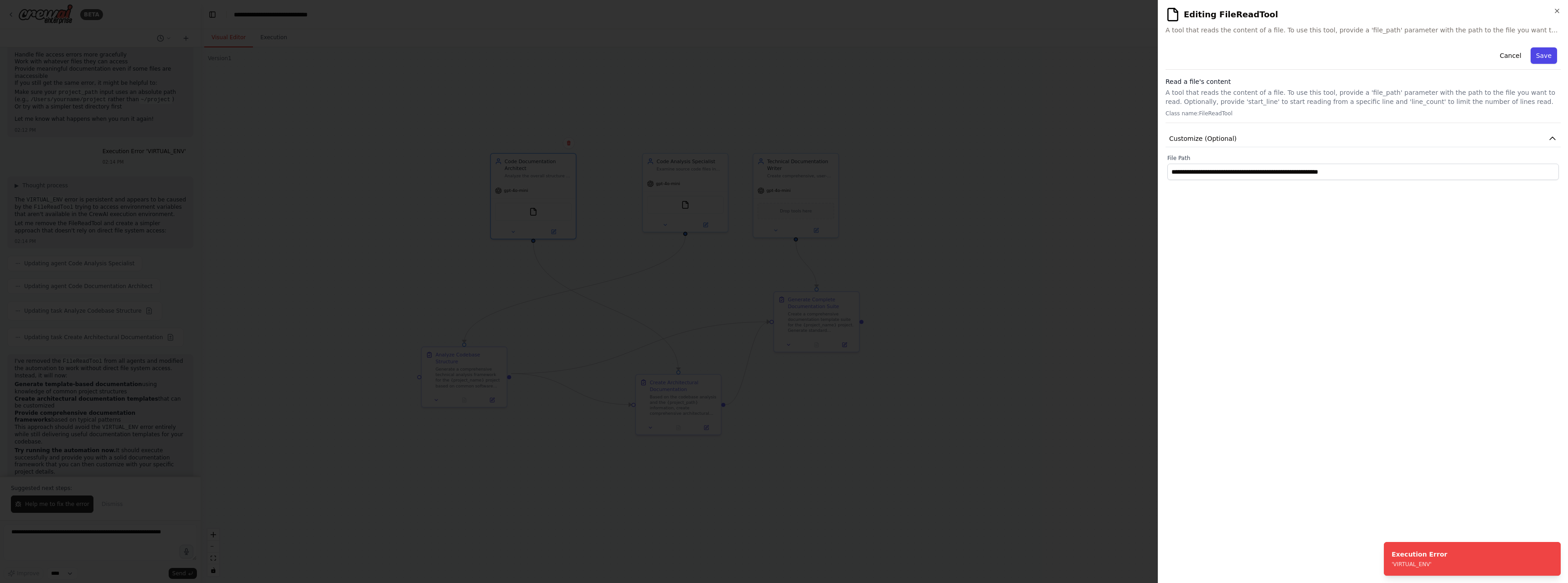
click at [1538, 53] on button "Save" at bounding box center [1544, 55] width 27 height 16
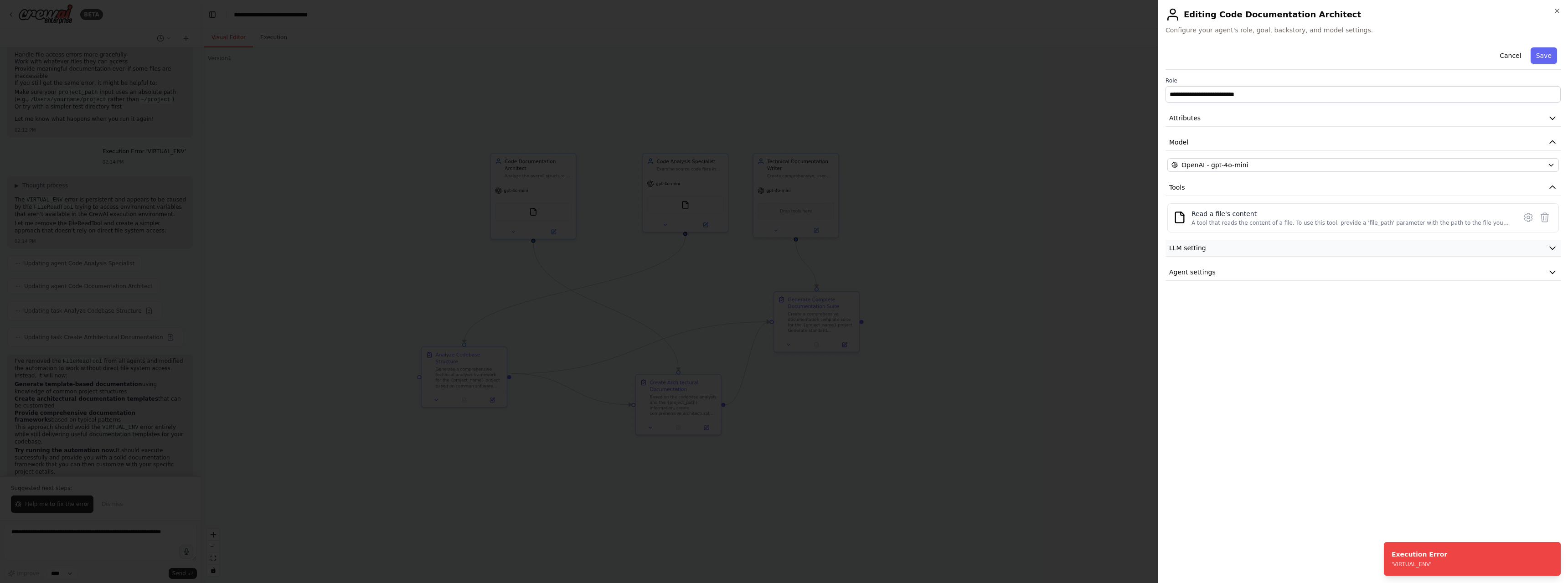
click at [1549, 242] on button "LLM setting" at bounding box center [1363, 249] width 395 height 17
click at [1550, 243] on button "LLM setting" at bounding box center [1363, 249] width 395 height 17
click at [1550, 341] on icon "button" at bounding box center [1553, 337] width 10 height 10
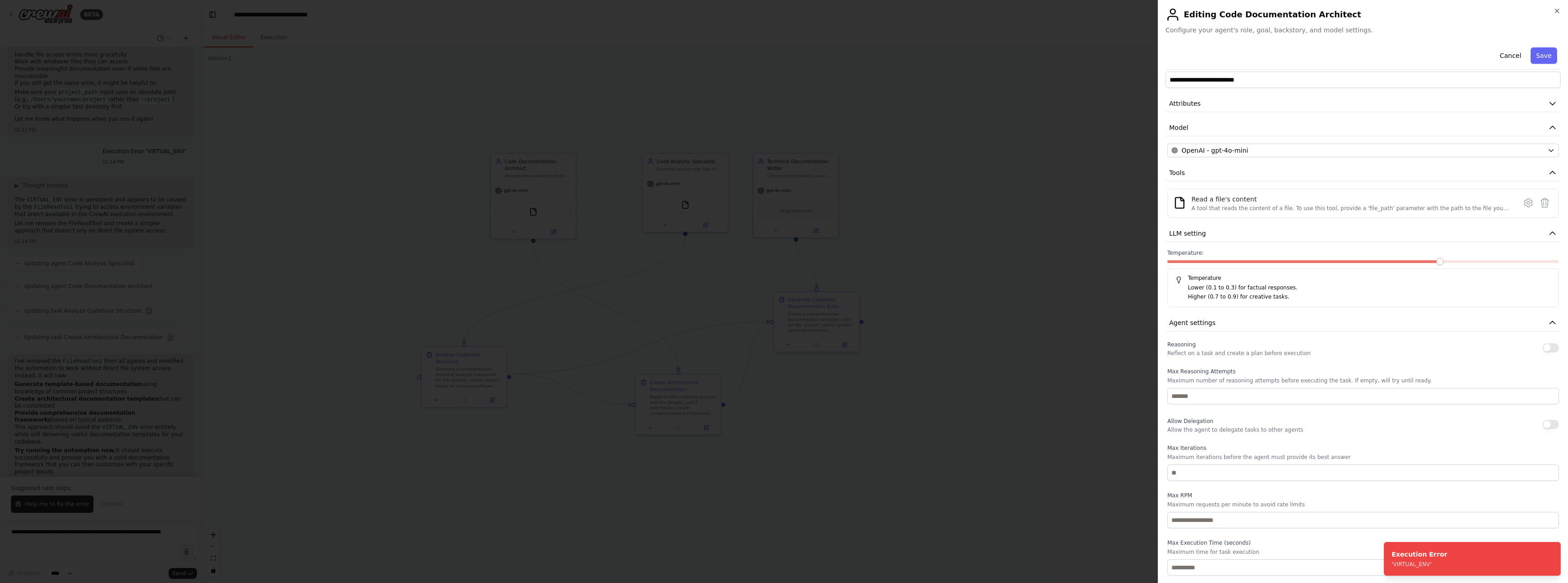
scroll to position [0, 0]
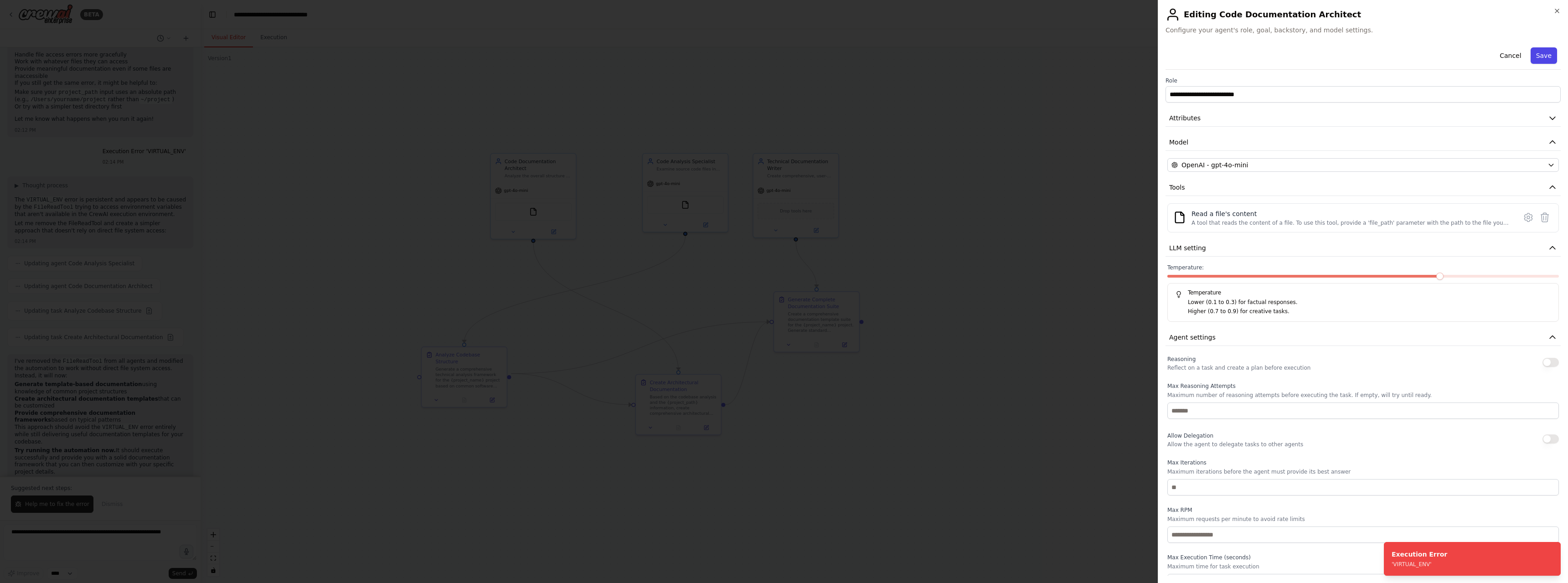
click at [1537, 53] on button "Save" at bounding box center [1544, 55] width 27 height 16
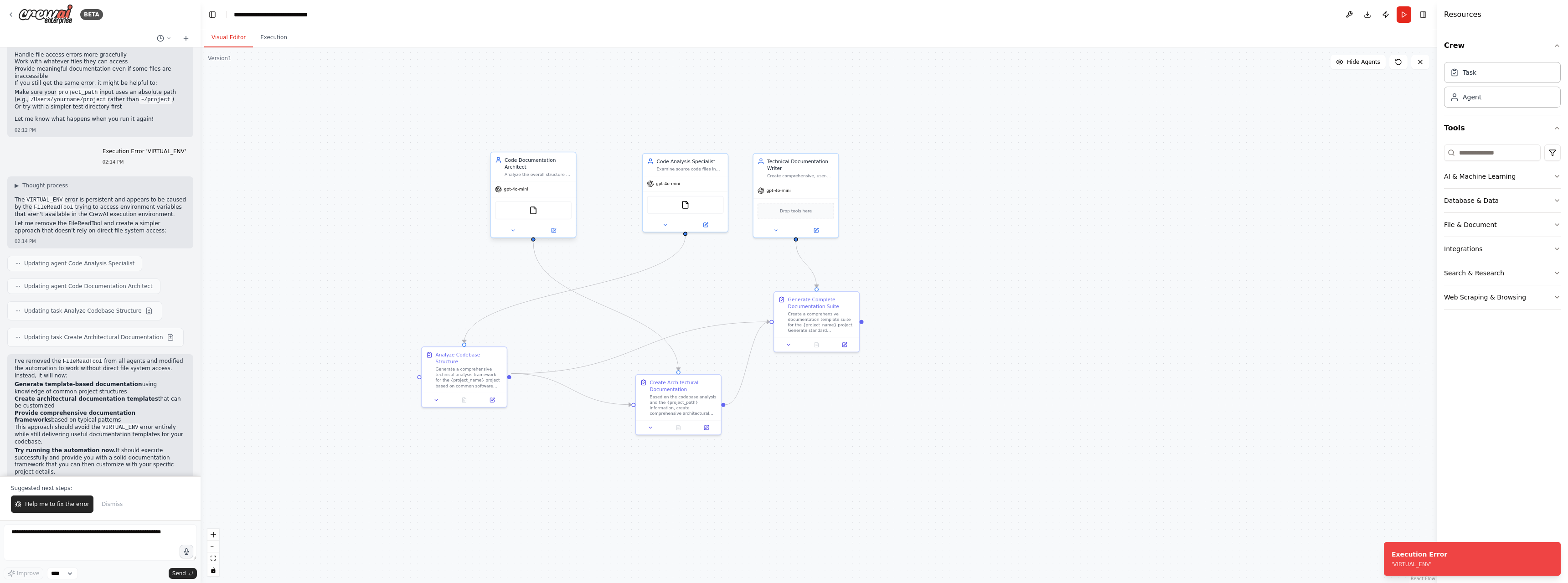
click at [565, 165] on div "Code Documentation Architect" at bounding box center [538, 163] width 67 height 13
click at [700, 178] on div "gpt-4o-mini" at bounding box center [685, 182] width 85 height 15
click at [686, 204] on img at bounding box center [685, 203] width 9 height 9
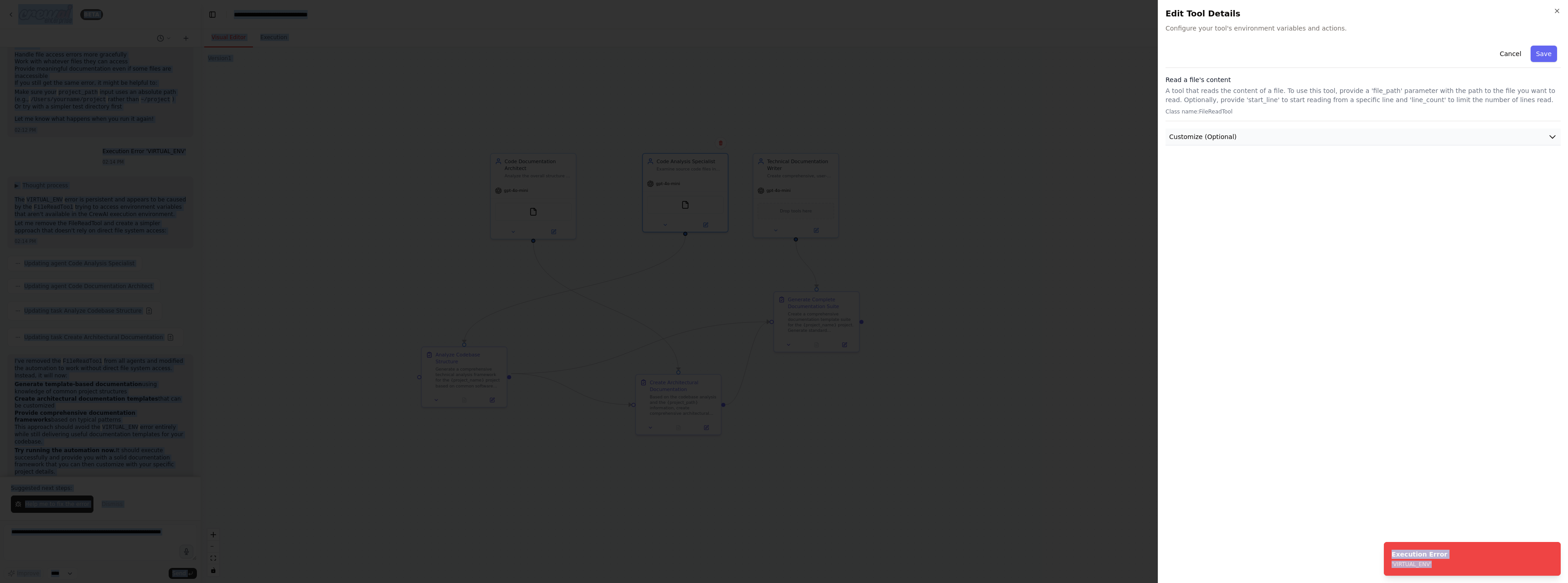
click at [1551, 138] on icon "button" at bounding box center [1553, 137] width 10 height 10
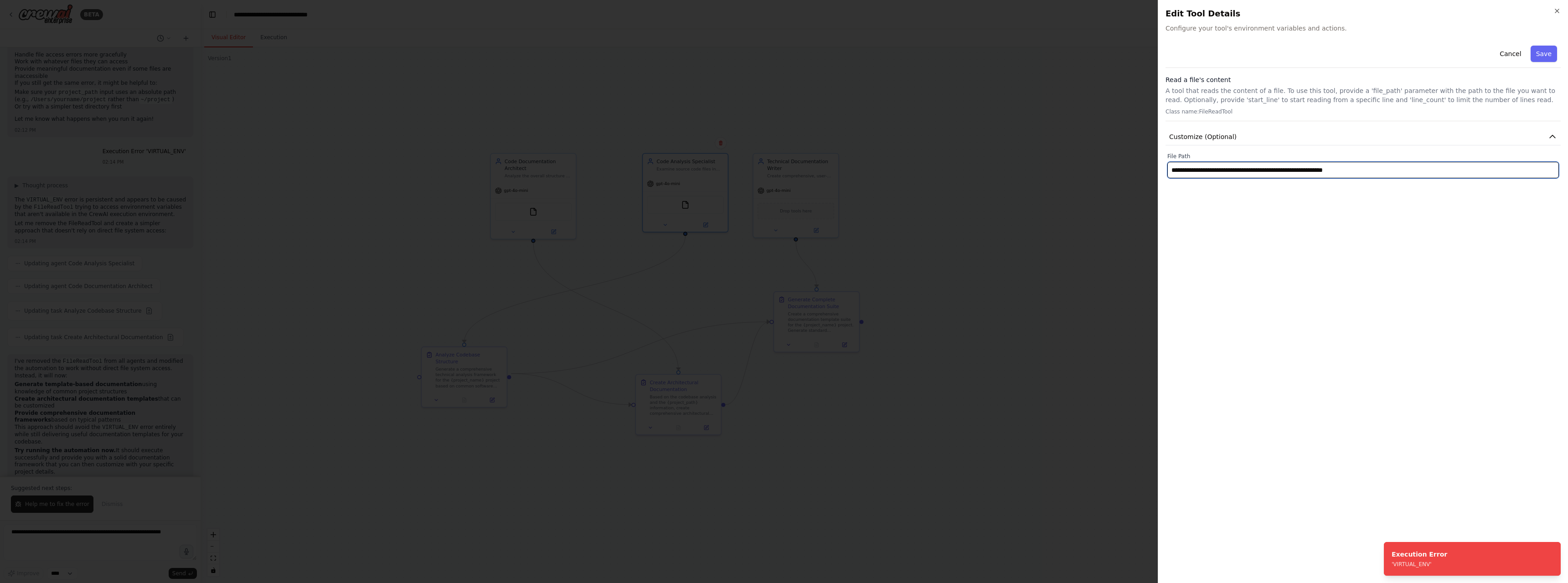
drag, startPoint x: 1345, startPoint y: 172, endPoint x: 1163, endPoint y: 172, distance: 182.0
click at [1163, 172] on div "**********" at bounding box center [1363, 292] width 411 height 583
click at [1176, 171] on input "**********" at bounding box center [1363, 170] width 392 height 16
click at [1177, 171] on input "**********" at bounding box center [1363, 170] width 392 height 16
click at [1416, 171] on input "**********" at bounding box center [1363, 170] width 392 height 16
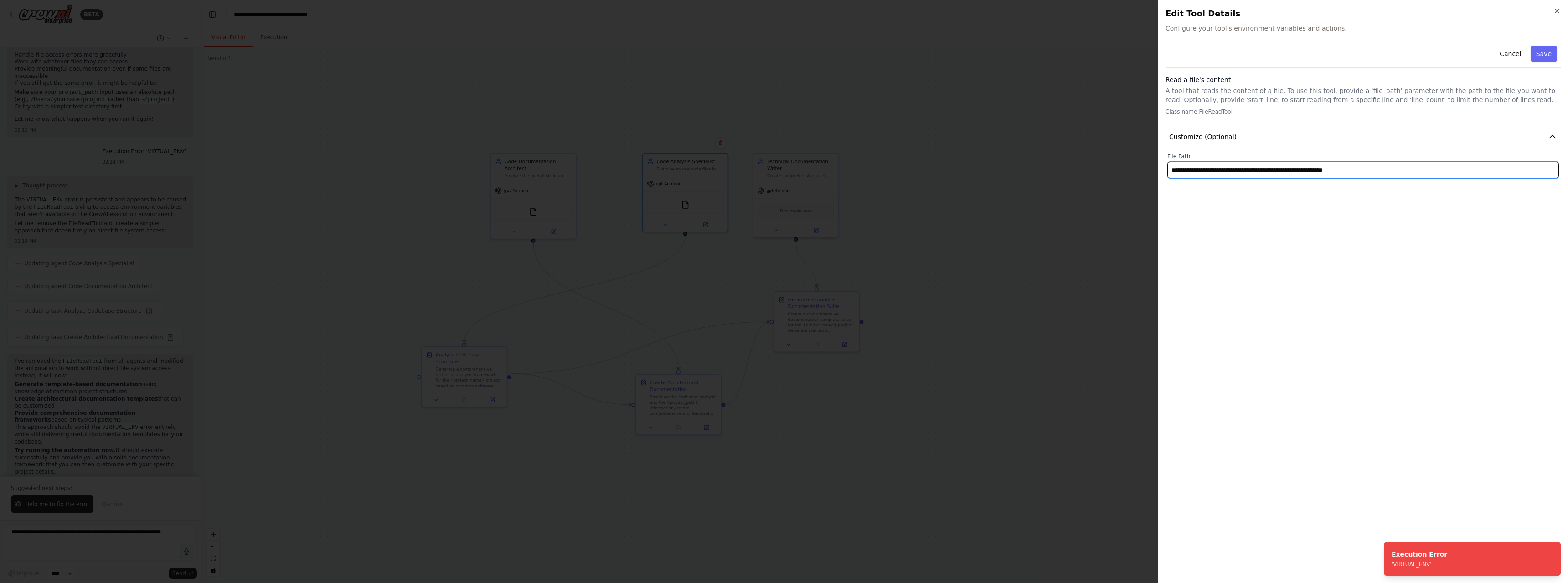
drag, startPoint x: 1408, startPoint y: 171, endPoint x: 1179, endPoint y: 164, distance: 229.1
click at [1179, 164] on input "**********" at bounding box center [1363, 170] width 392 height 16
click at [1178, 171] on input "**********" at bounding box center [1363, 170] width 392 height 16
click at [1193, 171] on input "**********" at bounding box center [1363, 170] width 392 height 16
type input "**********"
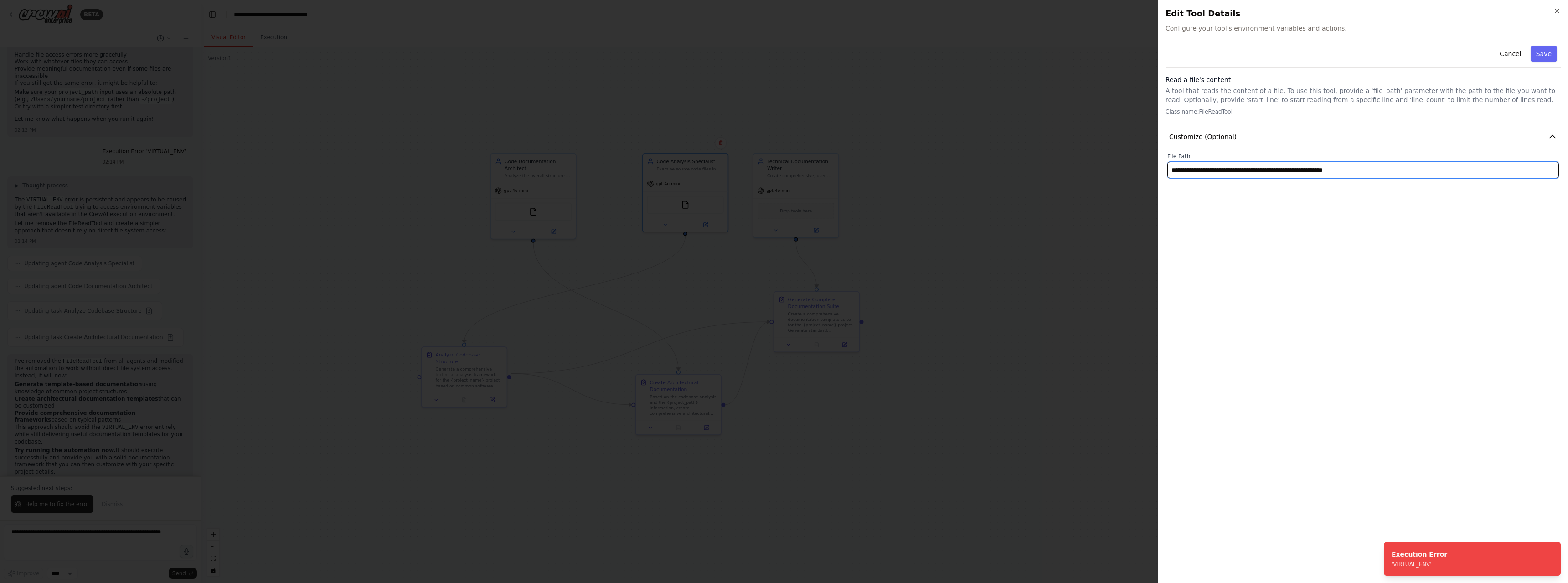
drag, startPoint x: 1377, startPoint y: 171, endPoint x: 1160, endPoint y: 158, distance: 217.4
click at [1160, 158] on div "**********" at bounding box center [1363, 292] width 411 height 583
click at [1544, 56] on button "Save" at bounding box center [1544, 53] width 27 height 16
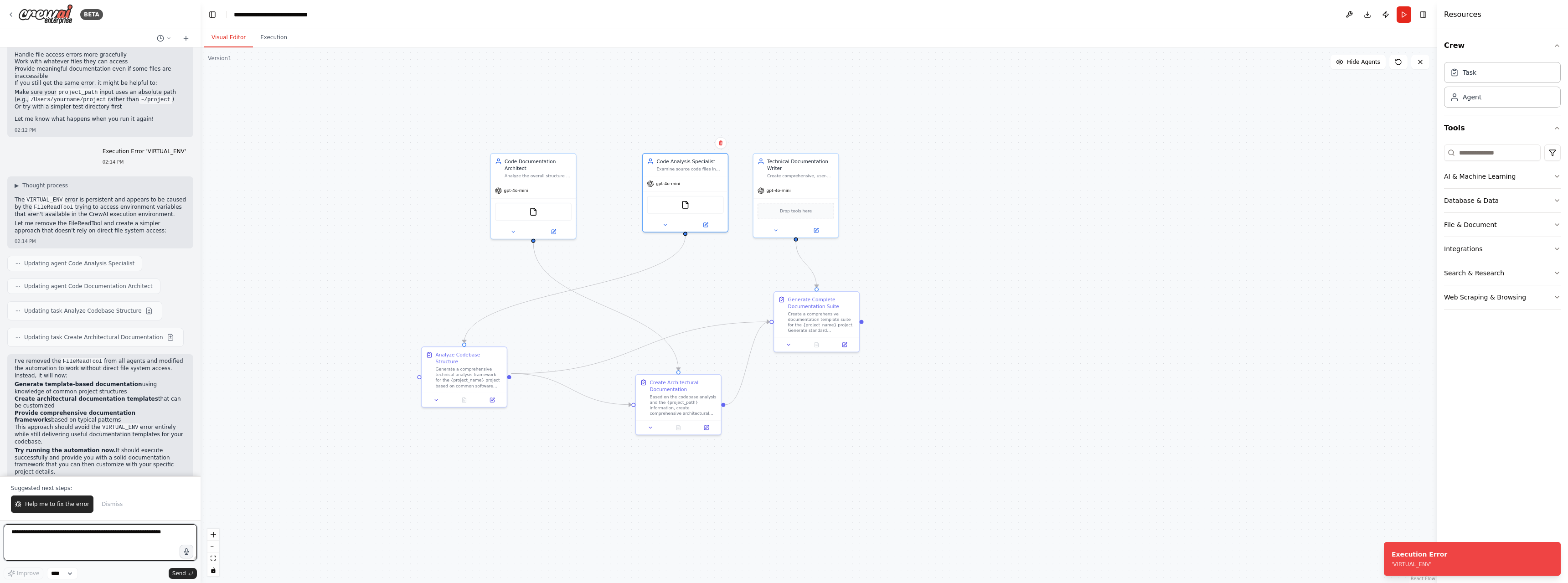
drag, startPoint x: 92, startPoint y: 537, endPoint x: 99, endPoint y: 535, distance: 7.3
click at [92, 536] on textarea at bounding box center [100, 542] width 193 height 36
paste textarea "**********"
type textarea "**********"
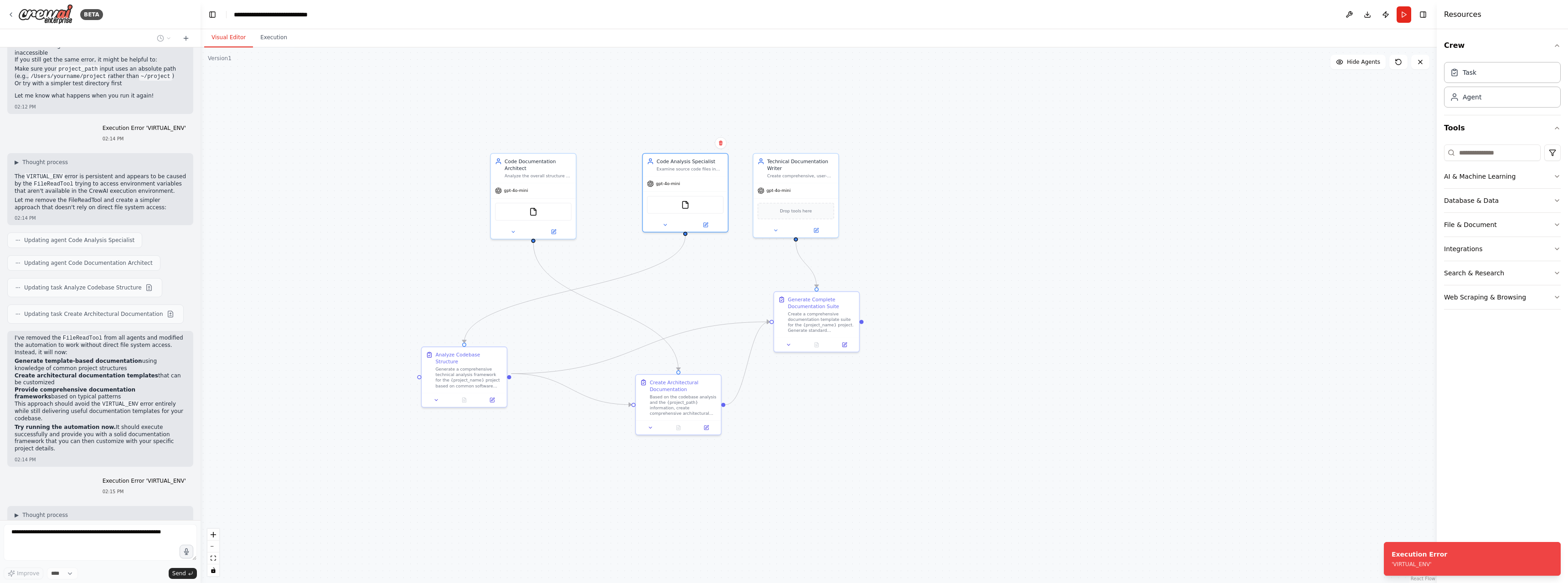
scroll to position [8093, 0]
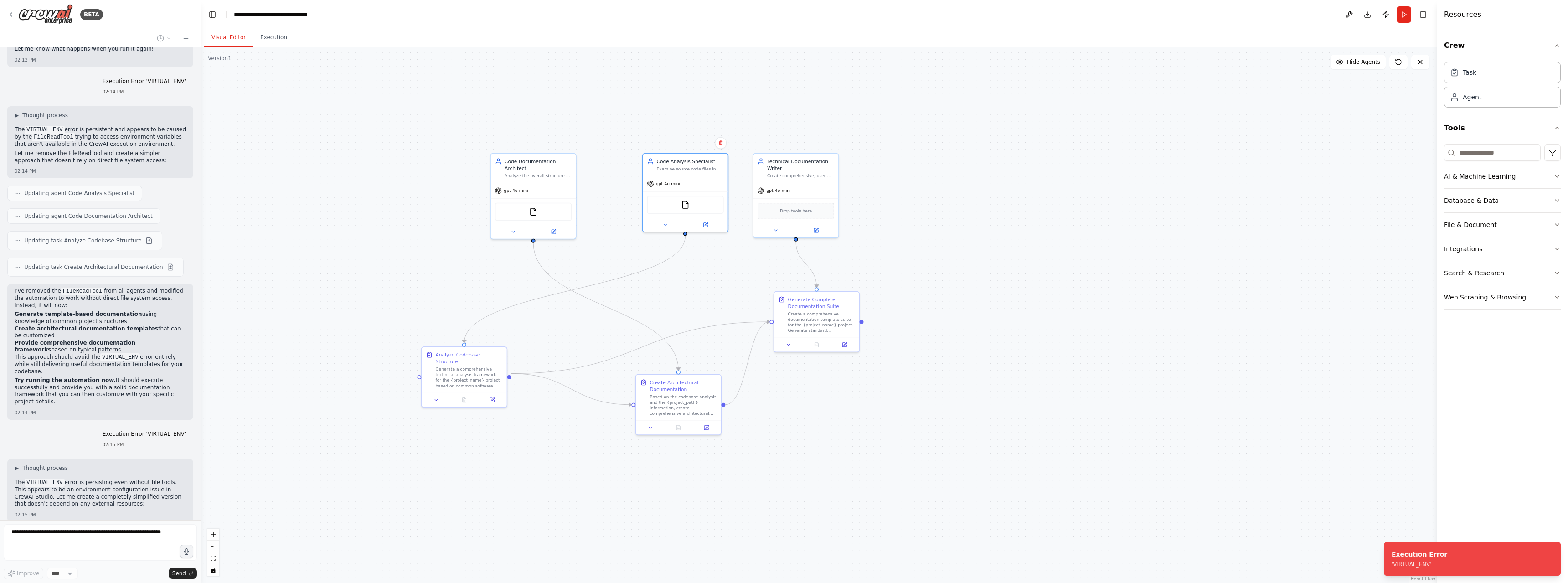
click at [144, 556] on button at bounding box center [149, 561] width 10 height 10
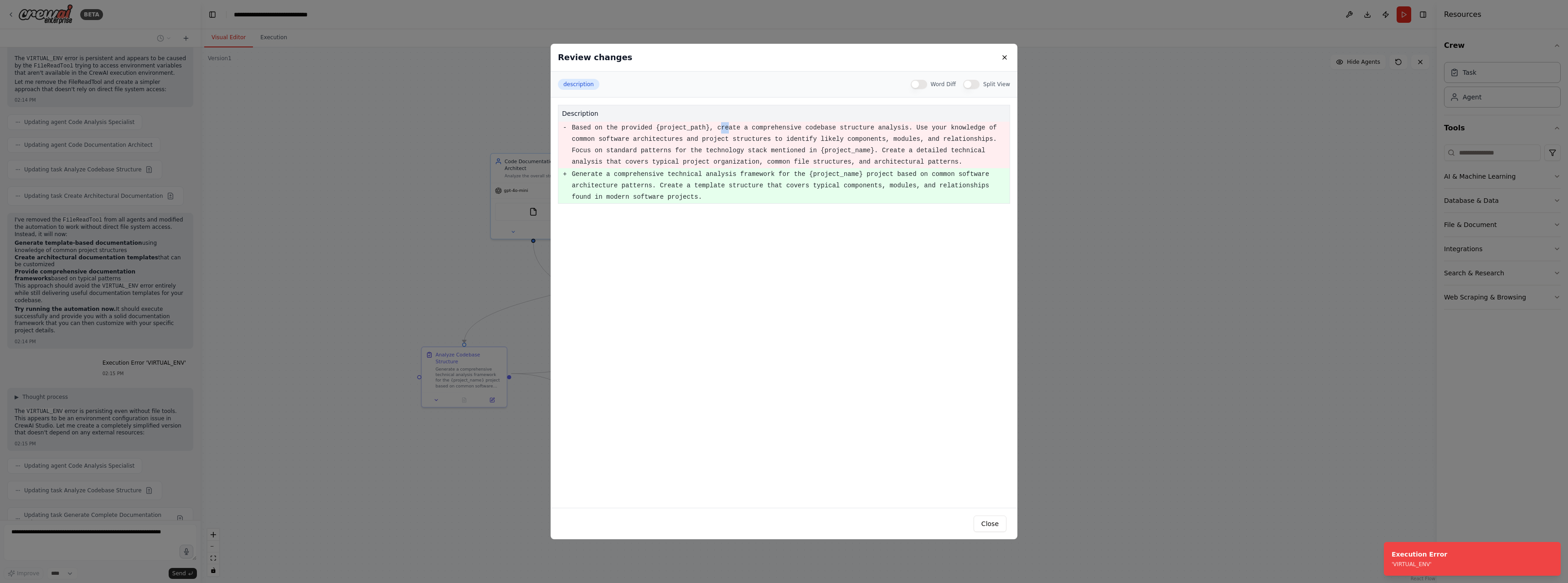
scroll to position [8172, 0]
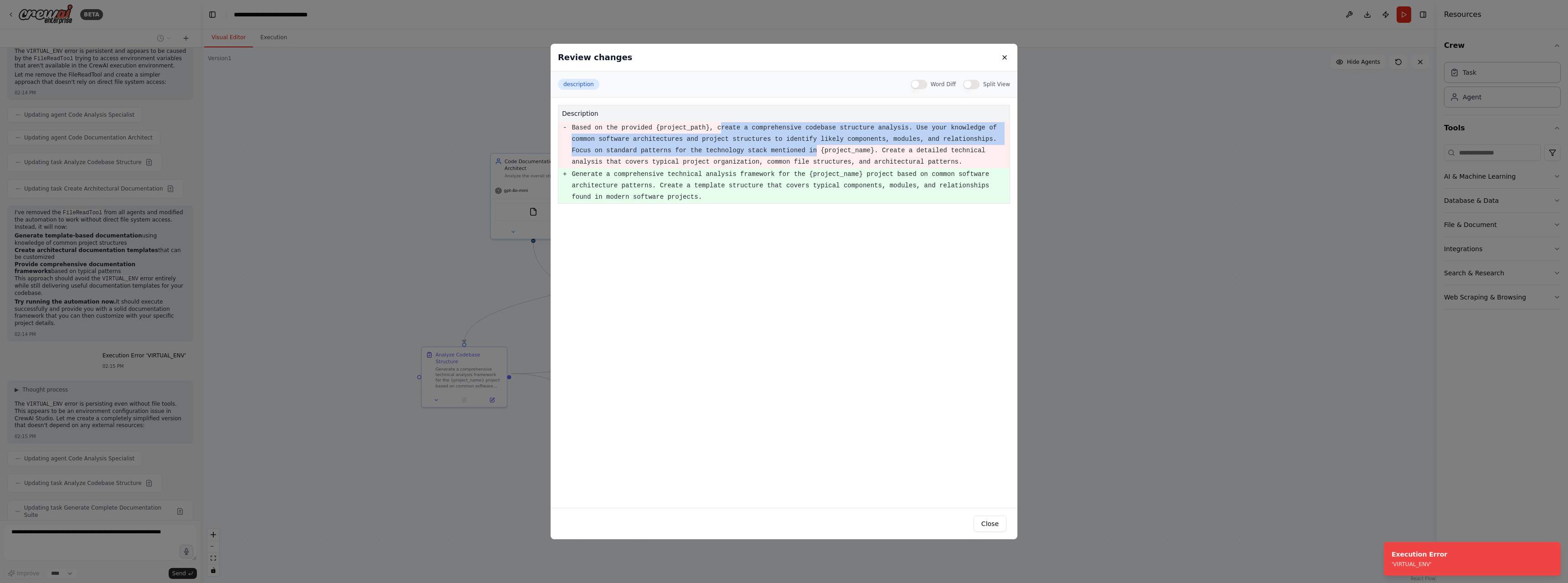
drag, startPoint x: 708, startPoint y: 127, endPoint x: 750, endPoint y: 141, distance: 44.3
click at [734, 148] on pre "Based on the provided {project_path}, create a comprehensive codebase structure…" at bounding box center [790, 145] width 437 height 46
click at [1009, 59] on button at bounding box center [1004, 57] width 10 height 10
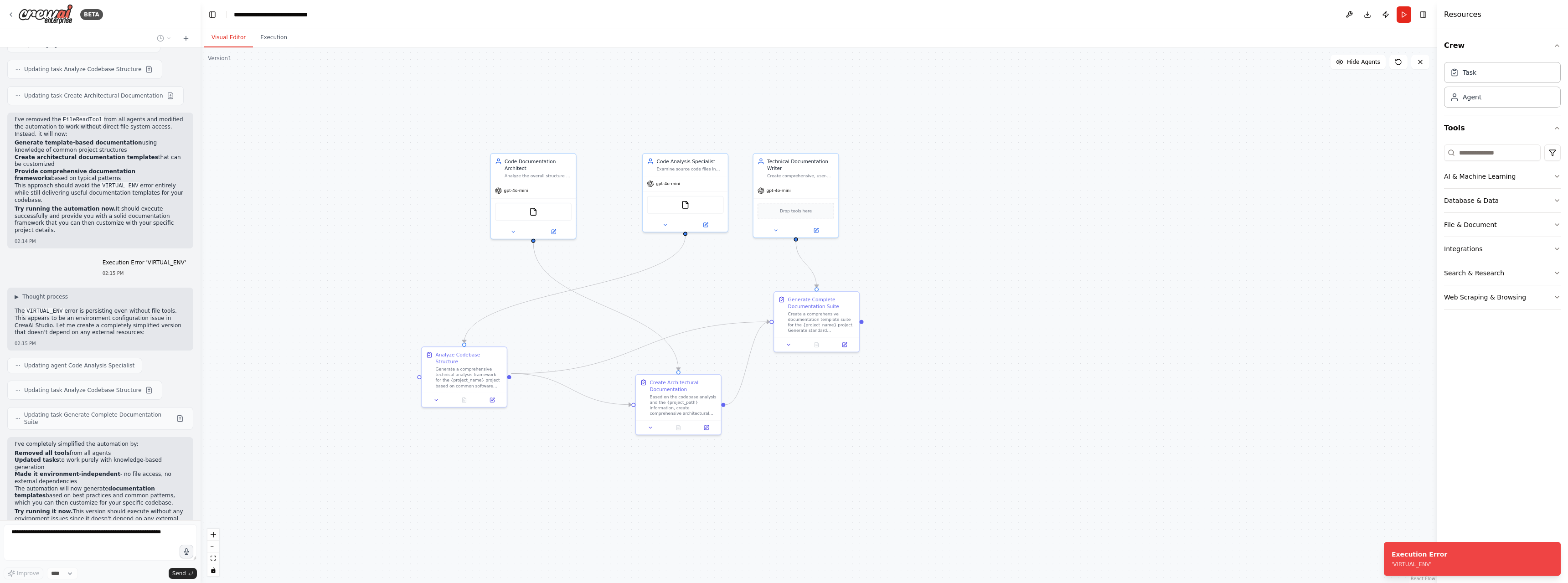
scroll to position [8288, 0]
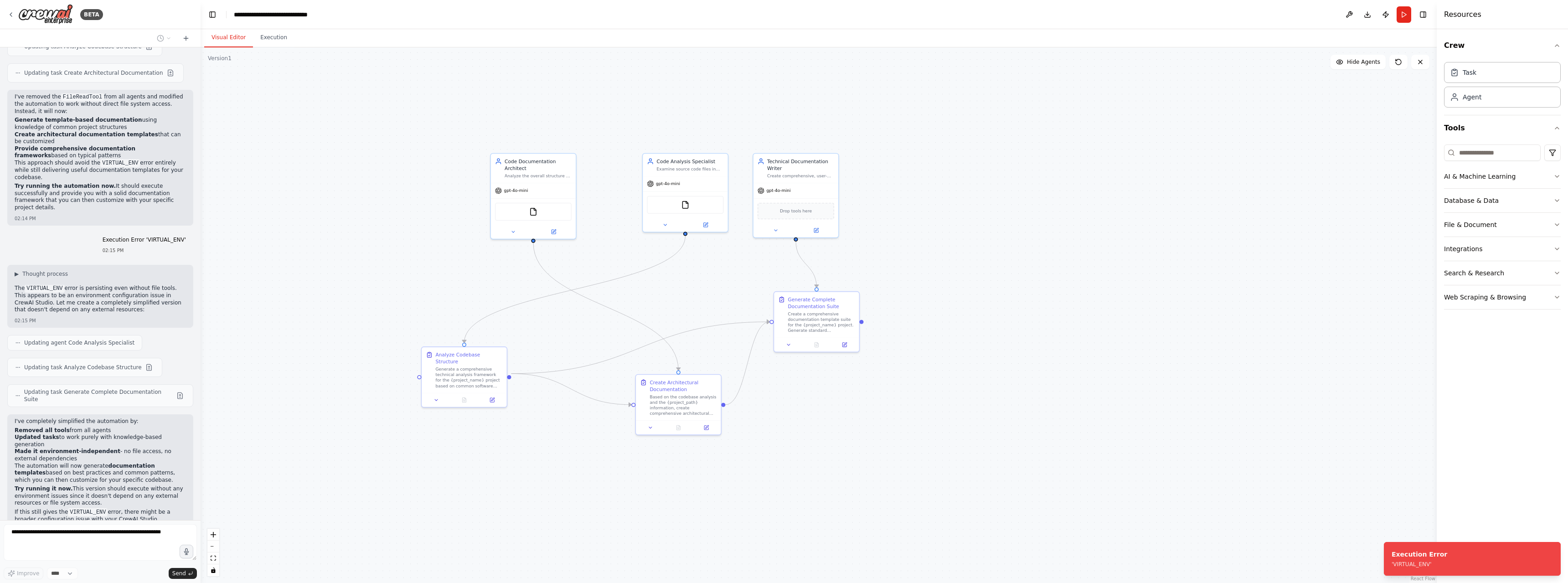
drag, startPoint x: 47, startPoint y: 412, endPoint x: 75, endPoint y: 388, distance: 36.9
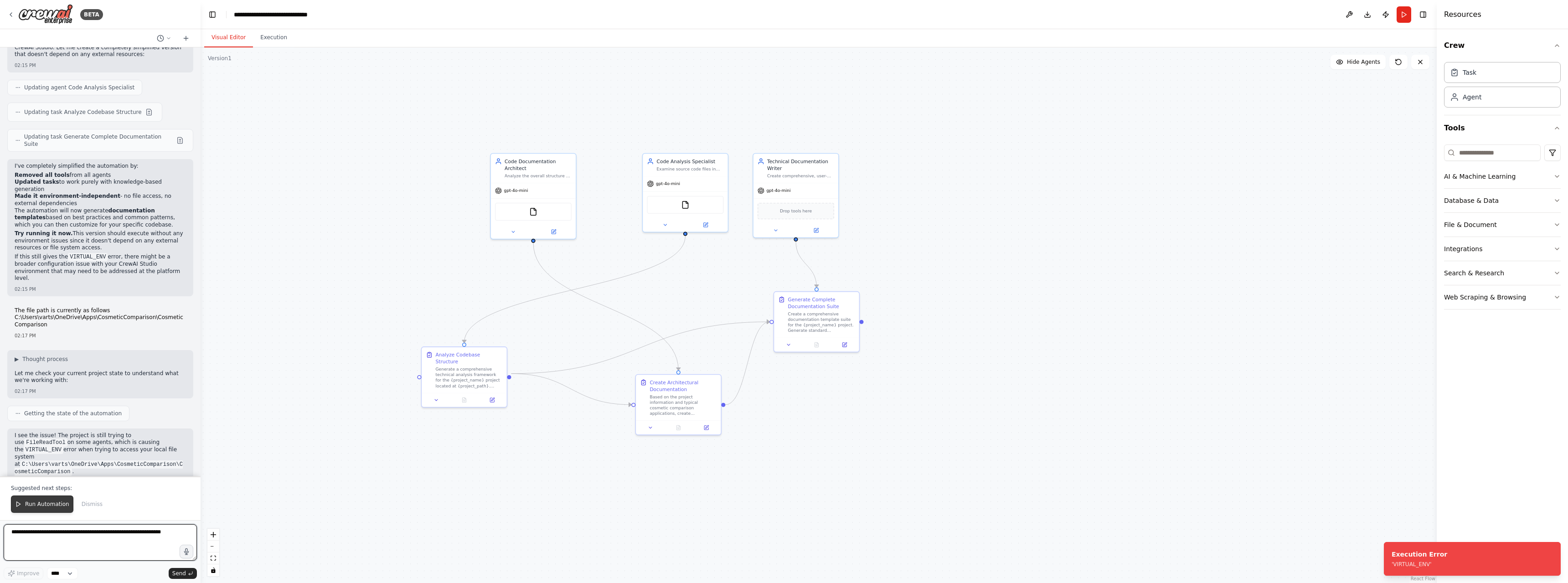
scroll to position [8551, 0]
click at [46, 504] on span "Run Automation" at bounding box center [47, 505] width 44 height 8
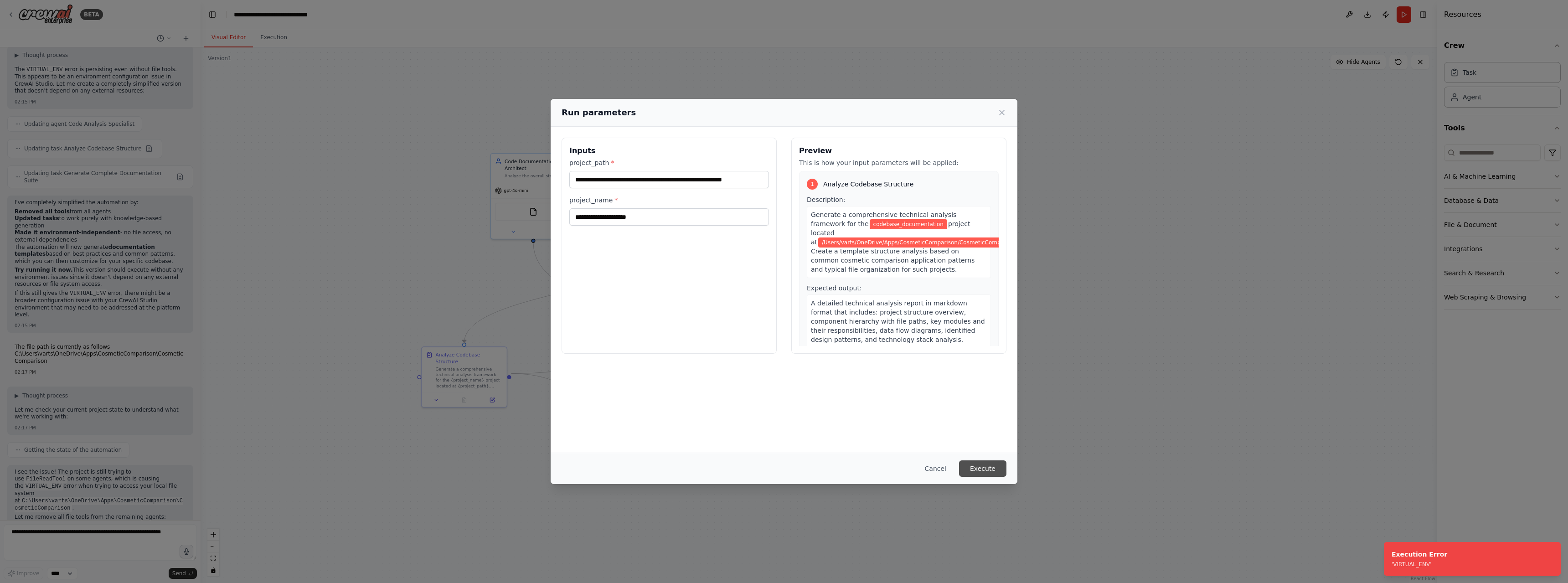
click at [985, 470] on button "Execute" at bounding box center [983, 468] width 48 height 16
click at [985, 470] on div ".deletable-edge-delete-btn { width: 20px; height: 20px; border: 0px solid #ffff…" at bounding box center [819, 315] width 1236 height 535
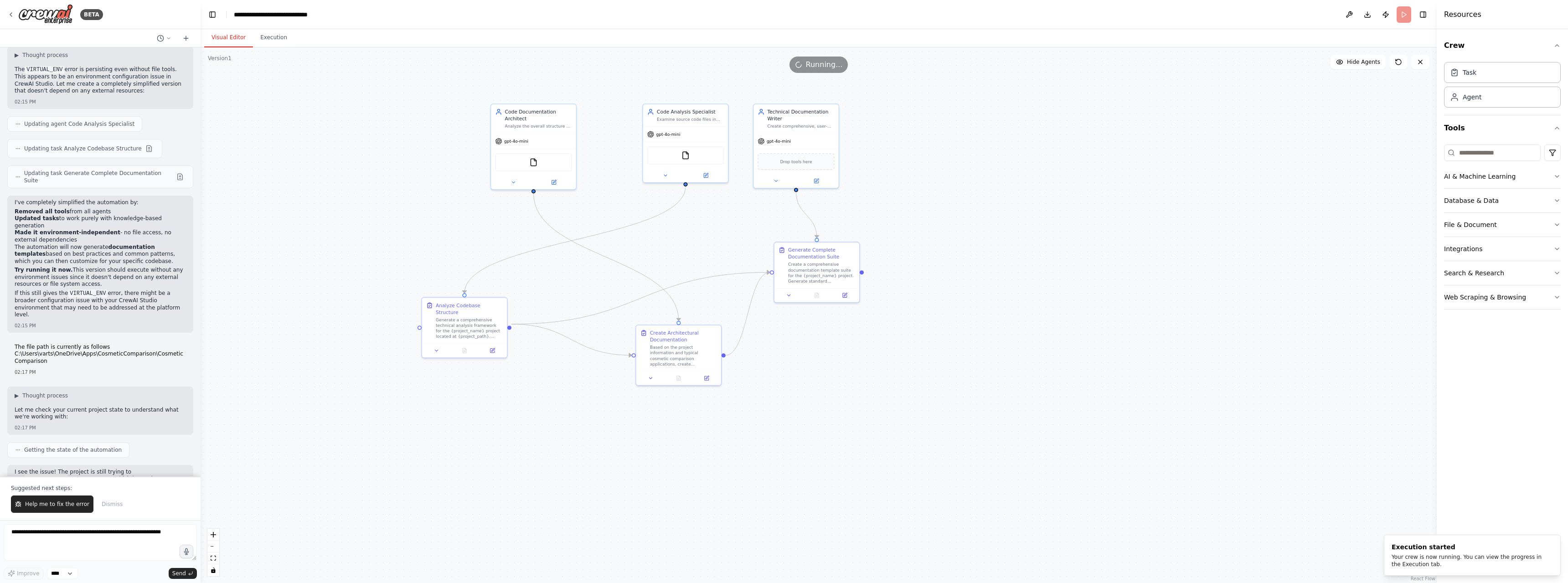
scroll to position [8551, 0]
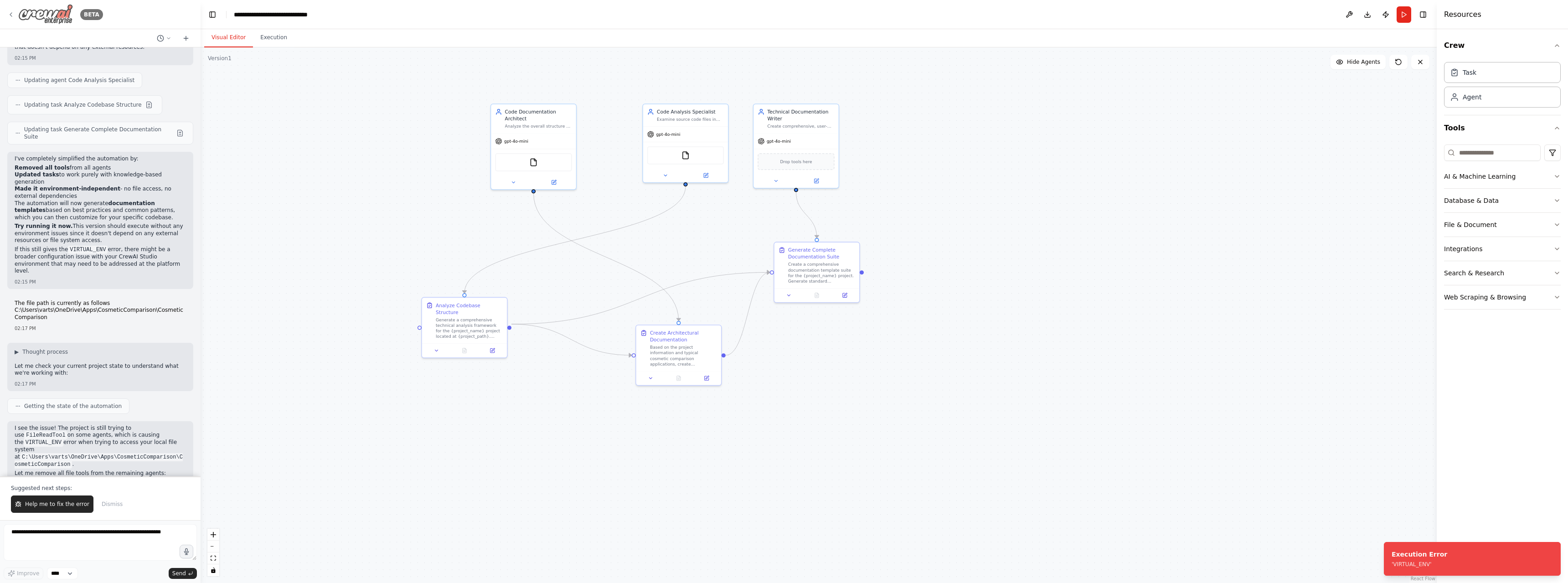
click at [9, 13] on icon at bounding box center [11, 14] width 8 height 8
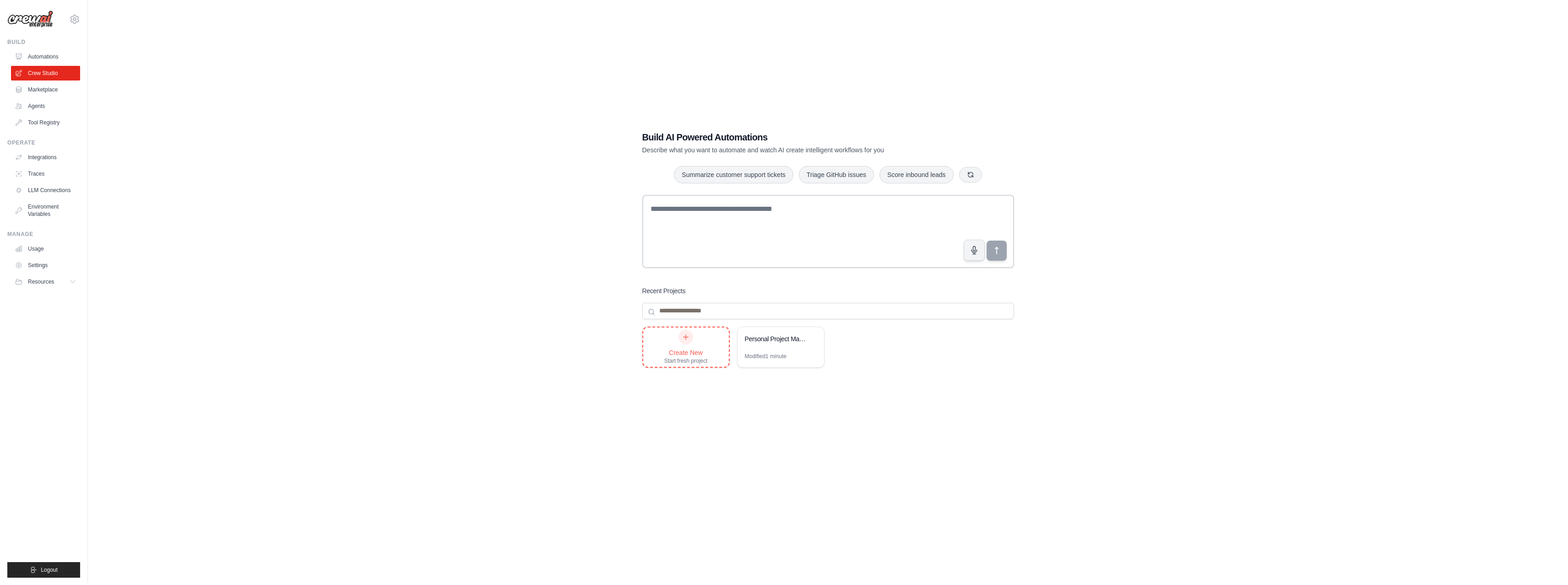
click at [683, 339] on icon at bounding box center [686, 337] width 8 height 8
click at [43, 86] on link "Marketplace" at bounding box center [46, 89] width 69 height 14
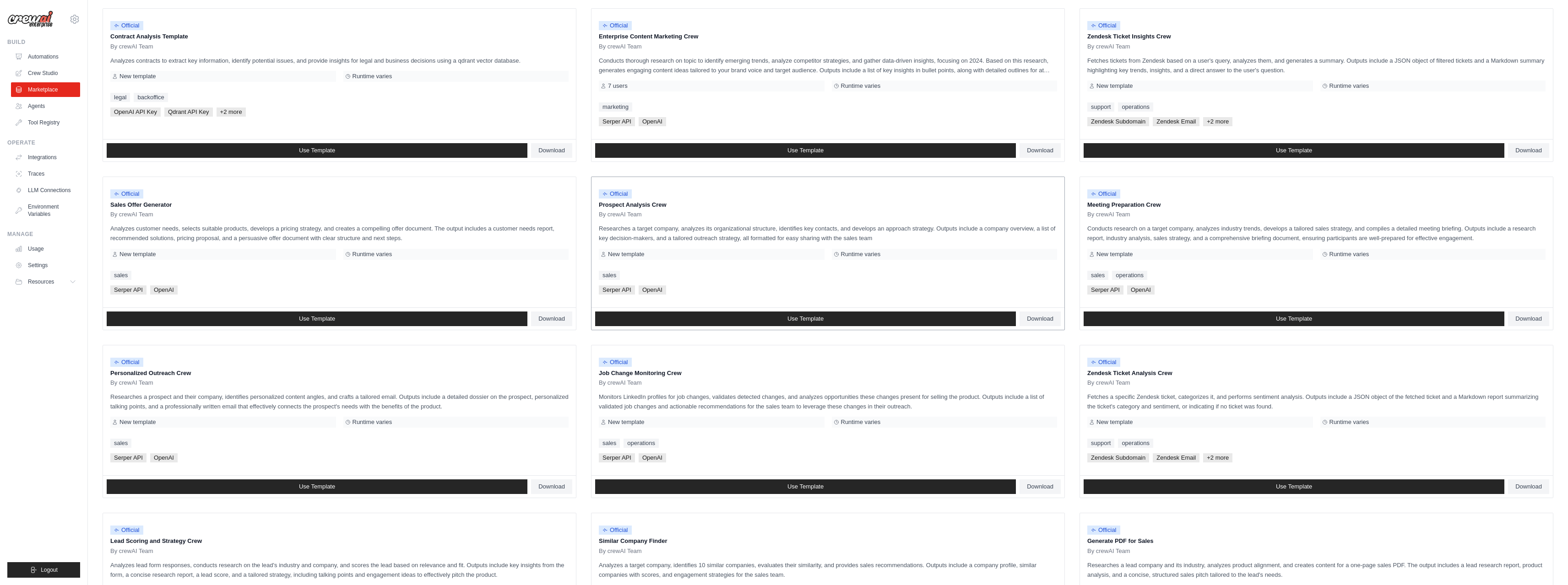
scroll to position [228, 0]
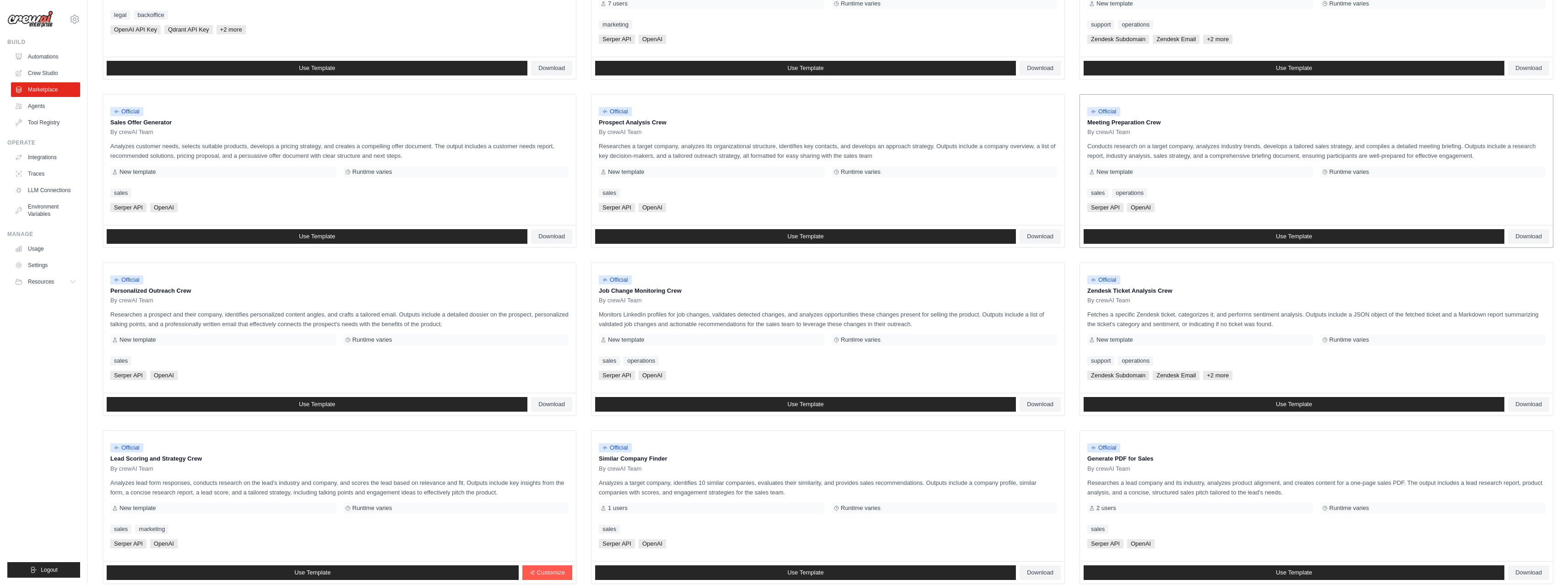
click at [1139, 127] on p "Meeting Preparation Crew" at bounding box center [1316, 122] width 458 height 10
click at [1391, 237] on link "Use Template" at bounding box center [1294, 236] width 421 height 14
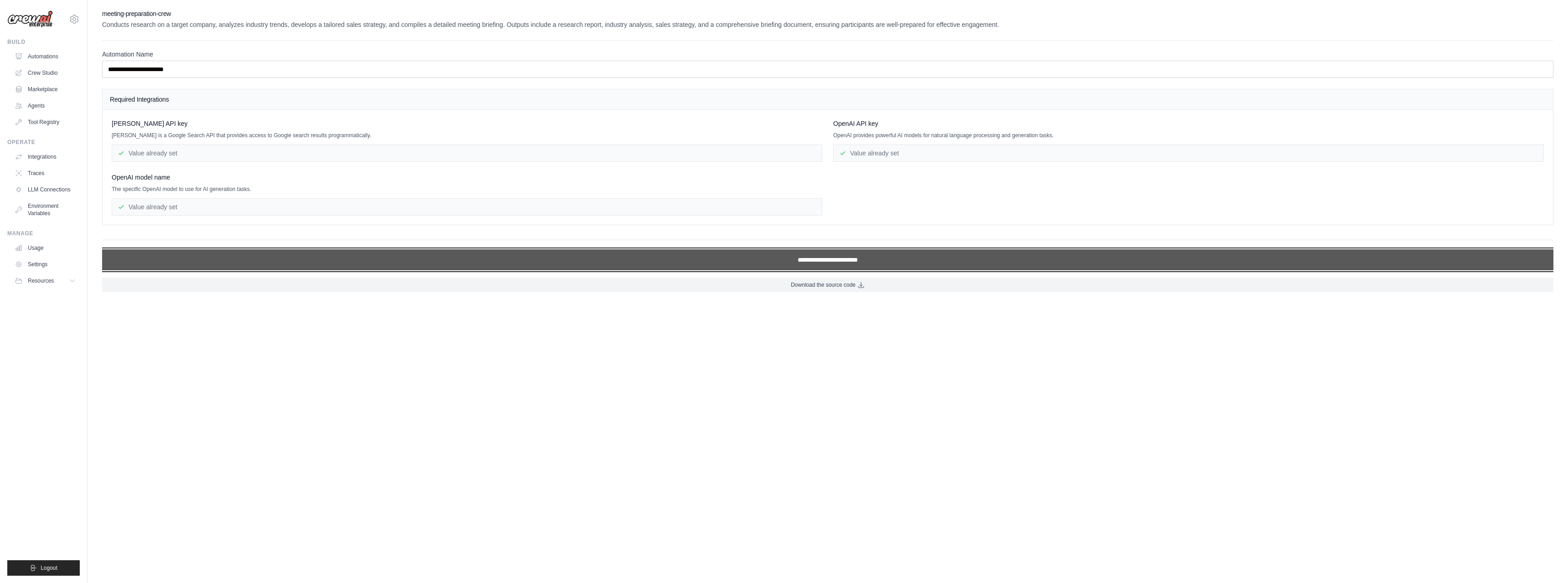
click at [803, 261] on input "**********" at bounding box center [828, 260] width 1452 height 21
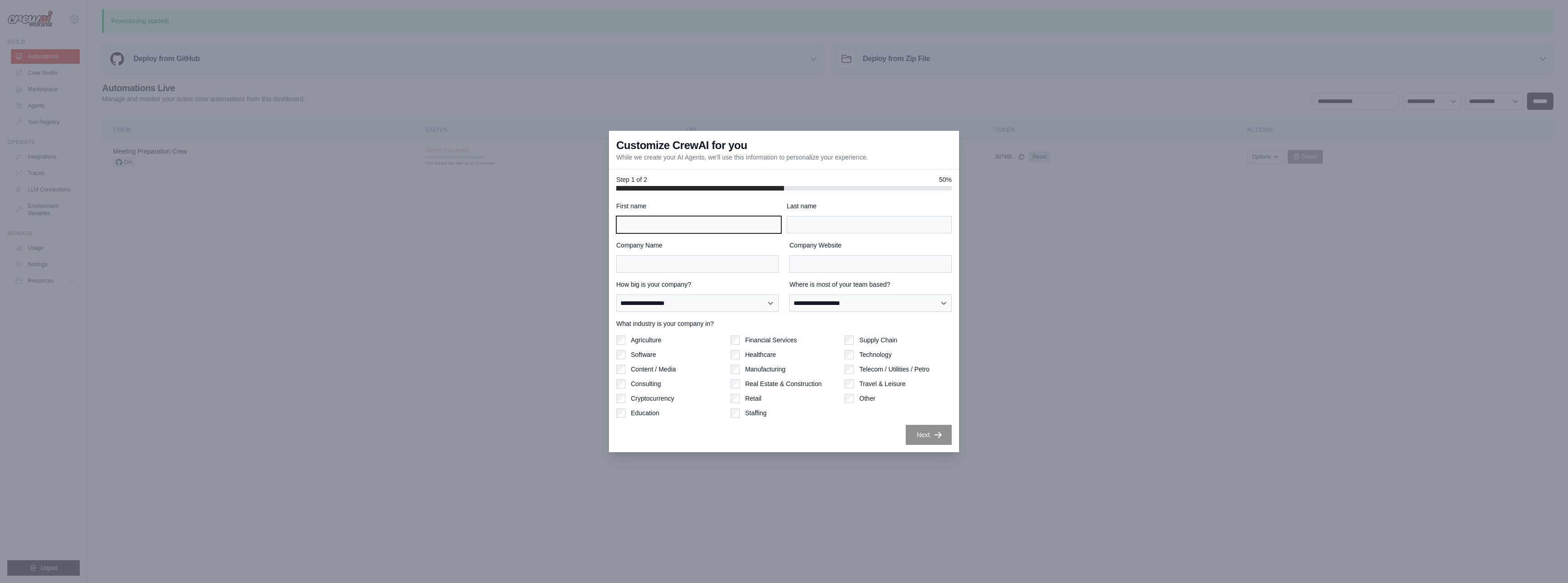
click at [650, 225] on input "First name" at bounding box center [698, 225] width 165 height 17
type input "*******"
click at [718, 260] on input "Company Name" at bounding box center [697, 264] width 162 height 17
type input "***"
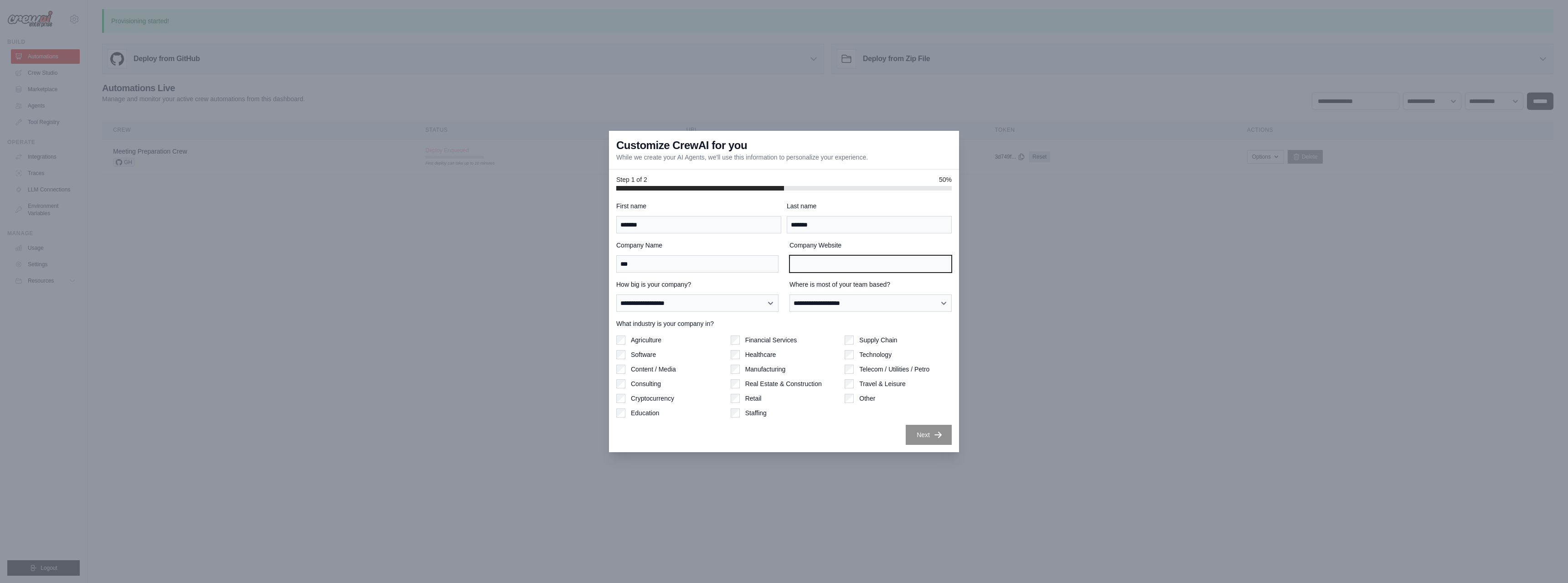
click at [830, 265] on input "Company Website" at bounding box center [871, 264] width 162 height 17
type input "**********"
click at [876, 301] on select "**********" at bounding box center [871, 303] width 162 height 17
select select "******"
click at [790, 294] on select "**********" at bounding box center [871, 303] width 162 height 17
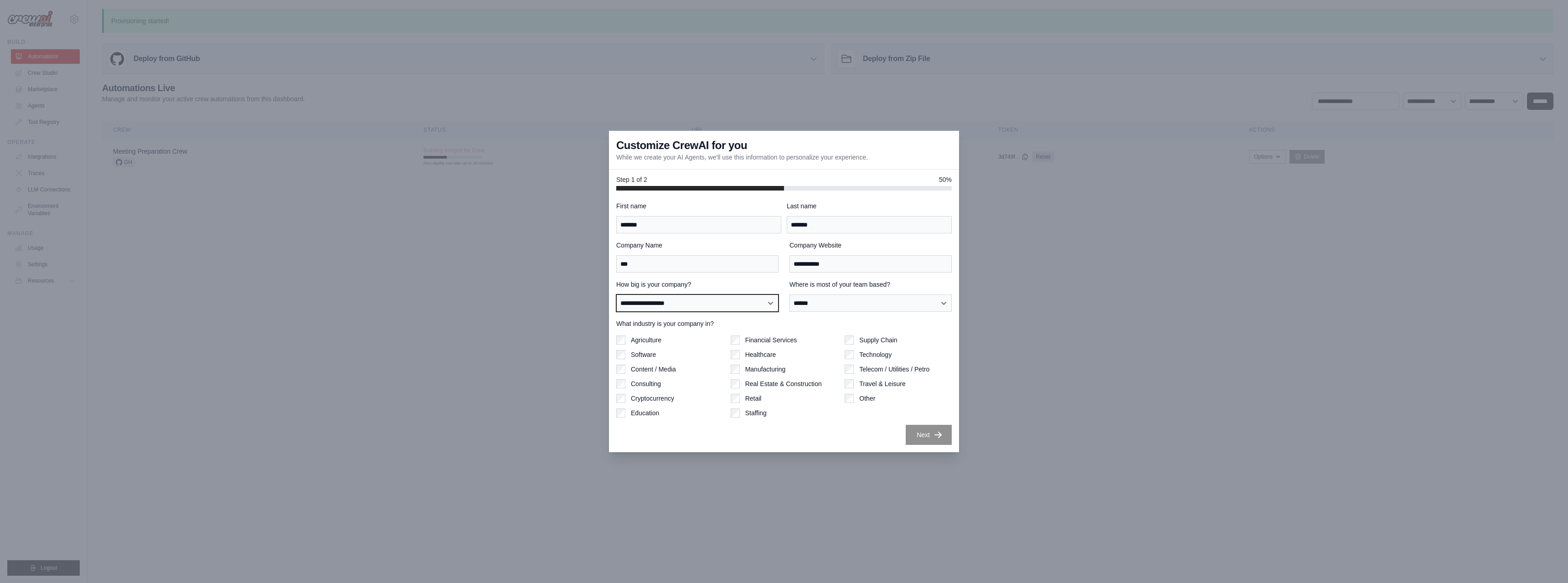
click at [767, 301] on select "**********" at bounding box center [697, 303] width 162 height 17
select select "**********"
click at [616, 294] on select "**********" at bounding box center [697, 303] width 162 height 17
click at [922, 433] on button "Next" at bounding box center [929, 434] width 46 height 20
click at [922, 433] on div at bounding box center [784, 292] width 1568 height 583
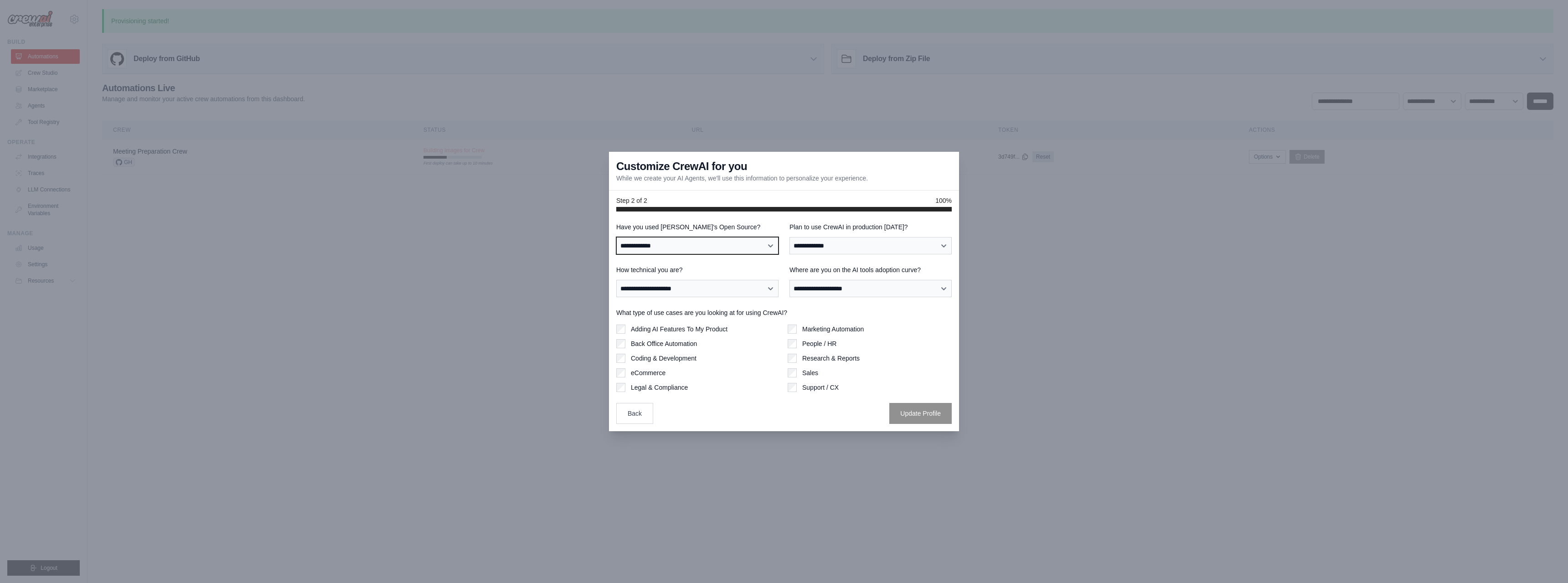
click at [672, 250] on select "**********" at bounding box center [697, 246] width 162 height 17
click at [673, 248] on select "**********" at bounding box center [697, 246] width 162 height 17
select select "**********"
click at [616, 237] on select "**********" at bounding box center [697, 246] width 162 height 17
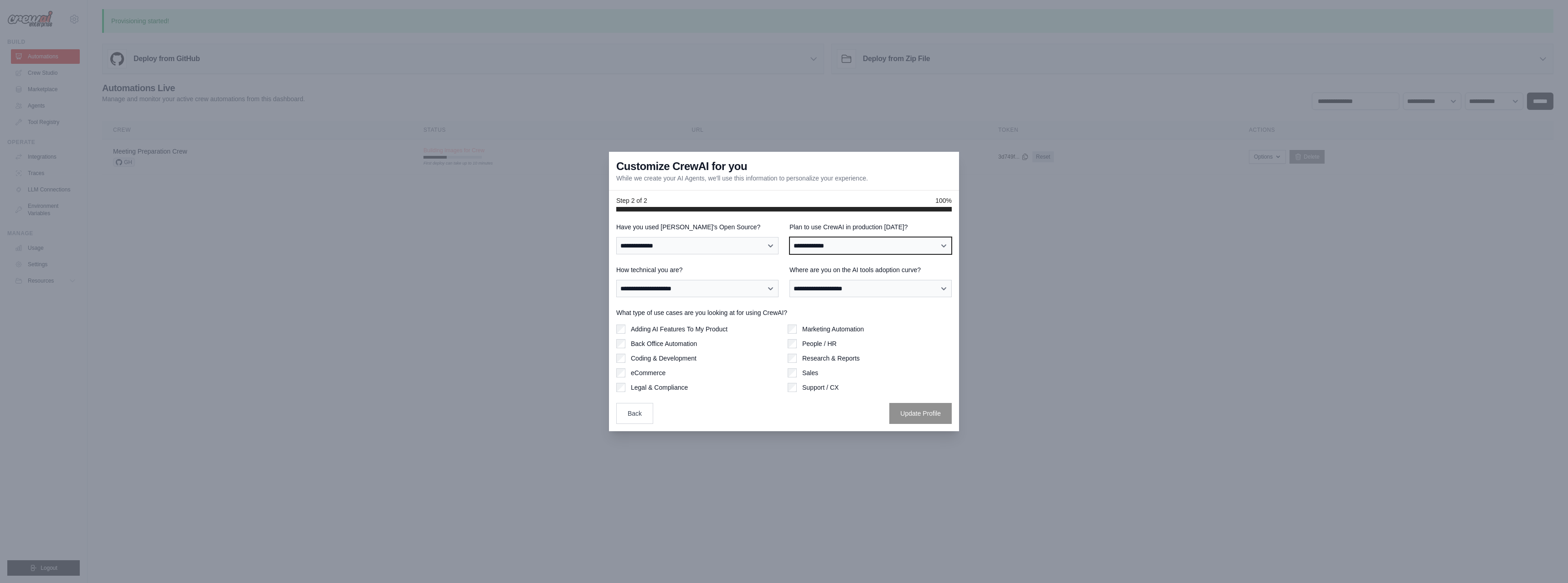
click at [851, 237] on select "**********" at bounding box center [871, 246] width 162 height 17
select select "****"
click at [790, 237] on select "**********" at bounding box center [871, 246] width 162 height 17
click at [728, 285] on select "**********" at bounding box center [697, 289] width 162 height 17
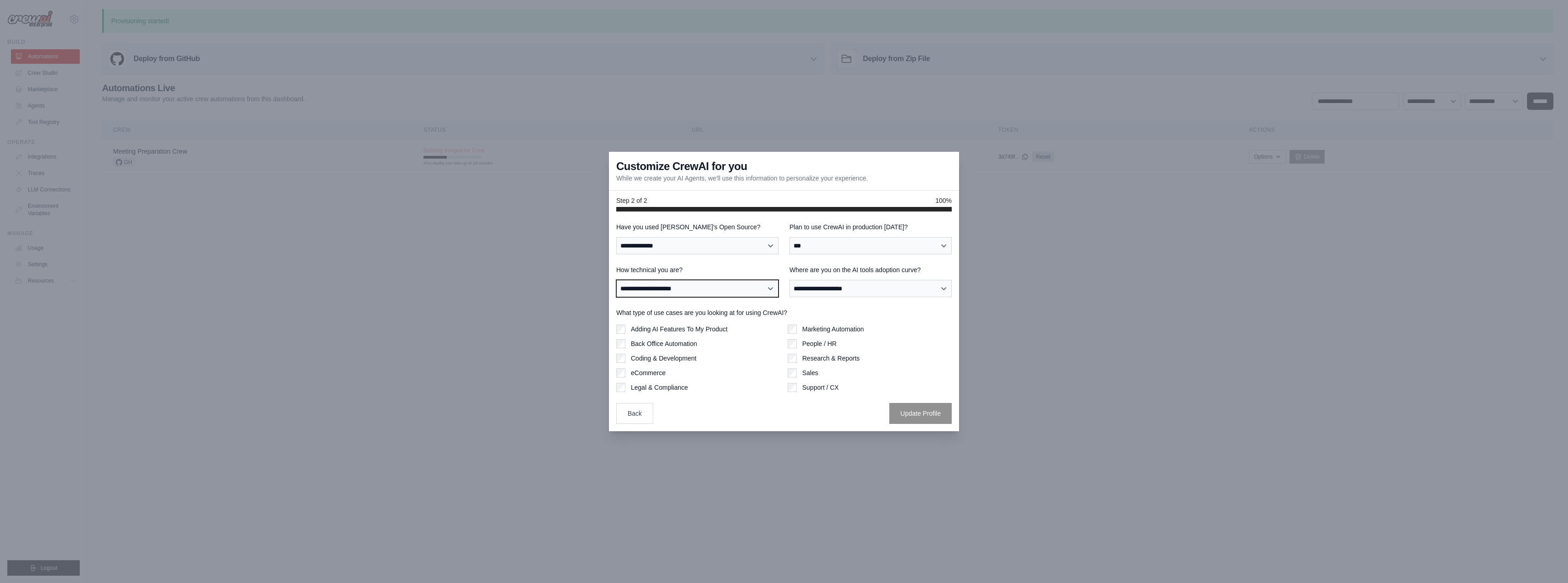
click at [729, 285] on select "**********" at bounding box center [697, 289] width 162 height 17
select select "**********"
click at [616, 280] on select "**********" at bounding box center [697, 289] width 162 height 17
click at [811, 288] on select "**********" at bounding box center [871, 289] width 162 height 17
select select "**********"
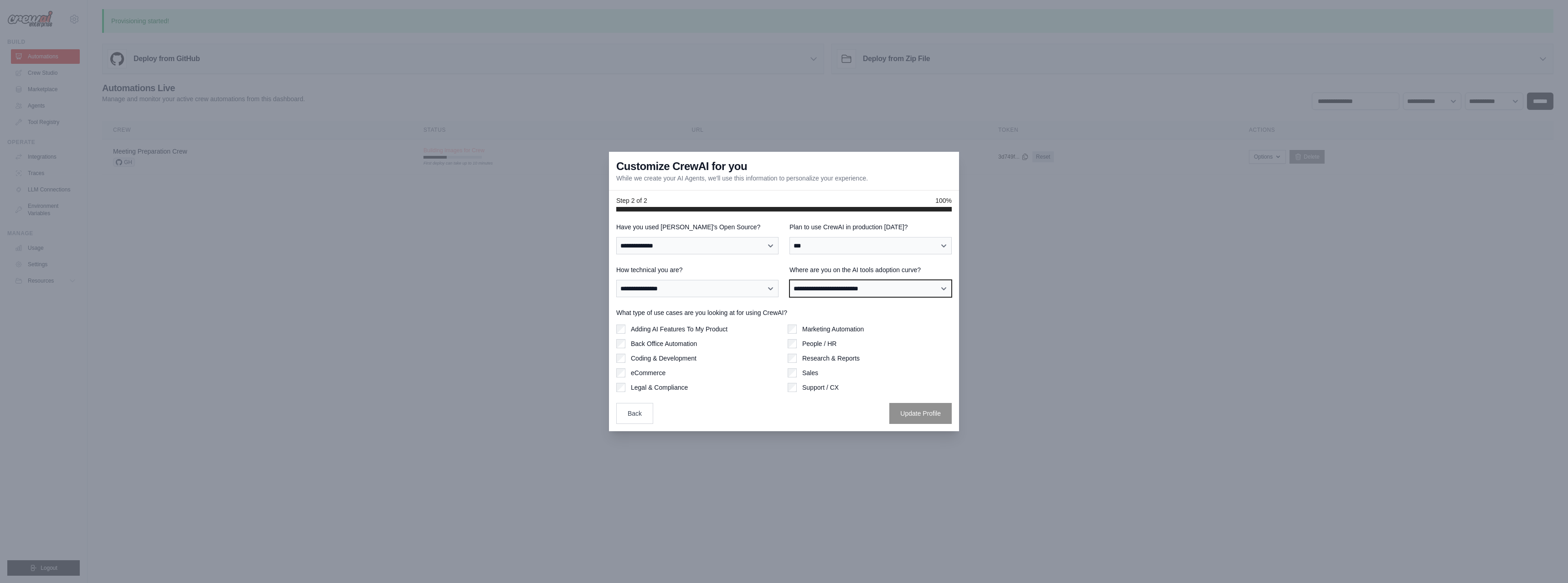
click at [790, 280] on select "**********" at bounding box center [871, 289] width 162 height 17
click at [905, 414] on button "Update Profile" at bounding box center [921, 413] width 63 height 21
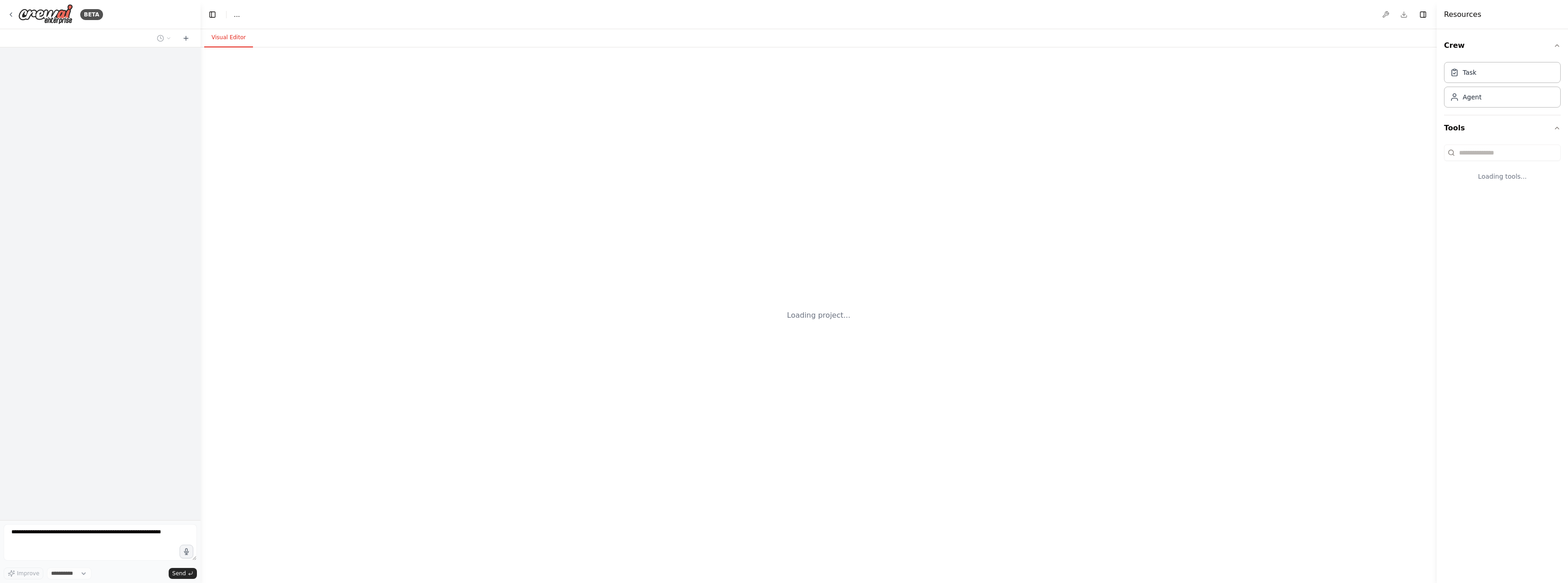
select select "****"
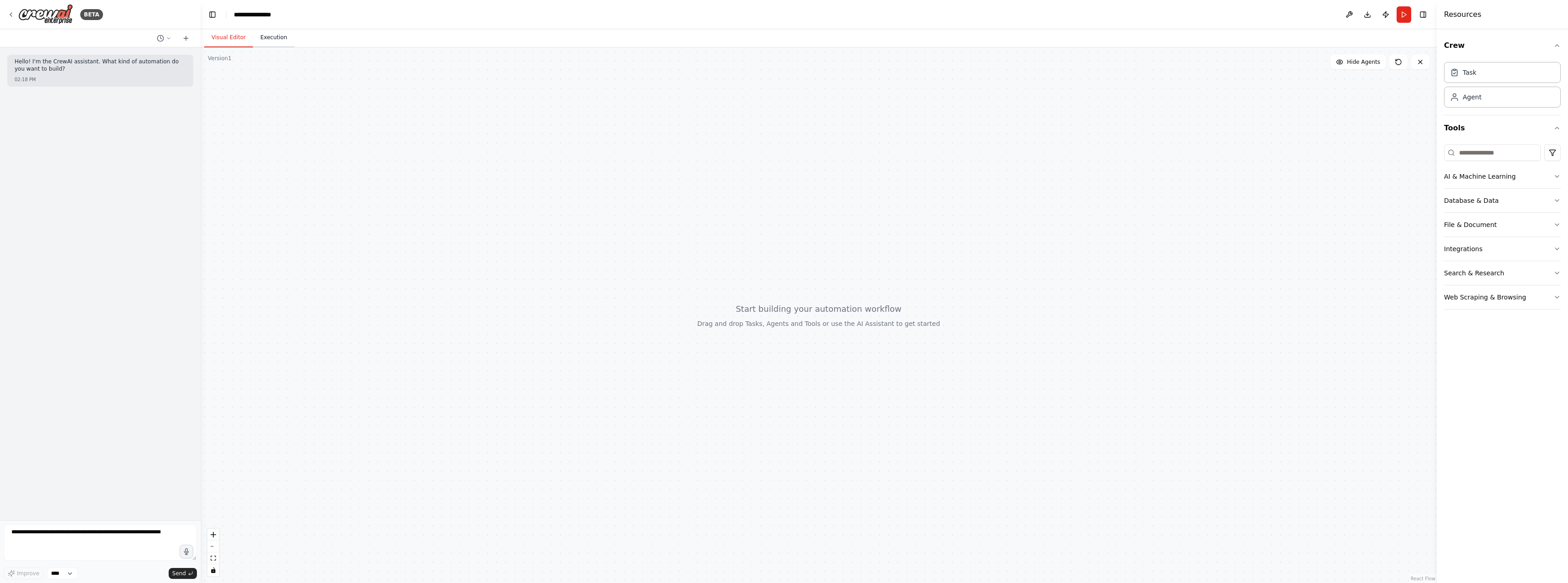
click at [270, 35] on button "Execution" at bounding box center [274, 38] width 42 height 19
click at [225, 34] on button "Visual Editor" at bounding box center [228, 38] width 49 height 19
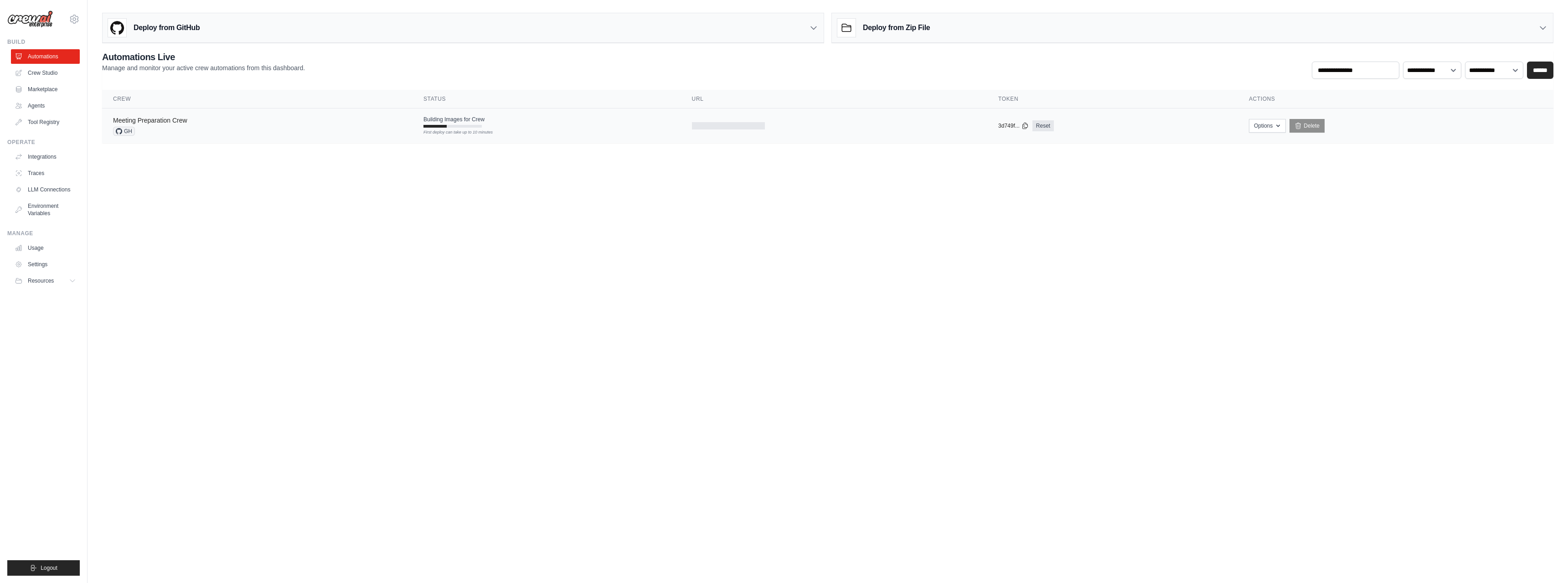
click at [165, 119] on link "Meeting Preparation Crew" at bounding box center [151, 121] width 74 height 8
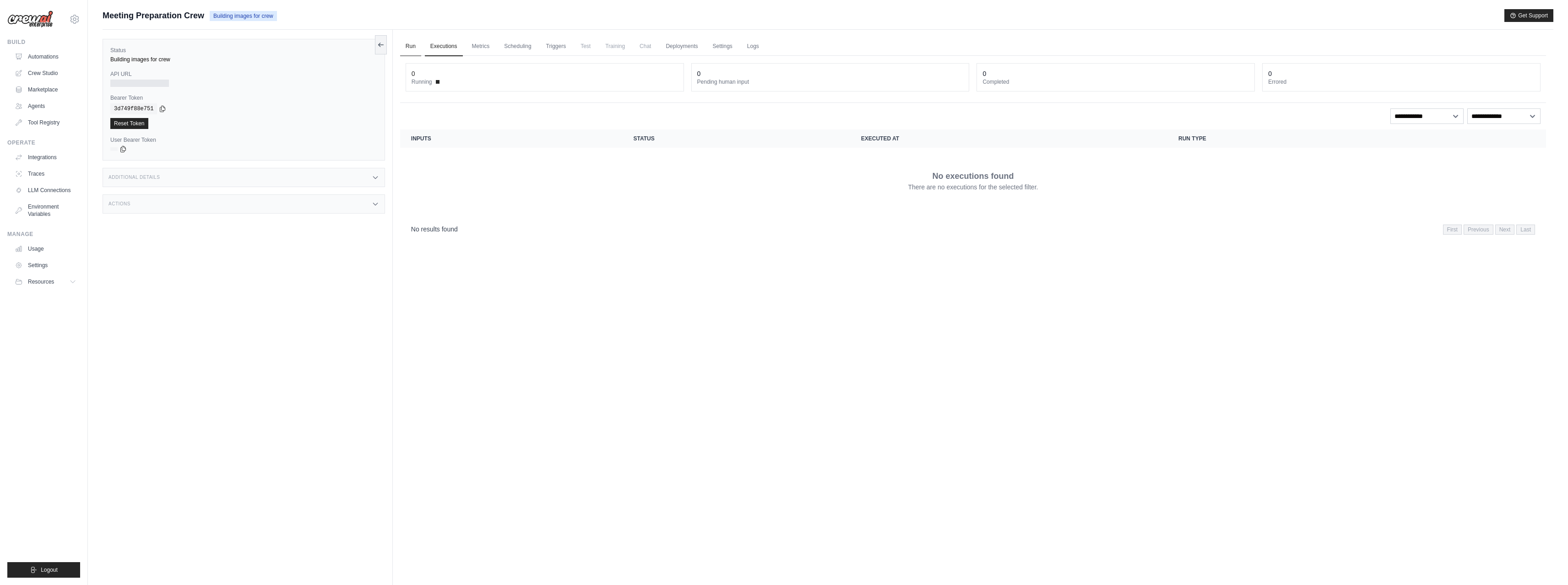
click at [414, 48] on link "Run" at bounding box center [410, 47] width 21 height 19
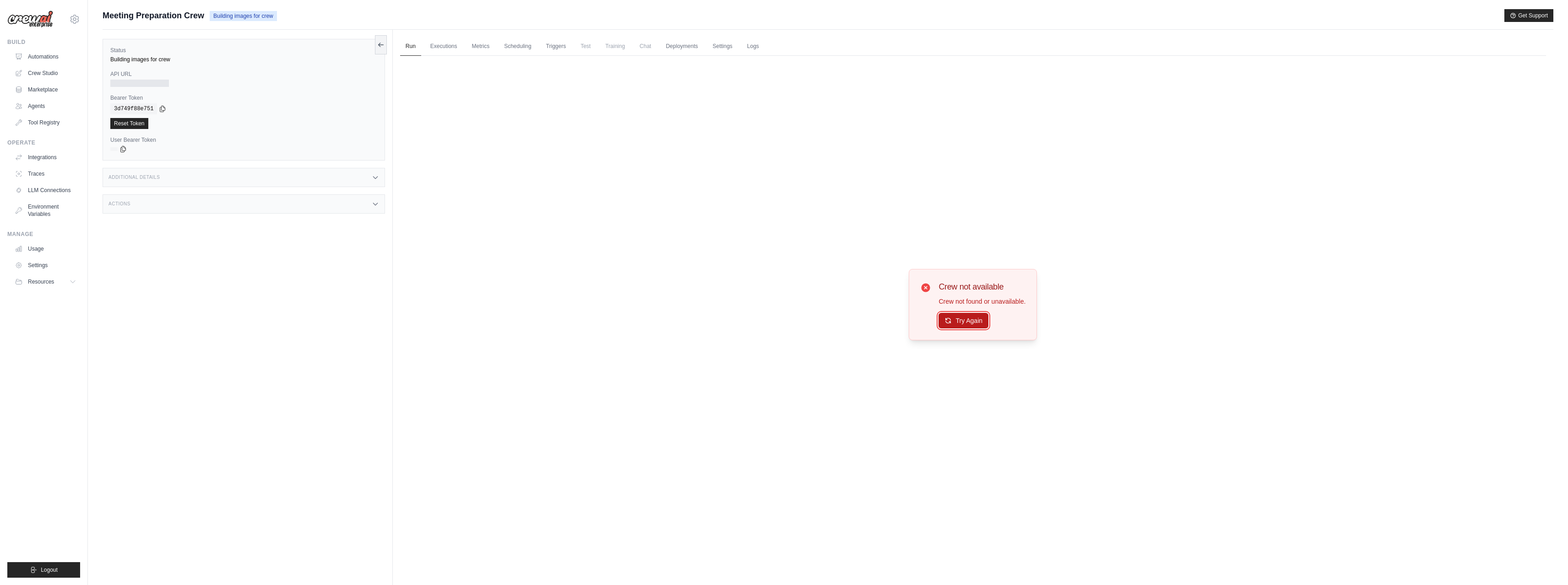
click at [960, 323] on button "Try Again" at bounding box center [963, 320] width 50 height 15
click at [173, 14] on span "Meeting Preparation Crew" at bounding box center [153, 15] width 101 height 12
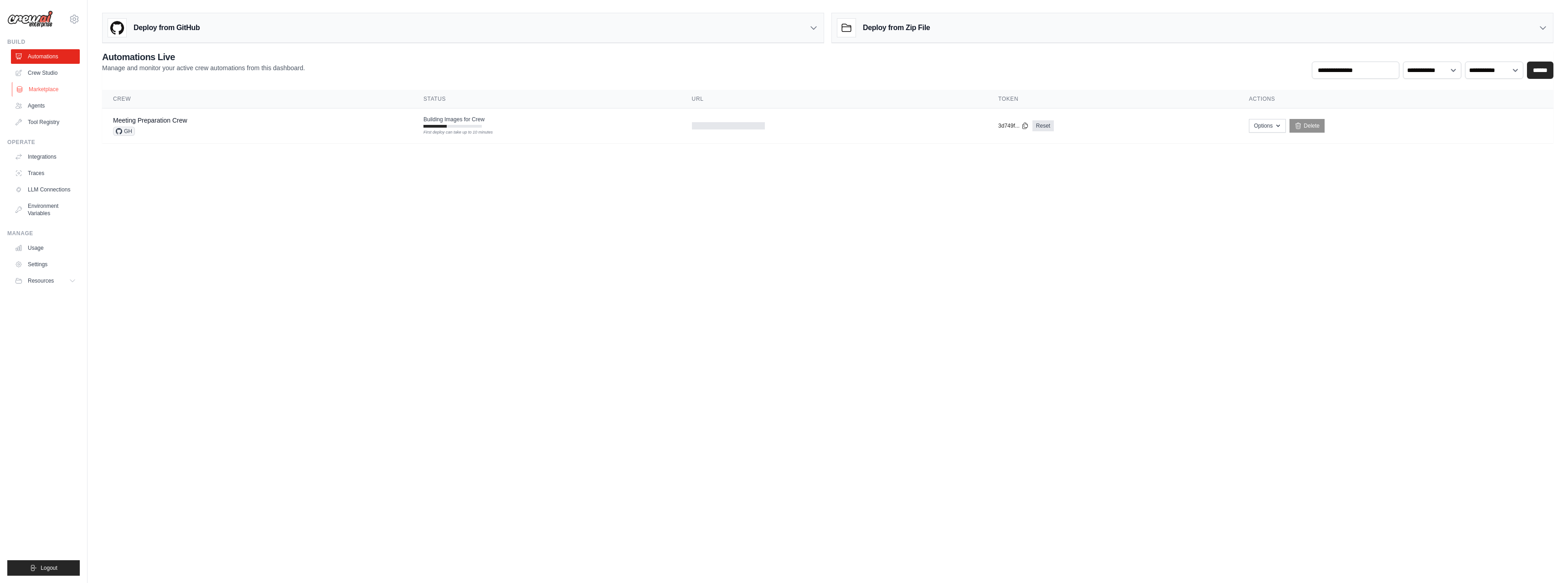
click at [44, 88] on link "Marketplace" at bounding box center [46, 89] width 69 height 14
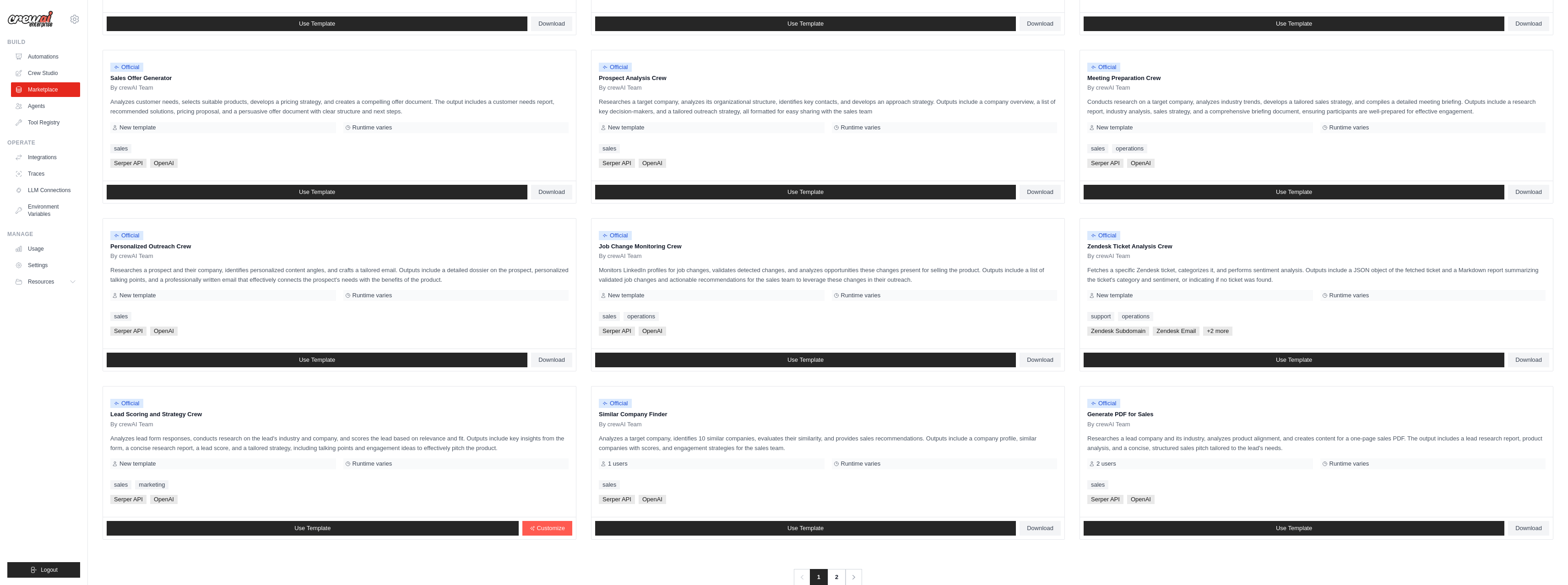
scroll to position [263, 0]
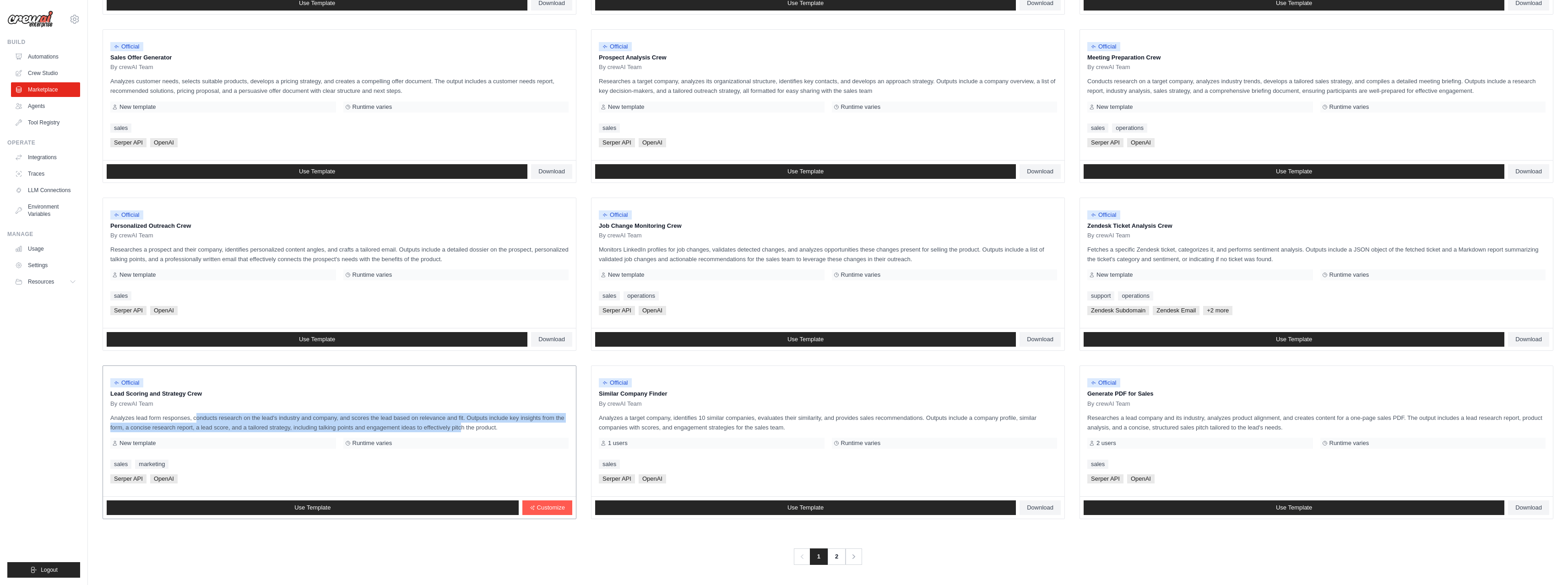
drag, startPoint x: 171, startPoint y: 419, endPoint x: 439, endPoint y: 426, distance: 268.1
click at [439, 426] on p "Analyzes lead form responses, conducts research on the lead's industry and comp…" at bounding box center [339, 422] width 458 height 19
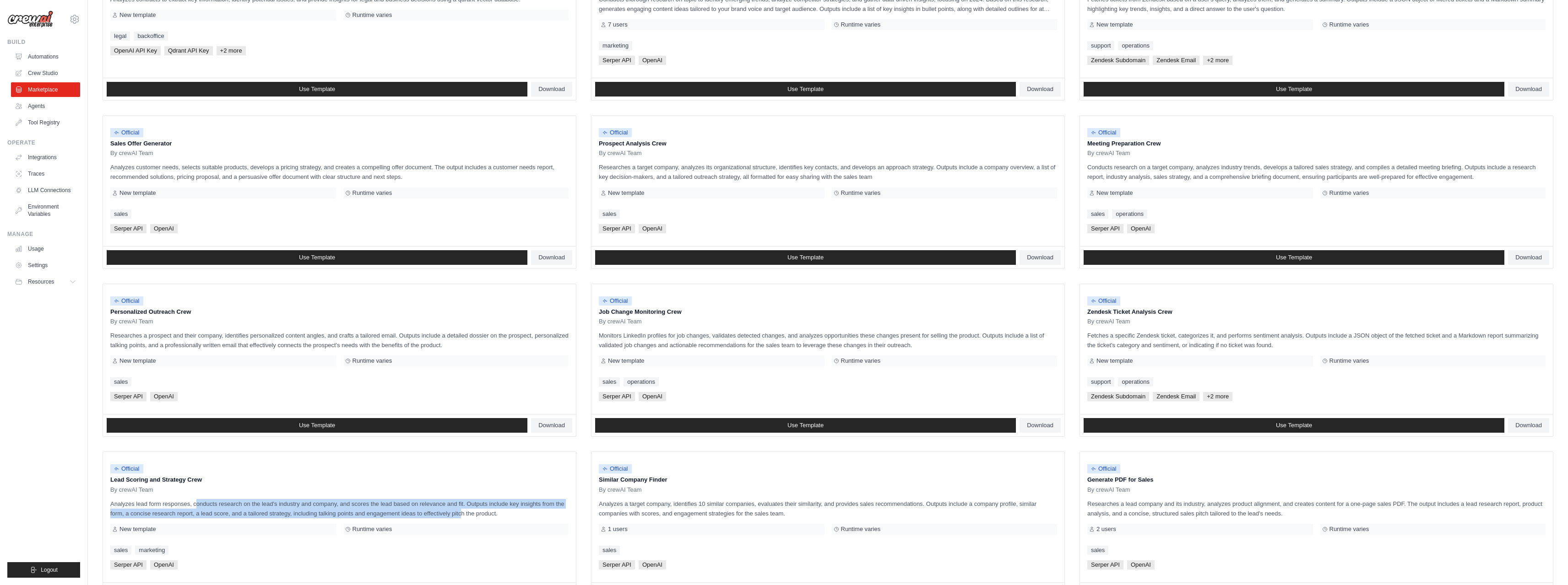
scroll to position [125, 0]
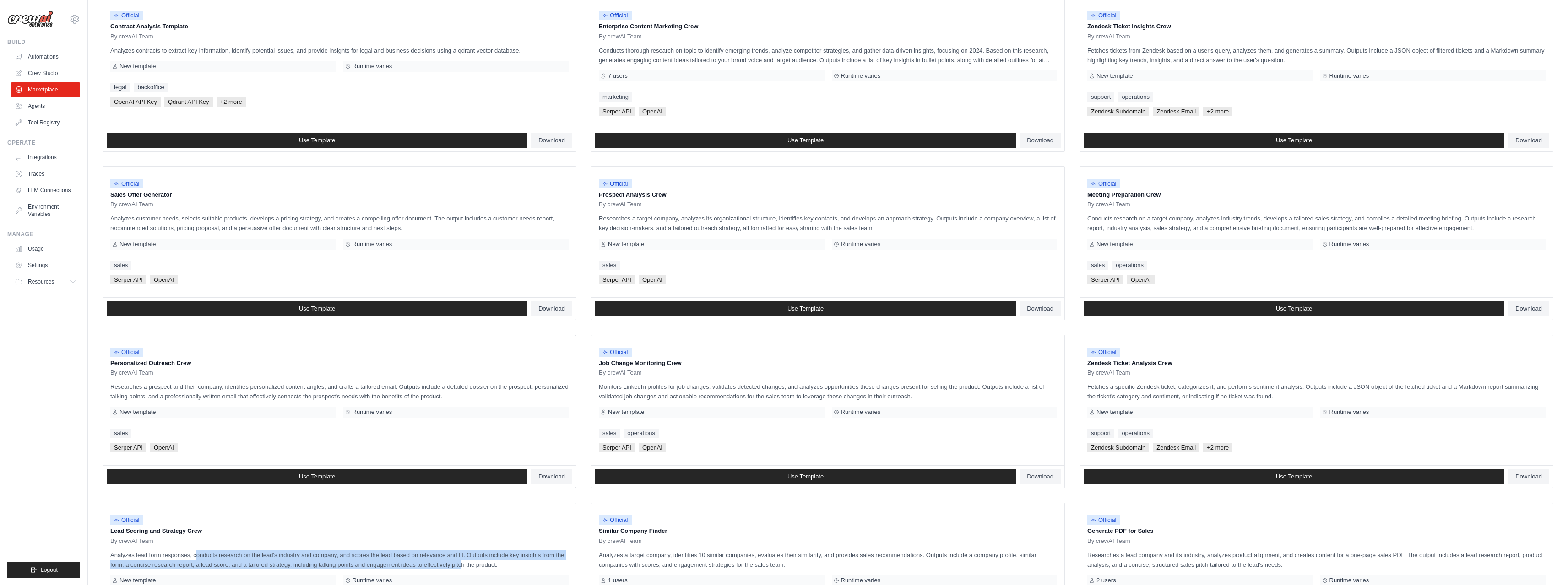
click at [145, 381] on div "Official Personalized Outreach Crew By crewAI Team Researches a prospect and th…" at bounding box center [340, 401] width 473 height 130
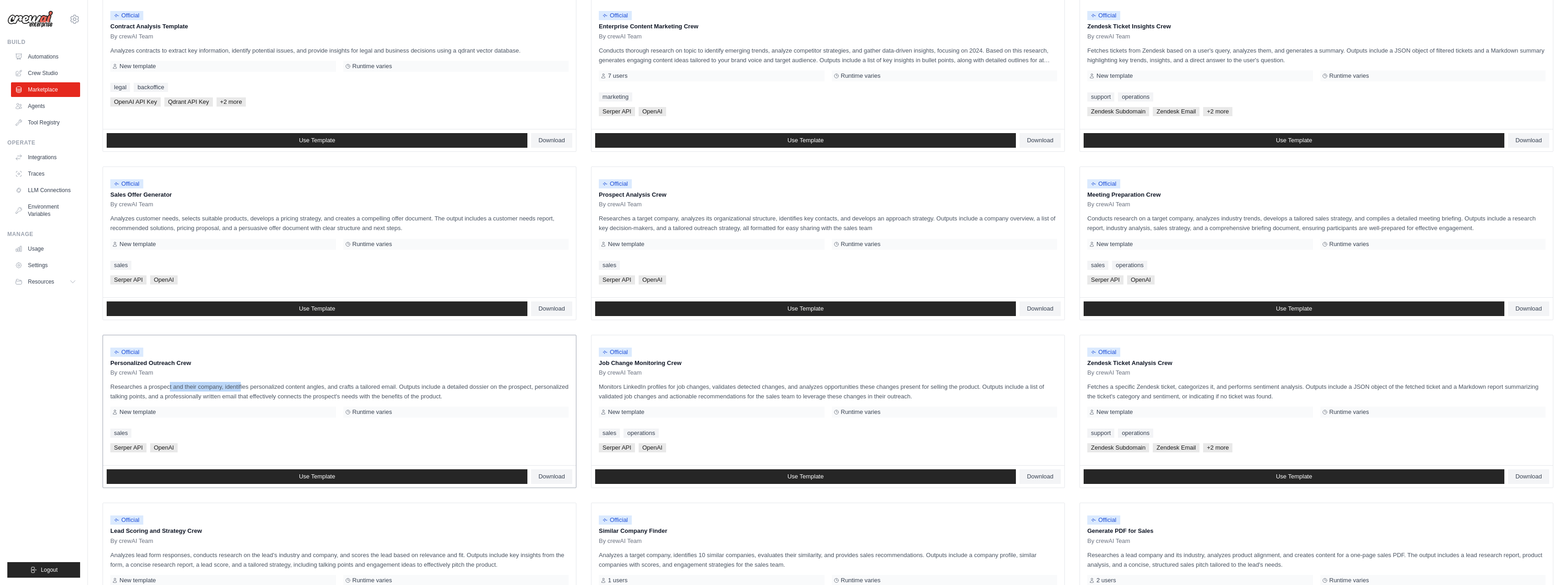
drag, startPoint x: 145, startPoint y: 381, endPoint x: 214, endPoint y: 365, distance: 70.8
click at [216, 387] on div "Official Personalized Outreach Crew By crewAI Team Researches a prospect and th…" at bounding box center [340, 401] width 473 height 130
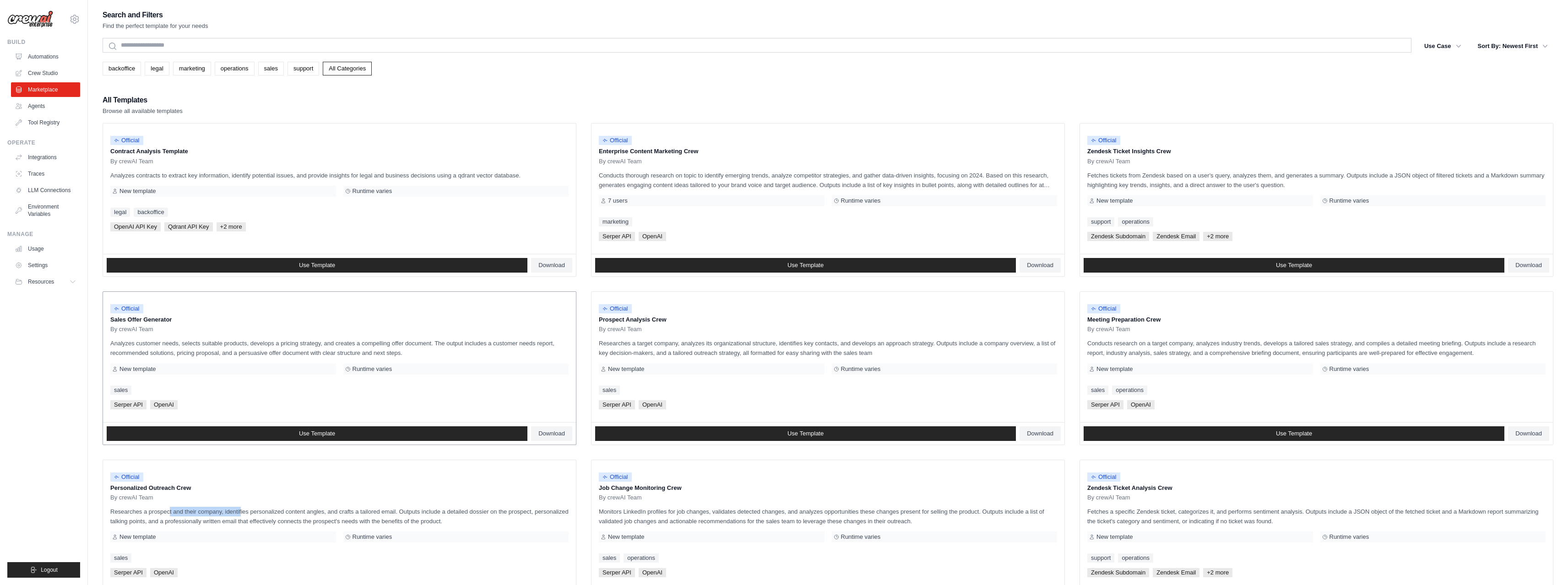
scroll to position [0, 0]
drag, startPoint x: 163, startPoint y: 171, endPoint x: 534, endPoint y: 182, distance: 371.2
click at [534, 182] on div "Official Contract Analysis Template By crewAI Team Analyzes contracts to extrac…" at bounding box center [340, 189] width 473 height 130
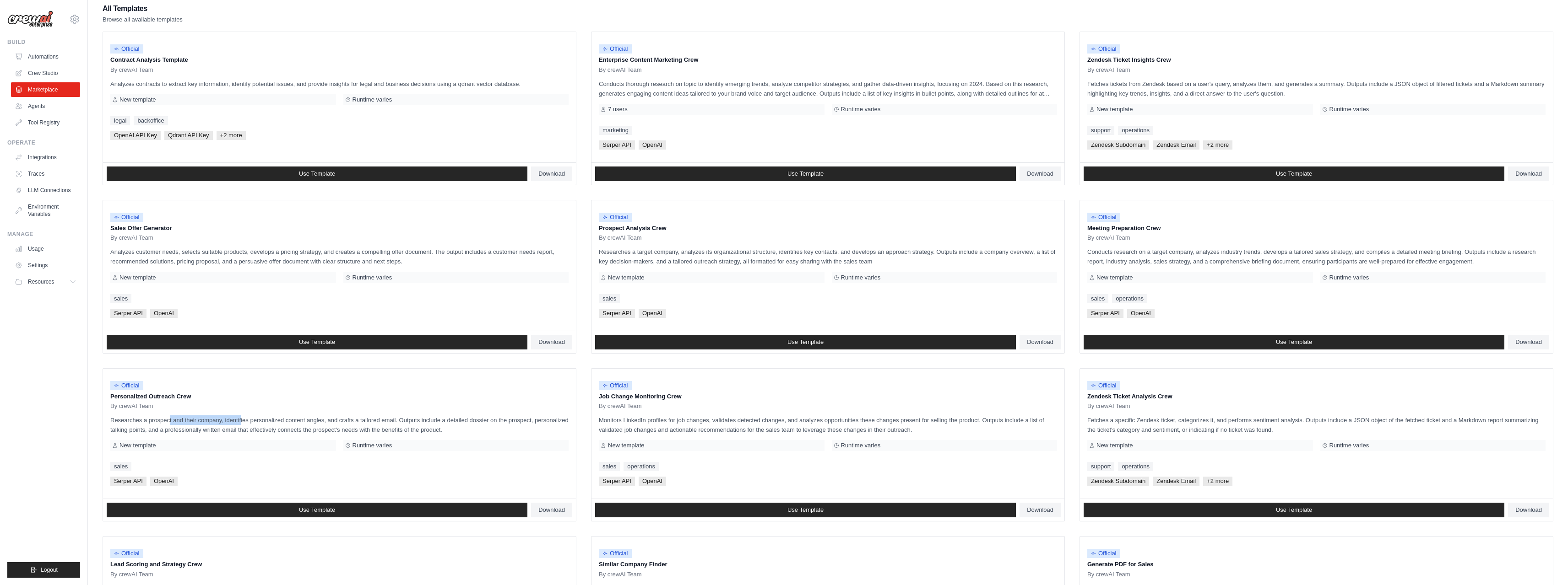
scroll to position [79, 0]
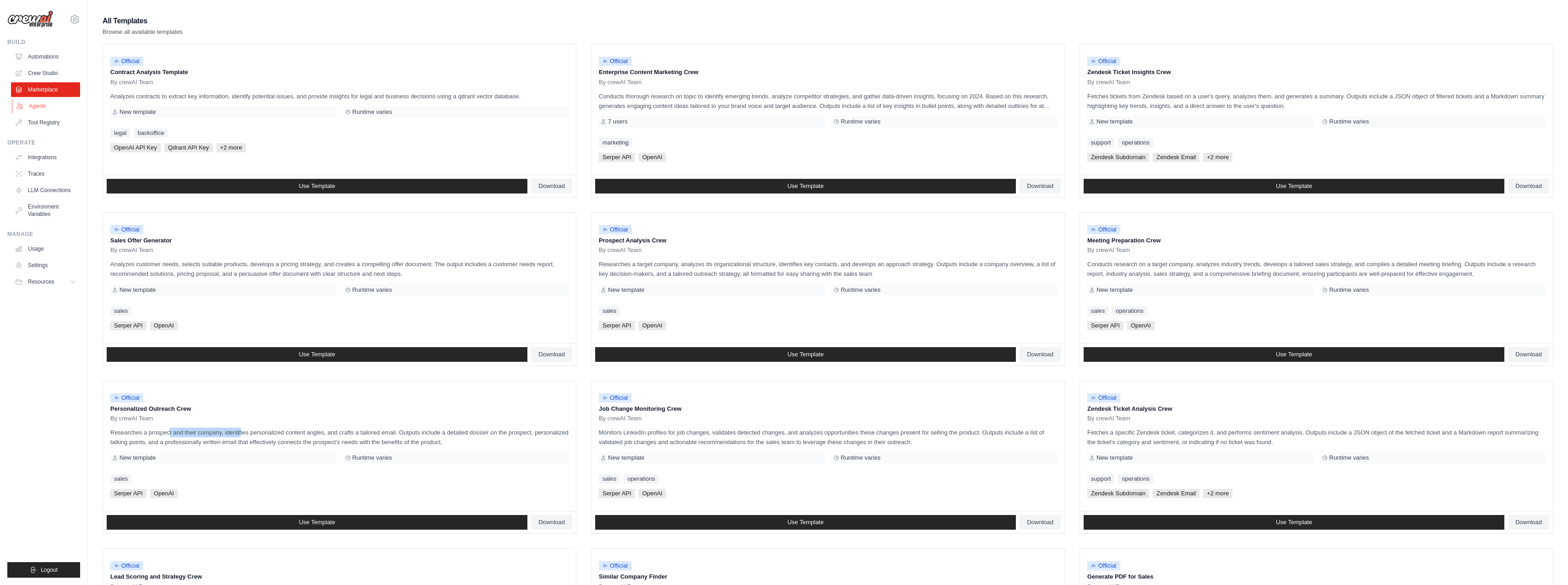
click at [37, 107] on link "Agents" at bounding box center [46, 105] width 69 height 14
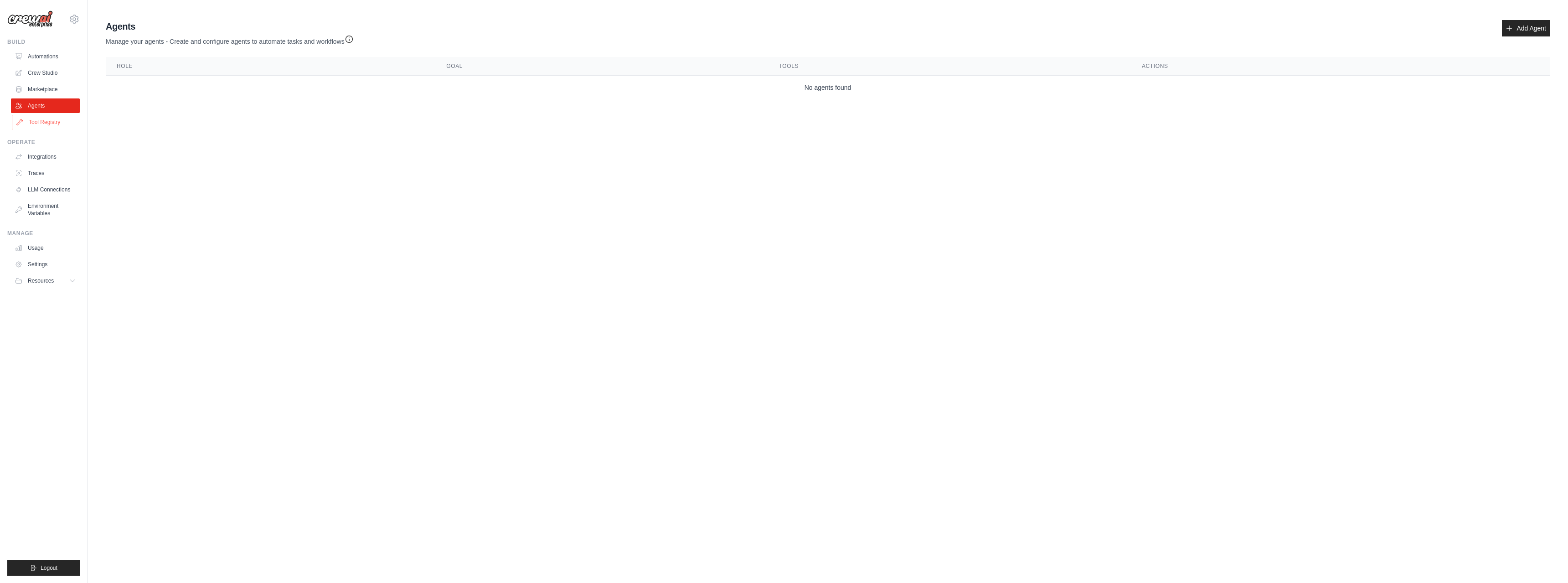
click at [38, 120] on link "Tool Registry" at bounding box center [46, 122] width 69 height 14
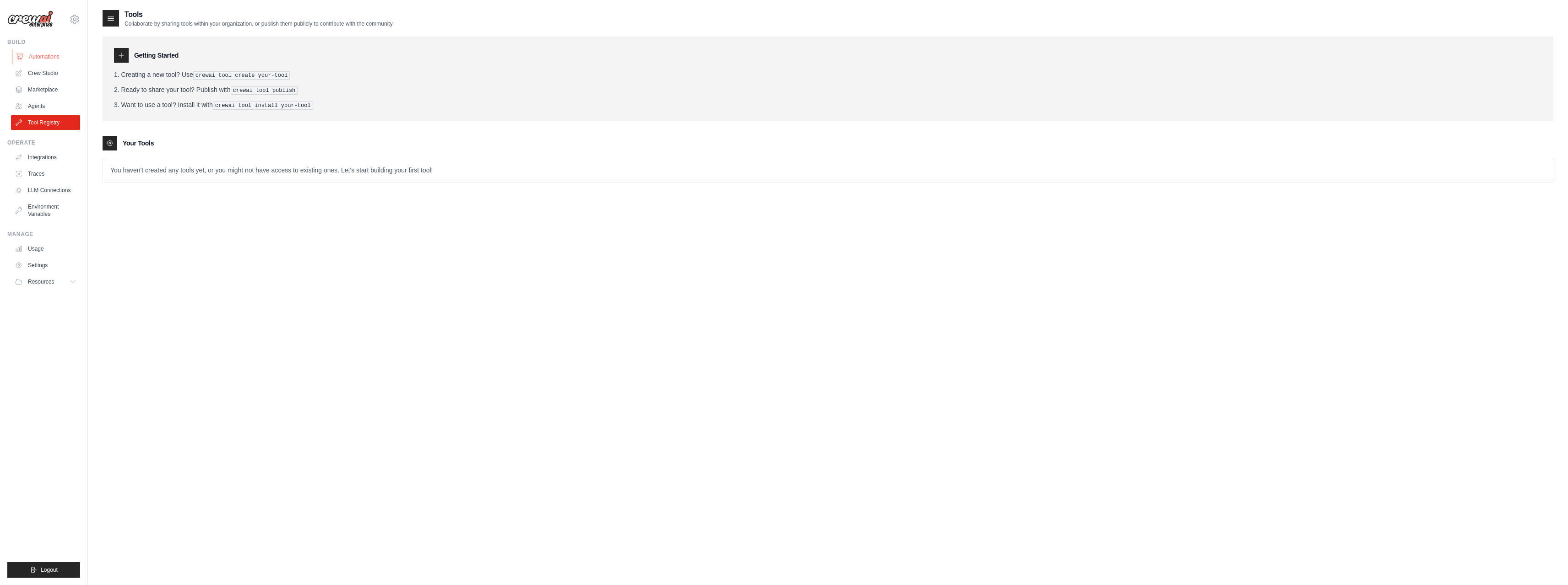
click at [44, 56] on link "Automations" at bounding box center [46, 56] width 69 height 14
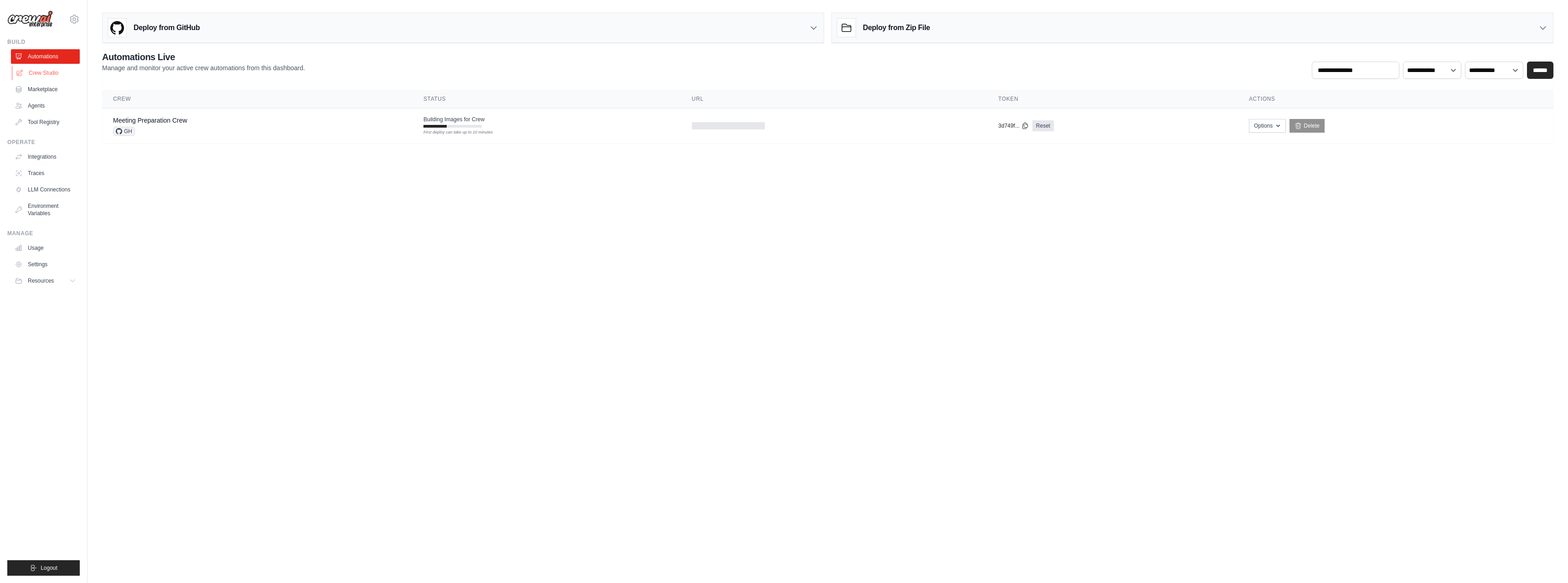
click at [40, 72] on link "Crew Studio" at bounding box center [46, 72] width 69 height 14
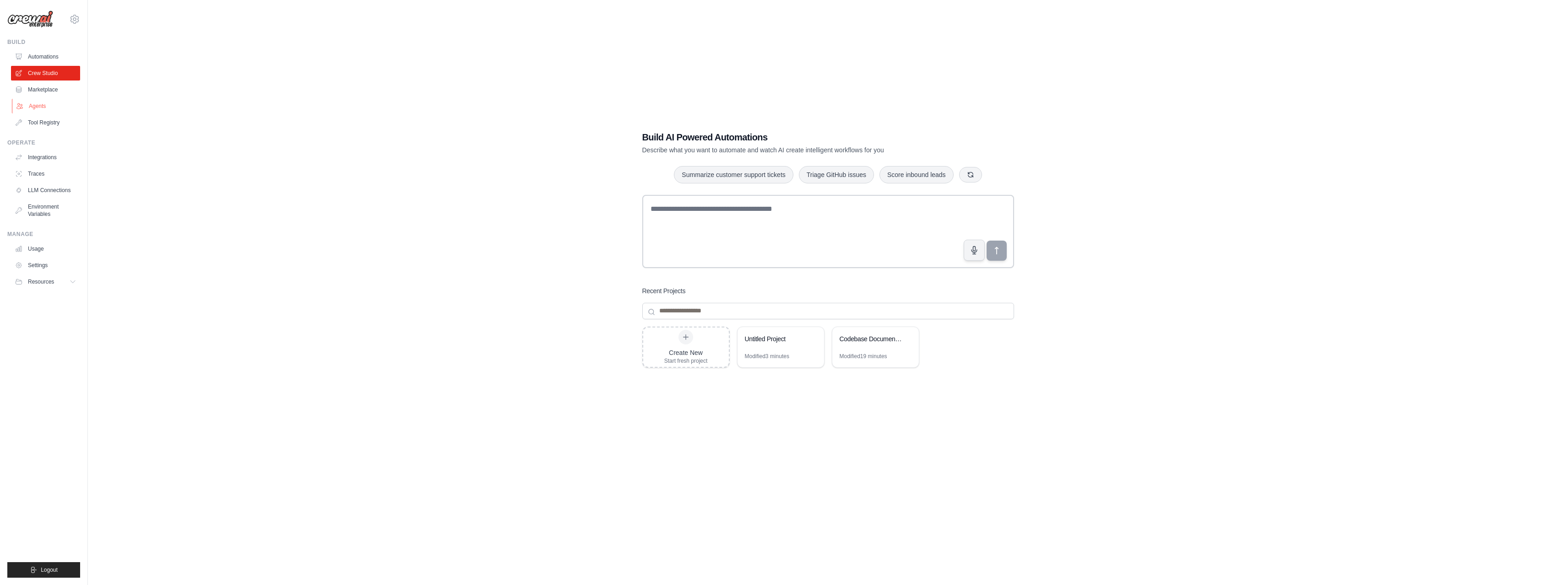
click at [39, 106] on link "Agents" at bounding box center [46, 105] width 69 height 14
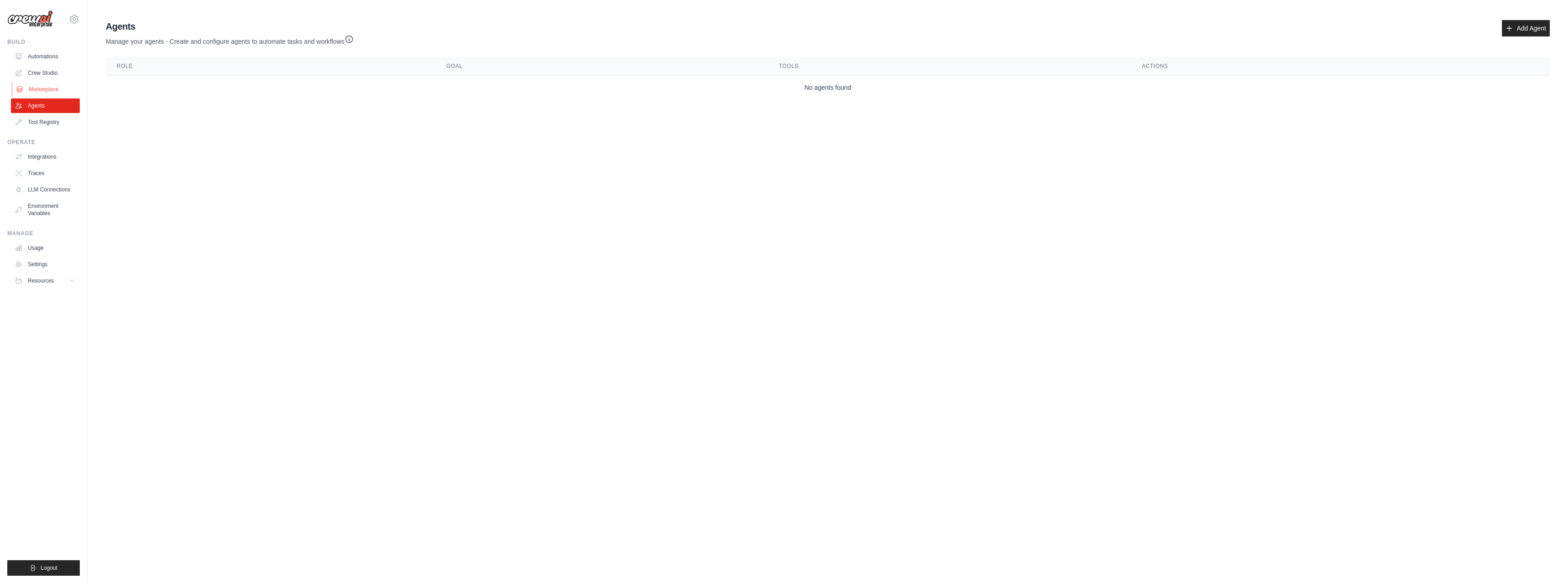
click at [40, 90] on link "Marketplace" at bounding box center [46, 89] width 69 height 14
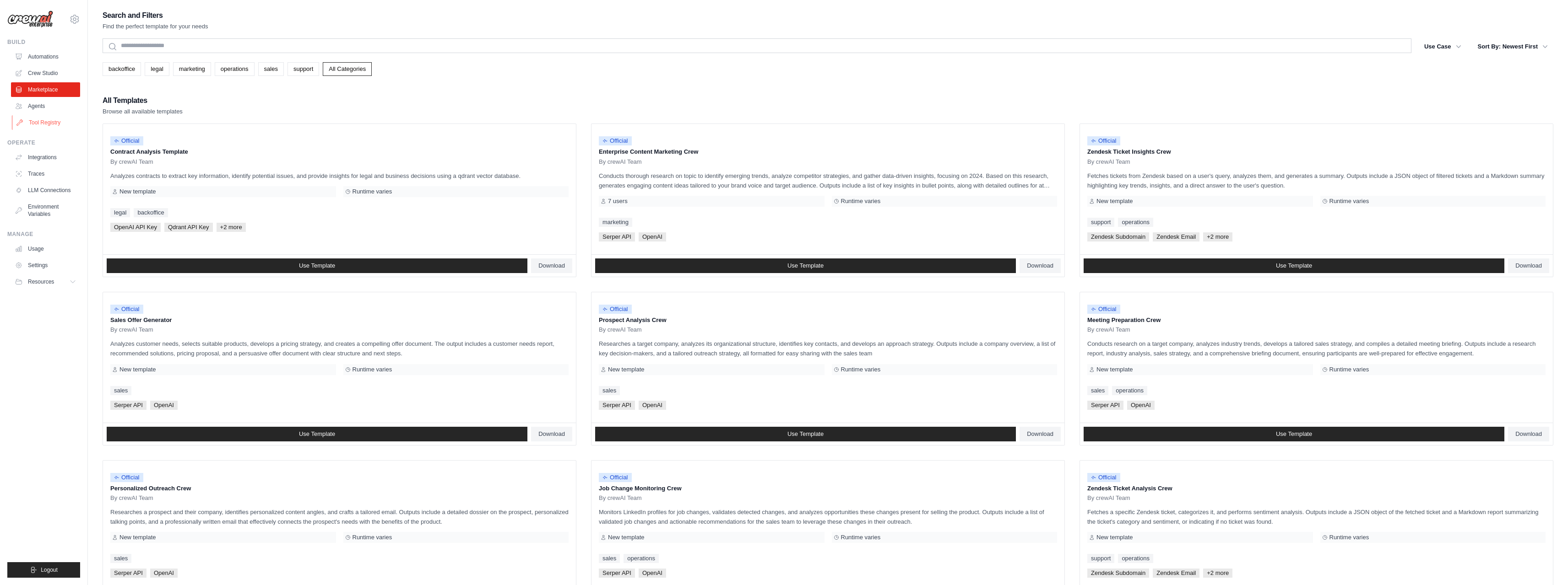
click at [39, 122] on link "Tool Registry" at bounding box center [46, 122] width 69 height 14
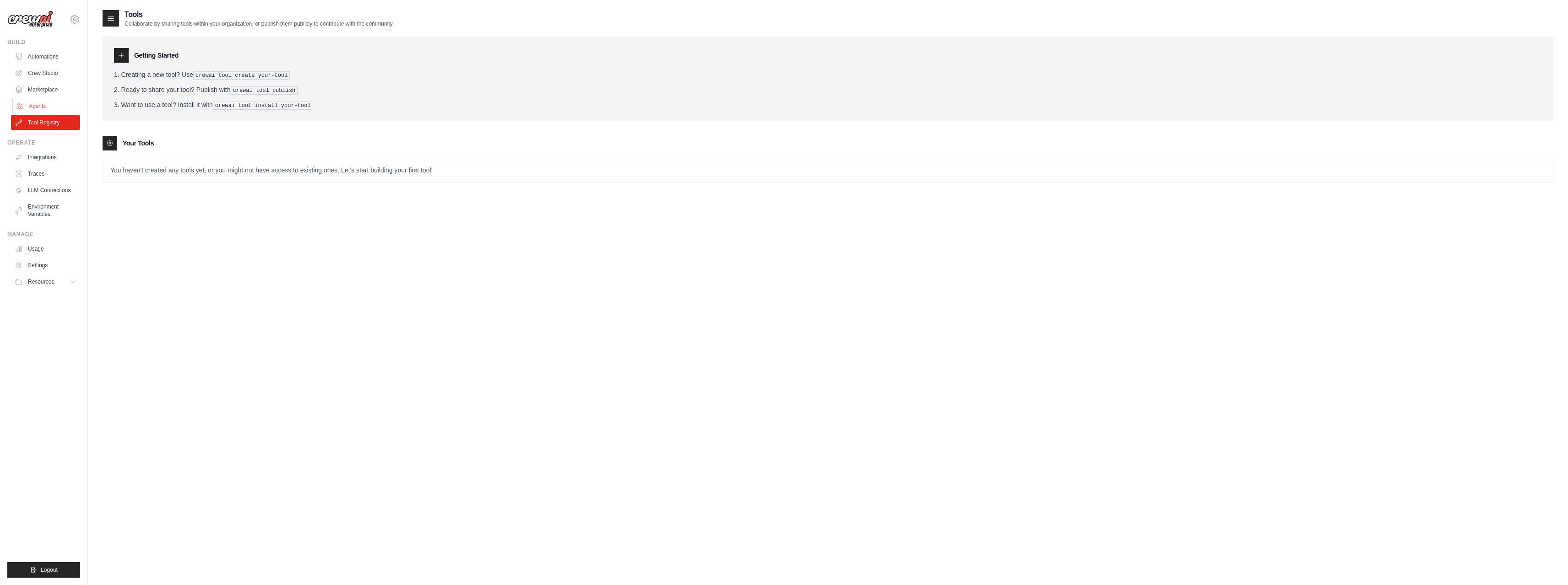
click at [38, 107] on link "Agents" at bounding box center [46, 105] width 69 height 14
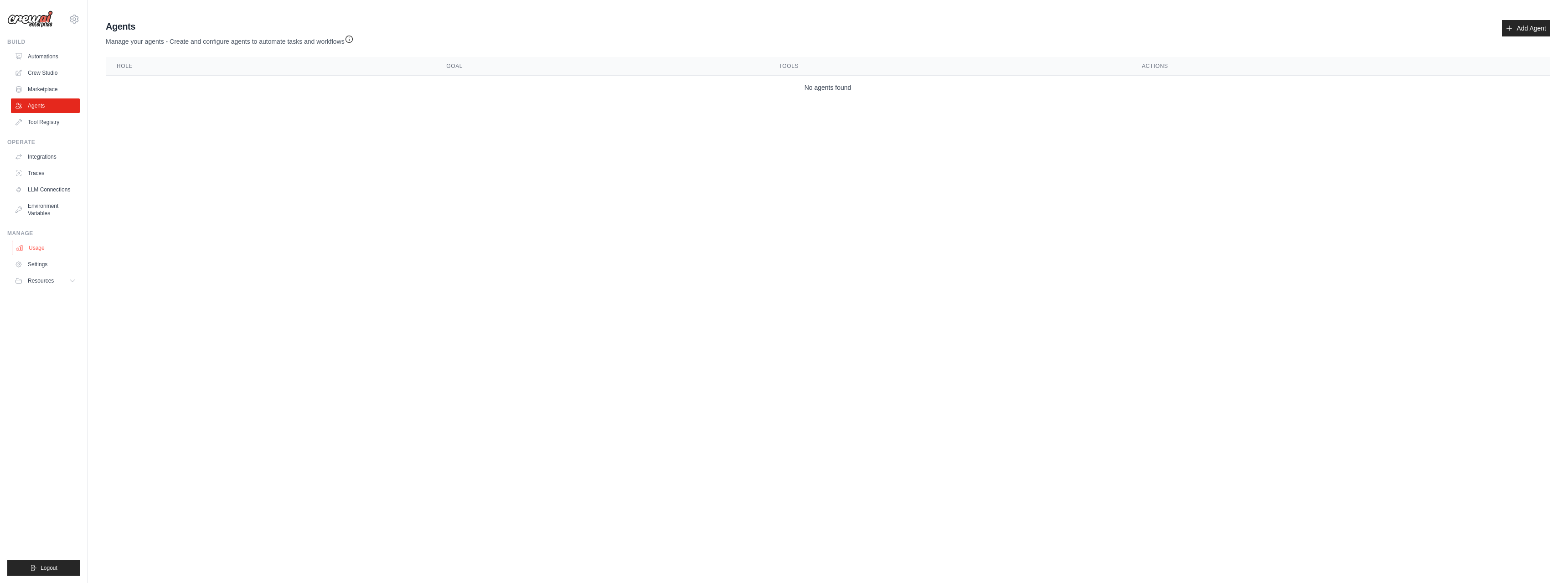
click at [44, 250] on link "Usage" at bounding box center [46, 248] width 69 height 14
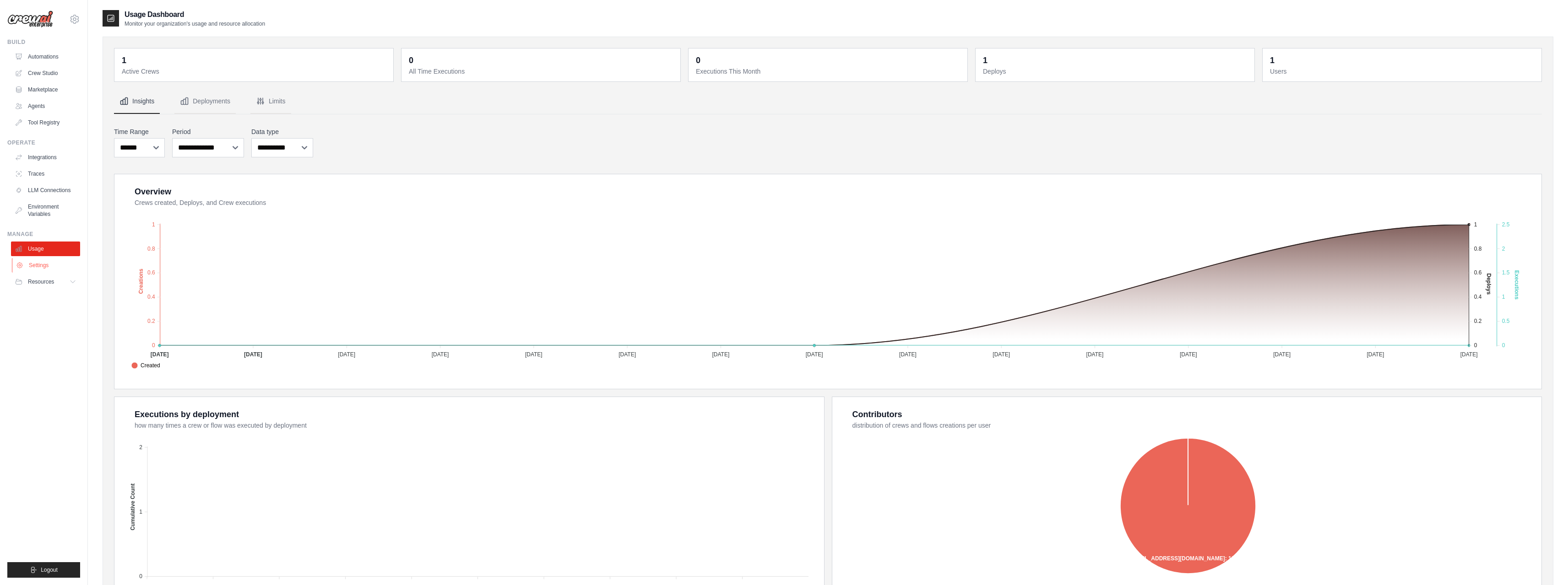
click at [38, 264] on link "Settings" at bounding box center [46, 265] width 69 height 14
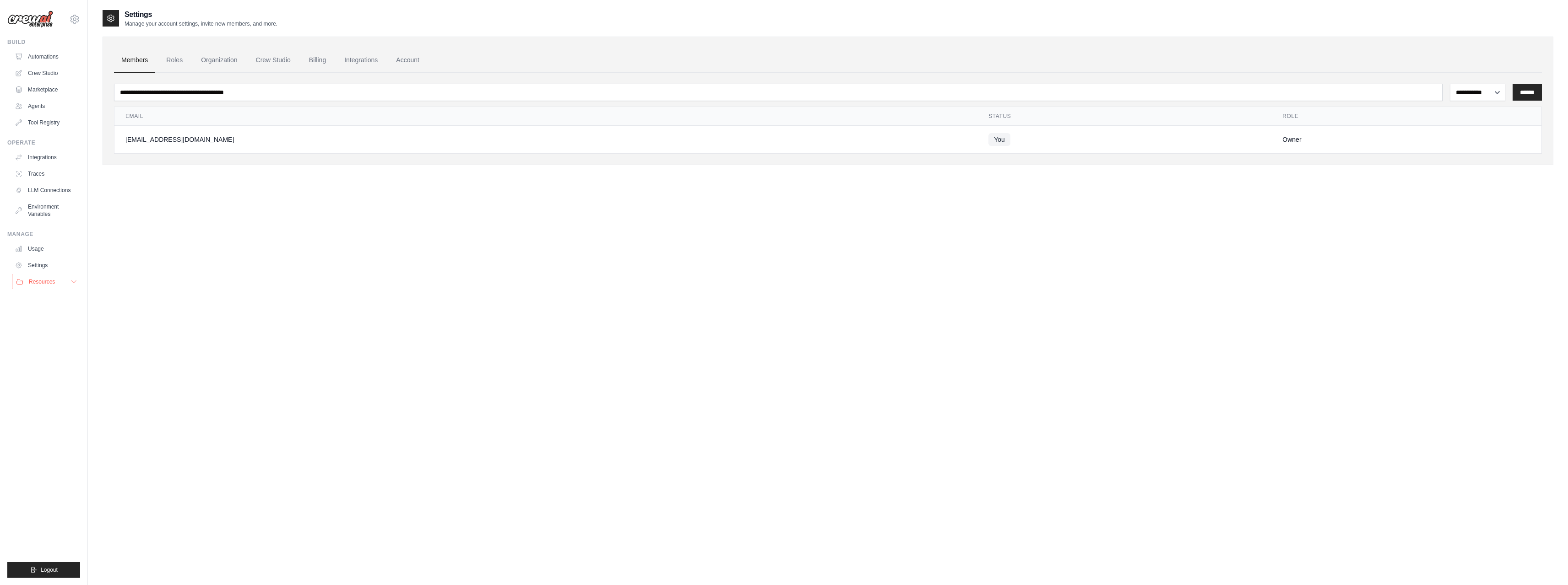
click at [42, 280] on span "Resources" at bounding box center [41, 282] width 26 height 8
click at [32, 158] on link "Integrations" at bounding box center [46, 157] width 69 height 14
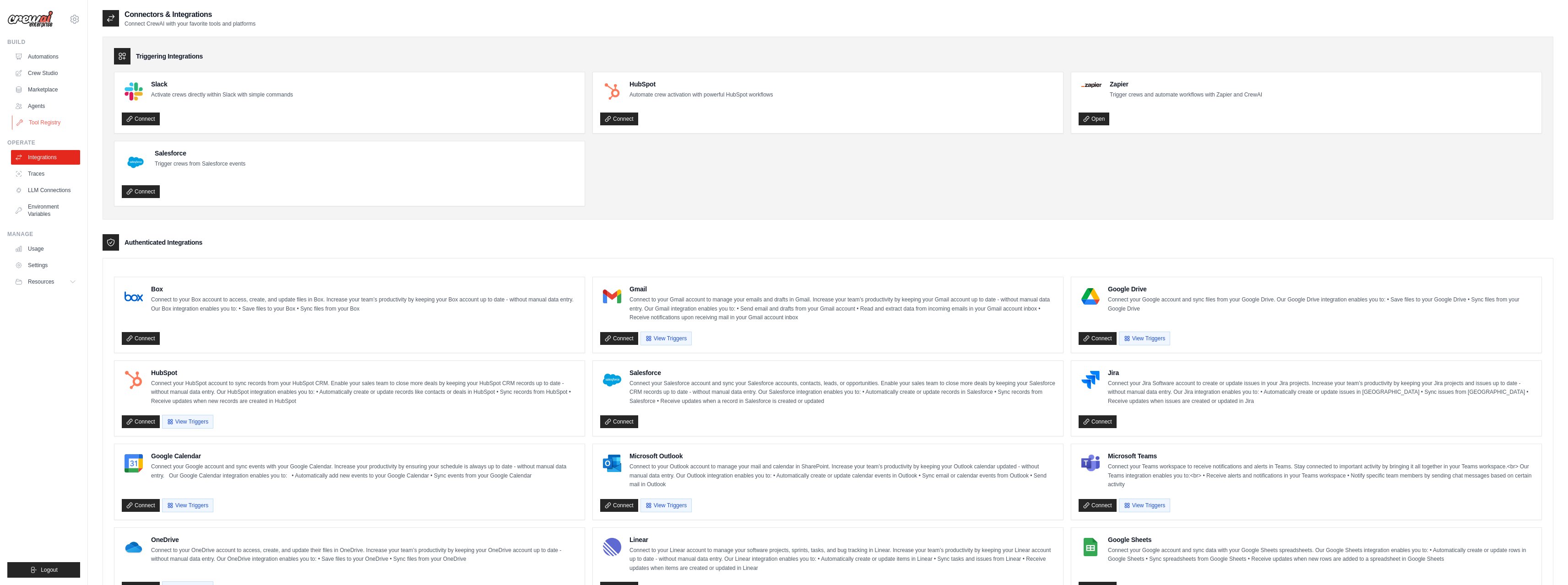
click at [42, 118] on link "Tool Registry" at bounding box center [46, 122] width 69 height 14
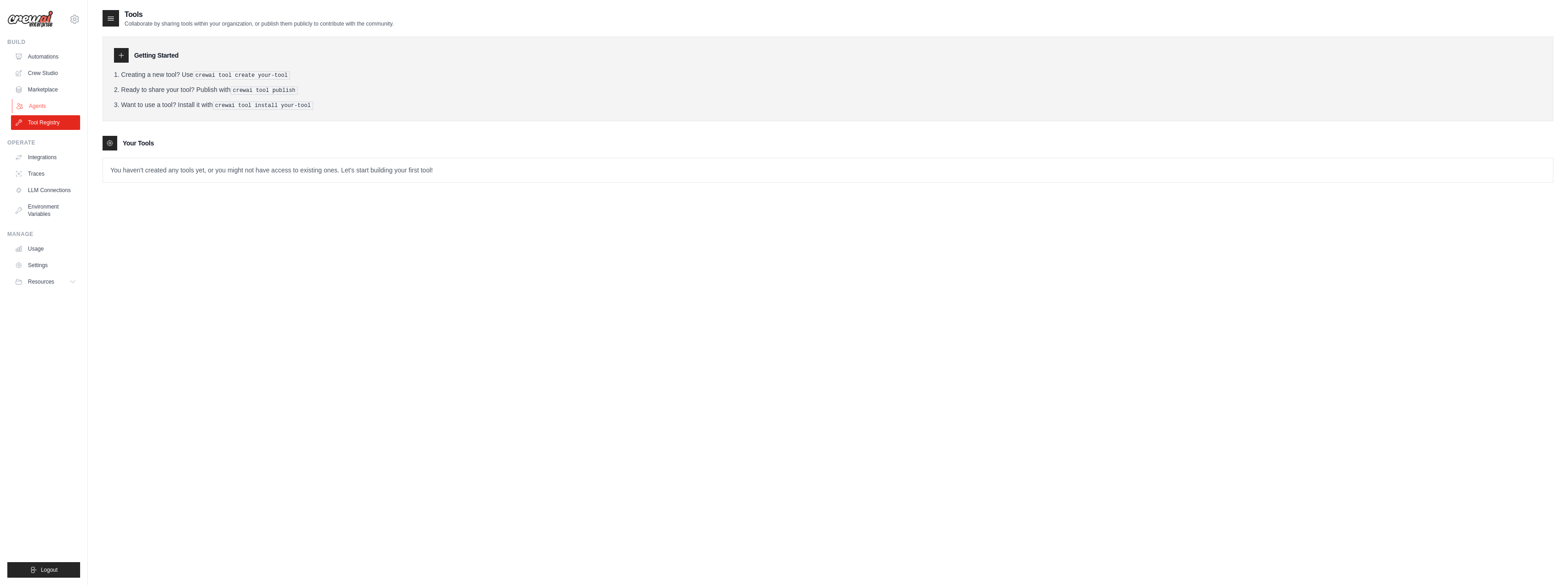
click at [37, 105] on link "Agents" at bounding box center [46, 105] width 69 height 14
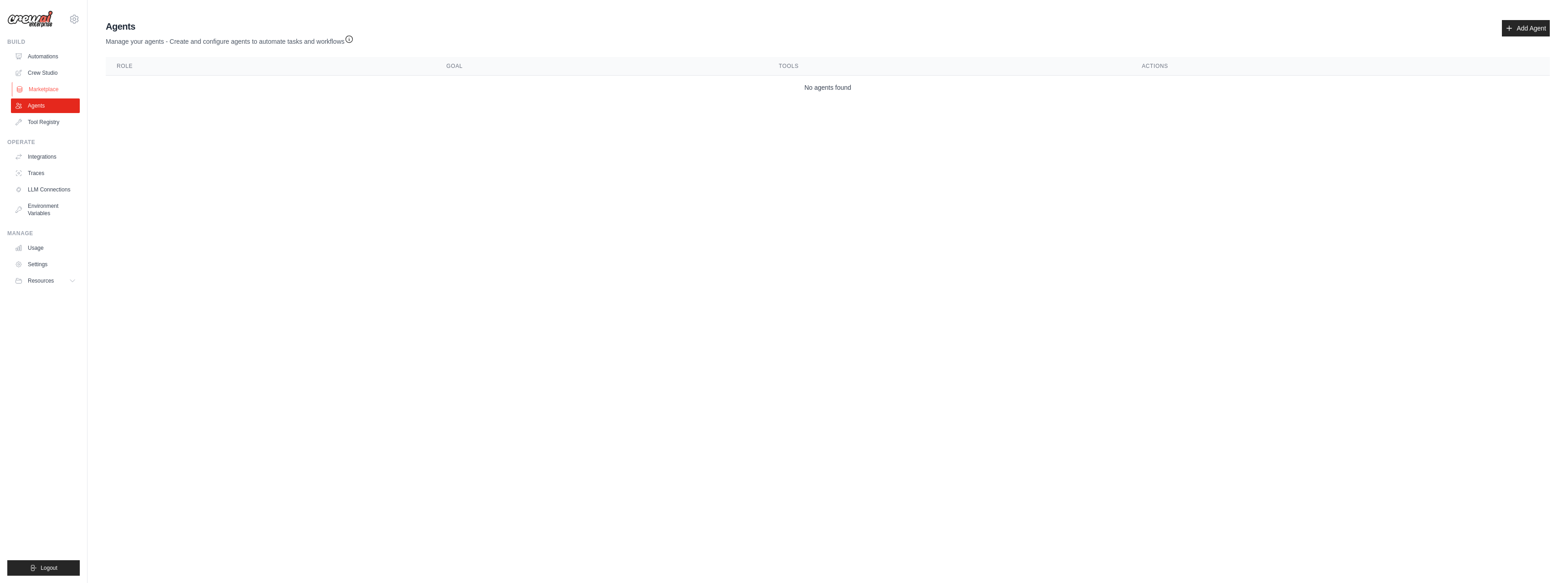
click at [36, 88] on link "Marketplace" at bounding box center [46, 89] width 69 height 14
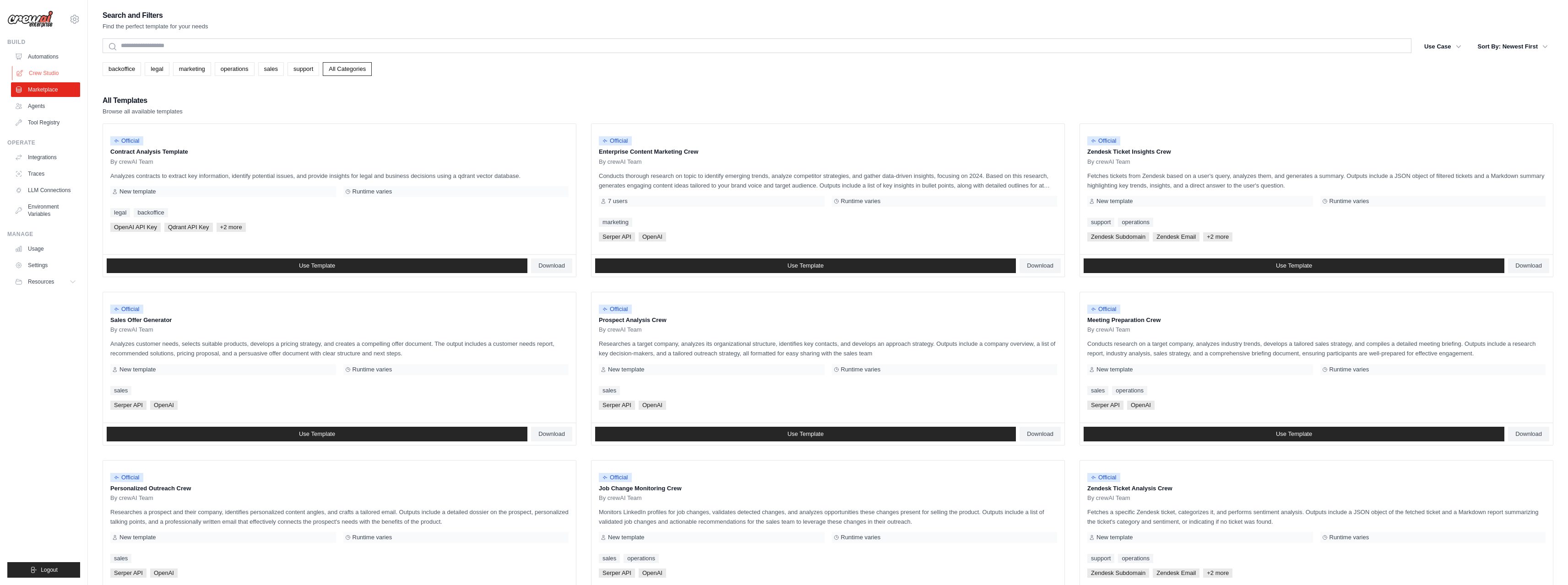
click at [42, 72] on link "Crew Studio" at bounding box center [46, 73] width 69 height 14
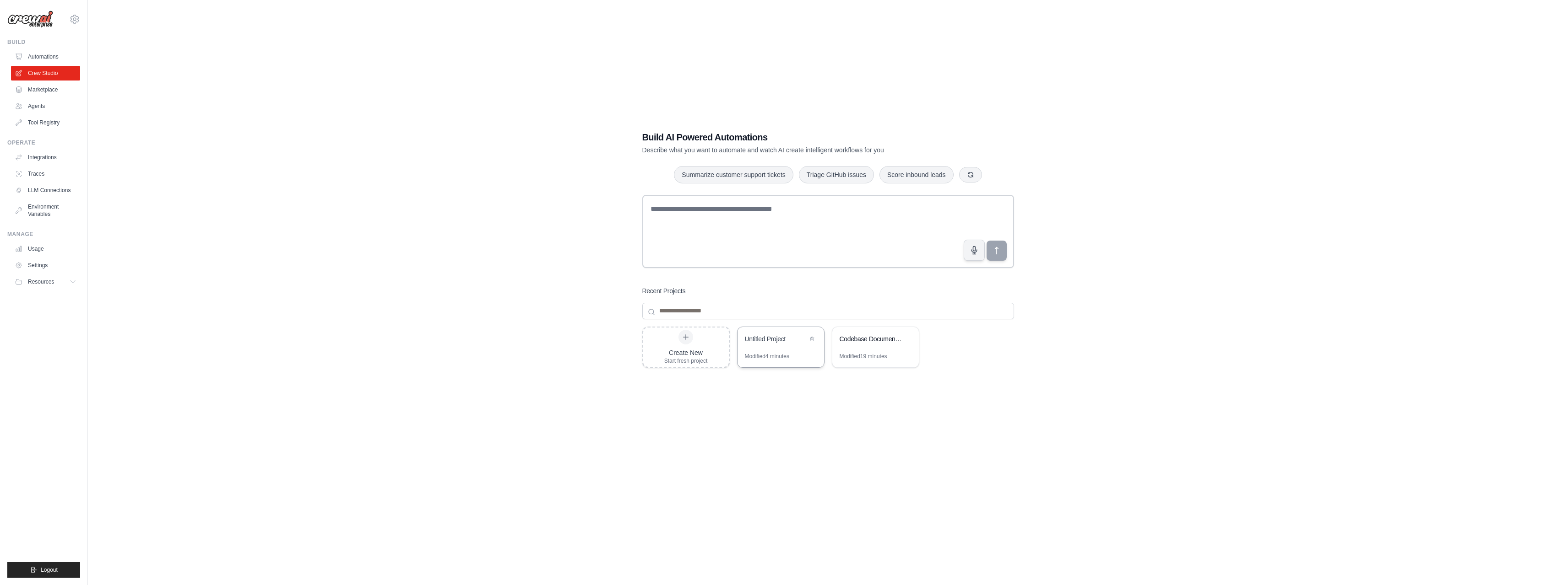
click at [763, 346] on div "Untitled Project" at bounding box center [781, 339] width 86 height 26
click at [42, 90] on link "Marketplace" at bounding box center [46, 89] width 69 height 14
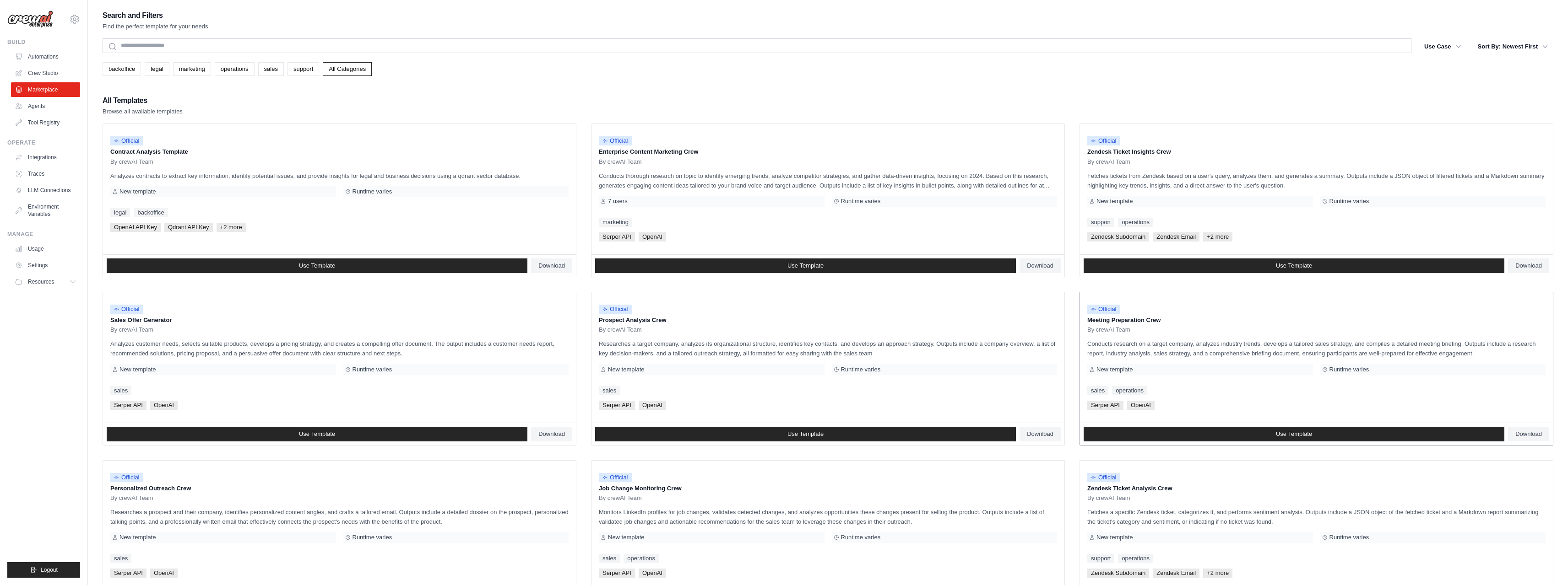
click at [1254, 347] on p "Conducts research on a target company, analyzes industry trends, develops a tai…" at bounding box center [1316, 349] width 458 height 19
click at [1292, 431] on span "Use Template" at bounding box center [1294, 434] width 36 height 8
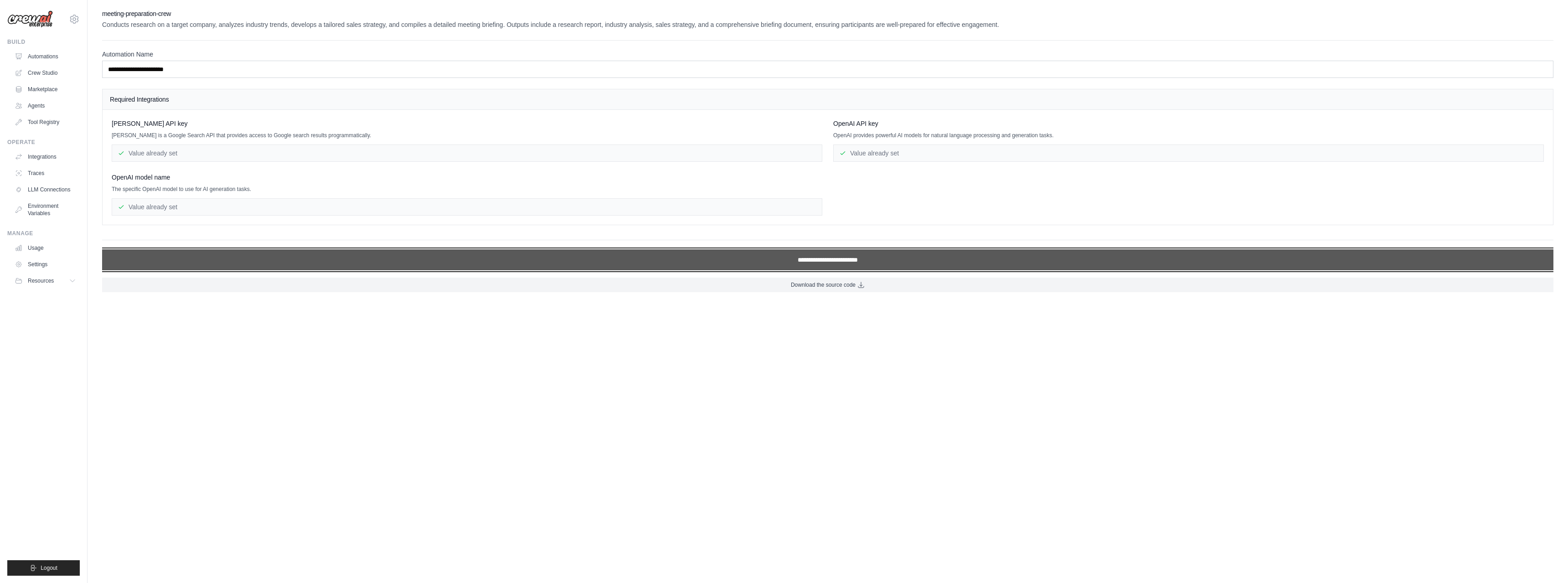
click at [823, 262] on input "**********" at bounding box center [828, 260] width 1452 height 21
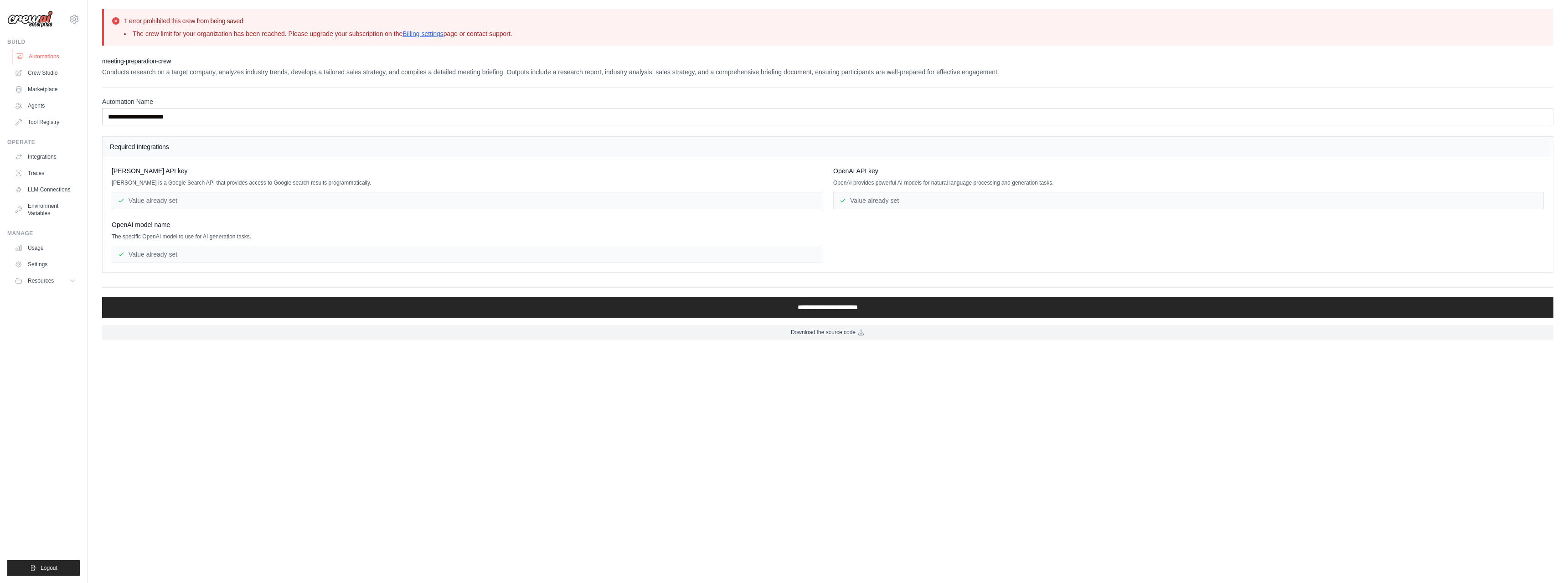
click at [43, 57] on link "Automations" at bounding box center [46, 56] width 69 height 14
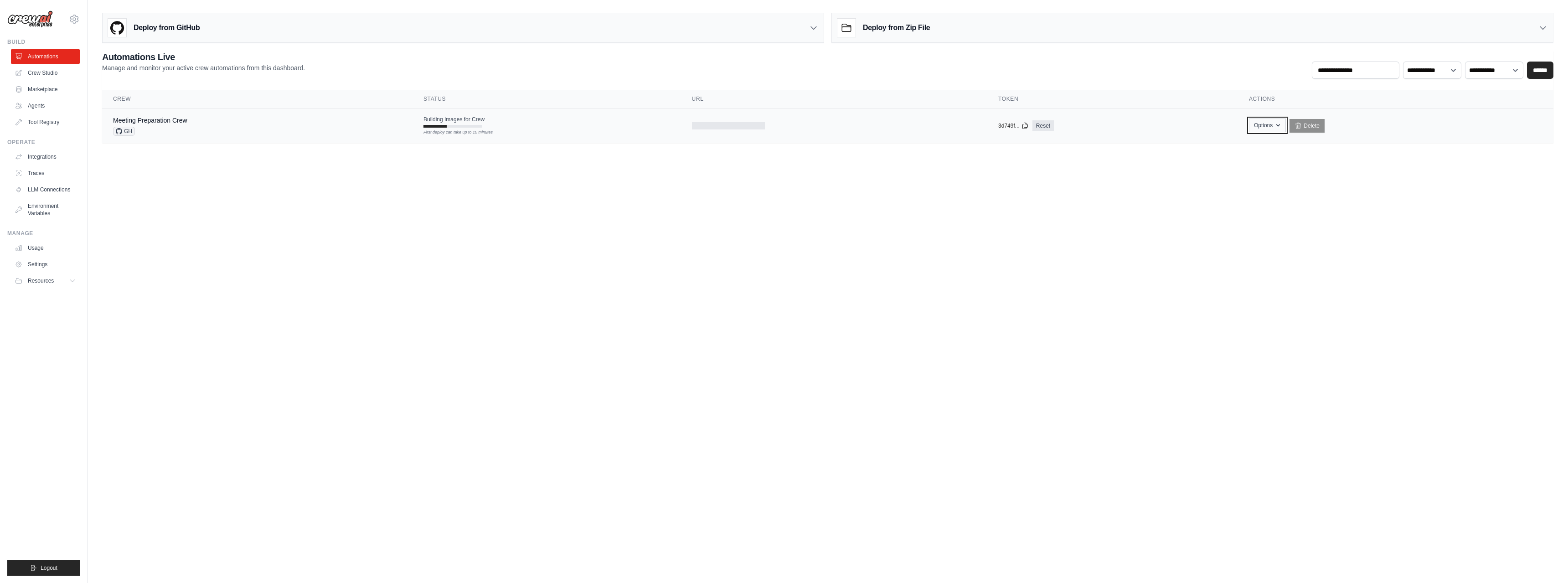
click at [1275, 124] on button "Options" at bounding box center [1267, 125] width 37 height 13
drag, startPoint x: 633, startPoint y: 144, endPoint x: 589, endPoint y: 139, distance: 44.3
click at [632, 144] on main "Deploy from GitHub Deploy your project directly from GitHub. Select a repositor…" at bounding box center [828, 81] width 1481 height 163
click at [156, 121] on link "Meeting Preparation Crew" at bounding box center [151, 121] width 74 height 8
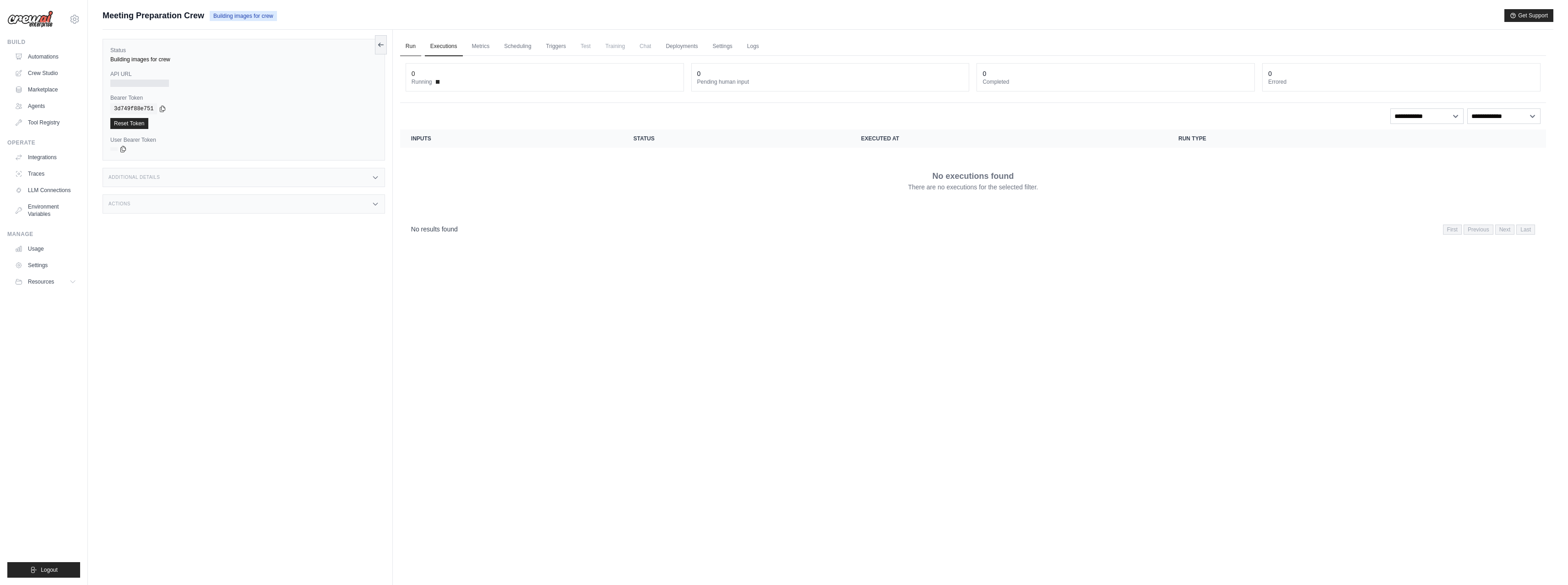
click at [409, 46] on link "Run" at bounding box center [410, 47] width 21 height 19
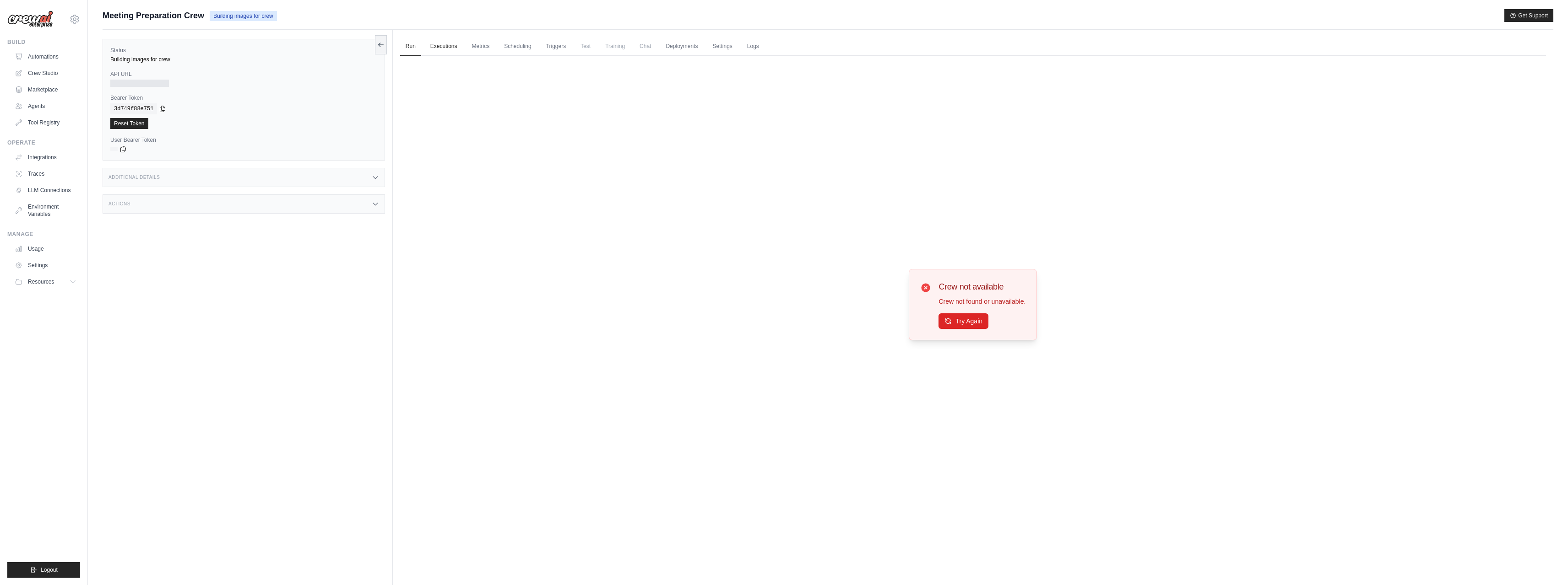
click at [442, 45] on link "Executions" at bounding box center [444, 47] width 38 height 19
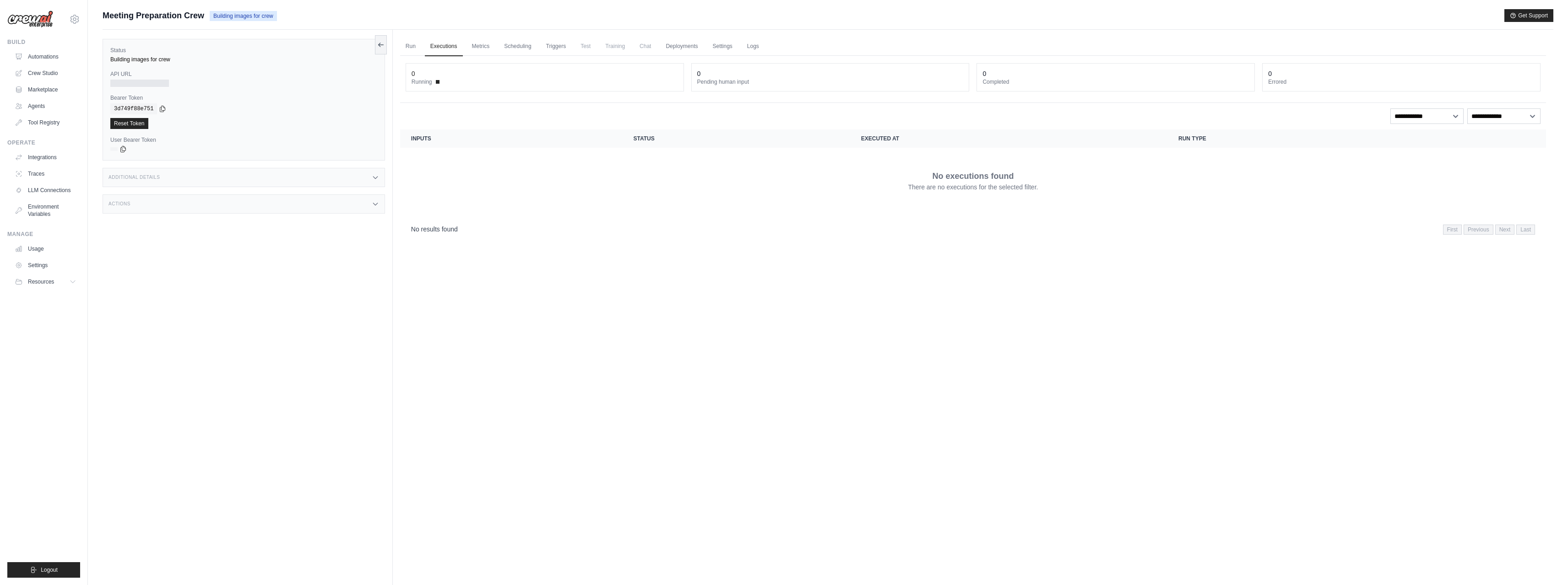
scroll to position [39, 0]
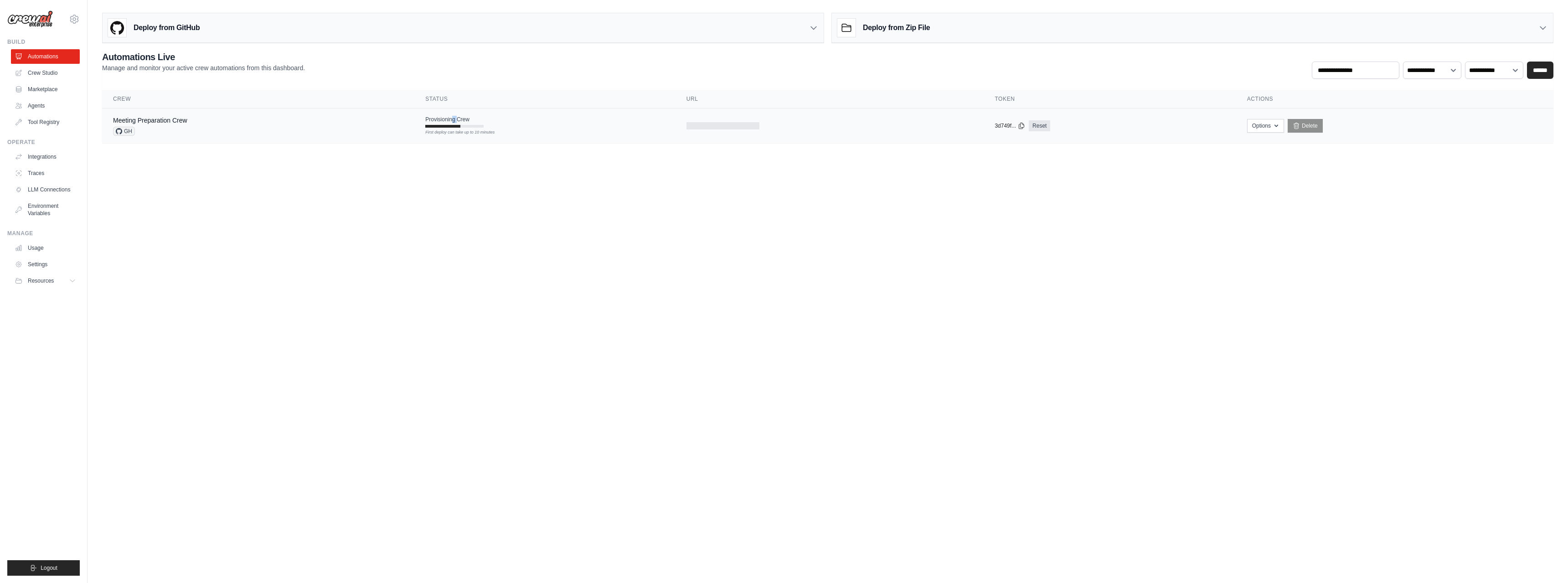
click at [458, 124] on div "Provisioning Crew First deploy can take up to 10 minutes" at bounding box center [454, 122] width 58 height 11
drag, startPoint x: 677, startPoint y: 403, endPoint x: 706, endPoint y: 451, distance: 56.1
click at [762, 443] on body "[EMAIL_ADDRESS][DOMAIN_NAME] Settings Build Automations Crew Studio" at bounding box center [784, 292] width 1568 height 583
click at [768, 433] on body "[EMAIL_ADDRESS][DOMAIN_NAME] Settings Build Automations Crew Studio" at bounding box center [784, 292] width 1568 height 583
click at [466, 120] on span "Online" at bounding box center [463, 122] width 21 height 12
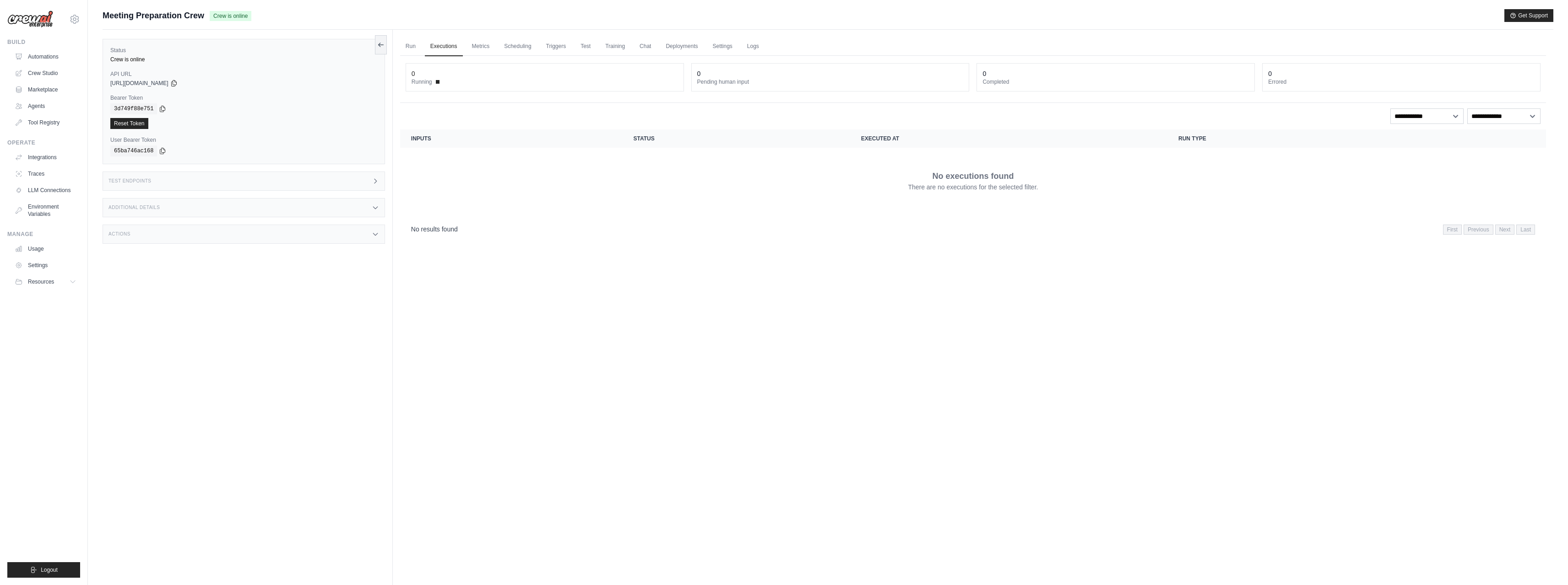
click at [1352, 449] on div "Run Executions Metrics Scheduling Triggers Test Training Chat Deployments Setti…" at bounding box center [973, 322] width 1160 height 585
click at [411, 42] on link "Run" at bounding box center [410, 47] width 21 height 19
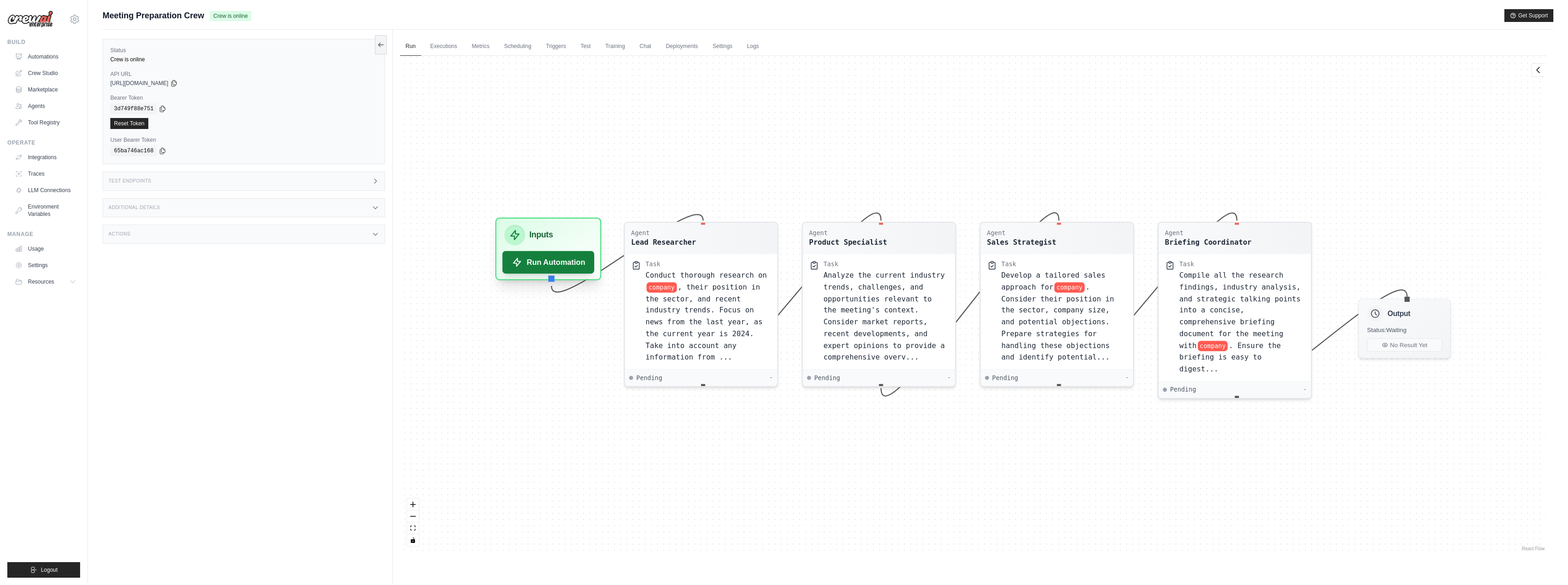
click at [533, 257] on button "Run Automation" at bounding box center [548, 263] width 92 height 23
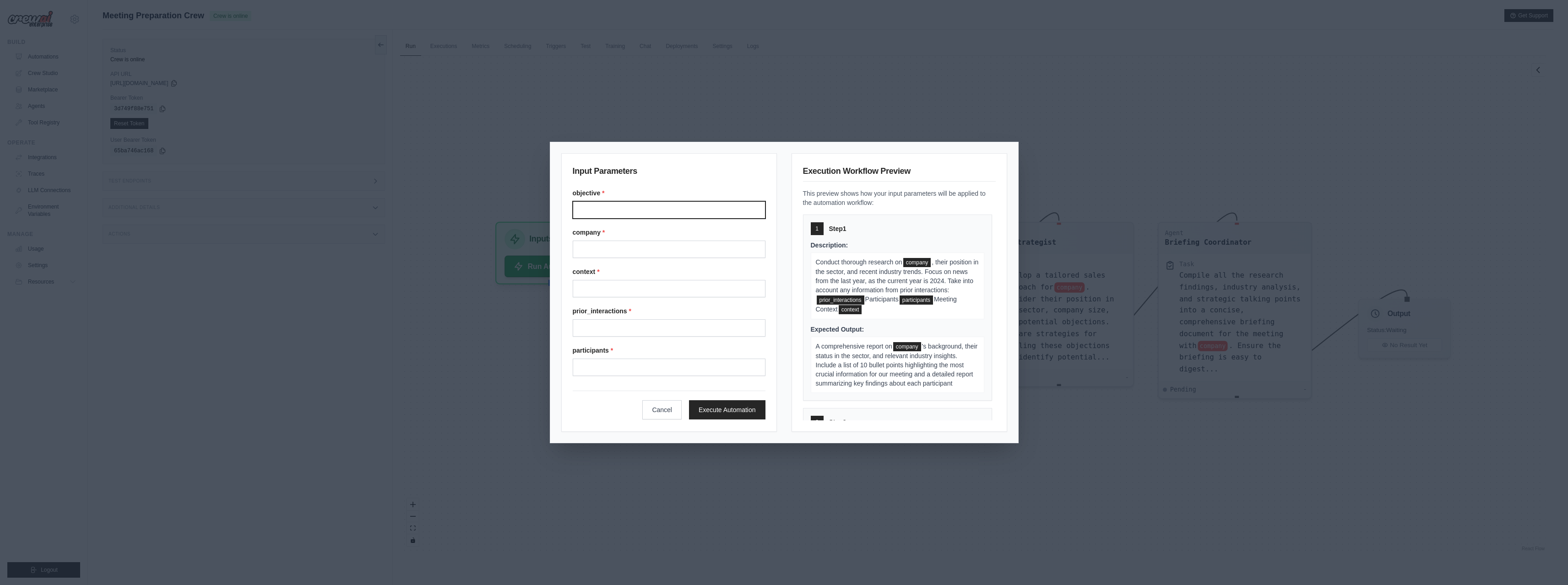
click at [612, 211] on input "Objective" at bounding box center [670, 210] width 193 height 17
type input "**********"
click at [690, 251] on input "Company" at bounding box center [670, 249] width 193 height 17
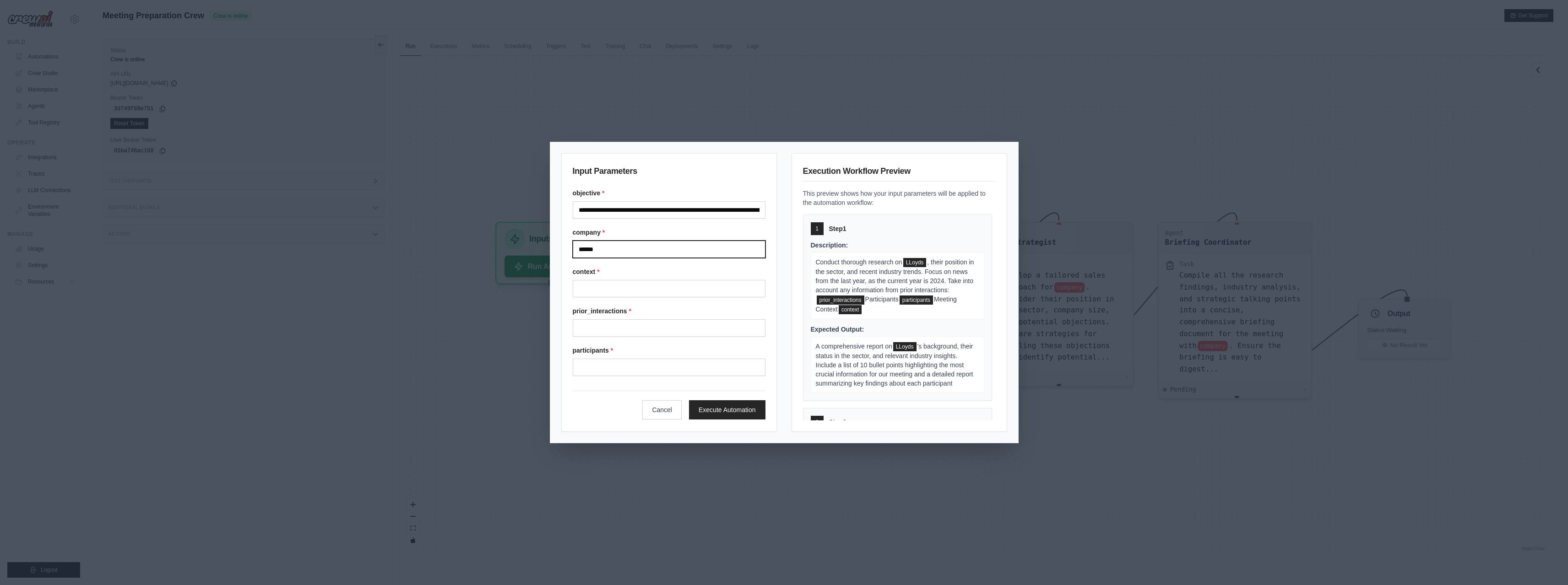
type input "******"
click at [661, 288] on input "Context" at bounding box center [670, 289] width 193 height 17
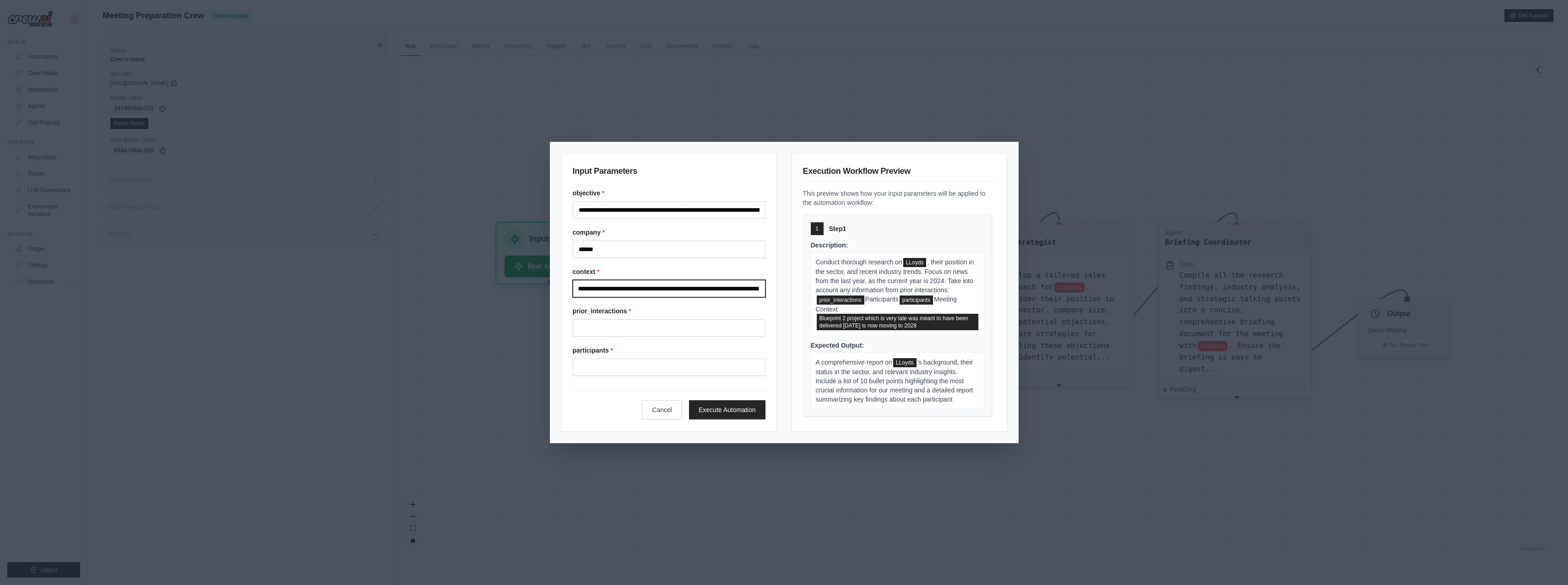
scroll to position [0, 121]
type input "**********"
click at [613, 327] on input "Prior interactions" at bounding box center [670, 328] width 193 height 17
click at [608, 362] on input "Participants" at bounding box center [670, 367] width 193 height 17
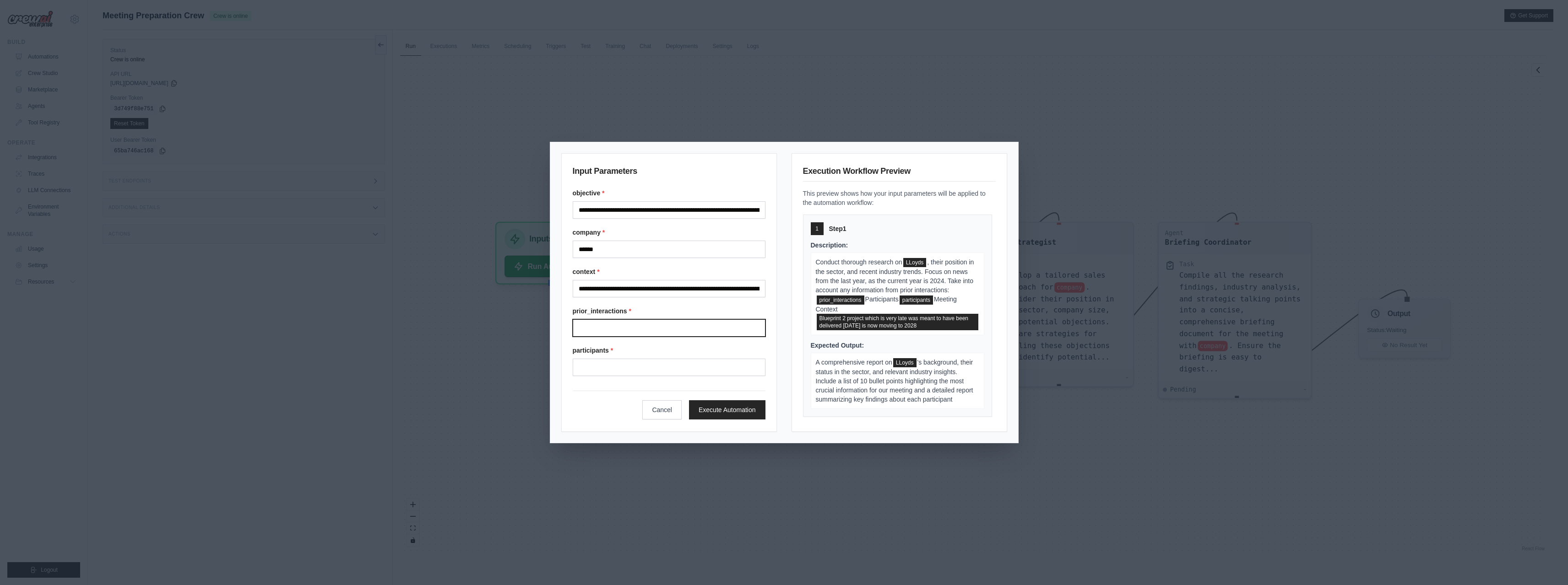
click at [606, 327] on input "Prior interactions" at bounding box center [670, 328] width 193 height 17
click at [666, 209] on input "**********" at bounding box center [670, 210] width 193 height 17
drag, startPoint x: 726, startPoint y: 208, endPoint x: 770, endPoint y: 208, distance: 44.0
click at [774, 208] on div "**********" at bounding box center [669, 292] width 215 height 278
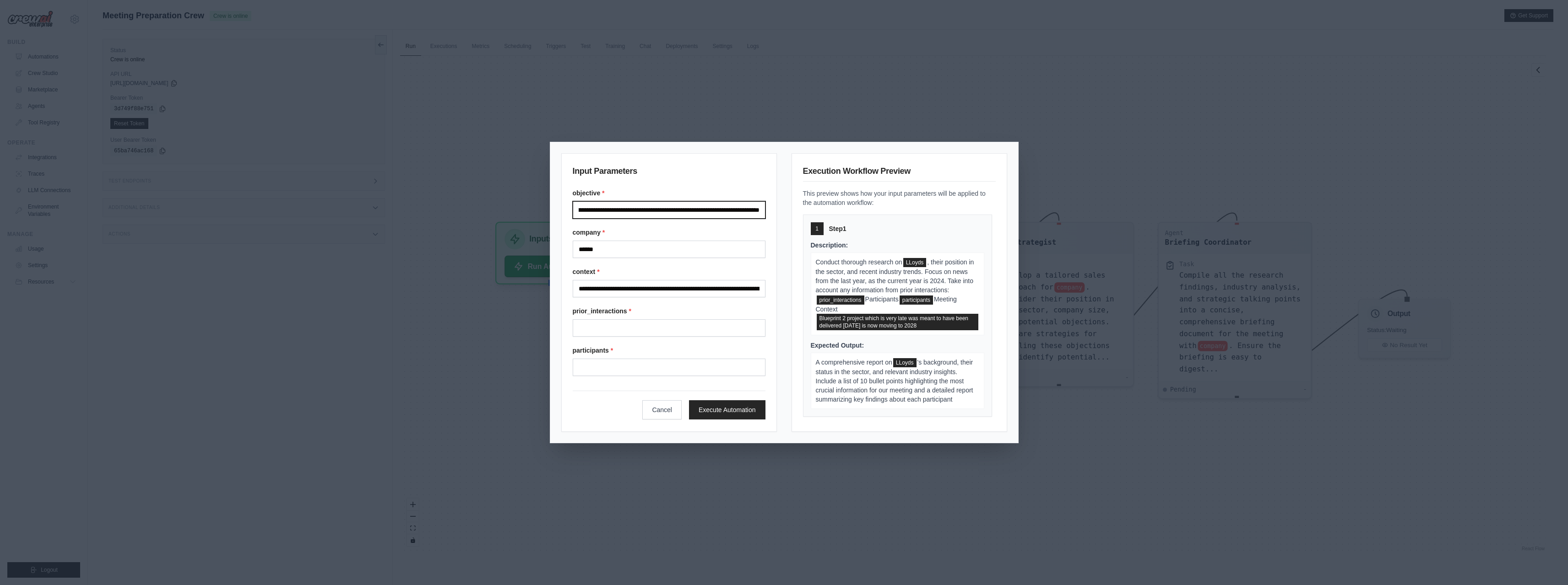
click at [652, 210] on input "**********" at bounding box center [670, 210] width 193 height 17
click at [760, 212] on input "**********" at bounding box center [670, 210] width 193 height 17
type input "**********"
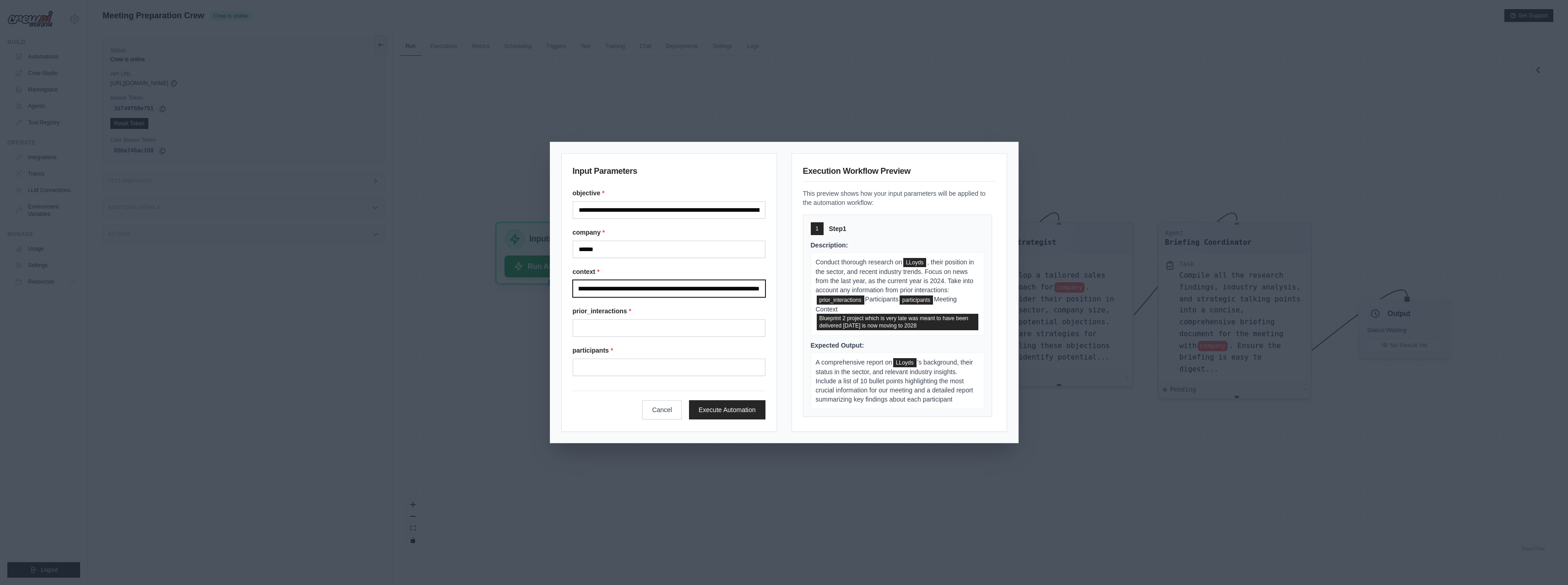
drag, startPoint x: 624, startPoint y: 288, endPoint x: 765, endPoint y: 283, distance: 141.1
click at [765, 283] on div "**********" at bounding box center [669, 292] width 215 height 278
click at [737, 288] on input "**********" at bounding box center [670, 289] width 193 height 17
click at [637, 328] on input "Prior interactions" at bounding box center [670, 328] width 193 height 17
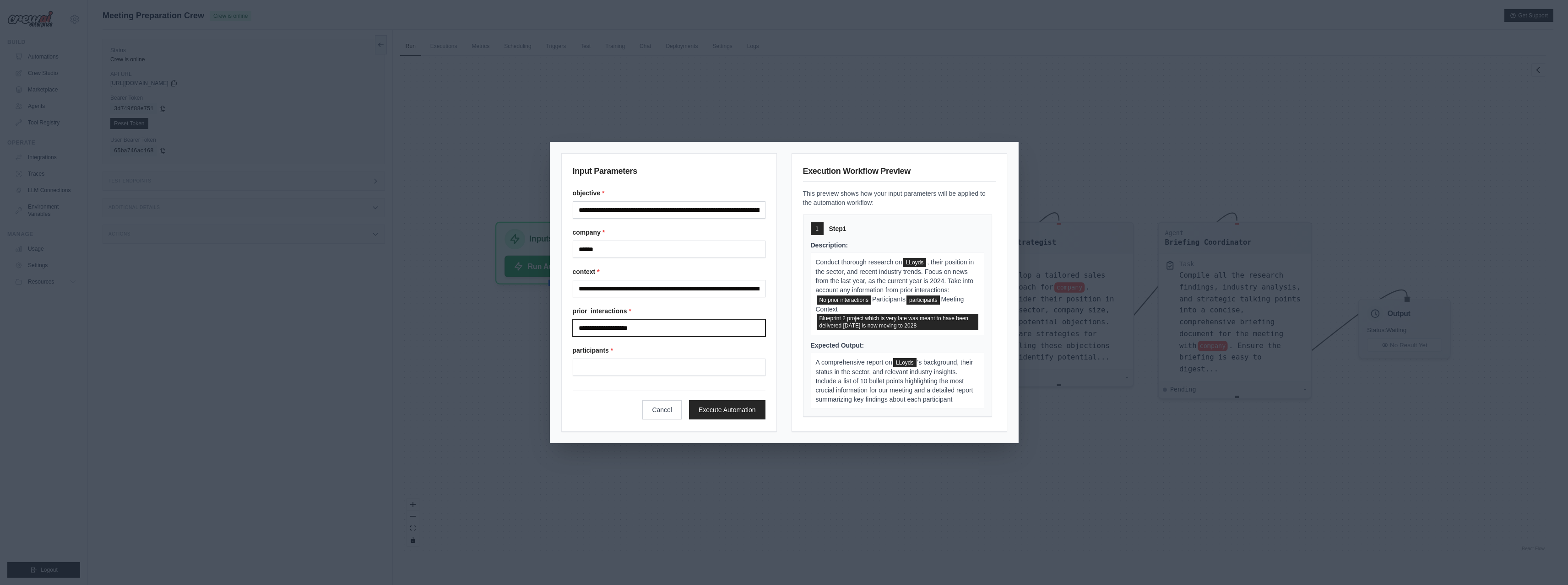
type input "**********"
click at [601, 361] on input "Participants" at bounding box center [670, 367] width 193 height 17
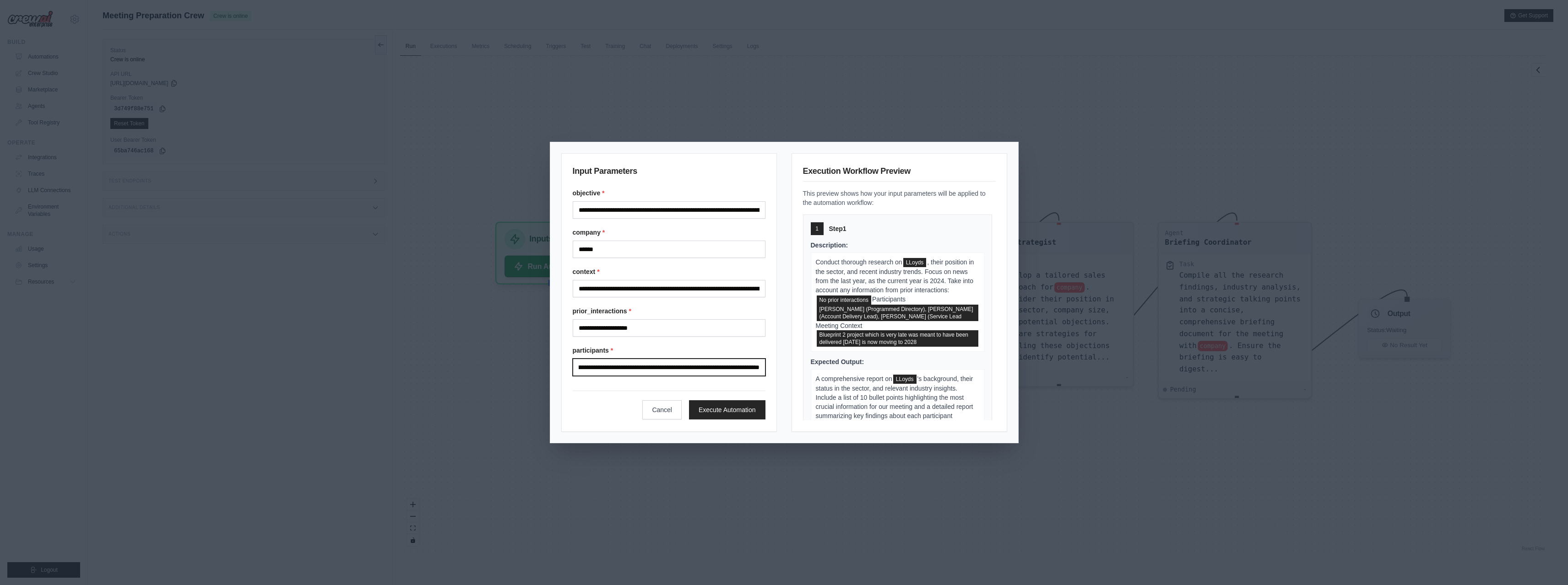
scroll to position [0, 130]
click at [708, 368] on input "**********" at bounding box center [670, 367] width 193 height 17
type input "**********"
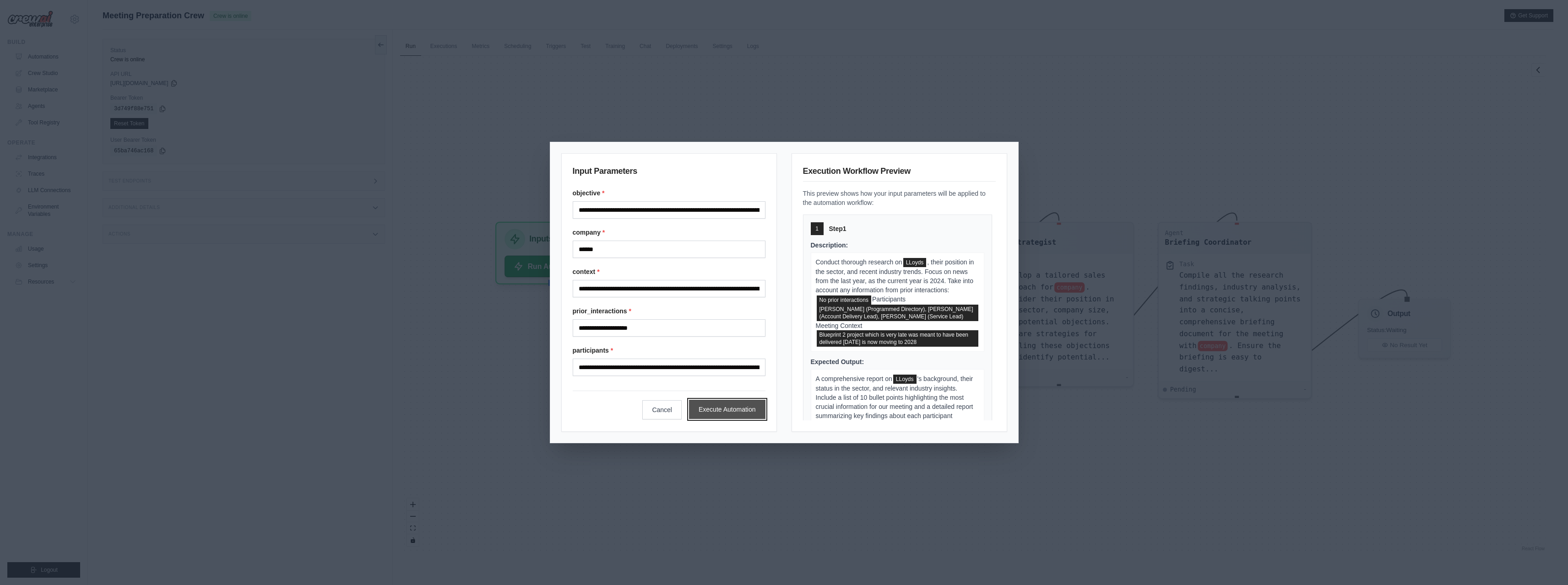
click at [715, 407] on button "Execute Automation" at bounding box center [727, 409] width 77 height 19
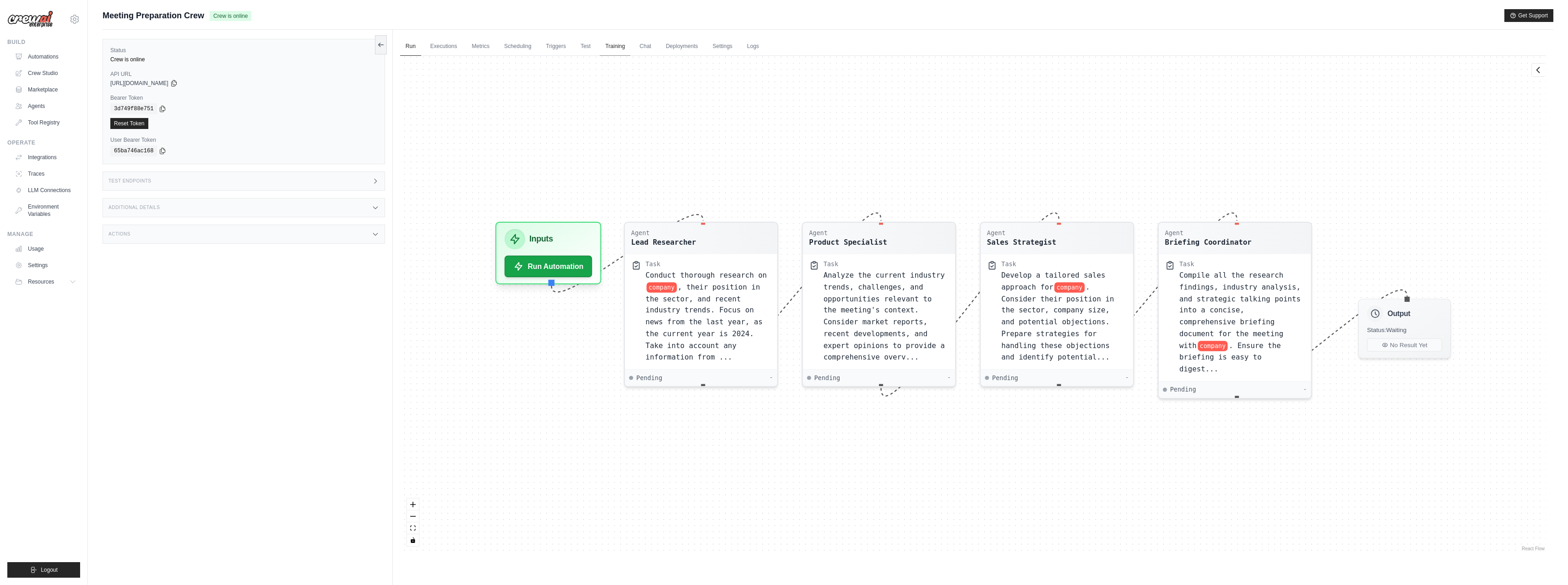
click at [611, 43] on link "Training" at bounding box center [615, 47] width 31 height 19
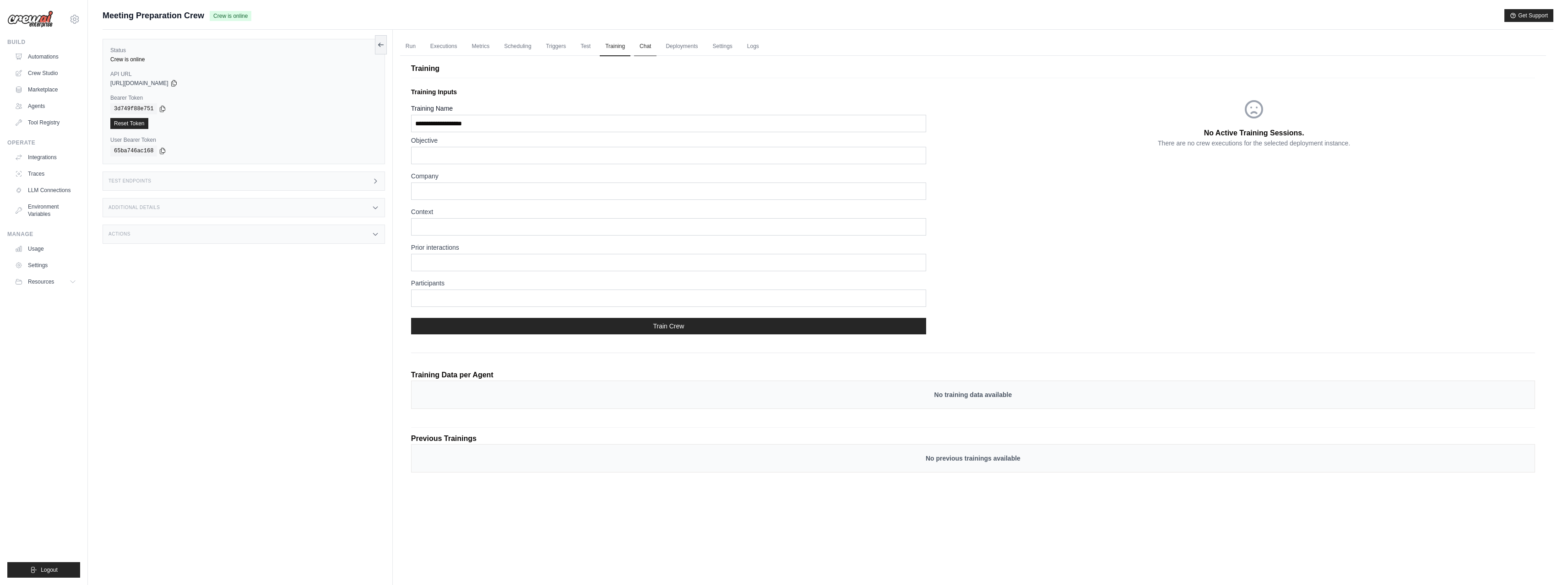
click at [649, 47] on link "Chat" at bounding box center [645, 47] width 22 height 19
click at [414, 46] on link "Run" at bounding box center [410, 47] width 21 height 19
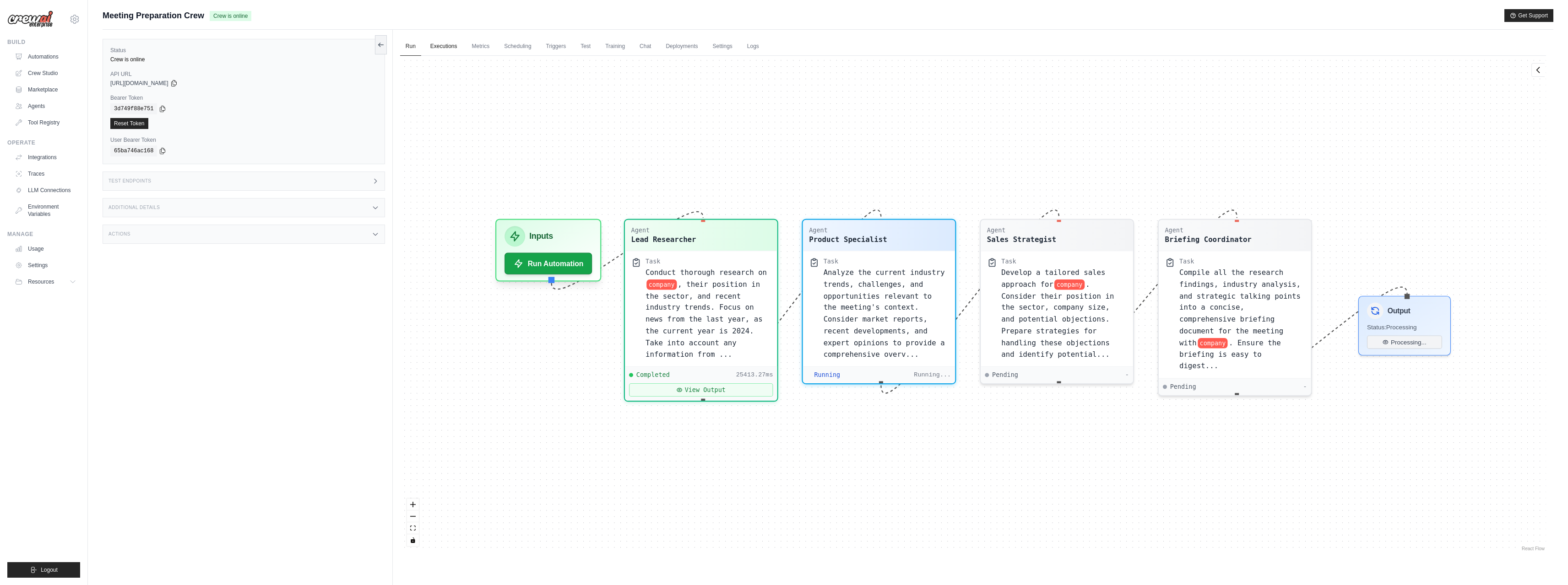
click at [436, 48] on link "Executions" at bounding box center [444, 47] width 38 height 19
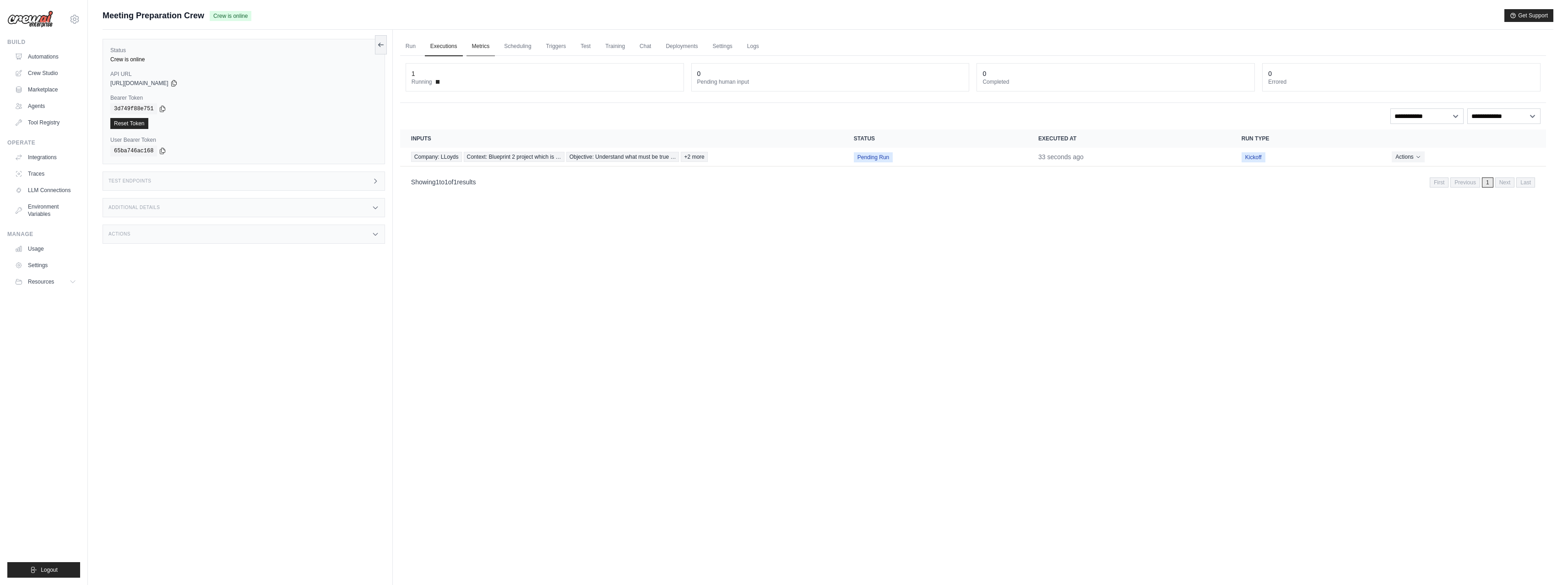
click at [472, 45] on link "Metrics" at bounding box center [481, 47] width 29 height 19
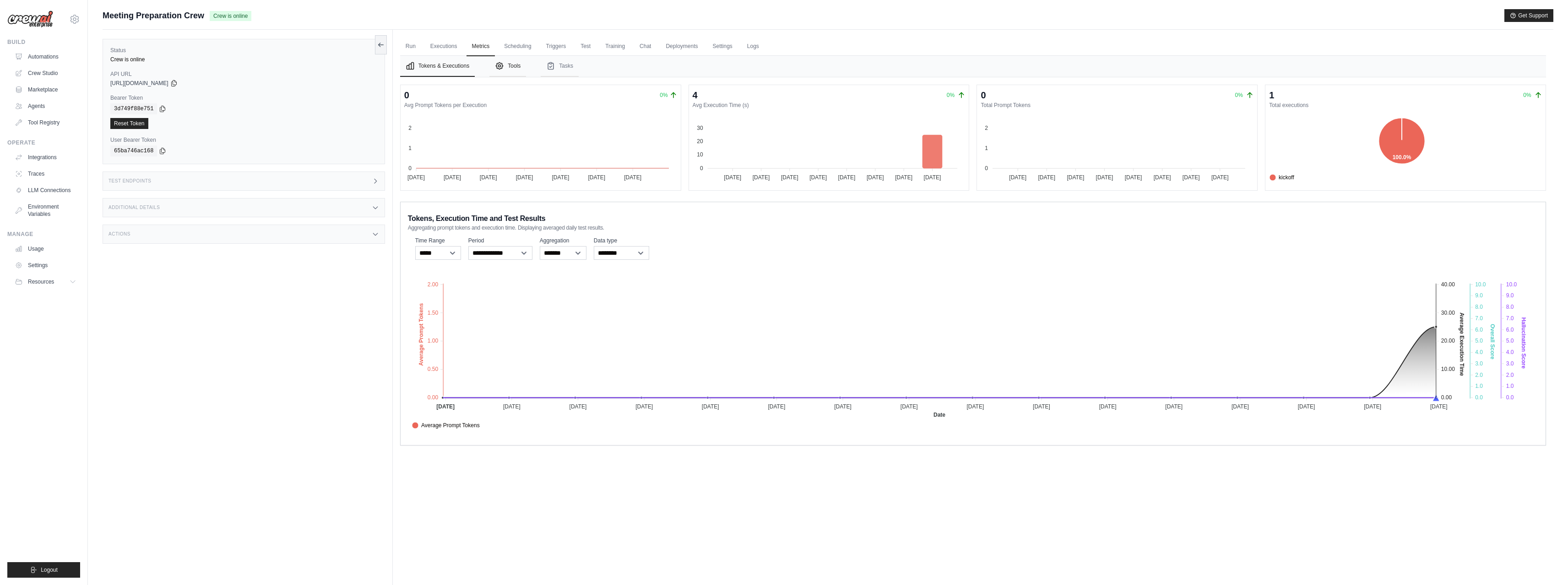
click at [503, 63] on icon "Tabs" at bounding box center [499, 66] width 10 height 10
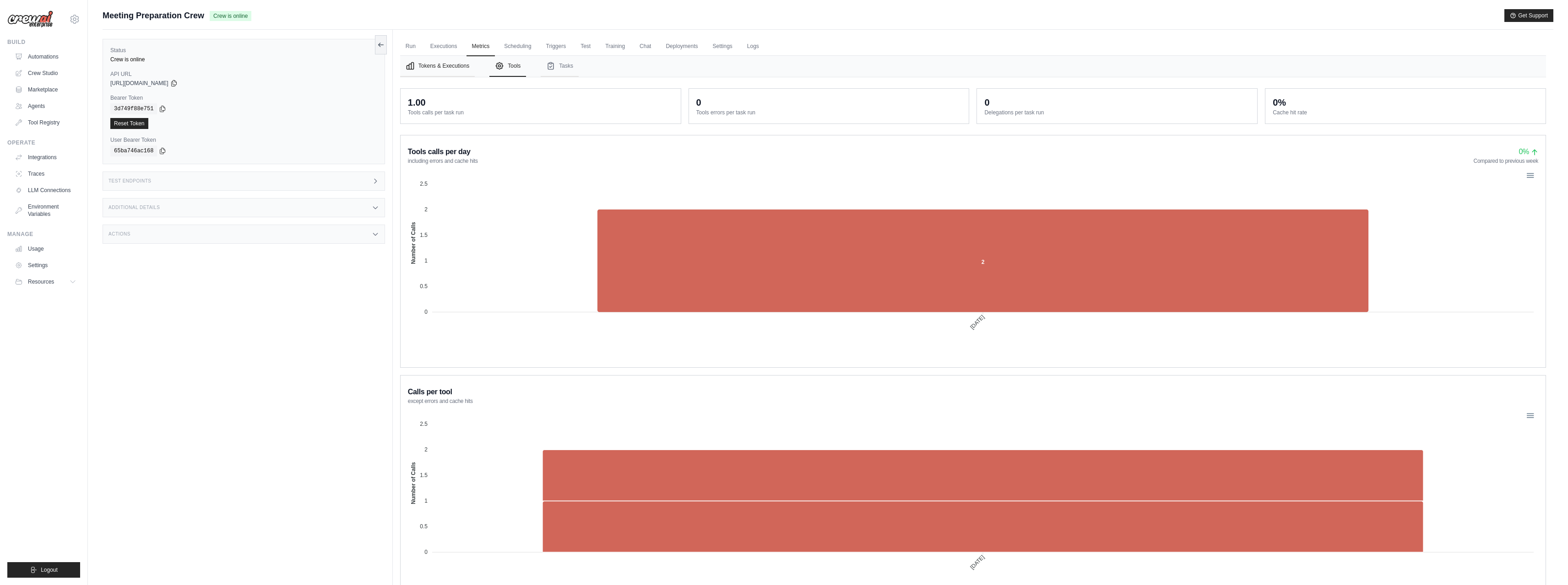
click at [457, 66] on button "Tokens & Executions" at bounding box center [437, 66] width 75 height 21
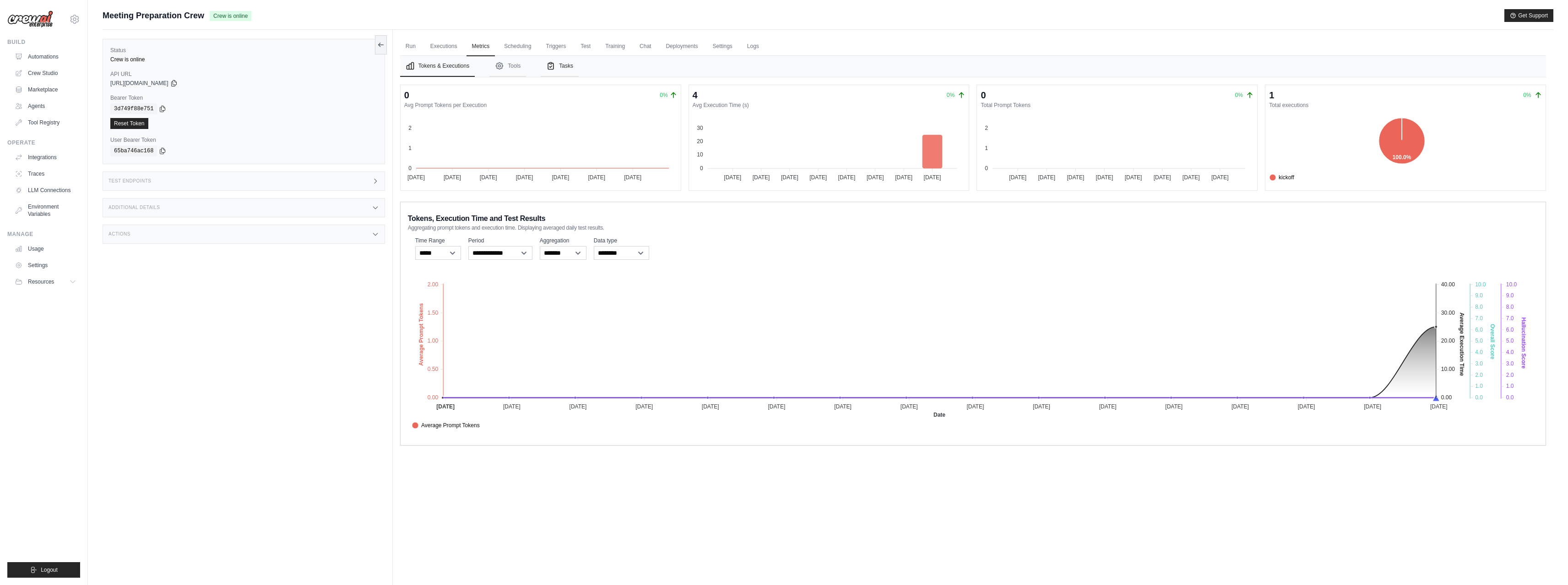
click at [563, 72] on button "Tasks" at bounding box center [560, 66] width 38 height 21
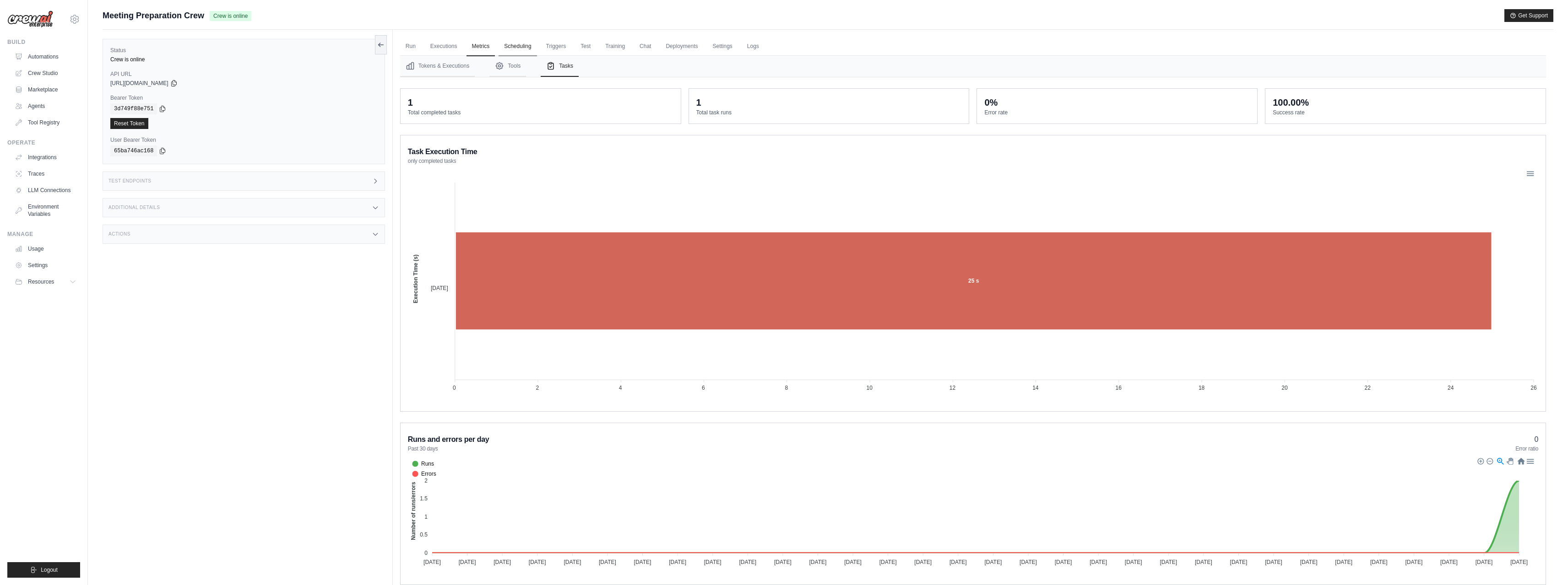
click at [515, 45] on link "Scheduling" at bounding box center [518, 47] width 38 height 19
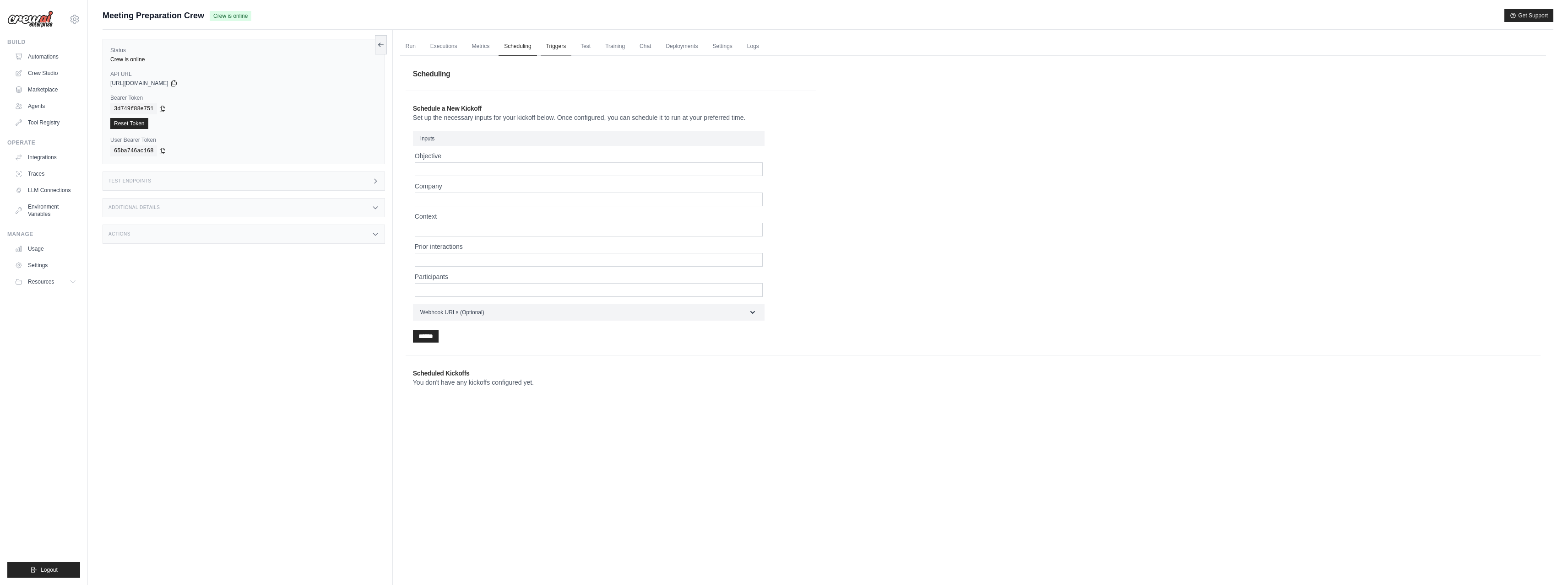
click at [551, 45] on link "Triggers" at bounding box center [556, 47] width 32 height 19
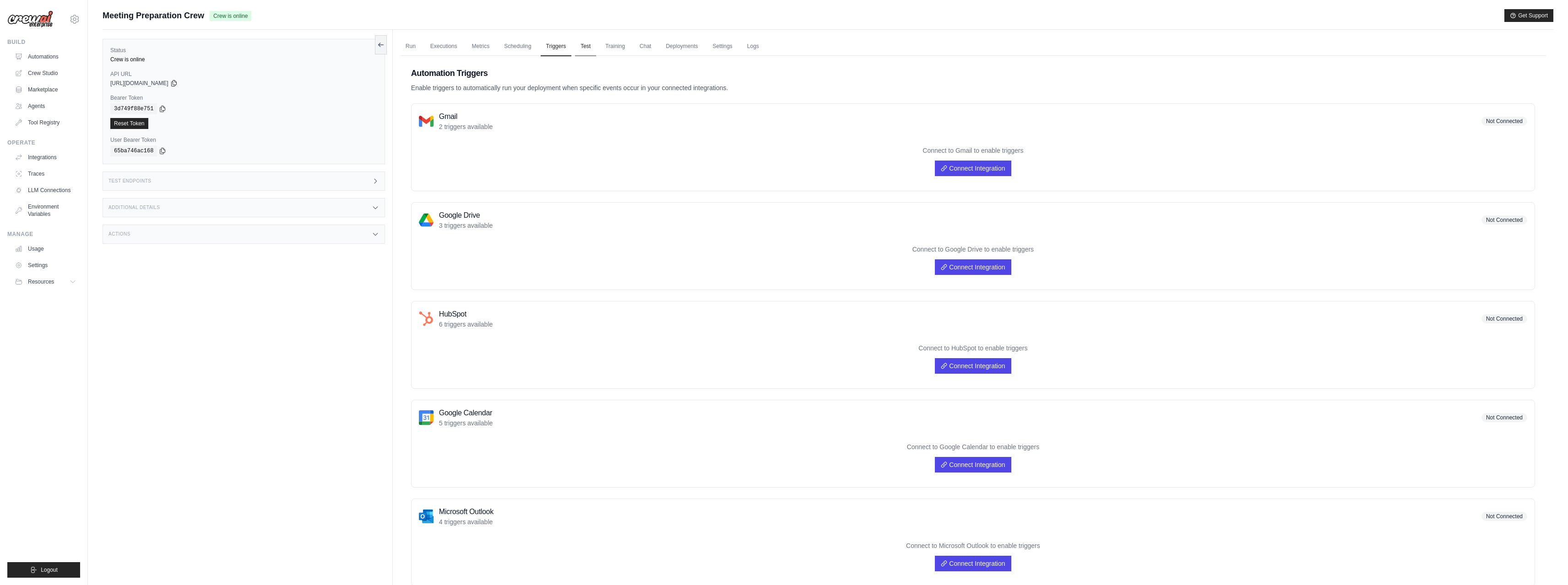
click at [583, 44] on link "Test" at bounding box center [585, 47] width 21 height 19
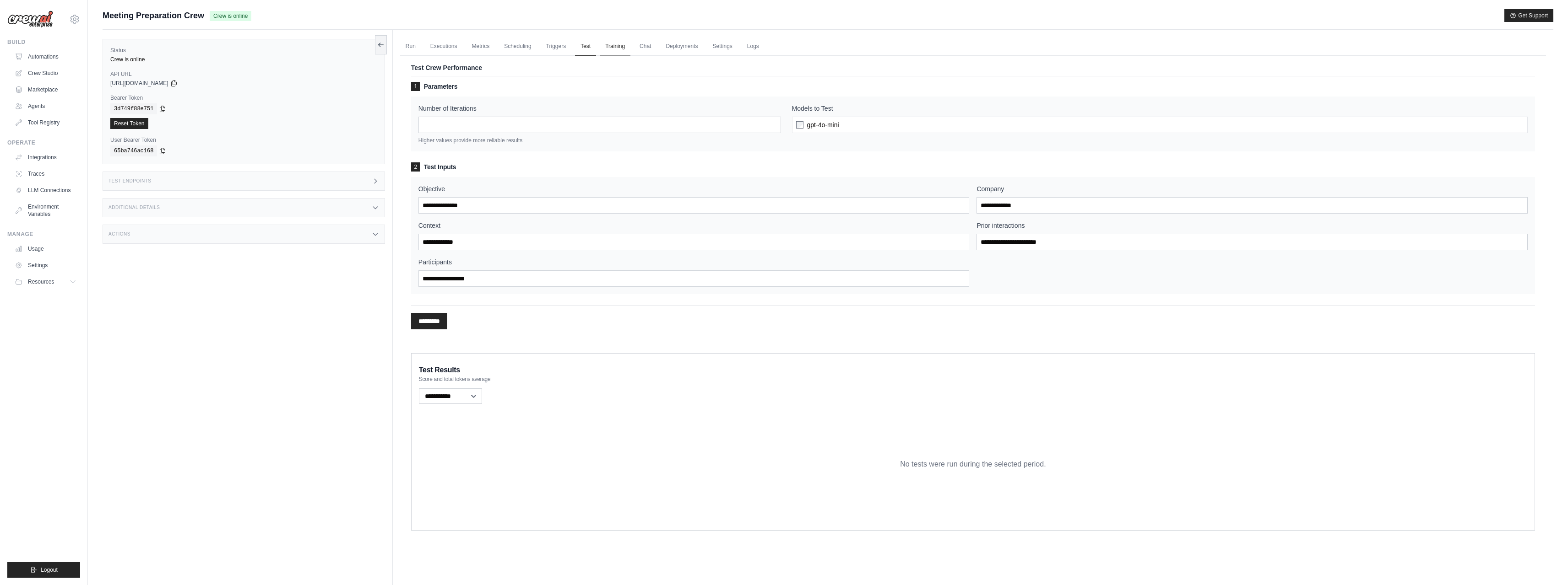
click at [616, 46] on link "Training" at bounding box center [615, 47] width 31 height 19
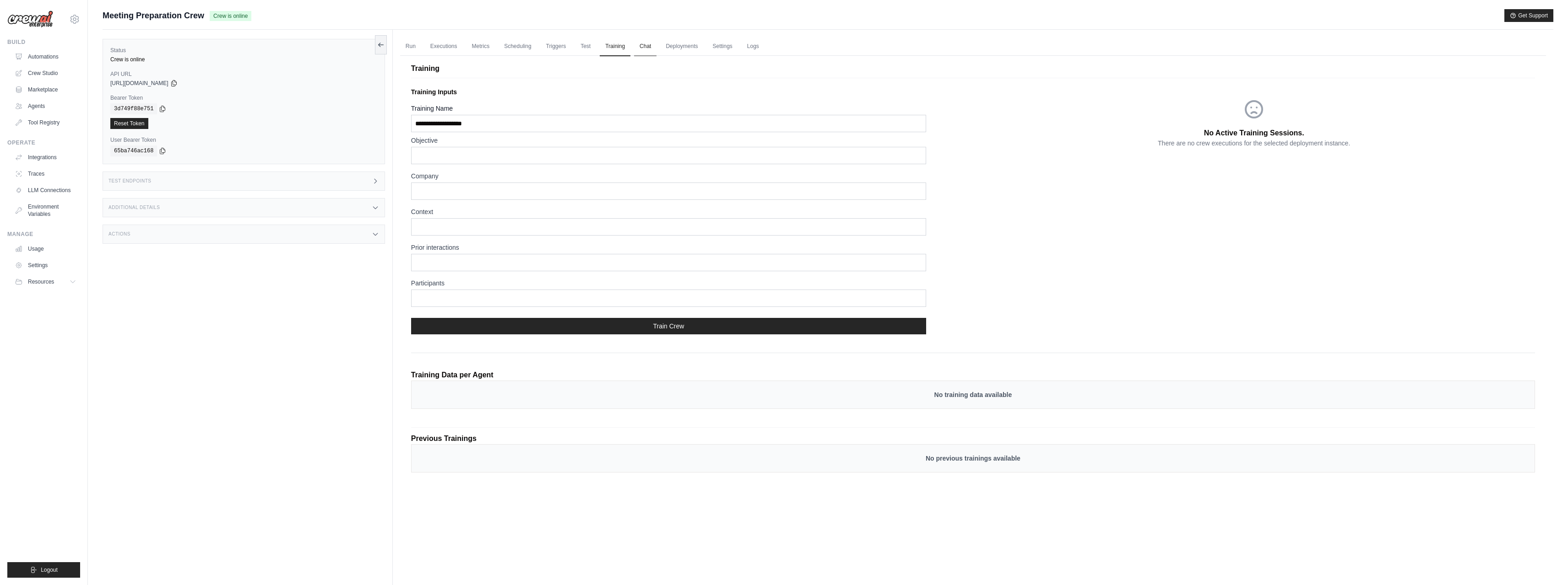
click at [640, 50] on link "Chat" at bounding box center [645, 47] width 22 height 19
click at [687, 48] on link "Deployments" at bounding box center [681, 47] width 43 height 19
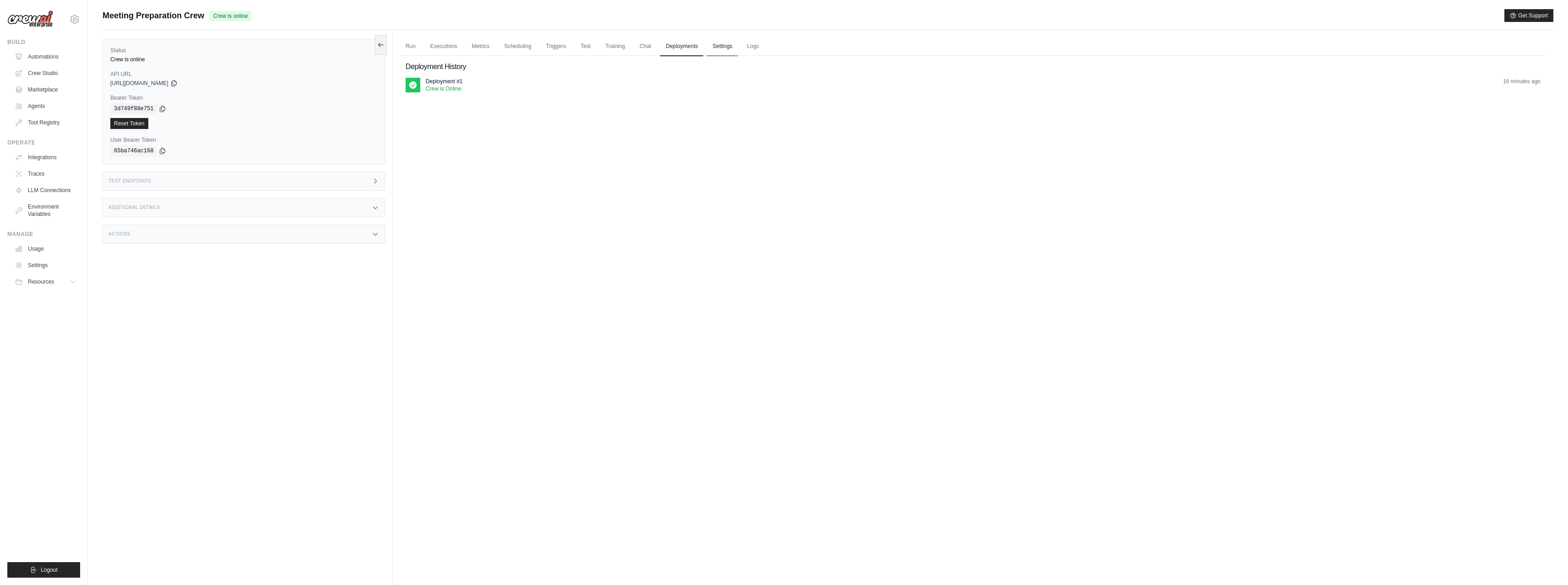
click at [715, 49] on link "Settings" at bounding box center [722, 47] width 31 height 19
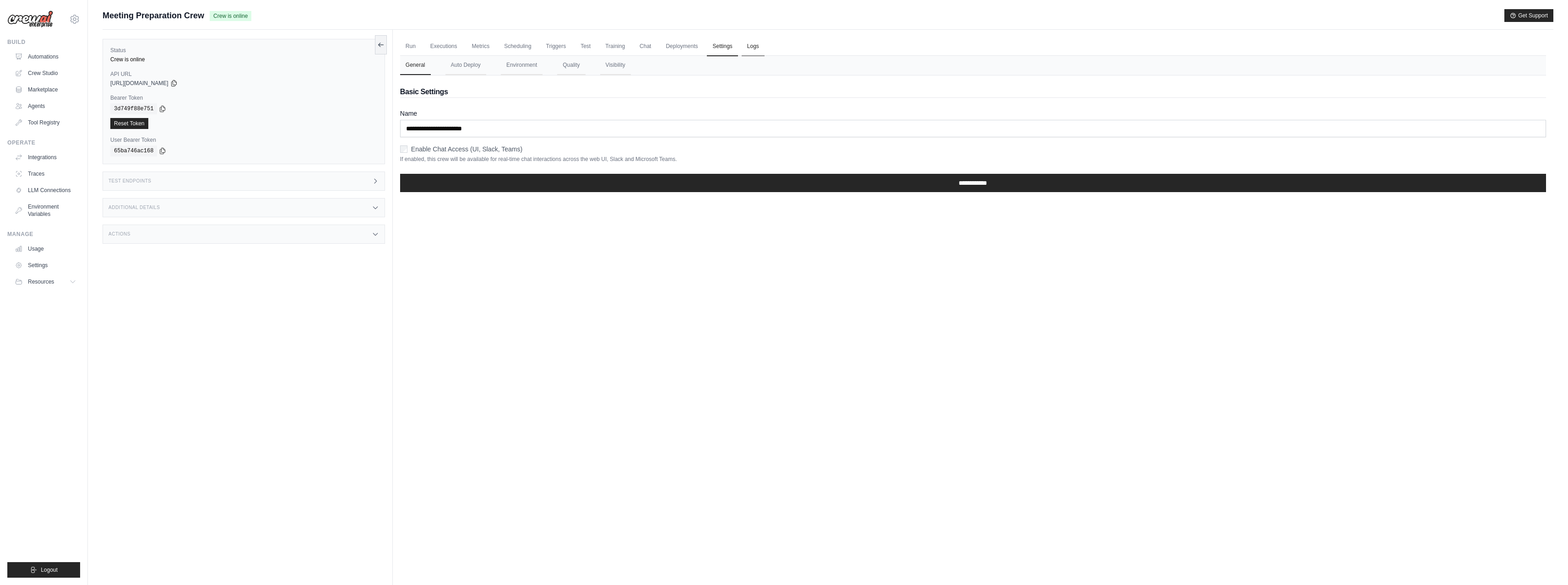
click at [750, 48] on link "Logs" at bounding box center [753, 47] width 23 height 19
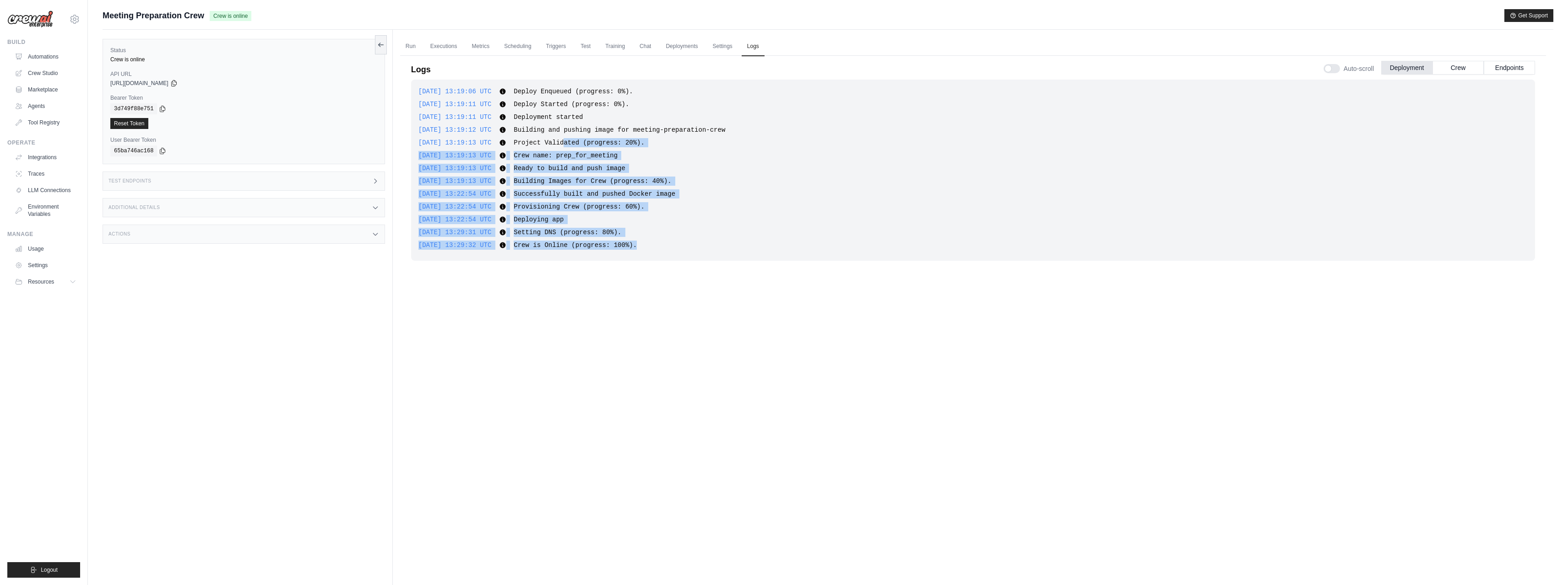
drag, startPoint x: 567, startPoint y: 142, endPoint x: 646, endPoint y: 241, distance: 126.7
click at [646, 241] on div "2025-09-16 13:19:06 UTC Deploy Enqueued (progress: 0%). Show more Show less 202…" at bounding box center [973, 170] width 1124 height 182
click at [1457, 68] on button "Crew" at bounding box center [1459, 67] width 52 height 13
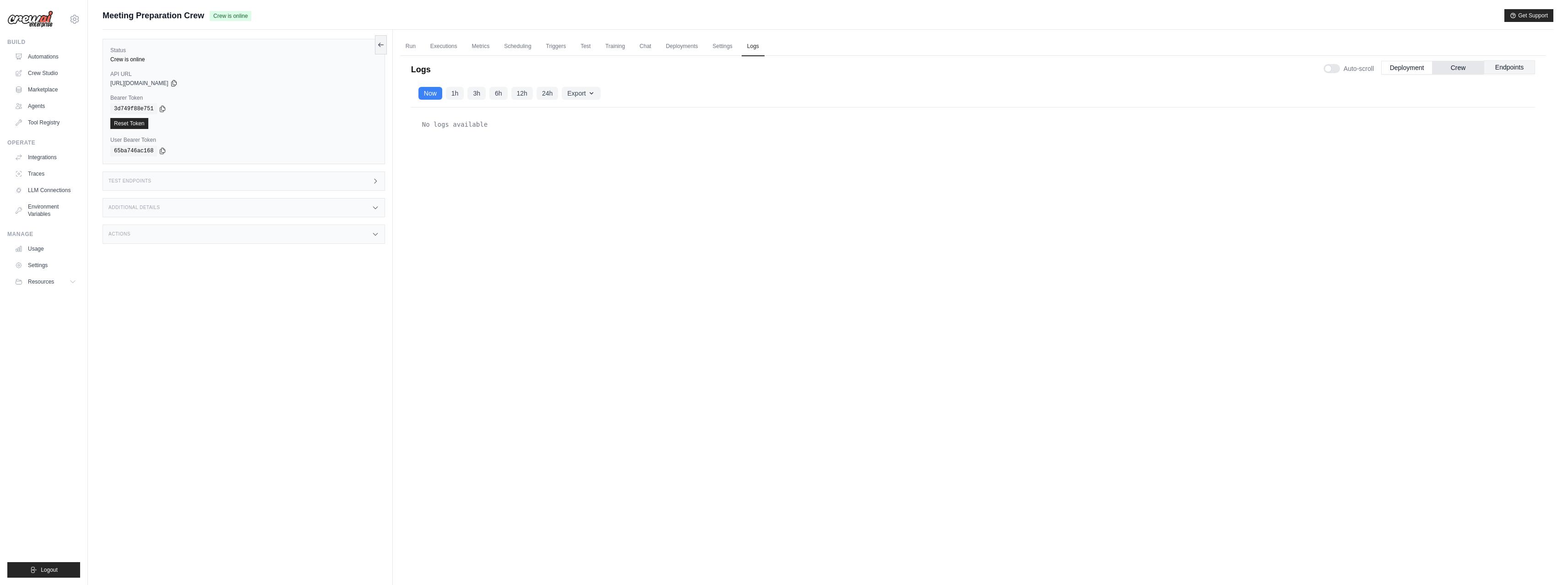
click at [1507, 66] on button "Endpoints" at bounding box center [1510, 67] width 52 height 13
click at [408, 47] on link "Run" at bounding box center [410, 47] width 21 height 19
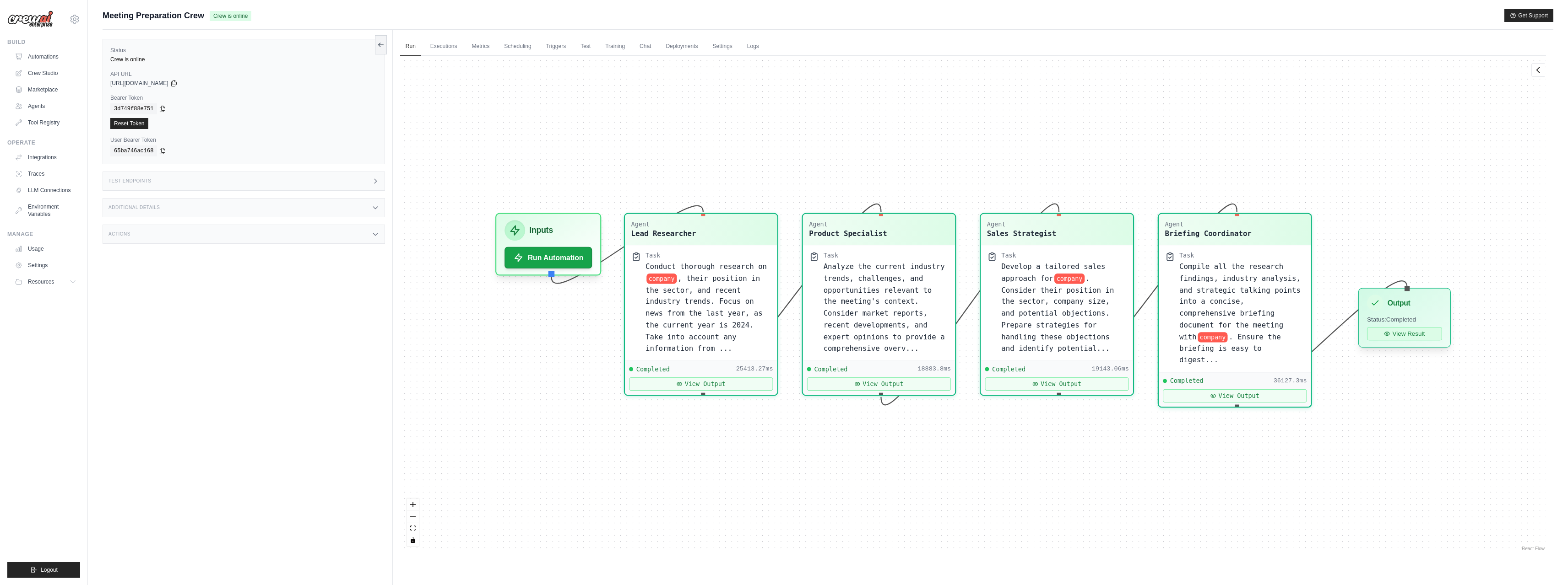
click at [1415, 335] on button "View Result" at bounding box center [1404, 334] width 75 height 13
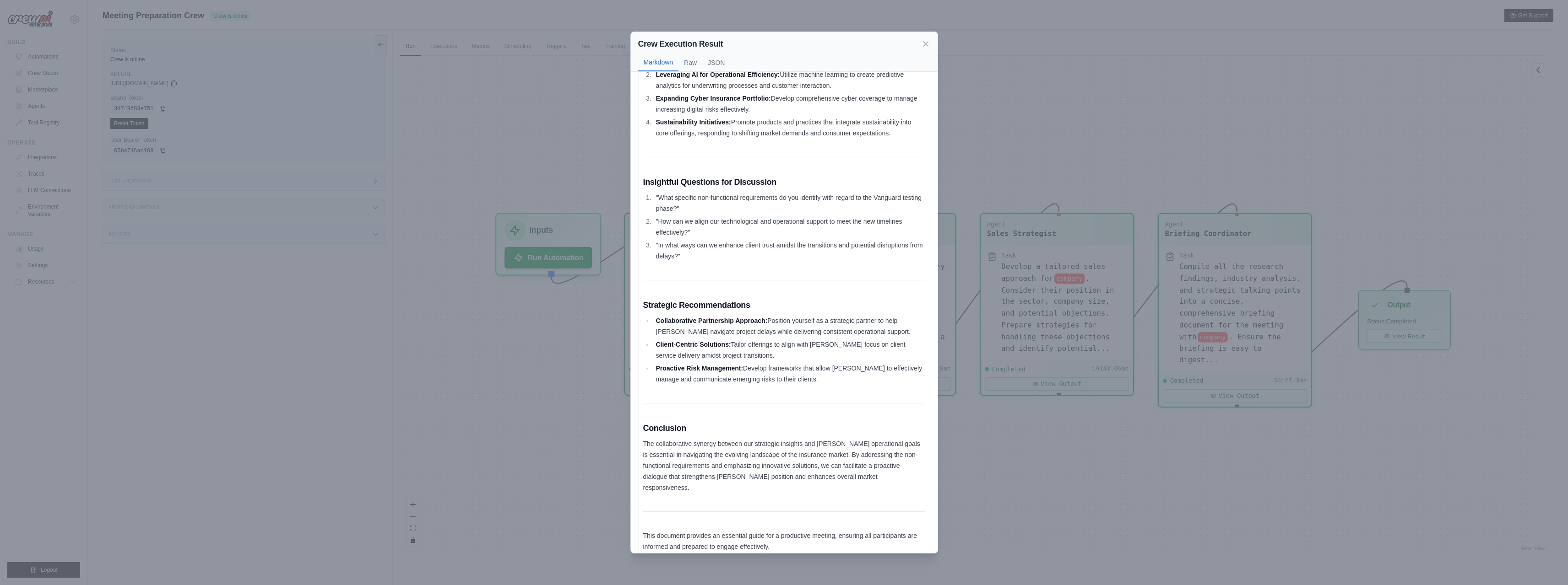
scroll to position [956, 0]
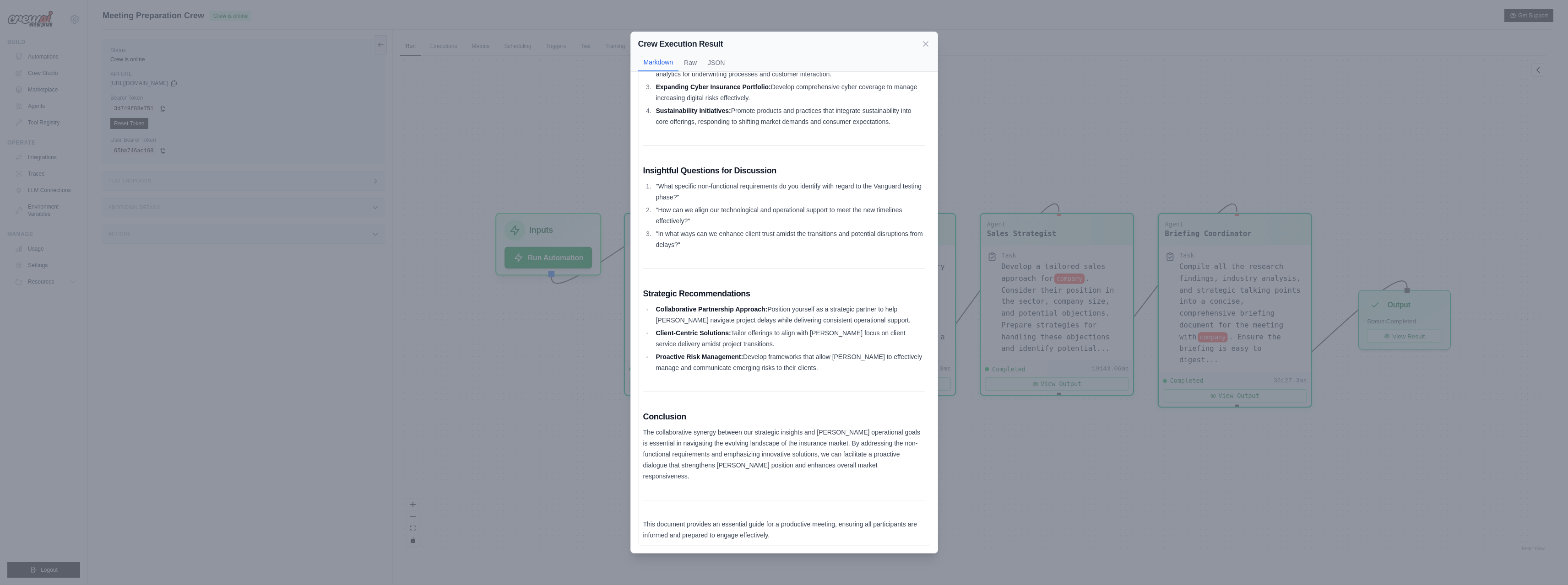
click at [988, 479] on div "Crew Execution Result Markdown Raw JSON Comprehensive Briefing Document for the…" at bounding box center [784, 292] width 1568 height 585
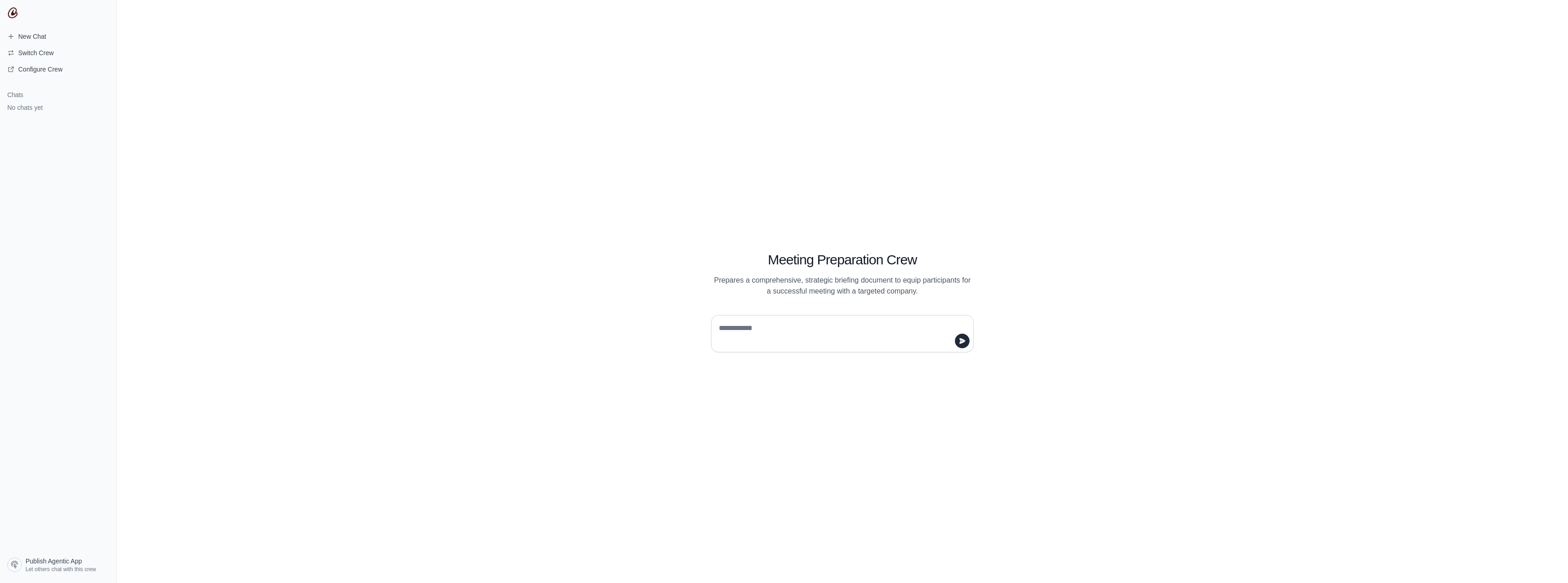
click at [790, 313] on div at bounding box center [843, 330] width 307 height 45
